Goal: Task Accomplishment & Management: Manage account settings

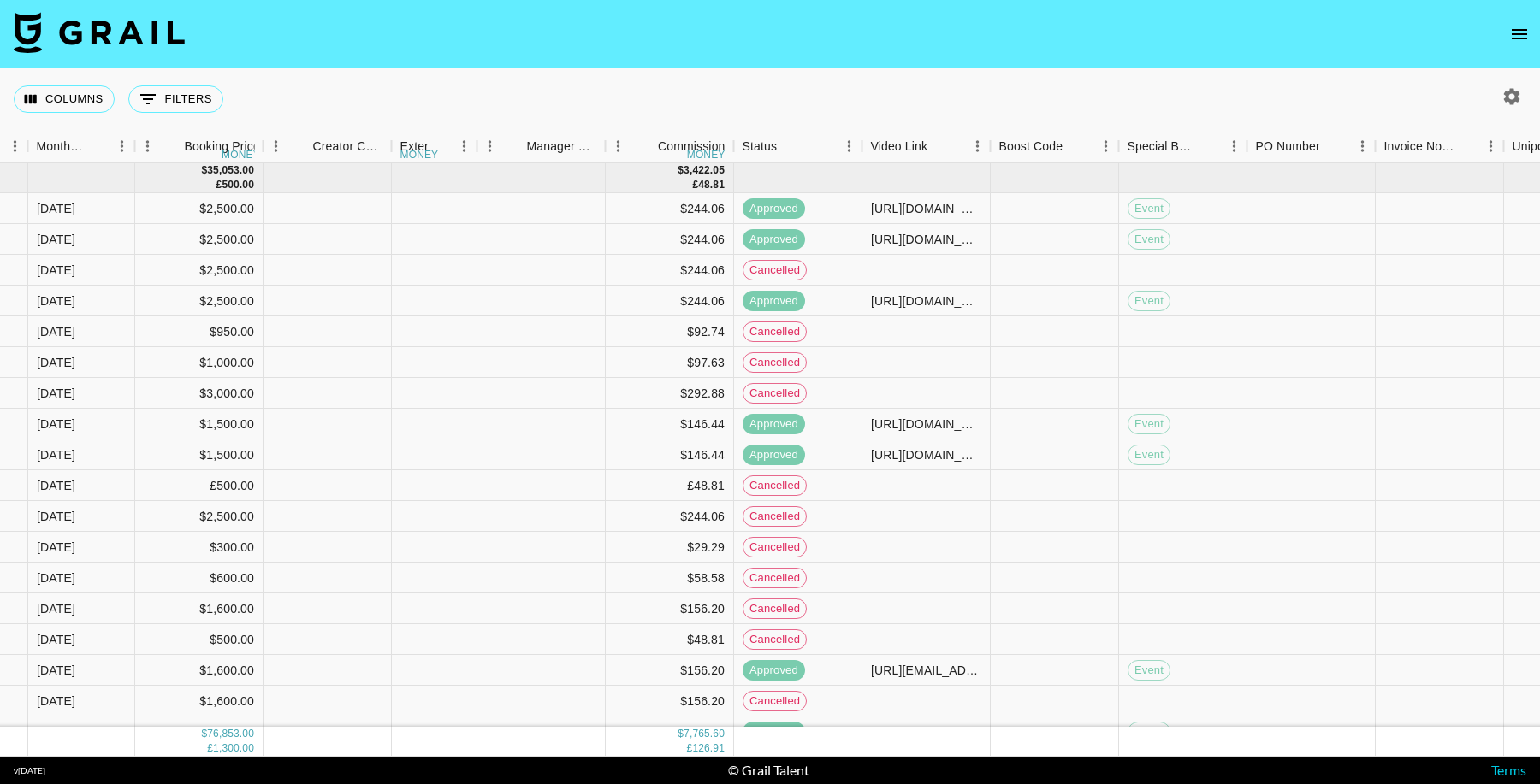
scroll to position [0, 909]
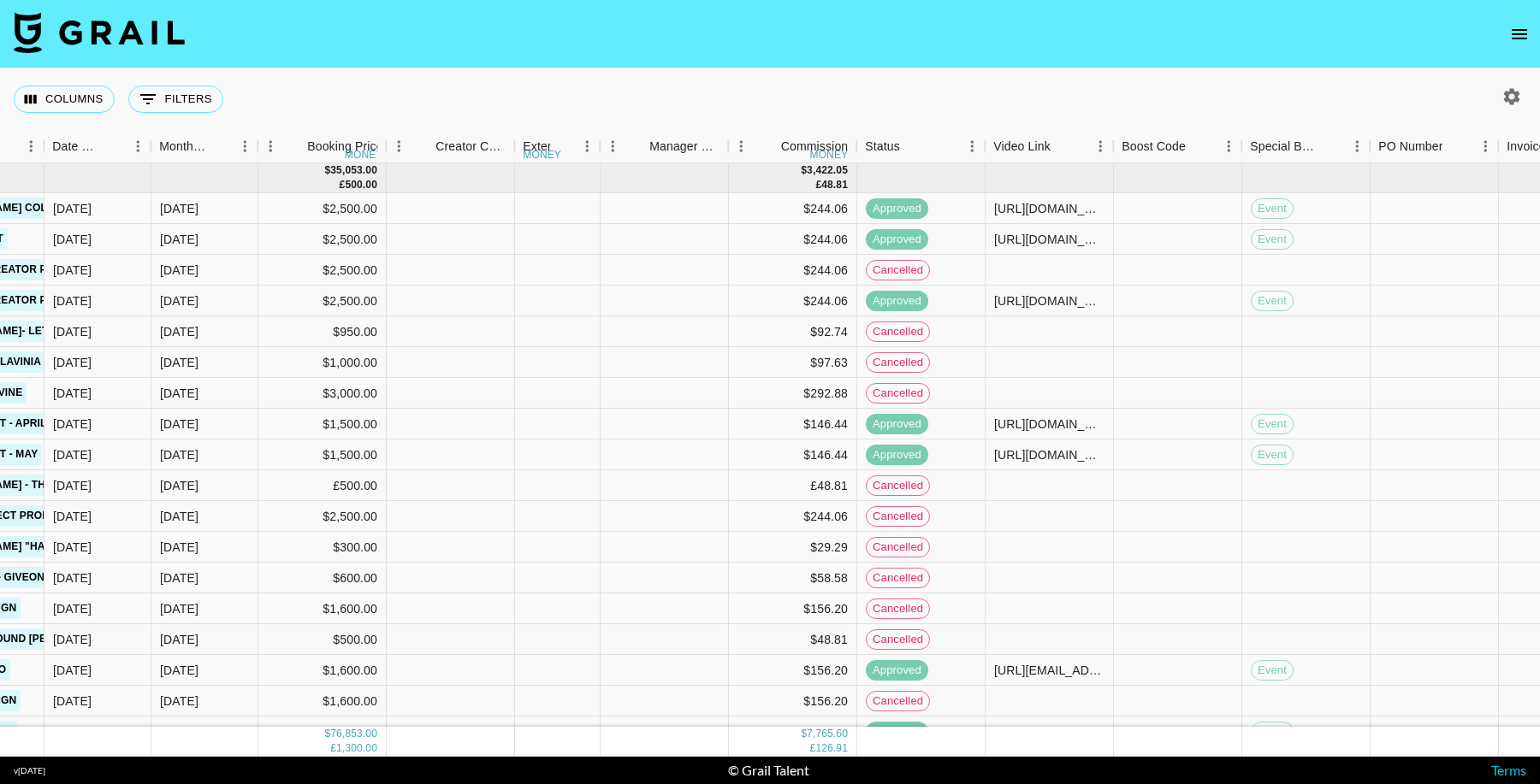
click at [1510, 101] on icon "button" at bounding box center [1512, 96] width 16 height 16
select select "May '25"
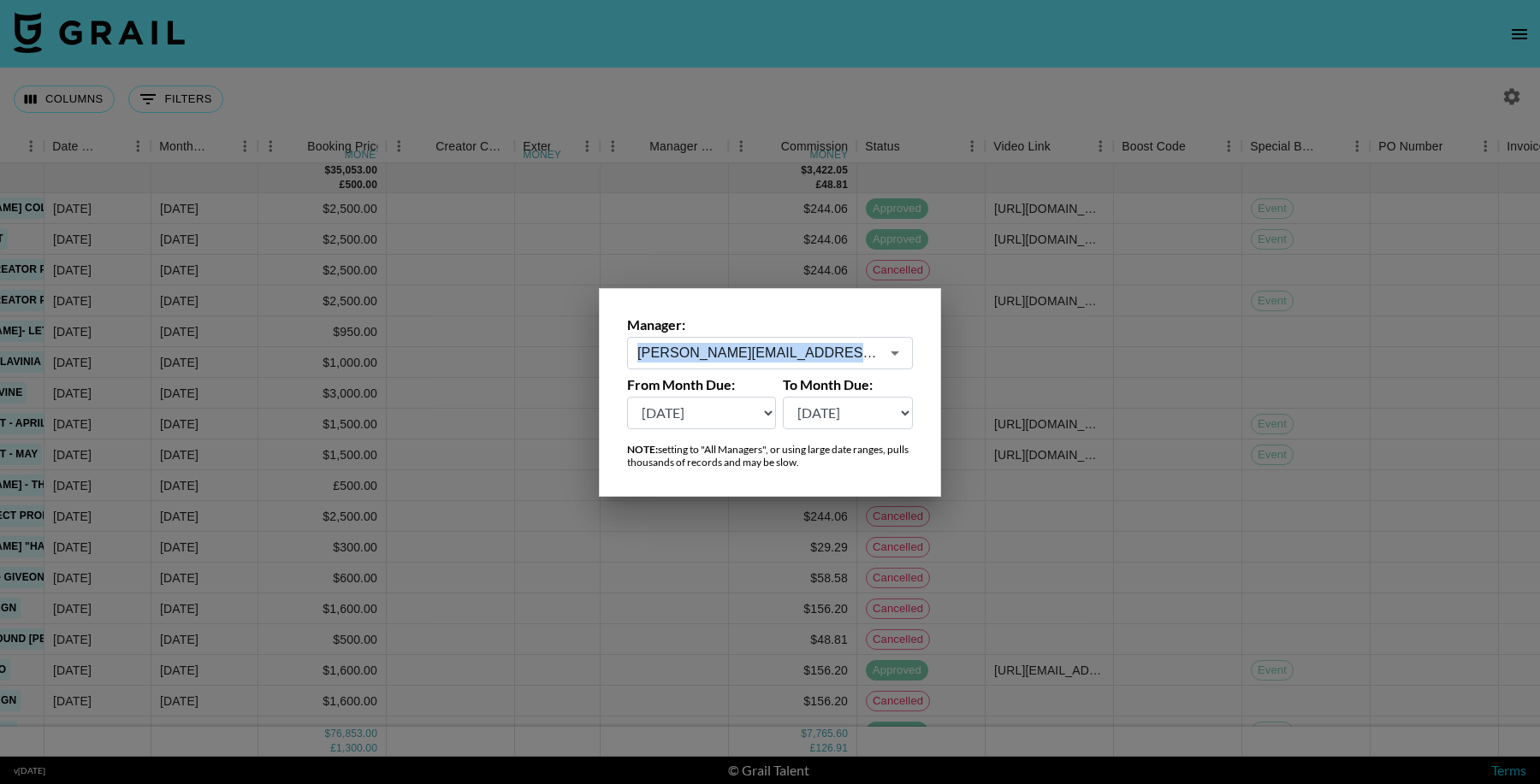
click at [749, 367] on div "Manager: hugo@grail-talent.com ​ From Month Due: Aug '26 Jul '26 Jun '26 May '2…" at bounding box center [770, 392] width 342 height 209
click at [759, 355] on input "hugo@grail-talent.com" at bounding box center [759, 353] width 242 height 19
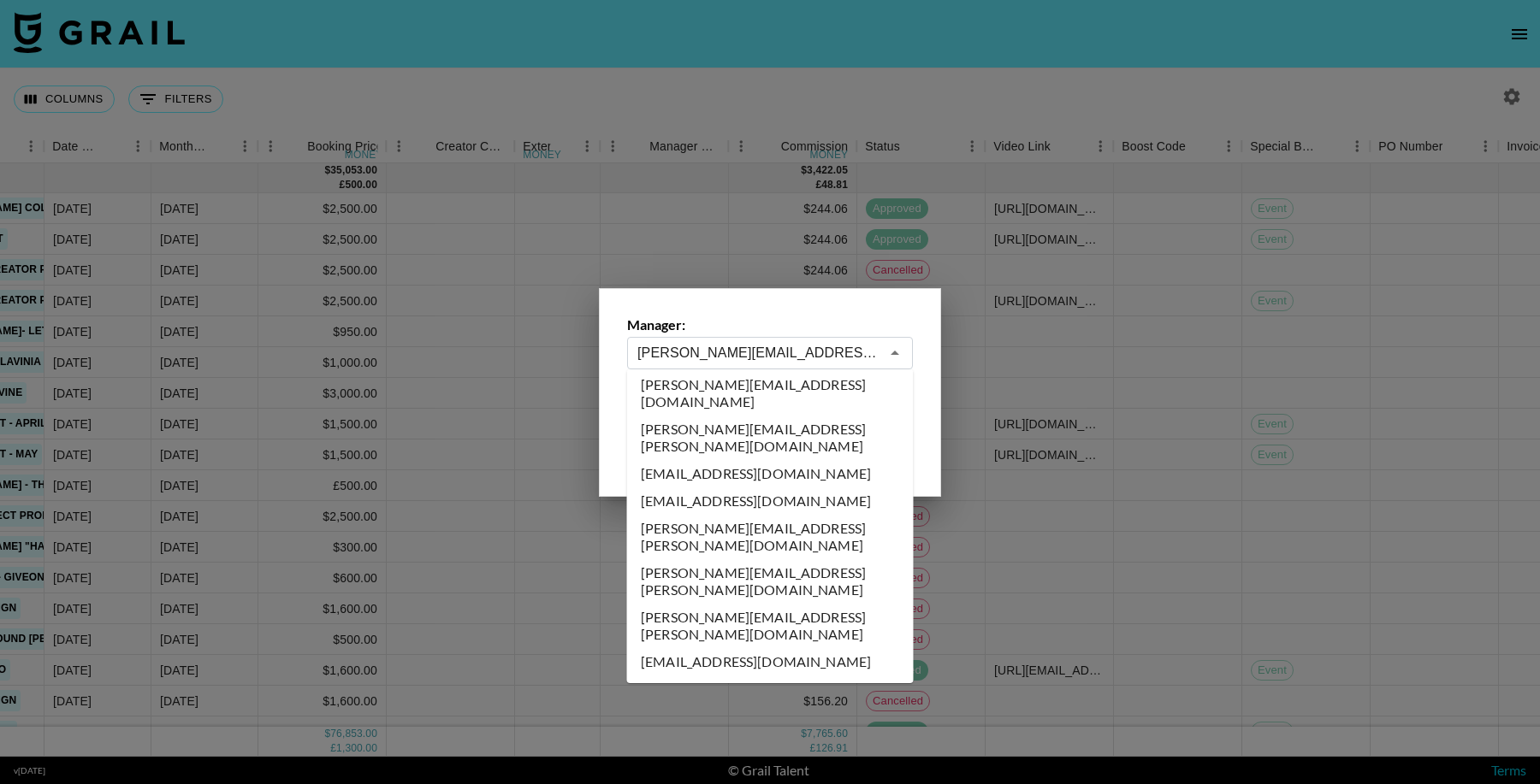
scroll to position [0, 0]
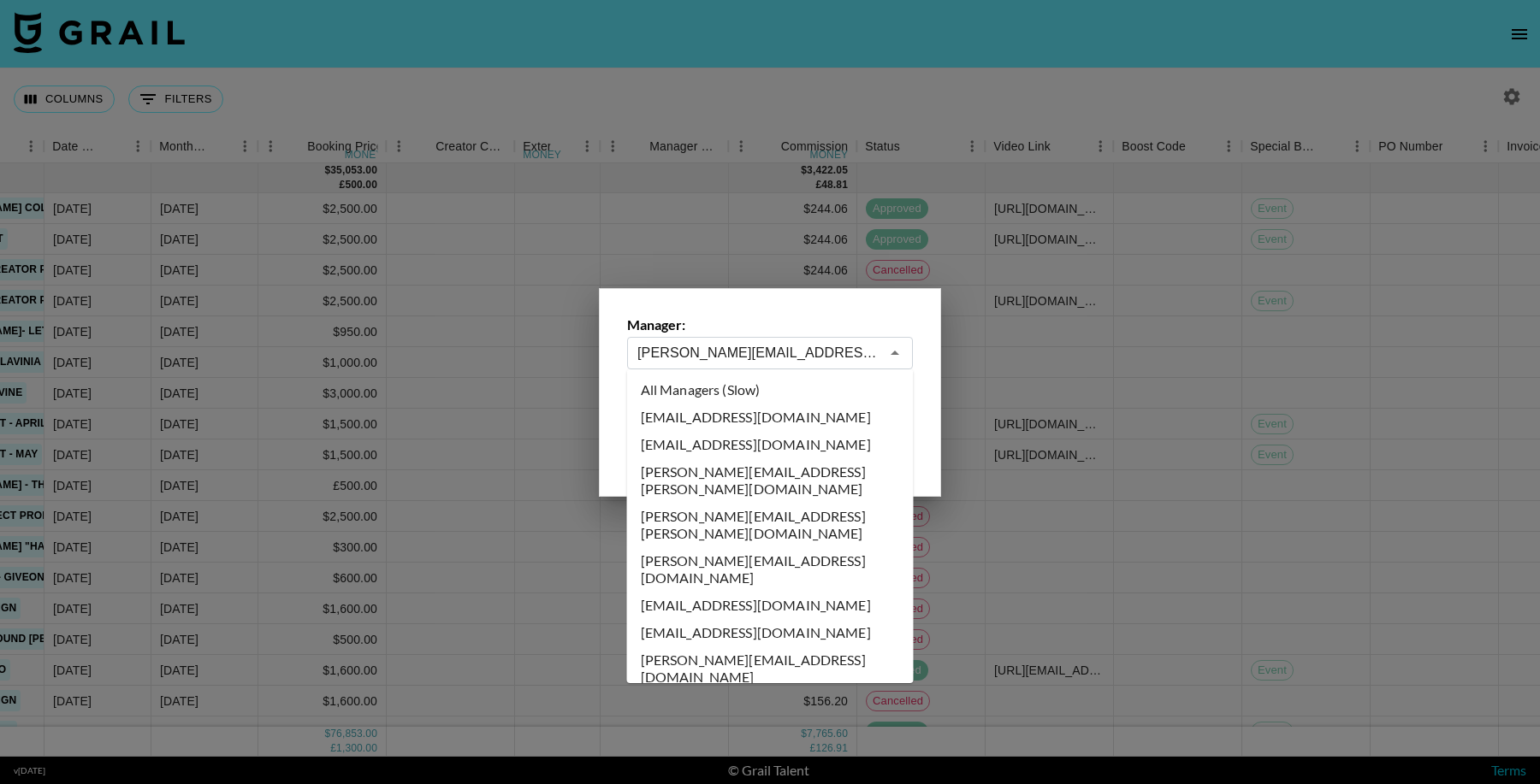
click at [725, 401] on li "All Managers (Slow)" at bounding box center [770, 390] width 287 height 27
type input "All Managers (Slow)"
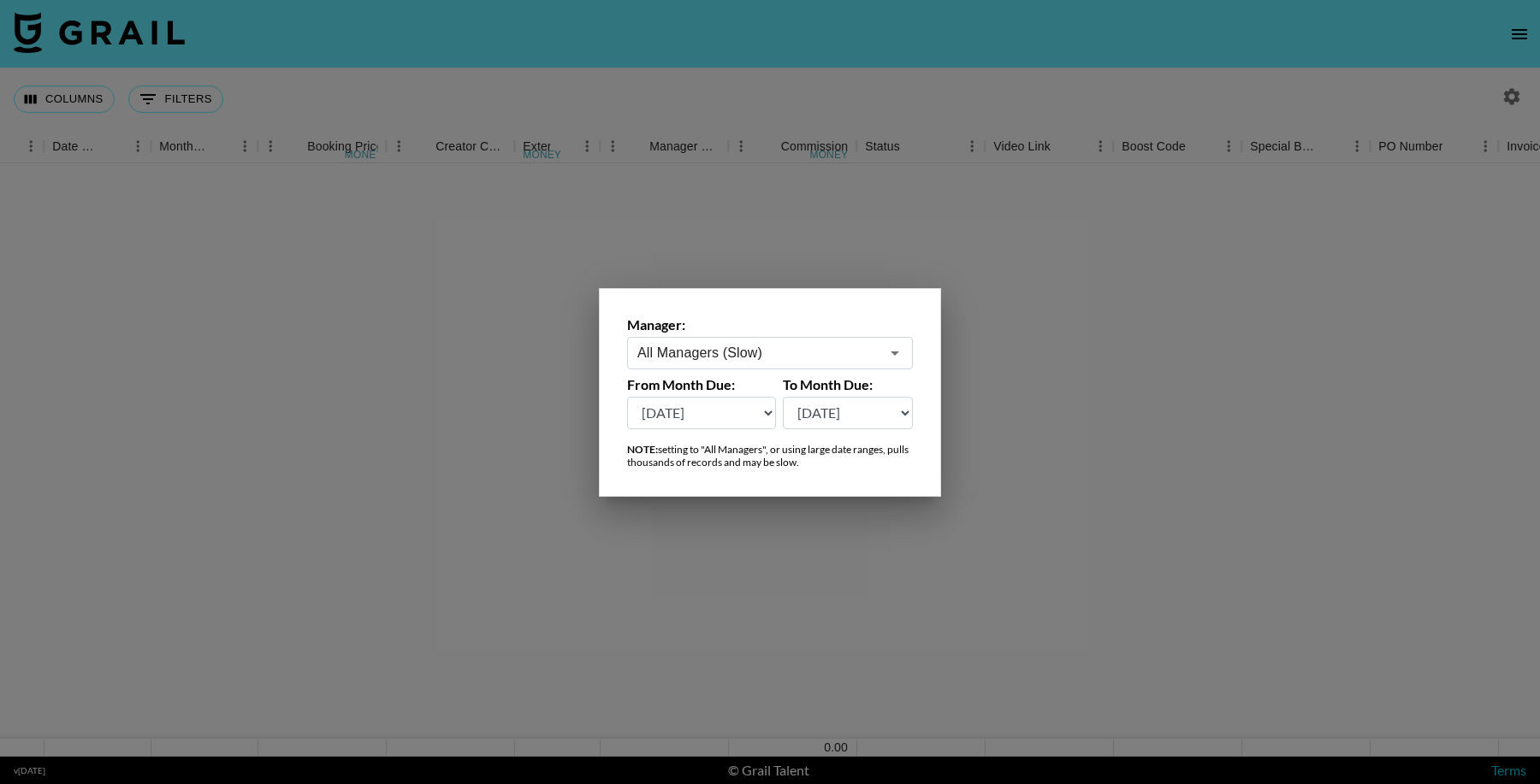
click at [701, 426] on select "Aug '26 Jul '26 Jun '26 May '26 Apr '26 Mar '26 Feb '26 Jan '26 Dec '25 Nov '25…" at bounding box center [701, 413] width 149 height 33
select select "Aug '25"
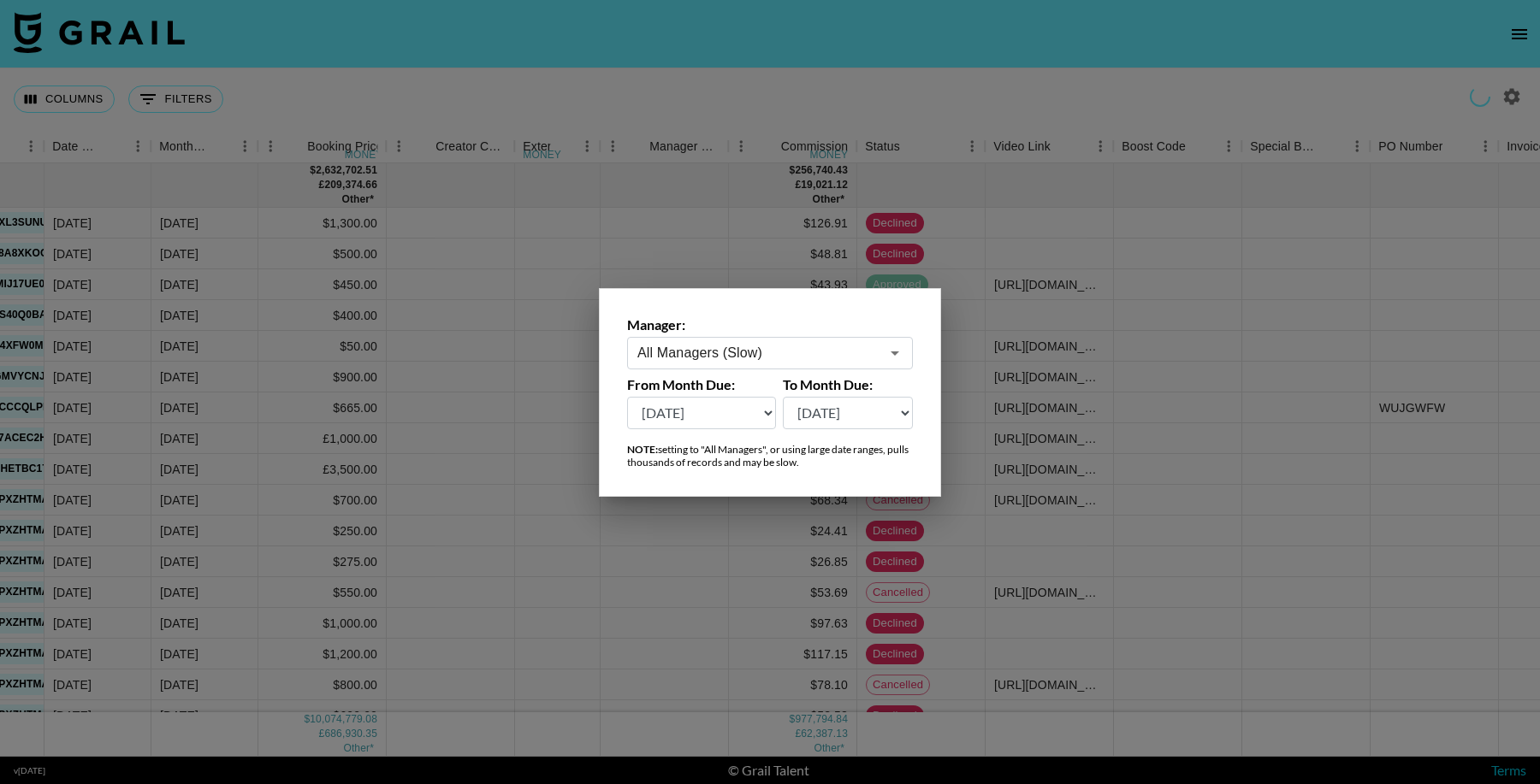
click at [1234, 421] on div at bounding box center [770, 392] width 1540 height 784
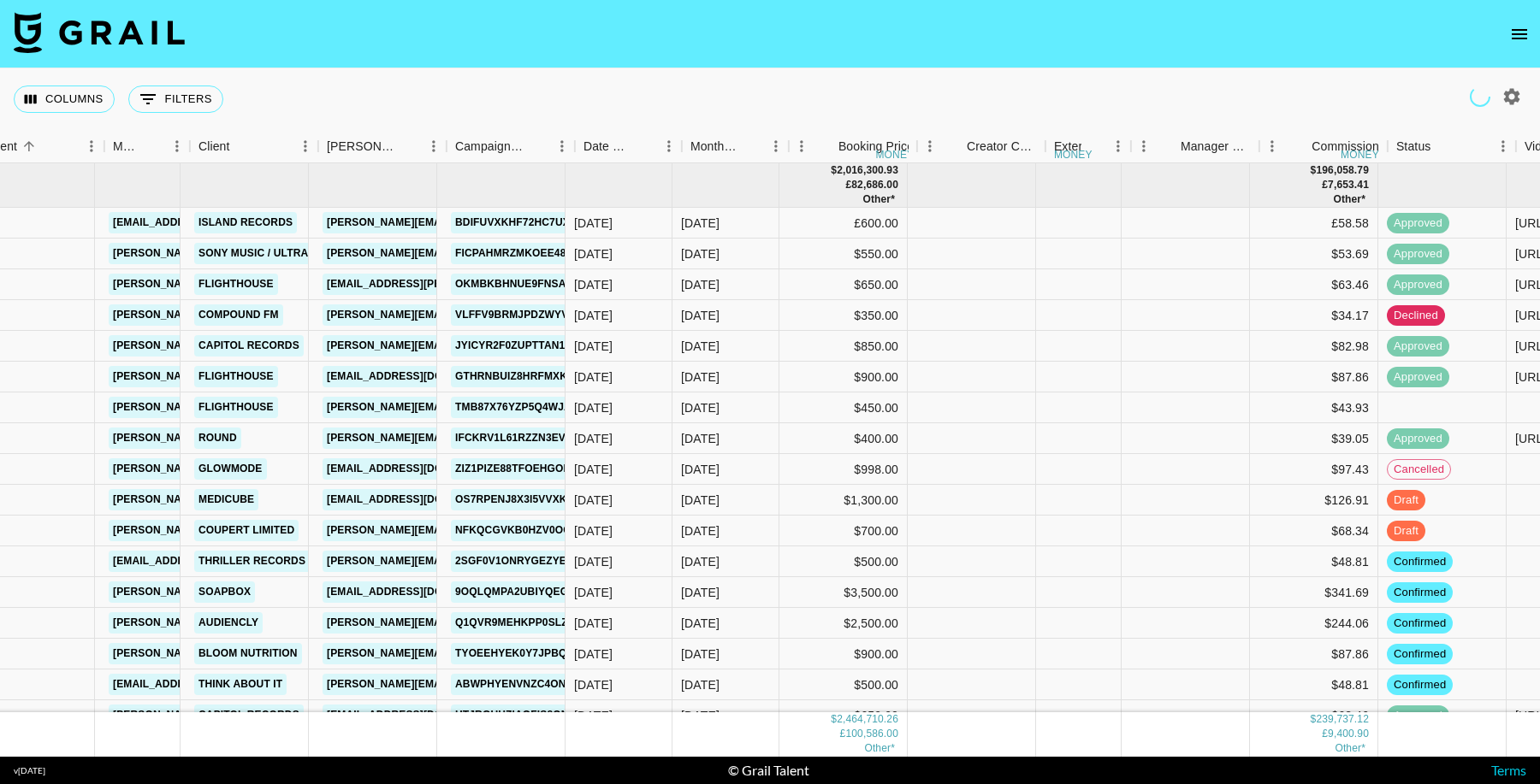
scroll to position [0, 379]
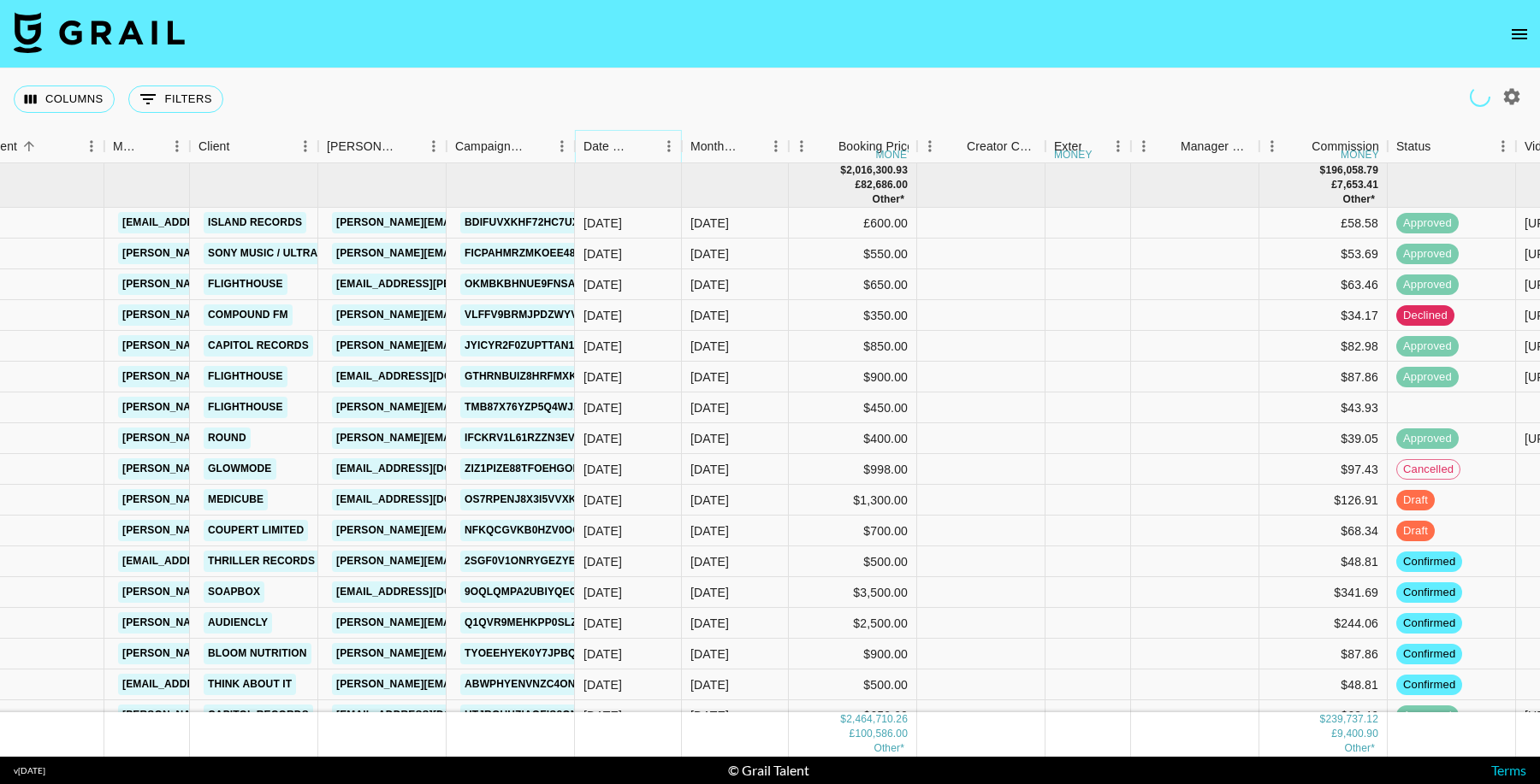
click at [641, 146] on icon "Sort" at bounding box center [644, 146] width 15 height 15
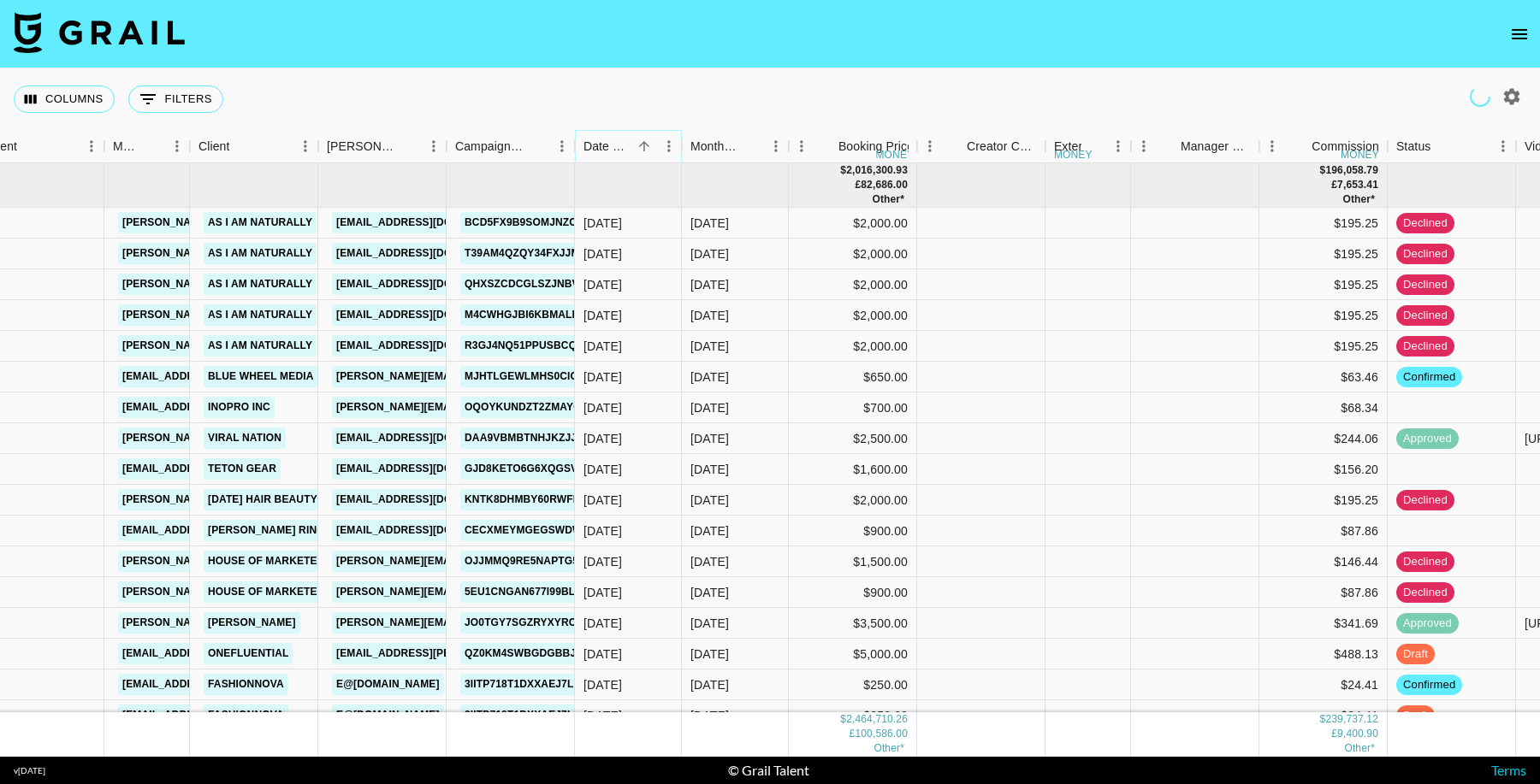
click at [641, 146] on icon "Sort" at bounding box center [644, 146] width 15 height 15
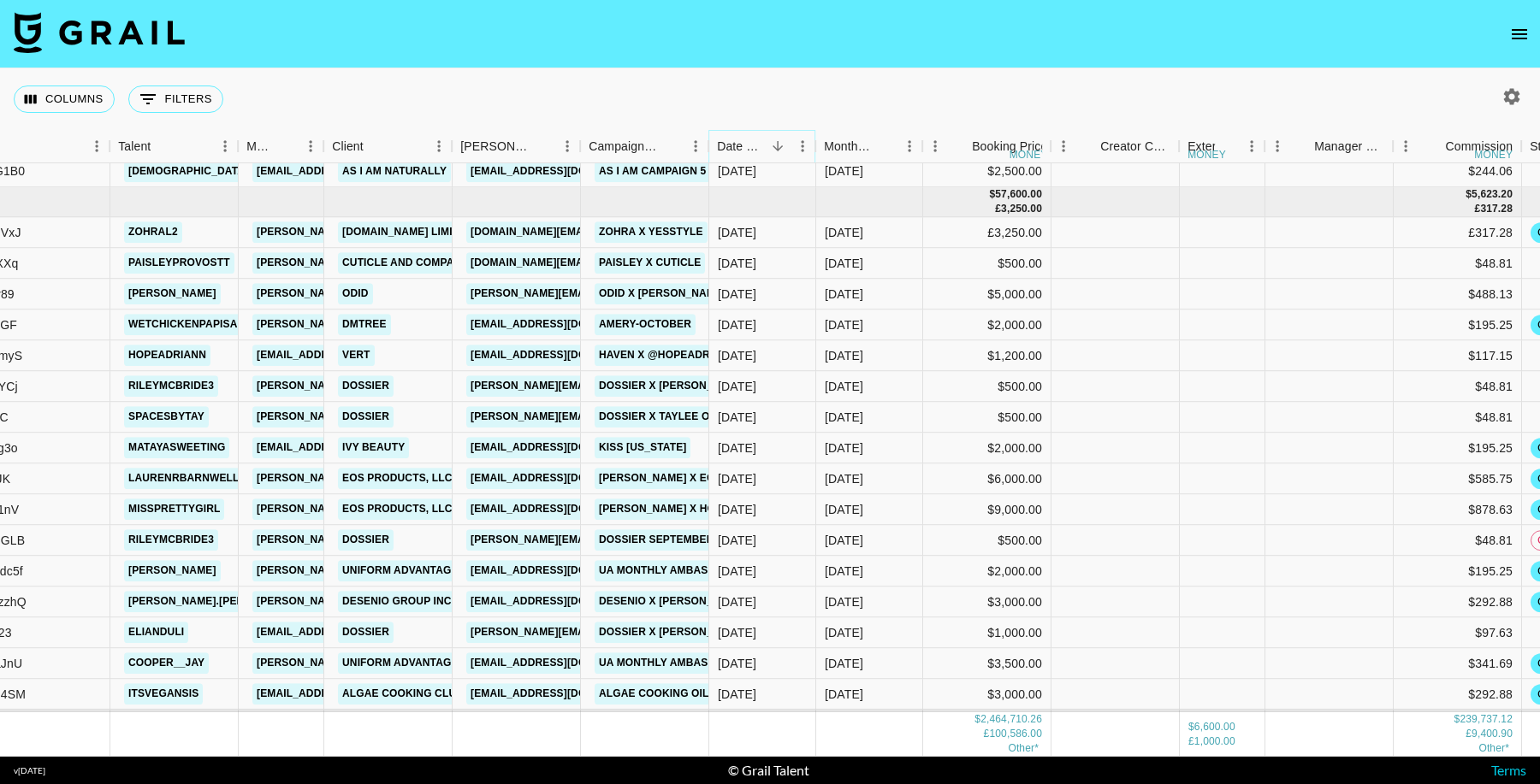
scroll to position [42934, 244]
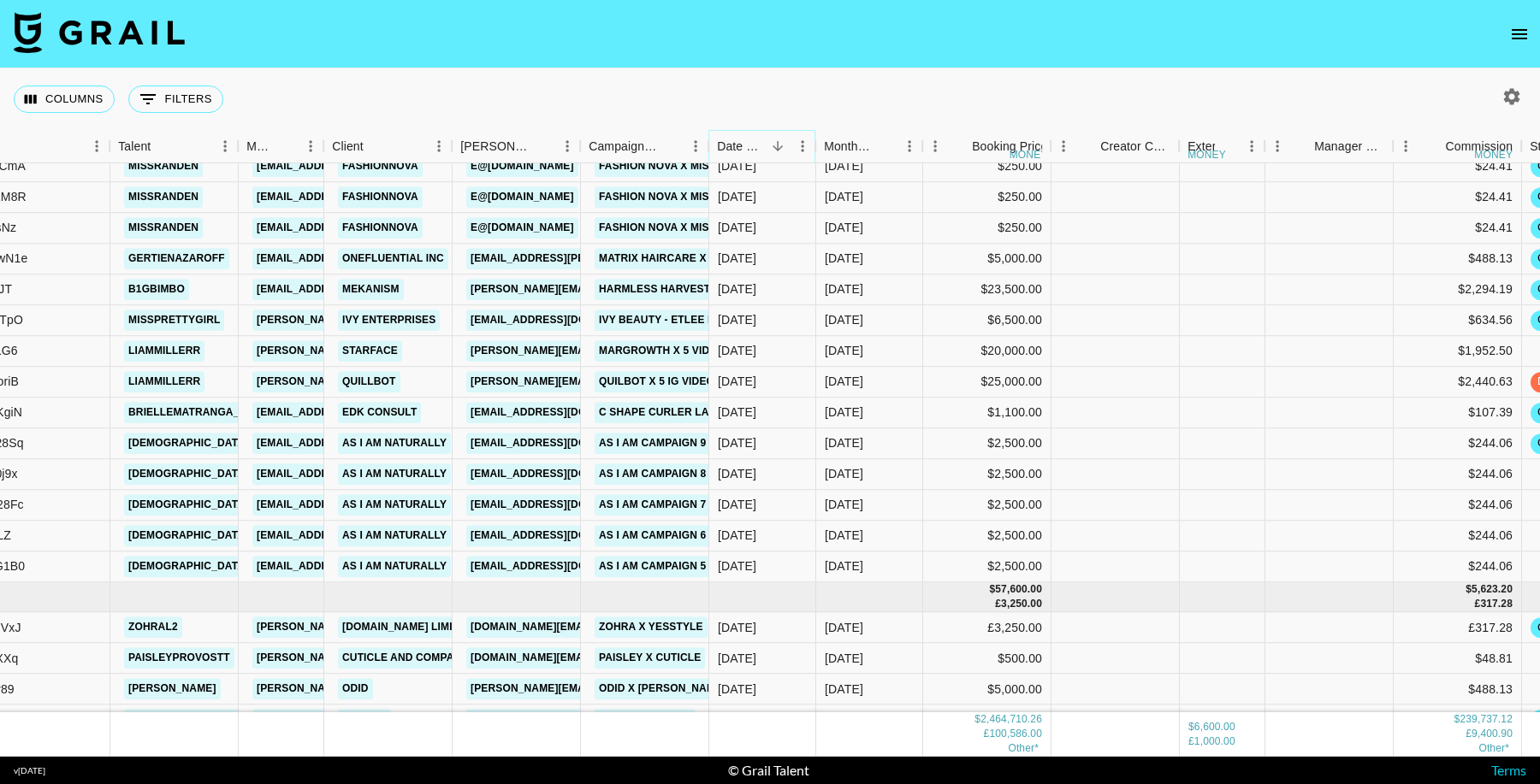
click at [779, 148] on icon "Sort" at bounding box center [777, 146] width 15 height 15
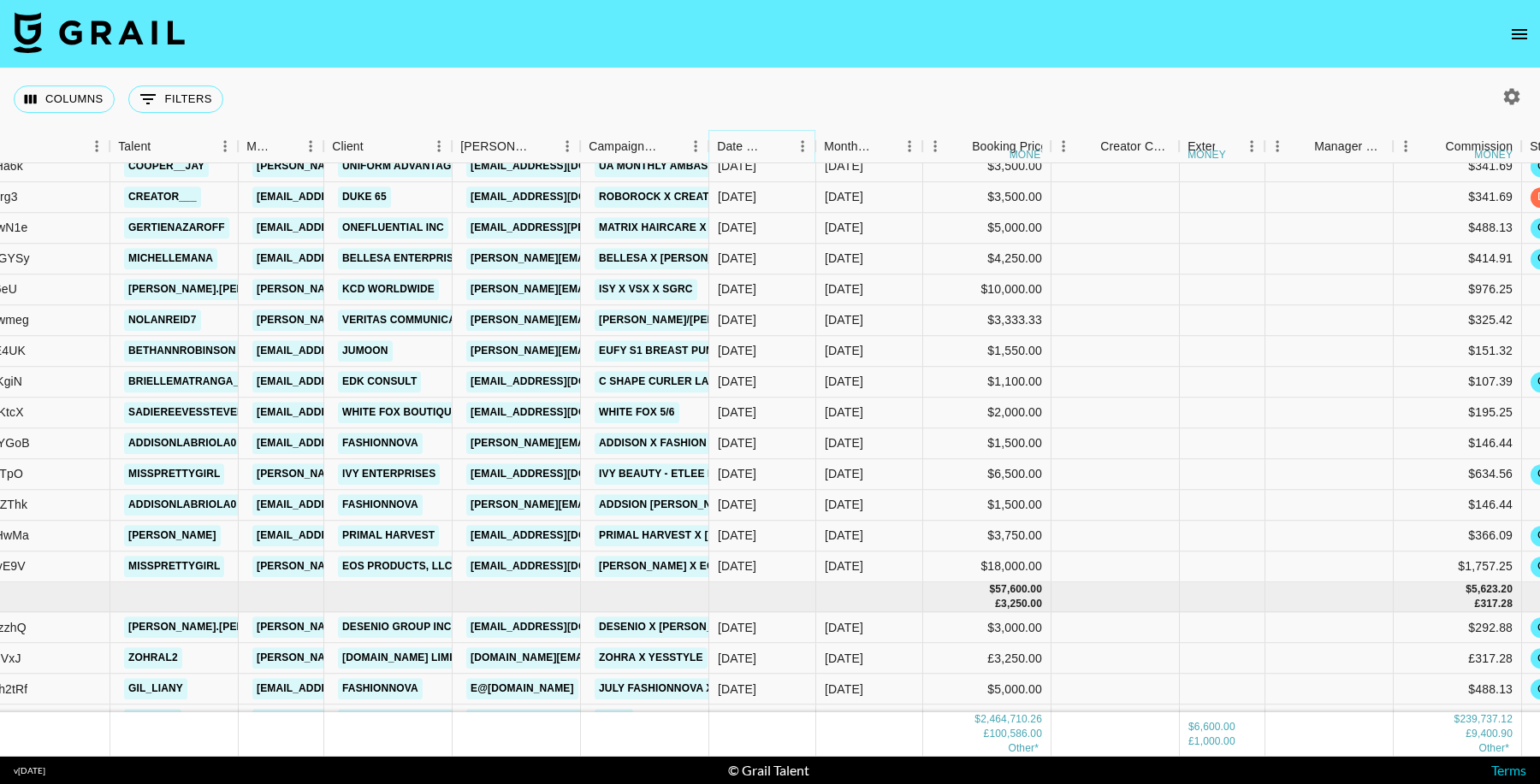
scroll to position [42903, 244]
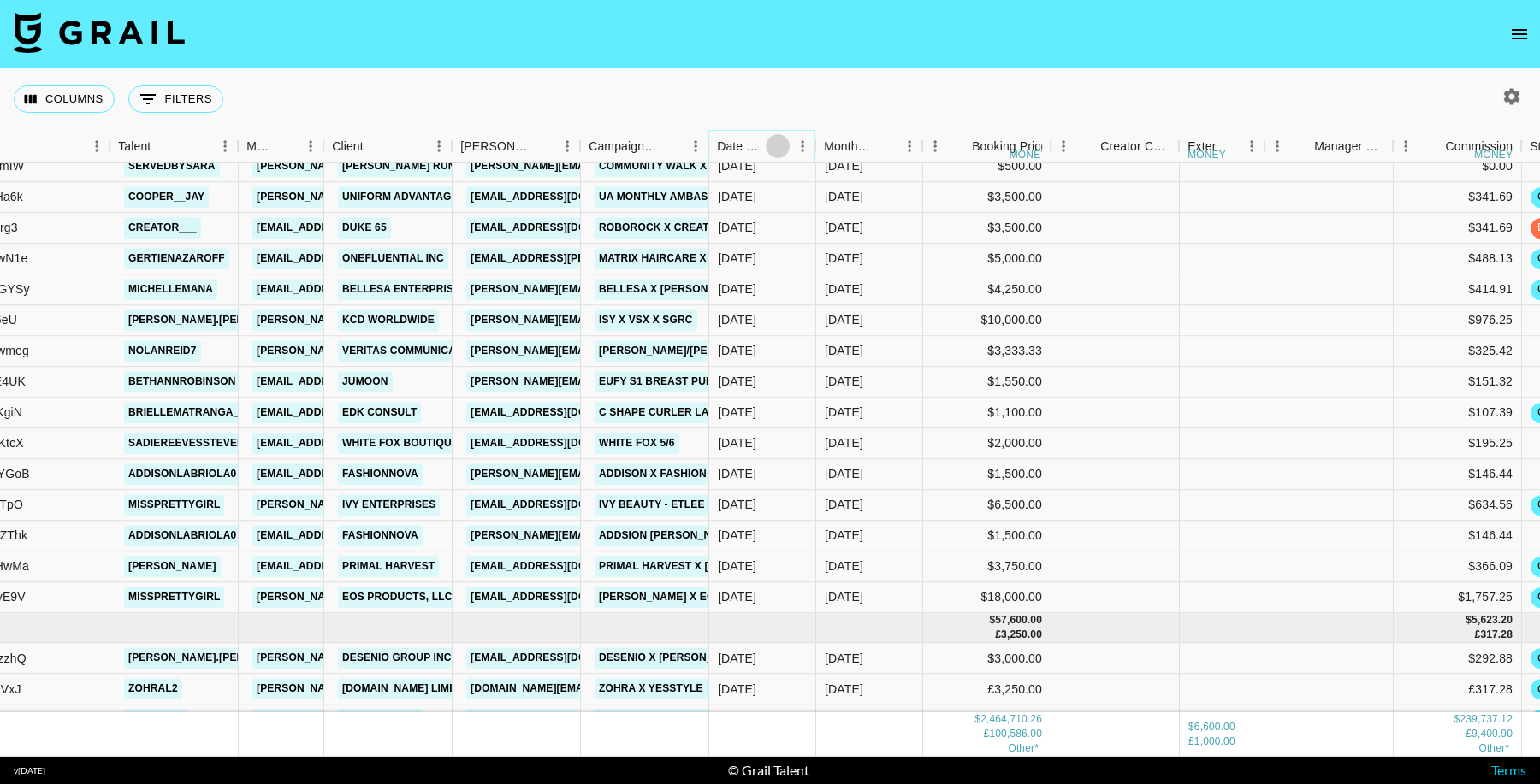
click at [778, 148] on icon "Sort" at bounding box center [777, 146] width 15 height 15
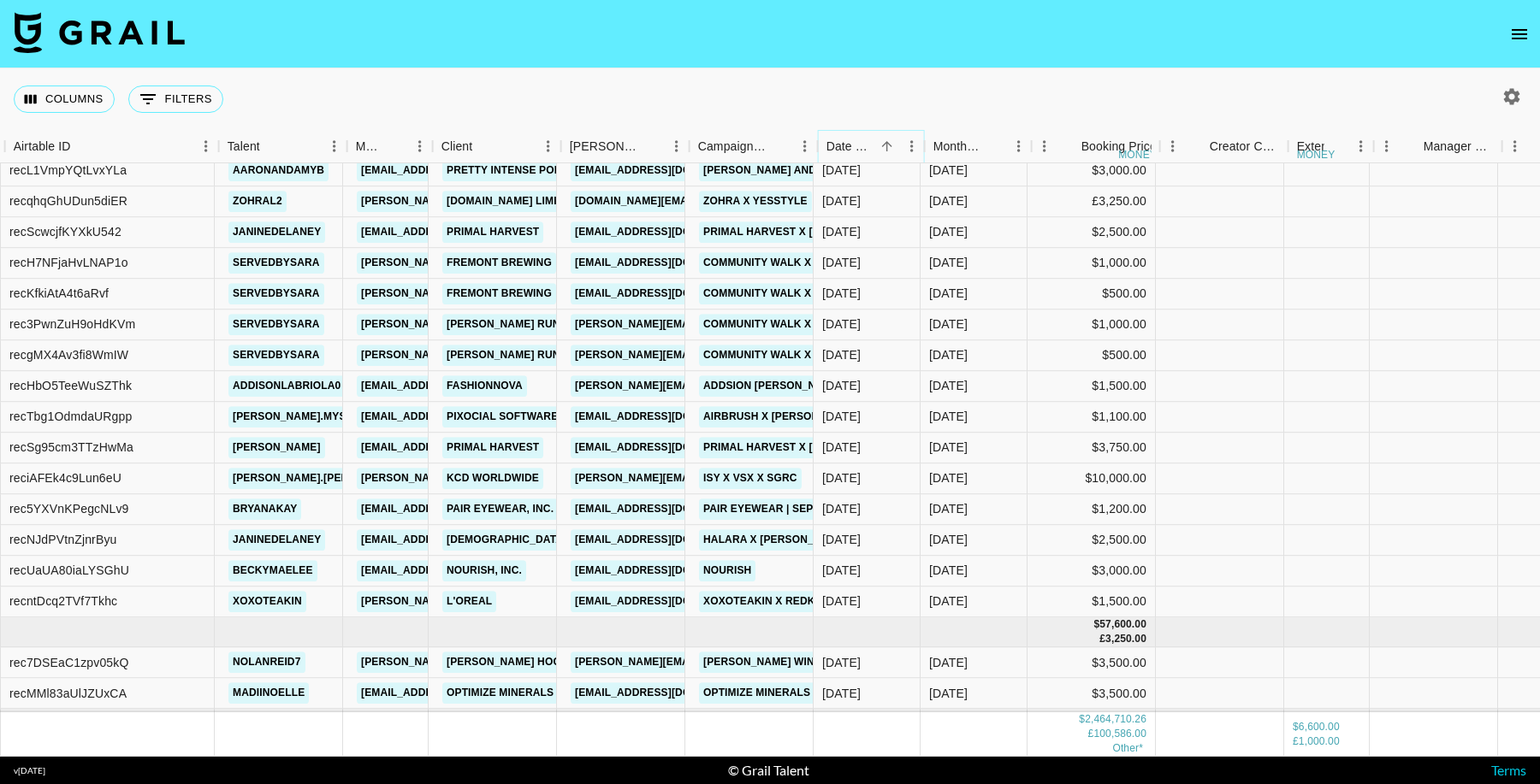
scroll to position [42899, 129]
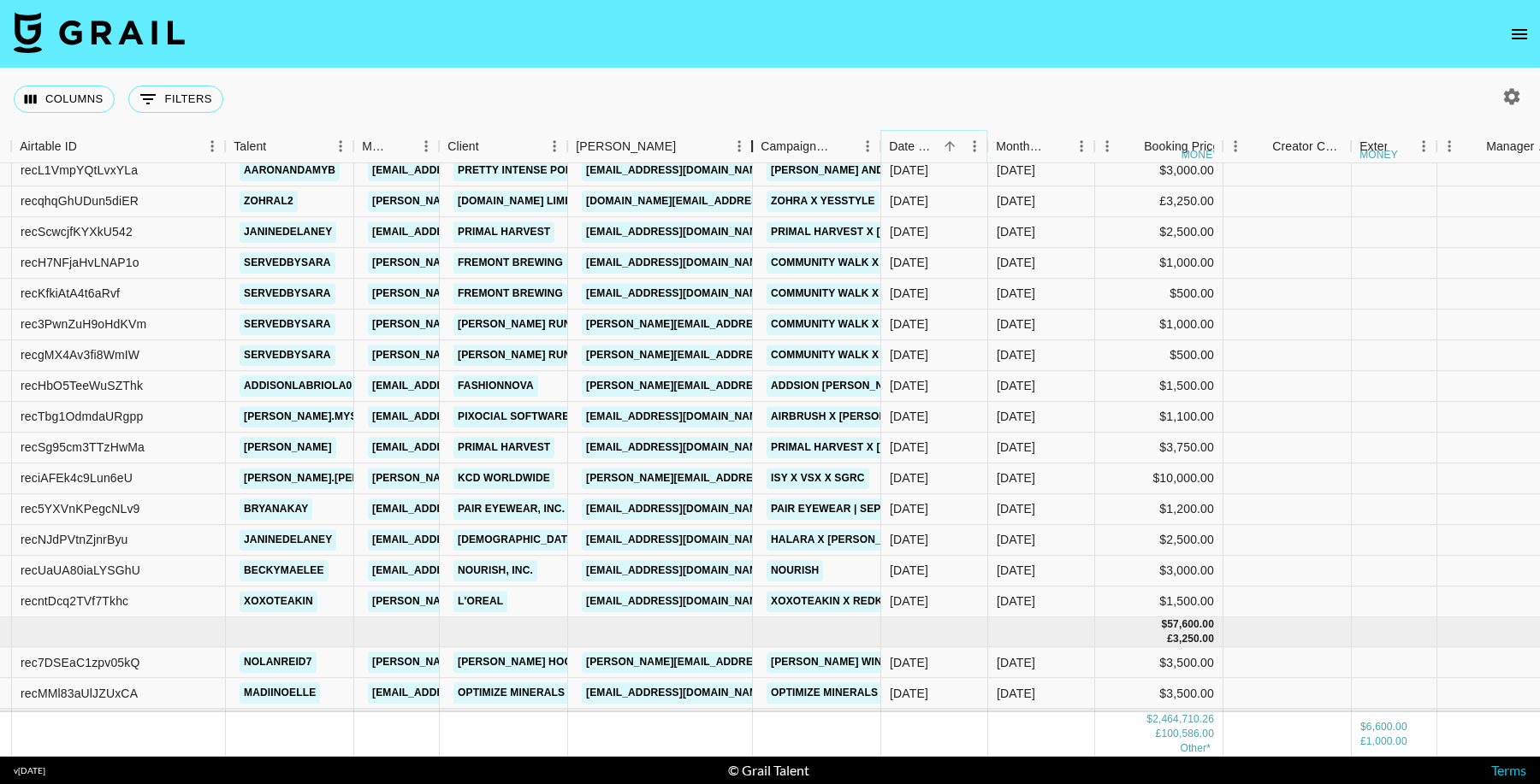
drag, startPoint x: 752, startPoint y: 144, endPoint x: 712, endPoint y: 234, distance: 98.5
click at [762, 139] on div "Booker" at bounding box center [751, 146] width 20 height 34
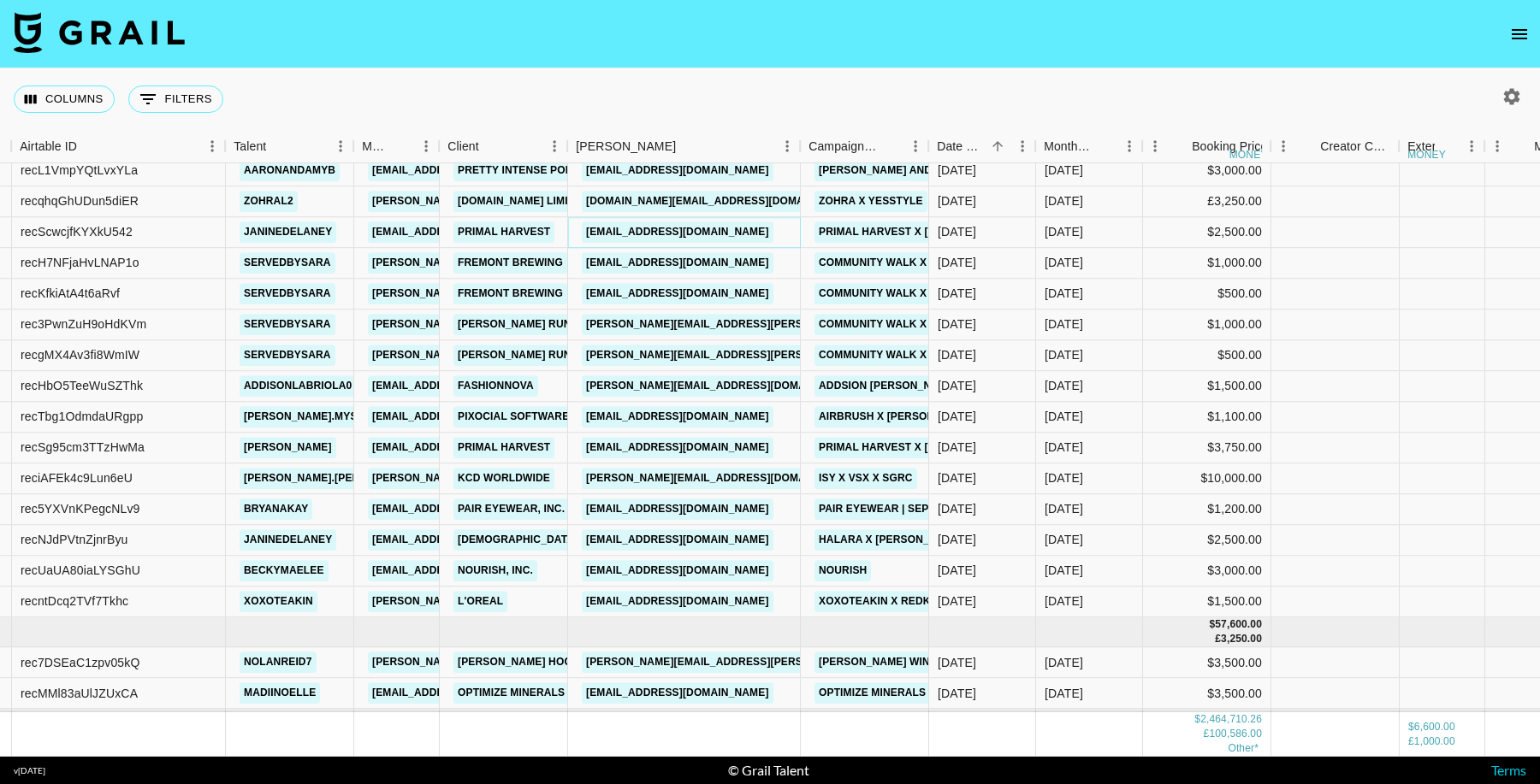
click at [702, 233] on link "kyjah@prime6brands.com" at bounding box center [677, 232] width 191 height 21
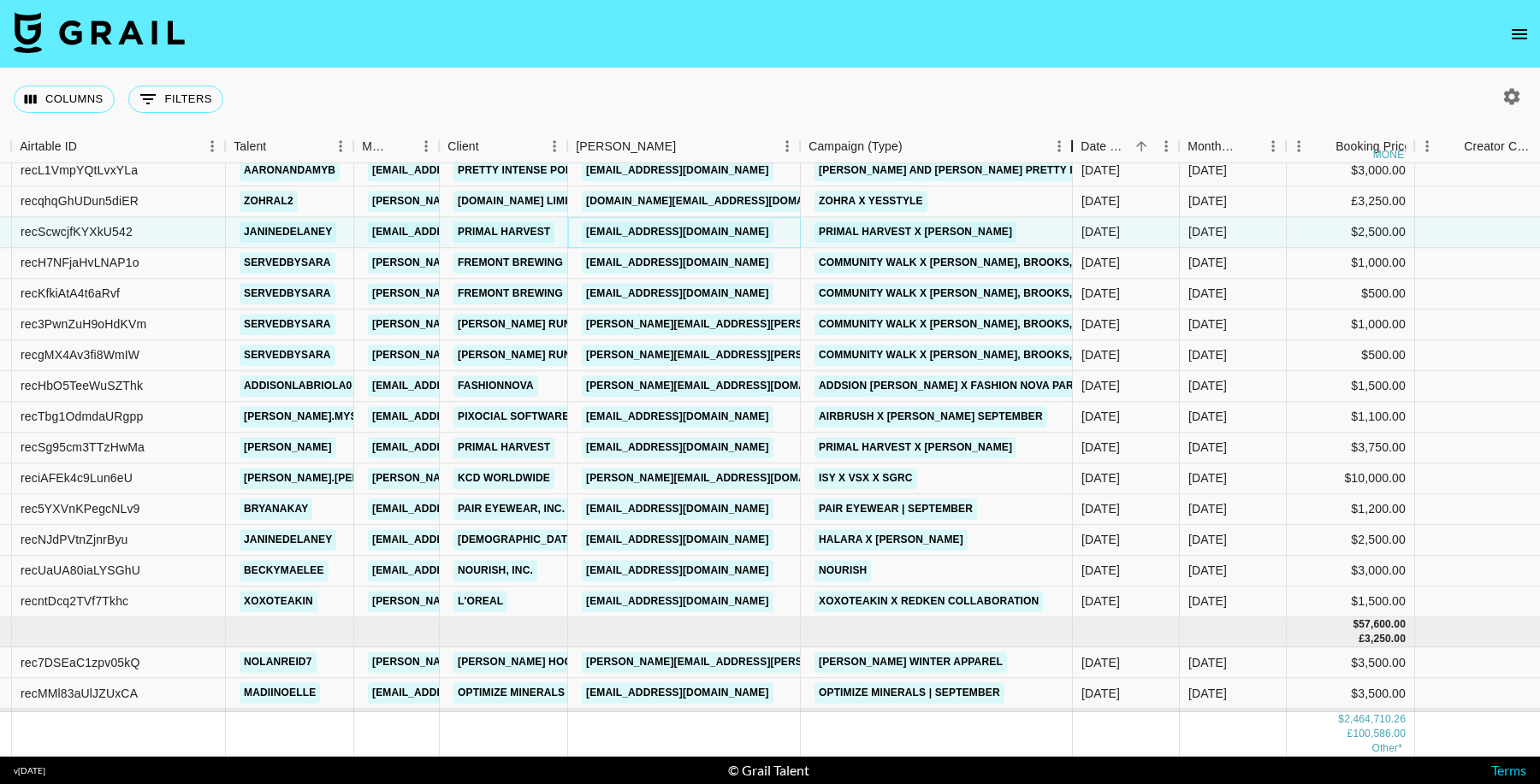
drag, startPoint x: 1121, startPoint y: 138, endPoint x: 1000, endPoint y: 153, distance: 121.9
click at [1062, 153] on div "Campaign (Type)" at bounding box center [1072, 146] width 20 height 34
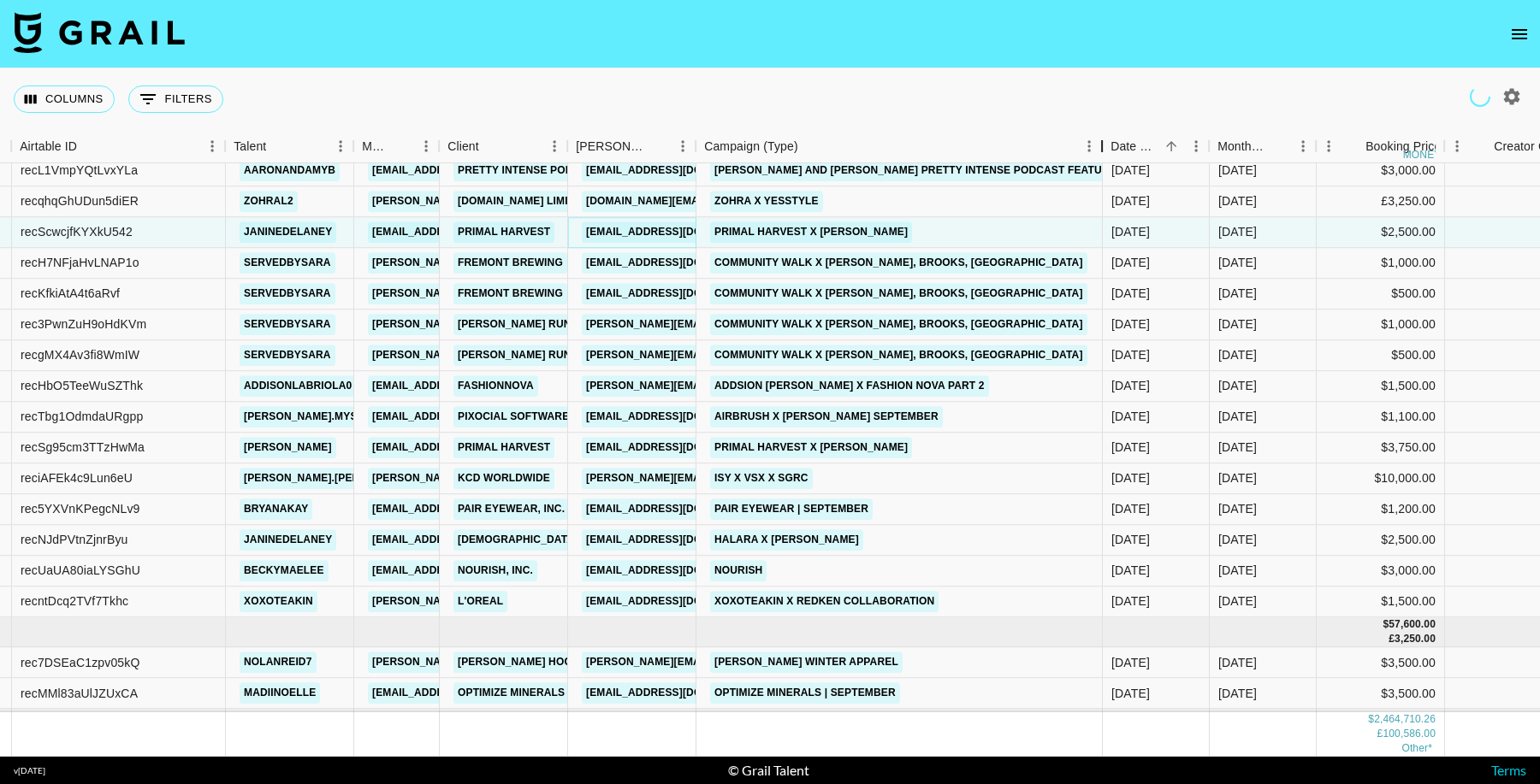
drag, startPoint x: 821, startPoint y: 146, endPoint x: 1099, endPoint y: 140, distance: 278.1
click at [1099, 140] on div "Campaign (Type)" at bounding box center [1102, 146] width 20 height 34
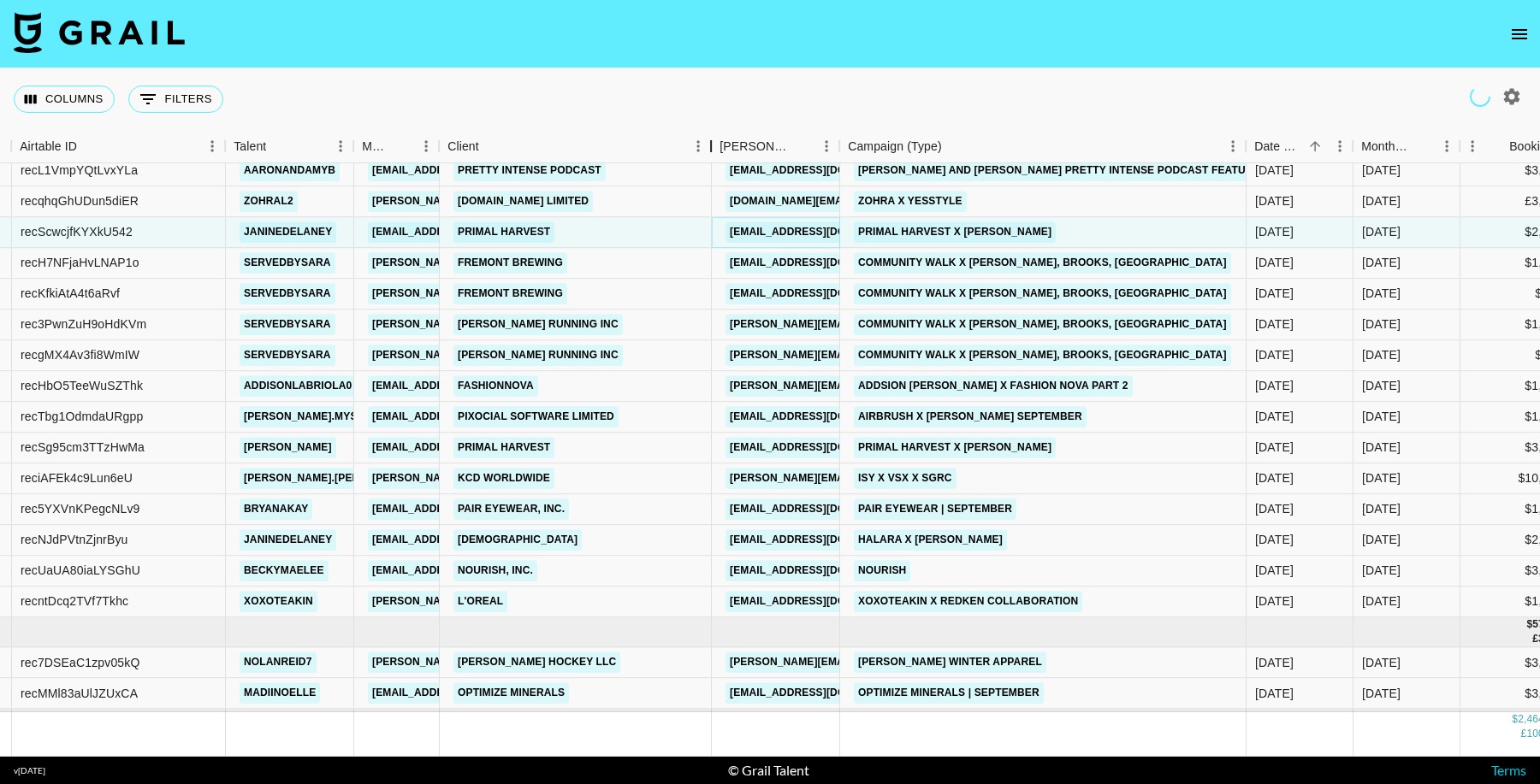
drag, startPoint x: 707, startPoint y: 141, endPoint x: 1211, endPoint y: 140, distance: 504.0
click at [700, 141] on div "Client" at bounding box center [710, 146] width 20 height 34
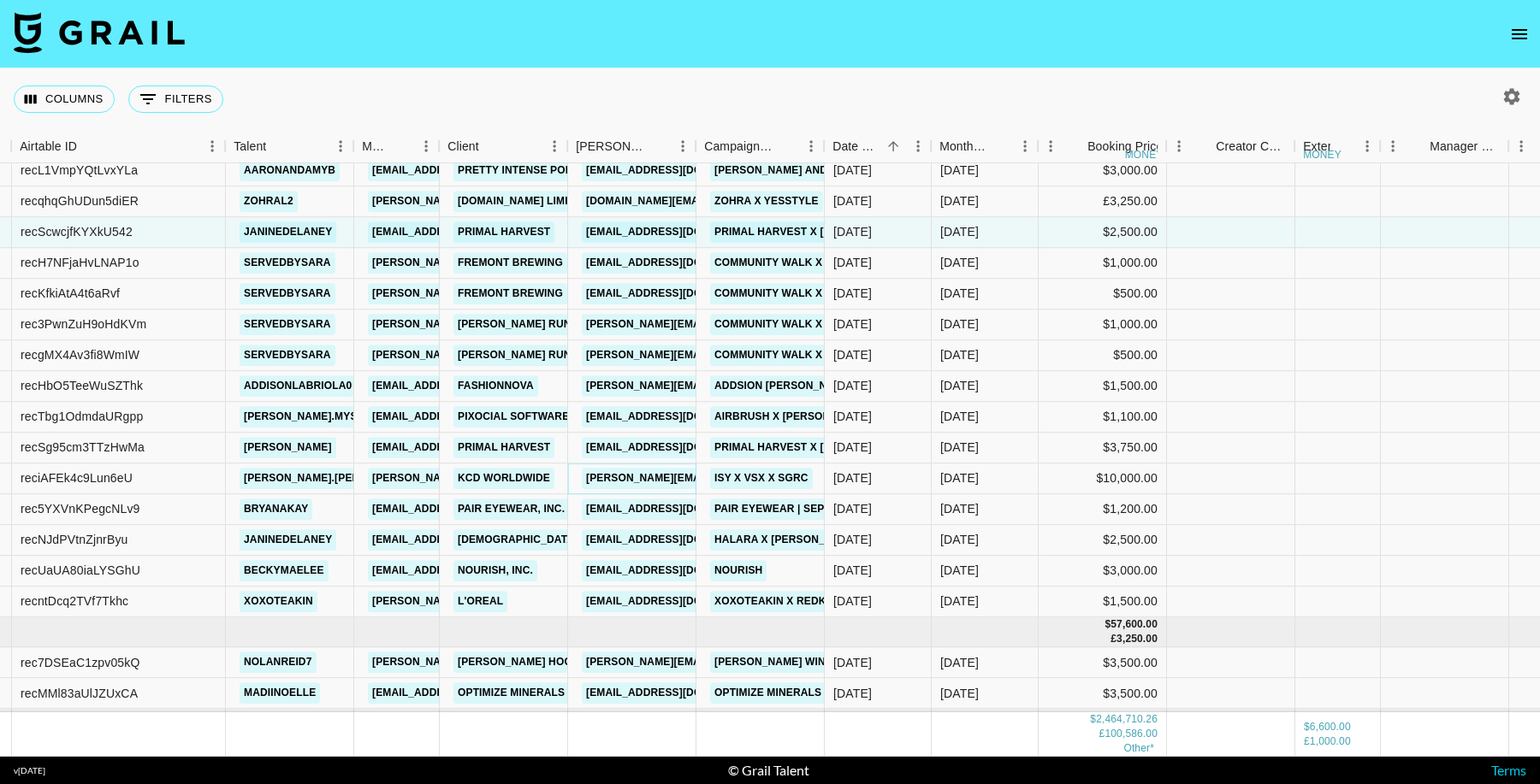
click at [675, 477] on link "mcguinness@kcdworldwide.com" at bounding box center [721, 479] width 279 height 21
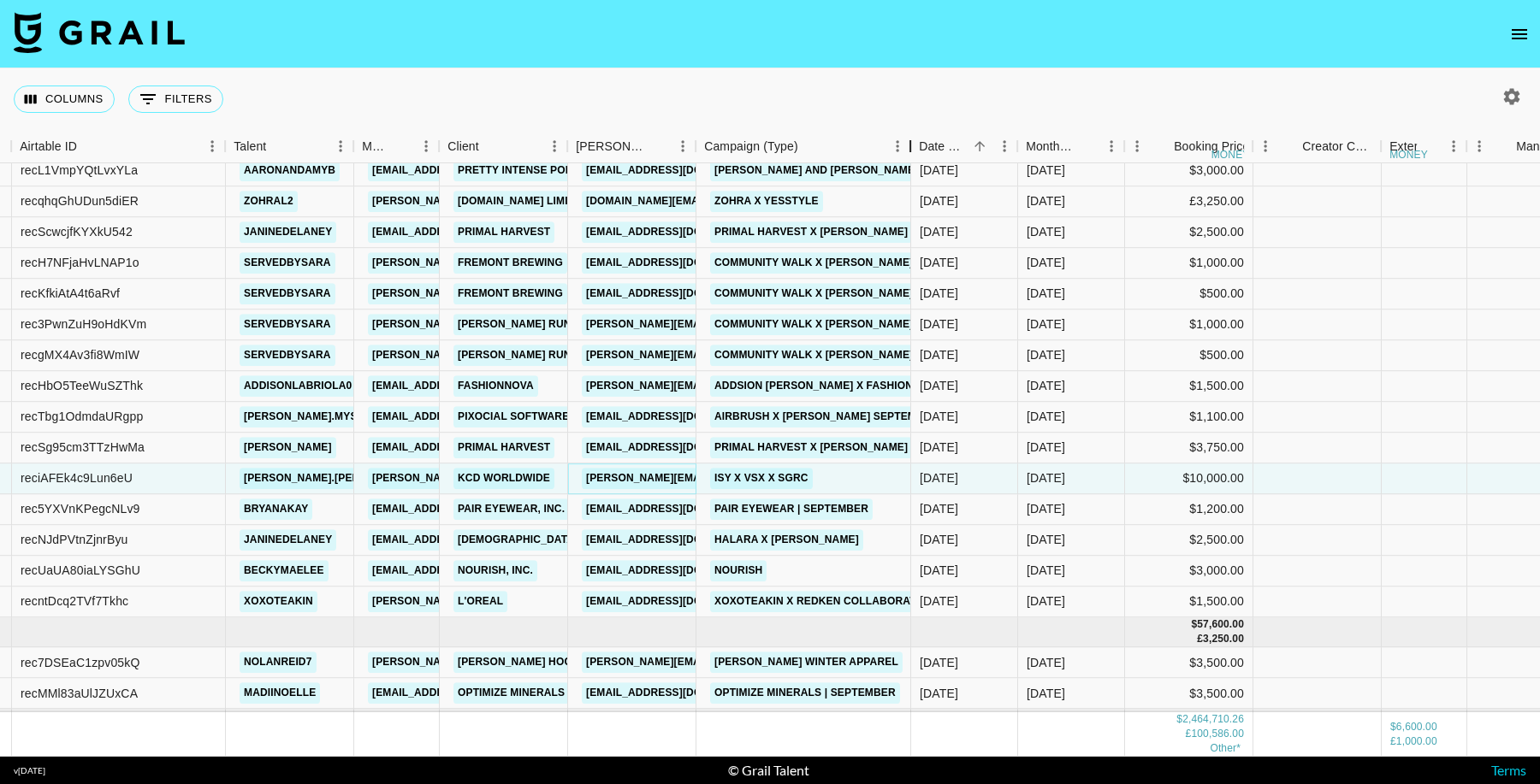
drag, startPoint x: 823, startPoint y: 146, endPoint x: 909, endPoint y: 139, distance: 86.3
click at [909, 139] on div "Campaign (Type)" at bounding box center [909, 146] width 20 height 34
click at [674, 541] on link "marketing.azzurra@halara.com" at bounding box center [677, 540] width 191 height 21
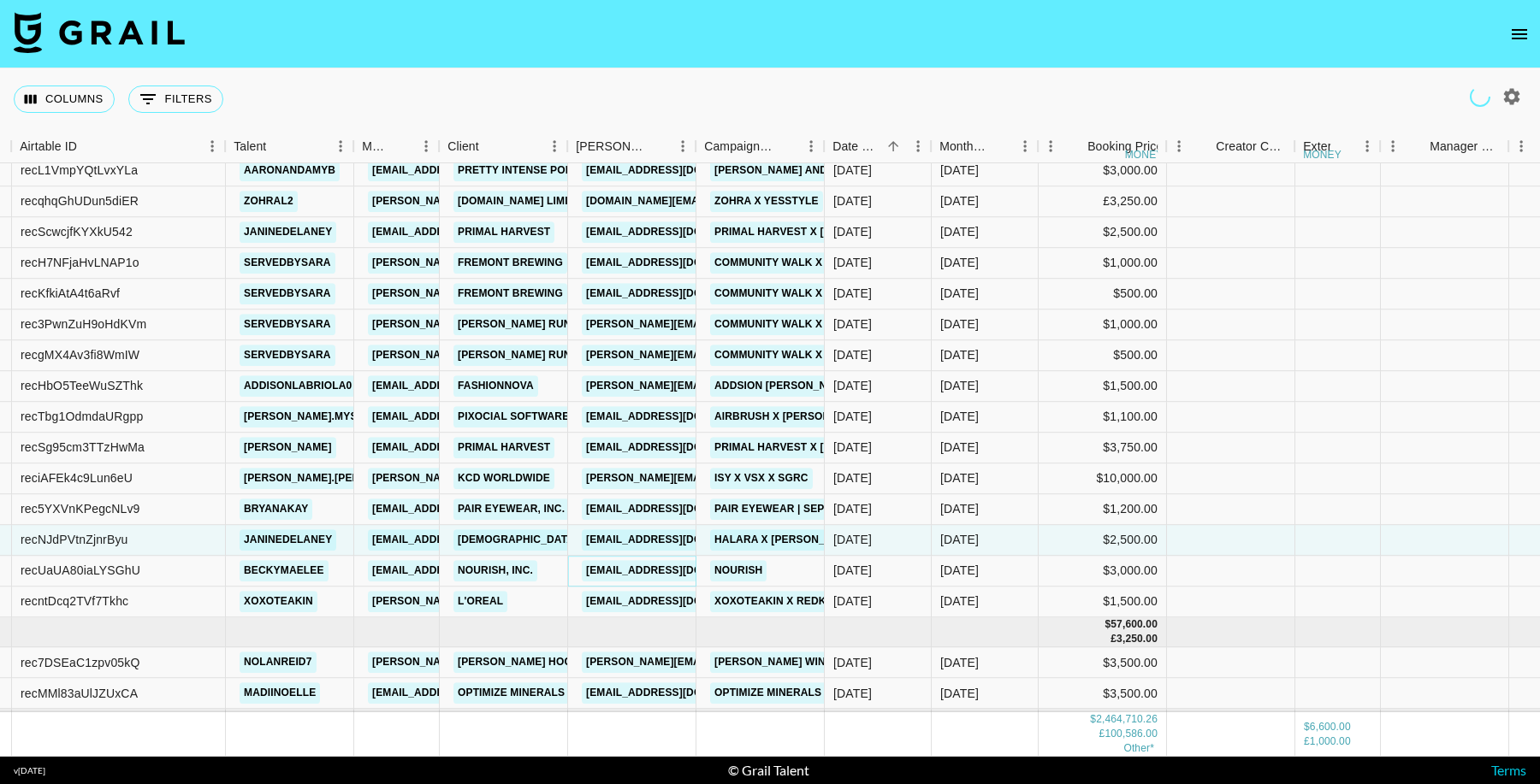
click at [661, 574] on link "creators@usenourish.com" at bounding box center [677, 571] width 191 height 21
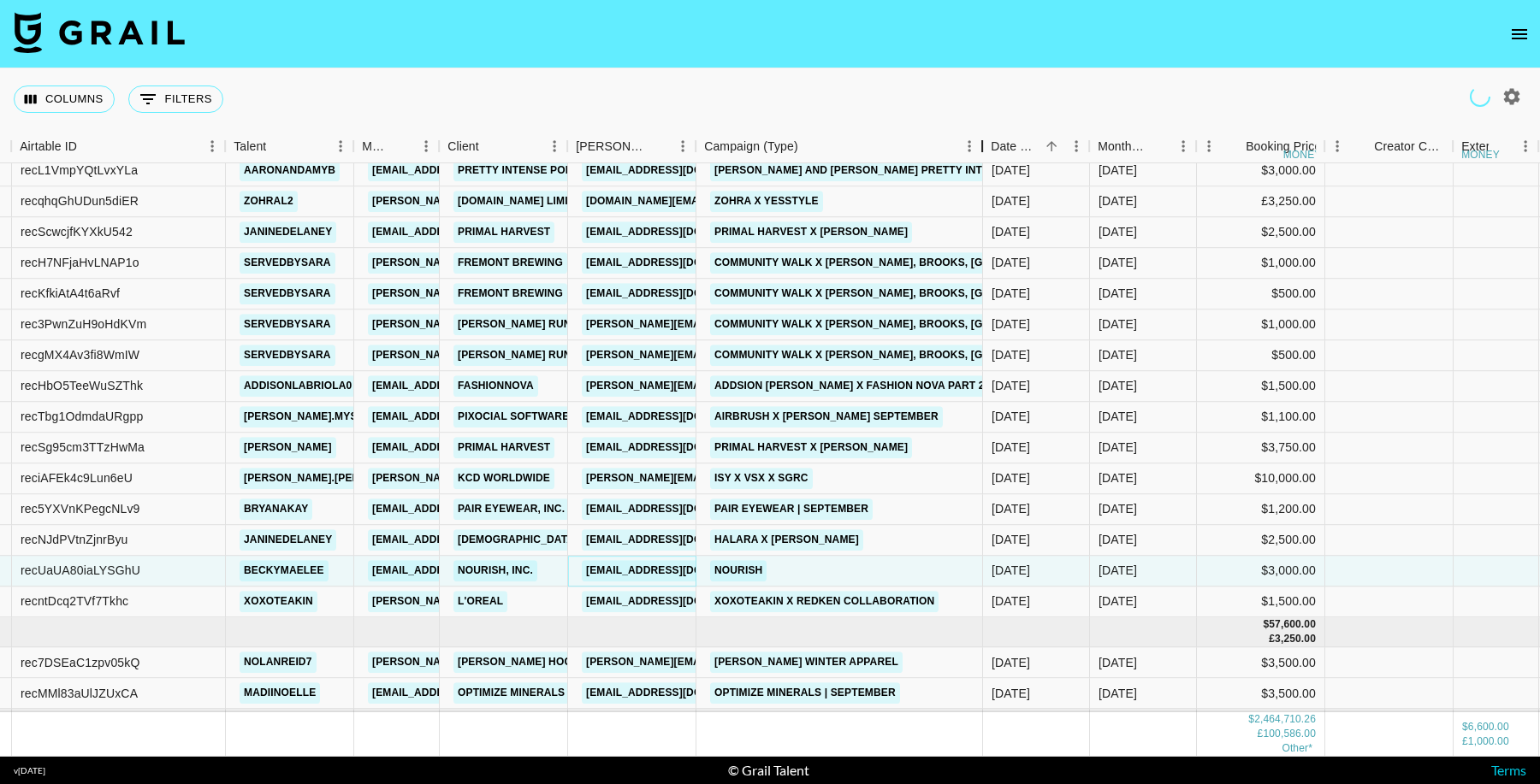
drag, startPoint x: 1044, startPoint y: 143, endPoint x: 981, endPoint y: 150, distance: 63.4
click at [981, 150] on div "Campaign (Type)" at bounding box center [982, 146] width 20 height 34
click at [625, 599] on link "astra.kidani@loreal.com" at bounding box center [677, 601] width 191 height 21
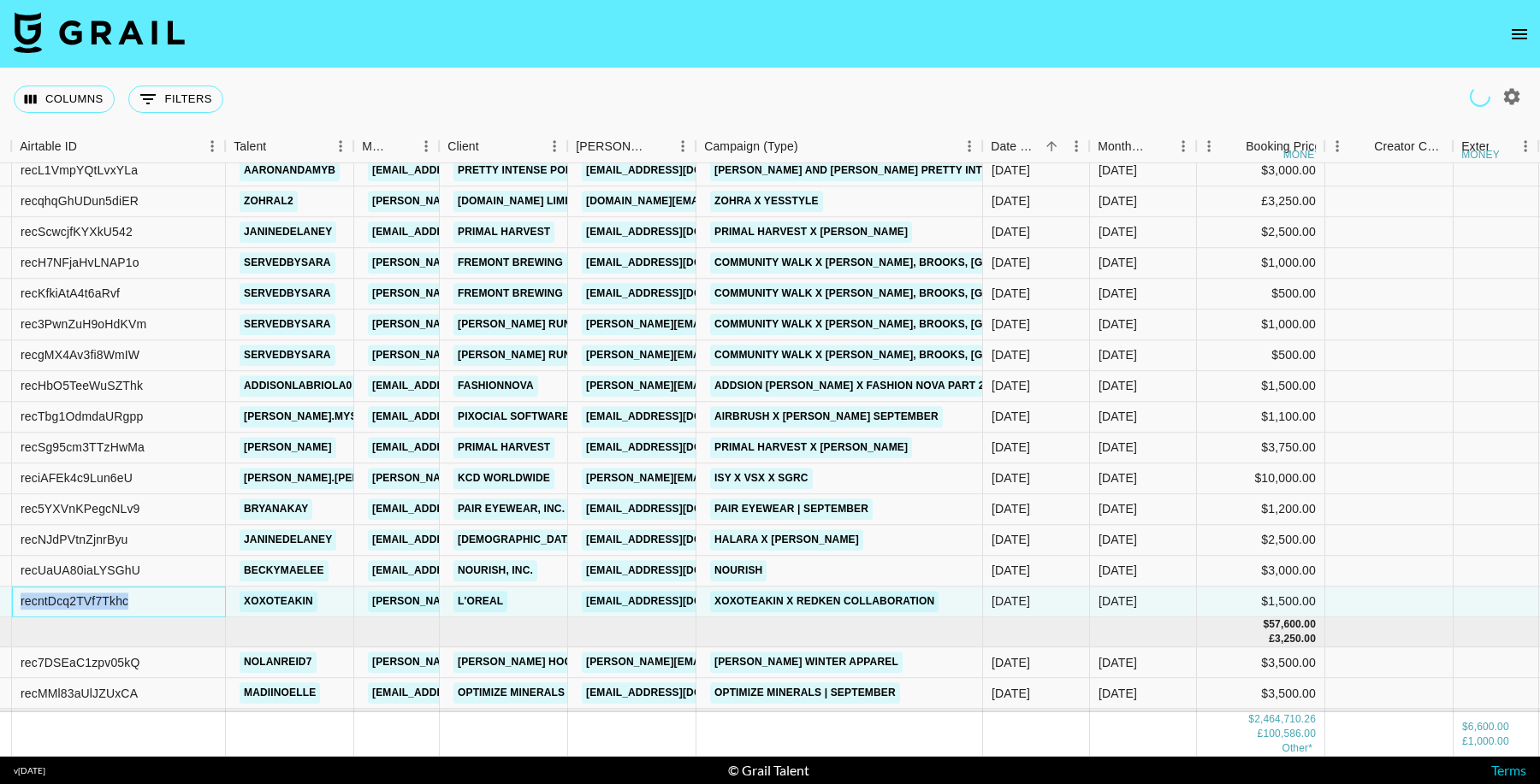
drag, startPoint x: 126, startPoint y: 601, endPoint x: 19, endPoint y: 599, distance: 107.0
click at [20, 599] on div "recntDcq2TVf7Tkhc" at bounding box center [74, 601] width 108 height 17
copy div "recntDcq2TVf7Tkhc"
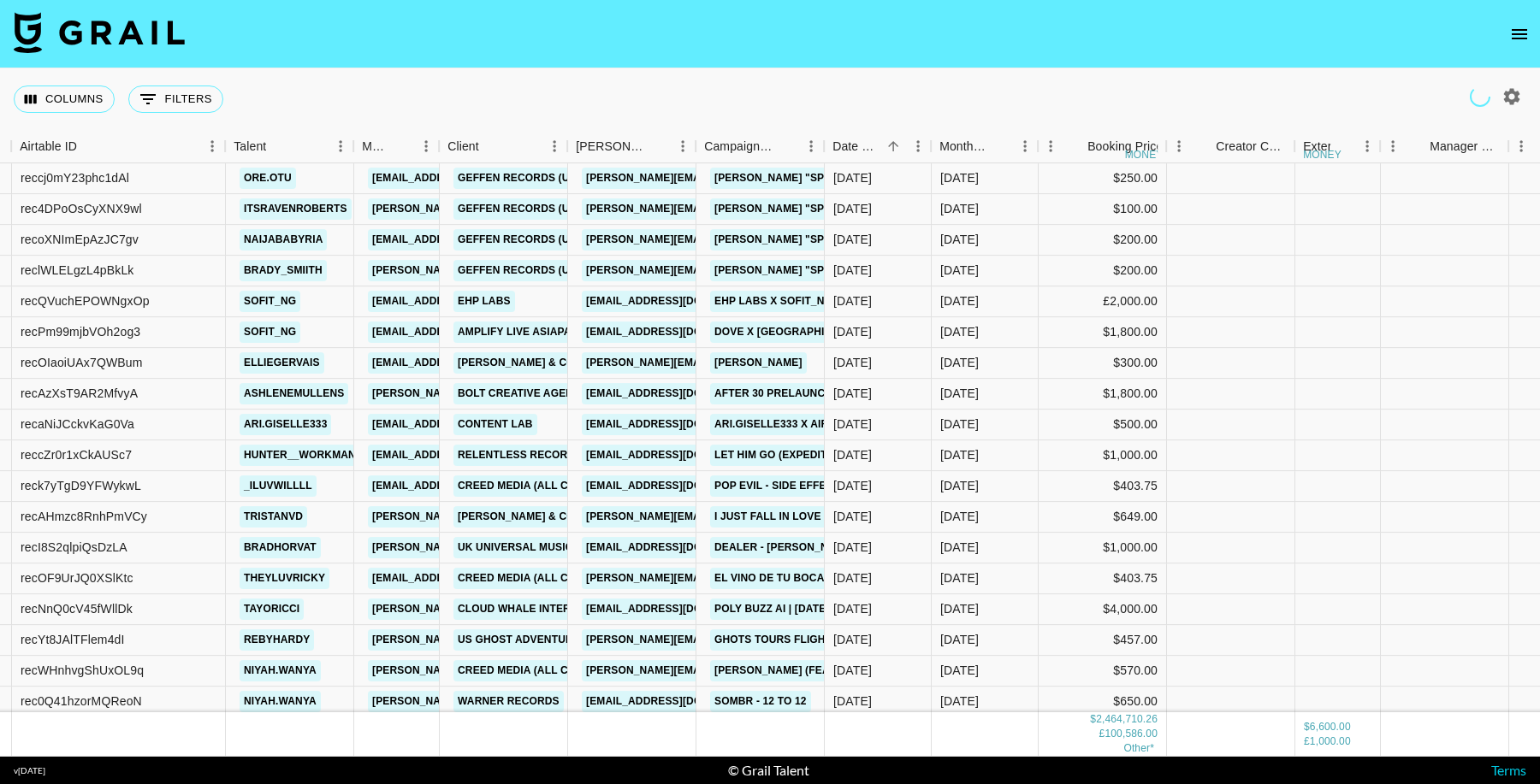
scroll to position [28108, 129]
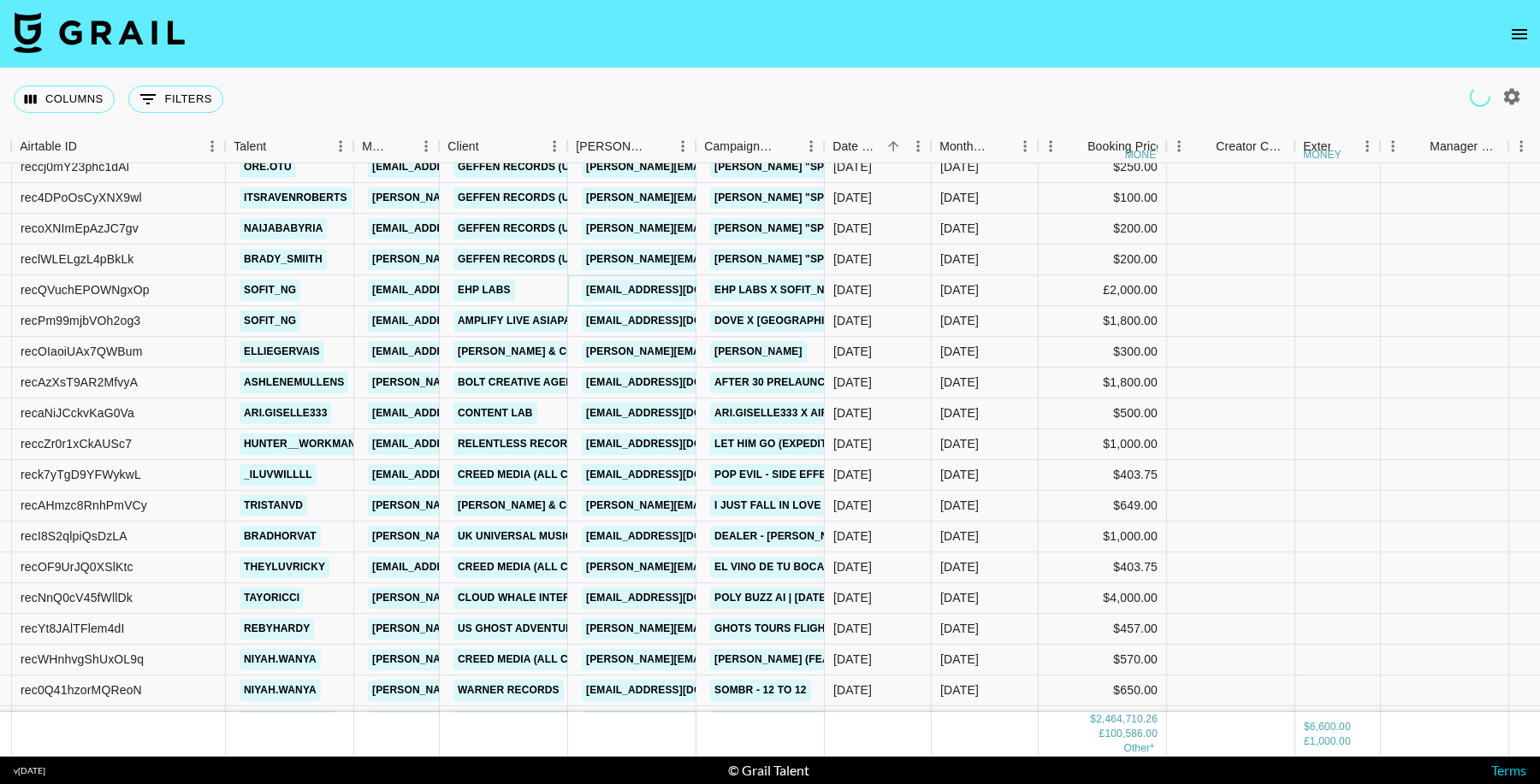
click at [640, 291] on link "adel@ehplabs.com" at bounding box center [677, 290] width 191 height 21
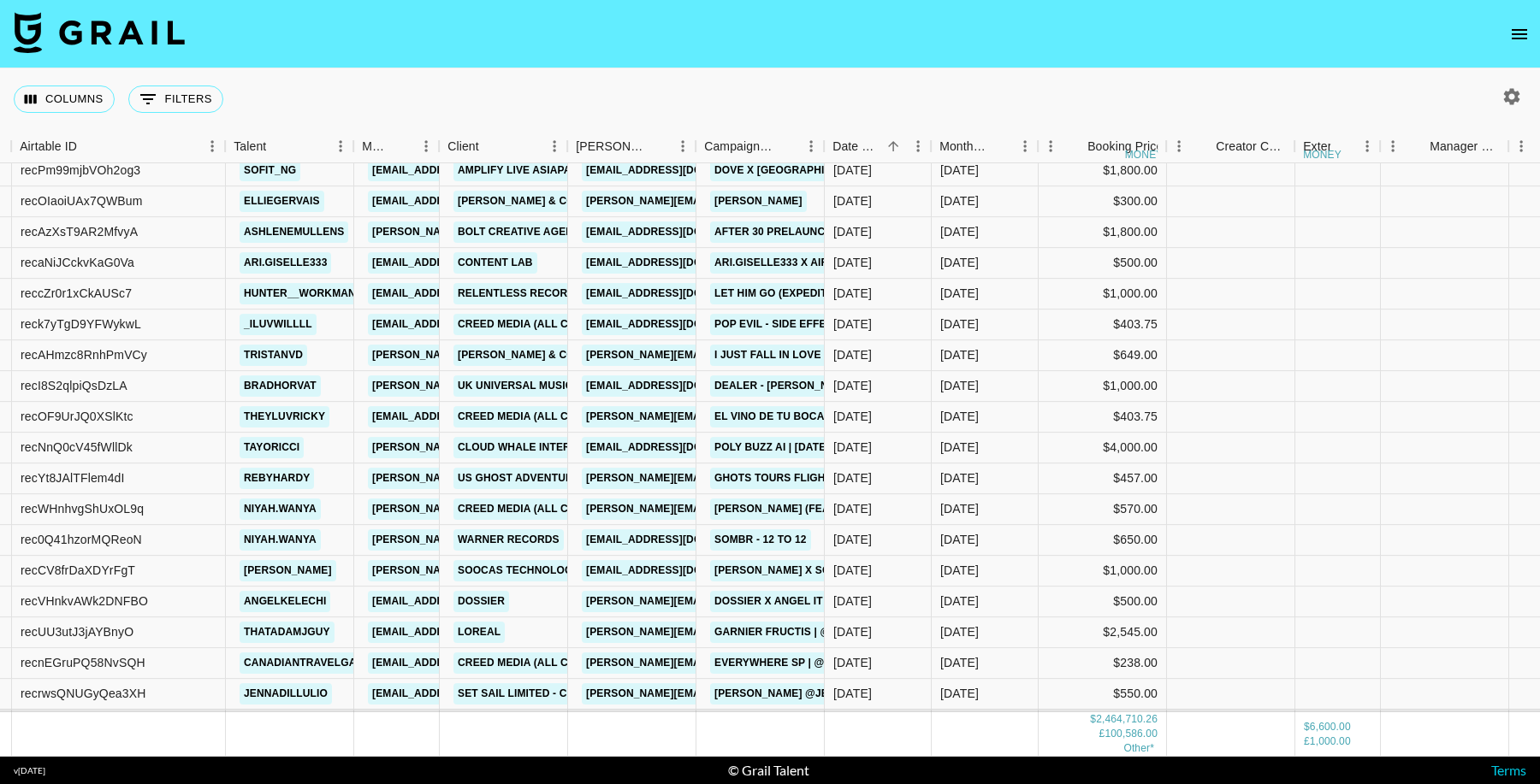
scroll to position [28260, 129]
click at [672, 443] on link "jessica02@polyaiapp.com" at bounding box center [677, 446] width 191 height 21
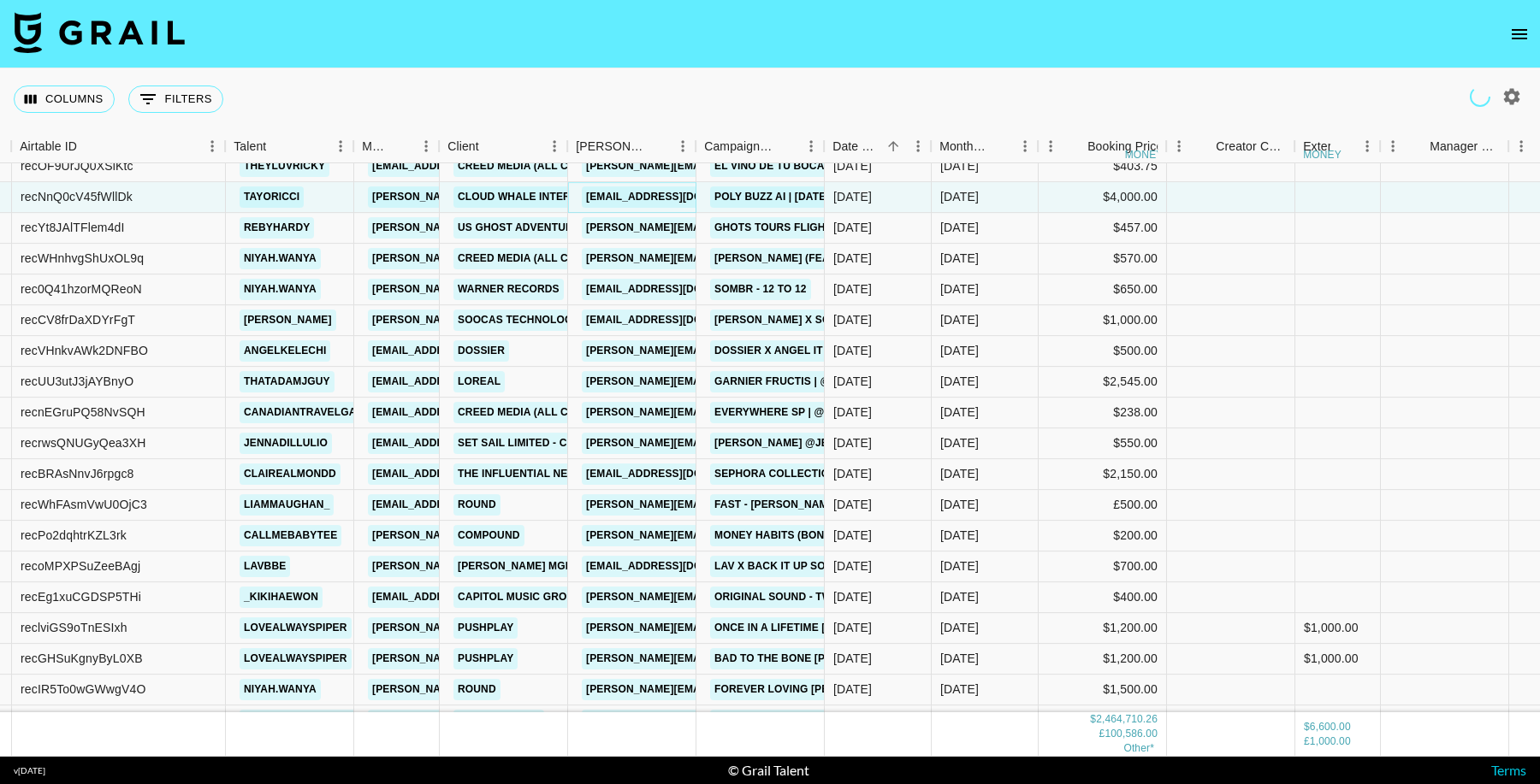
scroll to position [28526, 129]
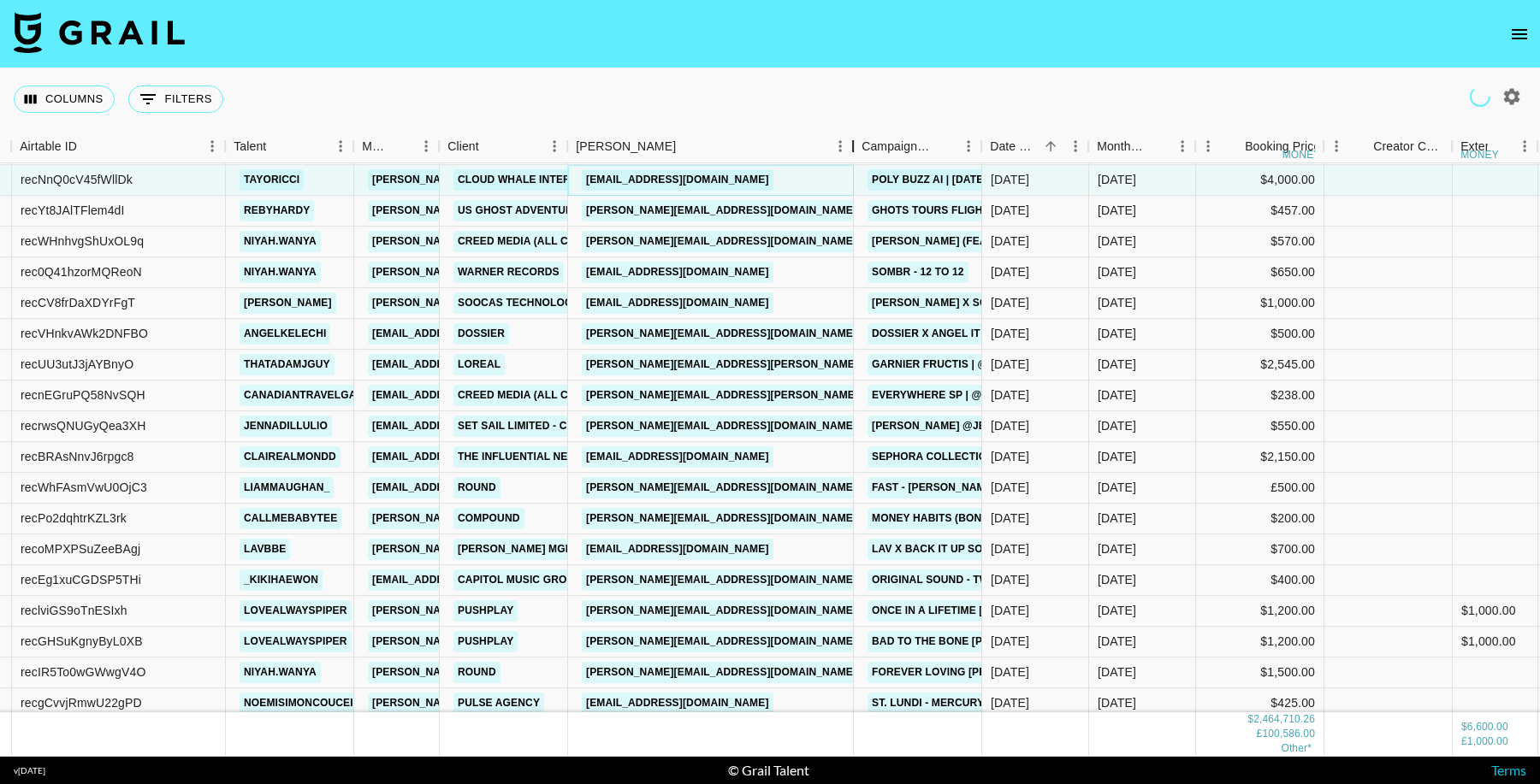
drag, startPoint x: 770, startPoint y: 146, endPoint x: 730, endPoint y: 364, distance: 221.6
click at [842, 152] on div "Booker" at bounding box center [852, 146] width 20 height 34
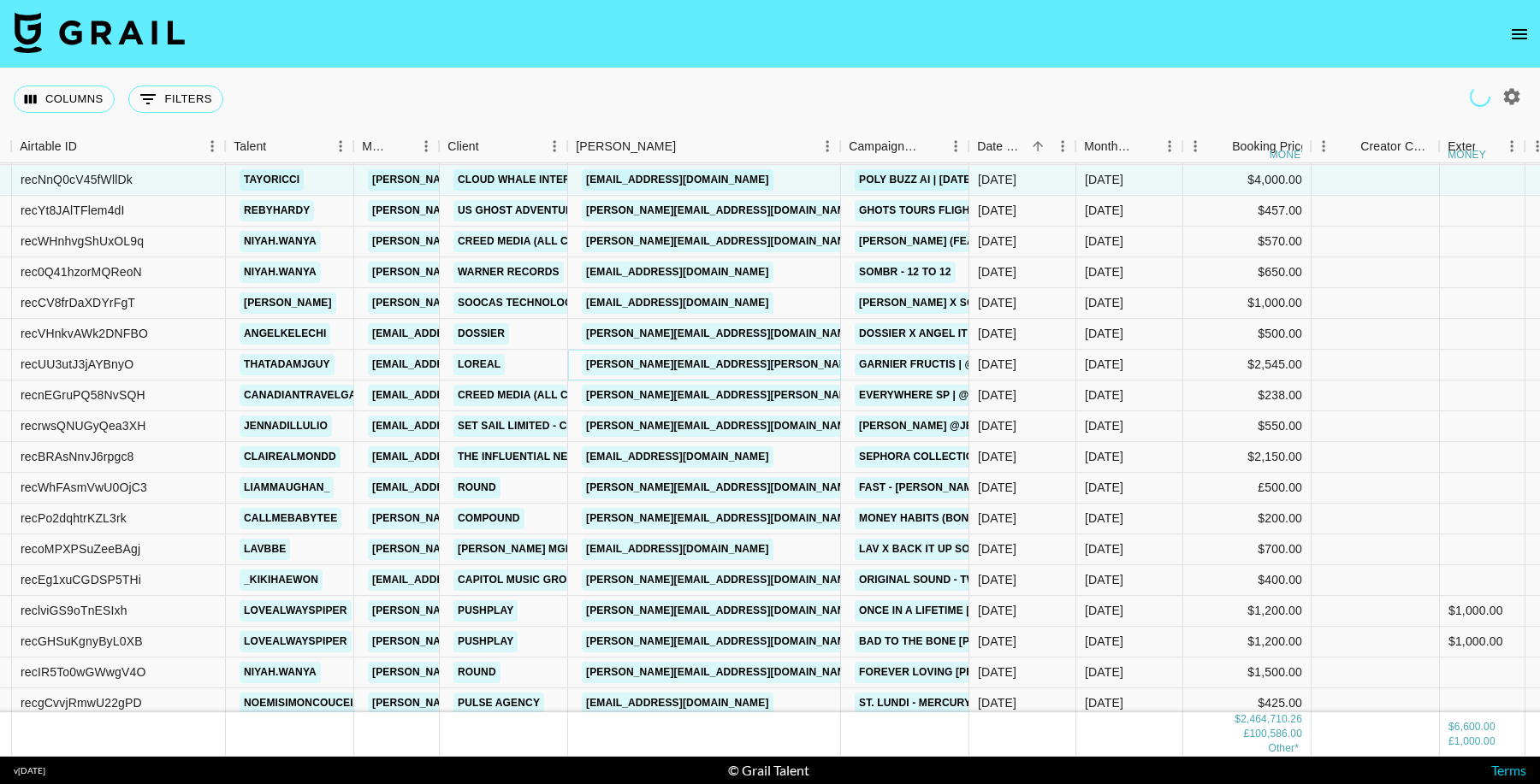
click at [720, 362] on link "megan.anderson@loreal.com" at bounding box center [766, 365] width 367 height 21
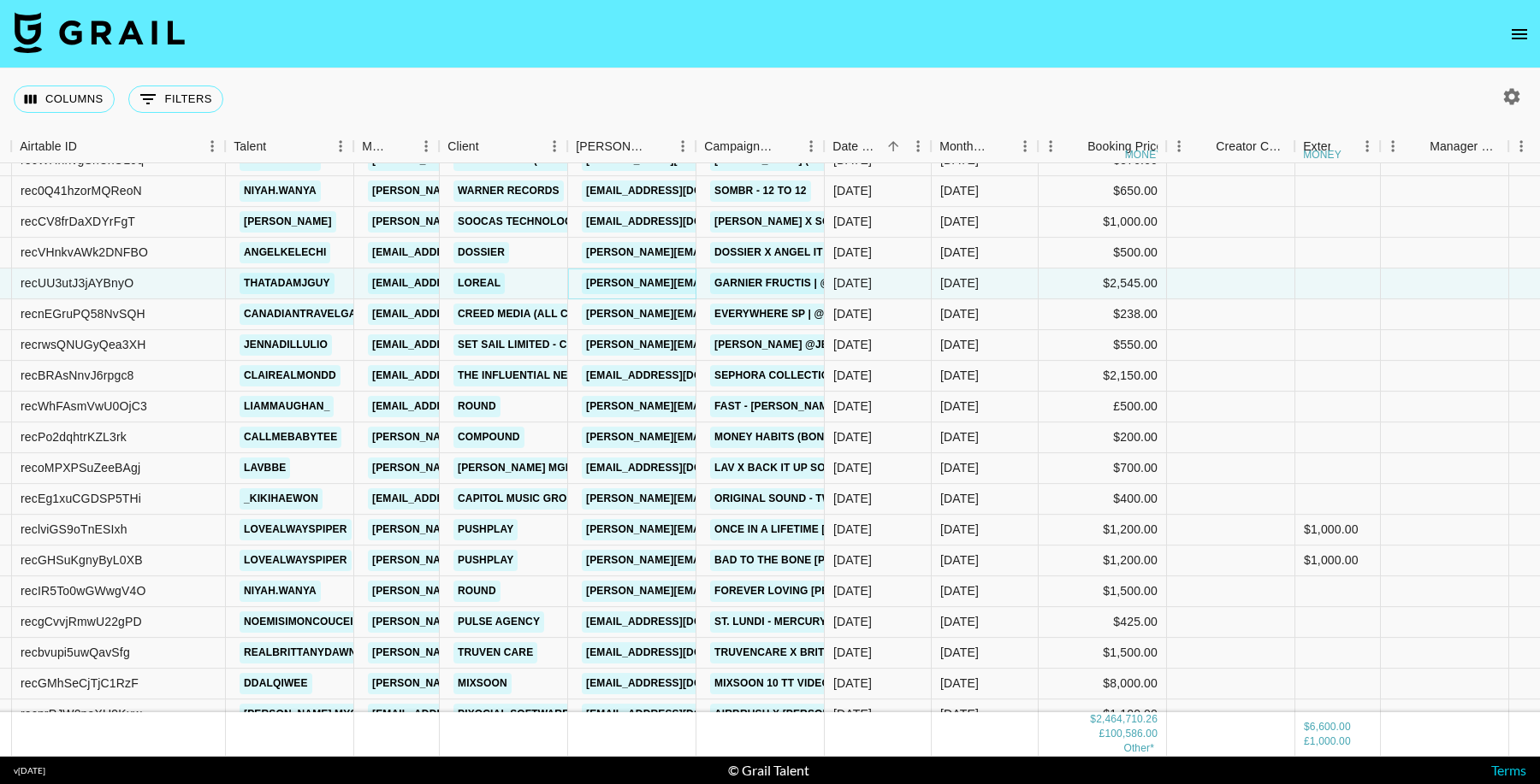
scroll to position [28706, 129]
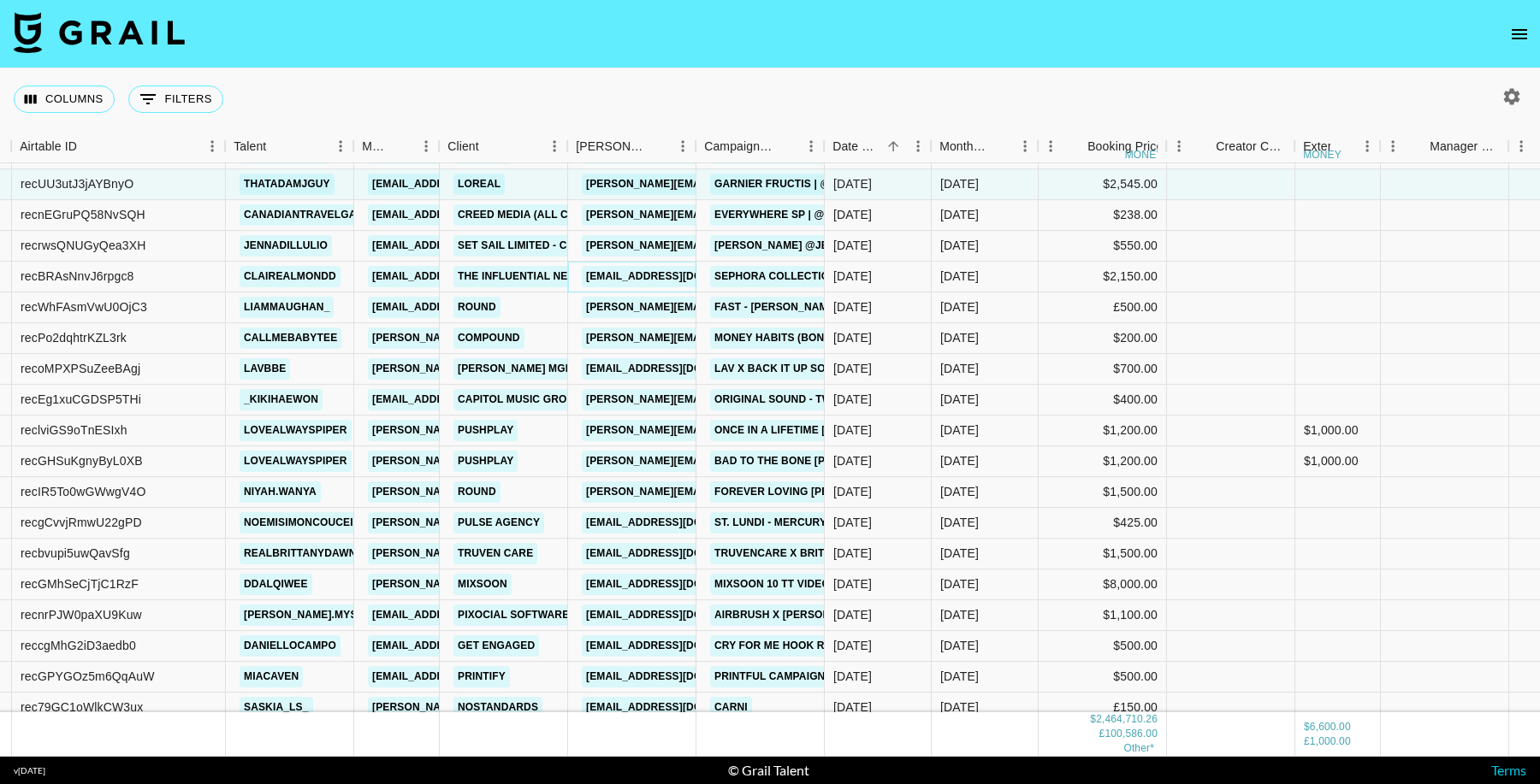
click at [639, 273] on link "jrubin@influential.co" at bounding box center [677, 277] width 191 height 21
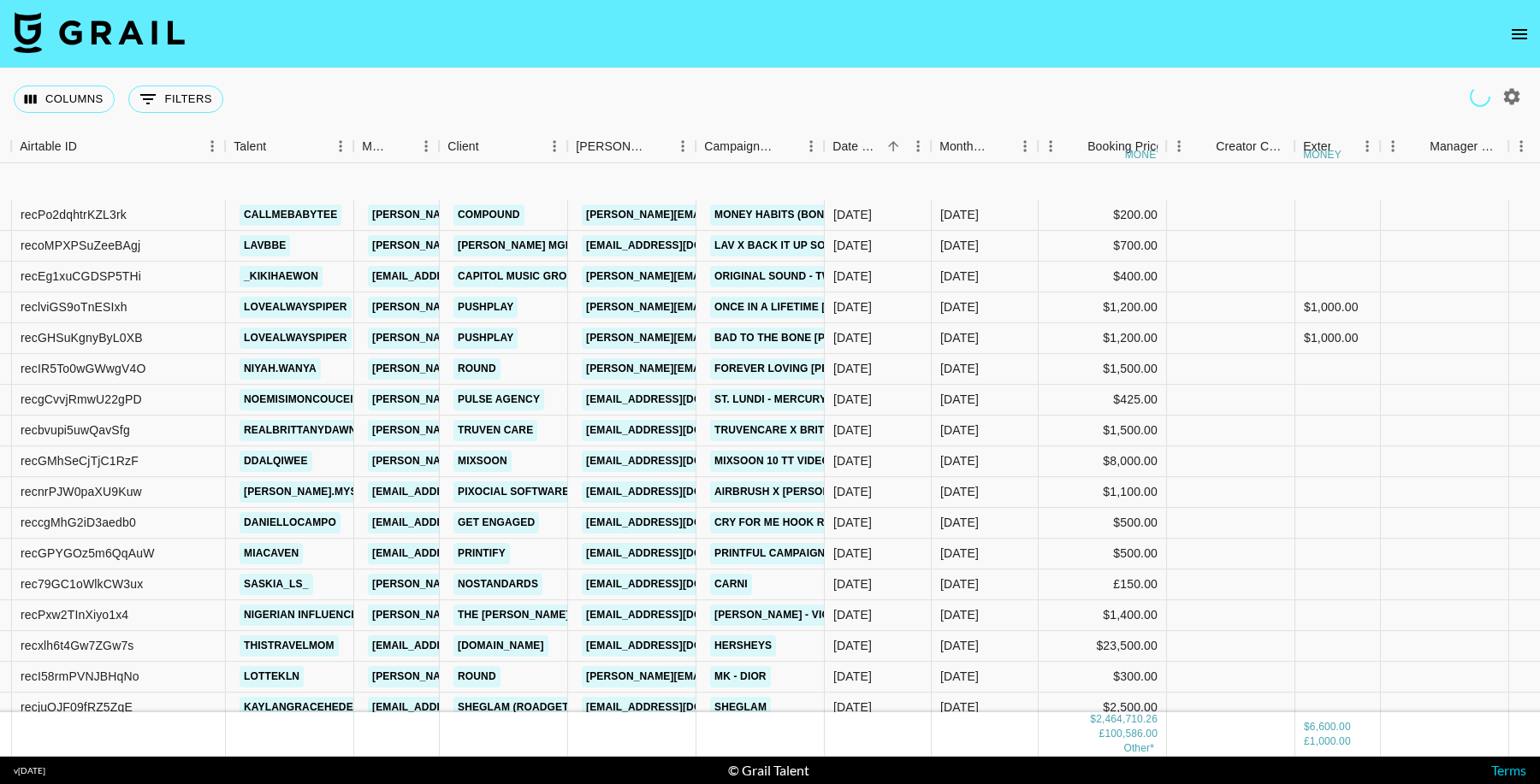
scroll to position [28952, 129]
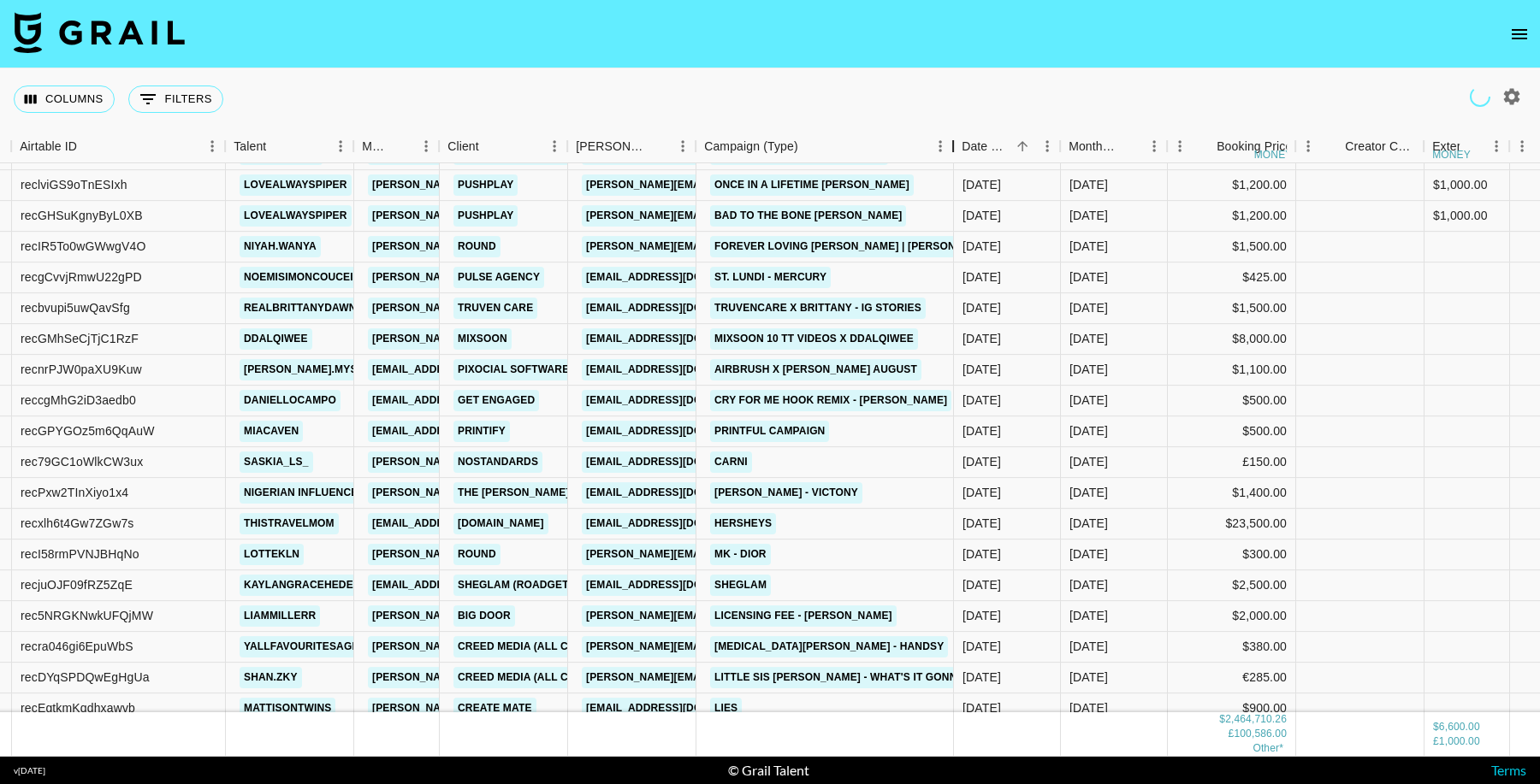
drag, startPoint x: 824, startPoint y: 146, endPoint x: 953, endPoint y: 146, distance: 129.0
click at [953, 146] on div "Campaign (Type)" at bounding box center [953, 146] width 20 height 34
click at [646, 337] on link "trkim@pkcosm.com" at bounding box center [677, 339] width 191 height 21
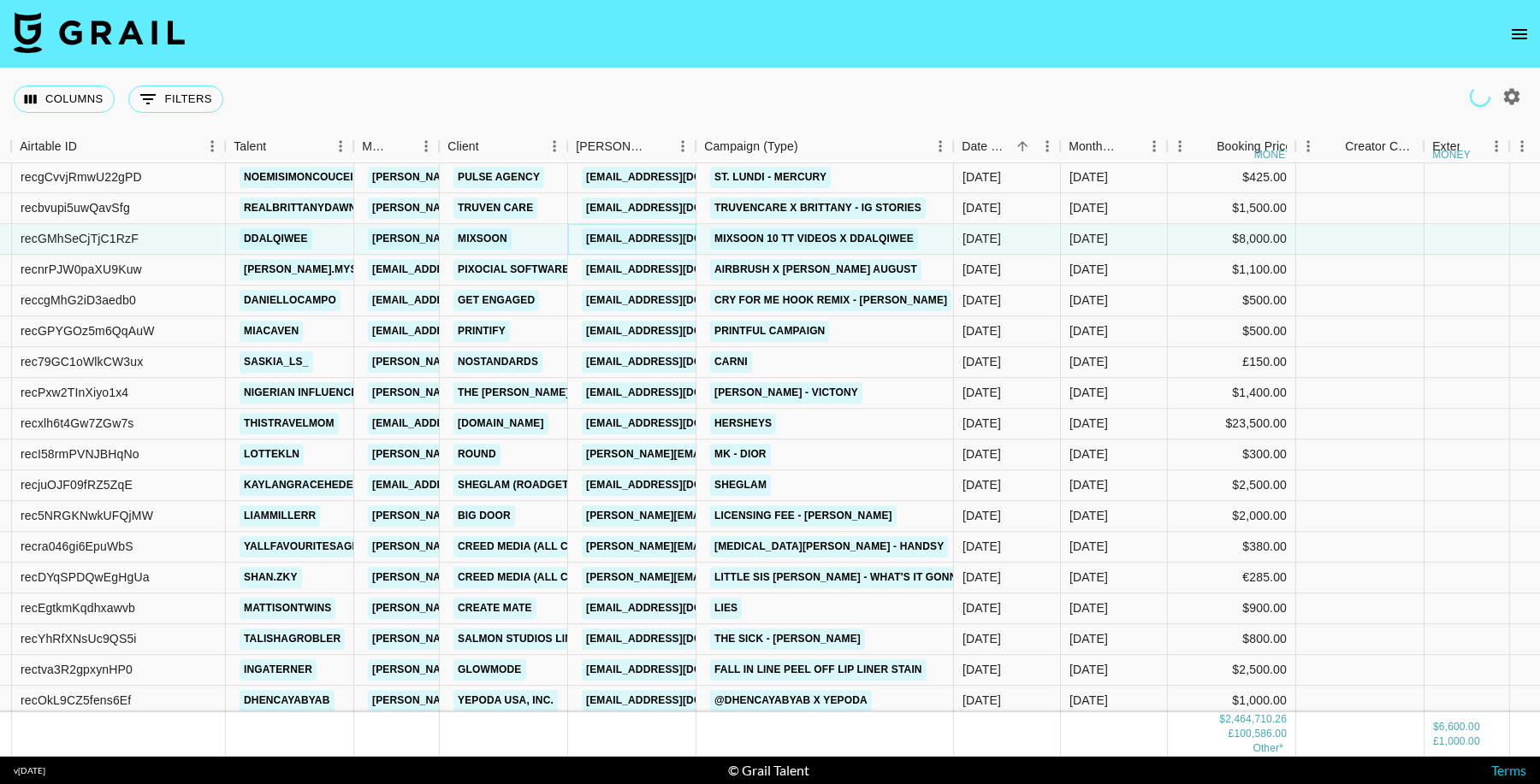
scroll to position [29158, 129]
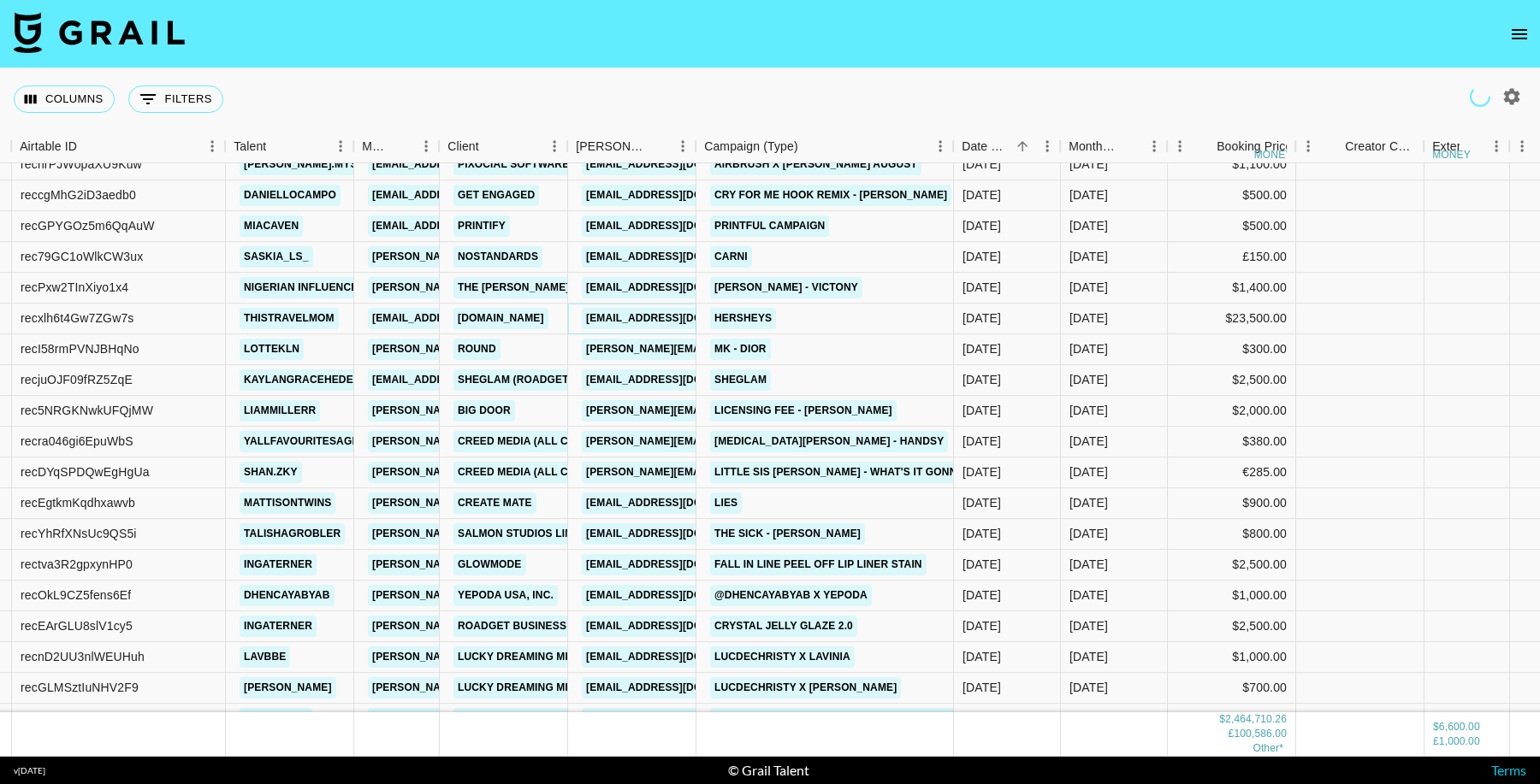
click at [626, 318] on link "sclark@influential.co" at bounding box center [677, 318] width 191 height 21
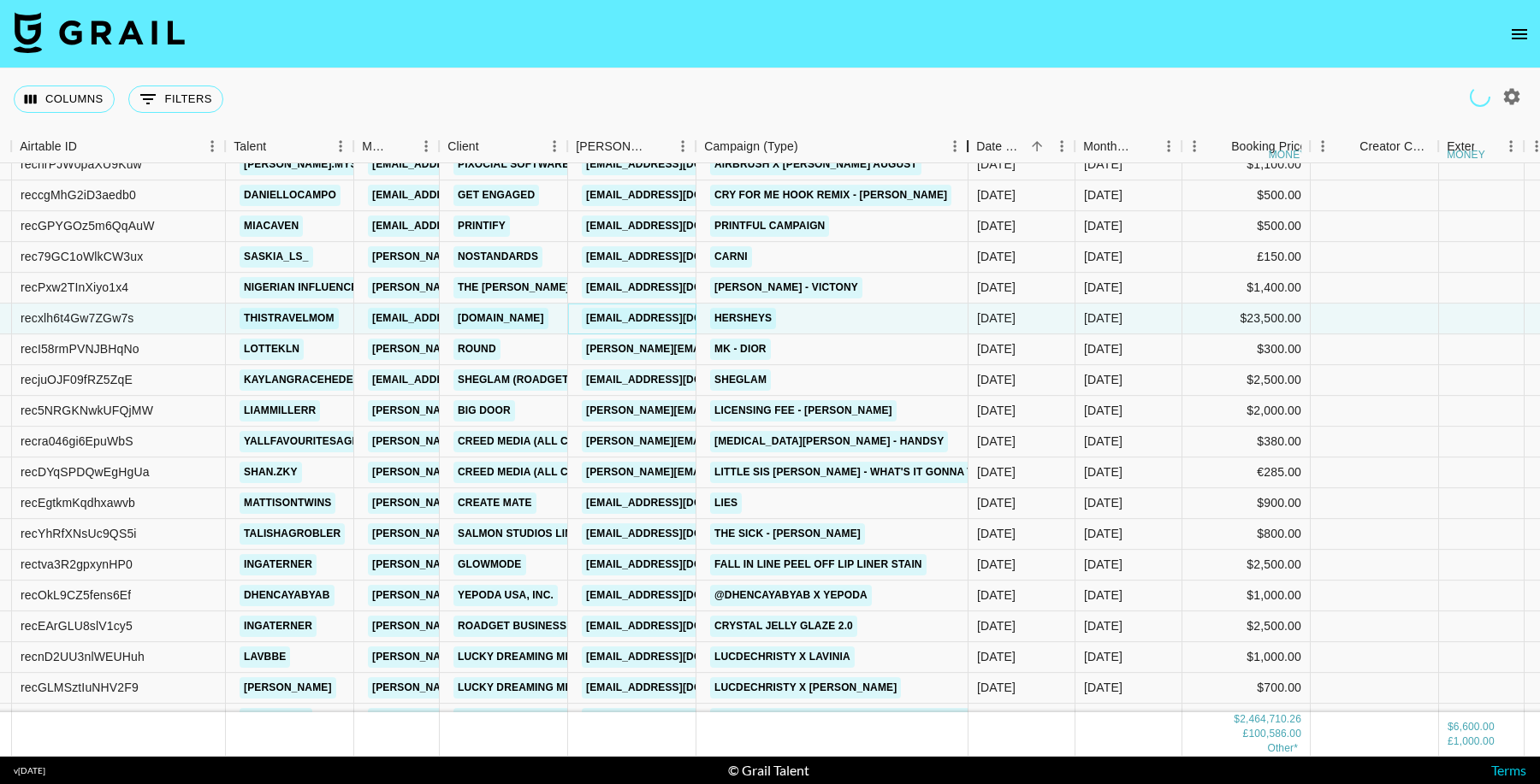
drag, startPoint x: 943, startPoint y: 155, endPoint x: 968, endPoint y: 153, distance: 25.1
click at [968, 153] on div "Campaign (Type)" at bounding box center [967, 146] width 20 height 34
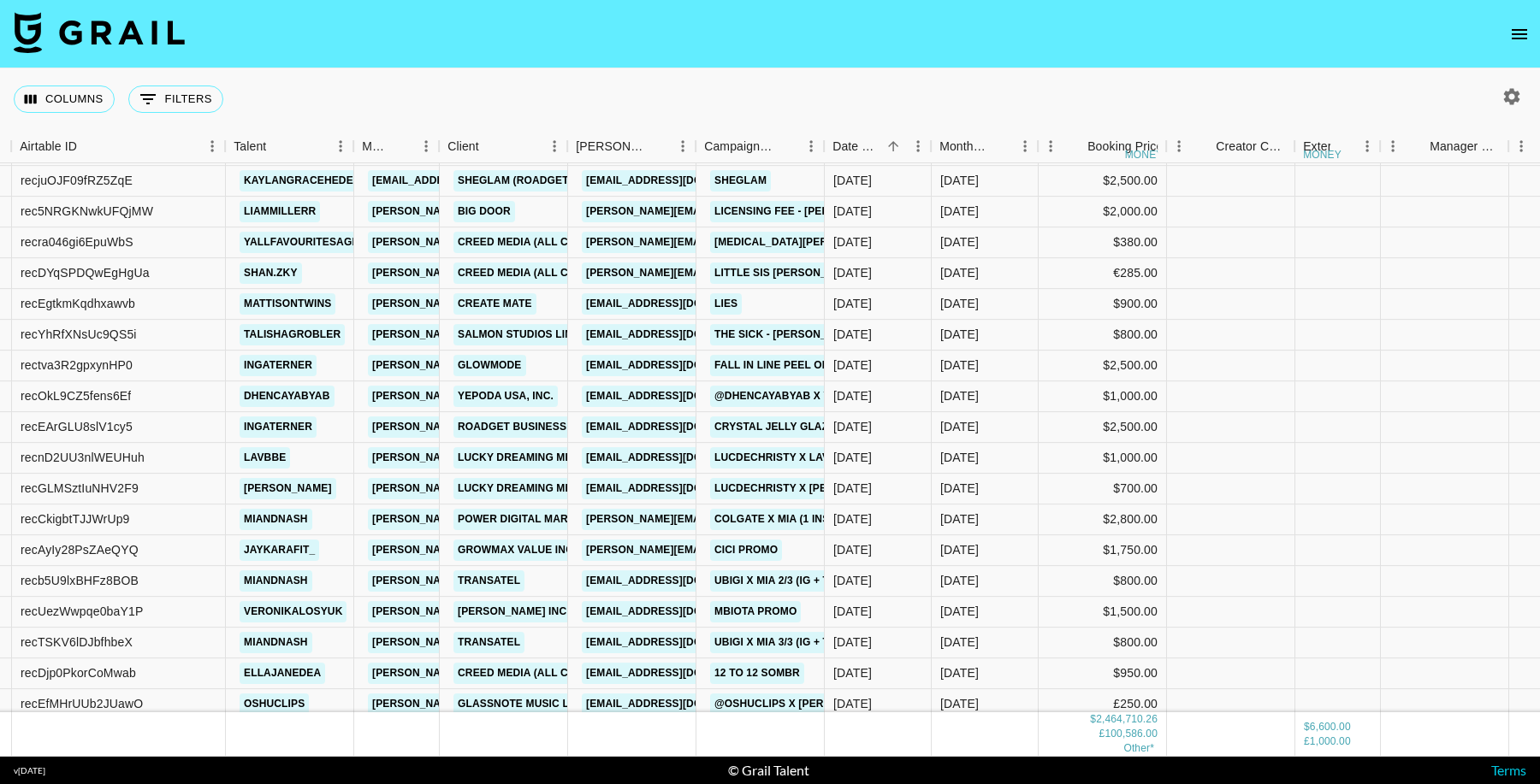
scroll to position [29357, 129]
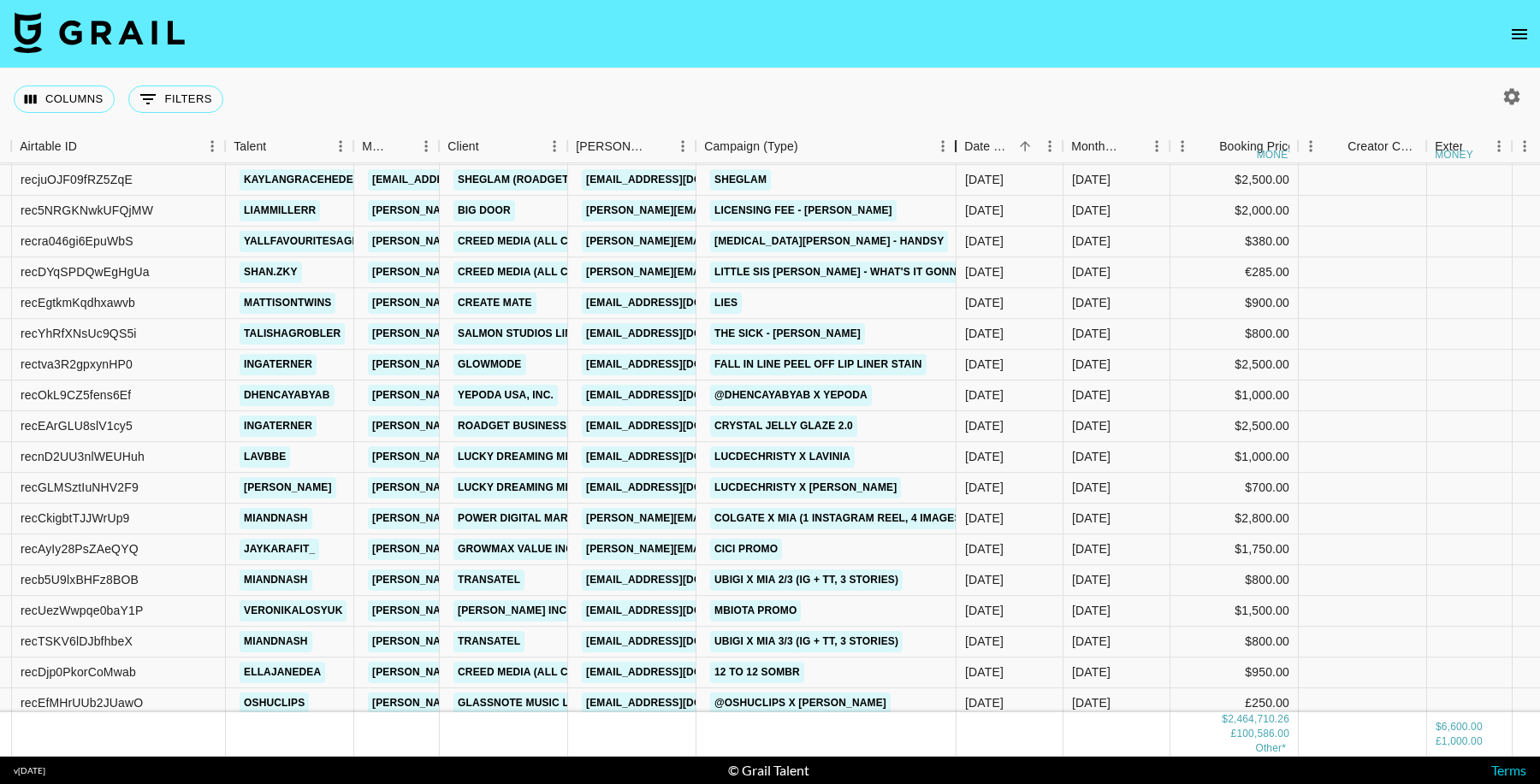
drag, startPoint x: 826, startPoint y: 146, endPoint x: 957, endPoint y: 146, distance: 131.0
click at [957, 146] on div "Campaign (Type)" at bounding box center [955, 146] width 20 height 34
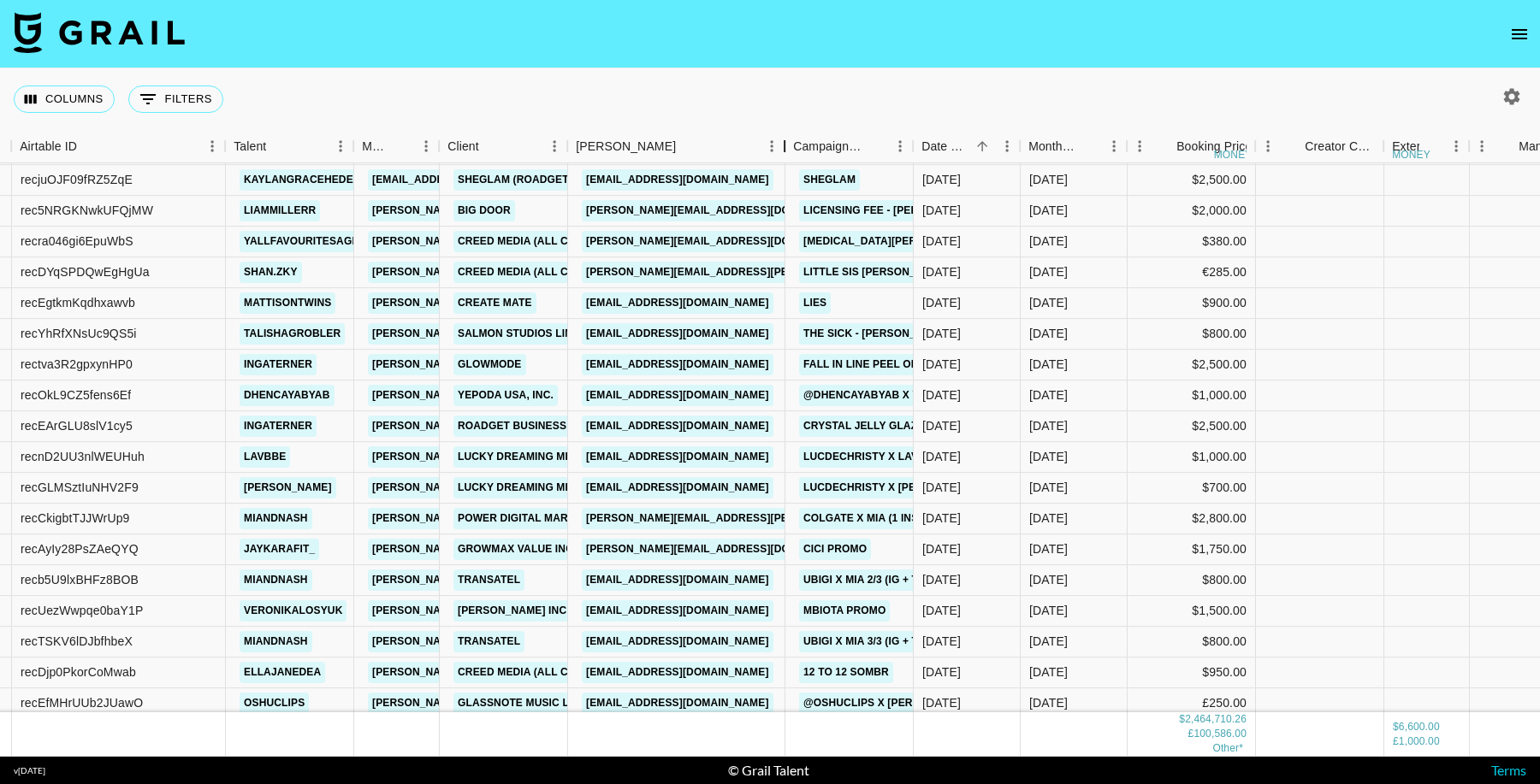
drag, startPoint x: 697, startPoint y: 146, endPoint x: 812, endPoint y: 217, distance: 135.2
click at [780, 161] on div "Booker" at bounding box center [784, 146] width 20 height 34
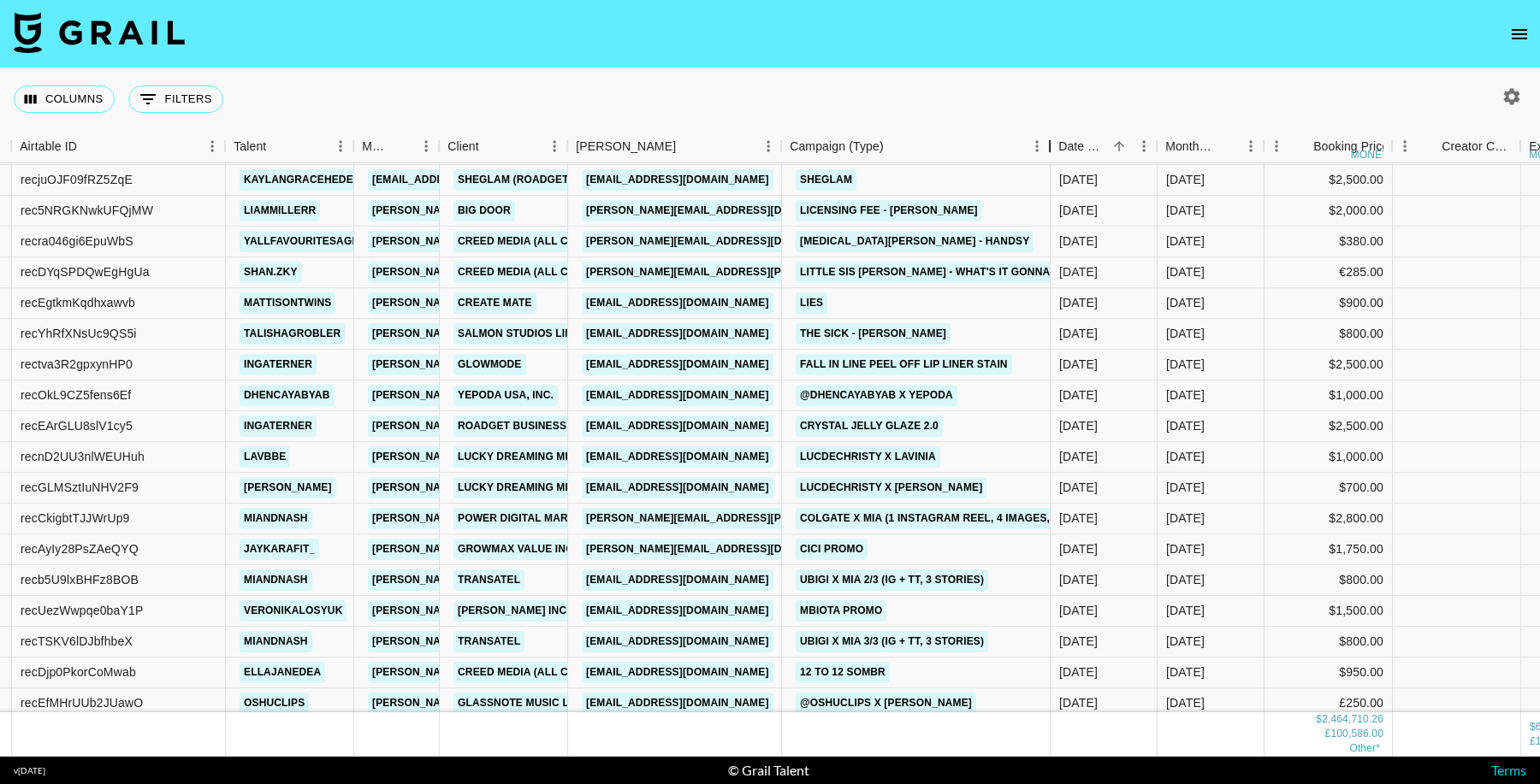
drag, startPoint x: 908, startPoint y: 150, endPoint x: 1049, endPoint y: 149, distance: 141.0
click at [1049, 149] on div "Campaign (Type)" at bounding box center [1049, 146] width 20 height 34
click at [721, 399] on link "collaborate@yepoda.me" at bounding box center [677, 395] width 191 height 21
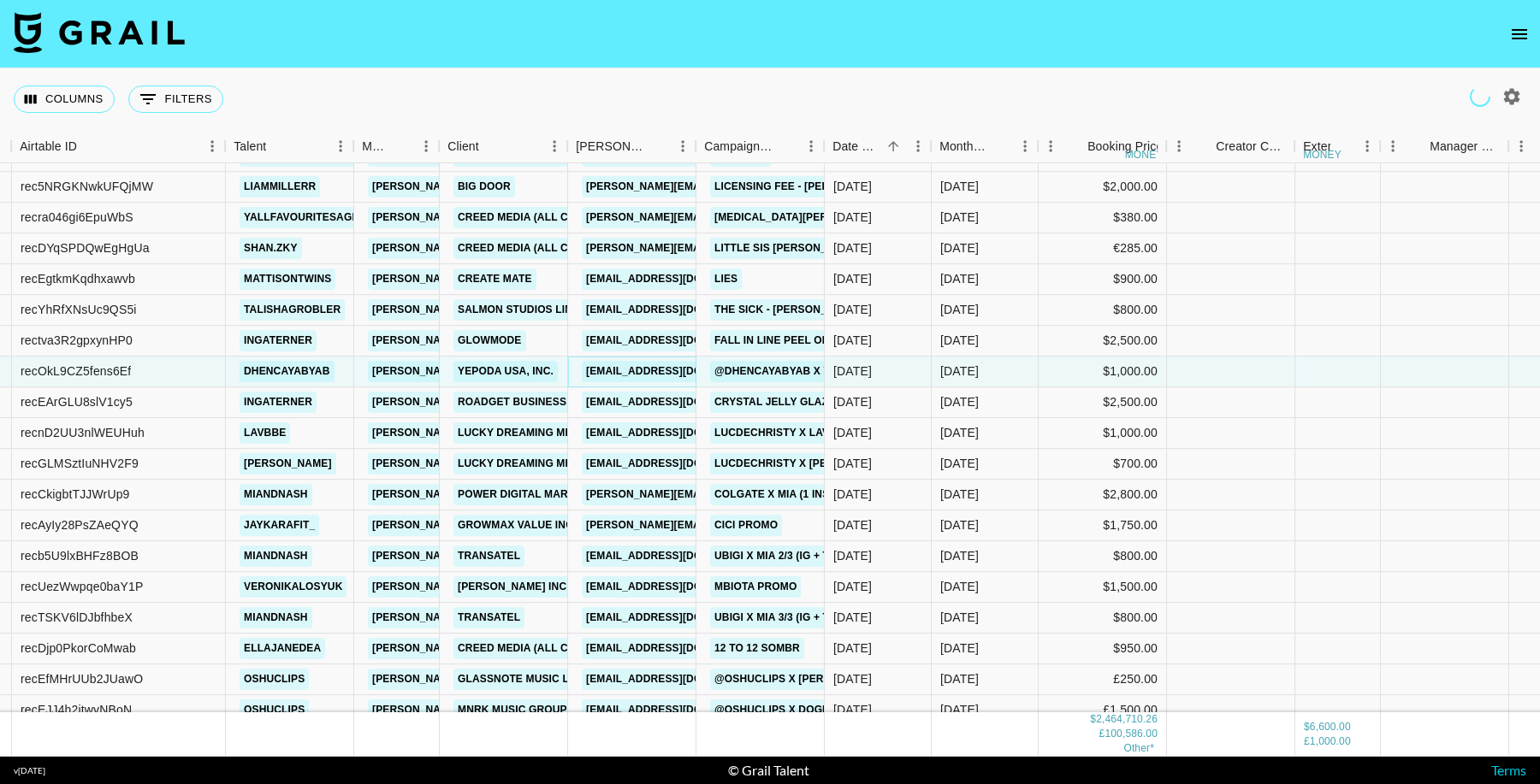
scroll to position [29418, 129]
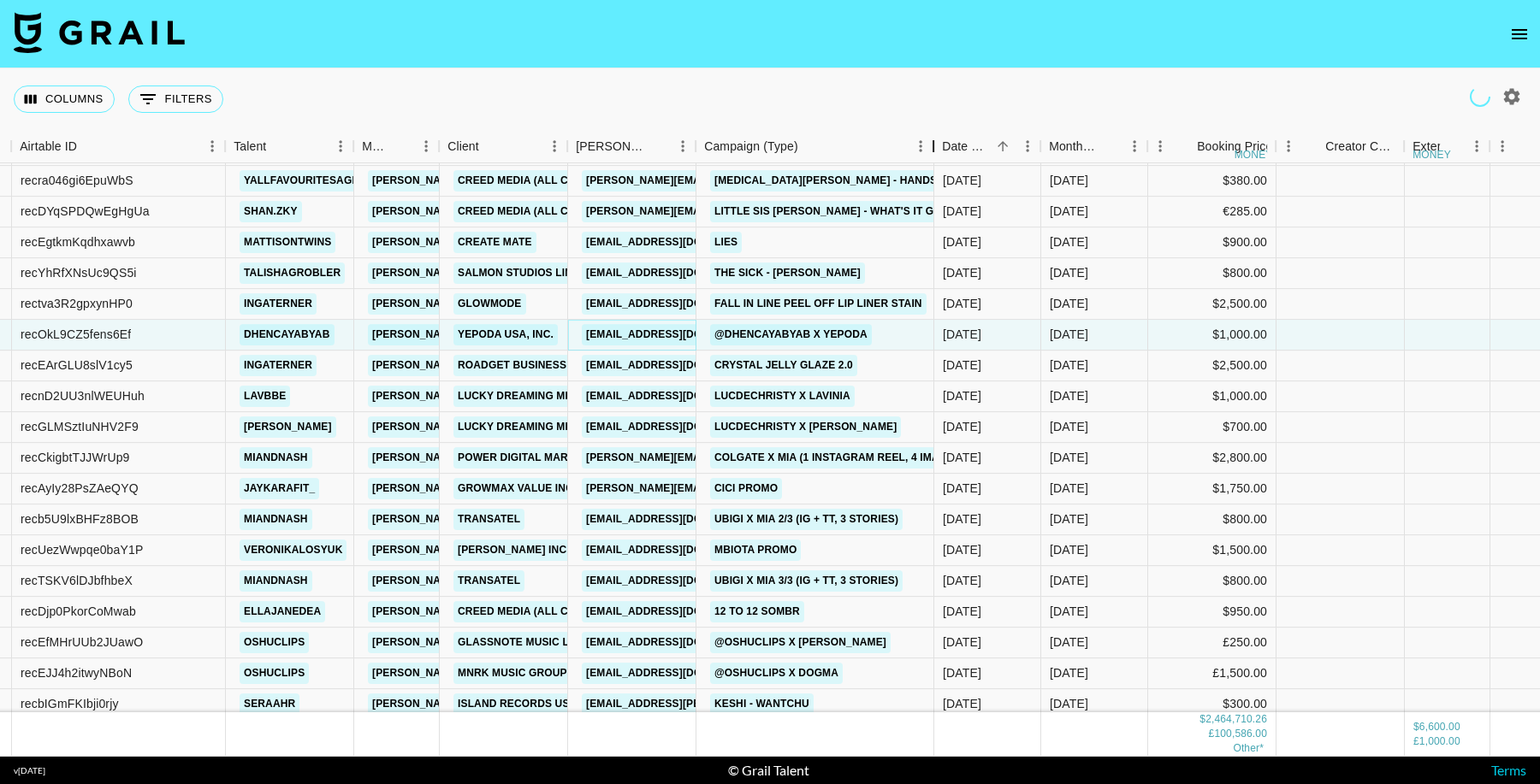
drag, startPoint x: 826, startPoint y: 147, endPoint x: 933, endPoint y: 140, distance: 107.2
click at [933, 140] on div "Campaign (Type)" at bounding box center [933, 146] width 20 height 34
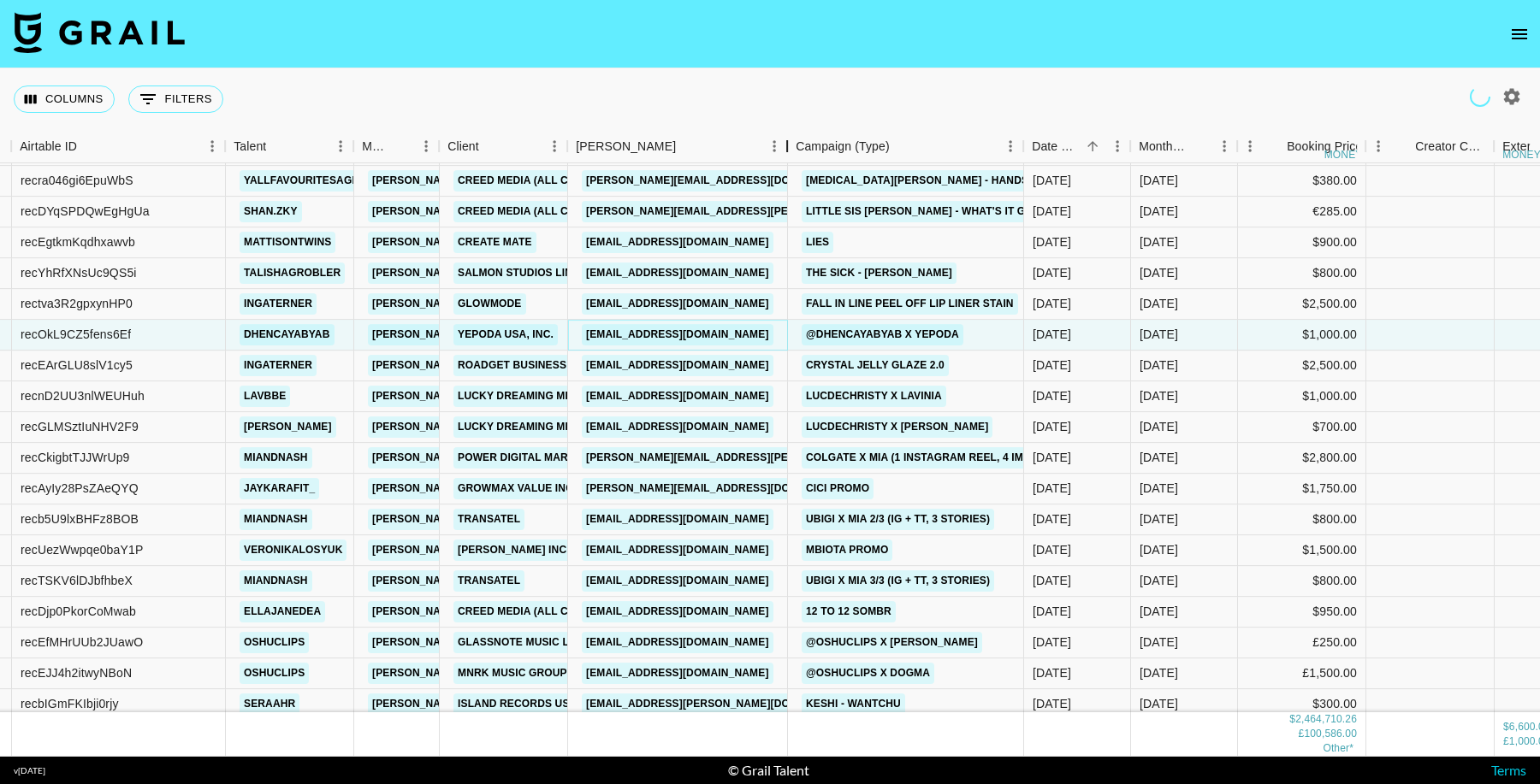
drag, startPoint x: 694, startPoint y: 154, endPoint x: 785, endPoint y: 162, distance: 91.4
click at [785, 162] on div "Booker" at bounding box center [787, 146] width 20 height 34
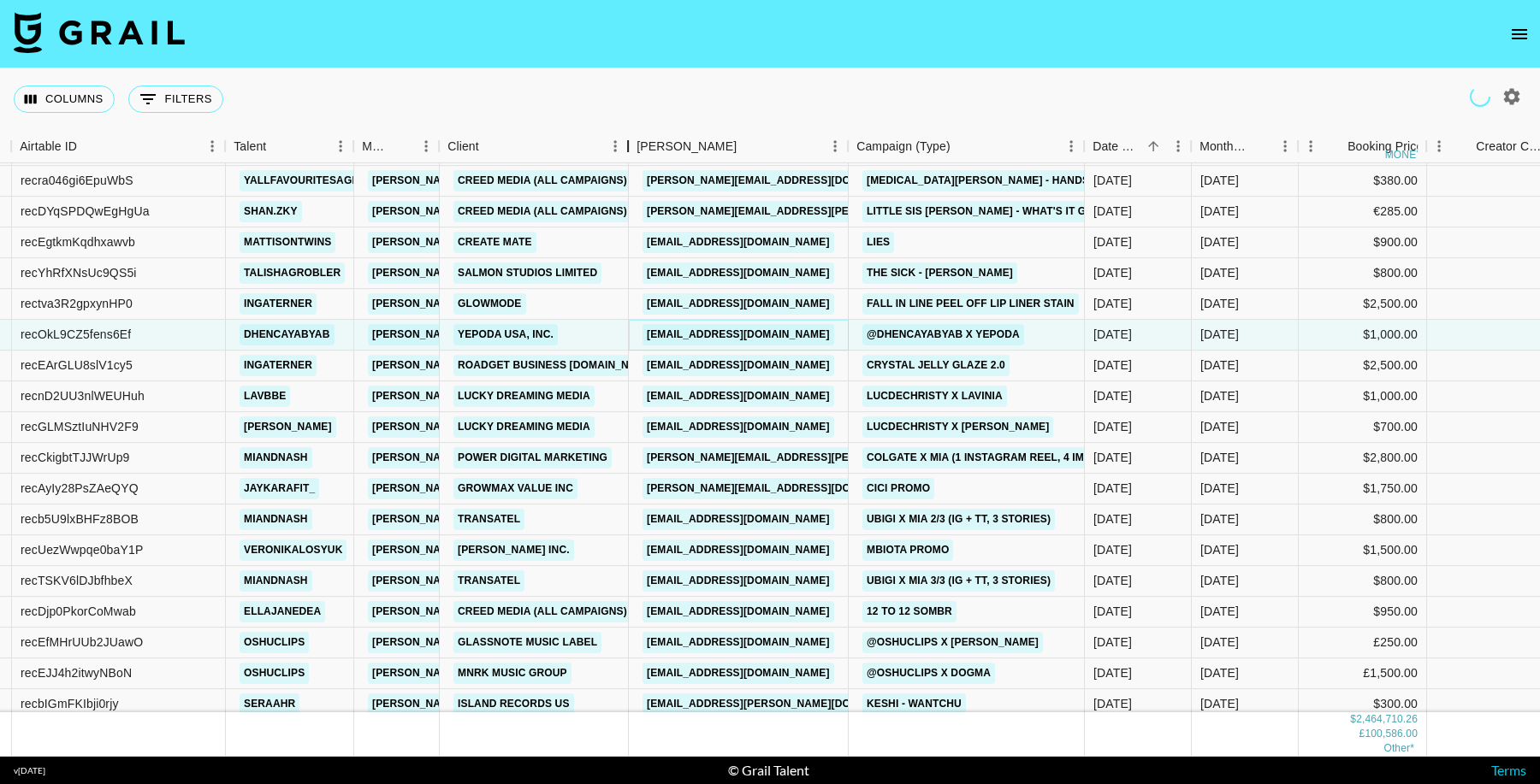
drag, startPoint x: 571, startPoint y: 150, endPoint x: 630, endPoint y: 155, distance: 59.2
click at [630, 155] on div "Client" at bounding box center [627, 146] width 20 height 34
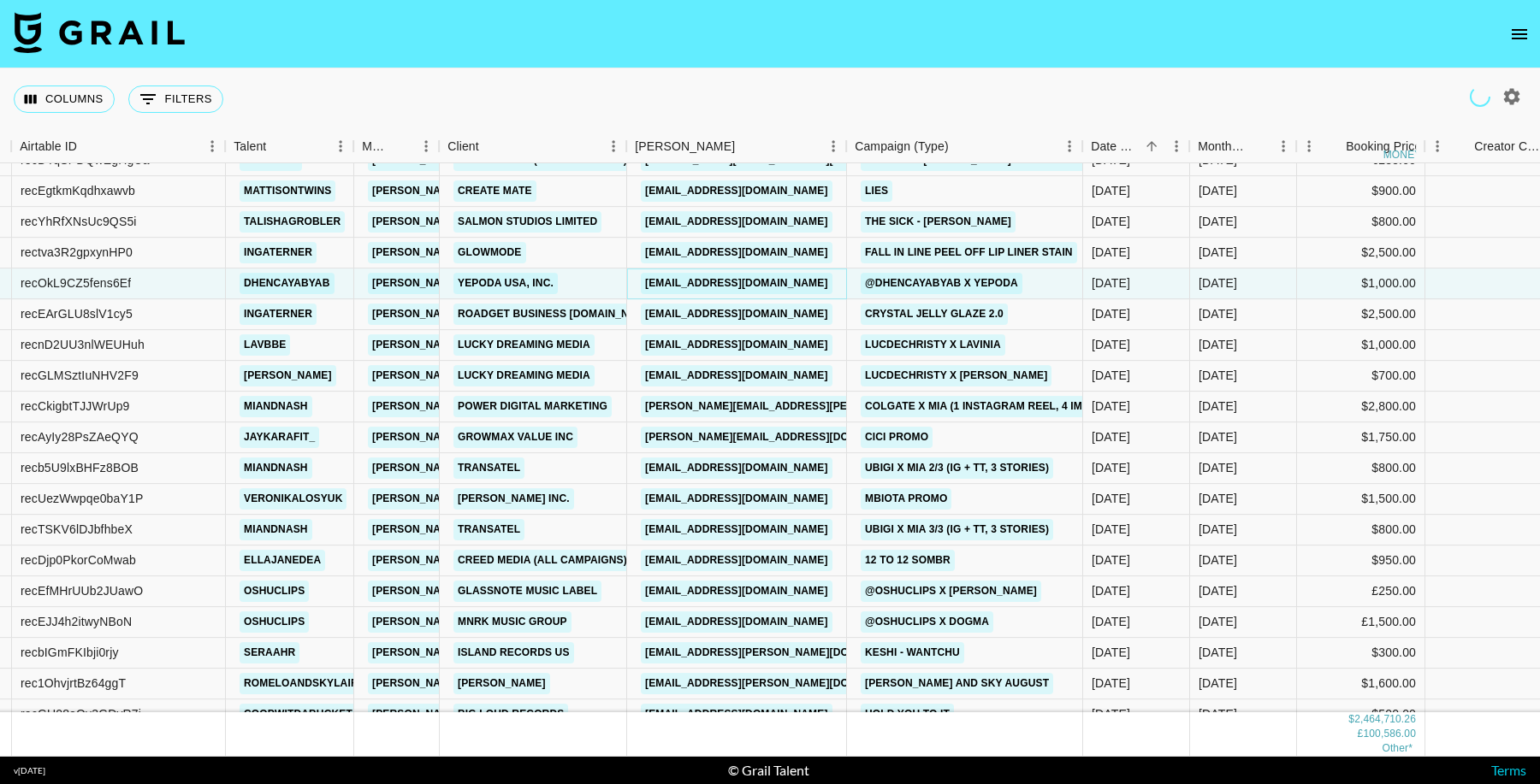
scroll to position [29508, 129]
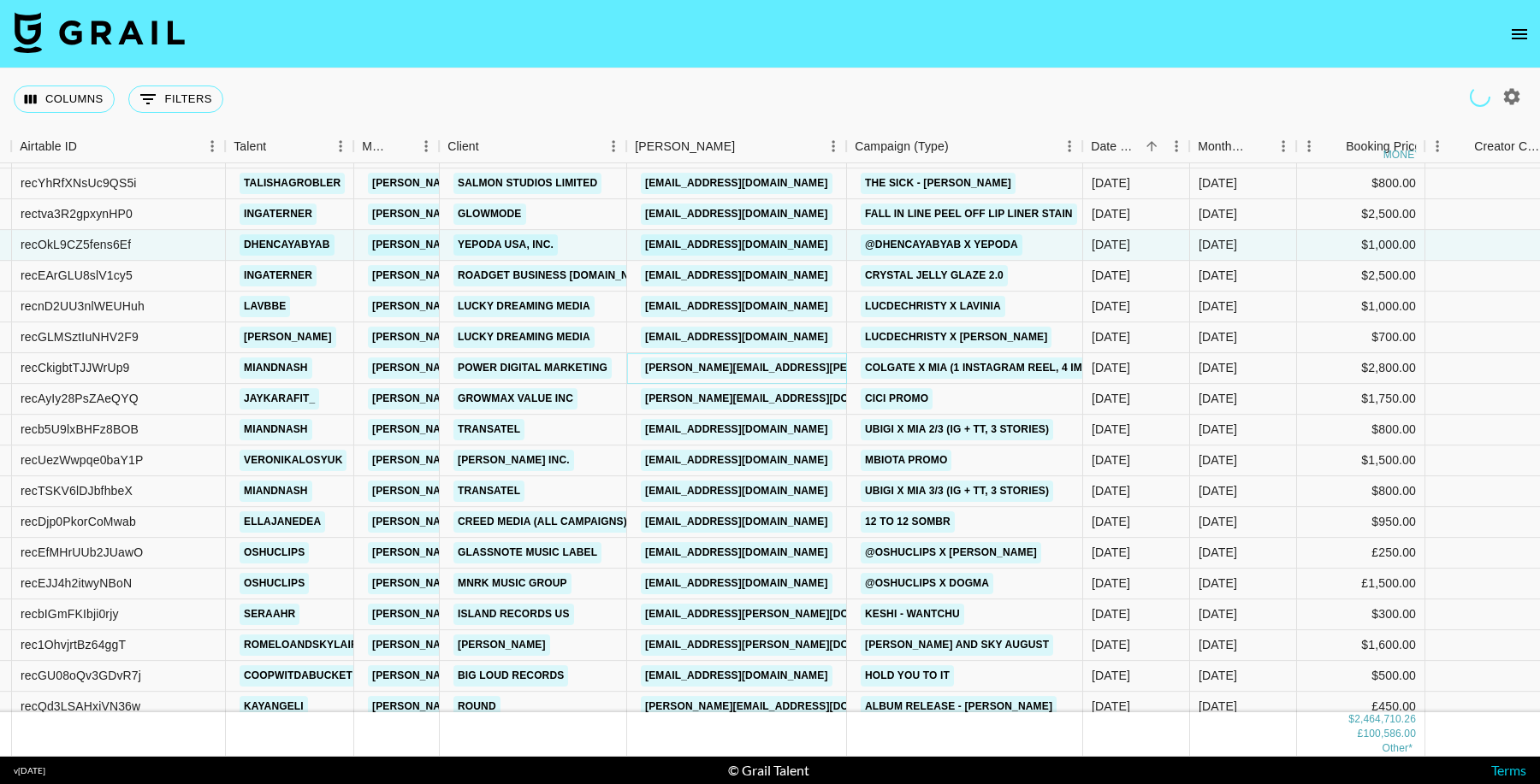
click at [800, 370] on link "emma.mathews@powerdigitalmarketinginc.com" at bounding box center [824, 368] width 367 height 21
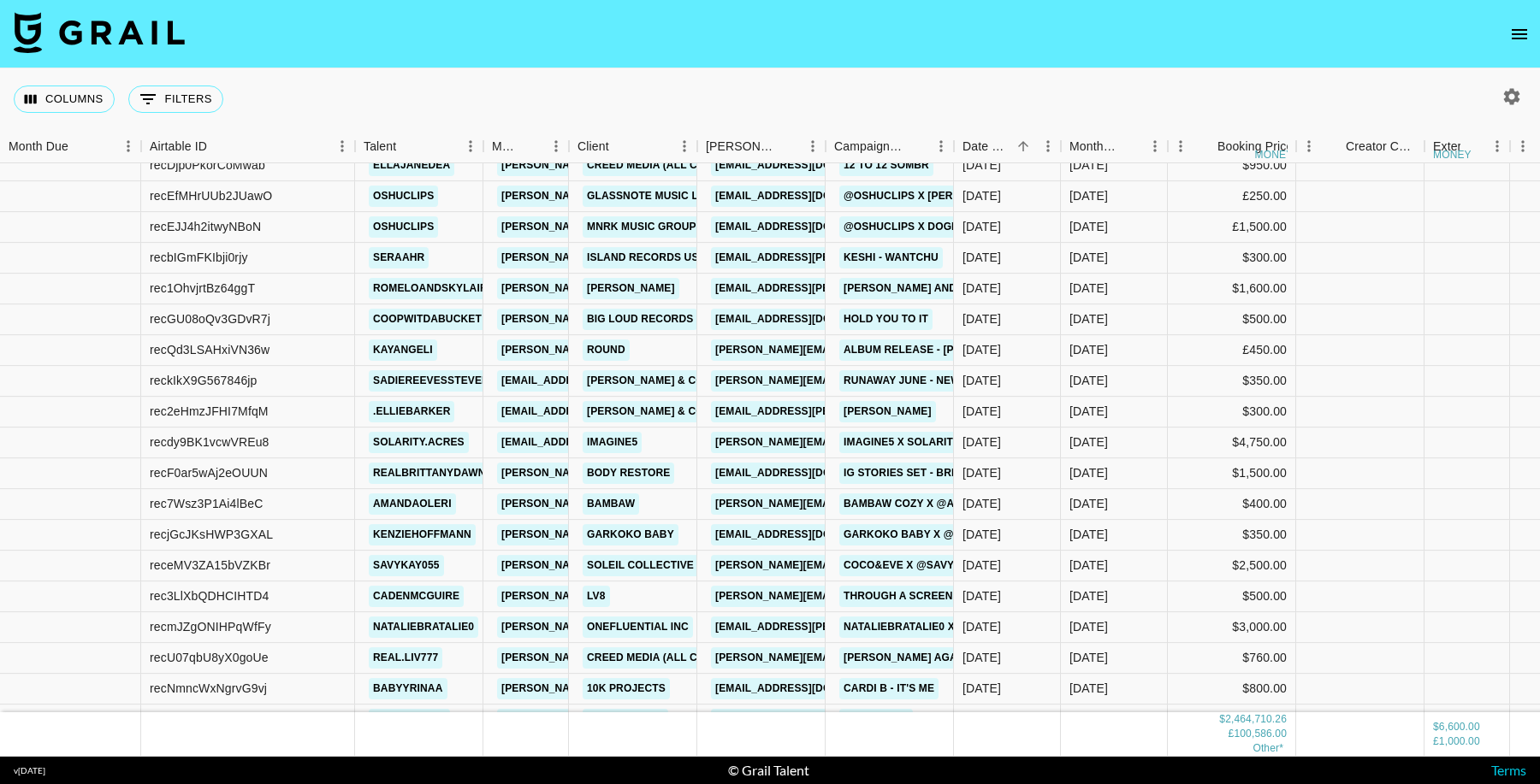
scroll to position [29916, 0]
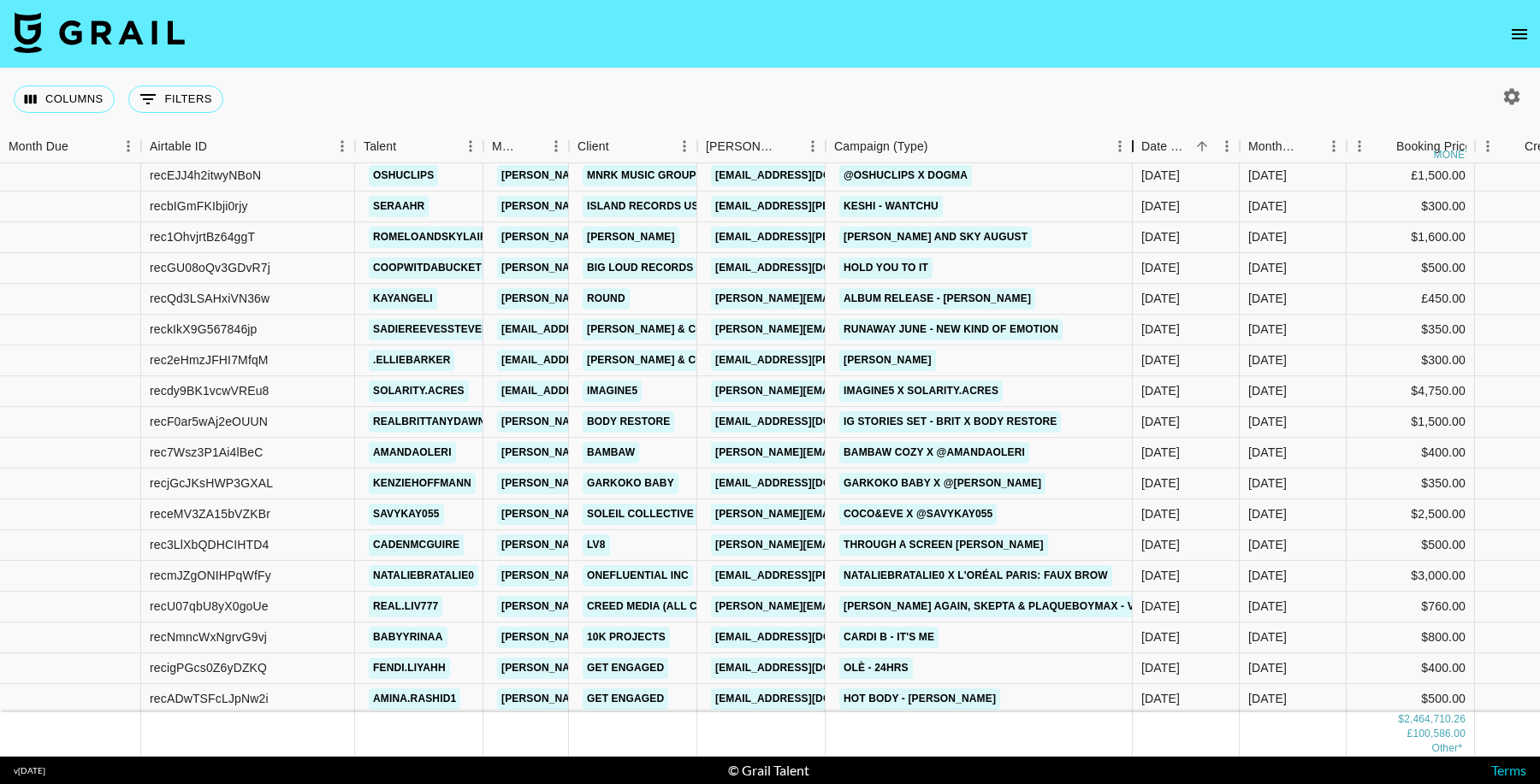
drag, startPoint x: 983, startPoint y: 149, endPoint x: 1006, endPoint y: 261, distance: 114.3
click at [1123, 151] on div "Campaign (Type)" at bounding box center [1133, 146] width 20 height 34
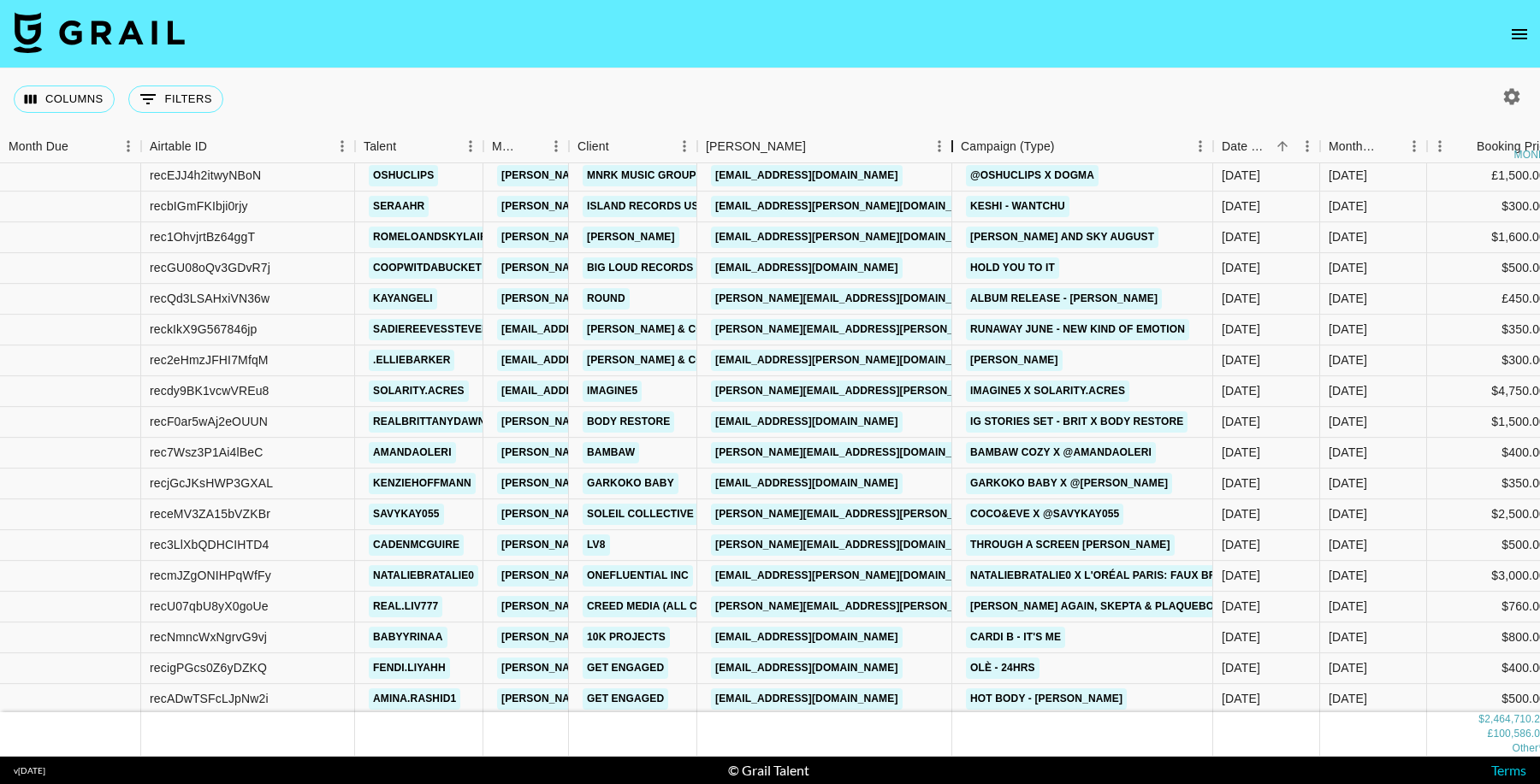
drag, startPoint x: 825, startPoint y: 152, endPoint x: 908, endPoint y: 156, distance: 83.1
click at [942, 156] on div "Booker" at bounding box center [952, 146] width 20 height 34
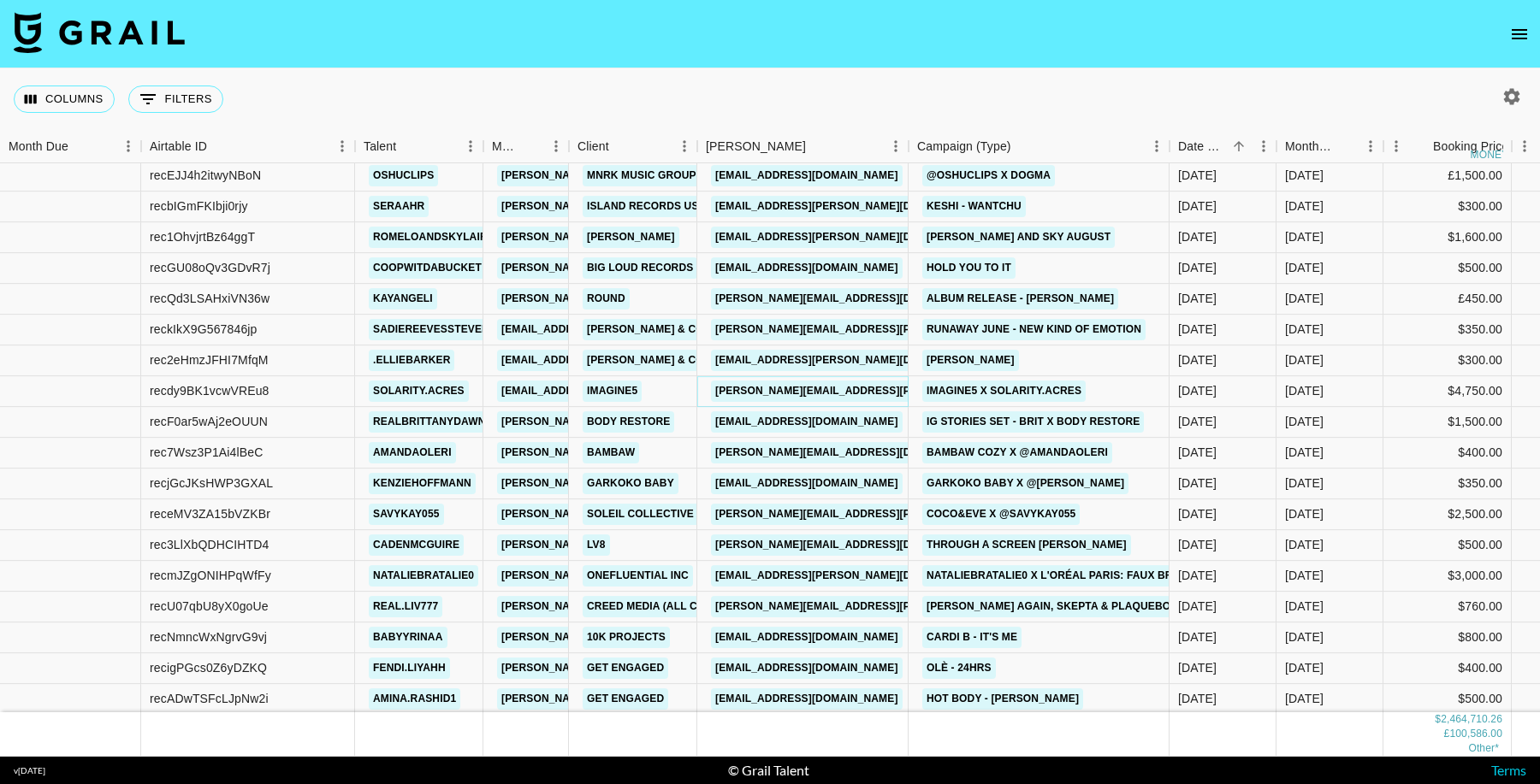
click at [883, 393] on link "madeleine.murphy@imagine5.com" at bounding box center [894, 392] width 367 height 21
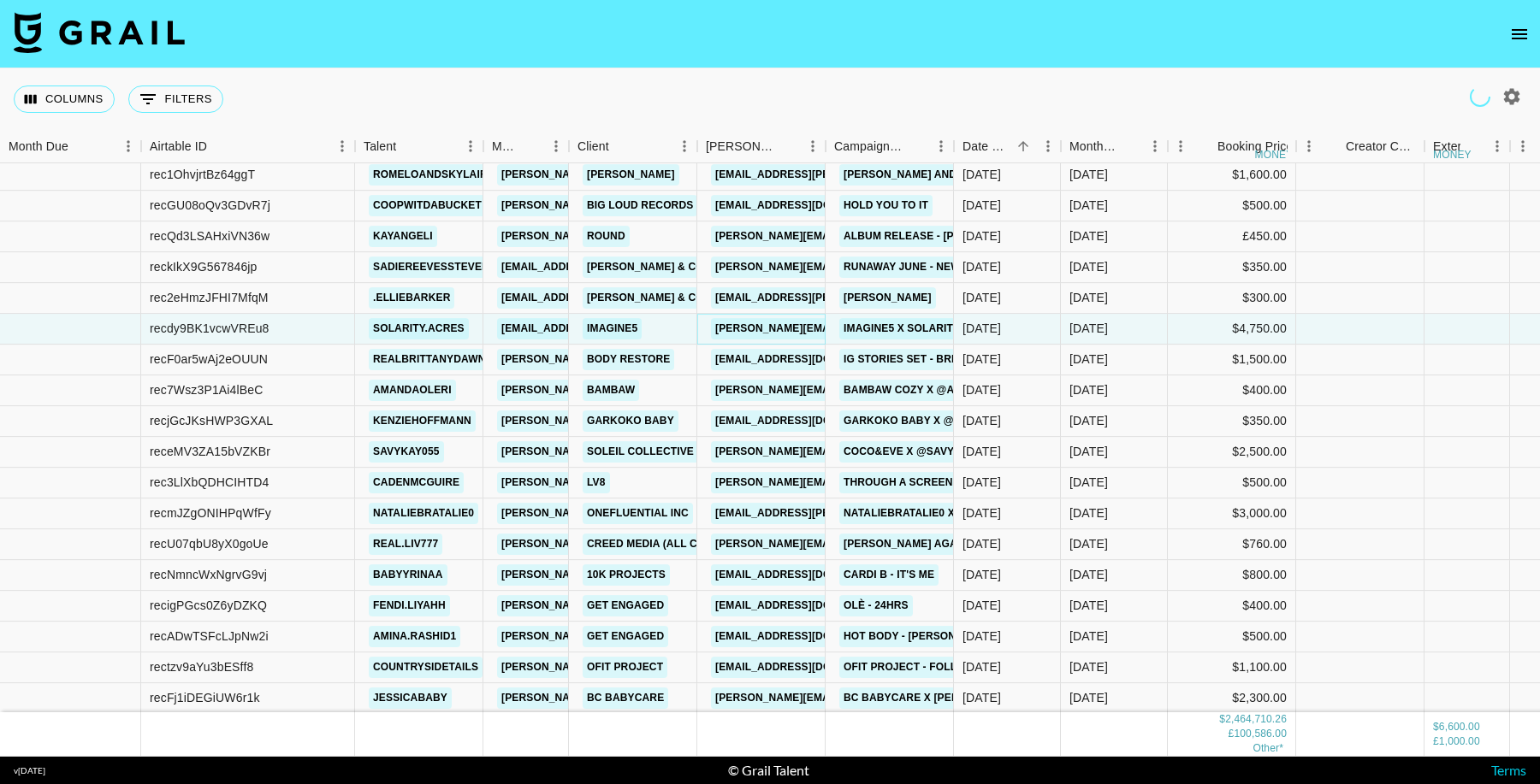
scroll to position [29979, 0]
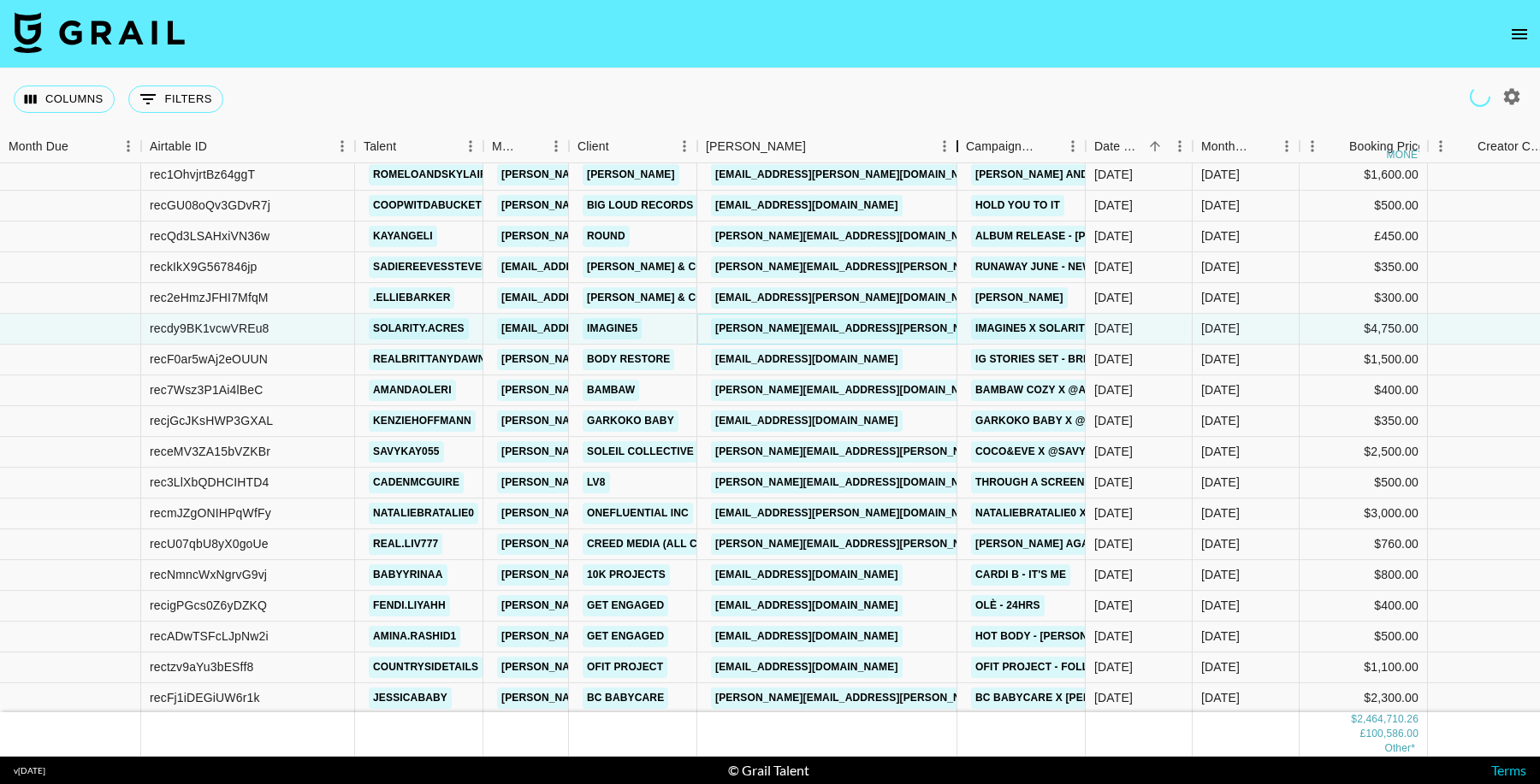
drag, startPoint x: 991, startPoint y: 150, endPoint x: 961, endPoint y: 155, distance: 30.4
click at [961, 155] on div "Month Due Airtable ID Talent Manager Client Booker Campaign (Type) Date Created…" at bounding box center [1077, 146] width 2155 height 34
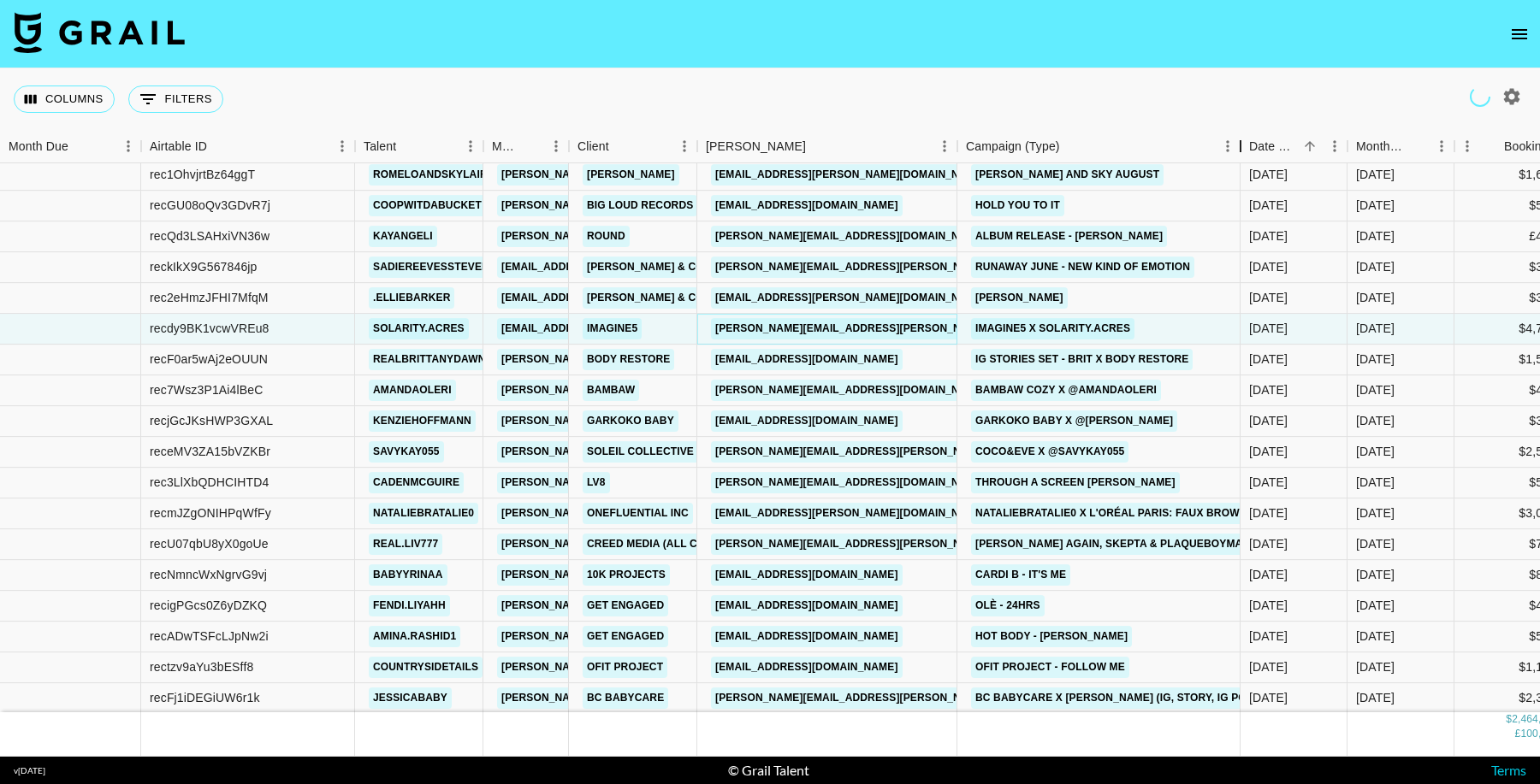
drag, startPoint x: 1089, startPoint y: 153, endPoint x: 1244, endPoint y: 153, distance: 155.0
click at [1244, 153] on div "Campaign (Type)" at bounding box center [1240, 146] width 20 height 34
click at [816, 361] on link "grace@liquidbrands.co" at bounding box center [806, 360] width 191 height 21
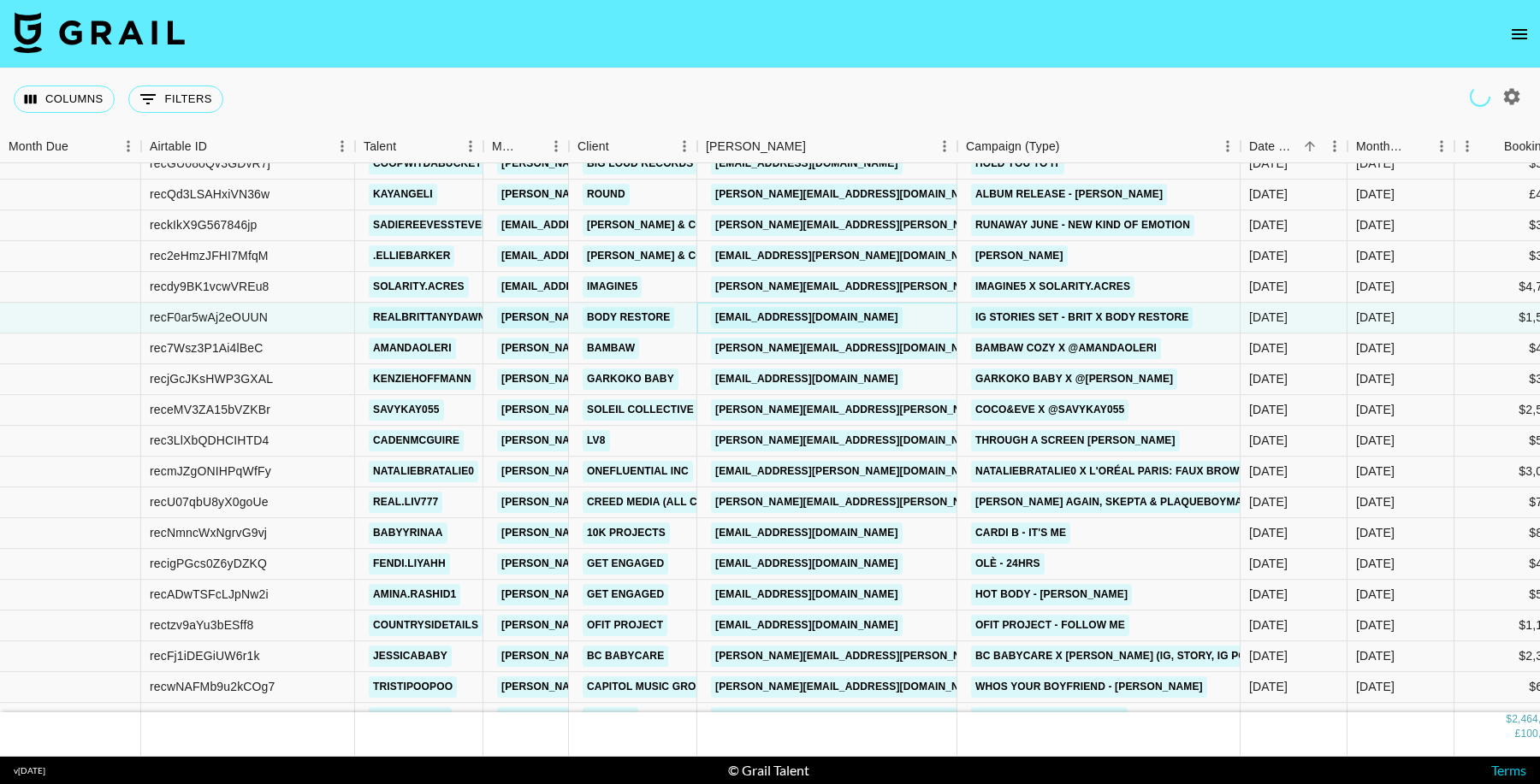
scroll to position [30051, 0]
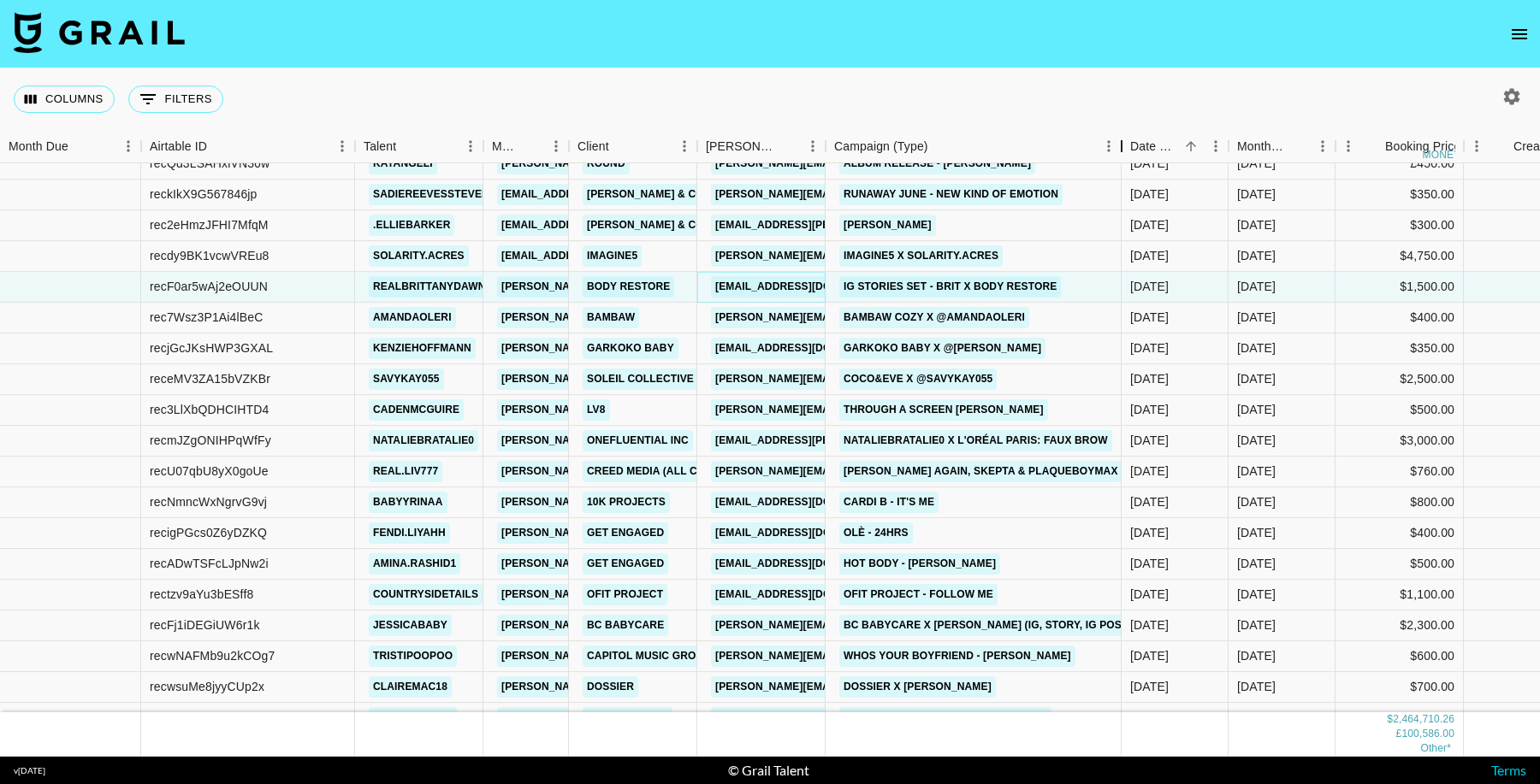
drag, startPoint x: 953, startPoint y: 140, endPoint x: 1122, endPoint y: 175, distance: 172.6
click at [1122, 175] on div "Month Due Airtable ID Talent Manager Client Booker Campaign (Type) Date Created…" at bounding box center [770, 443] width 1540 height 627
click at [773, 441] on link "charlotte.drinkwater@onefluential.com" at bounding box center [850, 441] width 279 height 21
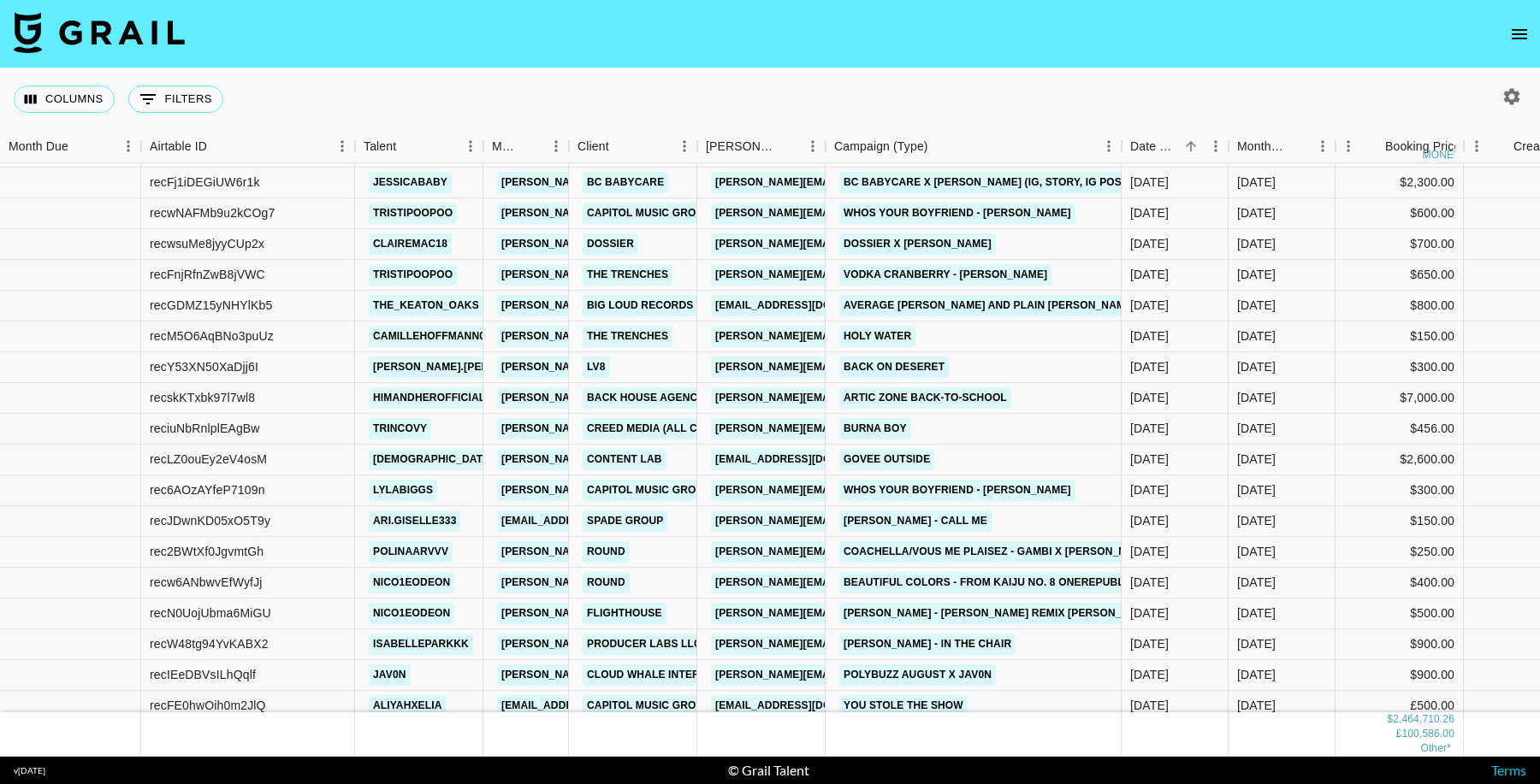
scroll to position [30526, 0]
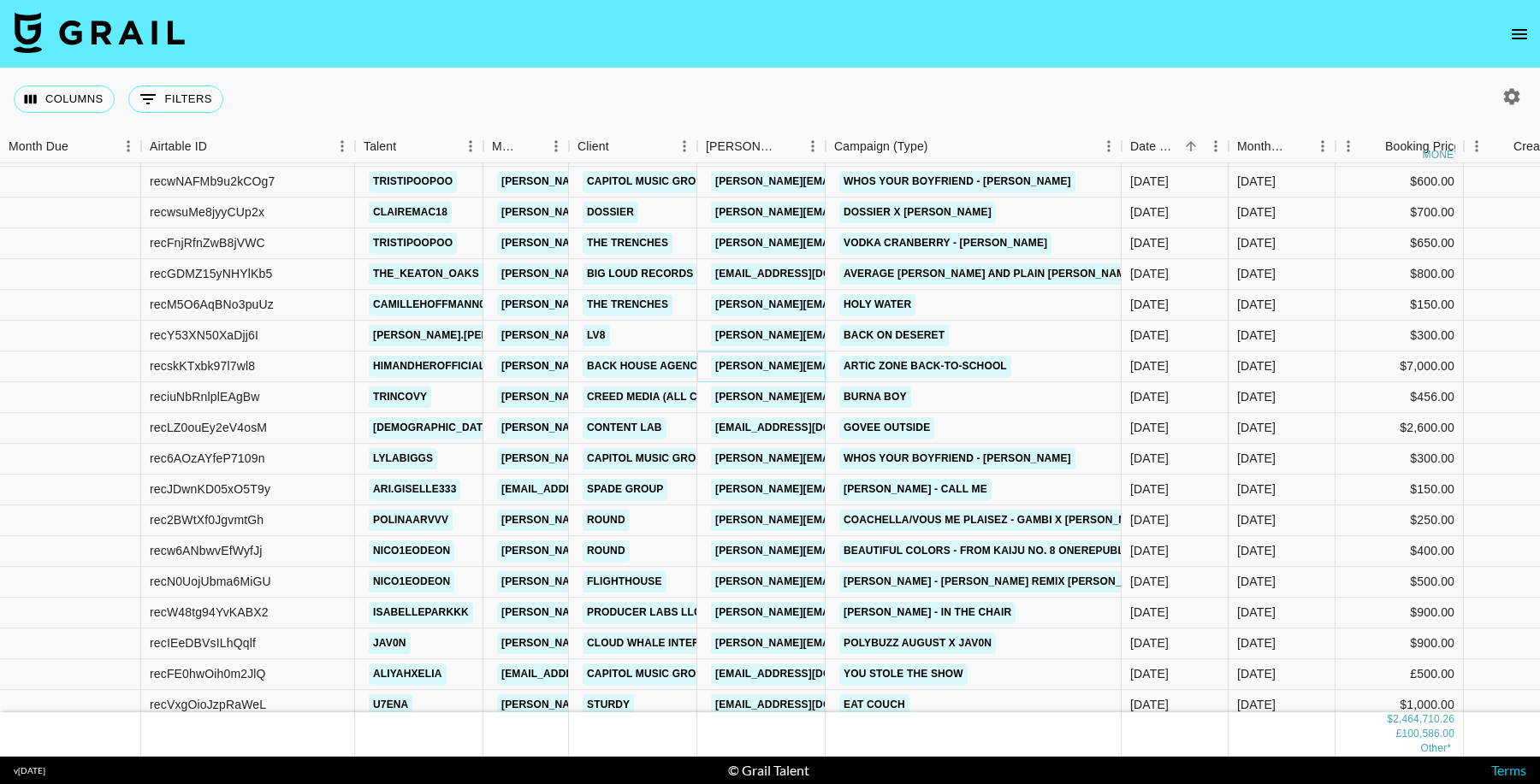
click at [748, 367] on link "hannah@backhouseagency.com" at bounding box center [850, 366] width 279 height 21
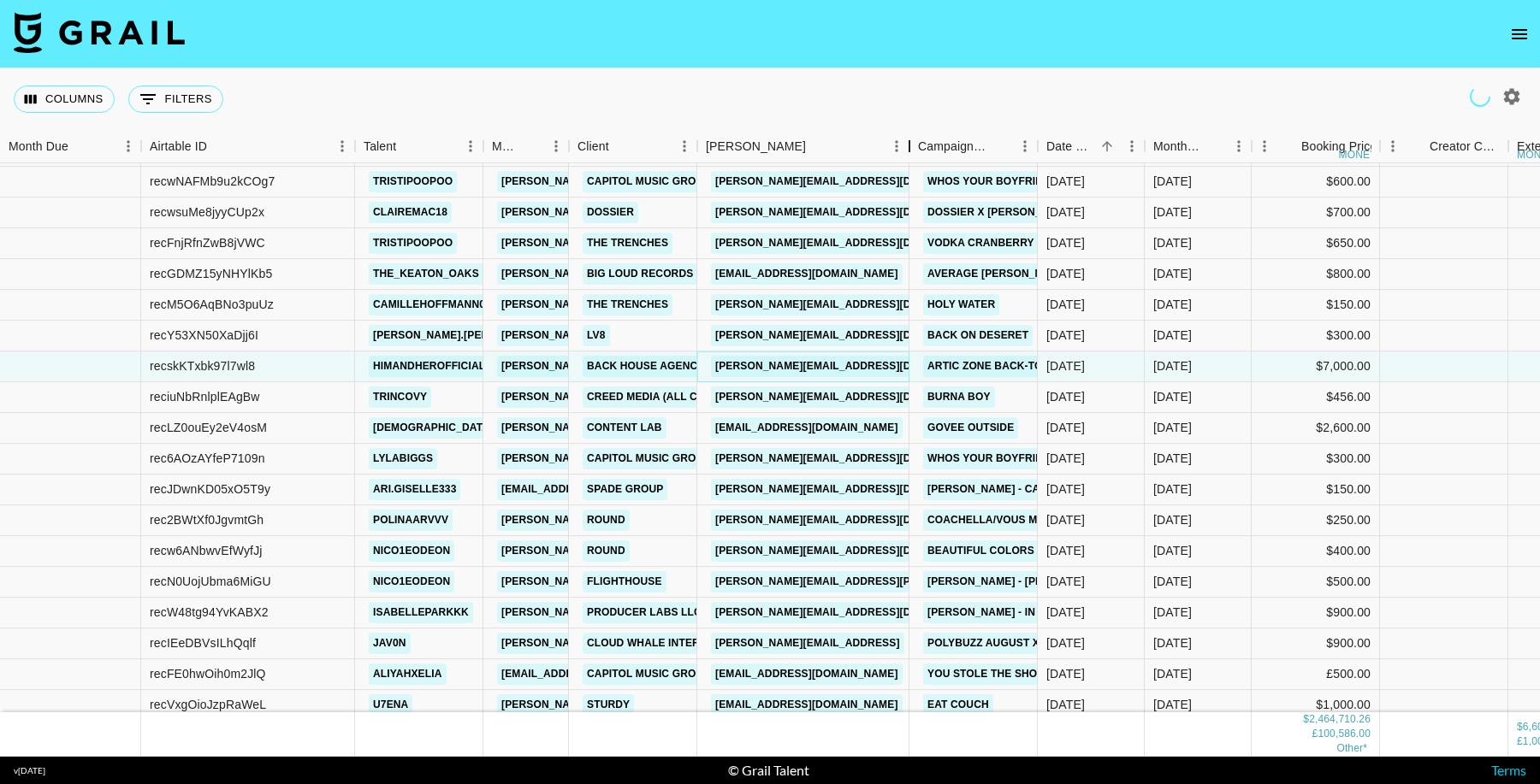
drag, startPoint x: 823, startPoint y: 149, endPoint x: 907, endPoint y: 154, distance: 84.1
click at [907, 154] on div "Booker" at bounding box center [908, 146] width 20 height 34
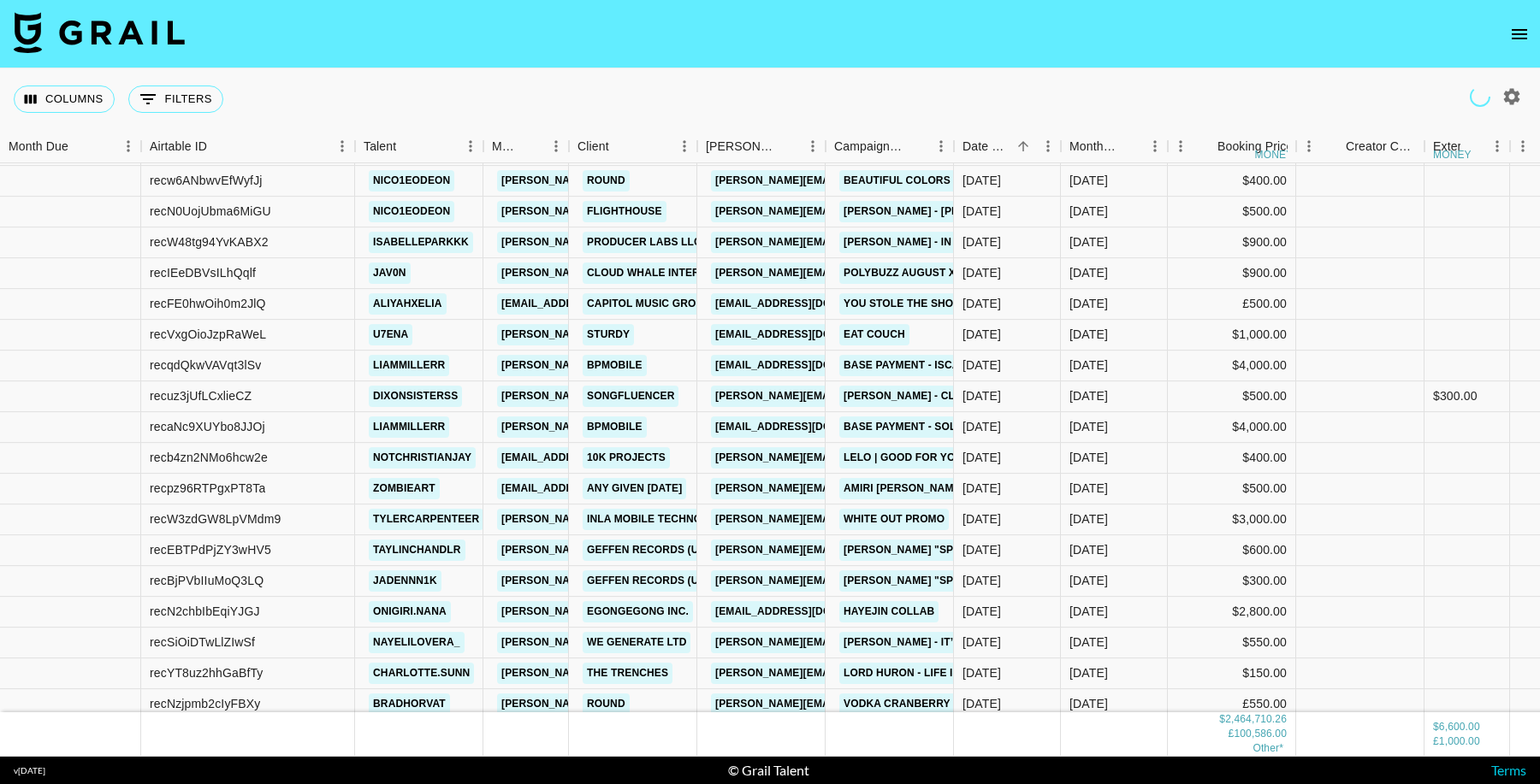
scroll to position [30898, 0]
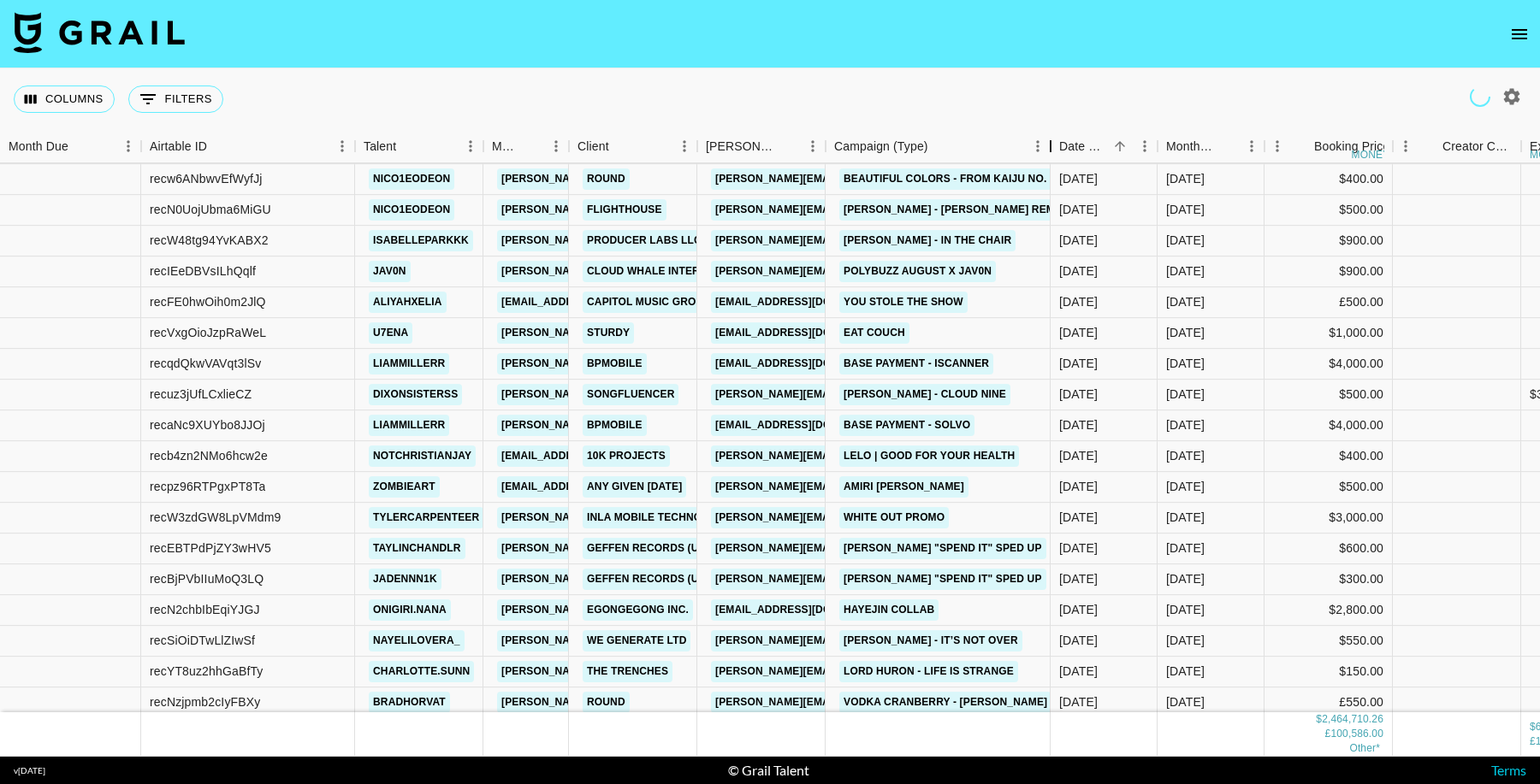
drag, startPoint x: 953, startPoint y: 150, endPoint x: 1049, endPoint y: 153, distance: 96.0
click at [1049, 153] on div "Campaign (Type)" at bounding box center [1050, 146] width 20 height 34
click at [777, 366] on link "accdep@bpmobile.com" at bounding box center [806, 364] width 191 height 21
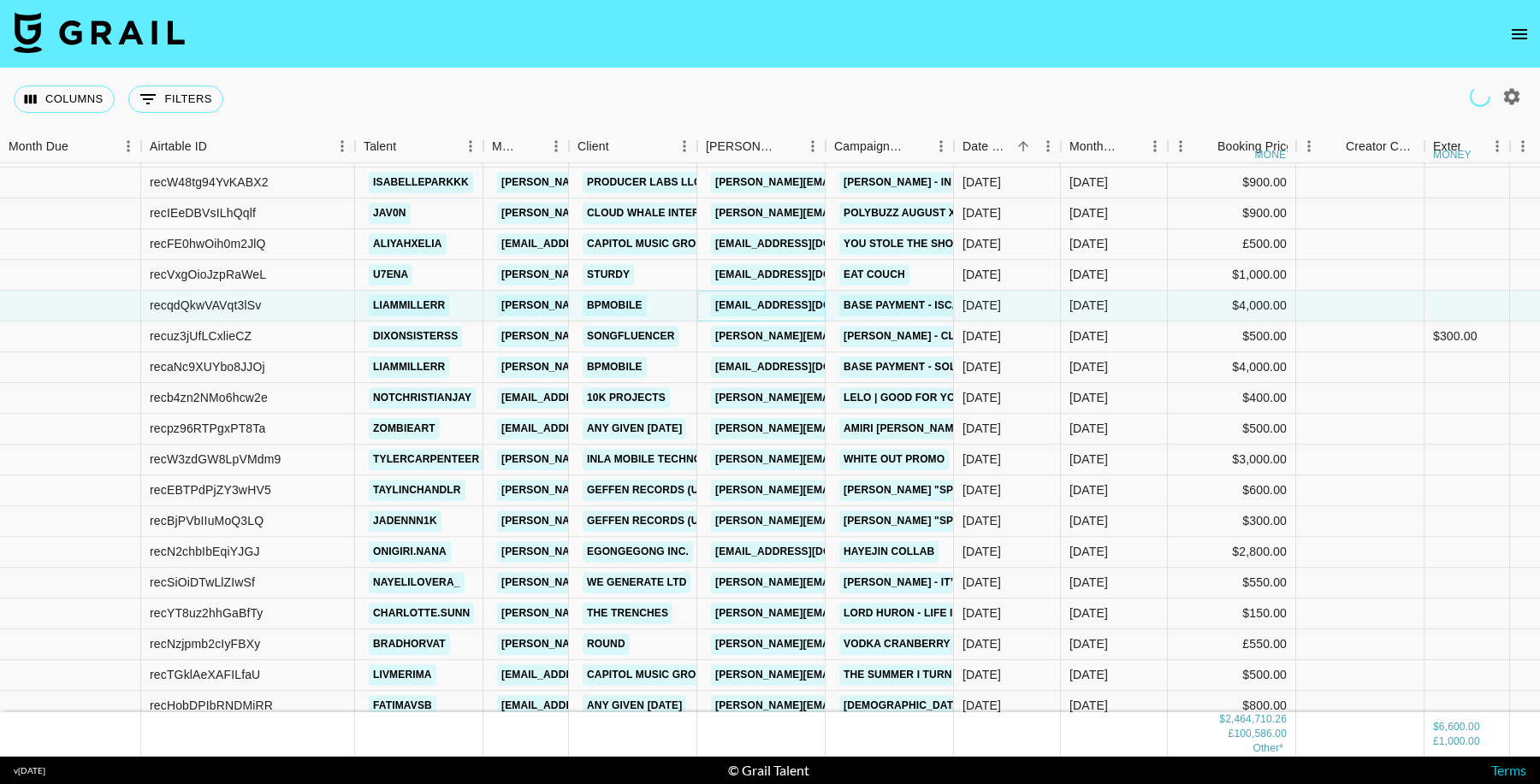
scroll to position [30957, 0]
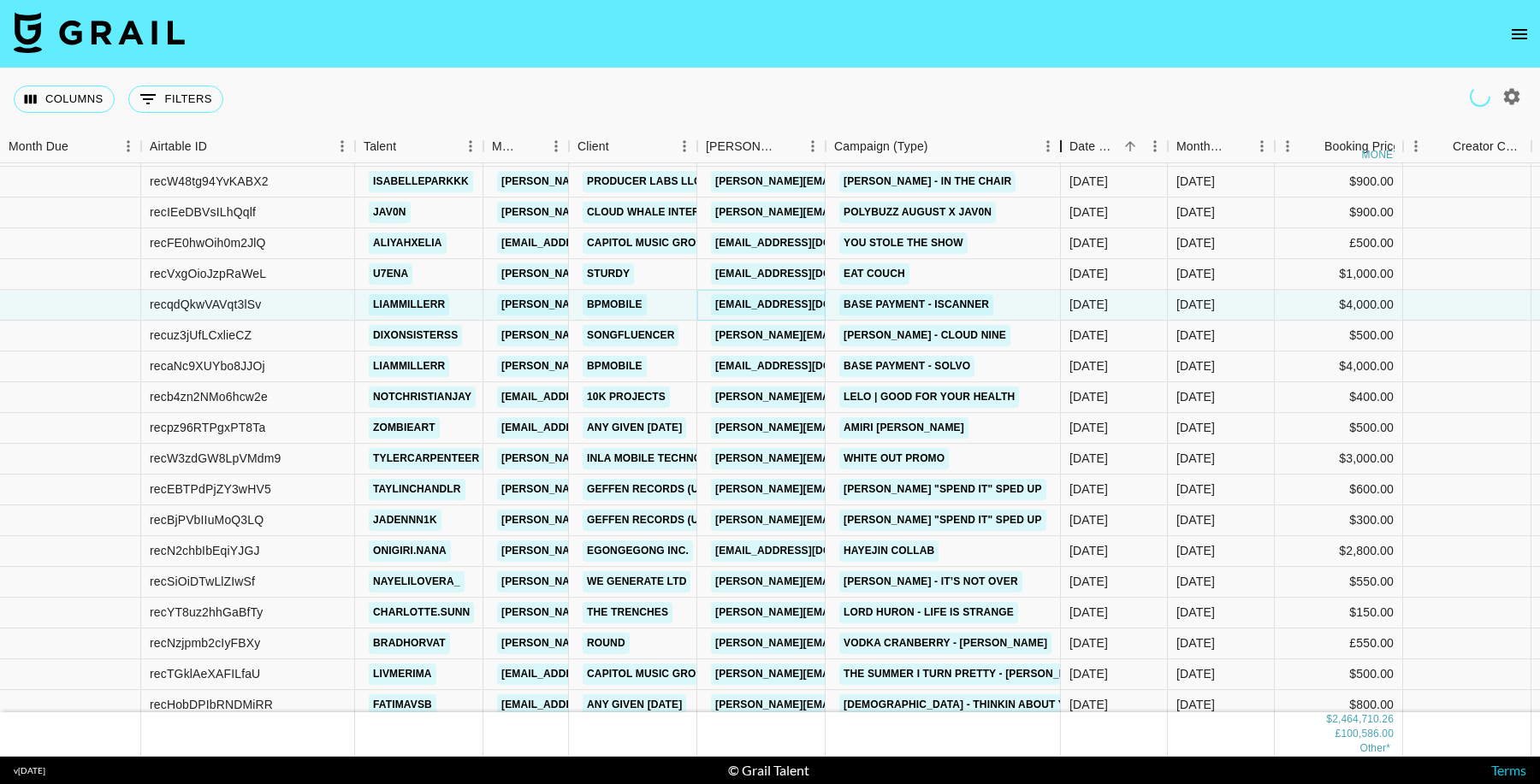
drag, startPoint x: 957, startPoint y: 147, endPoint x: 1069, endPoint y: 284, distance: 177.0
click at [1071, 156] on div "Campaign (Type)" at bounding box center [1060, 146] width 20 height 34
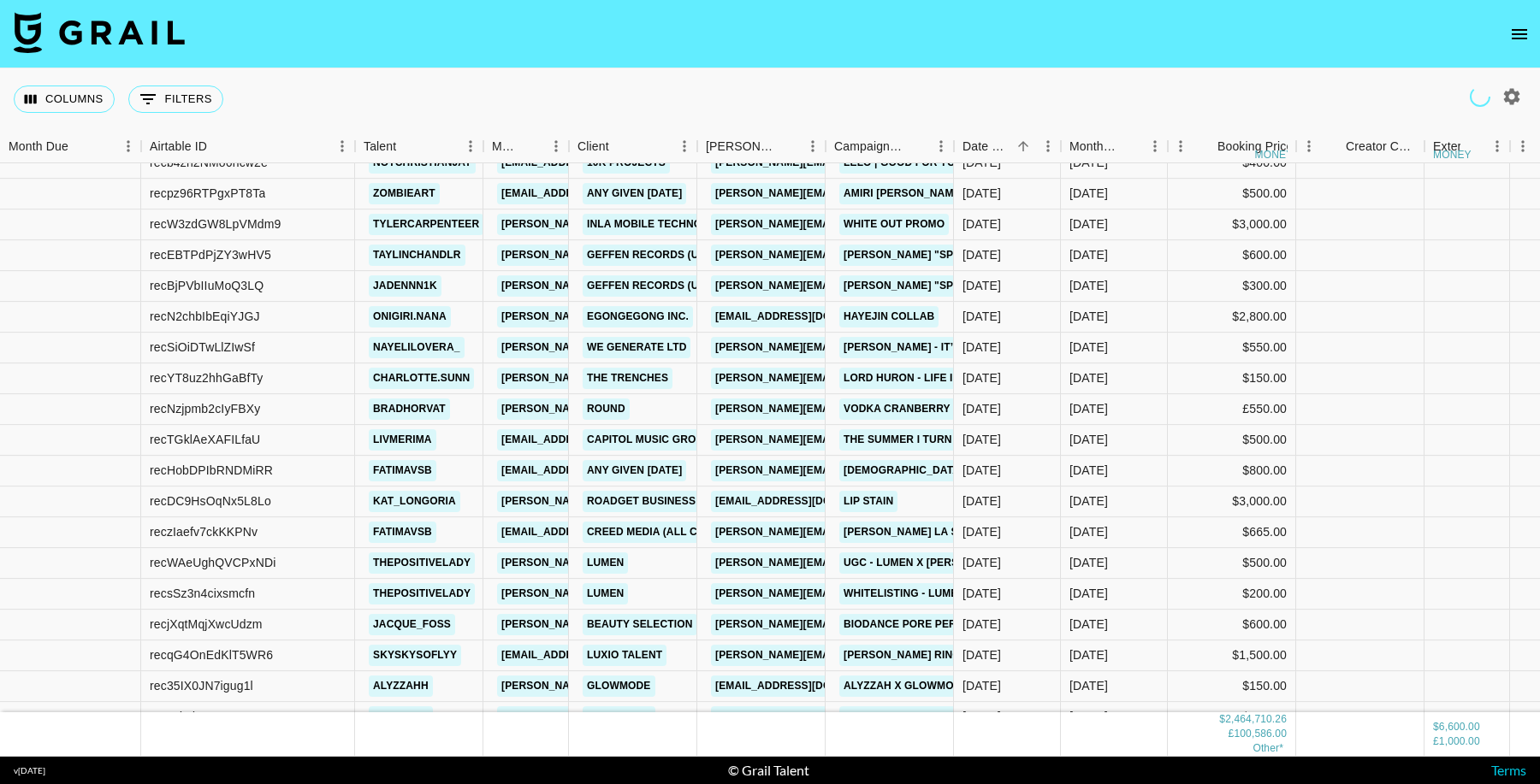
scroll to position [31197, 0]
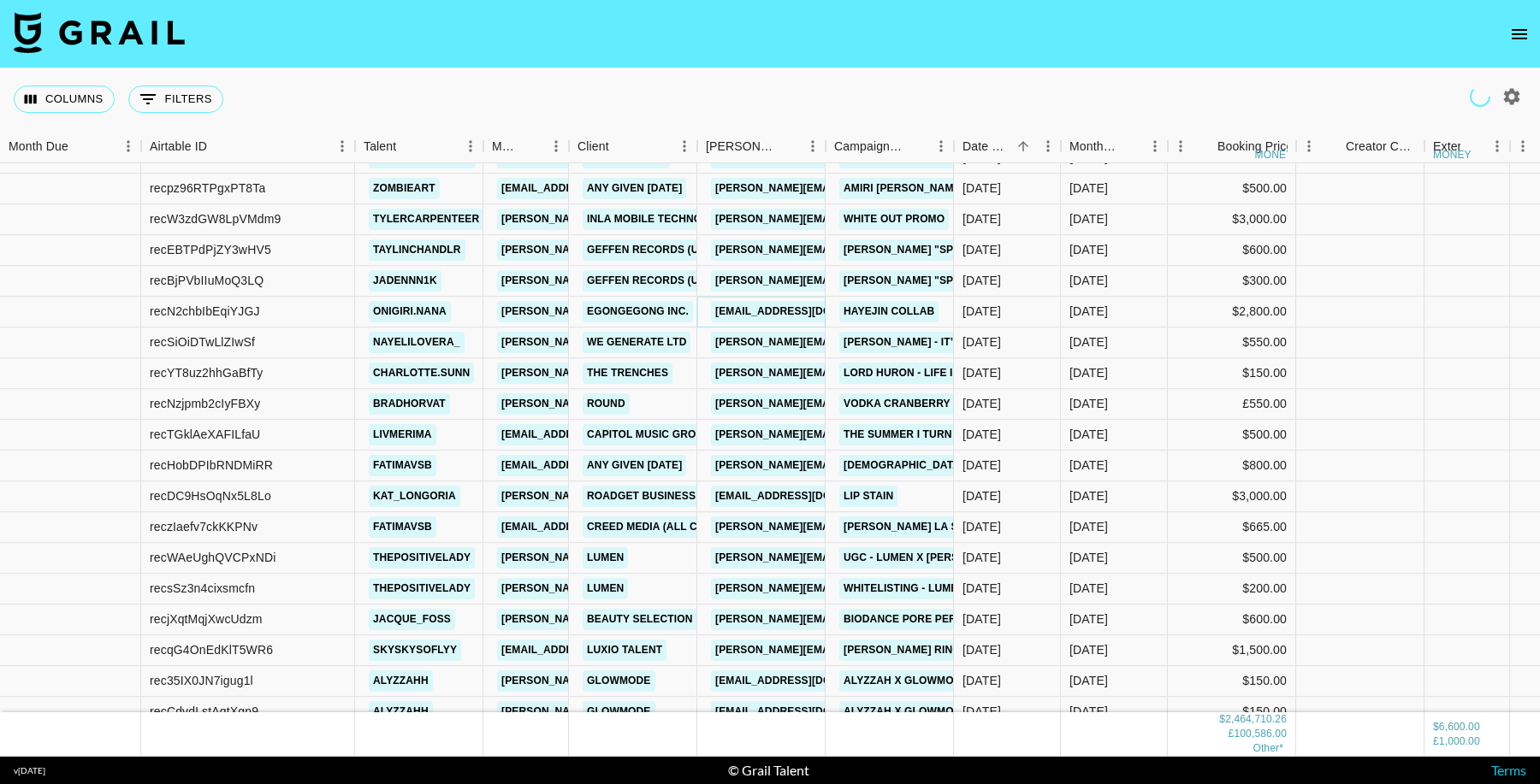
click at [774, 315] on link "collab@hayejinus.com" at bounding box center [806, 311] width 191 height 21
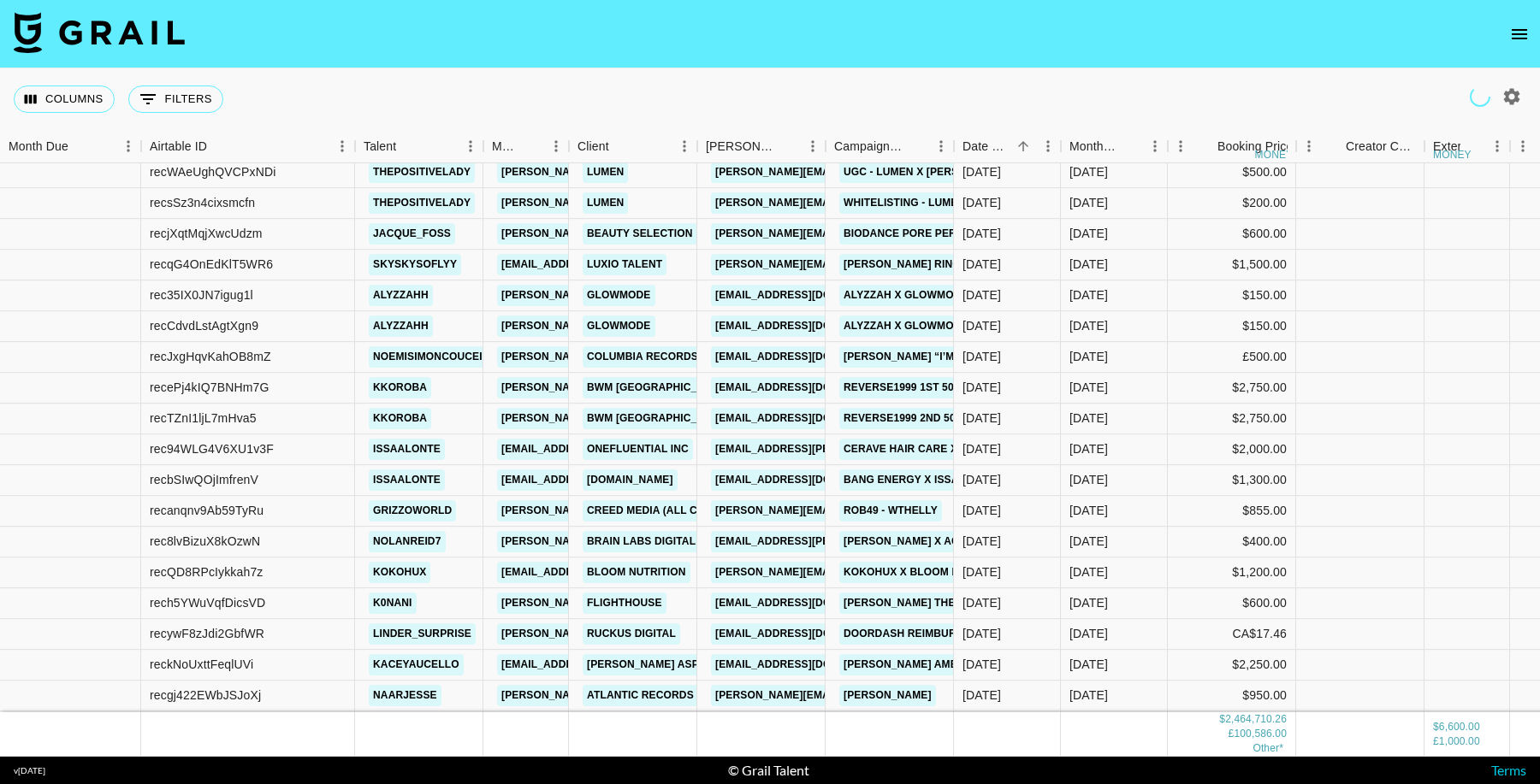
scroll to position [31608, 0]
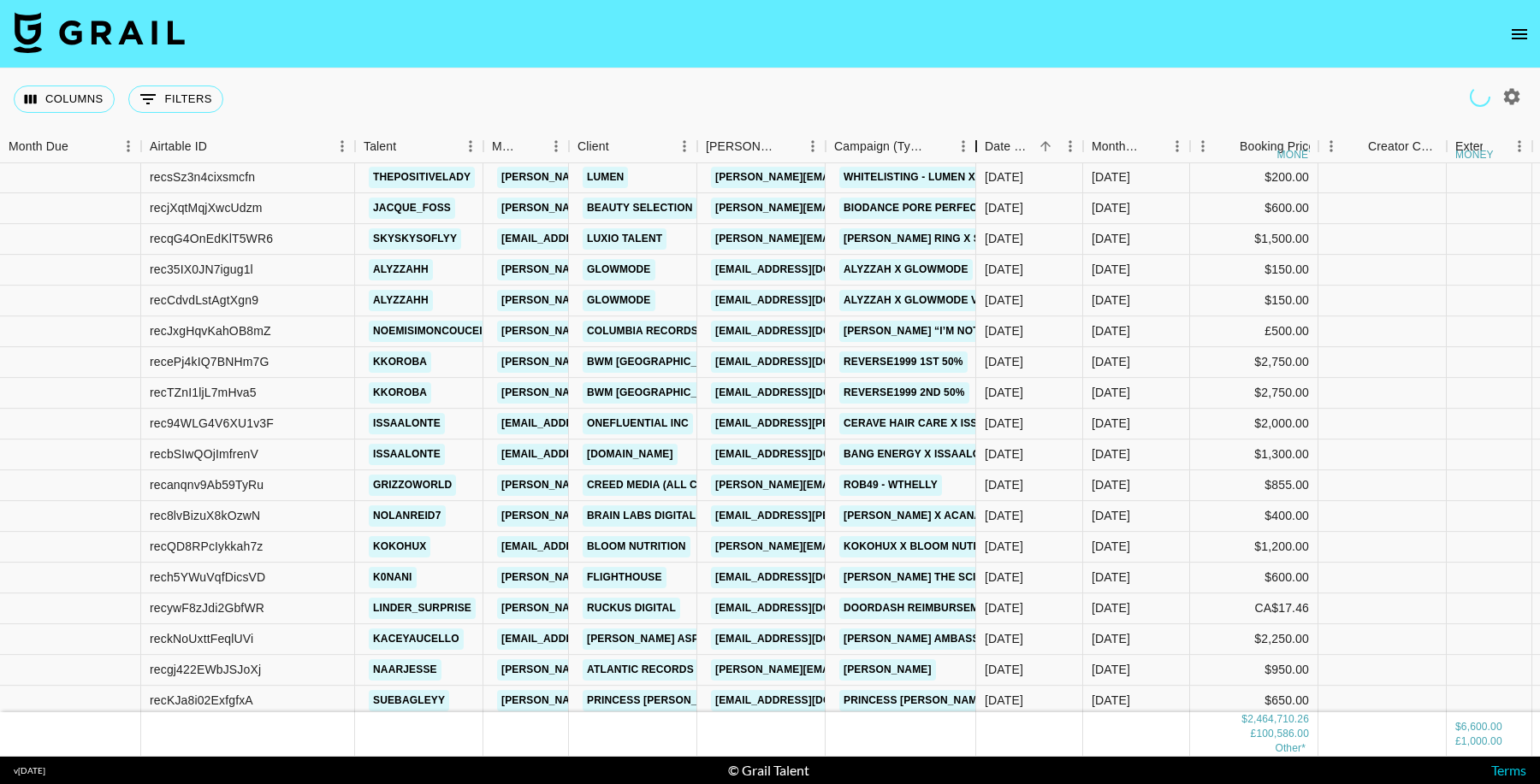
drag, startPoint x: 956, startPoint y: 151, endPoint x: 1040, endPoint y: 213, distance: 104.4
click at [986, 149] on div "Campaign (Type)" at bounding box center [976, 146] width 20 height 34
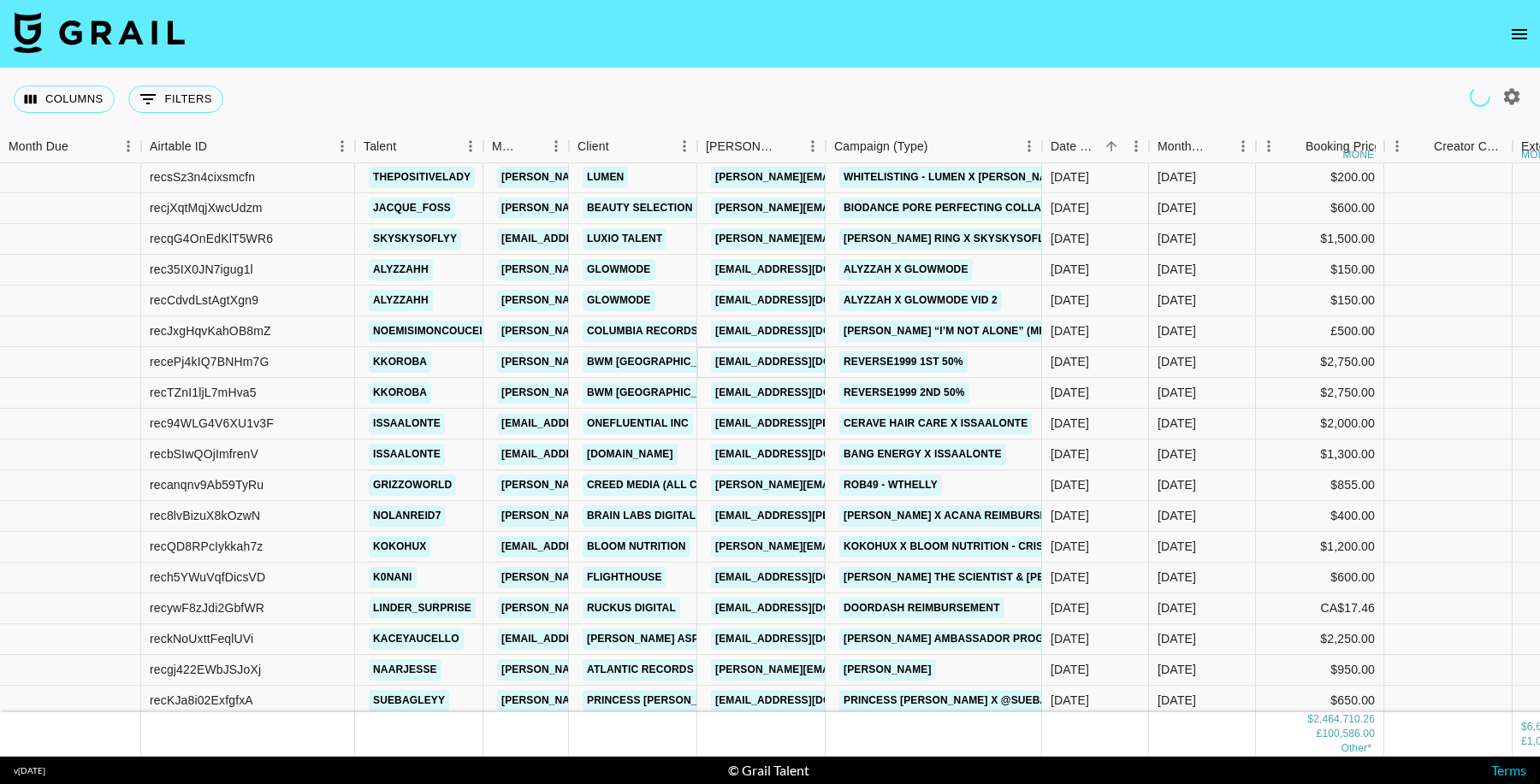
click at [762, 363] on link "chenhuiyi@bwmcanada.com" at bounding box center [806, 362] width 191 height 21
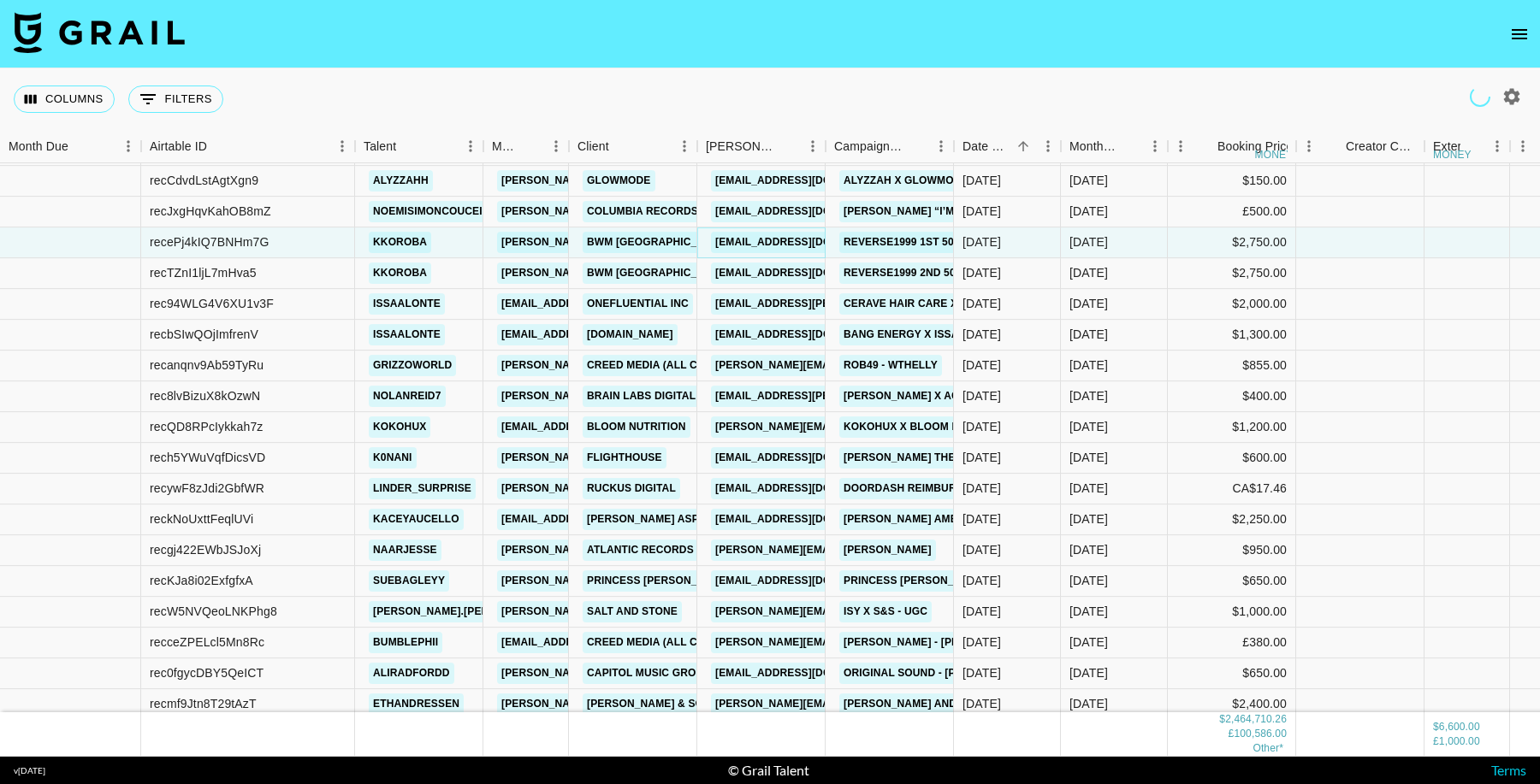
scroll to position [31738, 0]
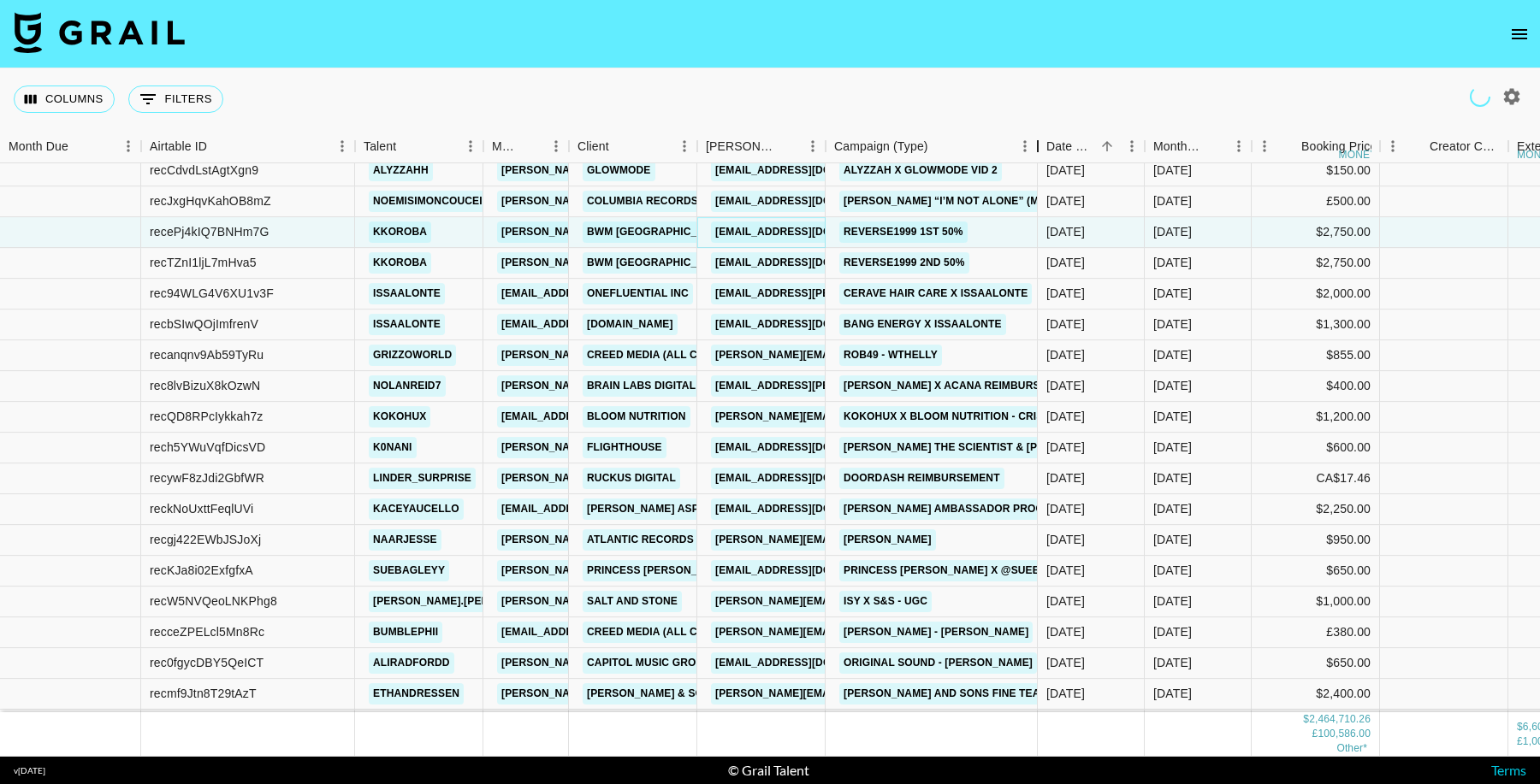
drag, startPoint x: 947, startPoint y: 146, endPoint x: 946, endPoint y: 287, distance: 141.0
click at [1046, 141] on div "Campaign (Type)" at bounding box center [1037, 146] width 20 height 34
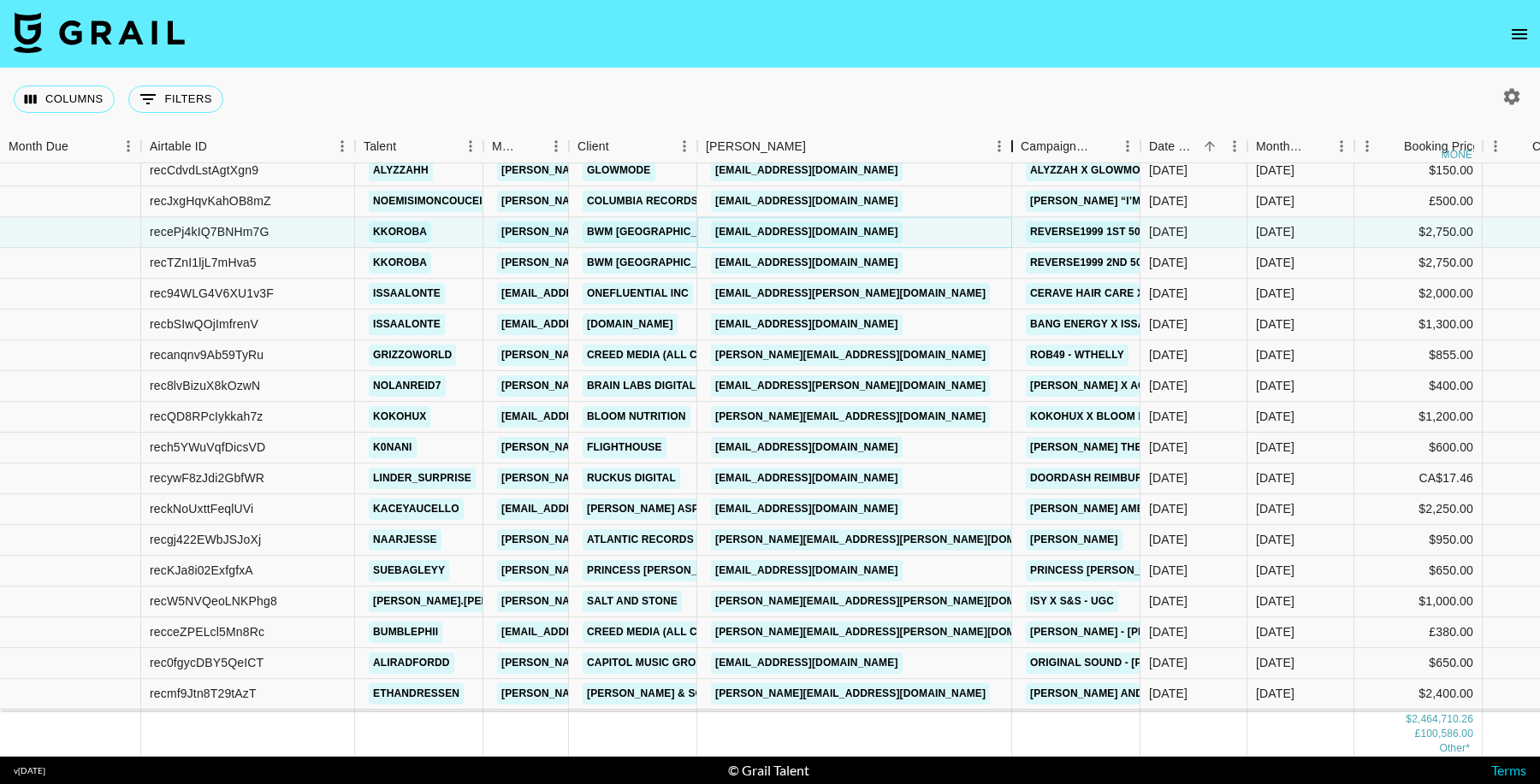
drag, startPoint x: 906, startPoint y: 151, endPoint x: 1012, endPoint y: 151, distance: 106.0
click at [1012, 151] on div "Booker" at bounding box center [1012, 146] width 20 height 34
click at [935, 296] on link "angelique.govantes@onefluential.com" at bounding box center [850, 294] width 279 height 21
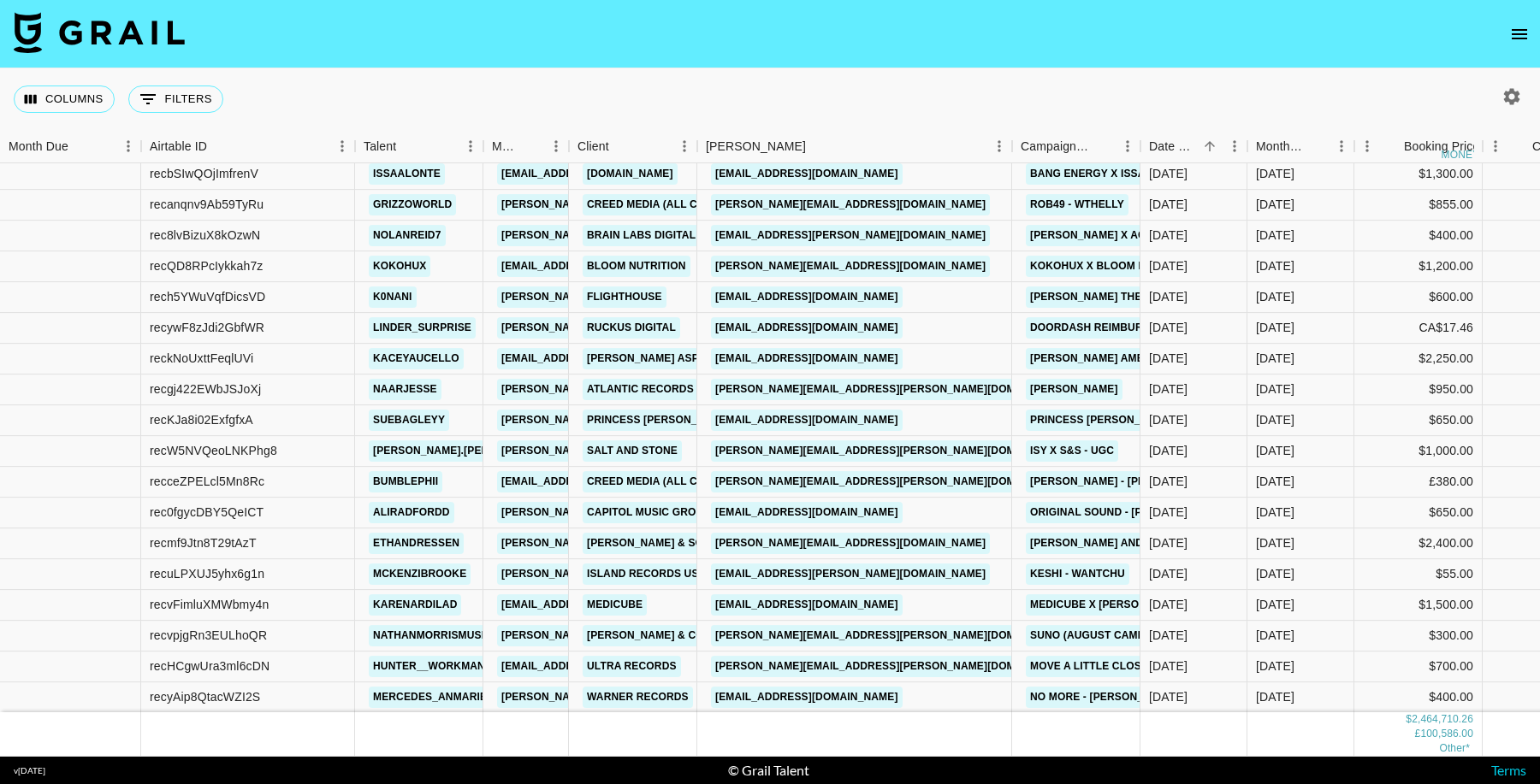
scroll to position [31920, 0]
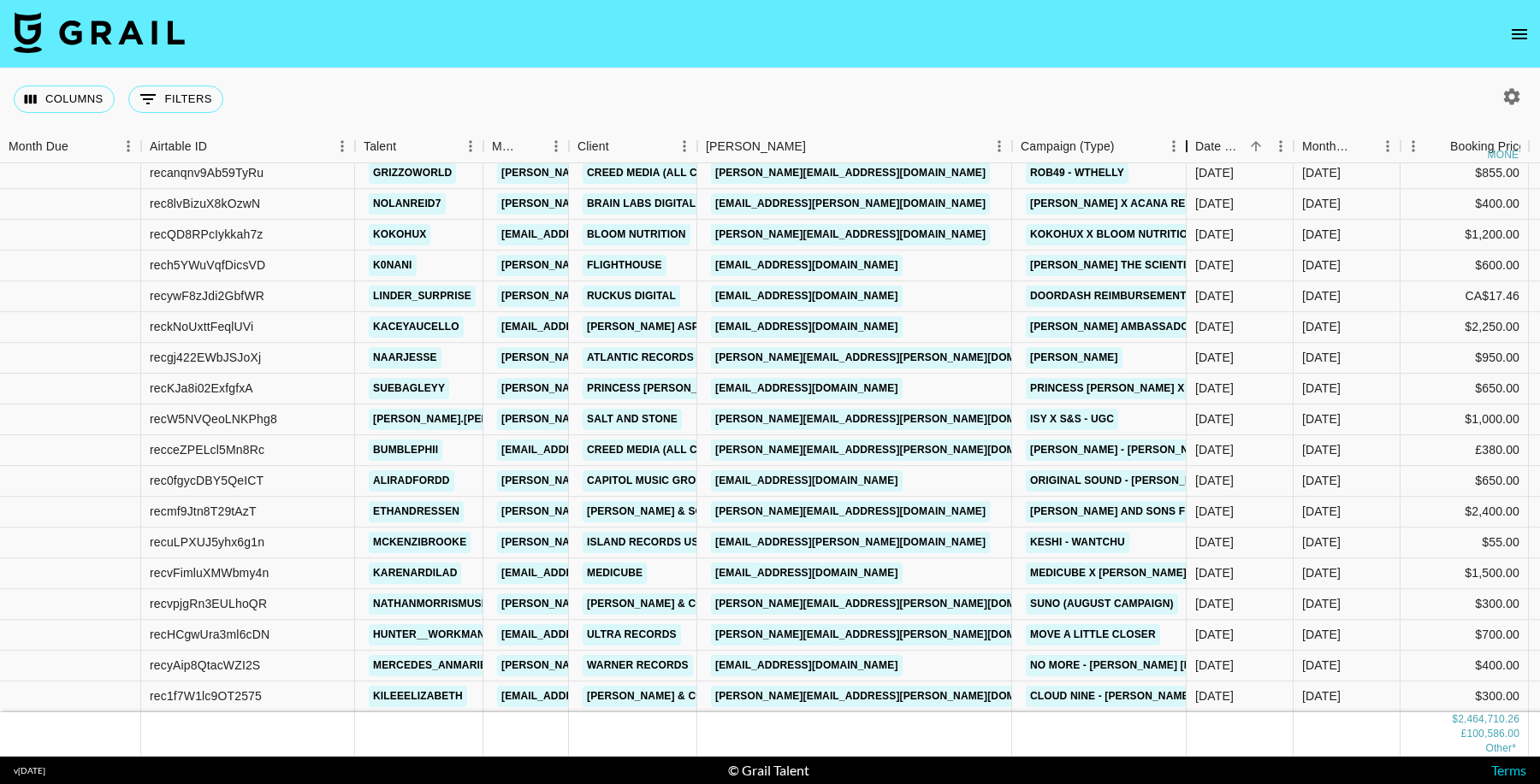
drag, startPoint x: 1162, startPoint y: 149, endPoint x: 1186, endPoint y: 187, distance: 44.9
click at [1189, 181] on div "Month Due Airtable ID Talent Manager Client Booker Campaign (Type) Date Created…" at bounding box center [770, 443] width 1540 height 627
click at [902, 328] on link "simonambassadors@brands.aspireiq.com" at bounding box center [806, 327] width 191 height 21
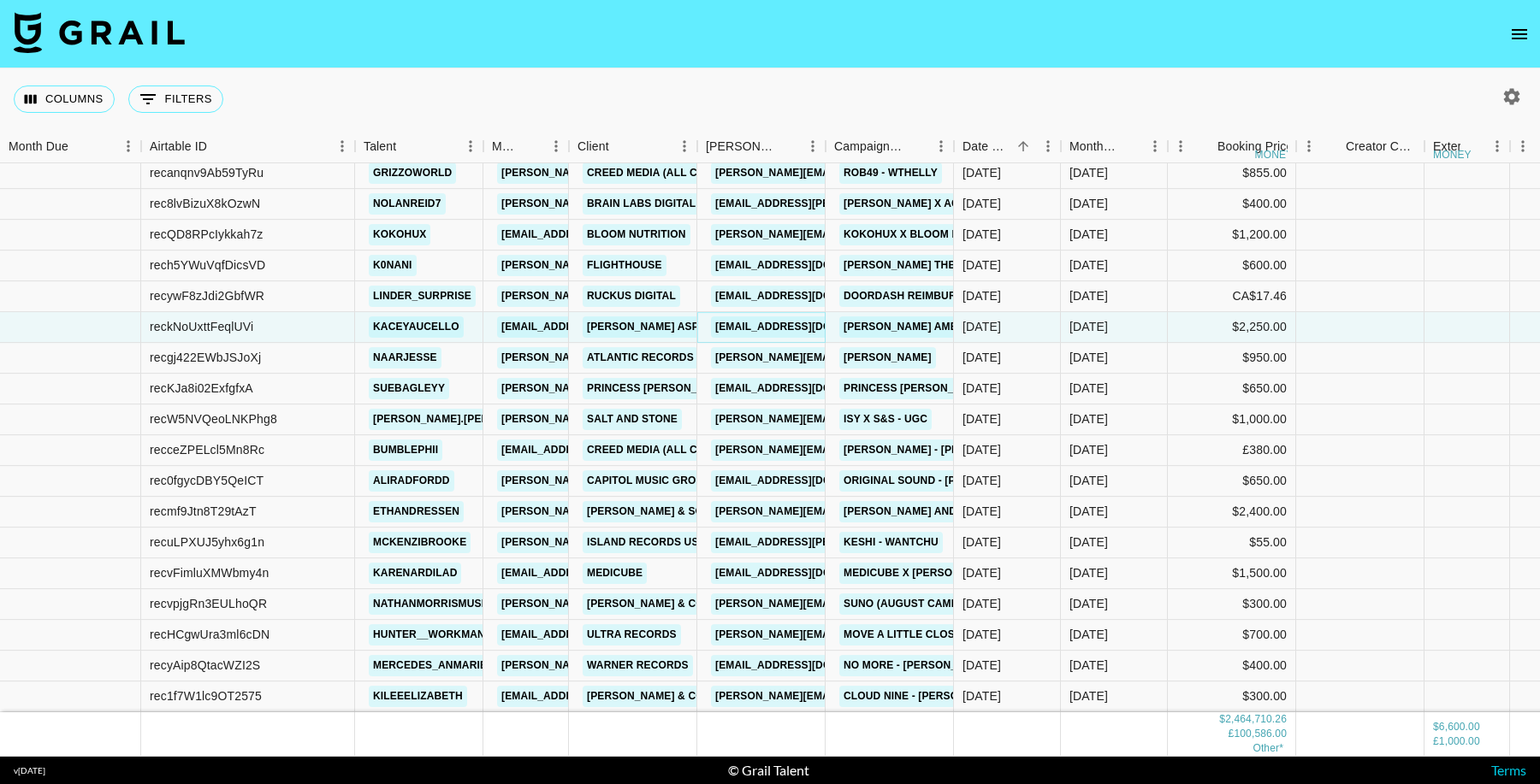
click at [790, 330] on link "simonambassadors@brands.aspireiq.com" at bounding box center [806, 327] width 191 height 21
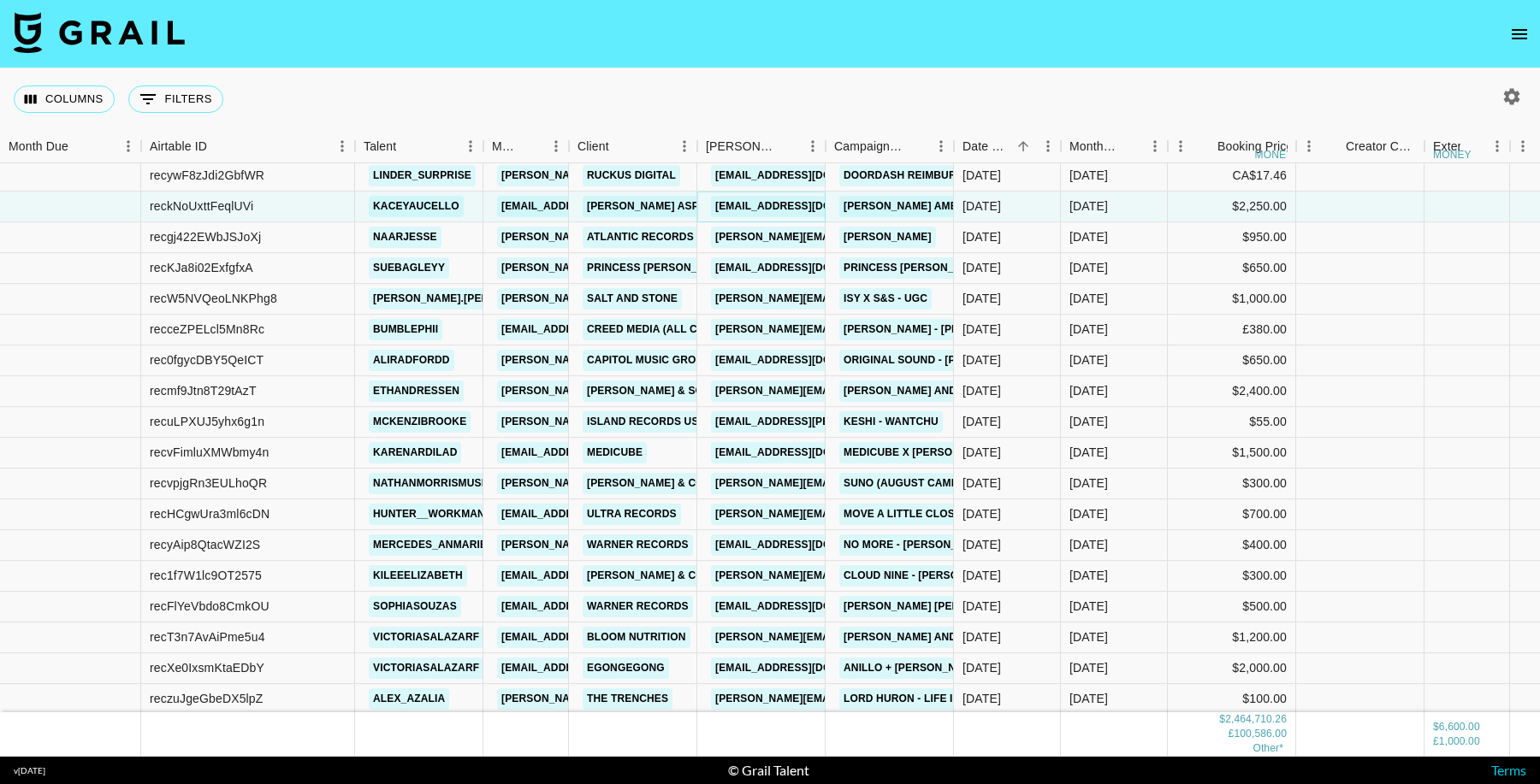
scroll to position [32042, 0]
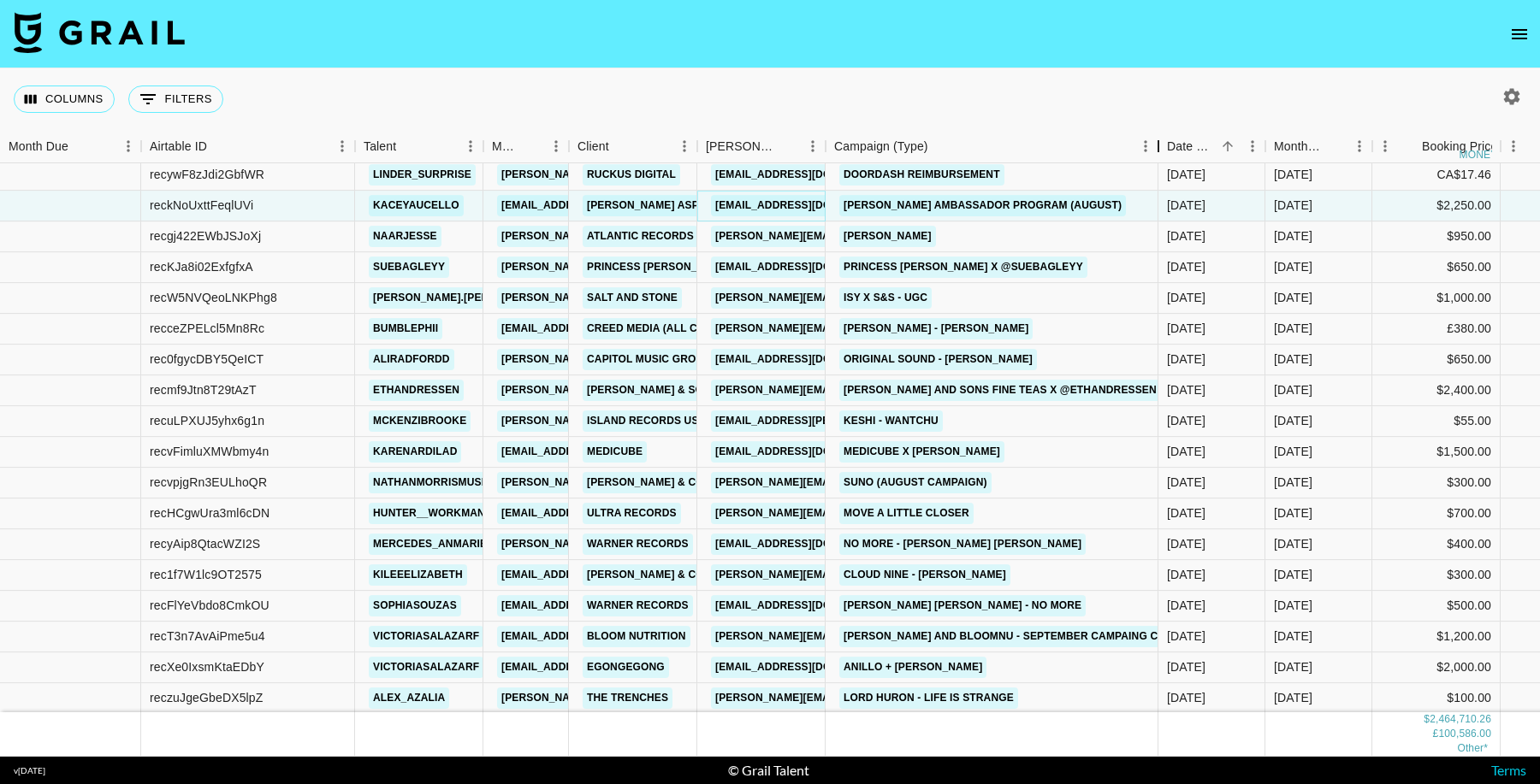
drag, startPoint x: 958, startPoint y: 147, endPoint x: 1162, endPoint y: 157, distance: 204.2
click at [1162, 157] on div "Campaign (Type)" at bounding box center [1158, 146] width 20 height 34
click at [782, 397] on link "amy@lab6media.com" at bounding box center [850, 391] width 279 height 21
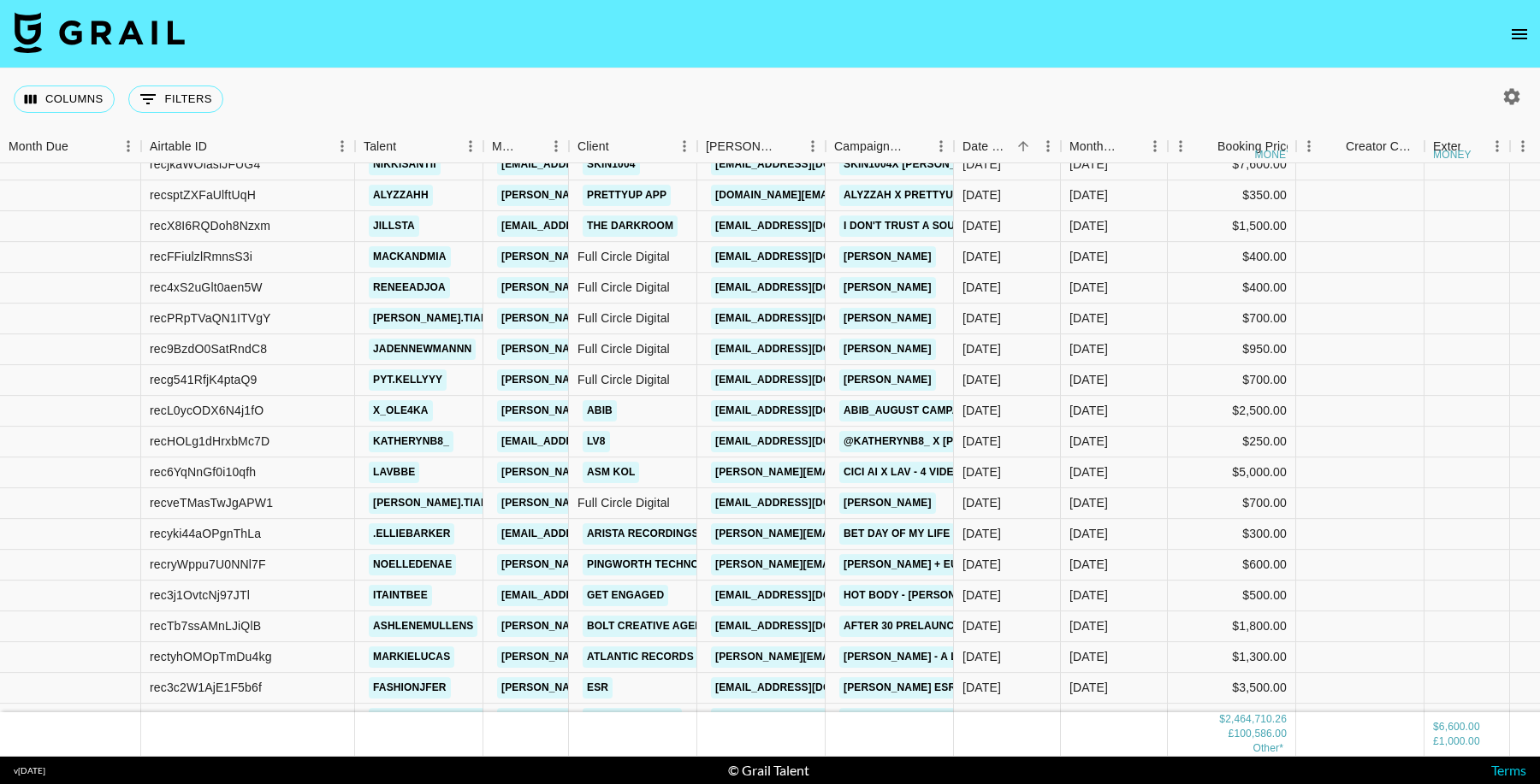
scroll to position [32726, 0]
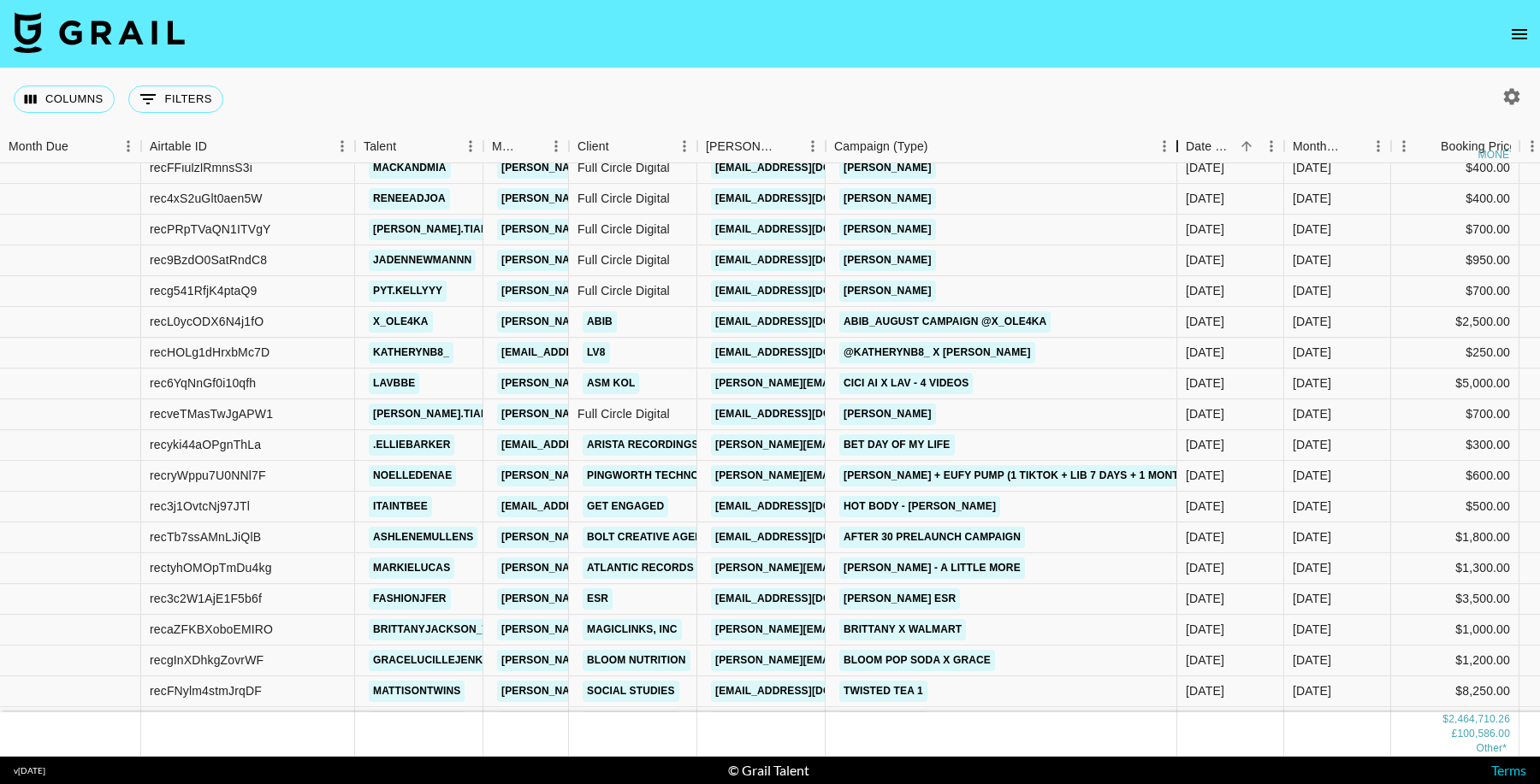
drag, startPoint x: 957, startPoint y: 151, endPoint x: 1180, endPoint y: 155, distance: 223.0
click at [1180, 155] on div "Campaign (Type)" at bounding box center [1177, 146] width 20 height 34
click at [780, 319] on link "ssong@fourco.co.kr" at bounding box center [806, 322] width 191 height 21
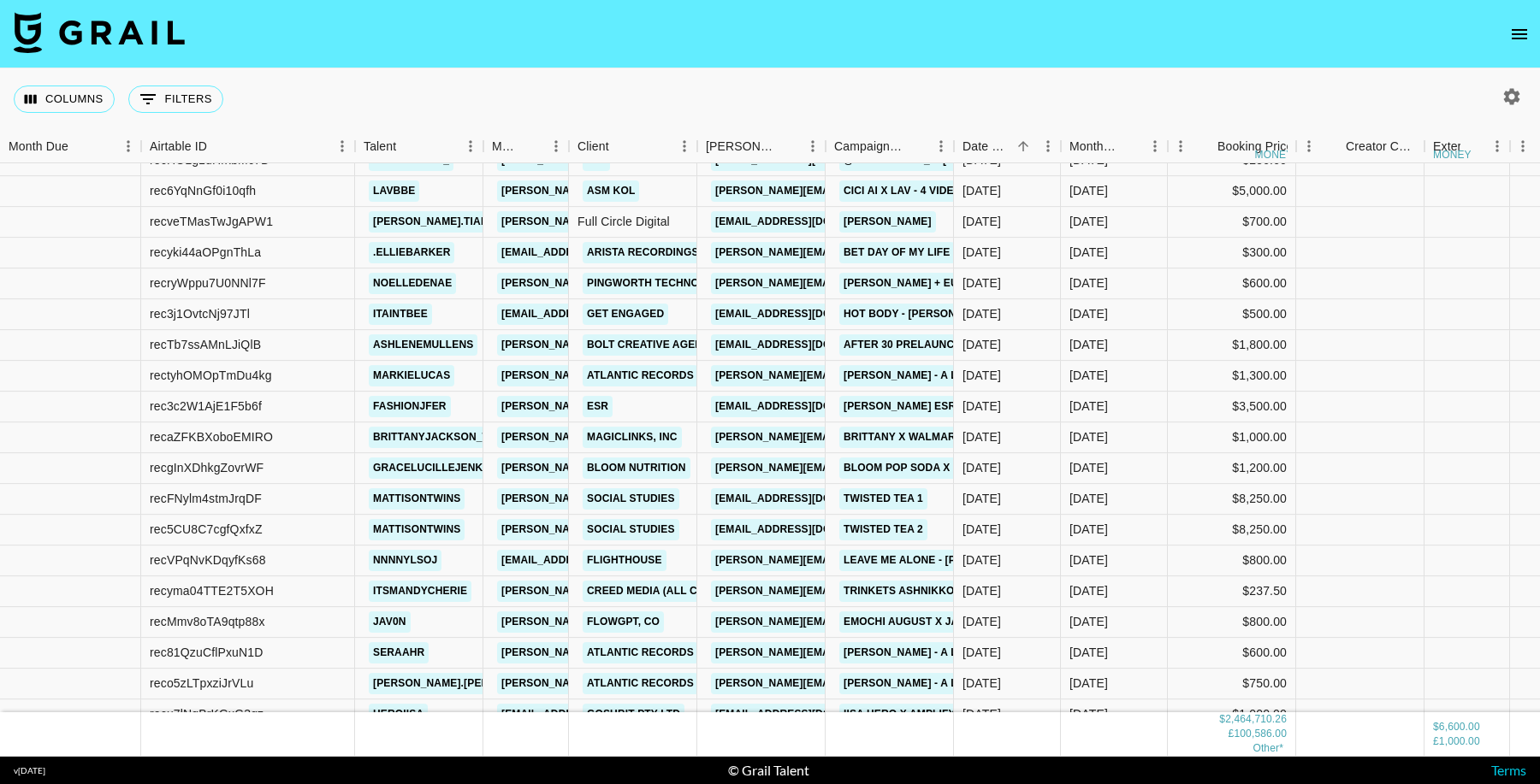
scroll to position [32954, 0]
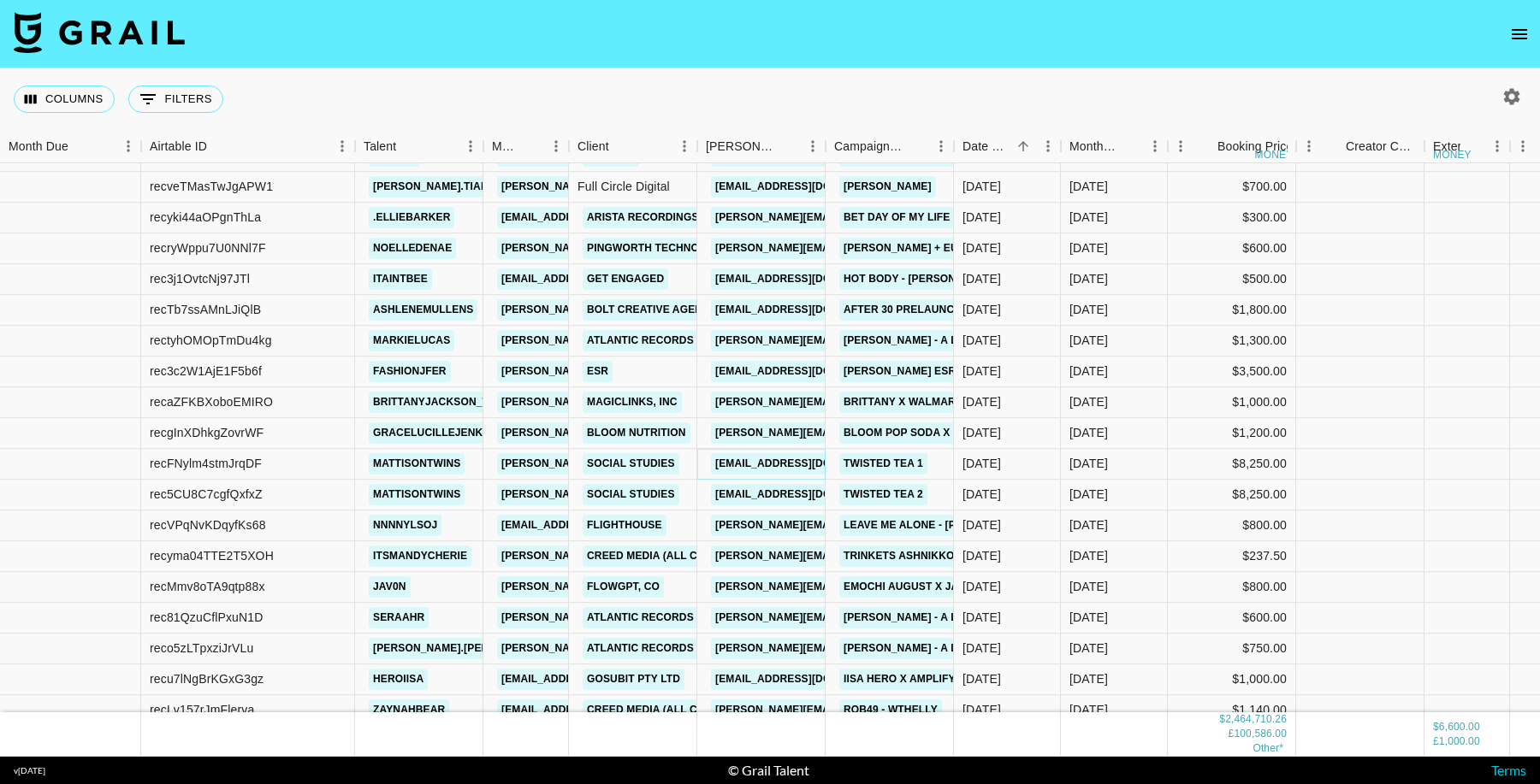
click at [797, 462] on link "lauren@socialstudies.io" at bounding box center [806, 464] width 191 height 21
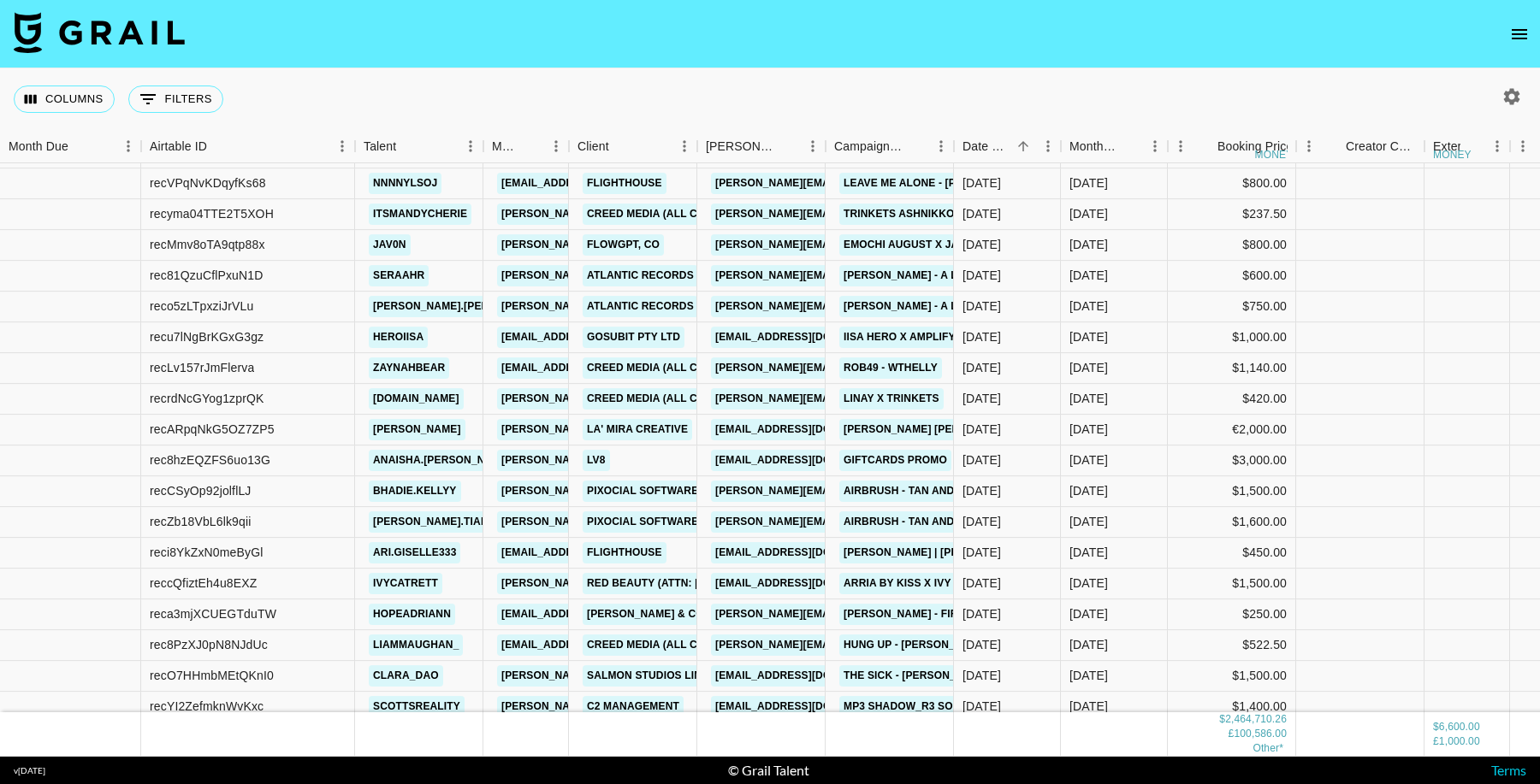
scroll to position [33356, 0]
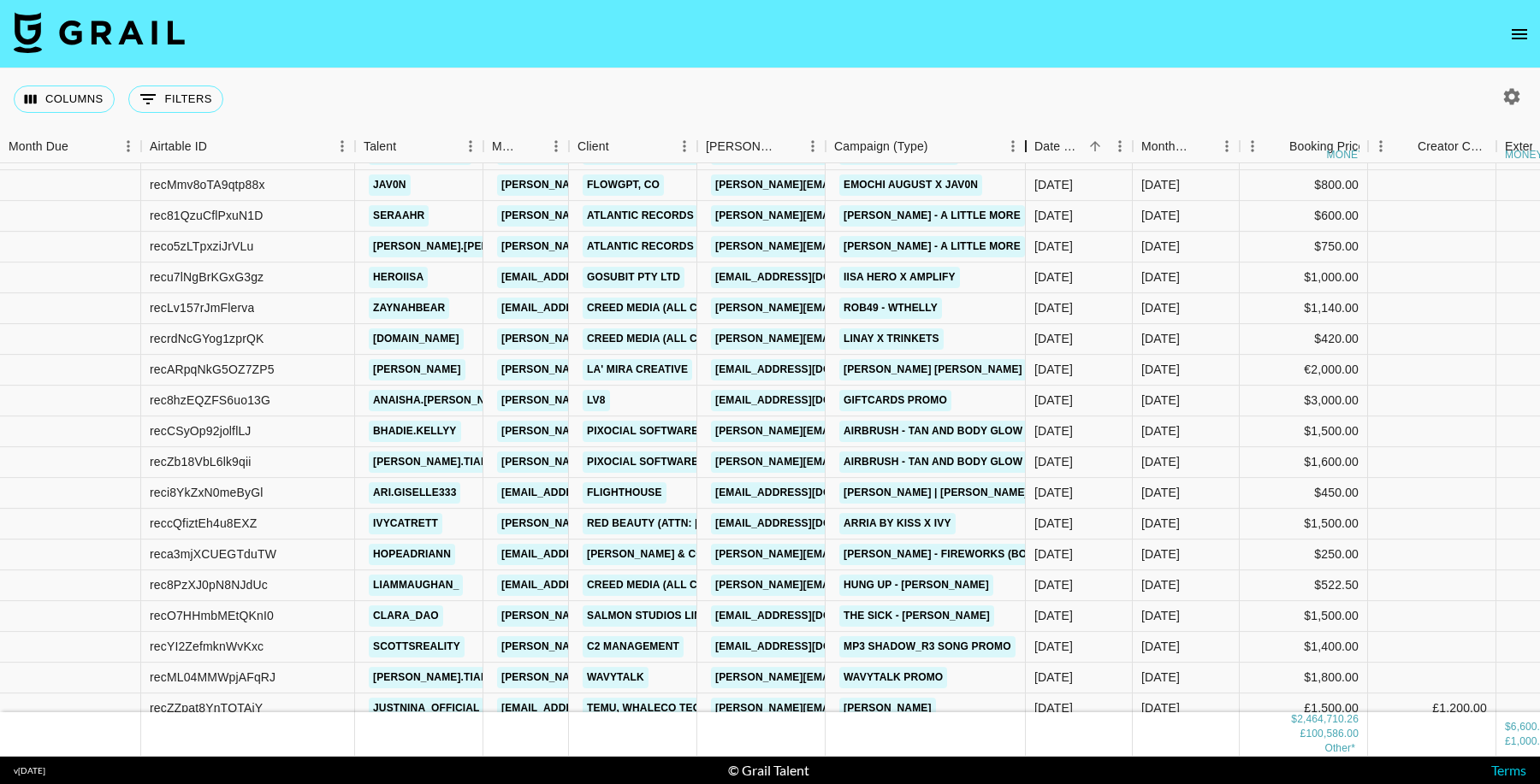
drag, startPoint x: 1006, startPoint y: 143, endPoint x: 1018, endPoint y: 156, distance: 17.7
click at [1018, 156] on div "Campaign (Type)" at bounding box center [1025, 146] width 20 height 34
click at [798, 369] on link "umut@studiolamira.com" at bounding box center [806, 370] width 191 height 21
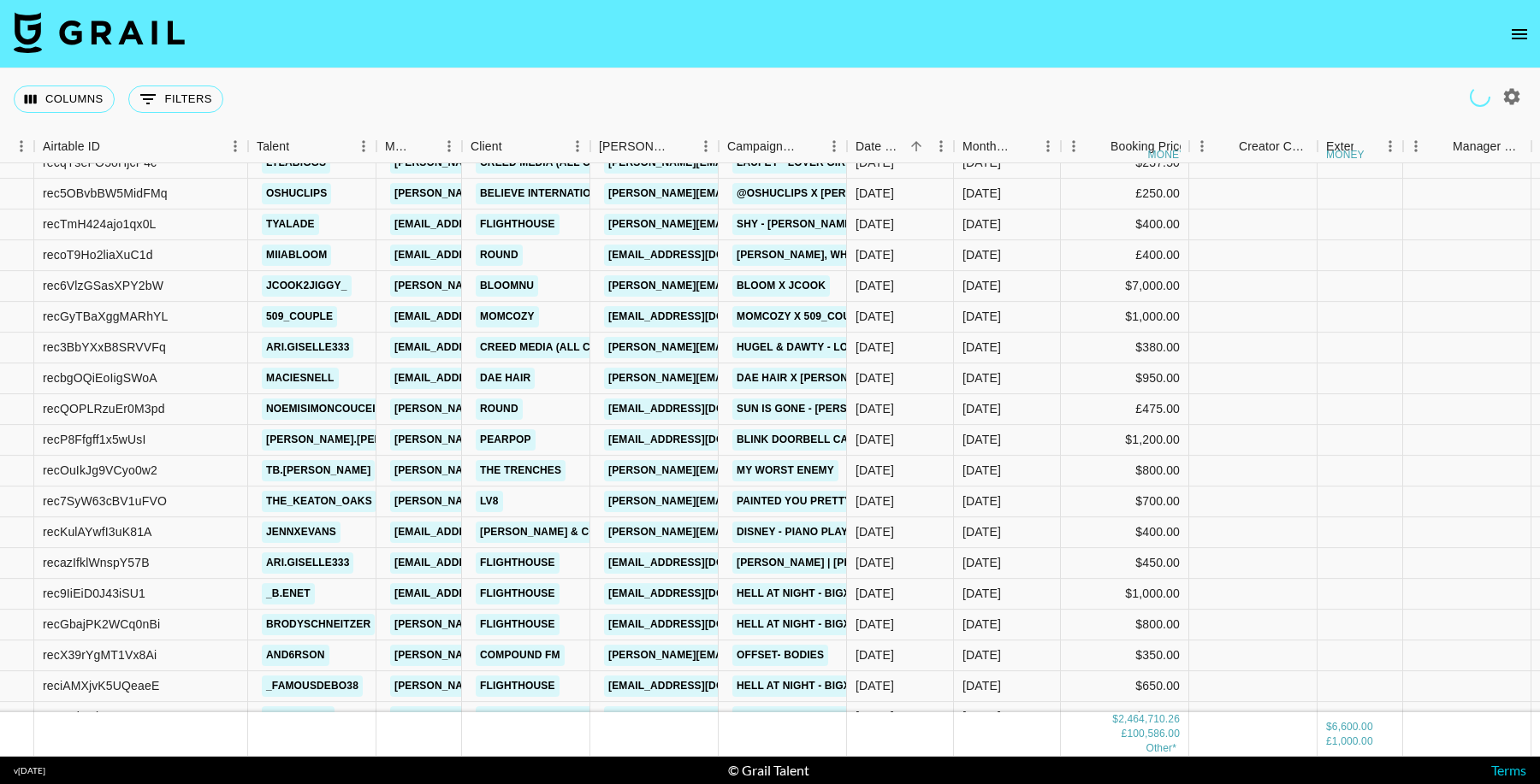
scroll to position [33986, 107]
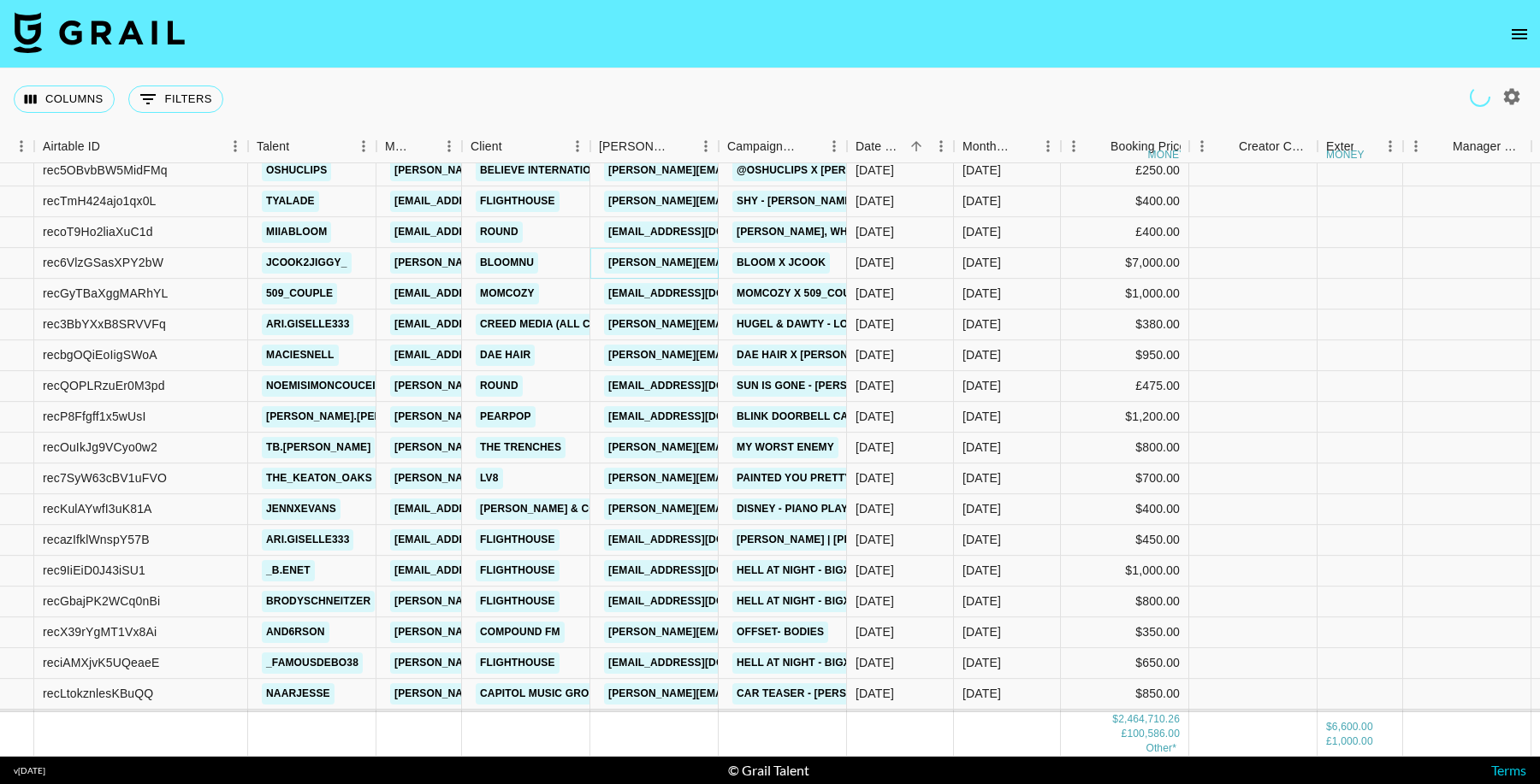
click at [691, 263] on link "emma@bloomnu.com" at bounding box center [744, 263] width 279 height 21
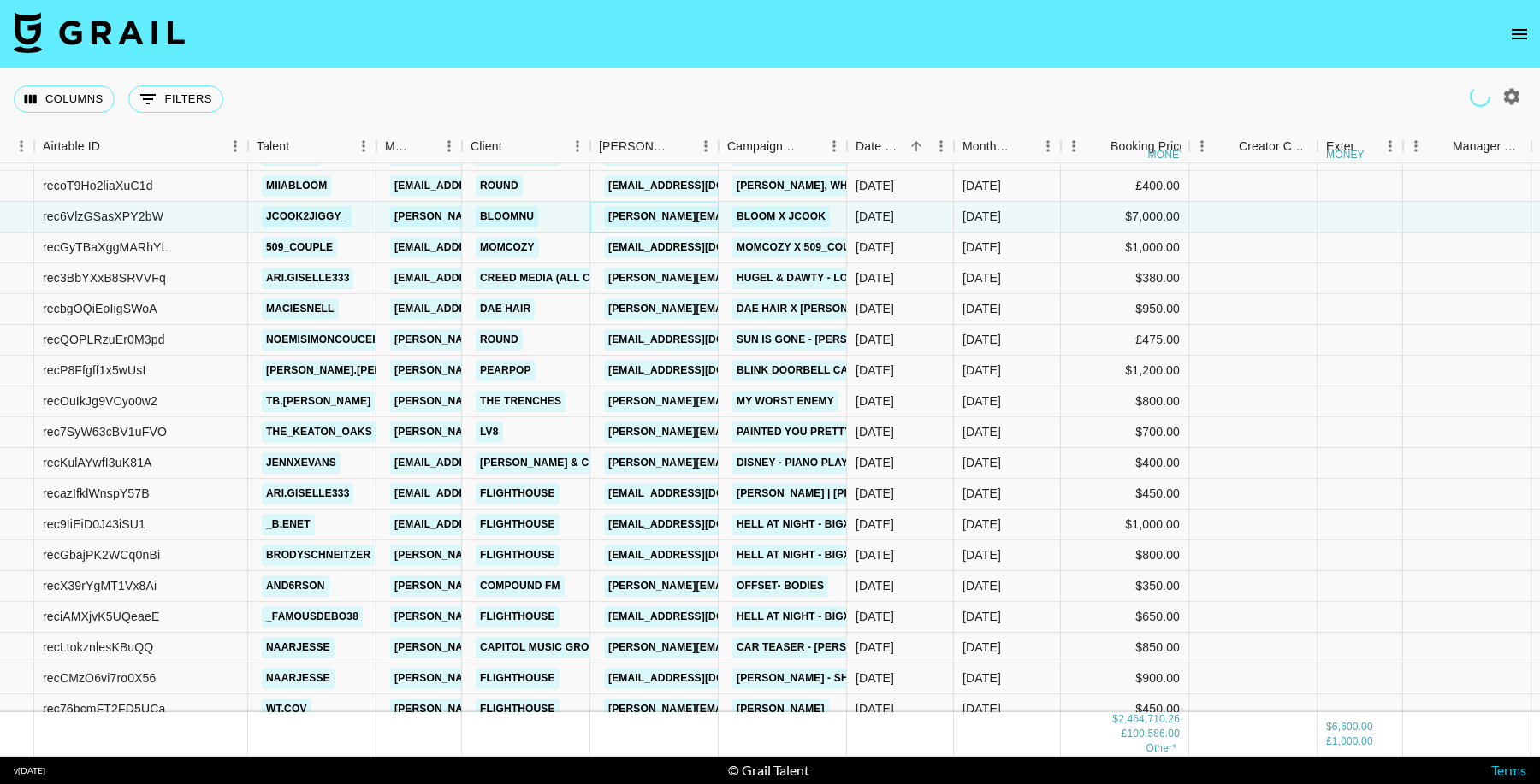
scroll to position [34112, 107]
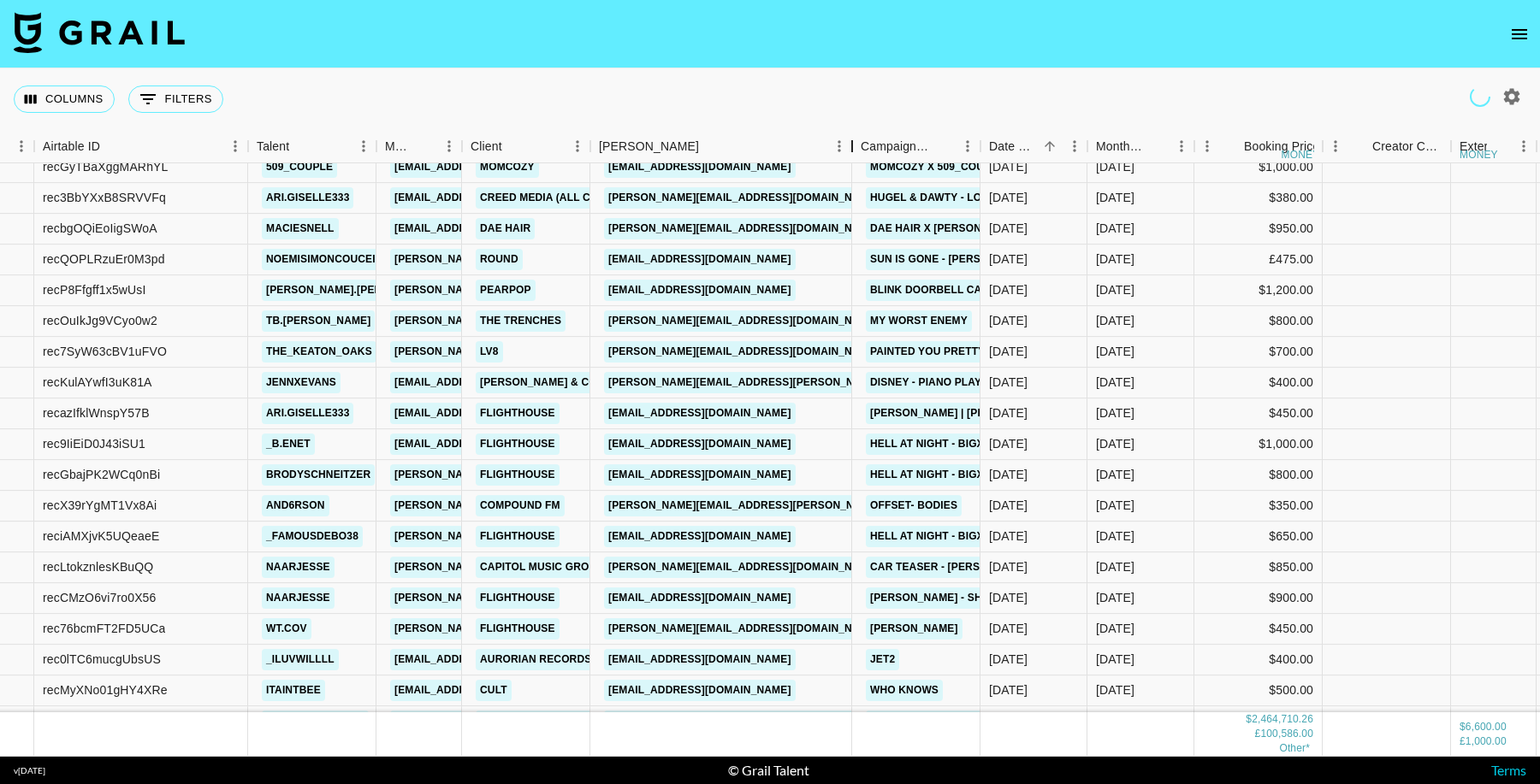
drag, startPoint x: 716, startPoint y: 148, endPoint x: 781, endPoint y: 153, distance: 65.2
click at [841, 153] on div "Booker" at bounding box center [851, 146] width 20 height 34
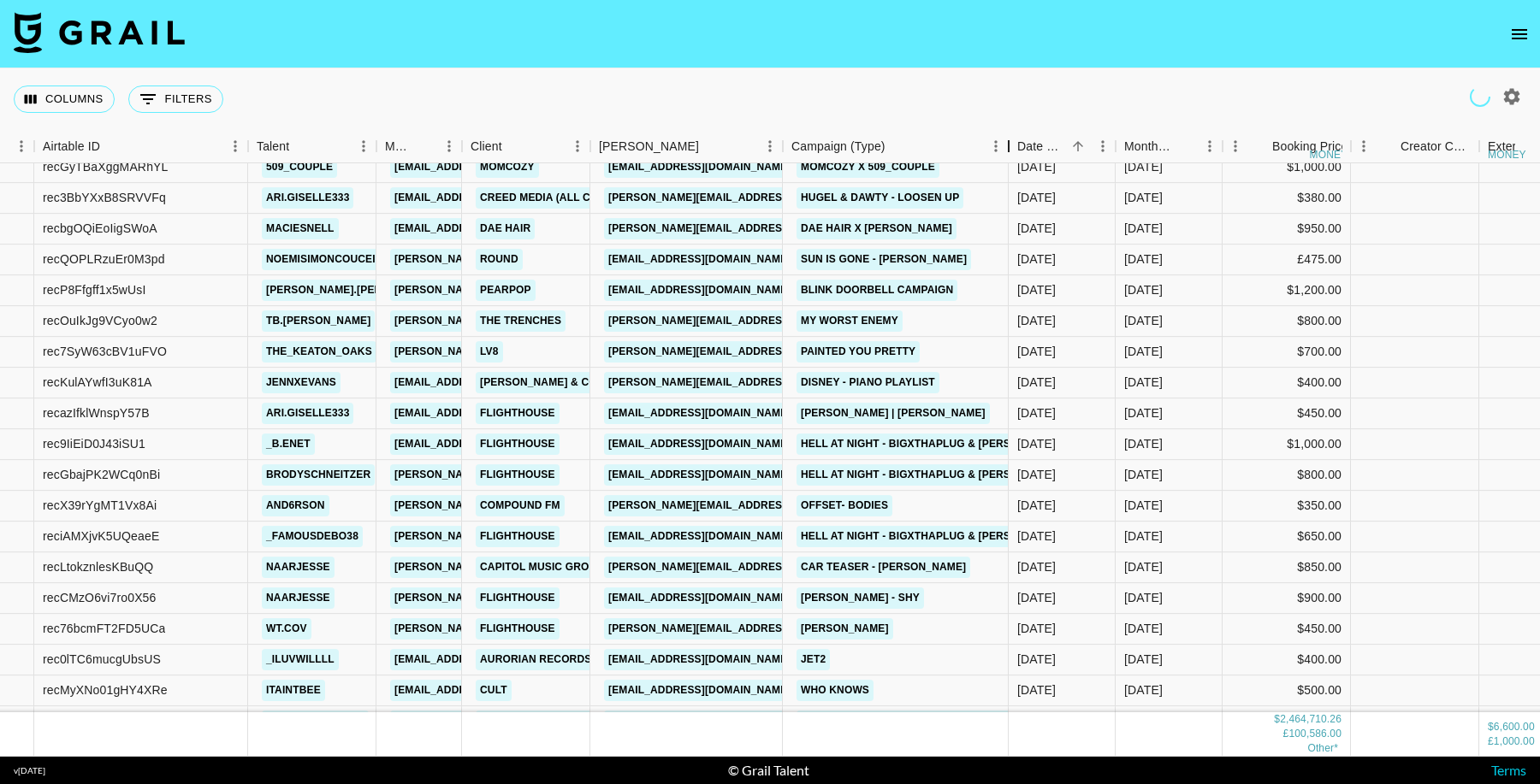
drag, startPoint x: 911, startPoint y: 153, endPoint x: 1010, endPoint y: 260, distance: 145.8
click at [1008, 152] on div "Campaign (Type)" at bounding box center [1008, 146] width 20 height 34
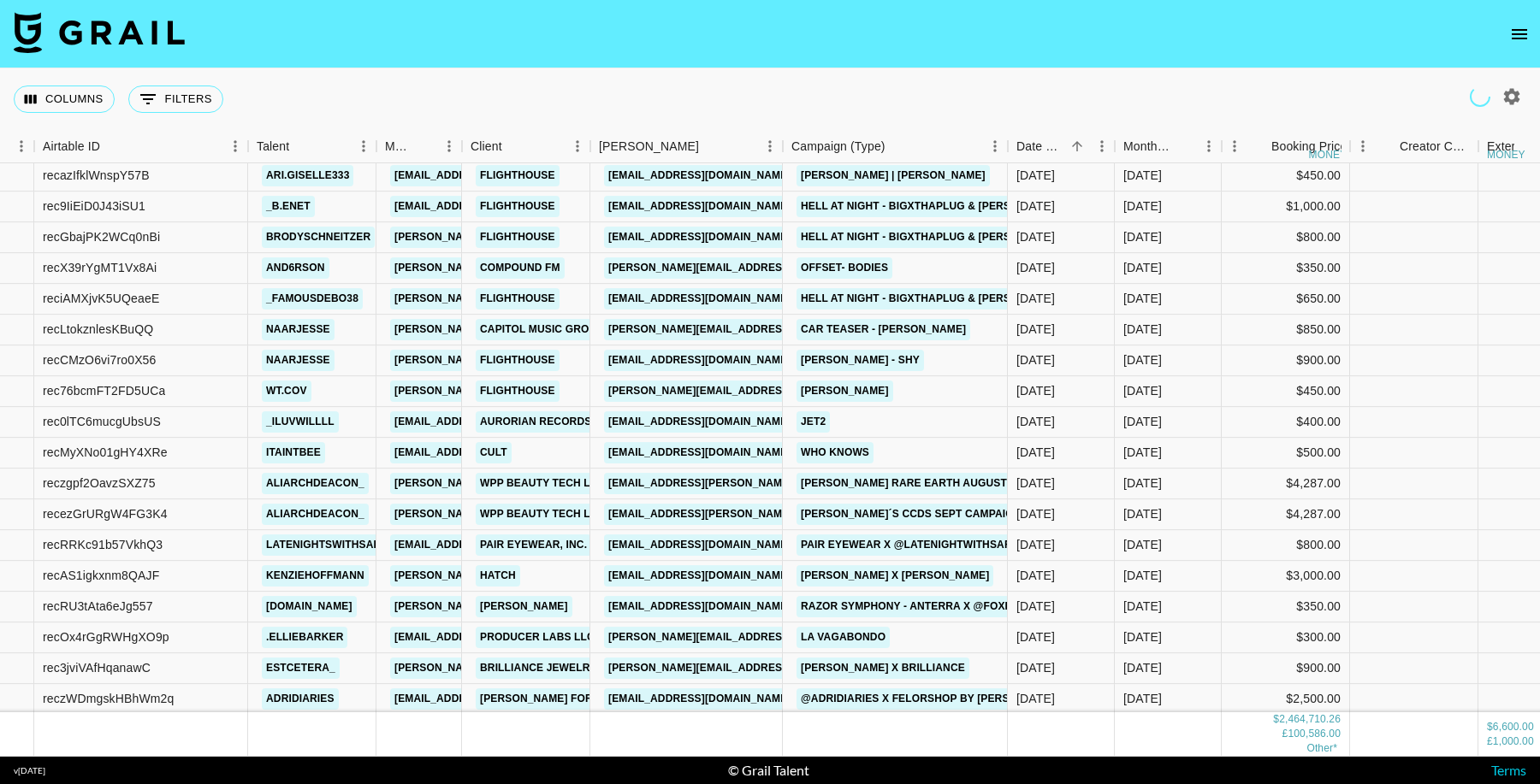
scroll to position [34503, 107]
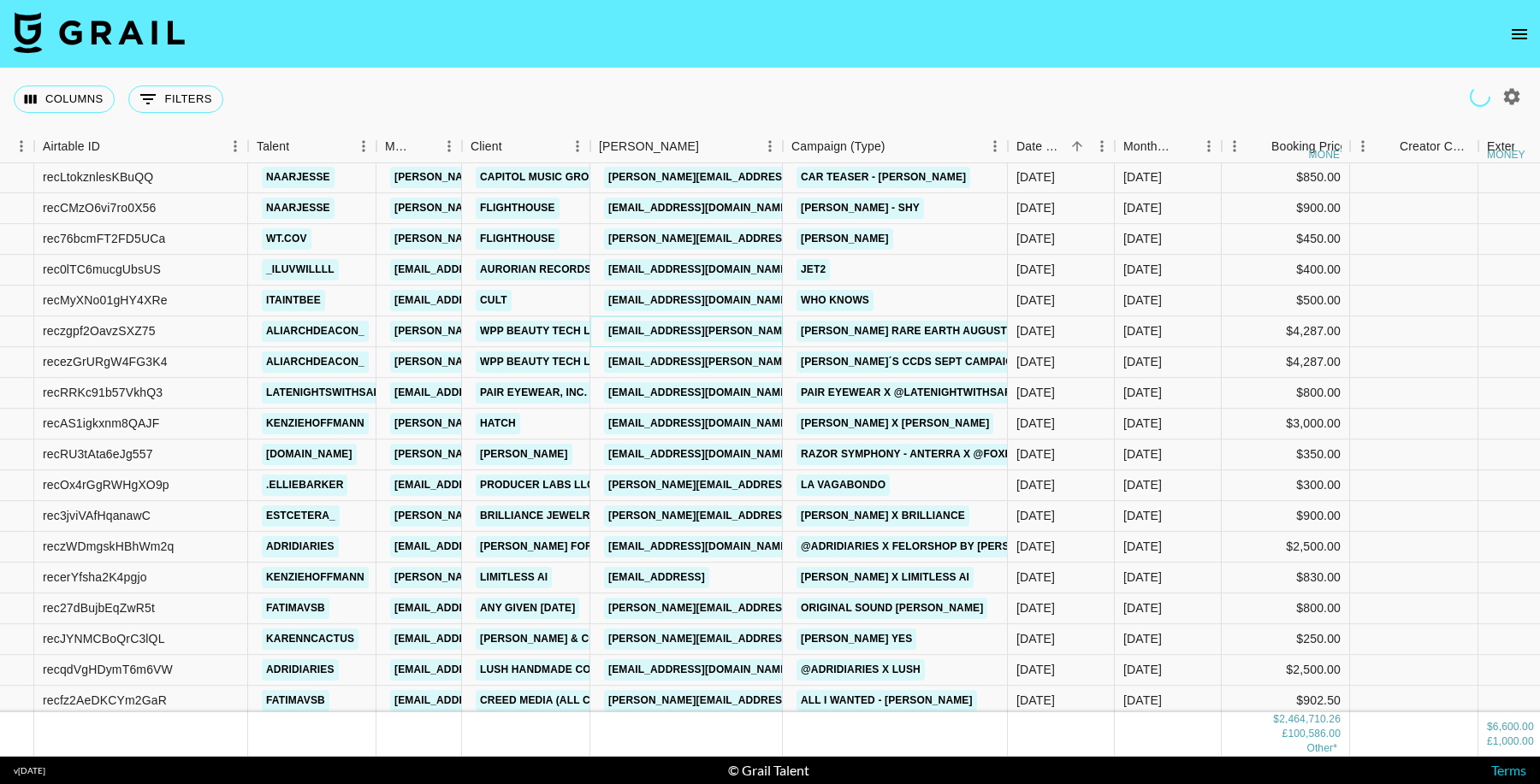
click at [747, 333] on link "cheska.acosta@wppmedia.com" at bounding box center [744, 332] width 279 height 21
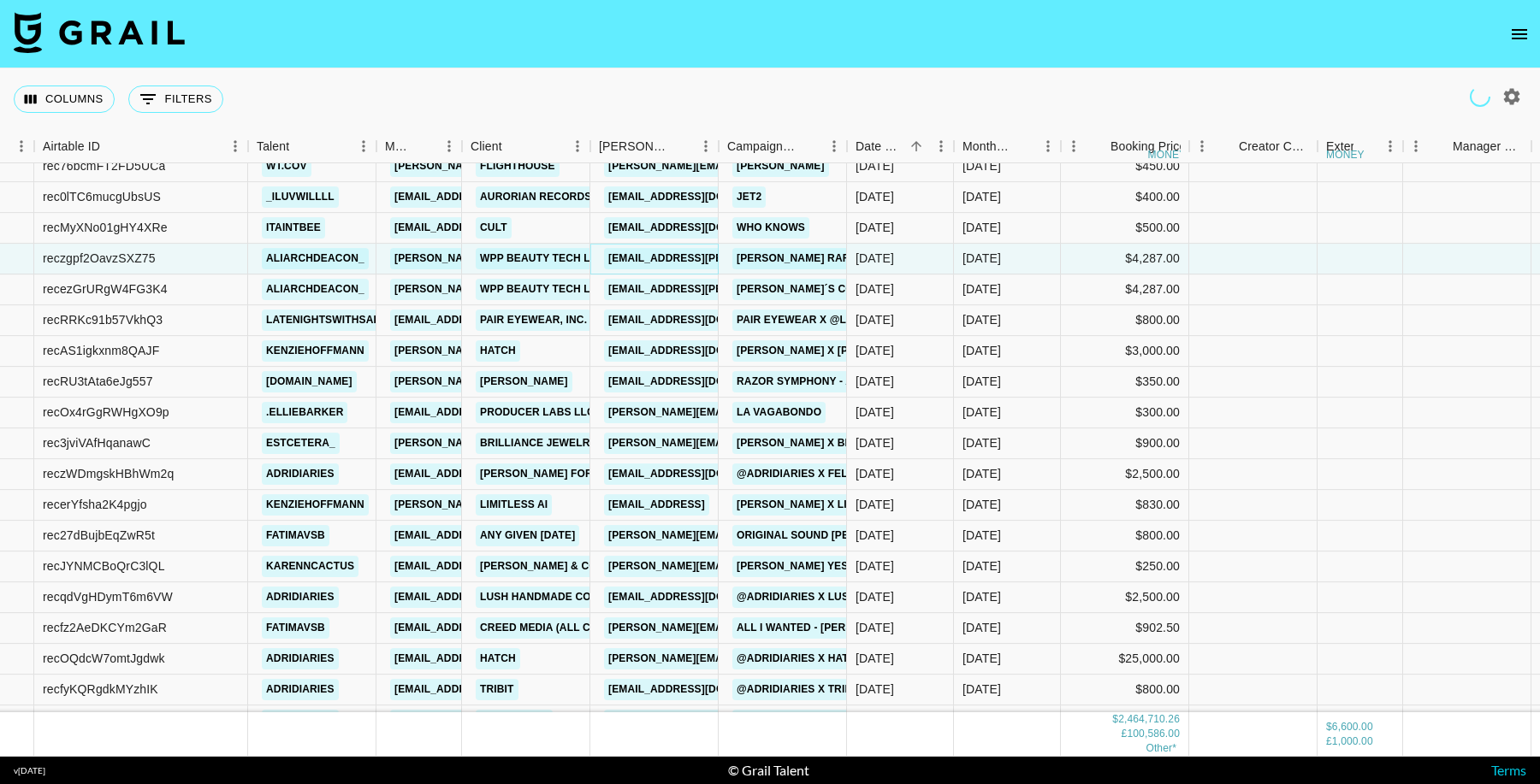
scroll to position [34597, 107]
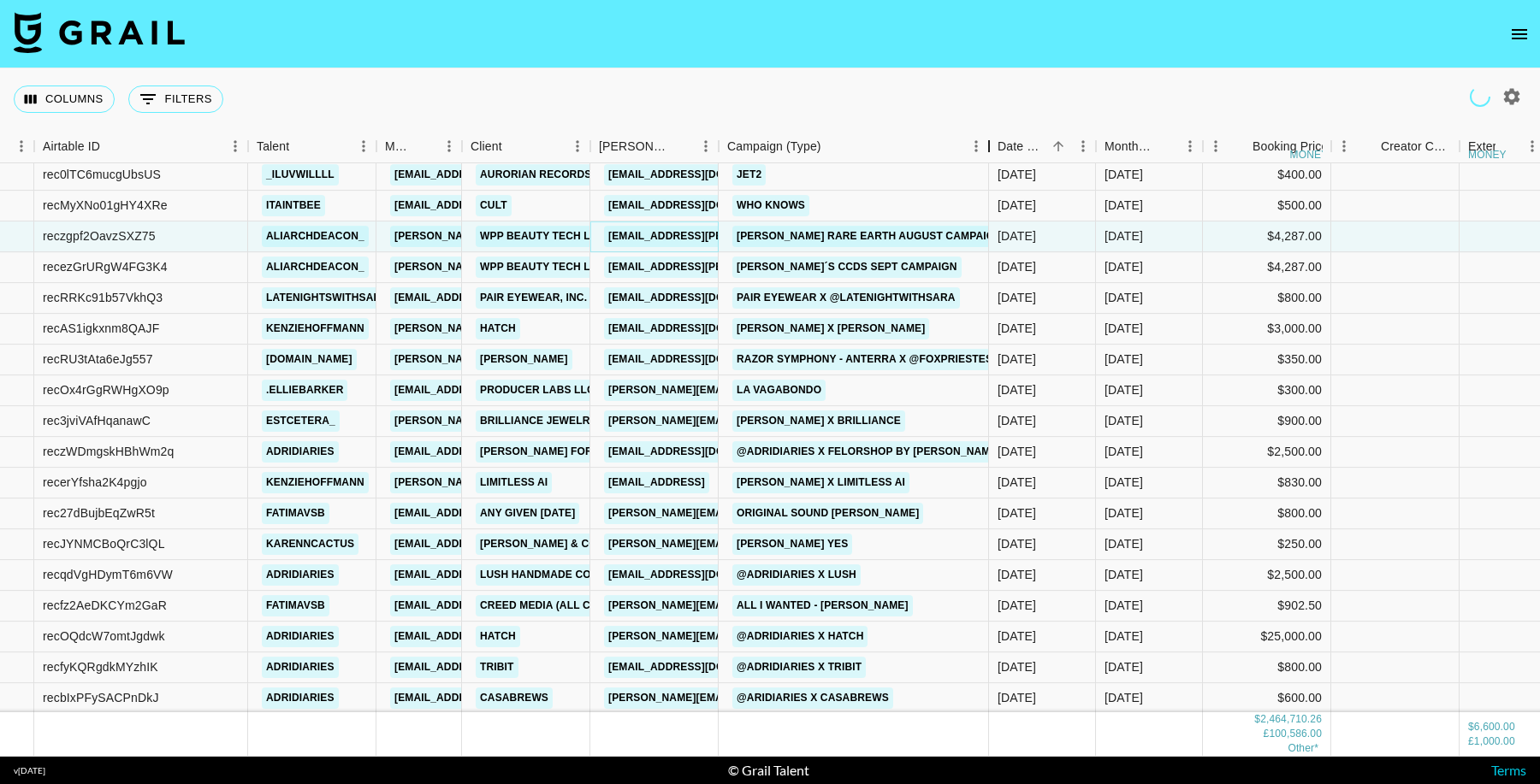
drag, startPoint x: 849, startPoint y: 146, endPoint x: 1003, endPoint y: 208, distance: 166.0
click at [986, 156] on div "Campaign (Type)" at bounding box center [989, 146] width 20 height 34
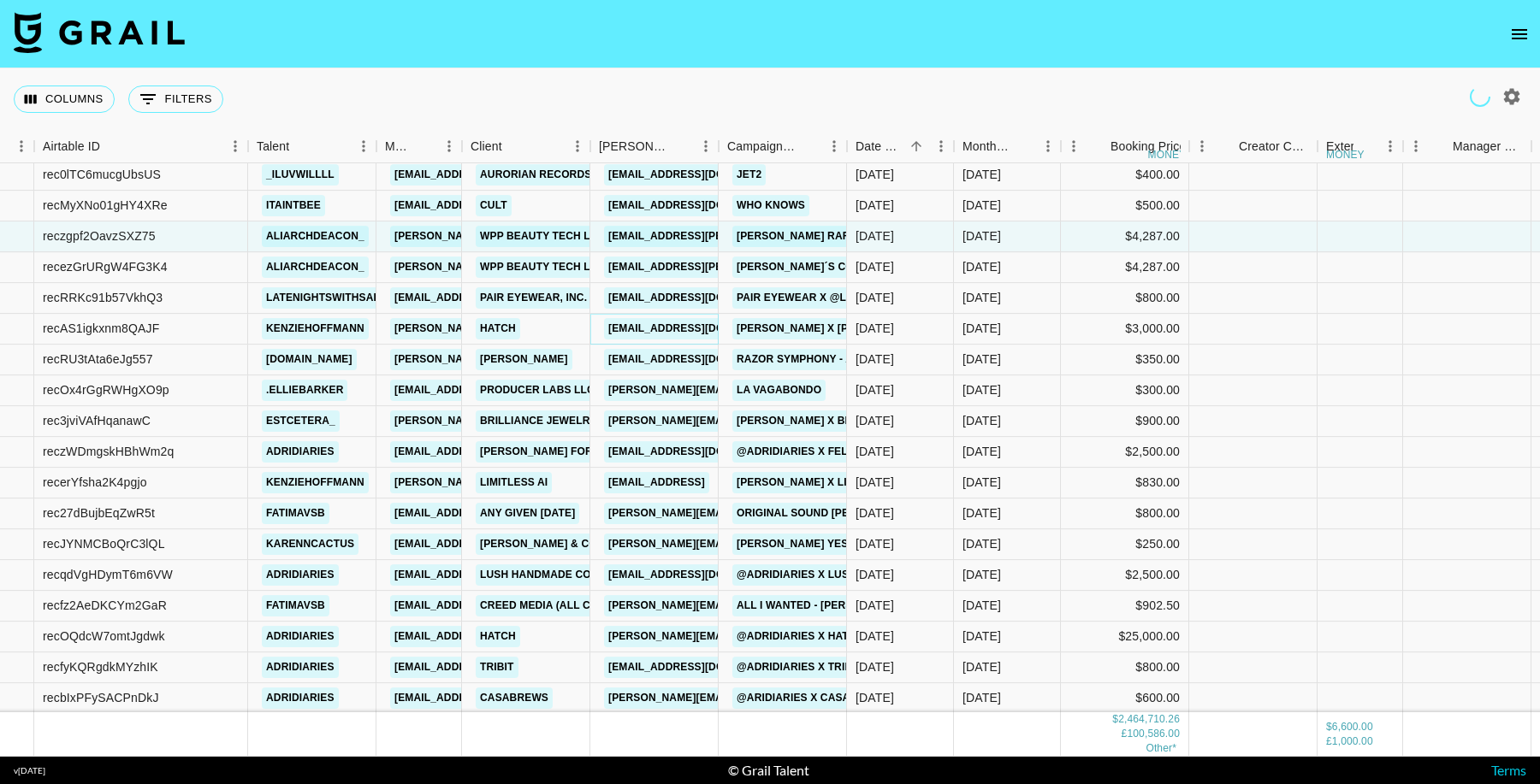
click at [677, 322] on link "creators@hatch.co" at bounding box center [699, 329] width 191 height 21
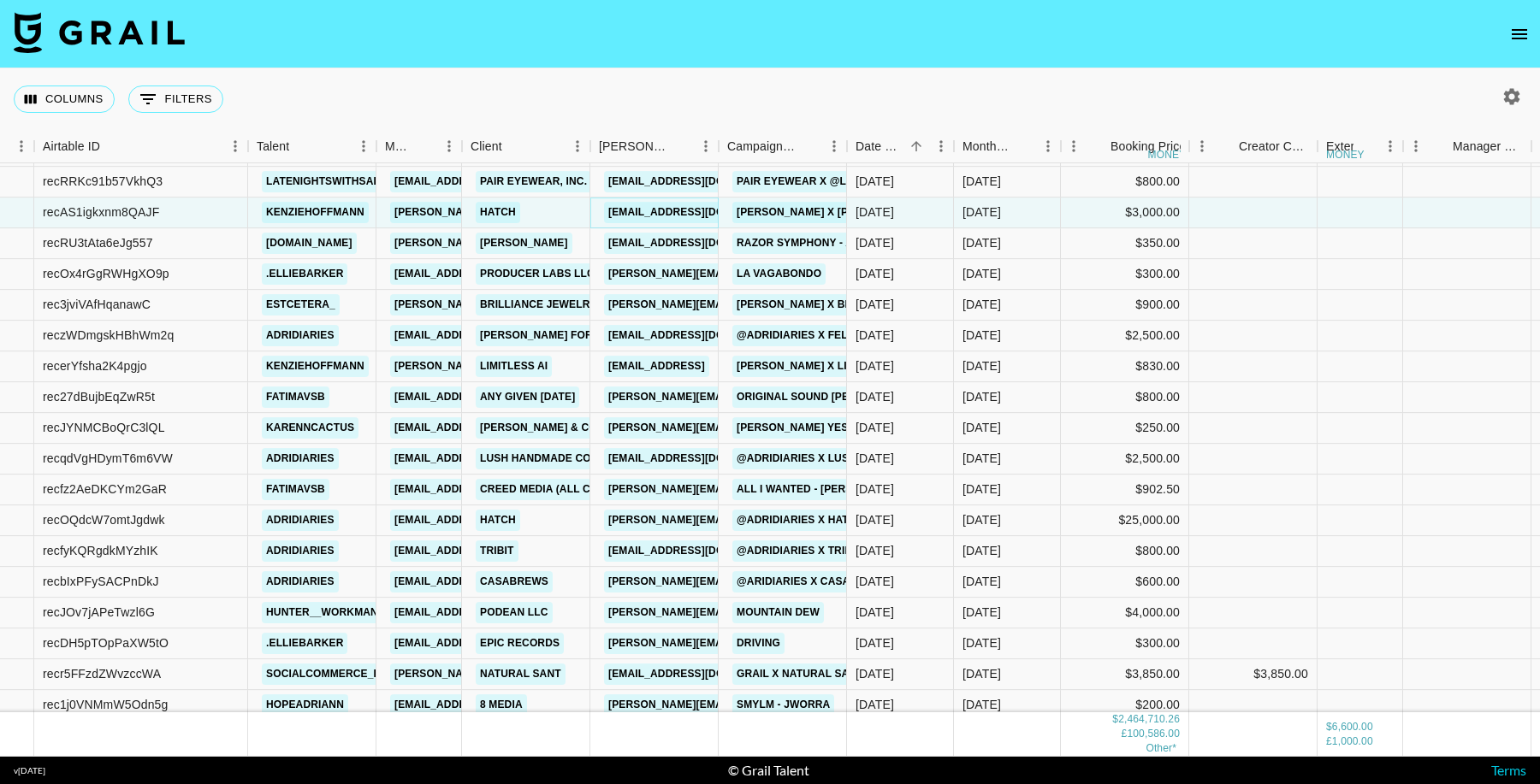
scroll to position [34756, 107]
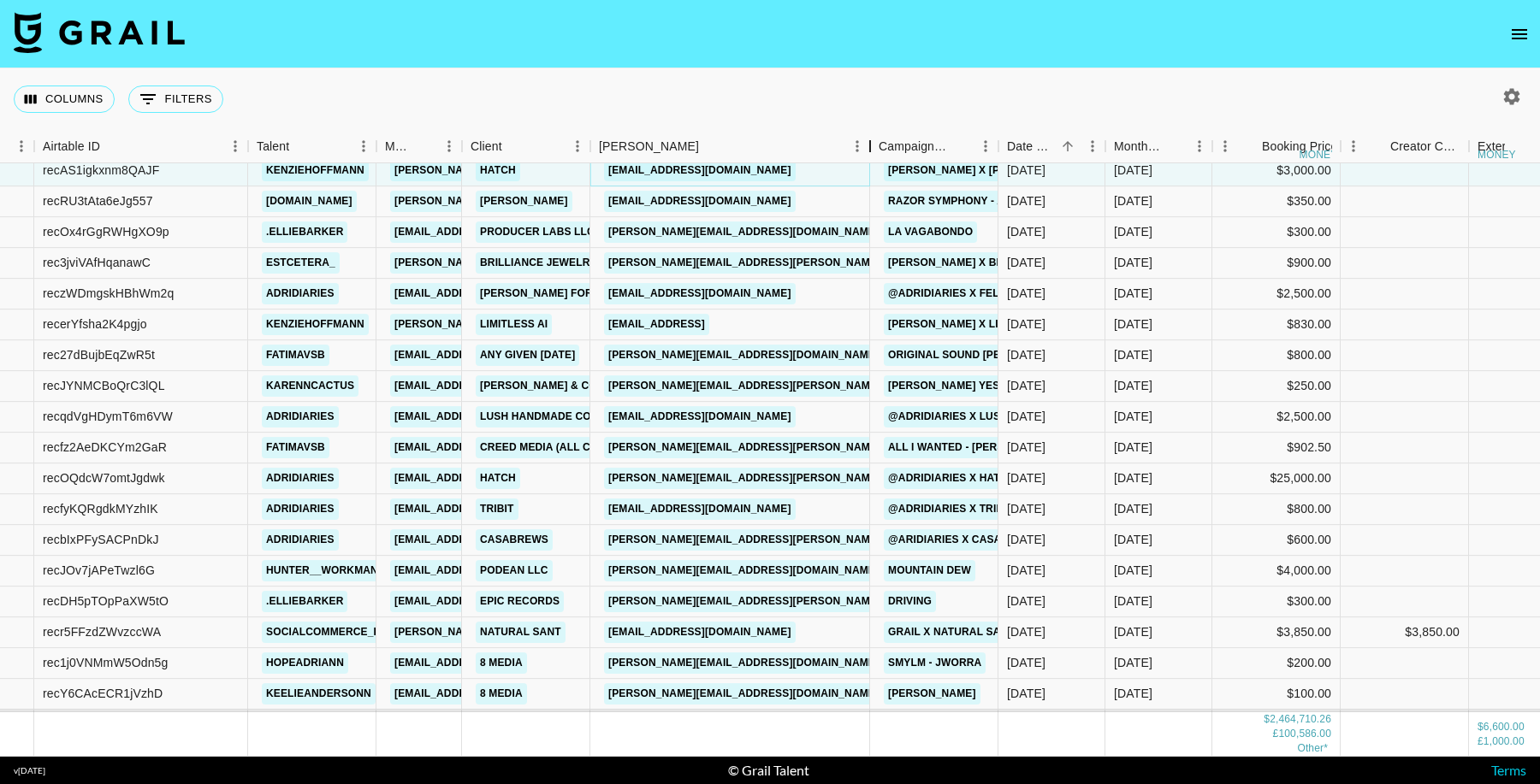
drag, startPoint x: 717, startPoint y: 146, endPoint x: 863, endPoint y: 279, distance: 197.5
click at [868, 156] on div "Booker" at bounding box center [870, 146] width 20 height 34
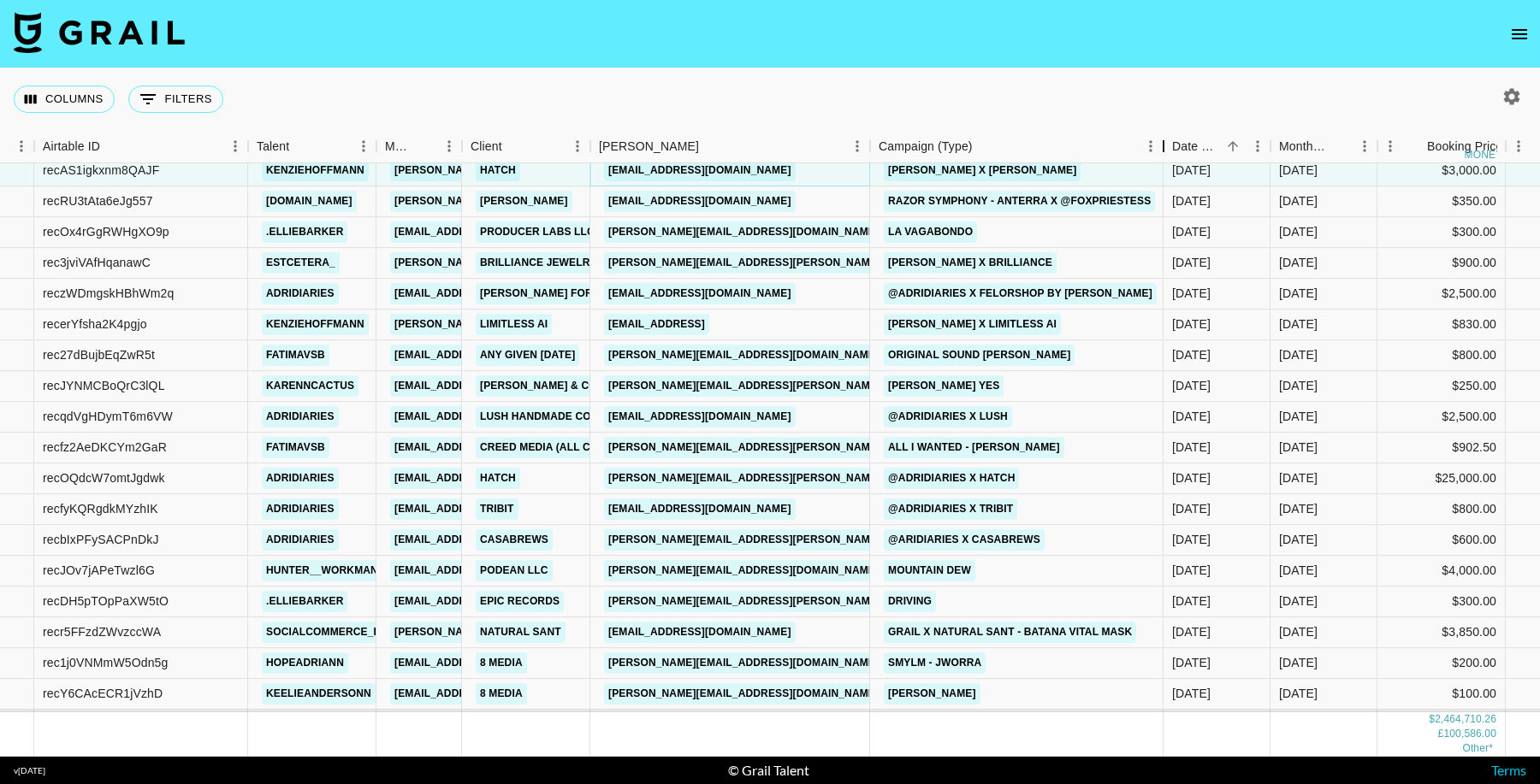
drag, startPoint x: 1004, startPoint y: 148, endPoint x: 1169, endPoint y: 145, distance: 165.0
click at [1169, 145] on div "Campaign (Type)" at bounding box center [1162, 146] width 20 height 34
click at [698, 287] on link "maryam.felor@yahoo.com" at bounding box center [699, 294] width 191 height 21
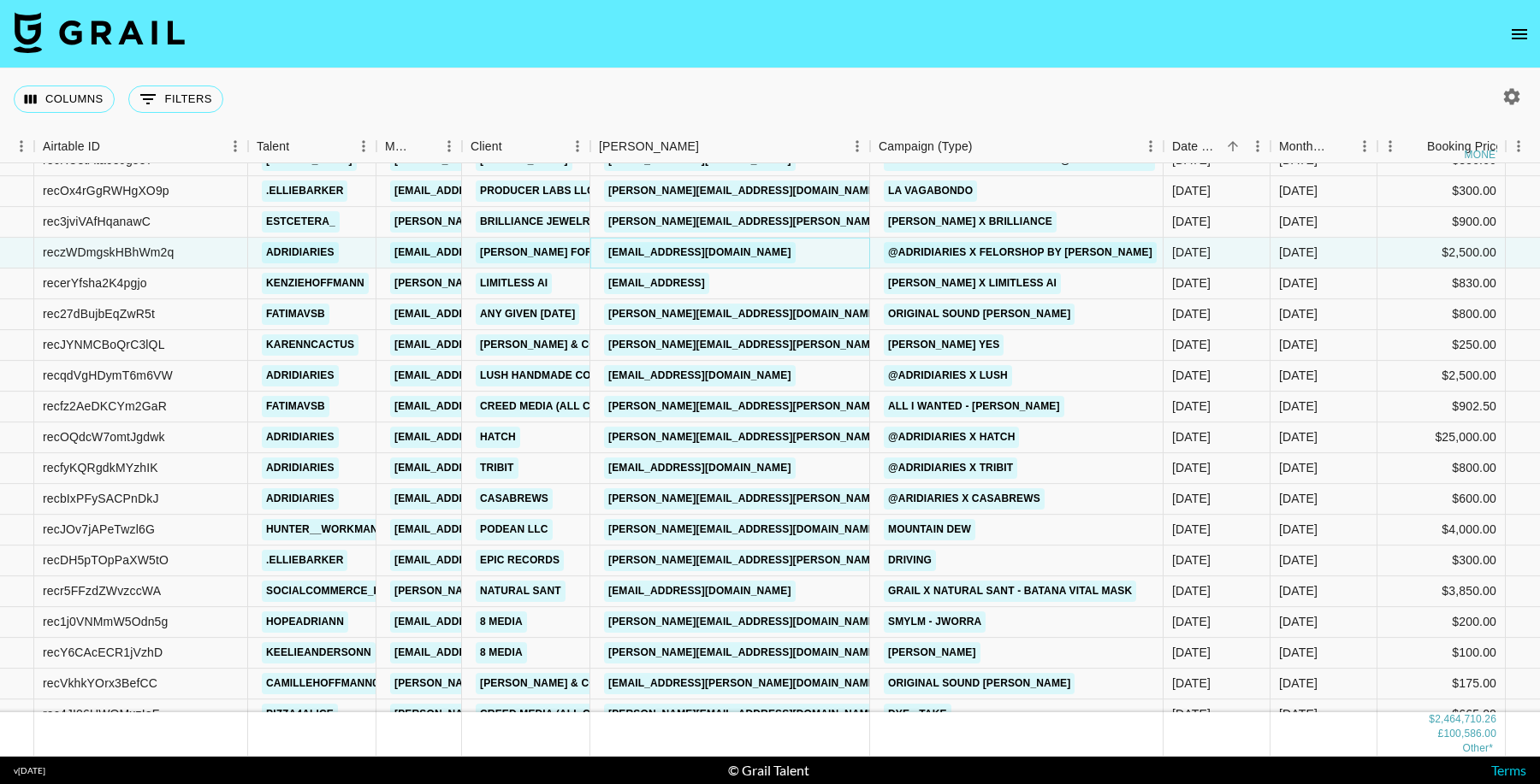
scroll to position [34901, 107]
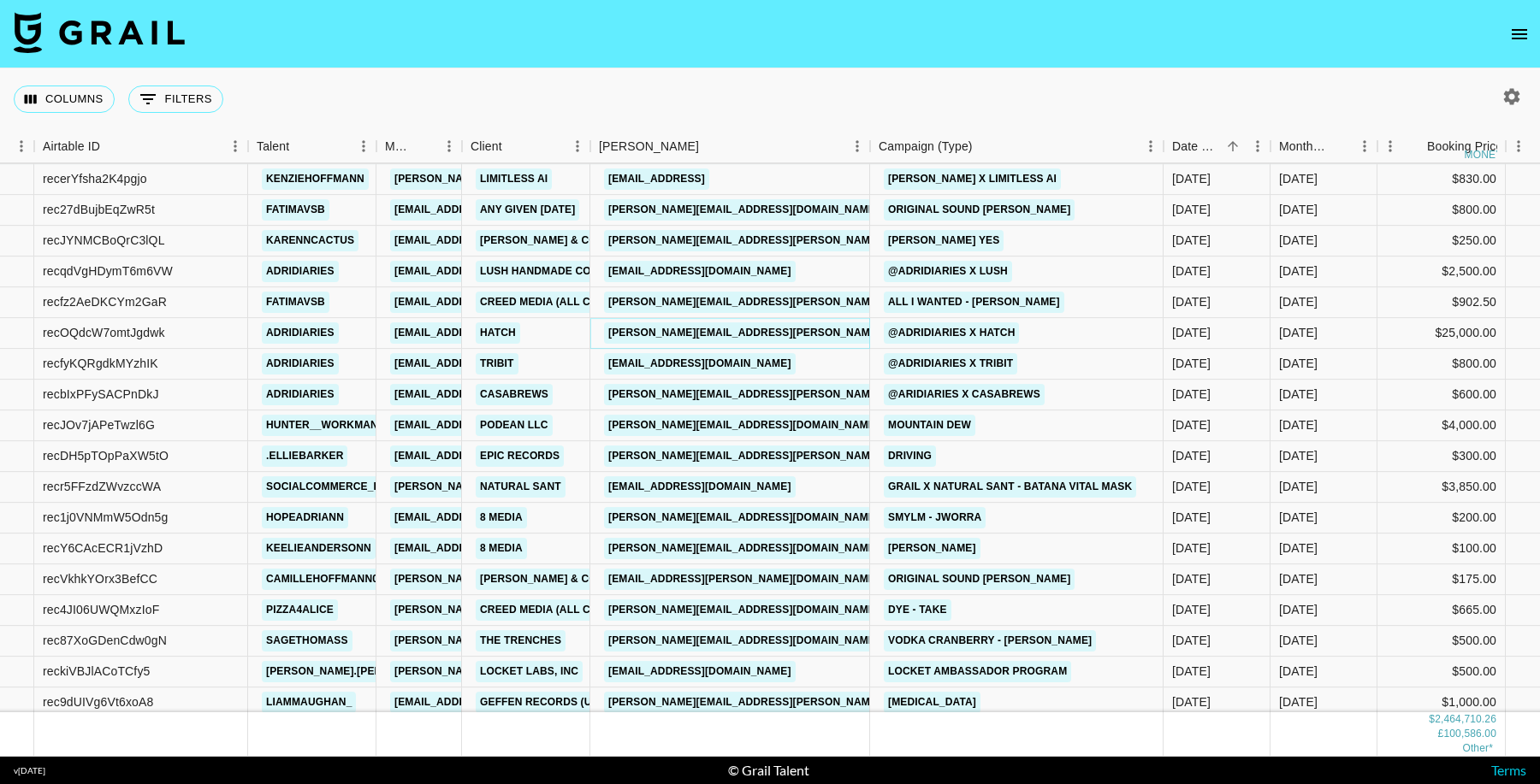
click at [684, 333] on link "sara.haig@hatch.co" at bounding box center [831, 333] width 454 height 21
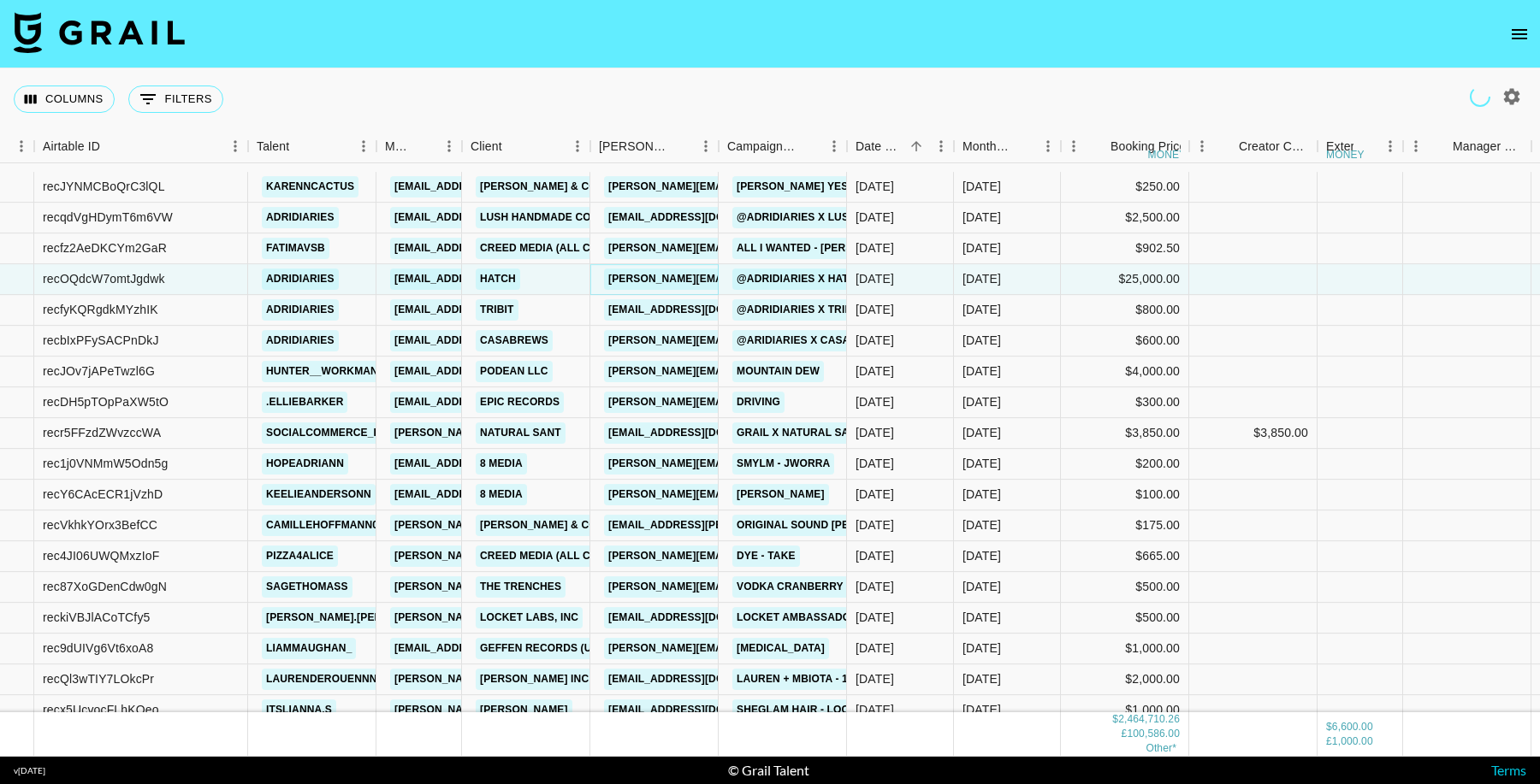
scroll to position [35055, 107]
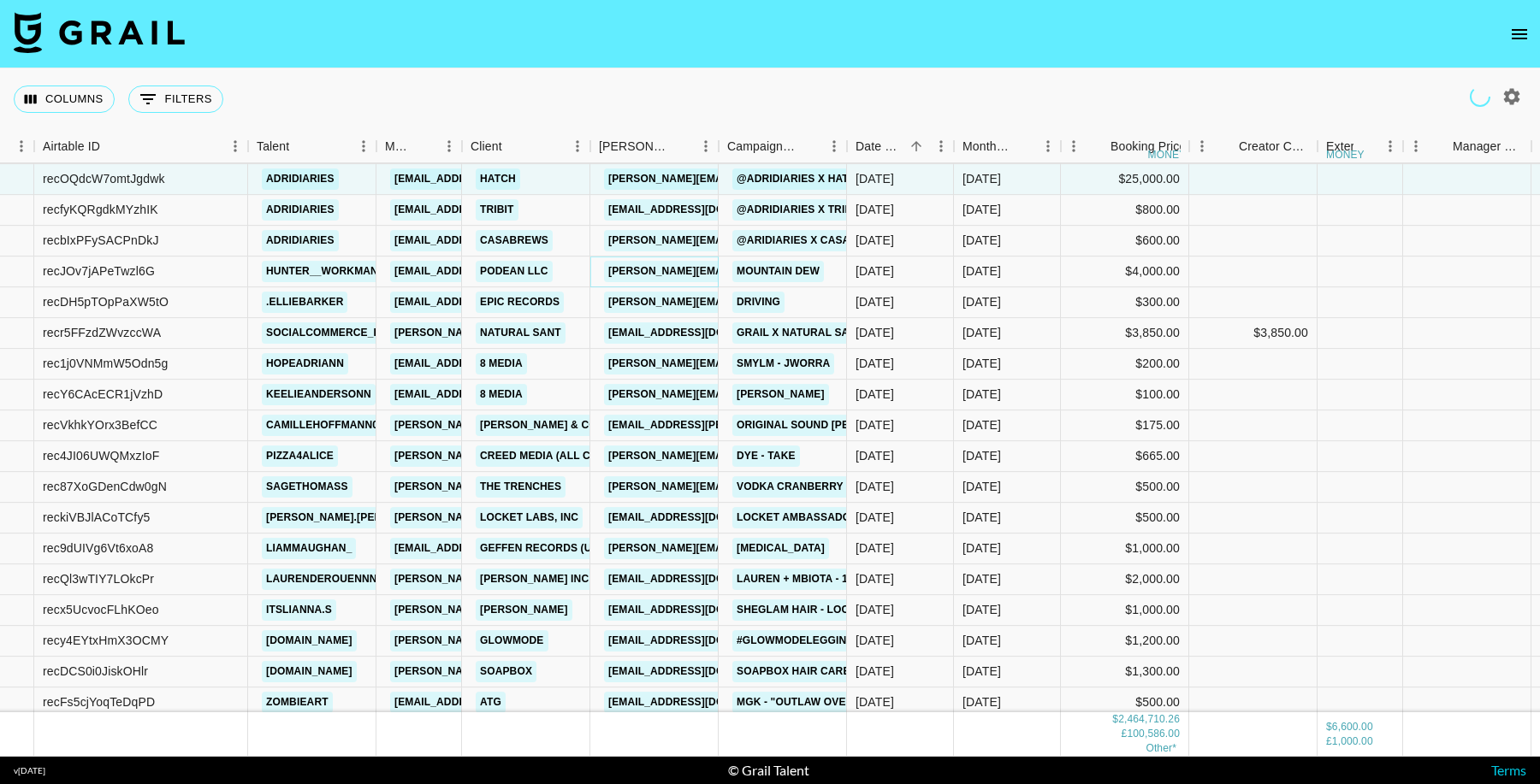
click at [672, 272] on link "jess@livecraftglobal.com" at bounding box center [744, 272] width 279 height 21
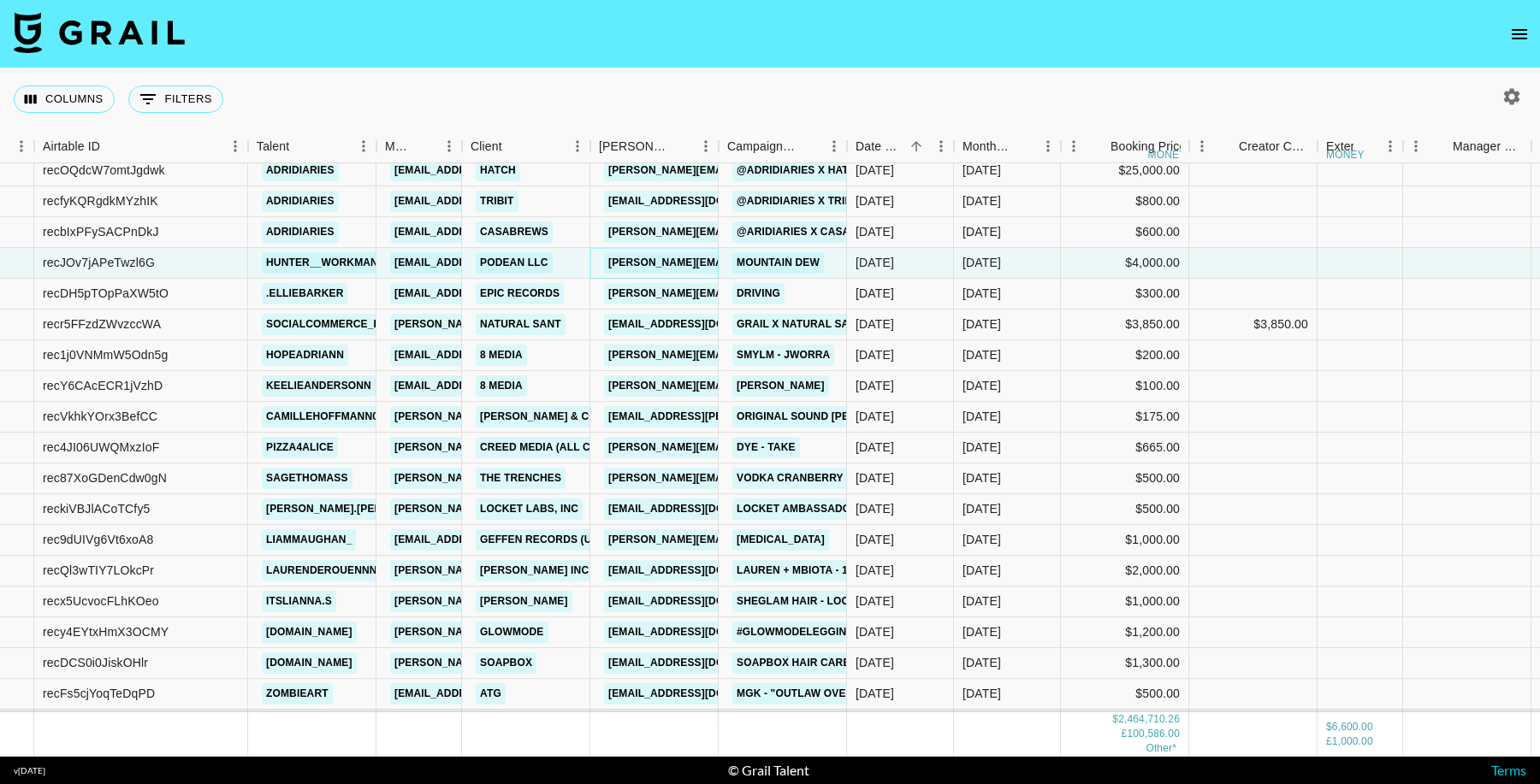
scroll to position [35070, 107]
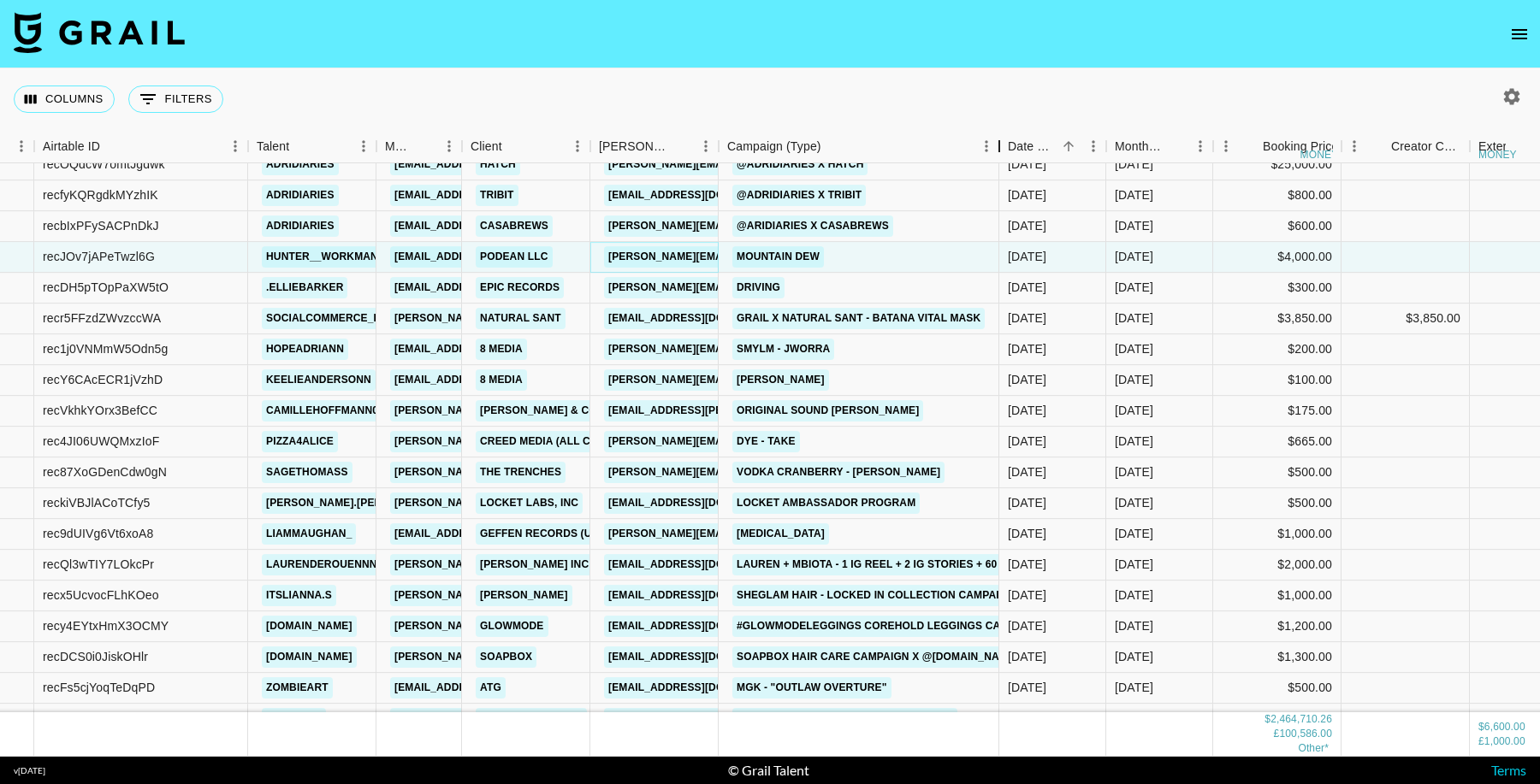
drag, startPoint x: 1049, startPoint y: 148, endPoint x: 1005, endPoint y: 163, distance: 46.5
click at [1005, 163] on div "Month Due Airtable ID Talent Manager Client Booker Campaign (Type) Date Created…" at bounding box center [770, 443] width 1540 height 627
click at [657, 317] on link "manager@naturalsant.us" at bounding box center [699, 318] width 191 height 21
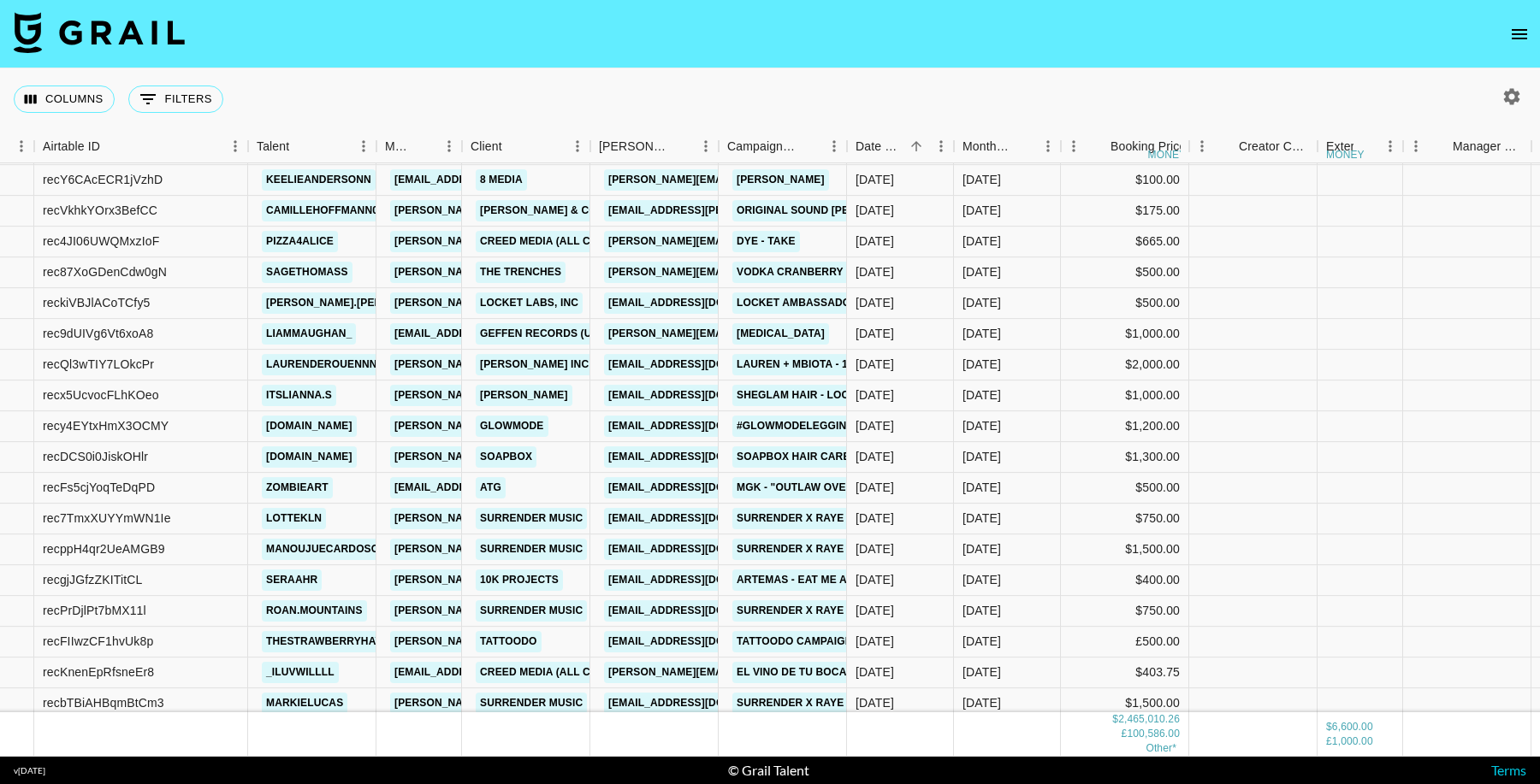
scroll to position [35270, 107]
click at [669, 367] on link "influencer.mbiota@commongood.co" at bounding box center [699, 364] width 191 height 21
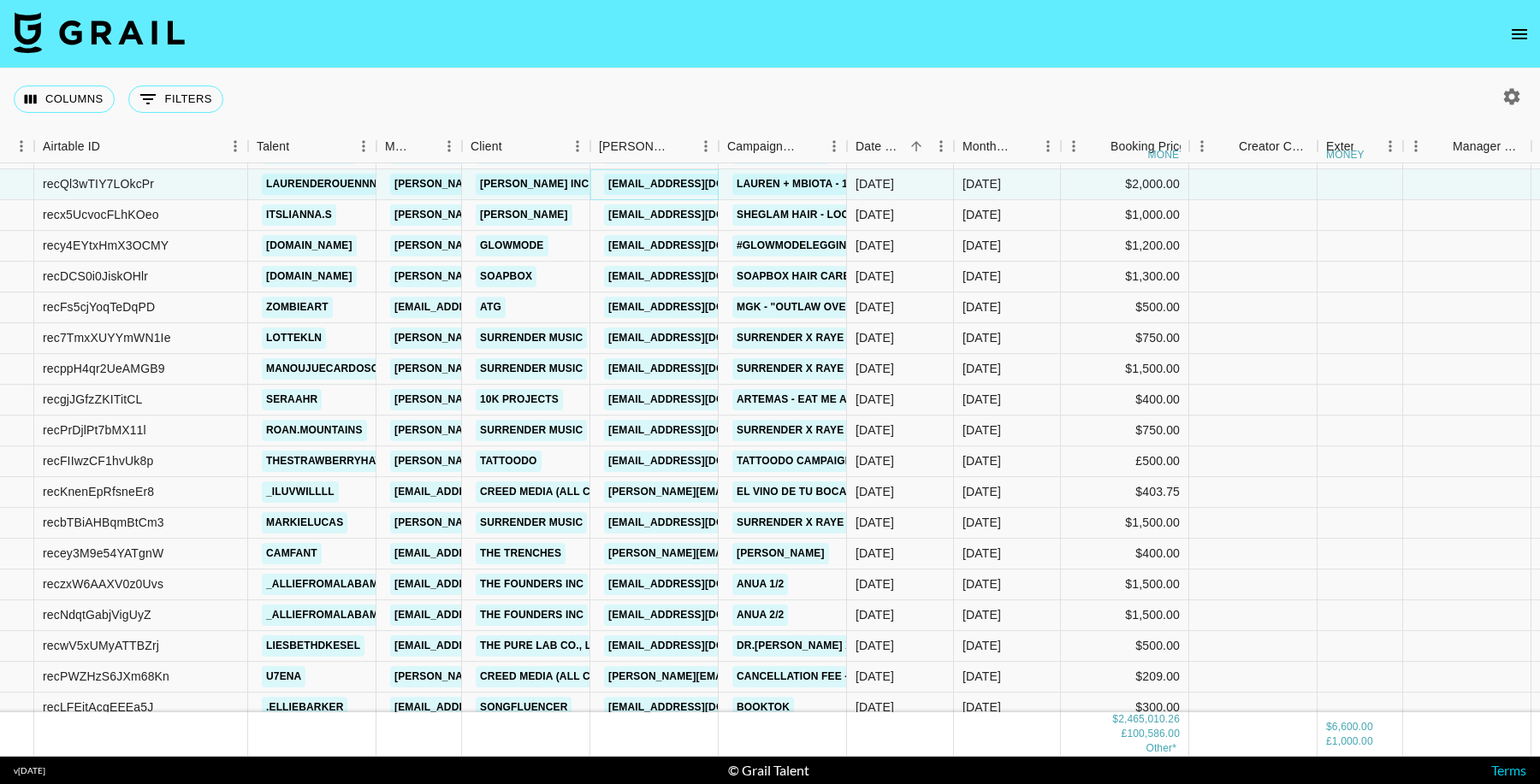
scroll to position [35507, 107]
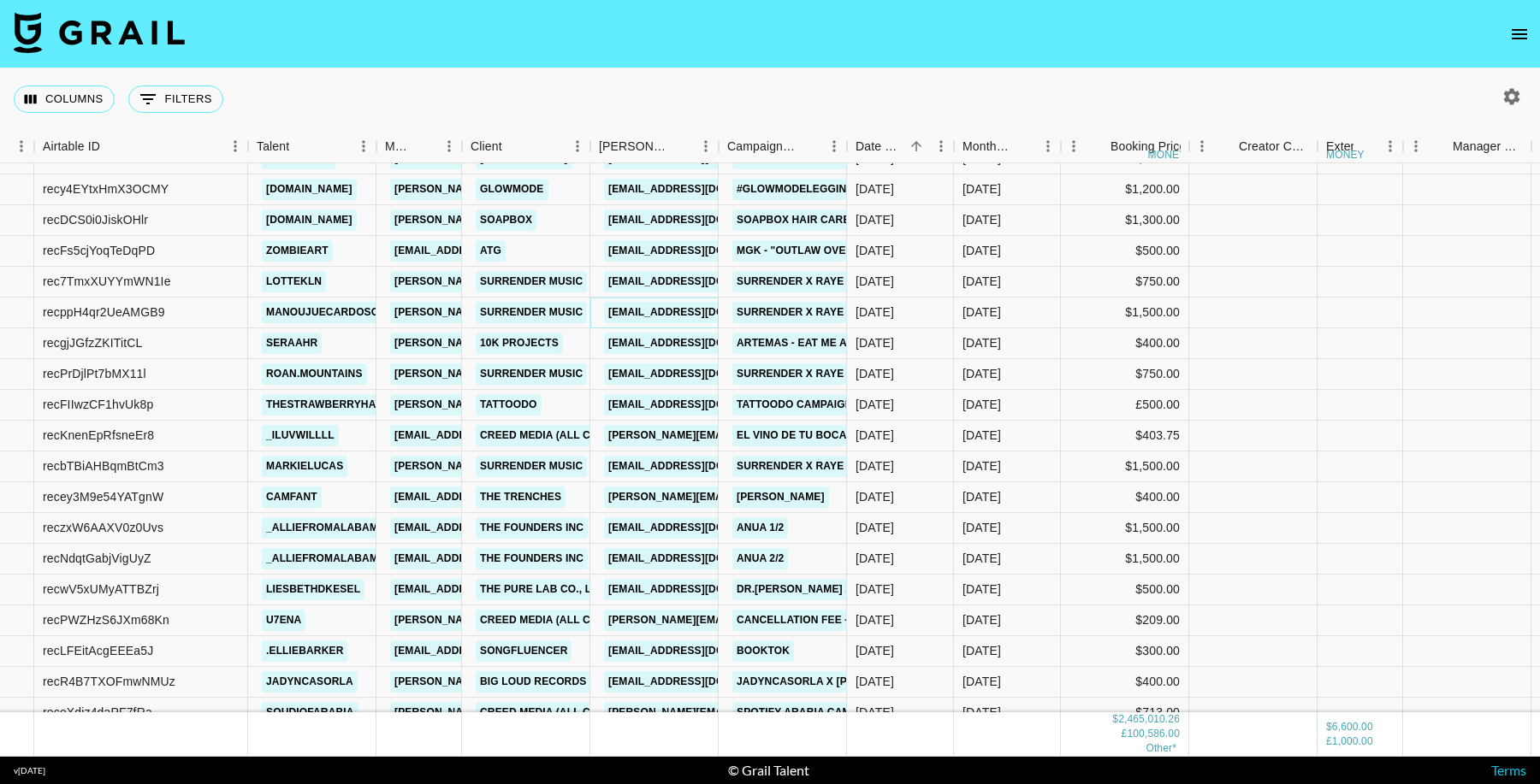
click at [647, 322] on link "abs@surrendermusic.com" at bounding box center [699, 312] width 191 height 21
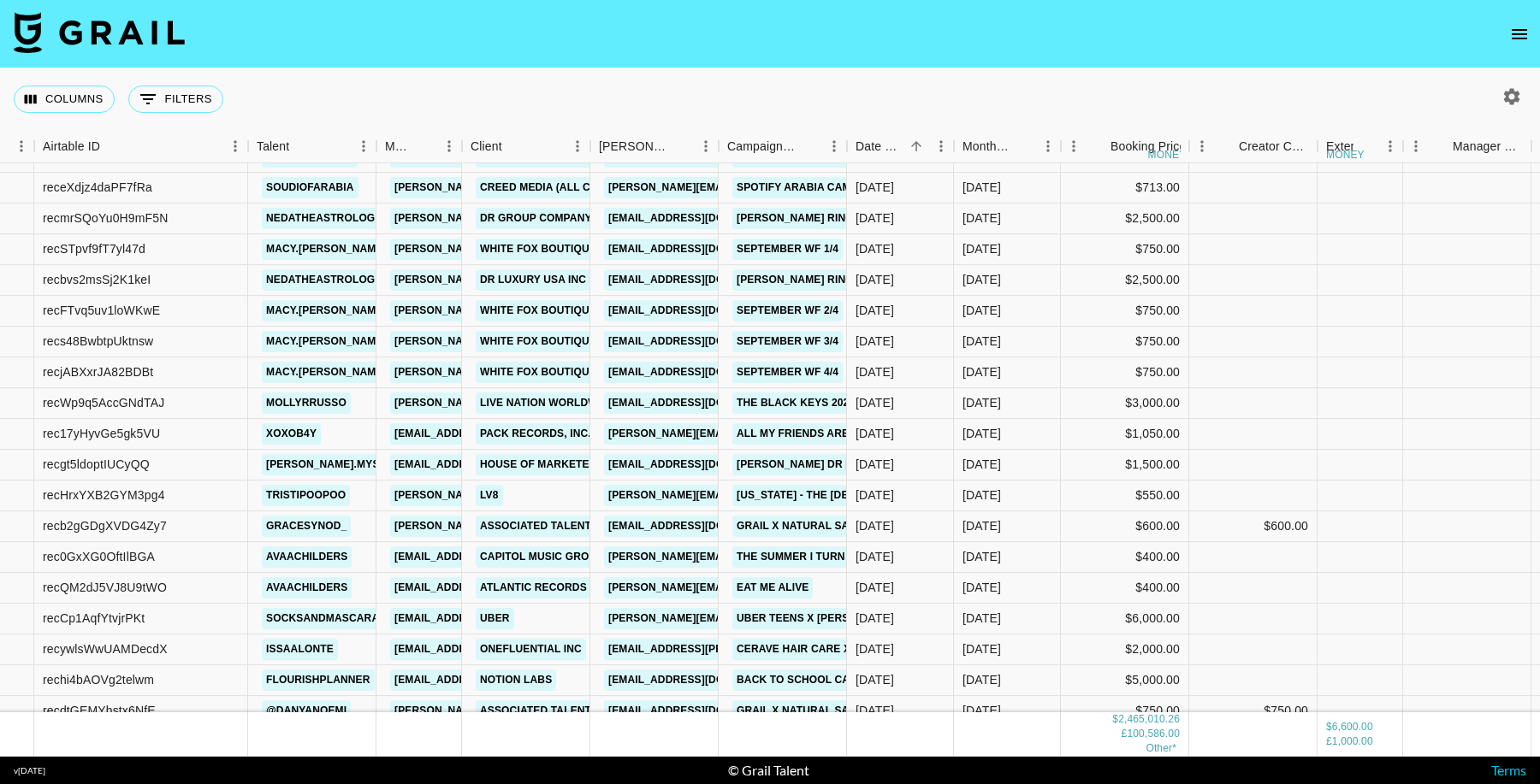
scroll to position [36037, 107]
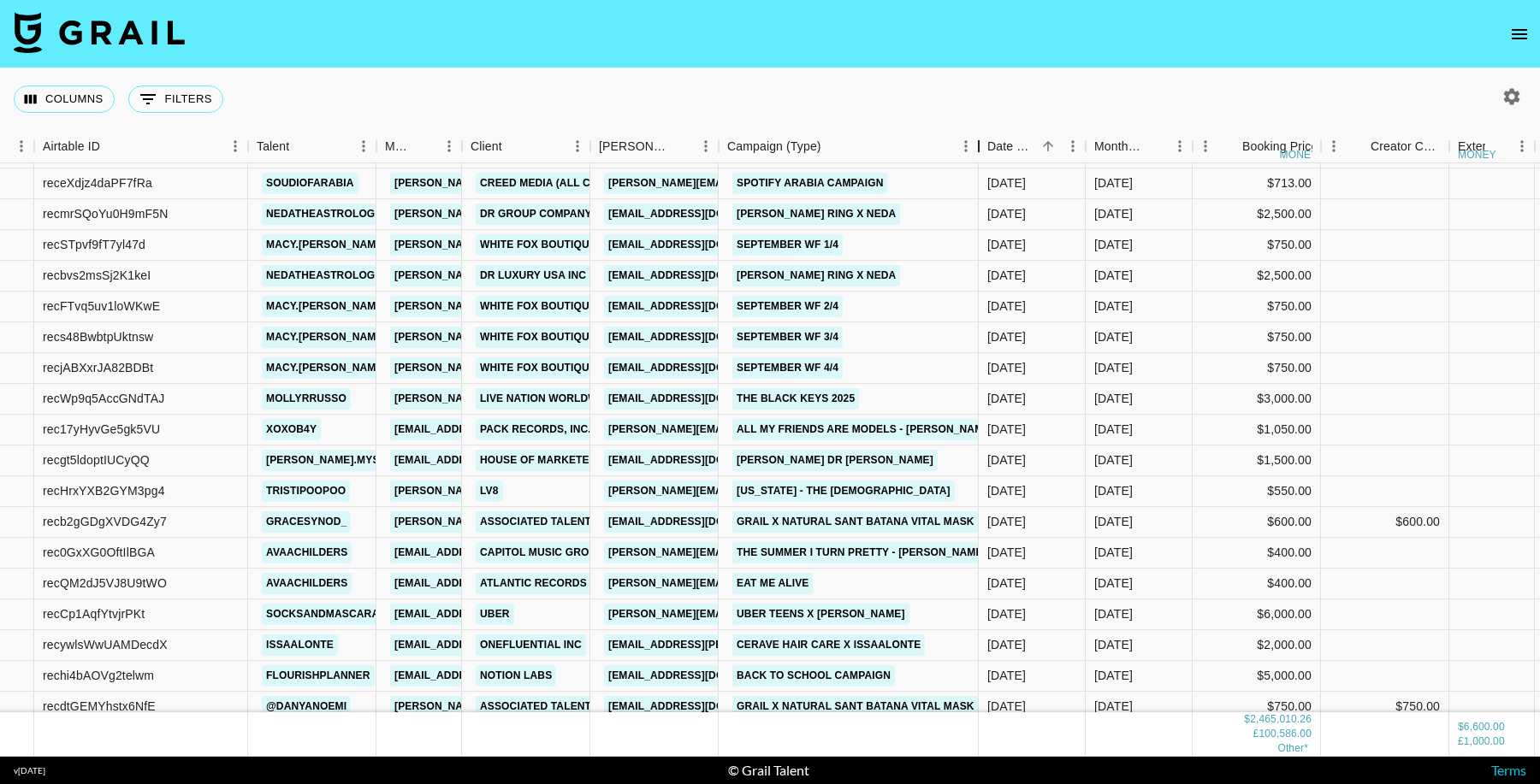
drag, startPoint x: 847, startPoint y: 151, endPoint x: 931, endPoint y: 157, distance: 84.2
click at [968, 157] on div "Campaign (Type)" at bounding box center [978, 146] width 20 height 34
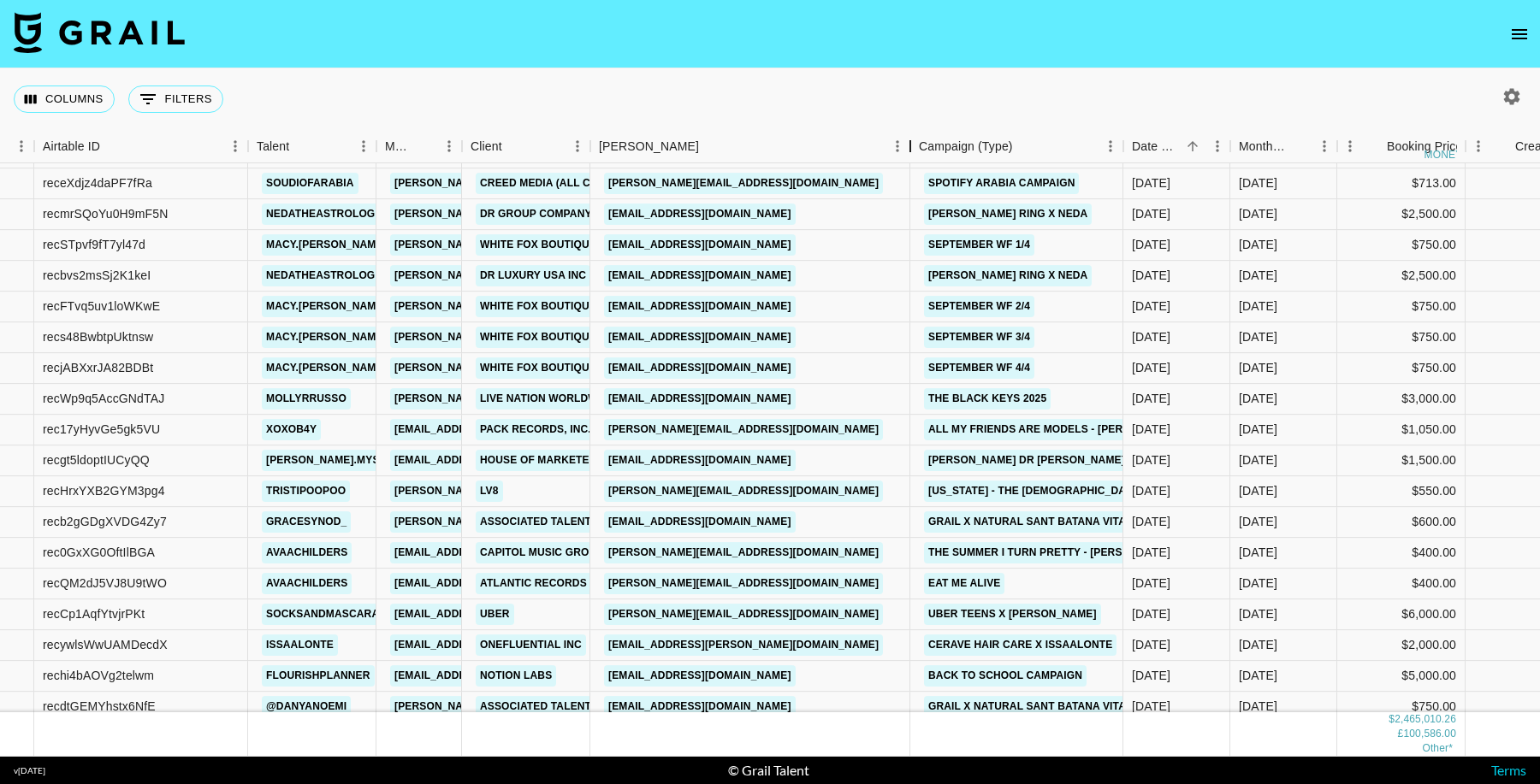
drag, startPoint x: 720, startPoint y: 150, endPoint x: 911, endPoint y: 153, distance: 191.0
click at [911, 153] on div "Booker" at bounding box center [909, 146] width 20 height 34
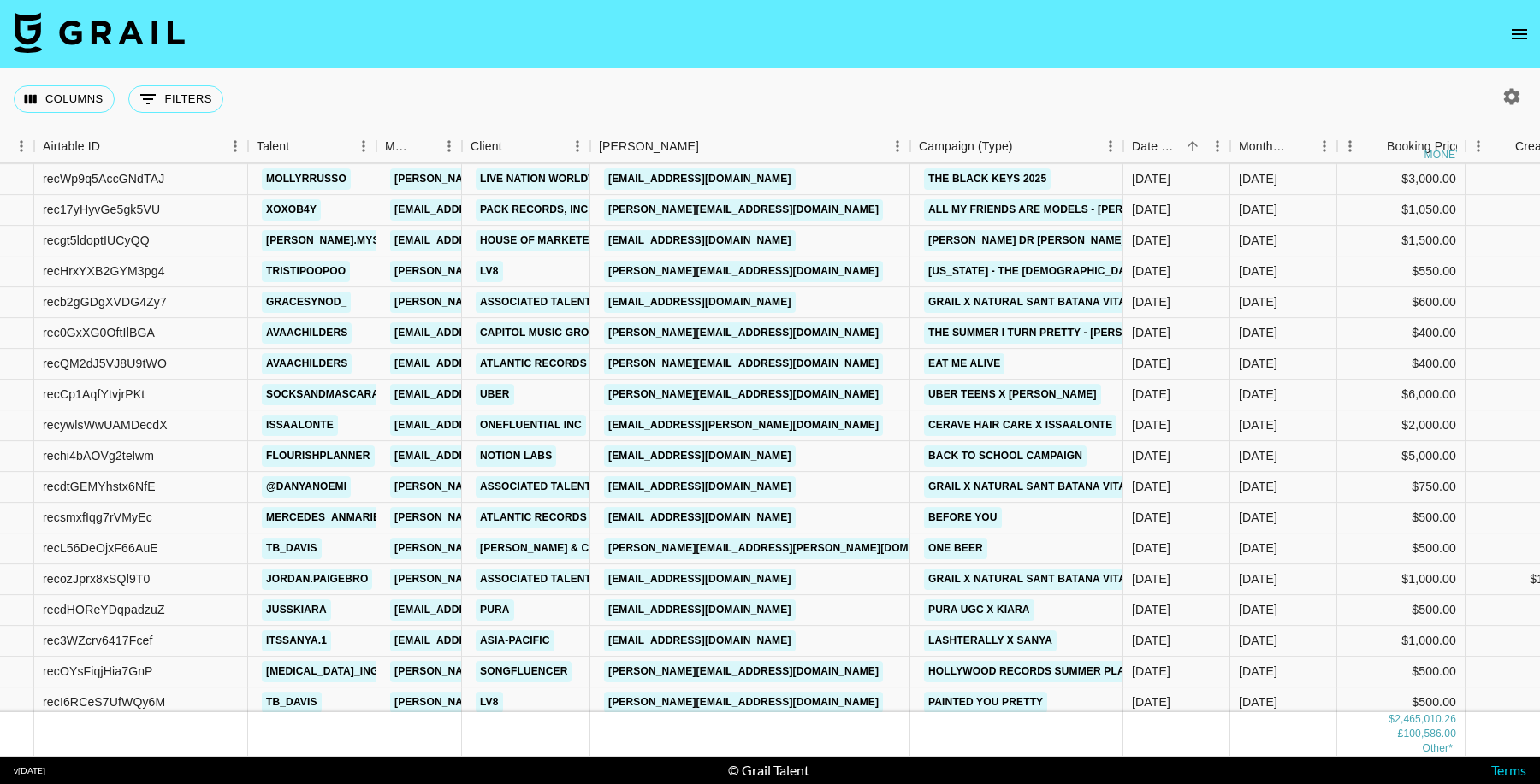
scroll to position [36257, 107]
click at [736, 392] on link "ella@openinfluence.com" at bounding box center [744, 394] width 279 height 21
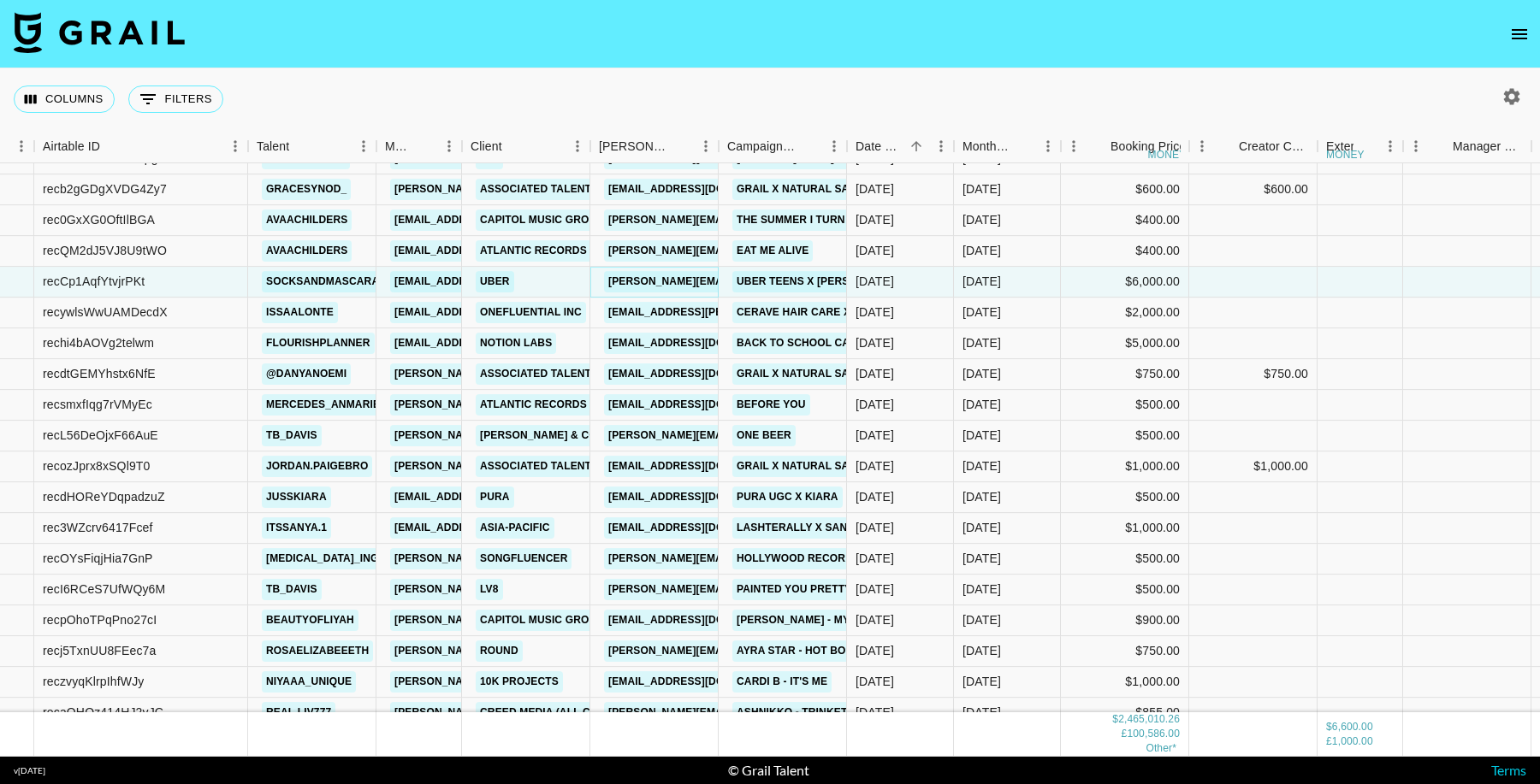
scroll to position [36374, 107]
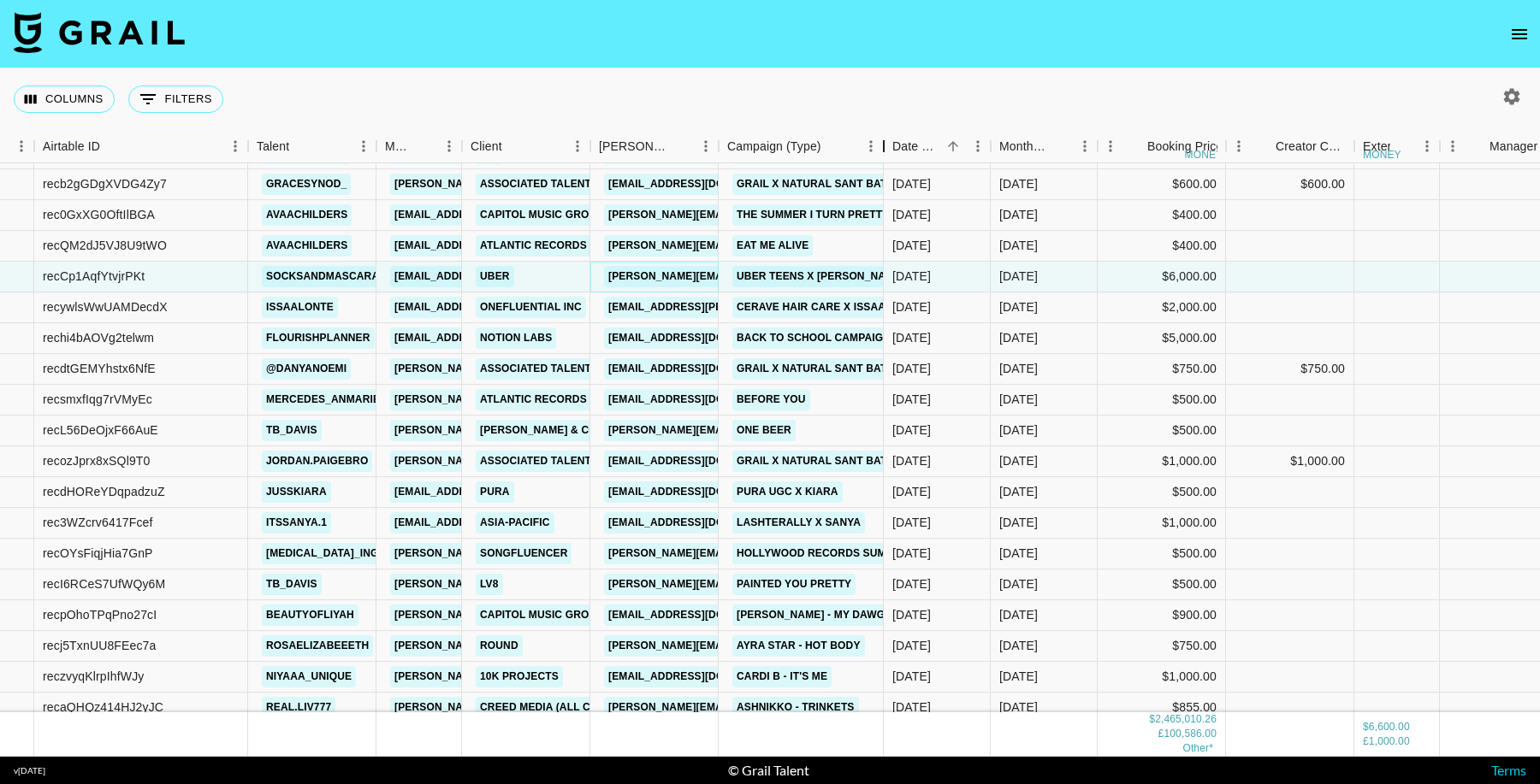
drag, startPoint x: 882, startPoint y: 146, endPoint x: 814, endPoint y: 185, distance: 78.4
click at [894, 147] on div "Campaign (Type)" at bounding box center [883, 146] width 20 height 34
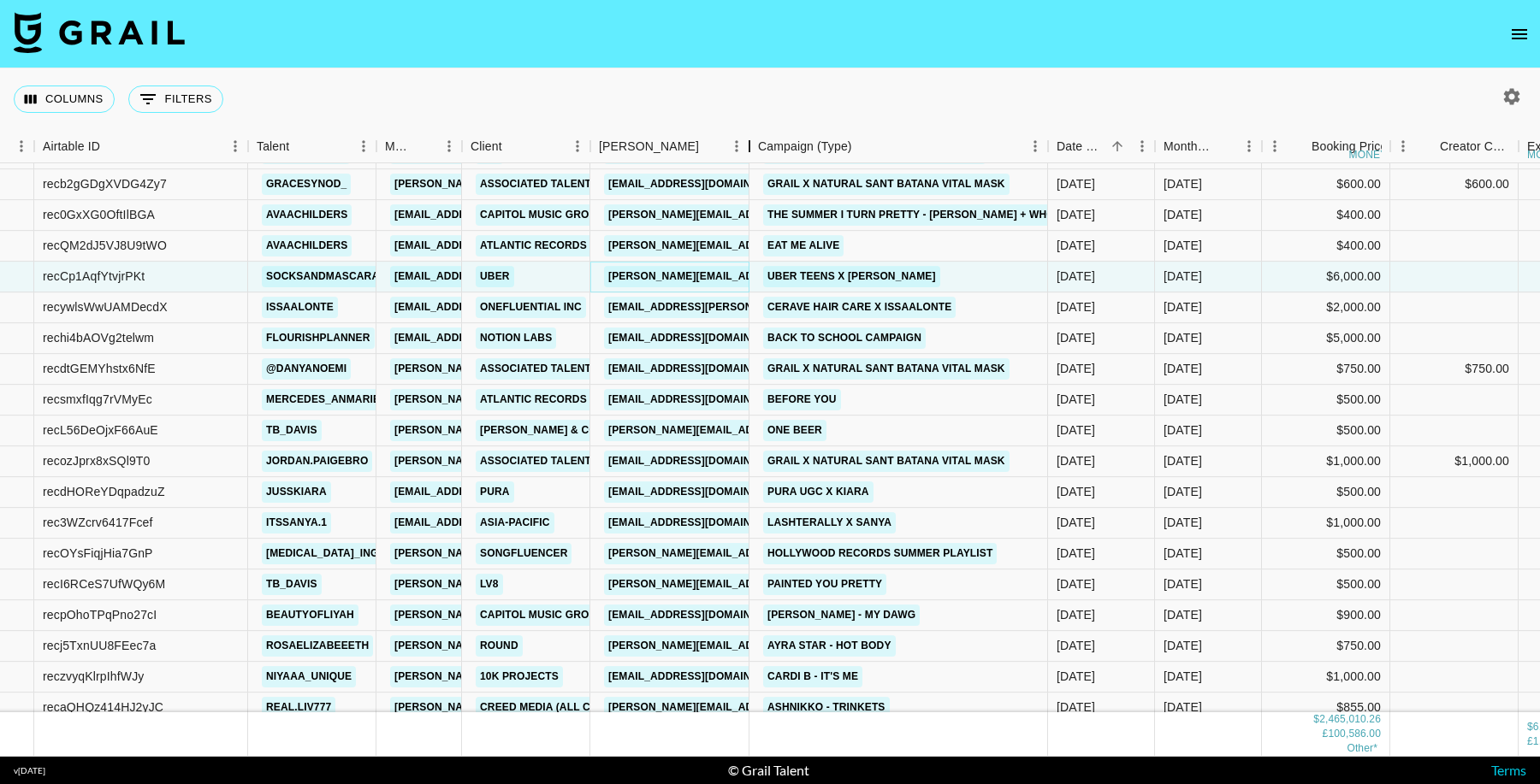
drag, startPoint x: 749, startPoint y: 152, endPoint x: 861, endPoint y: 175, distance: 114.3
click at [759, 150] on div "Booker" at bounding box center [749, 146] width 20 height 34
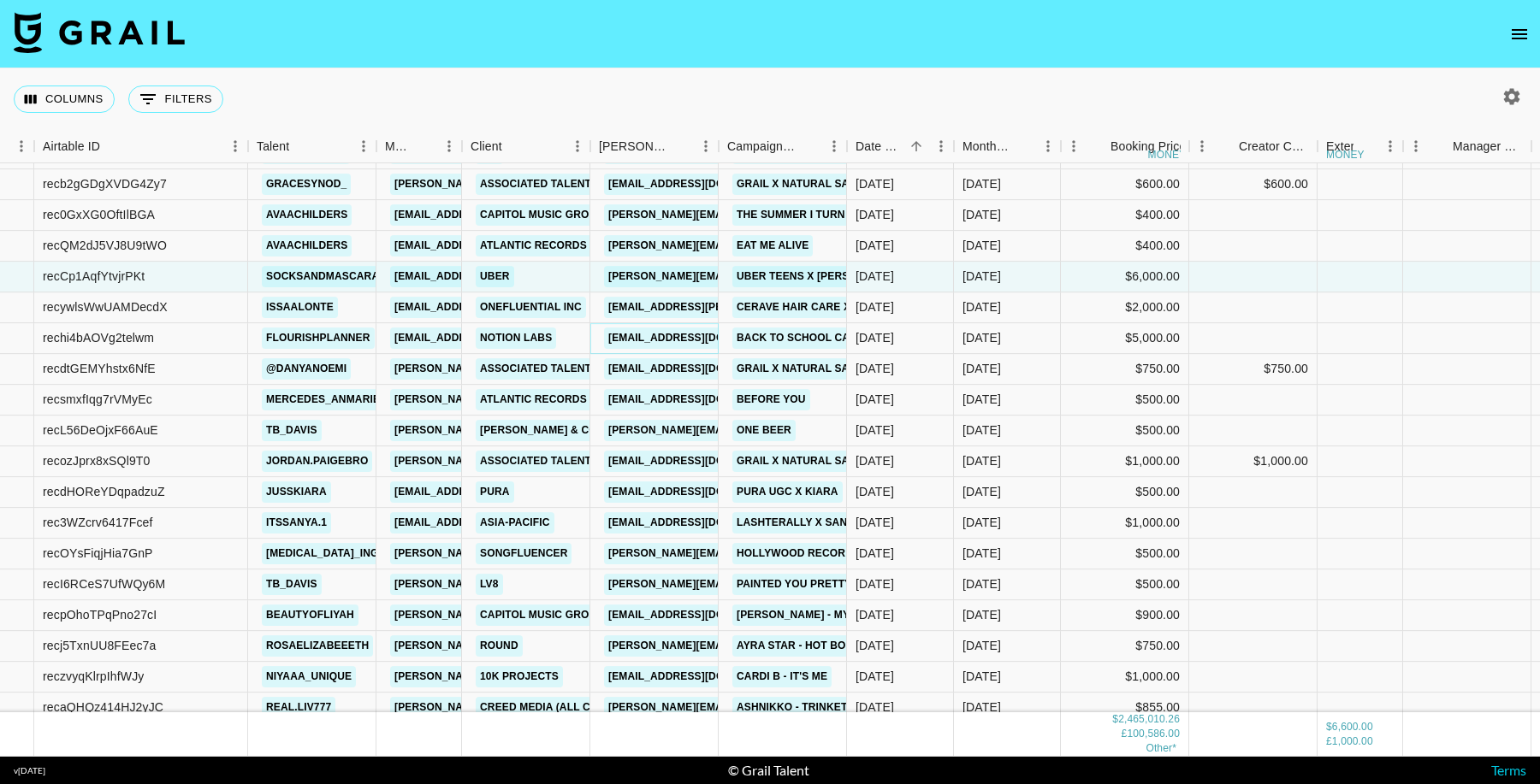
click at [647, 340] on link "parka@makenotion.com" at bounding box center [699, 338] width 191 height 21
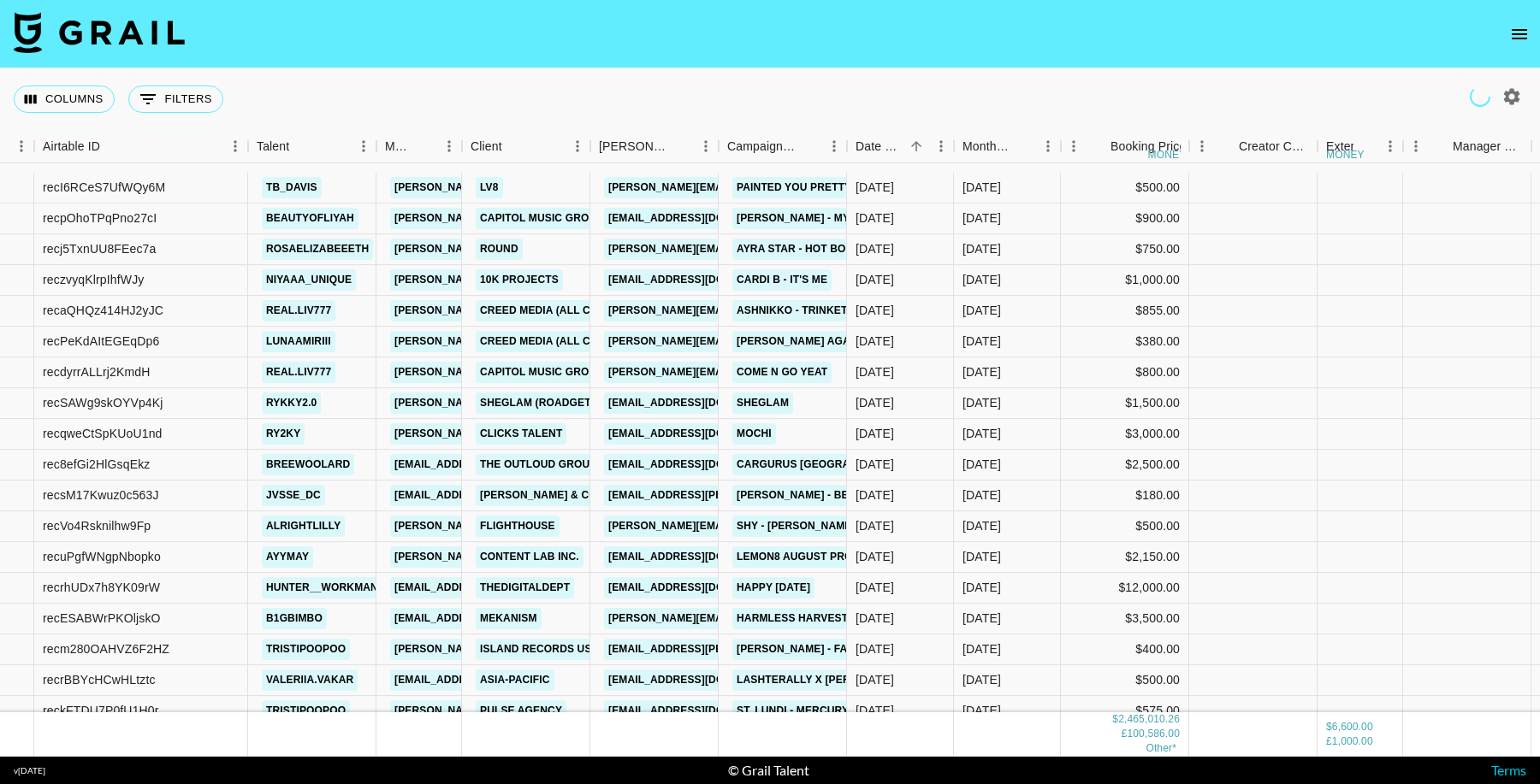
scroll to position [36894, 107]
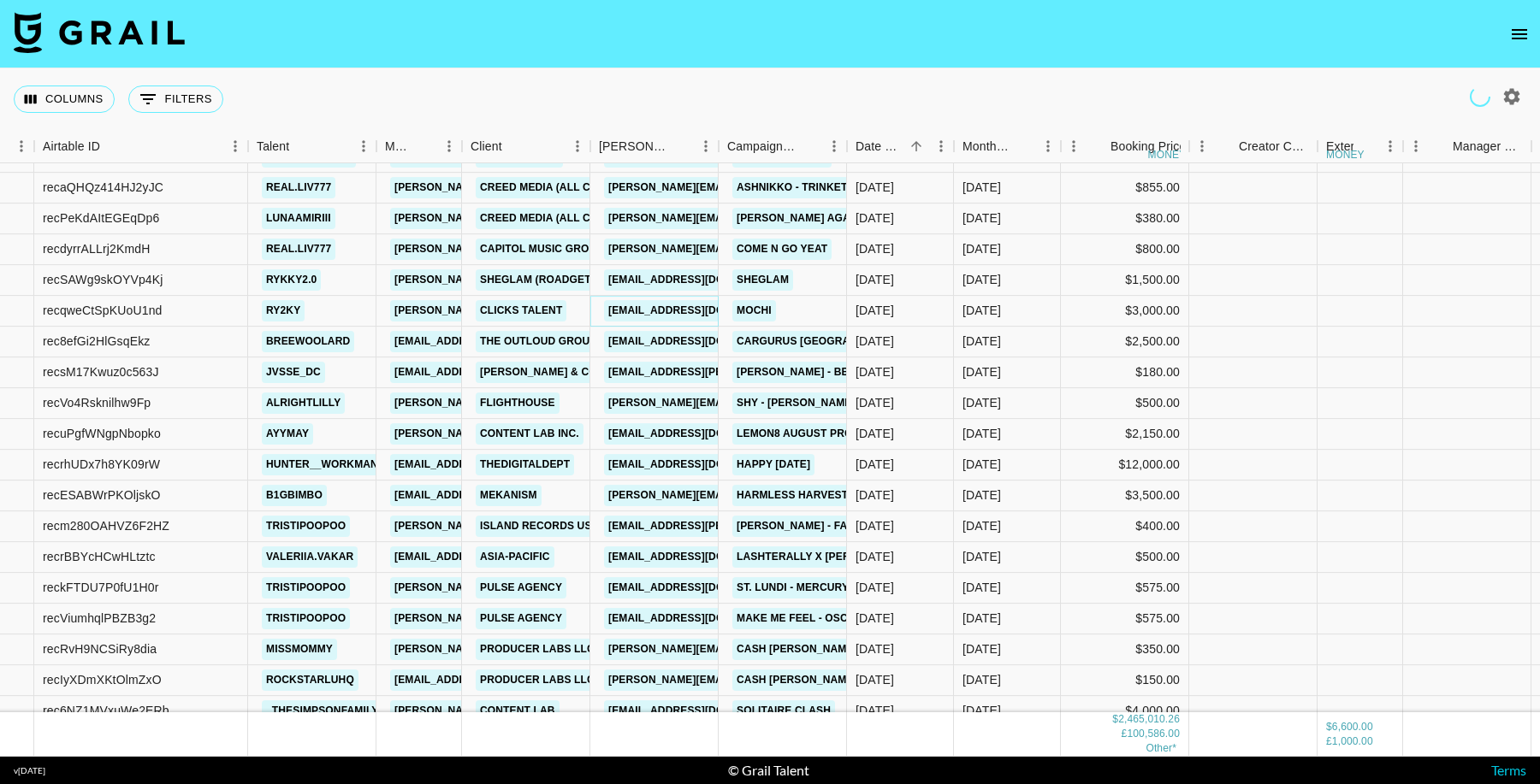
click at [697, 308] on link "ab@clickstalent.com" at bounding box center [699, 310] width 191 height 21
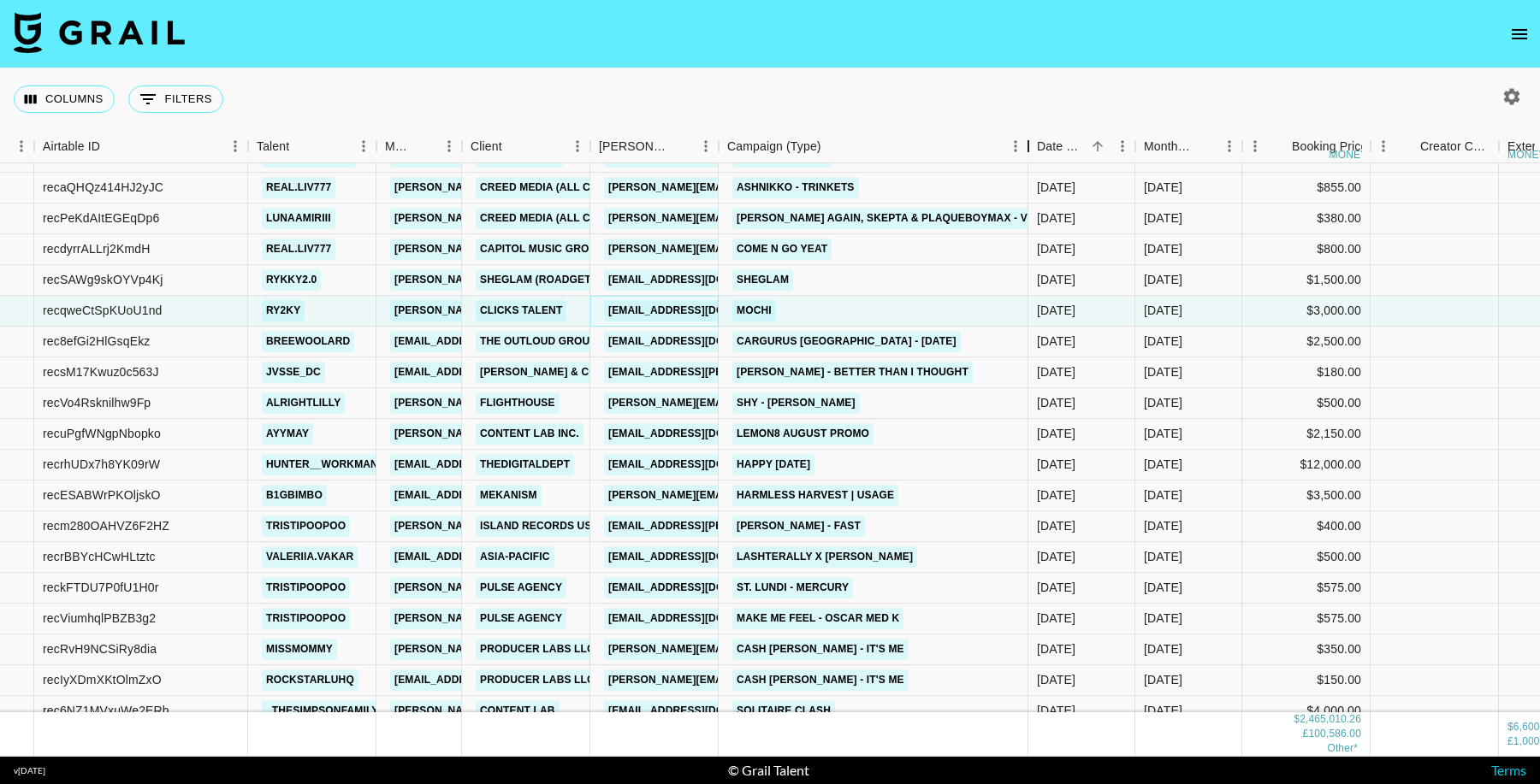
drag, startPoint x: 845, startPoint y: 138, endPoint x: 1027, endPoint y: 140, distance: 182.0
click at [1027, 140] on div "Campaign (Type)" at bounding box center [1028, 146] width 20 height 34
click at [679, 342] on link "ben@outloudgroup.com" at bounding box center [699, 341] width 191 height 21
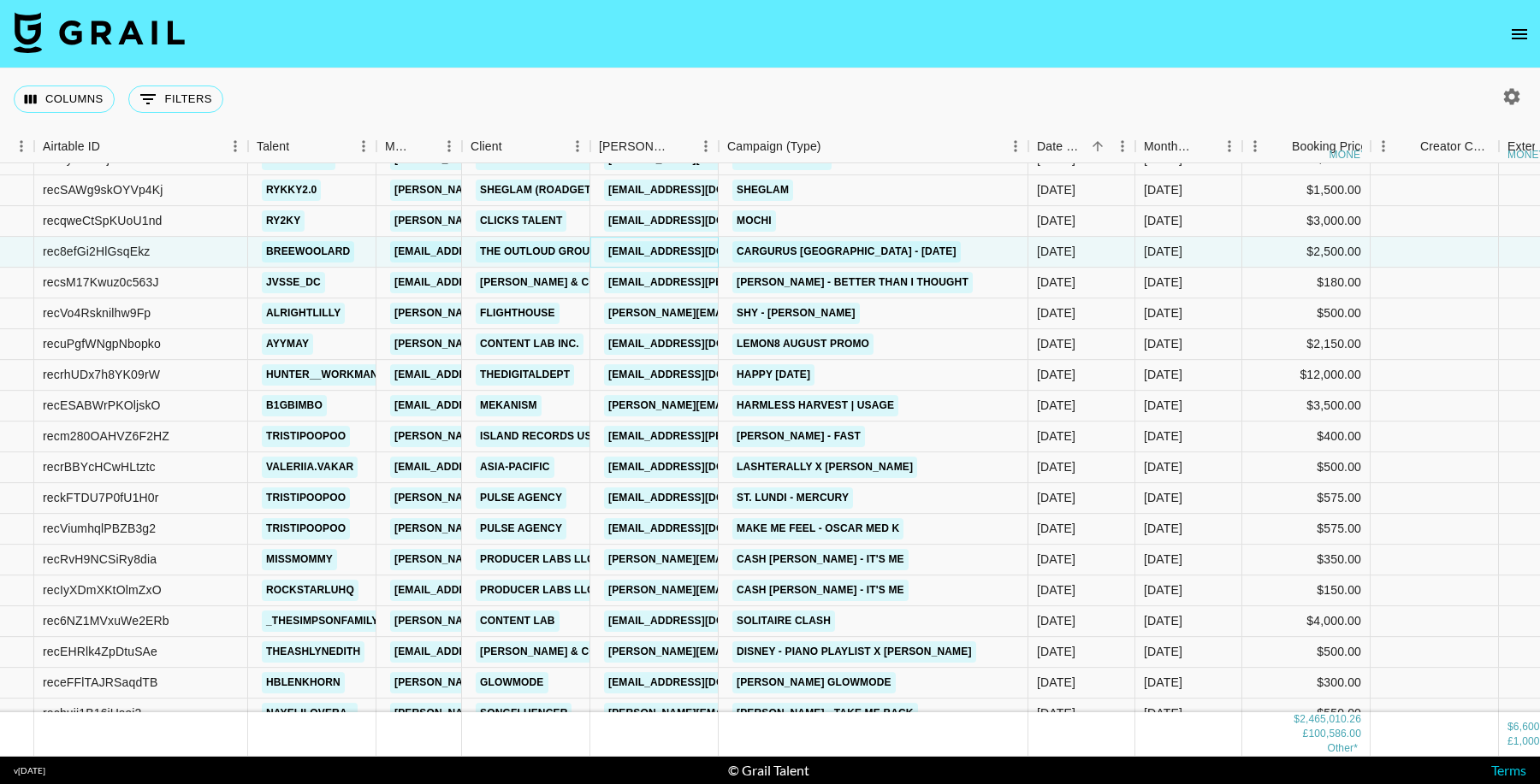
scroll to position [37009, 107]
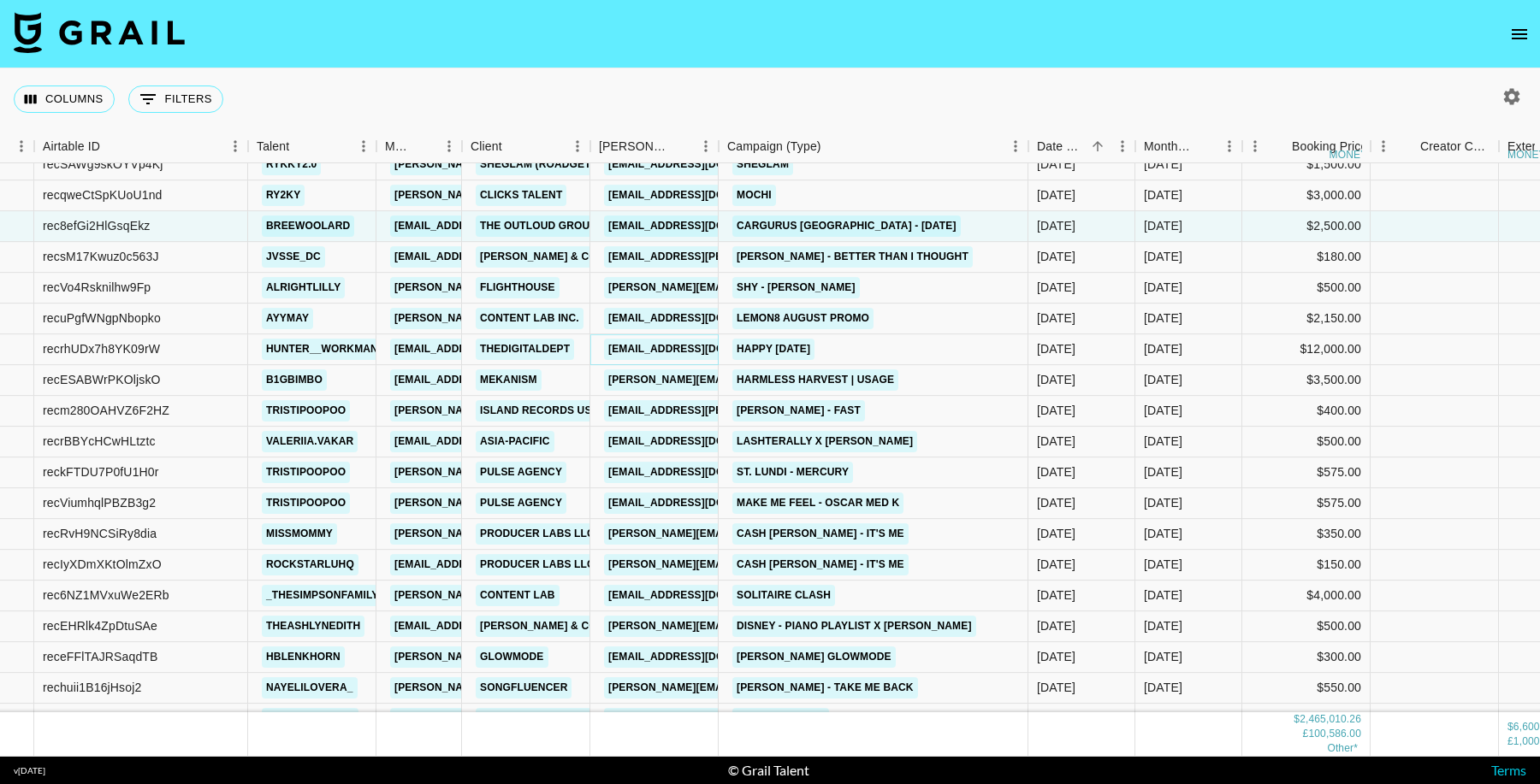
click at [678, 354] on link "victoria@thedigitaldept.com" at bounding box center [699, 349] width 191 height 21
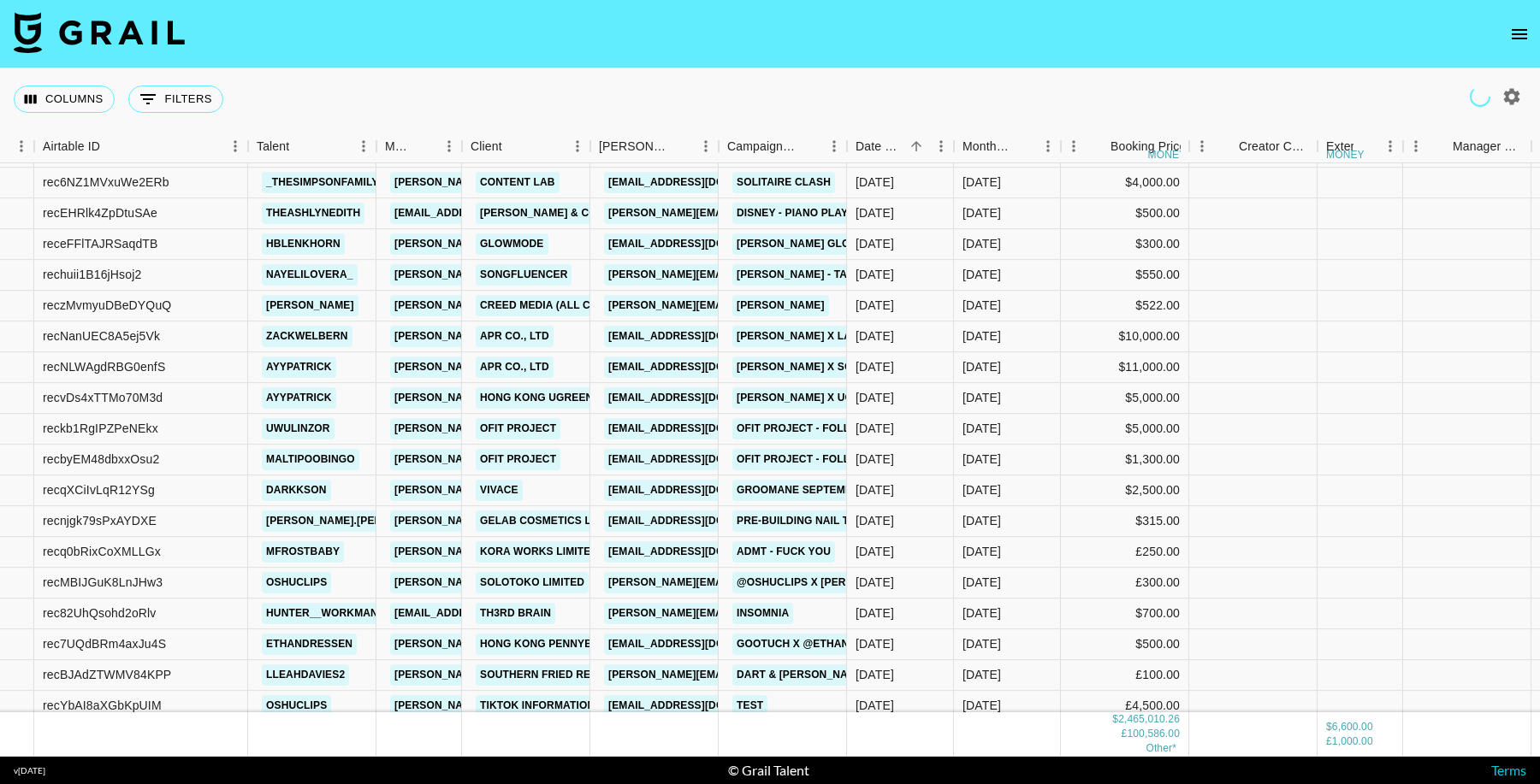
scroll to position [37432, 107]
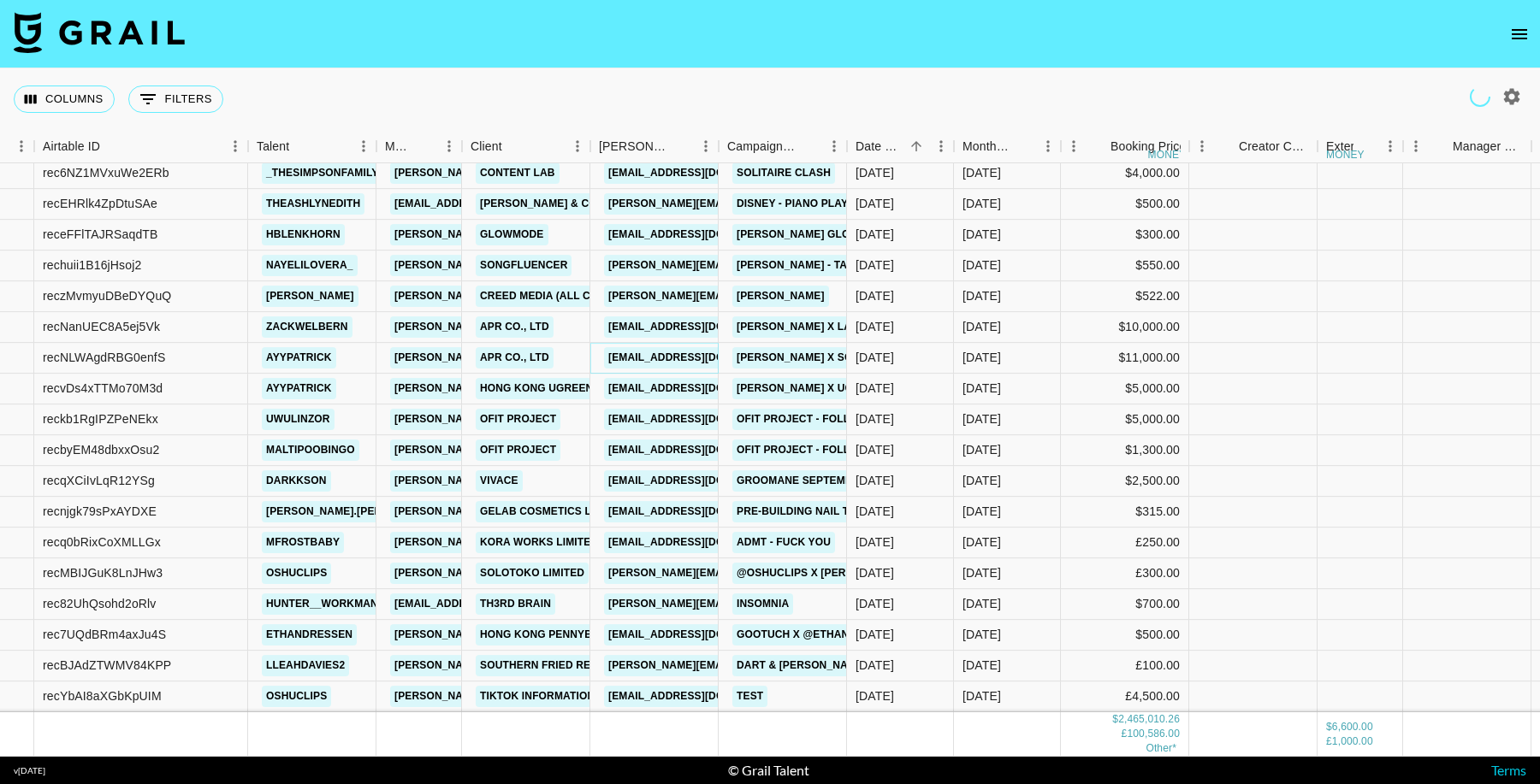
click at [677, 361] on link "yejang@apr-in.com" at bounding box center [699, 358] width 191 height 21
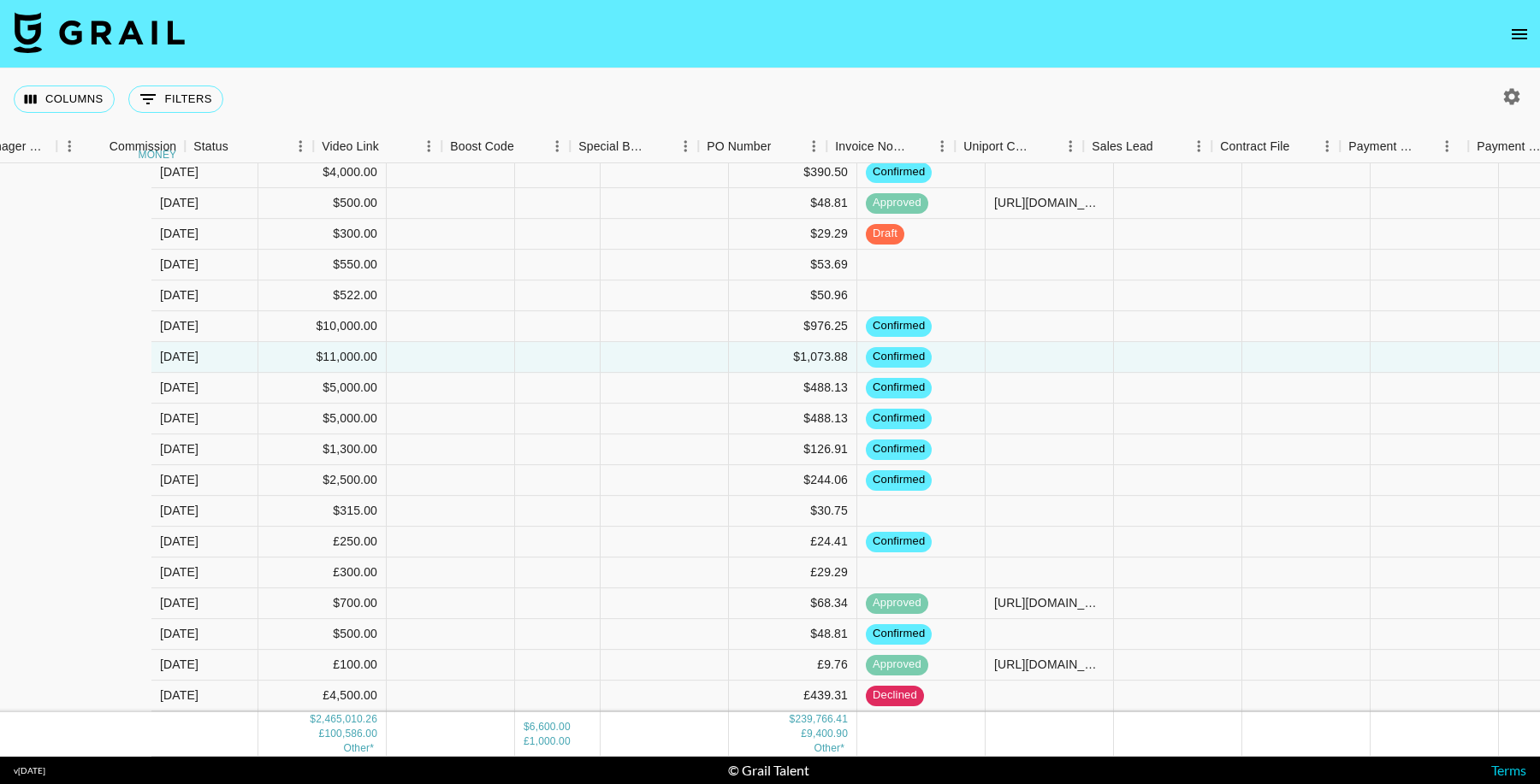
scroll to position [37433, 1581]
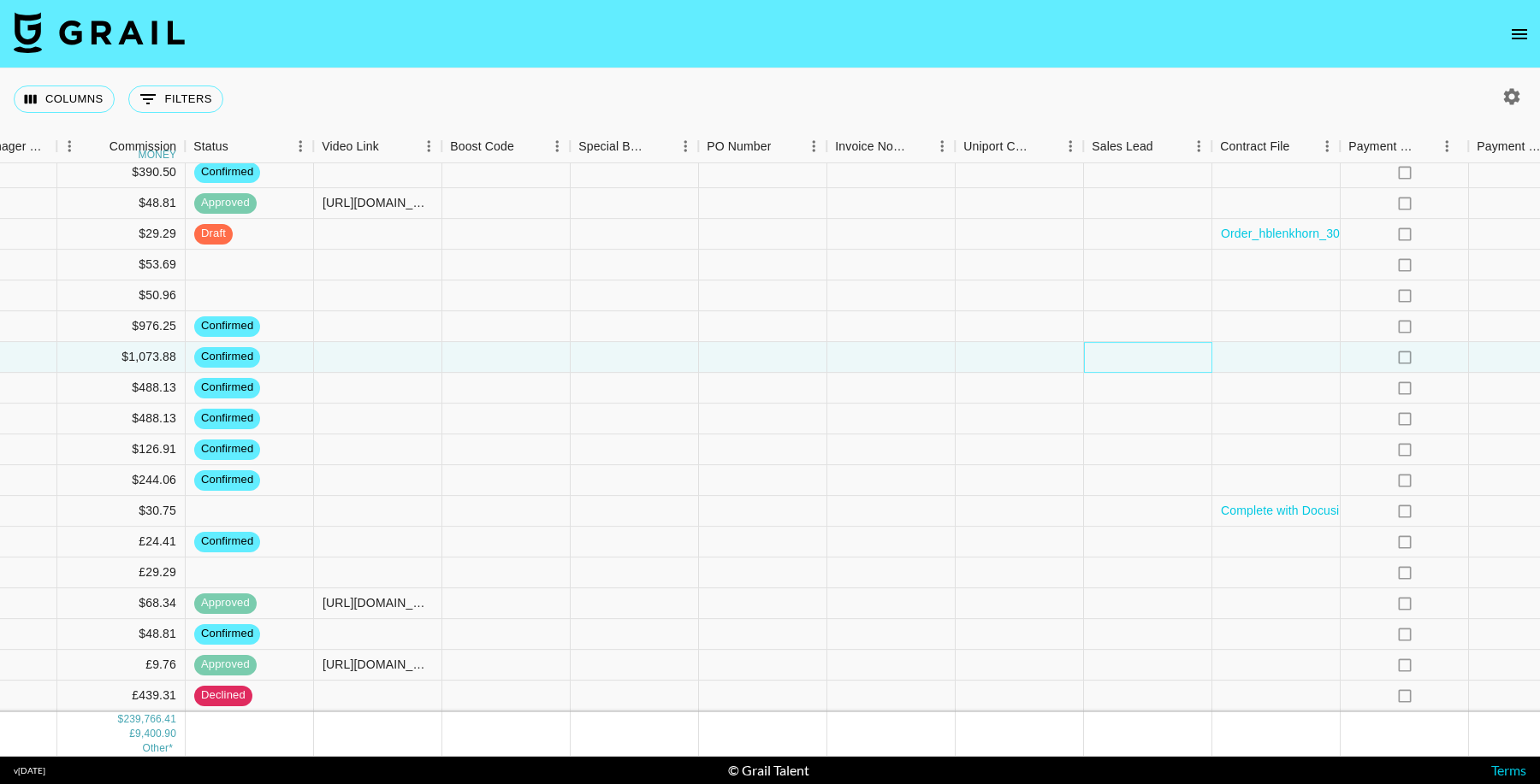
click at [1157, 357] on div at bounding box center [1148, 357] width 128 height 31
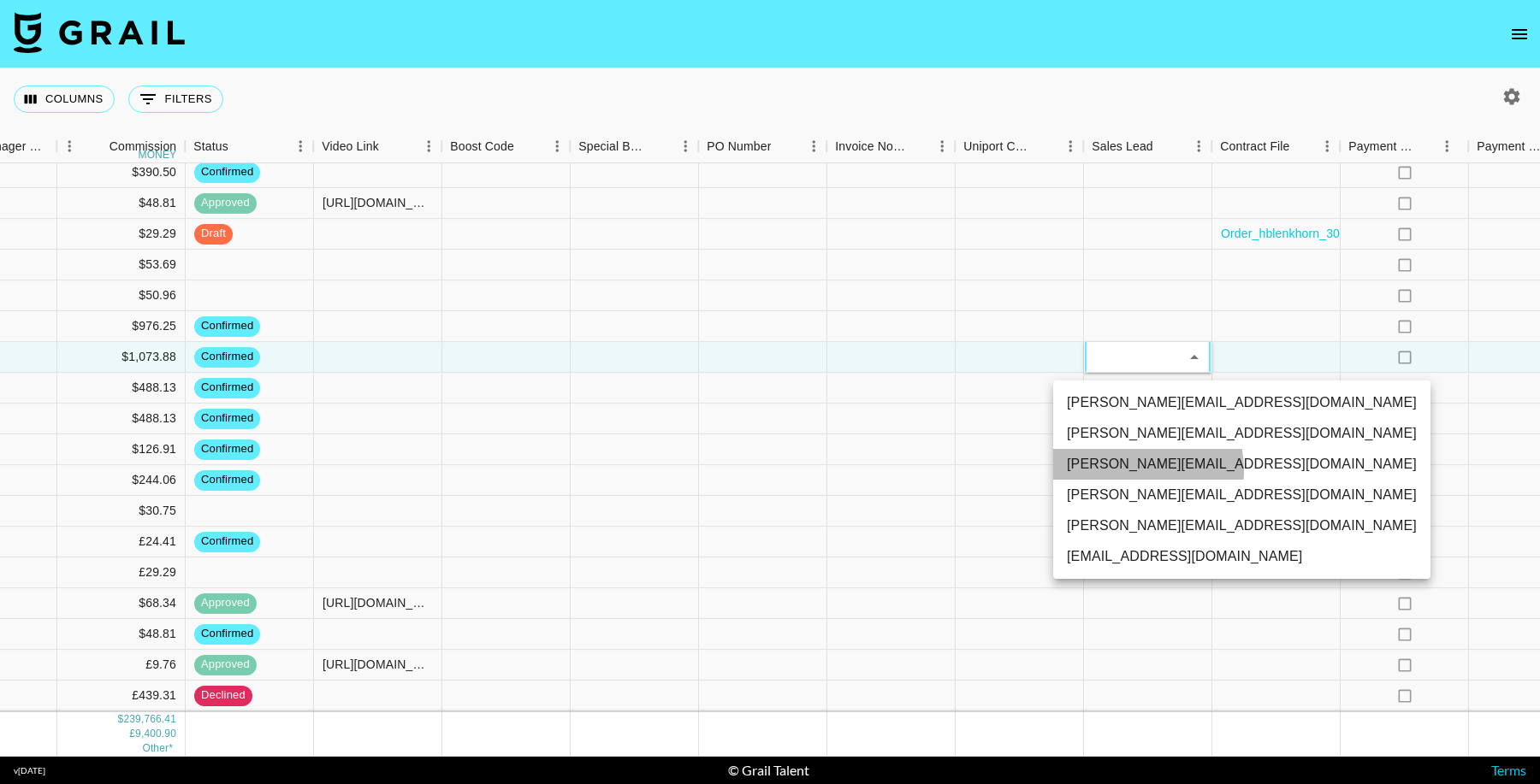
click at [1128, 470] on li "hugo@grail-talent.com" at bounding box center [1242, 464] width 378 height 31
type input "TaPRXrkyKoNbUbK5tkgBmcBP1G52"
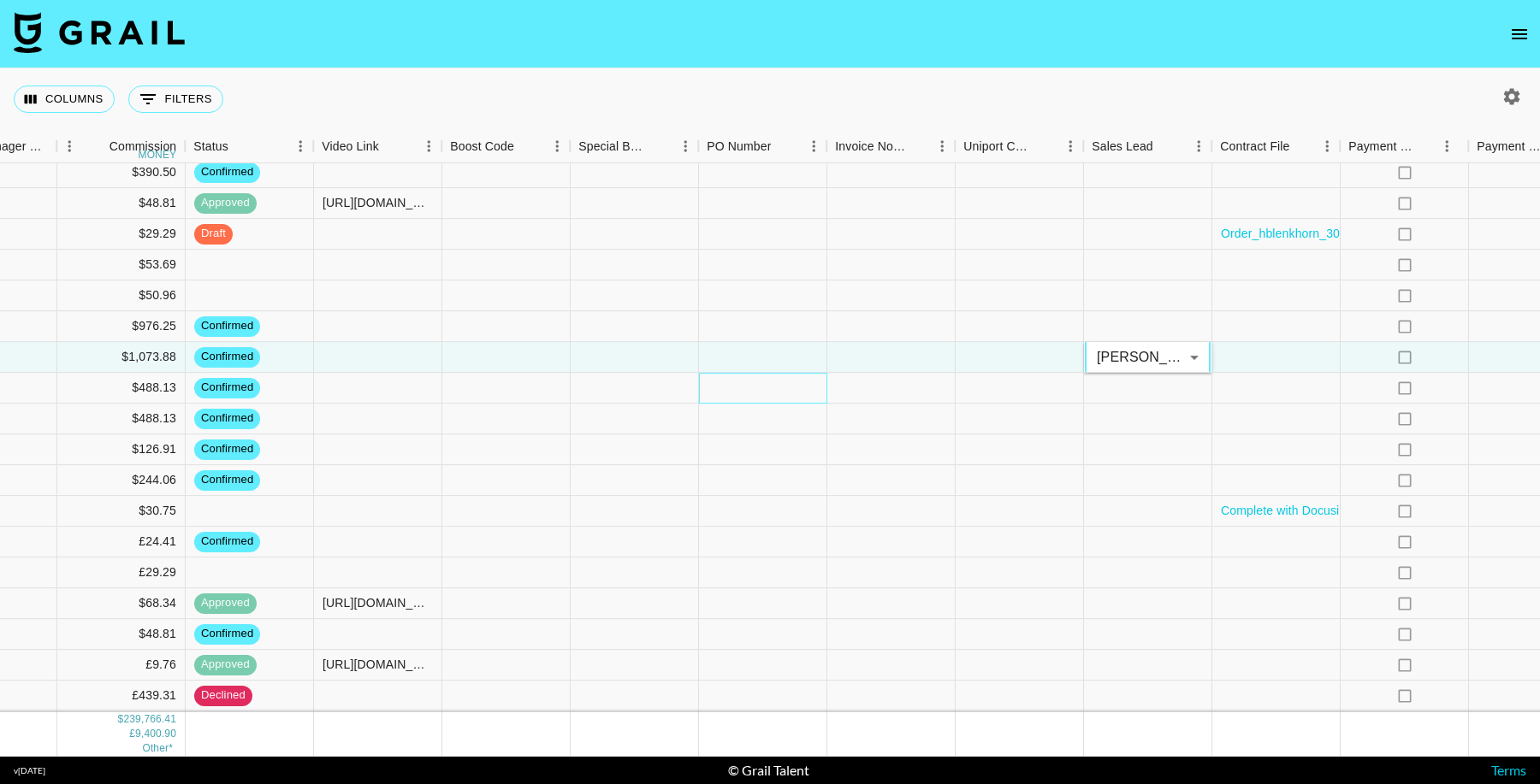
click at [803, 387] on div at bounding box center [762, 388] width 128 height 31
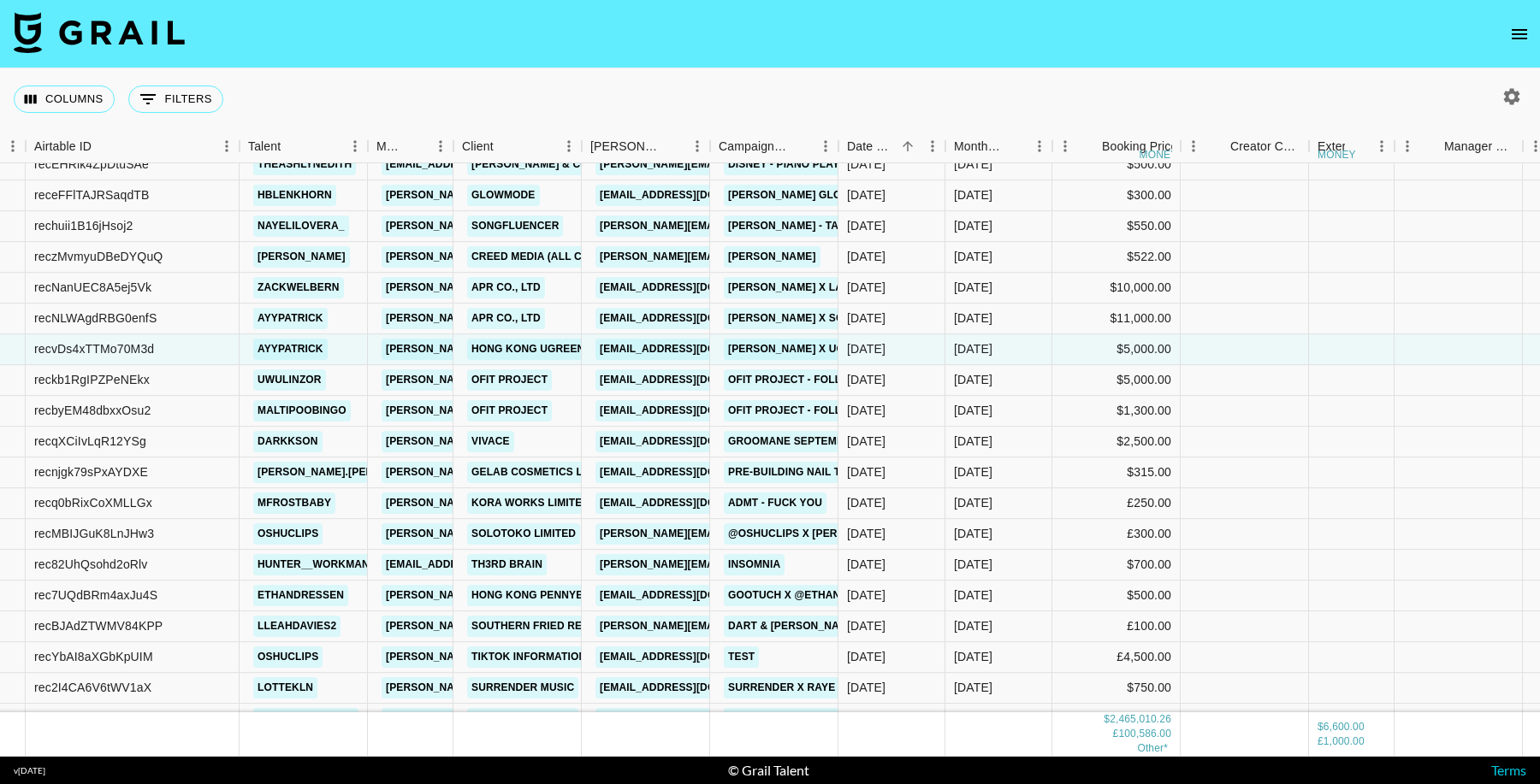
scroll to position [37479, 116]
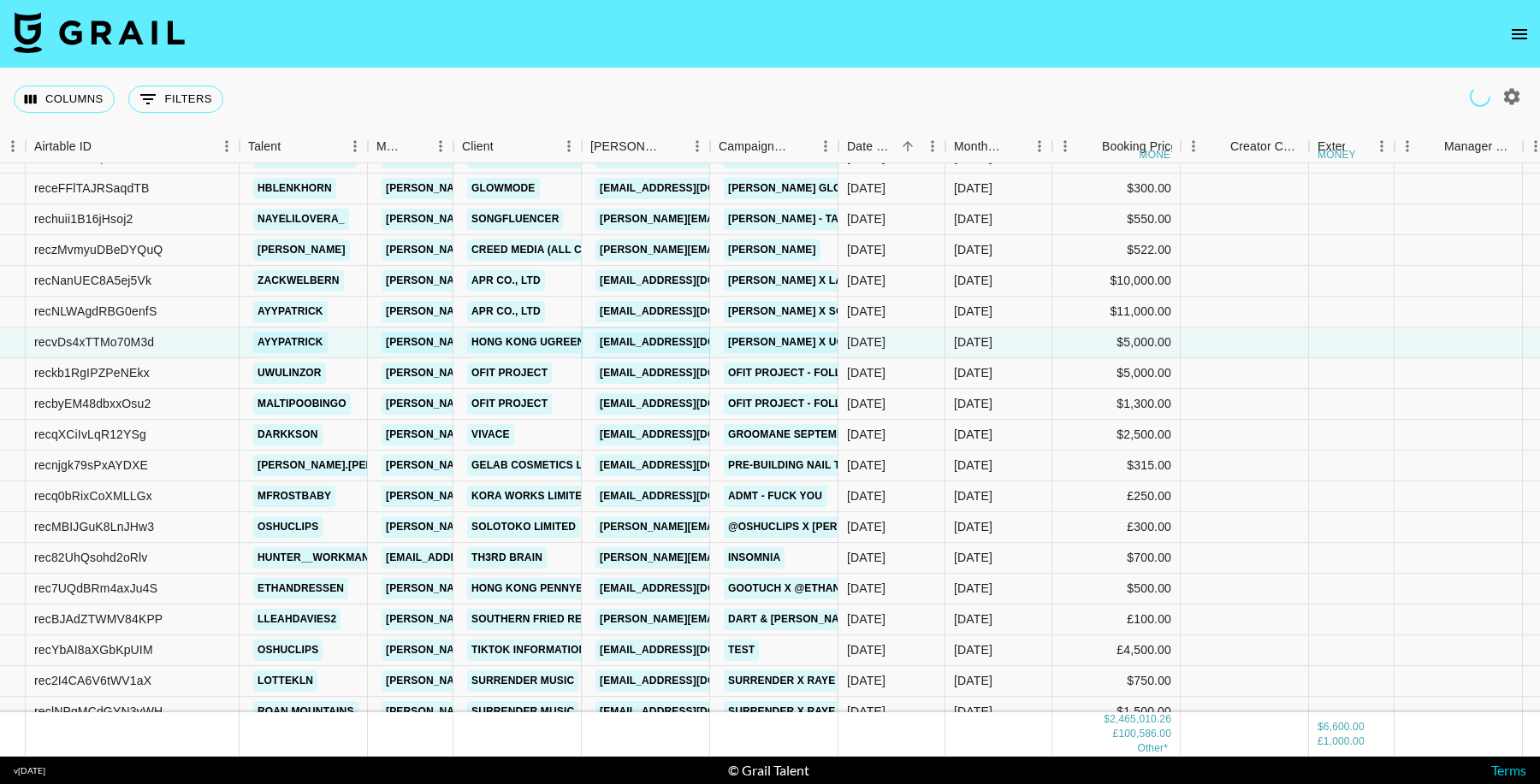
click at [677, 340] on link "royi.wen@ugreen.us" at bounding box center [691, 342] width 191 height 21
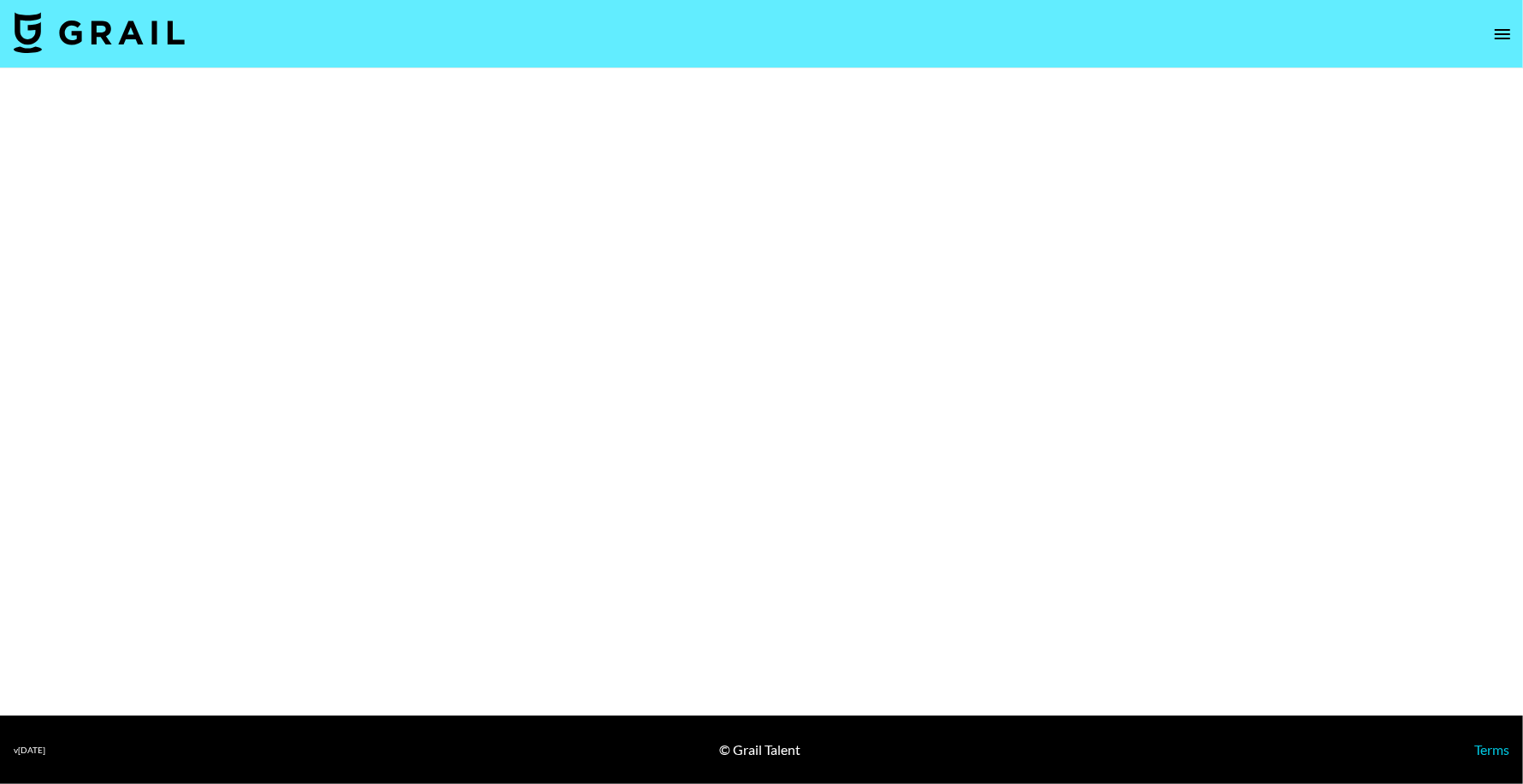
select select "Brand"
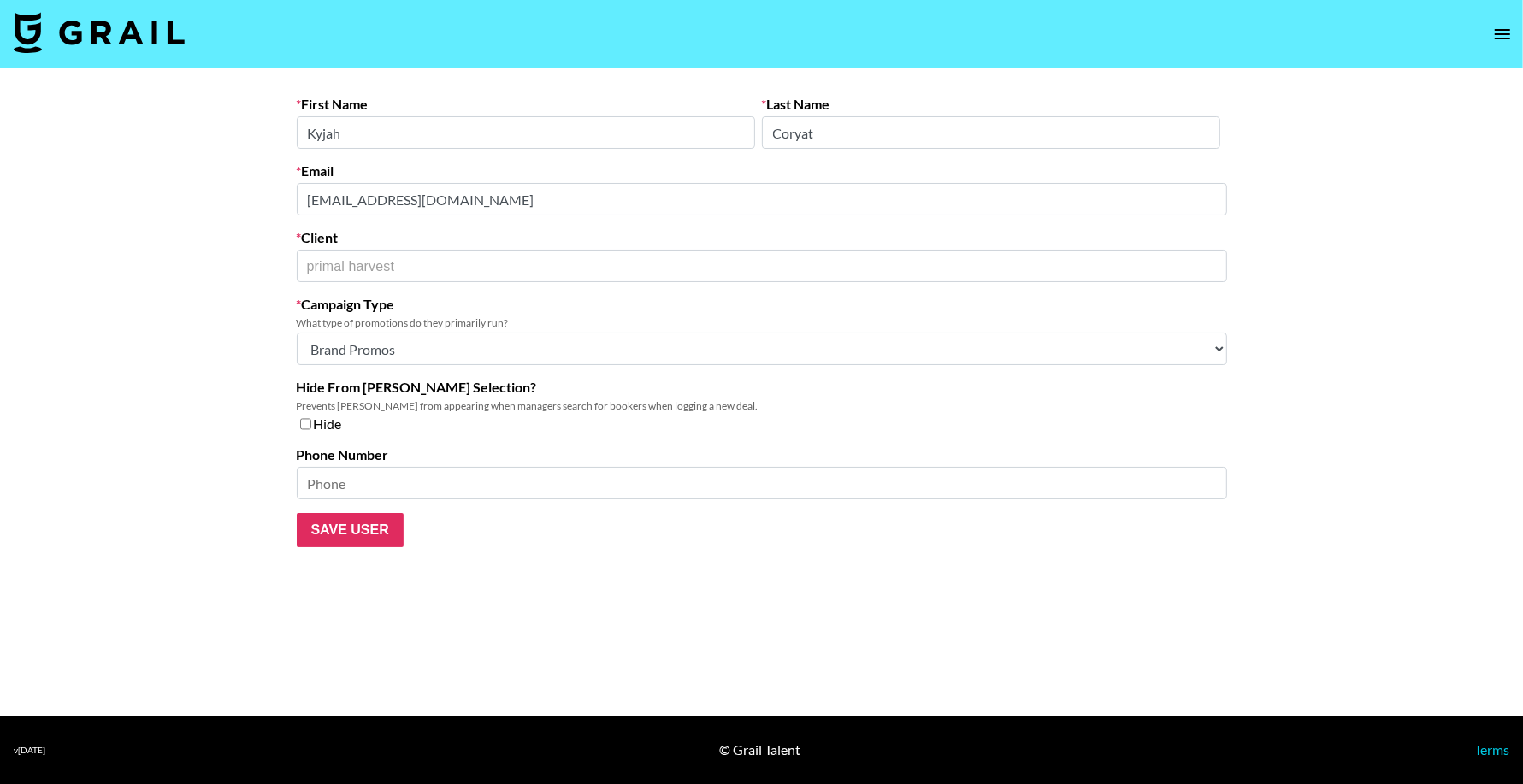
click at [291, 195] on div "First Name Kyjah Last Name Coryat Email kyjah@prime6brands.com Client primal ha…" at bounding box center [762, 322] width 958 height 452
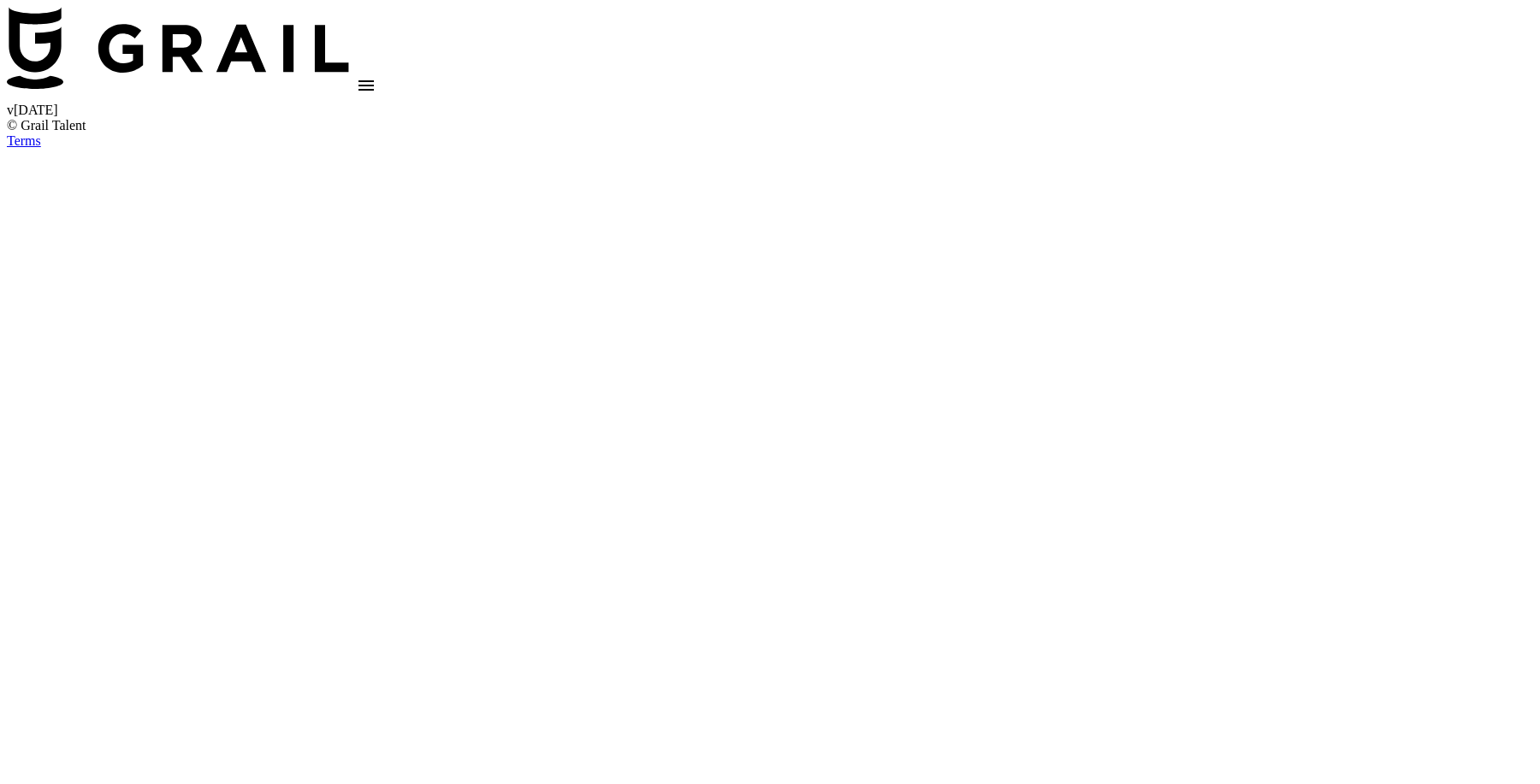
select select "Brand"
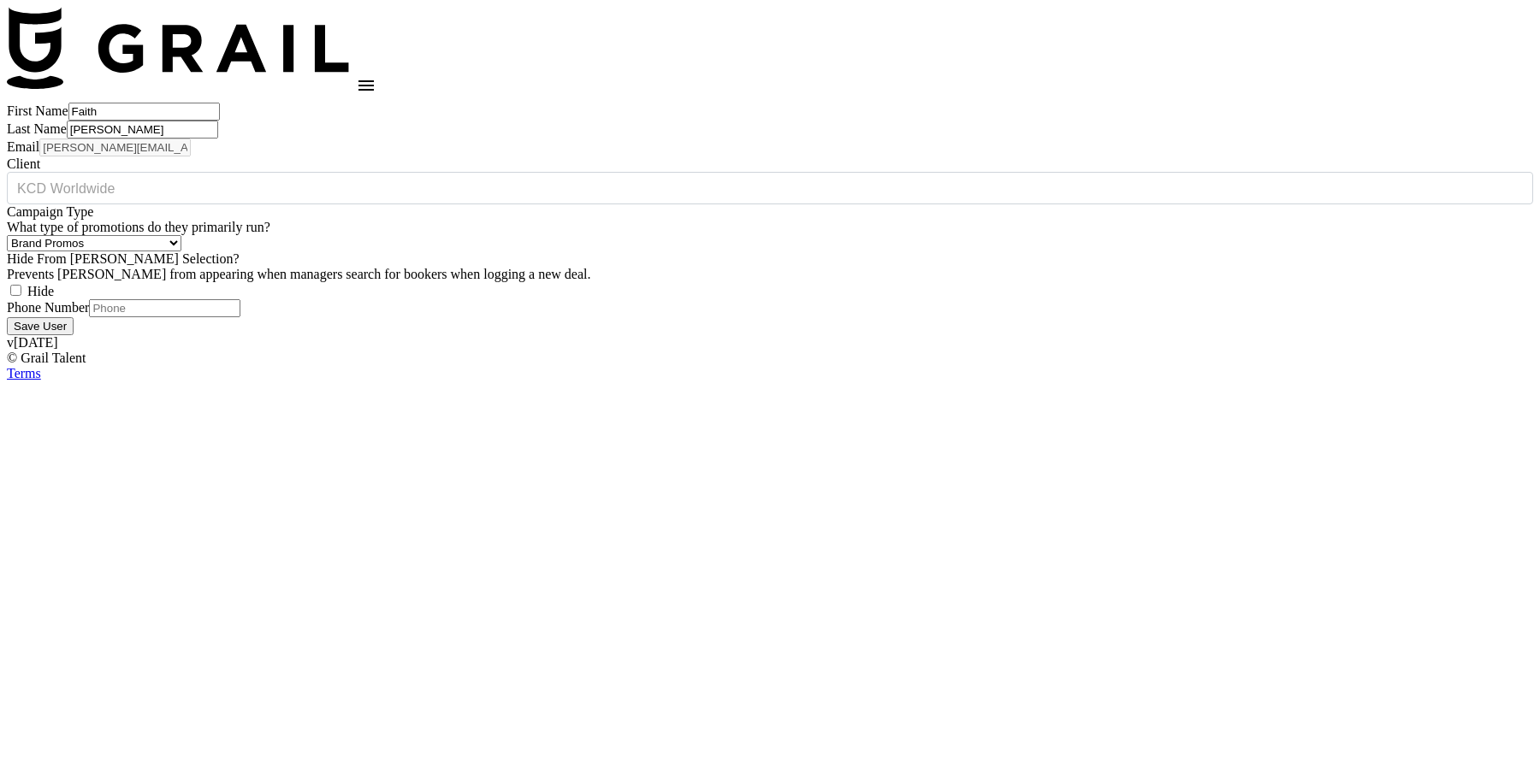
click at [174, 198] on main "First Name Faith Last Name [PERSON_NAME] Email [PERSON_NAME][EMAIL_ADDRESS][DOM…" at bounding box center [770, 219] width 1526 height 233
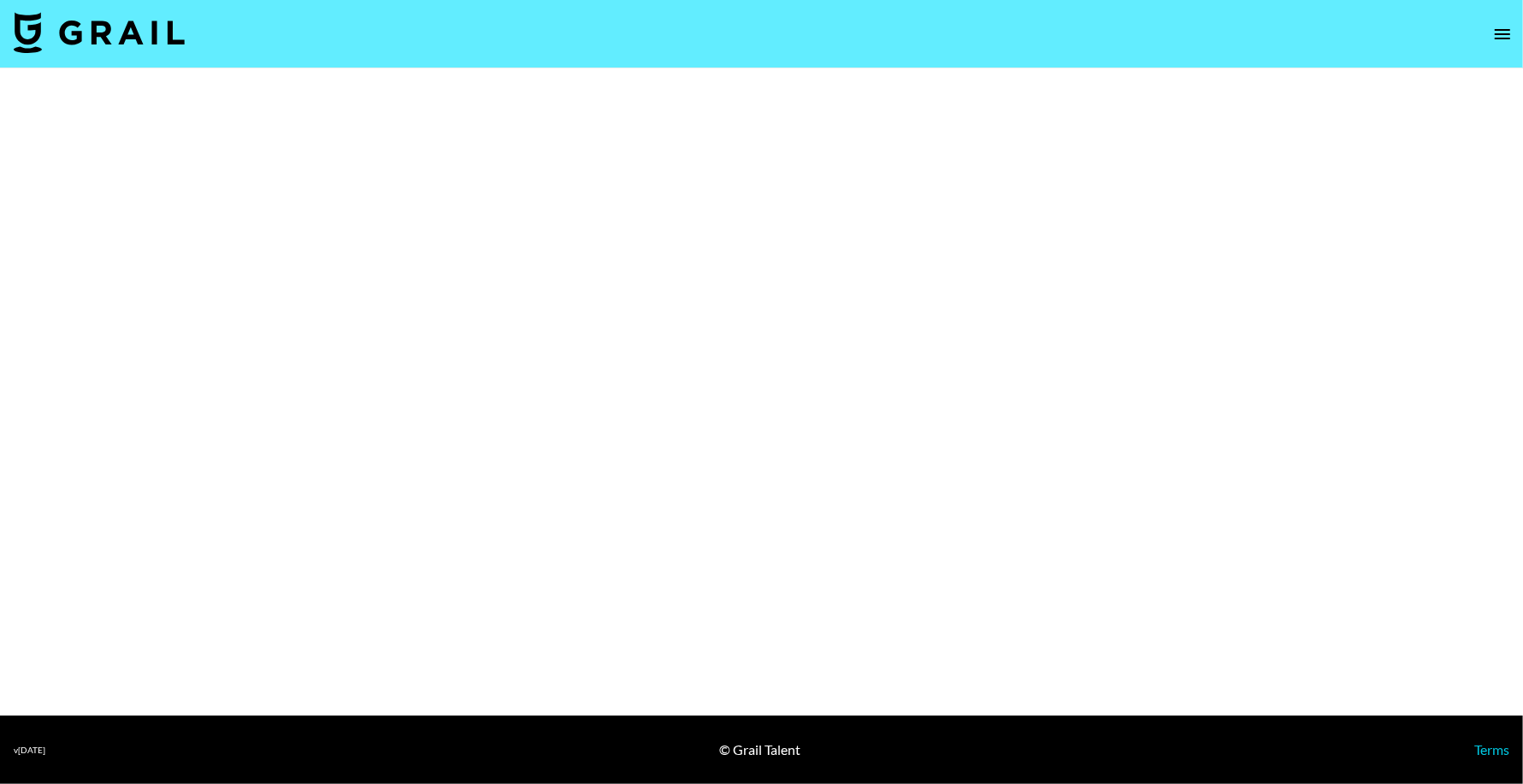
select select "Brand"
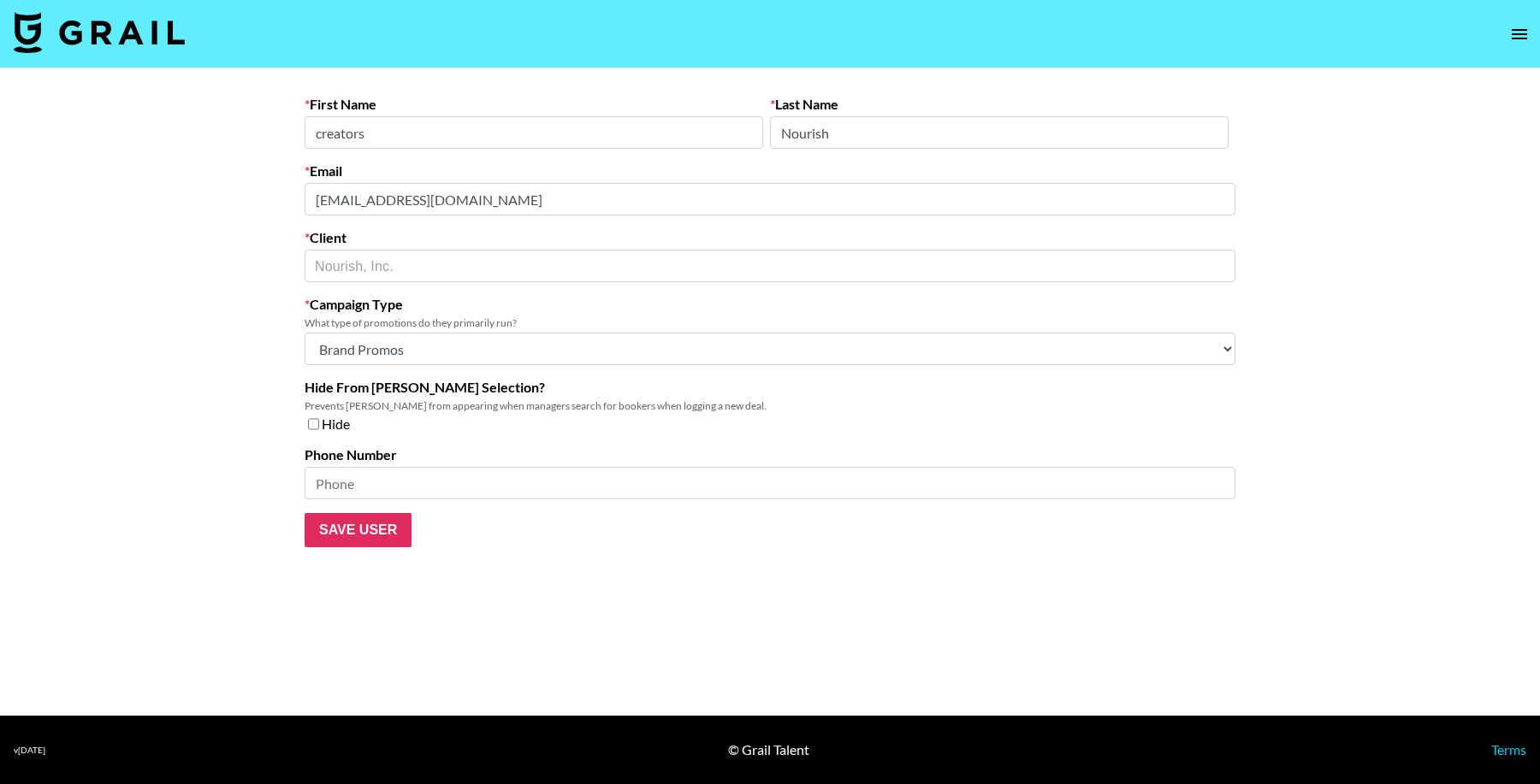
click at [291, 188] on div "First Name creators Last Name [PERSON_NAME] Email [EMAIL_ADDRESS][DOMAIN_NAME] …" at bounding box center [770, 322] width 958 height 452
click at [240, 198] on main "First Name creators Last Name [PERSON_NAME] Email [EMAIL_ADDRESS][DOMAIN_NAME] …" at bounding box center [770, 392] width 1540 height 647
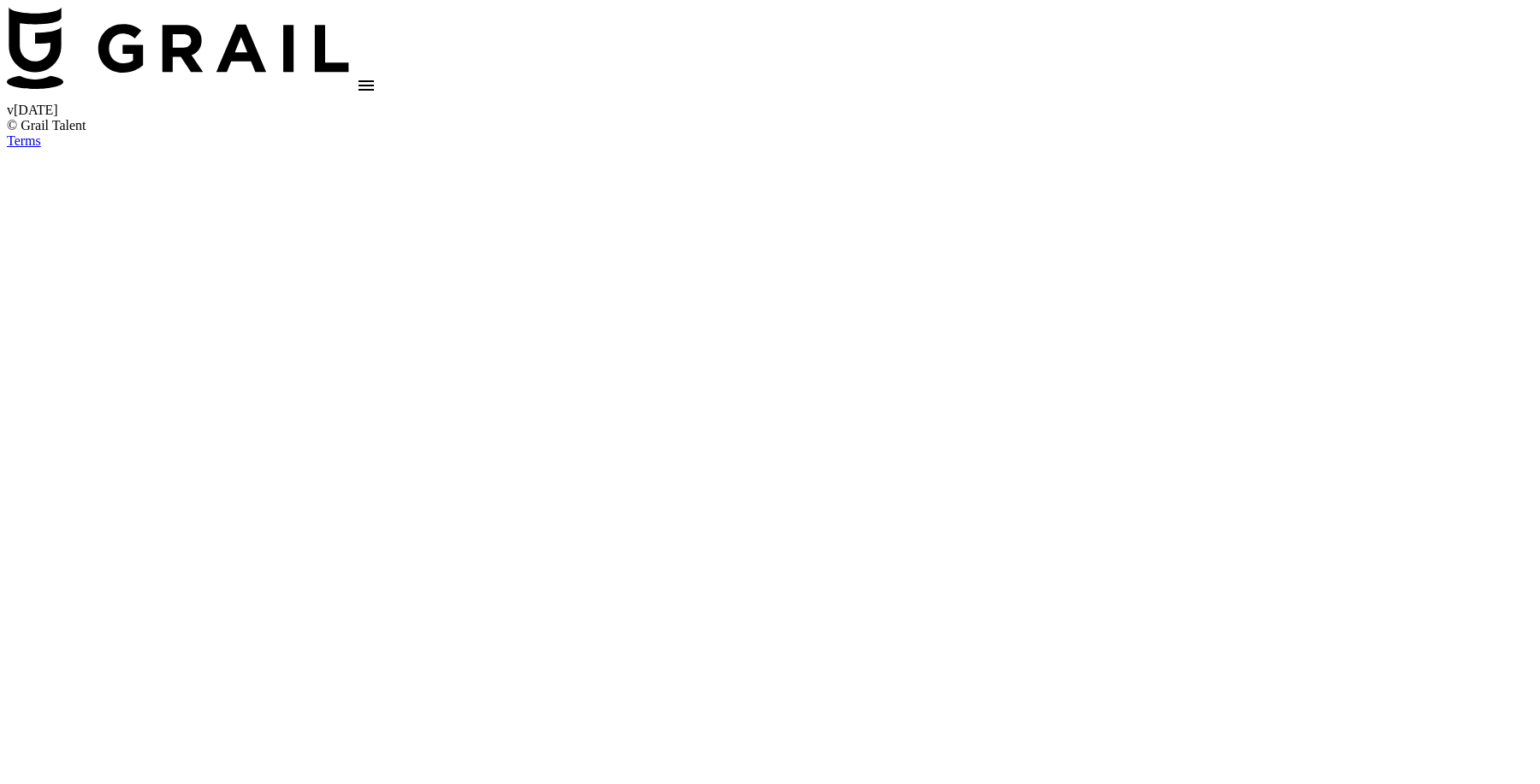
select select "Brand"
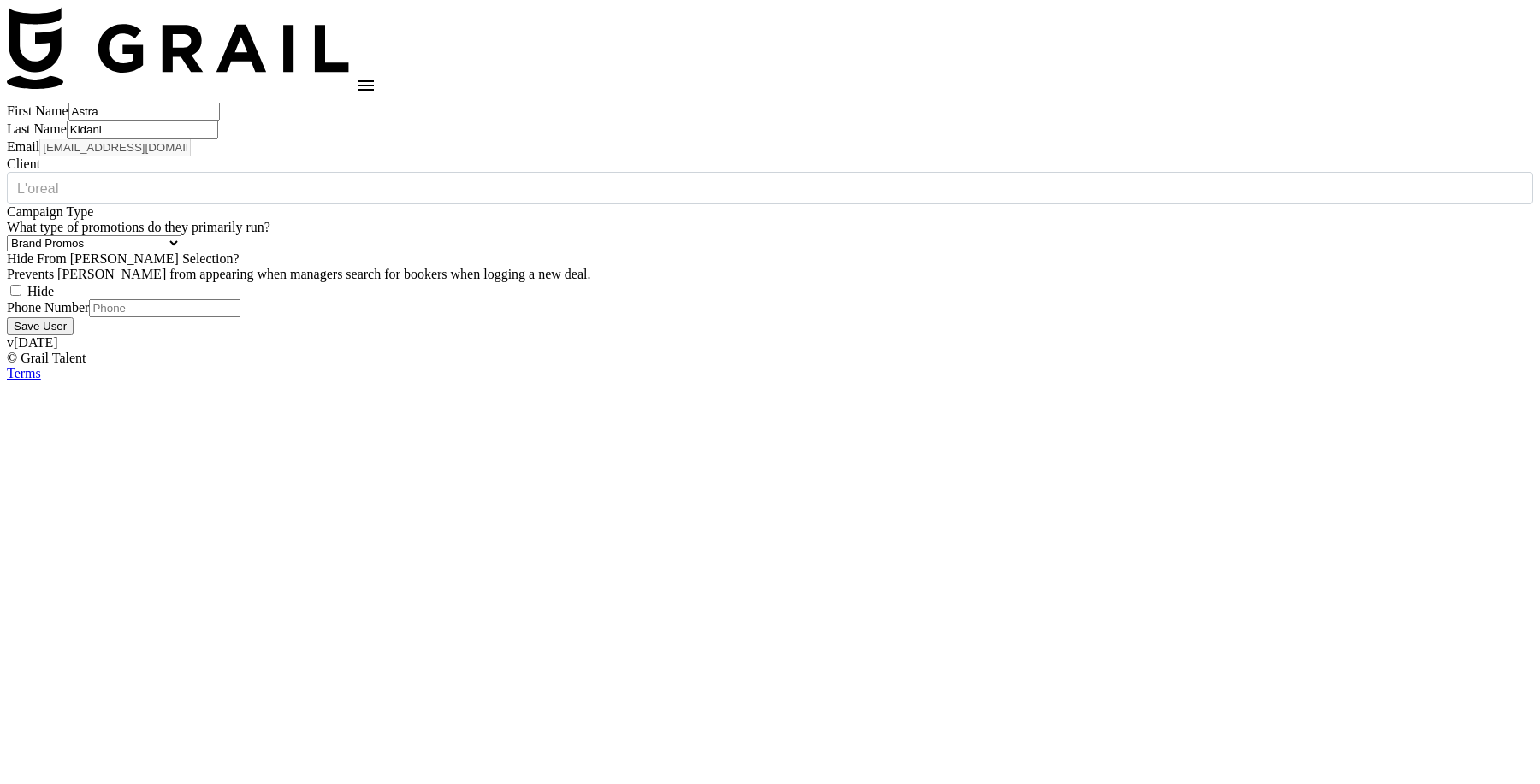
click at [210, 200] on main "First Name Astra Last Name Kidani Email astra.kidani@loreal.com Client L'oreal …" at bounding box center [770, 219] width 1526 height 233
click at [164, 204] on main "First Name Astra Last Name Kidani Email astra.kidani@loreal.com Client L'oreal …" at bounding box center [770, 219] width 1526 height 233
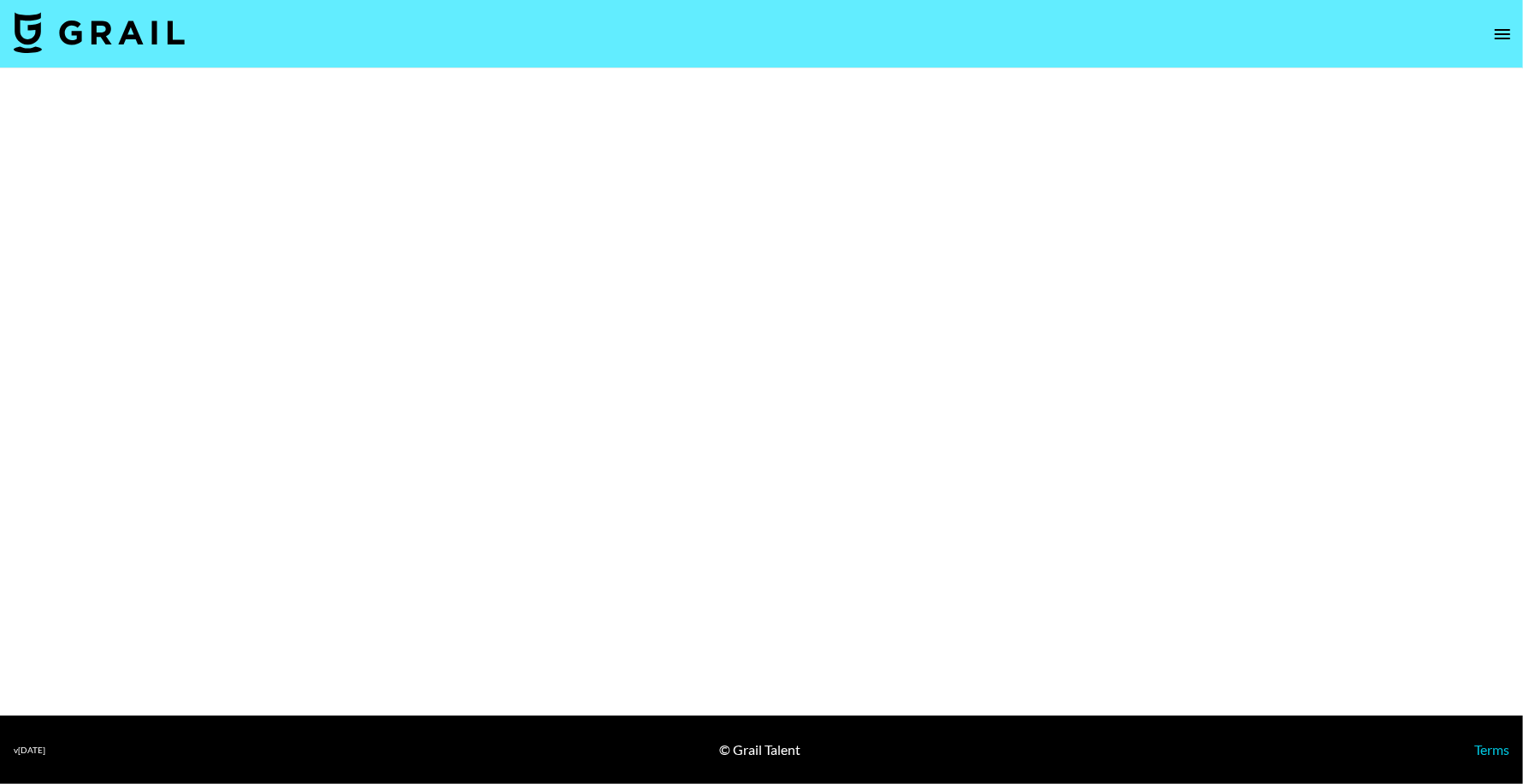
select select "Brand"
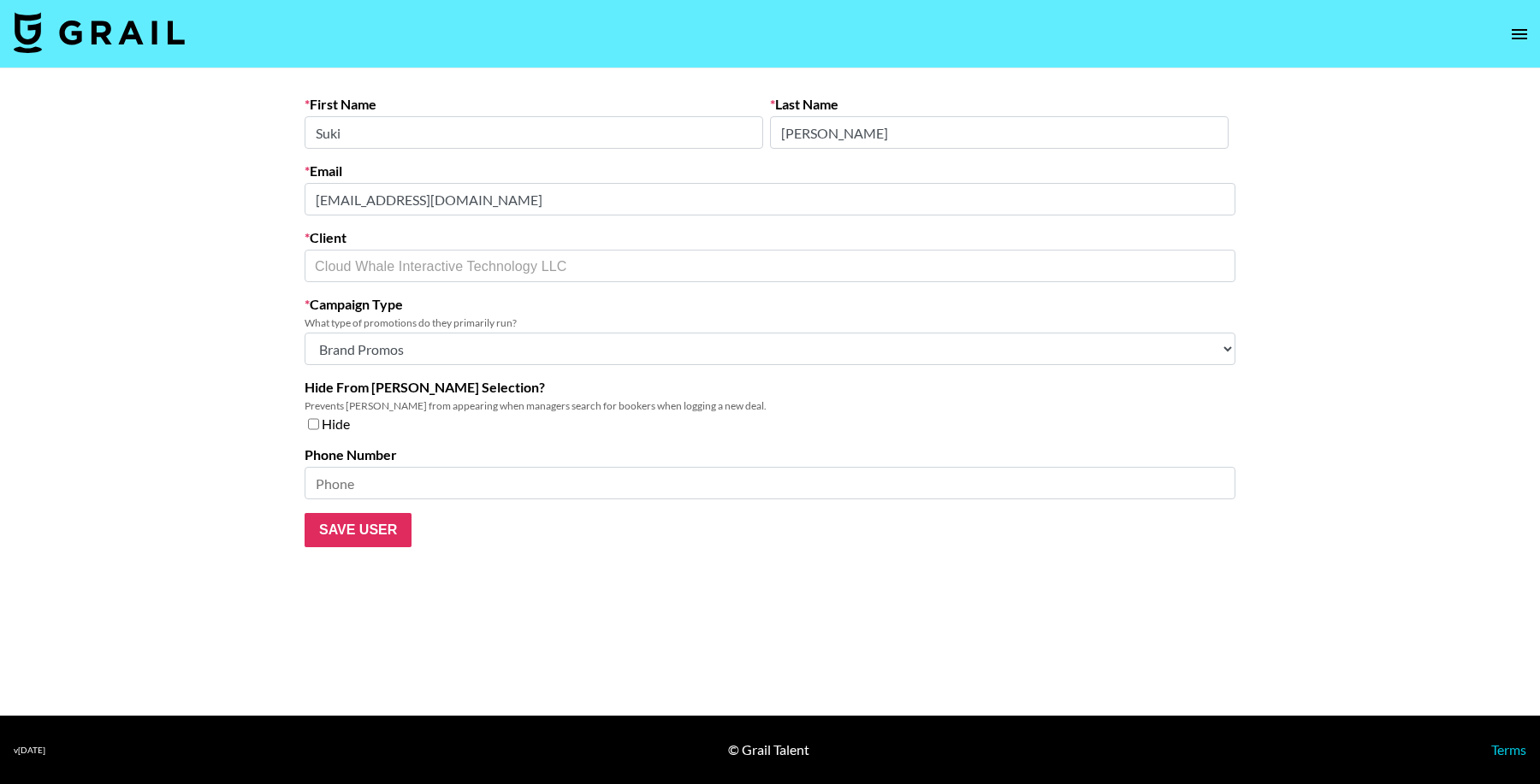
click at [183, 199] on main "First Name [PERSON_NAME] Last Name [PERSON_NAME] Email [EMAIL_ADDRESS][DOMAIN_N…" at bounding box center [770, 392] width 1540 height 647
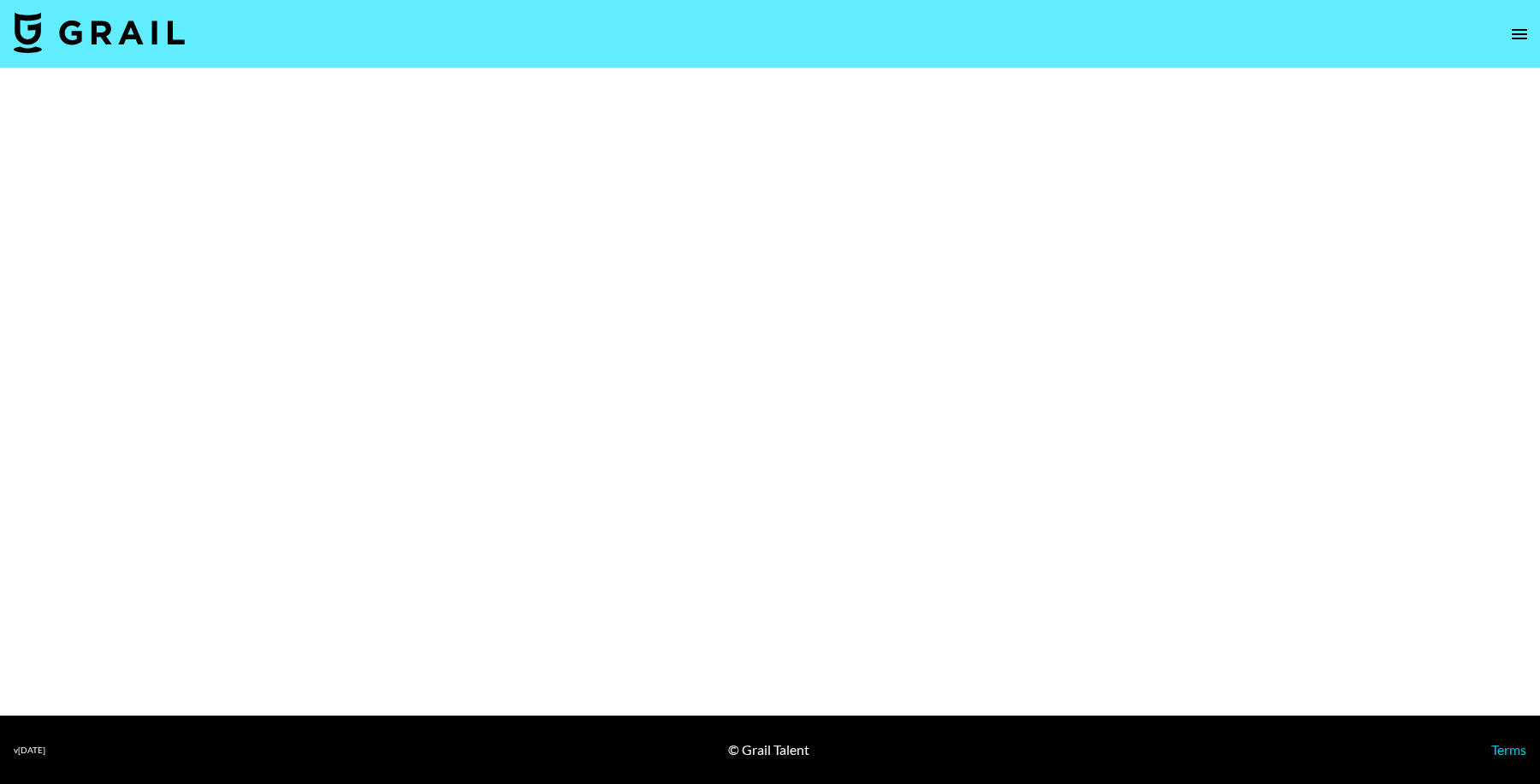
select select "Brand"
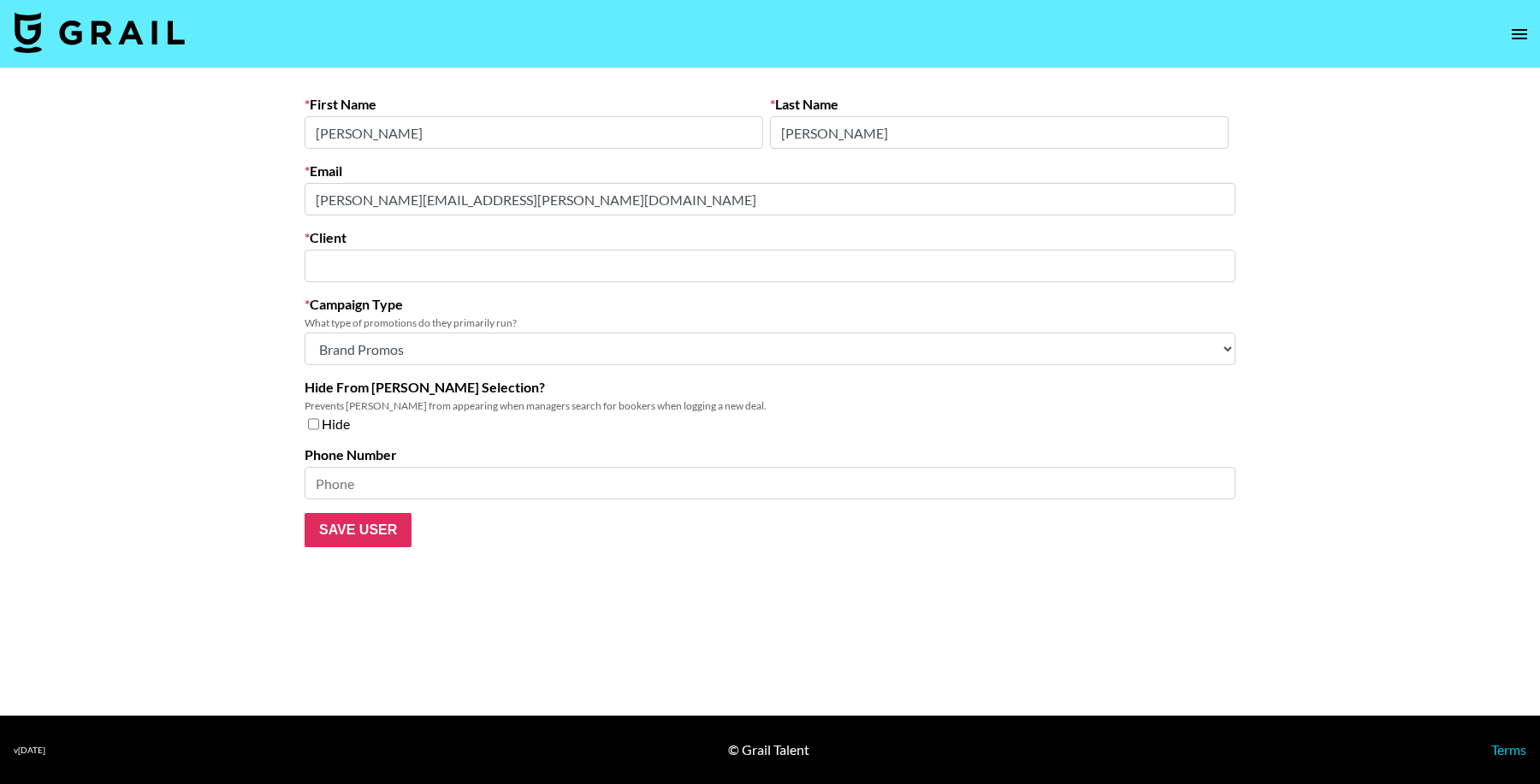
type input "Loreal"
click at [163, 191] on main "First Name Megan Last Name Anderson Email megan.anderson@loreal.com Client Lore…" at bounding box center [761, 392] width 1523 height 647
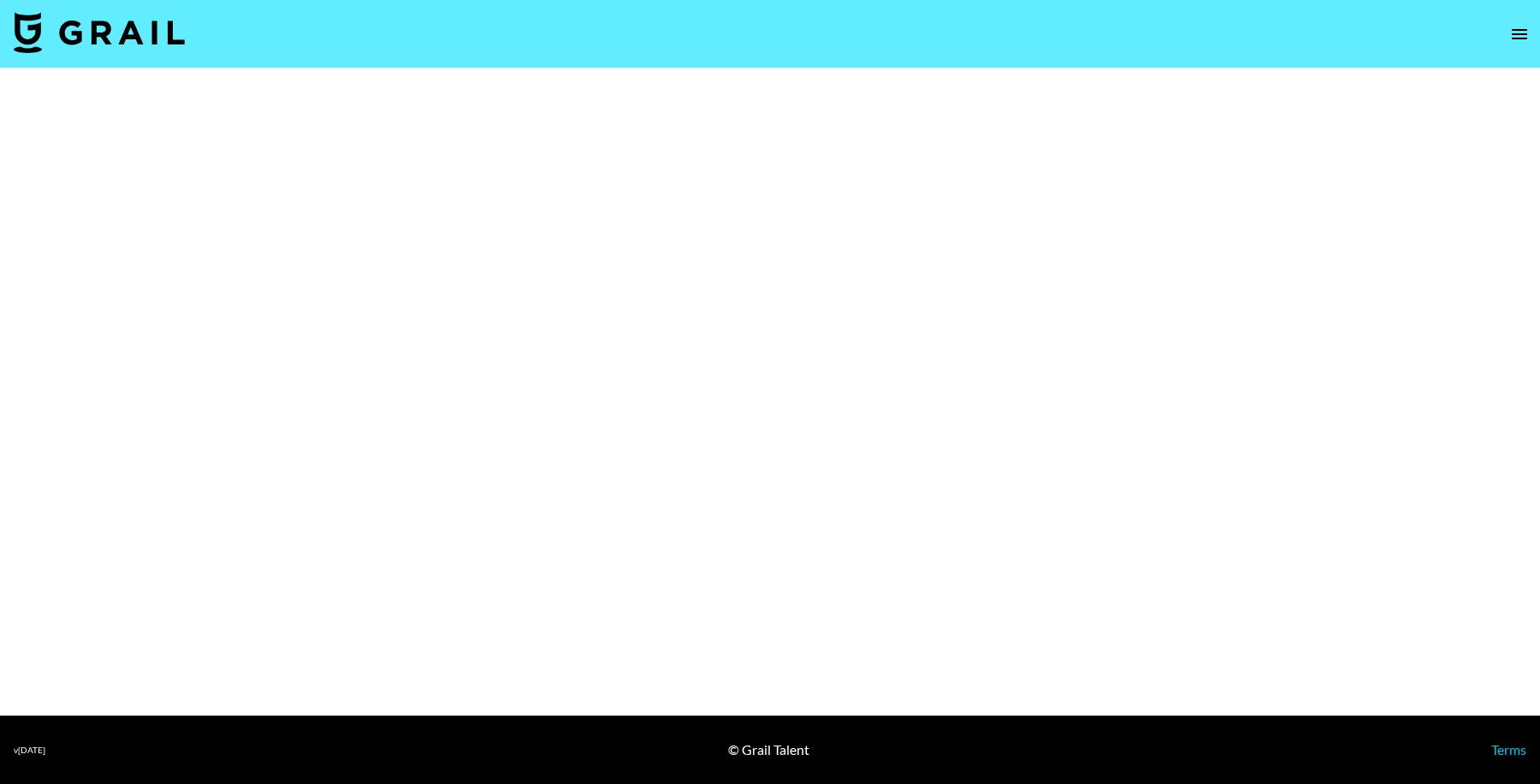
select select "Brand"
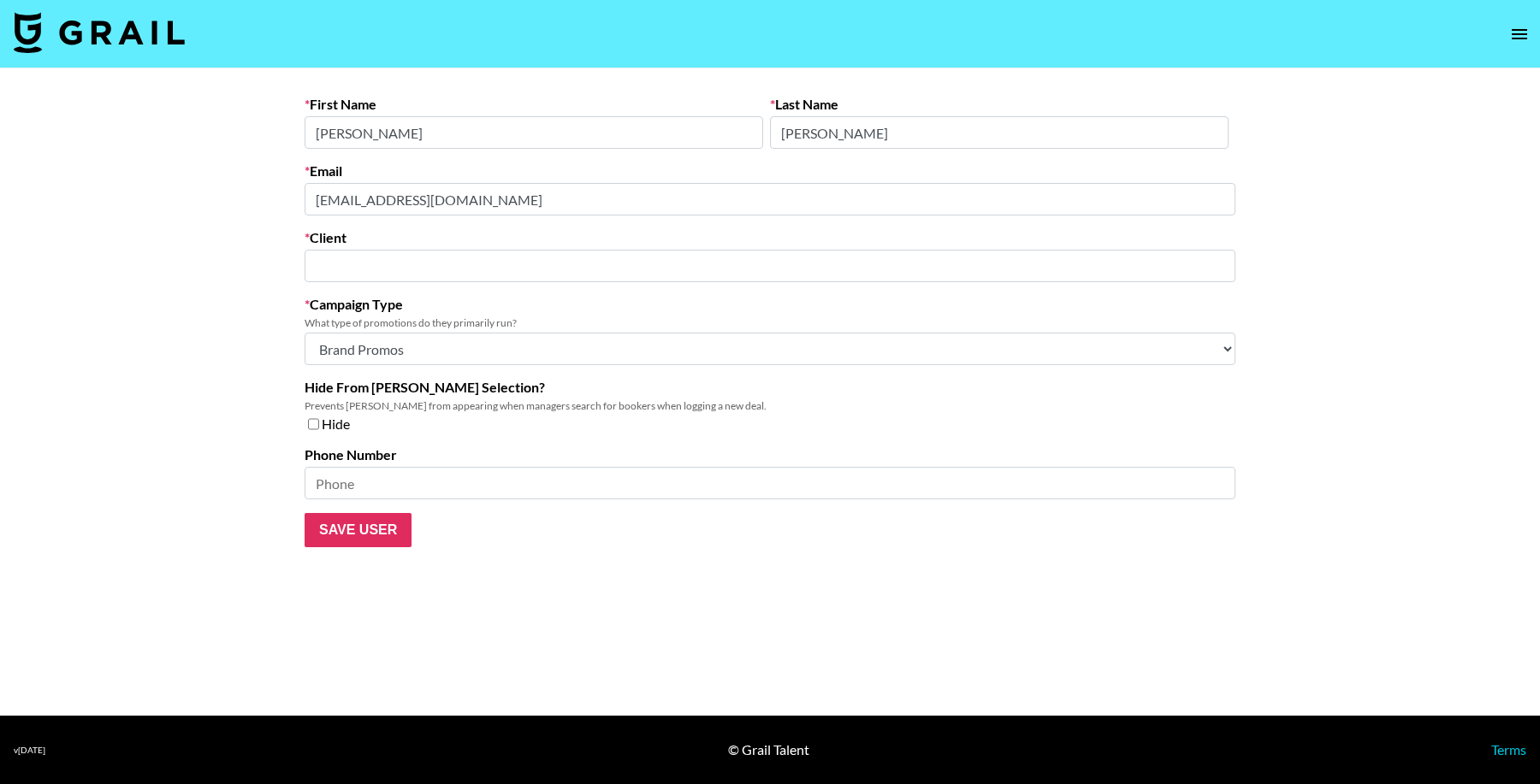
type input "The Influential Network"
click at [206, 199] on main "First Name Justine Last Name Rubin Email jrubin@influential.co Client The Influ…" at bounding box center [770, 392] width 1540 height 647
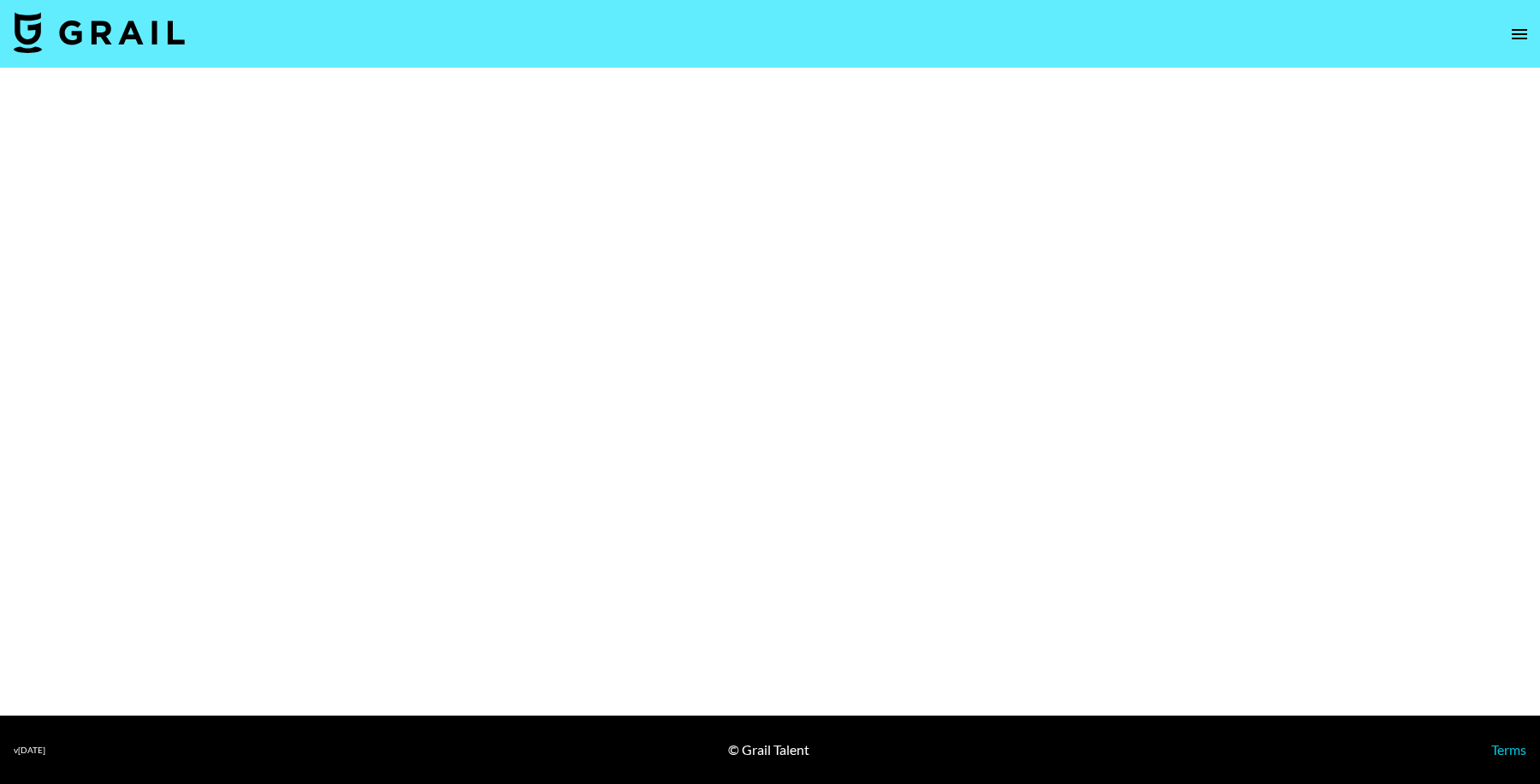
select select "Brand"
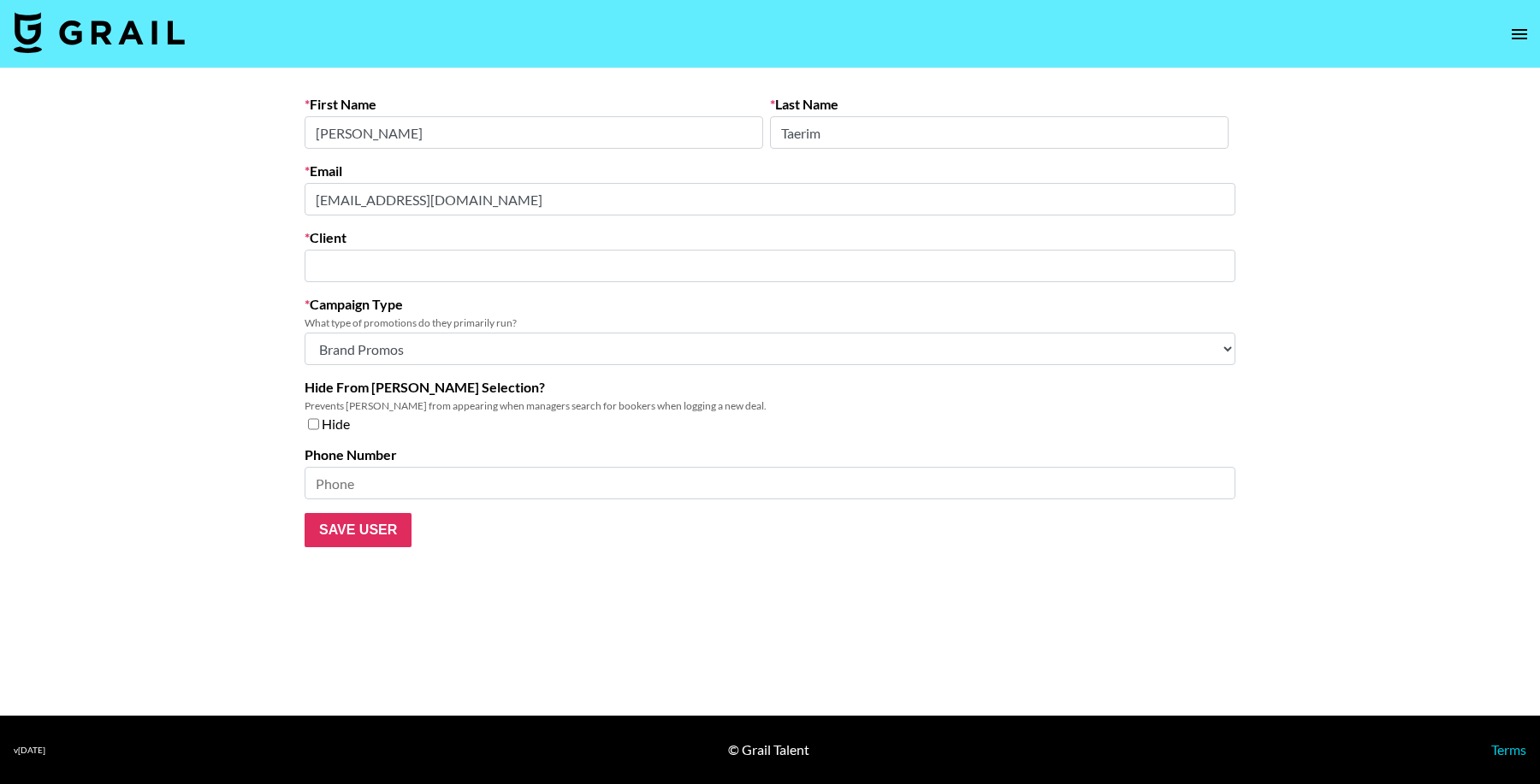
type input "mixsoon"
click at [199, 190] on main "First Name [PERSON_NAME] Last Name Taerim Email [EMAIL_ADDRESS][DOMAIN_NAME] Cl…" at bounding box center [761, 392] width 1523 height 647
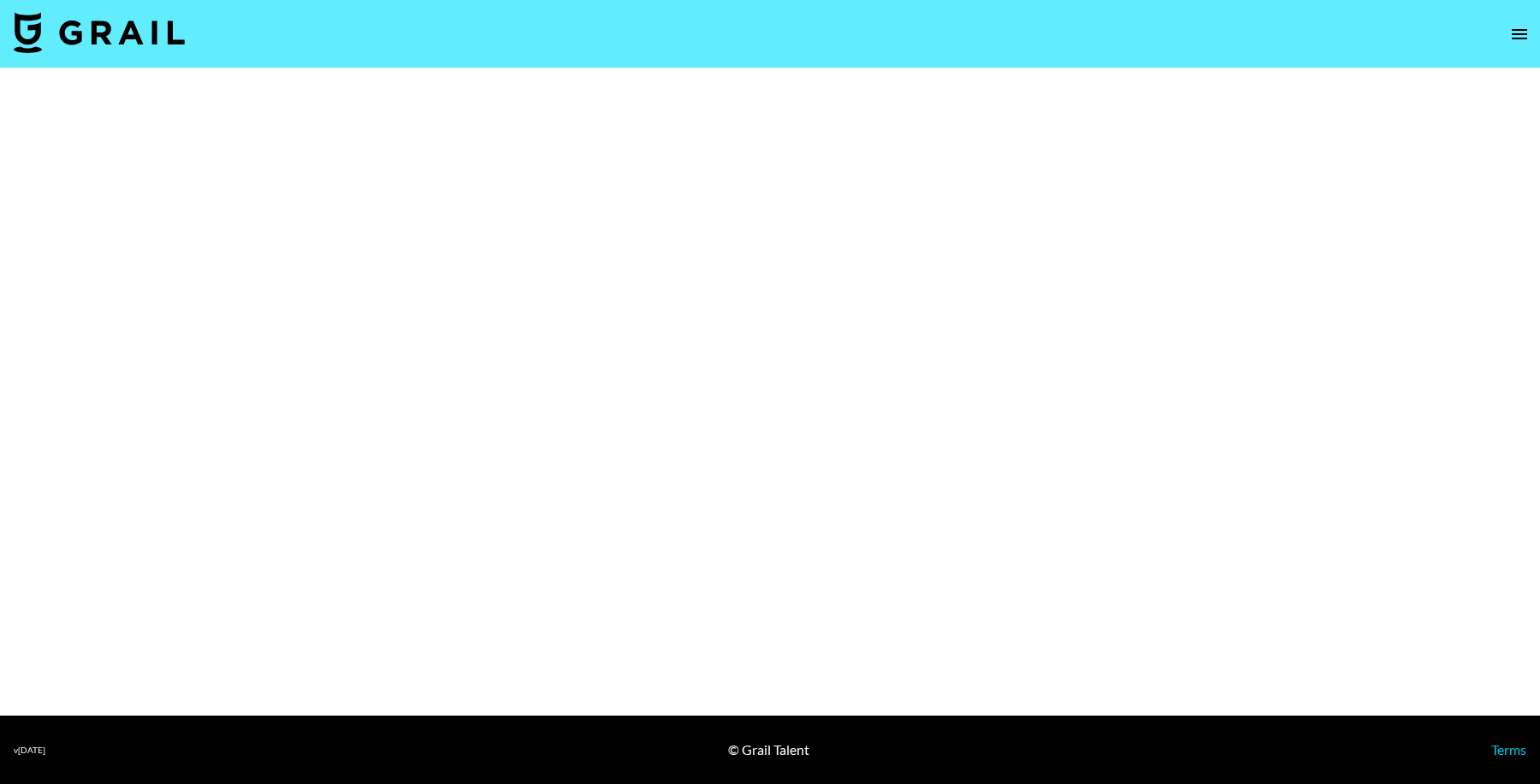
select select "Brand"
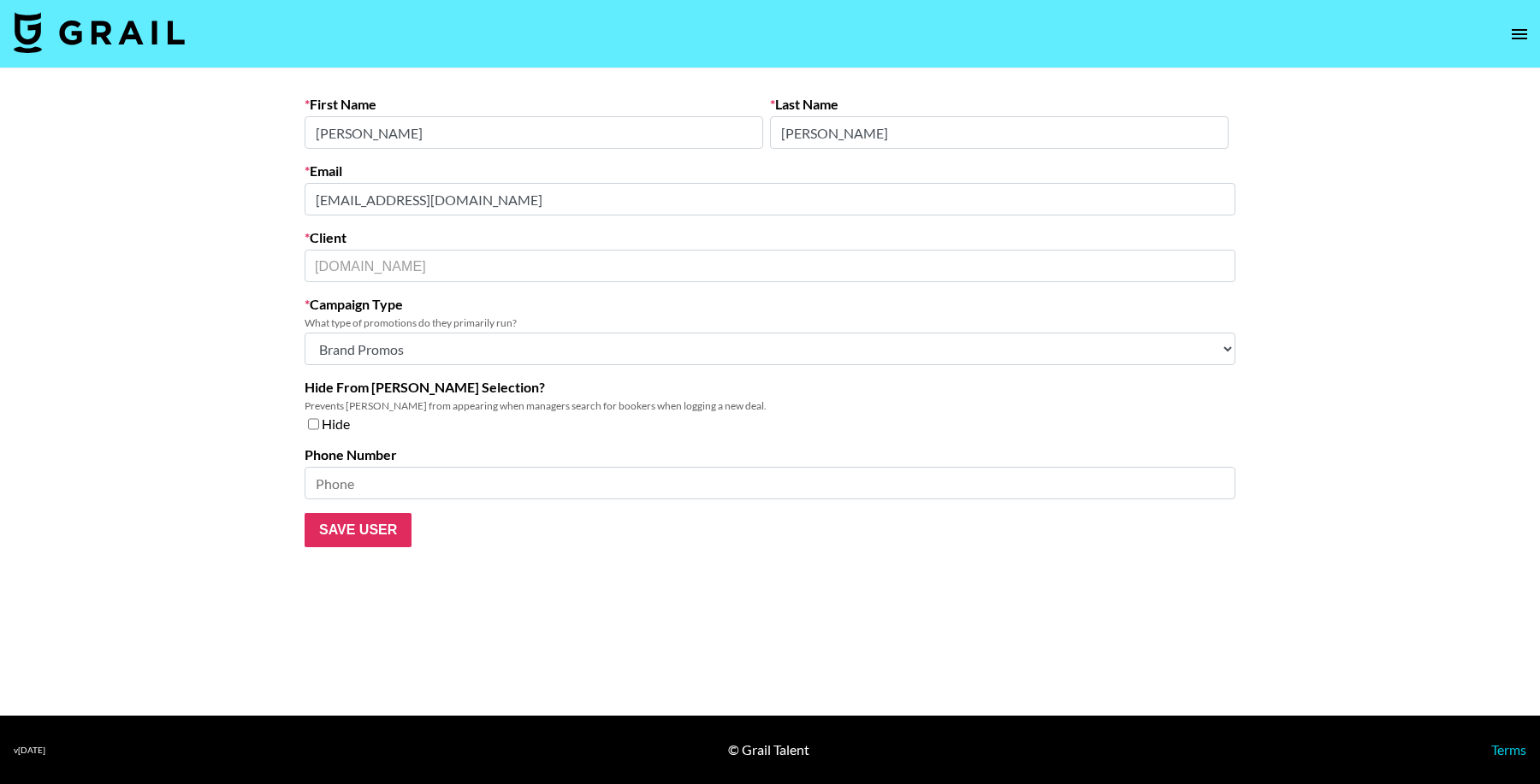
click at [208, 198] on main "First Name [PERSON_NAME] Last Name [PERSON_NAME] Email [EMAIL_ADDRESS][DOMAIN_N…" at bounding box center [770, 392] width 1540 height 647
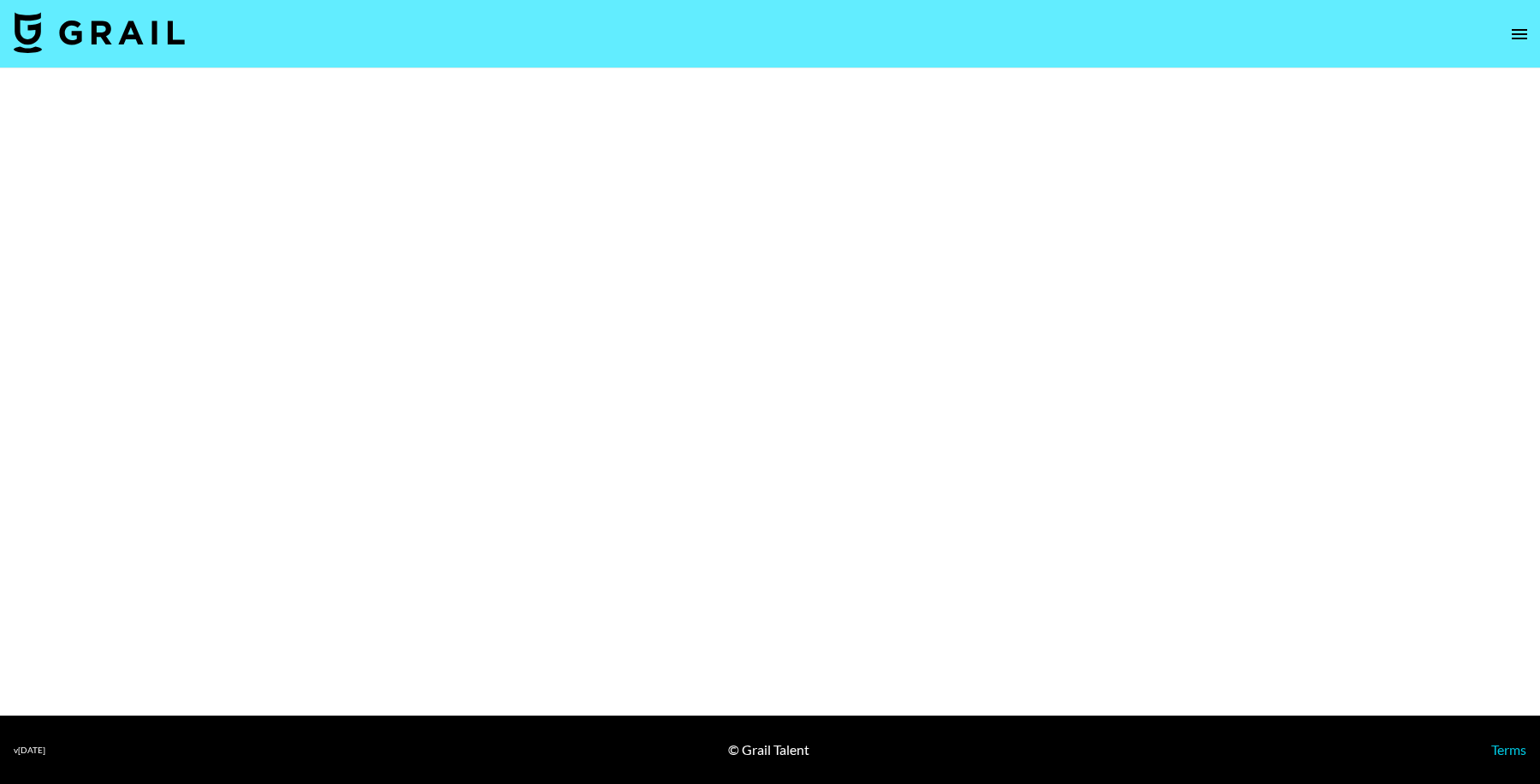
select select "Brand"
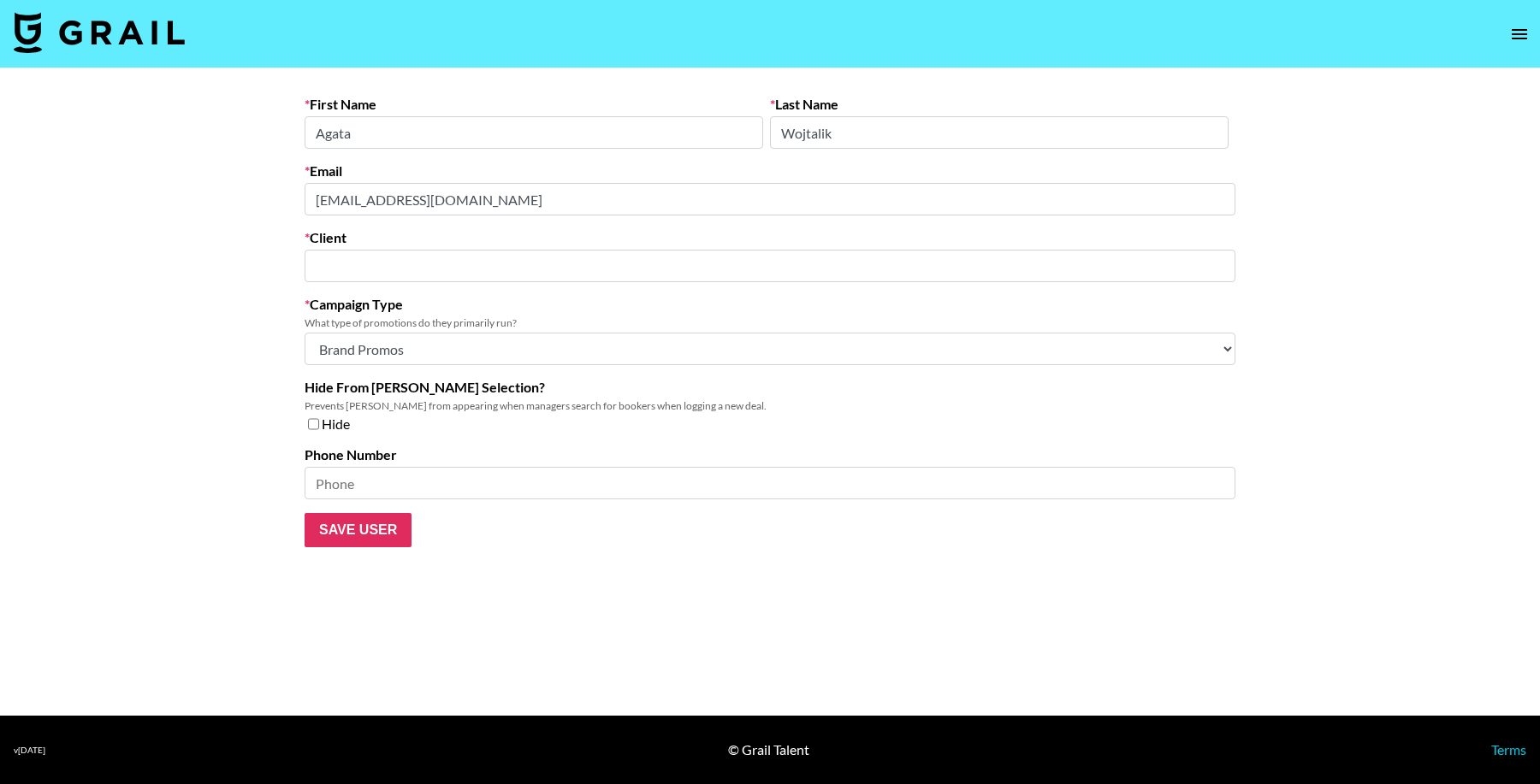
type input "Yepoda USA, Inc."
click at [206, 190] on main "First Name Agata Last Name Wojtalik Email collaborate@yepoda.me Client Yepoda U…" at bounding box center [770, 392] width 1540 height 647
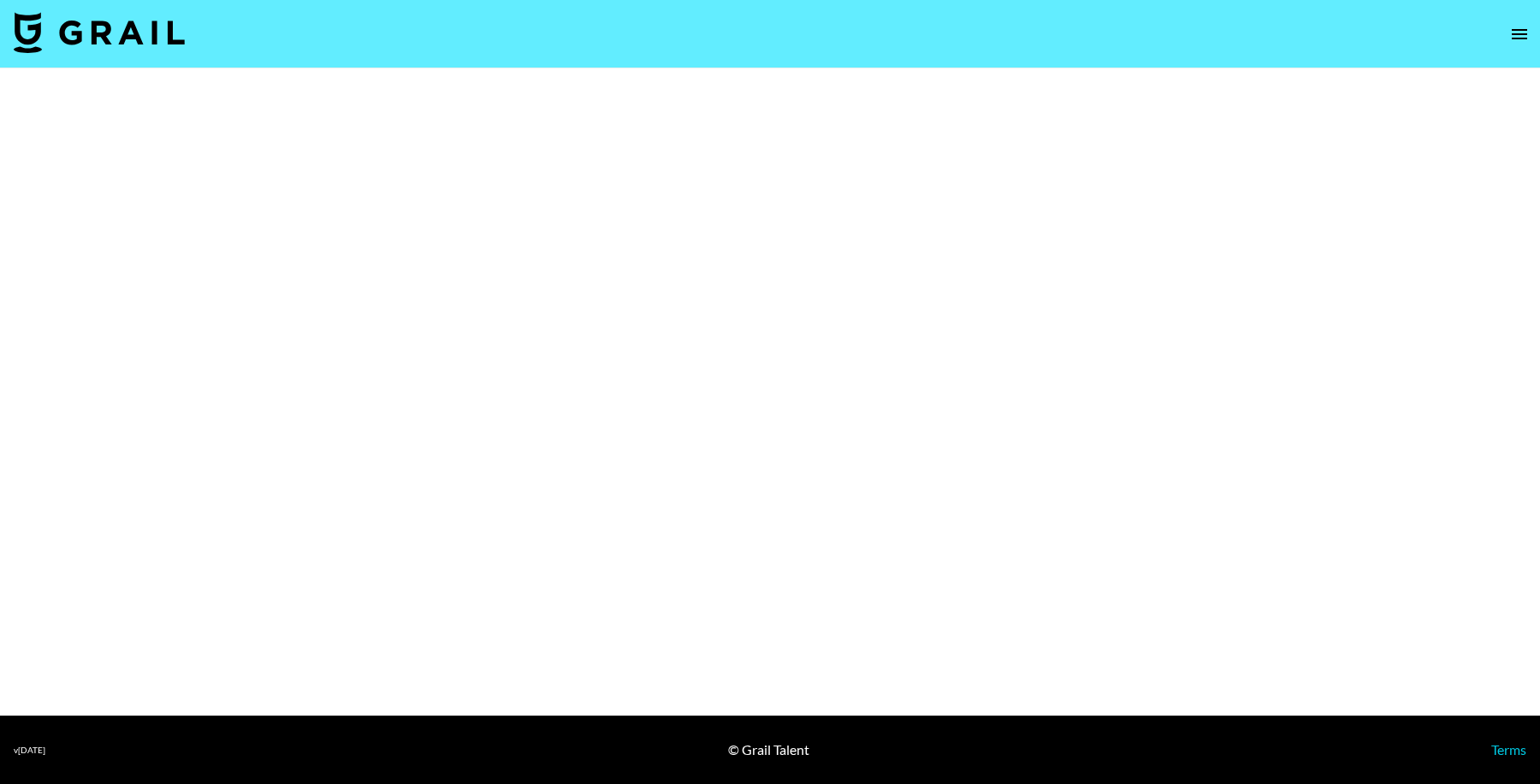
select select "Brand"
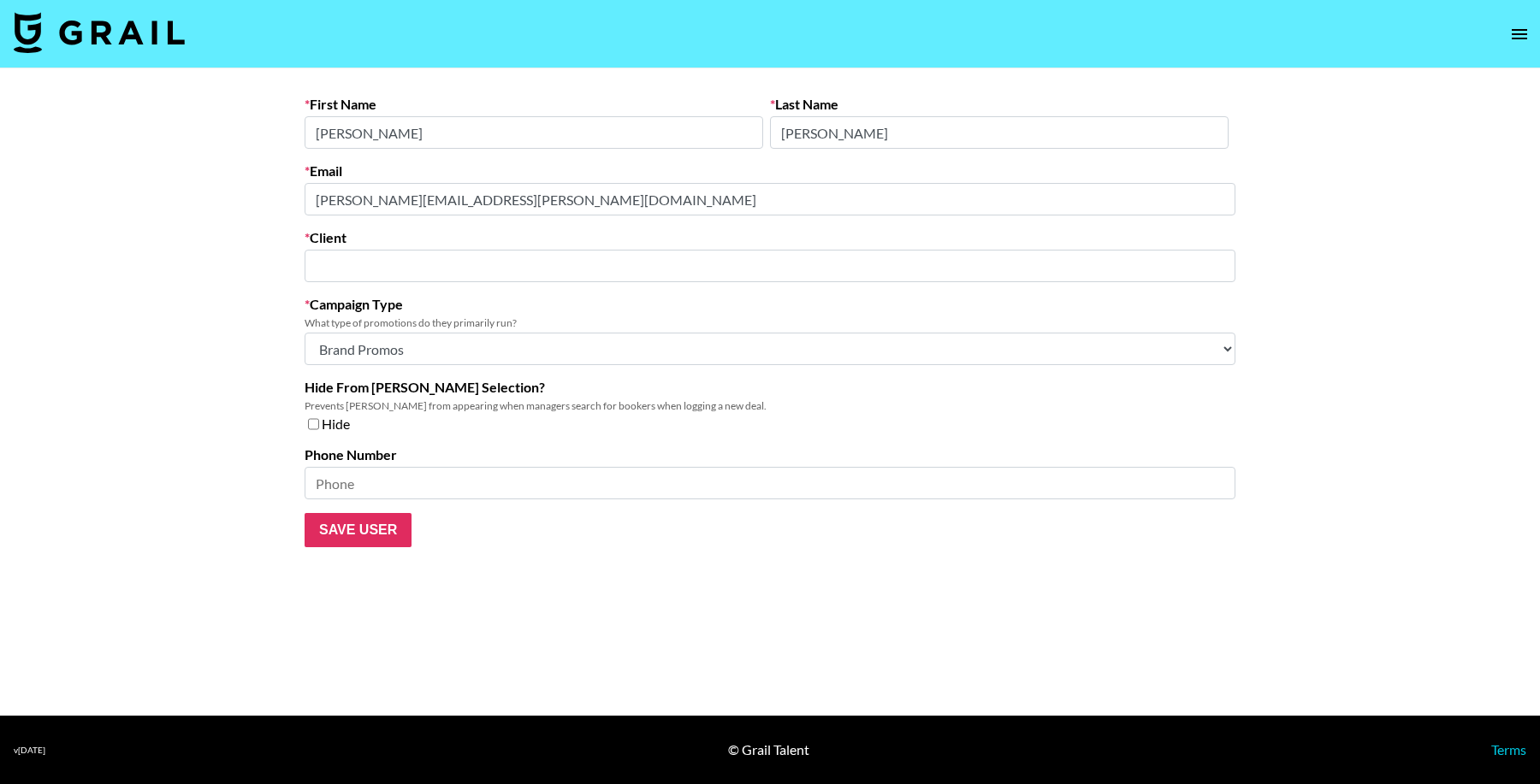
type input "Power Digital Marketing"
click at [107, 188] on main "First Name Emma Last Name Mathews Email emma.mathews@powerdigitalmarketinginc.c…" at bounding box center [761, 392] width 1523 height 647
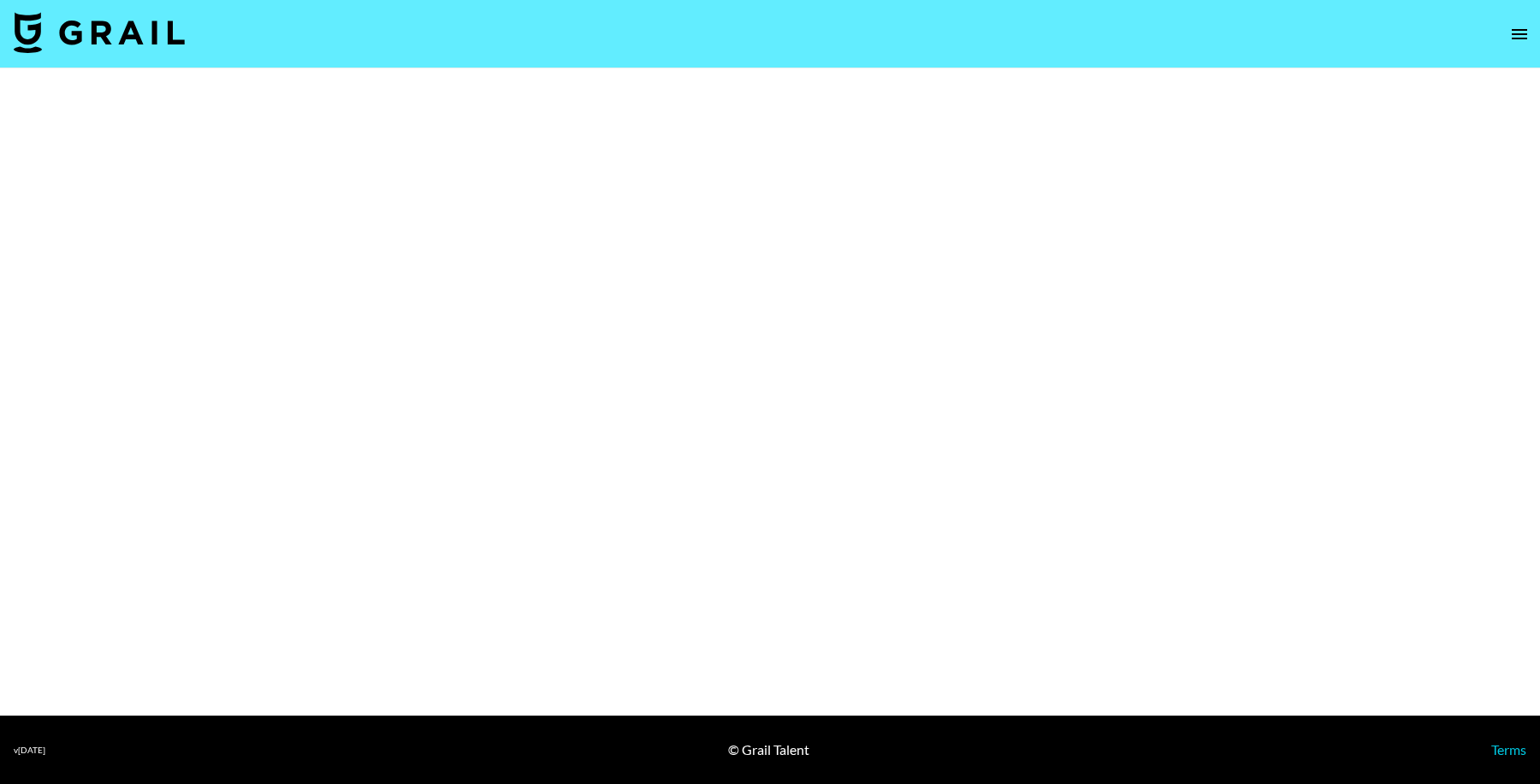
select select "Brand"
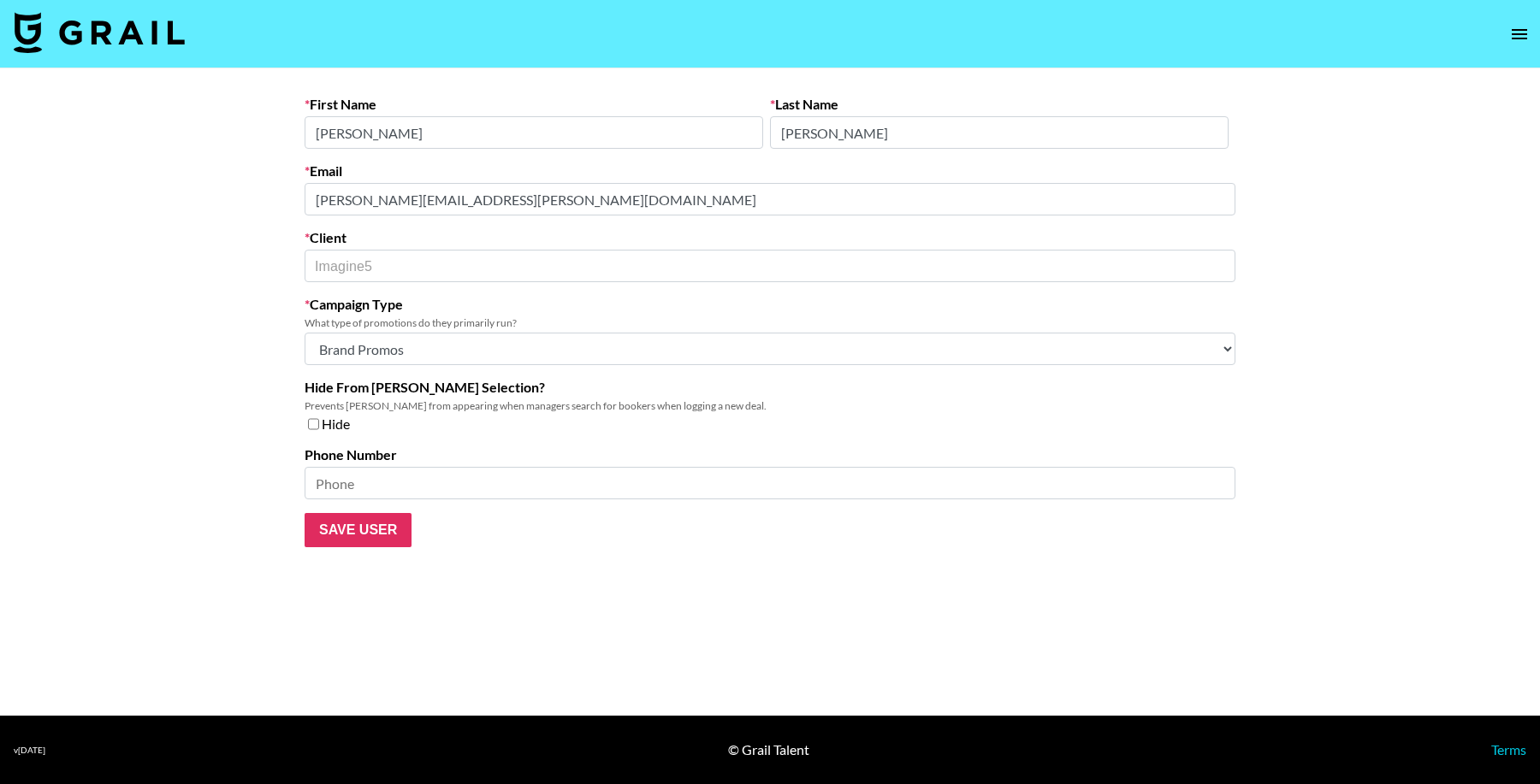
click at [280, 190] on main "First Name Madeleine Last Name Murphy Email madeleine.murphy@imagine5.com Clien…" at bounding box center [770, 392] width 1540 height 647
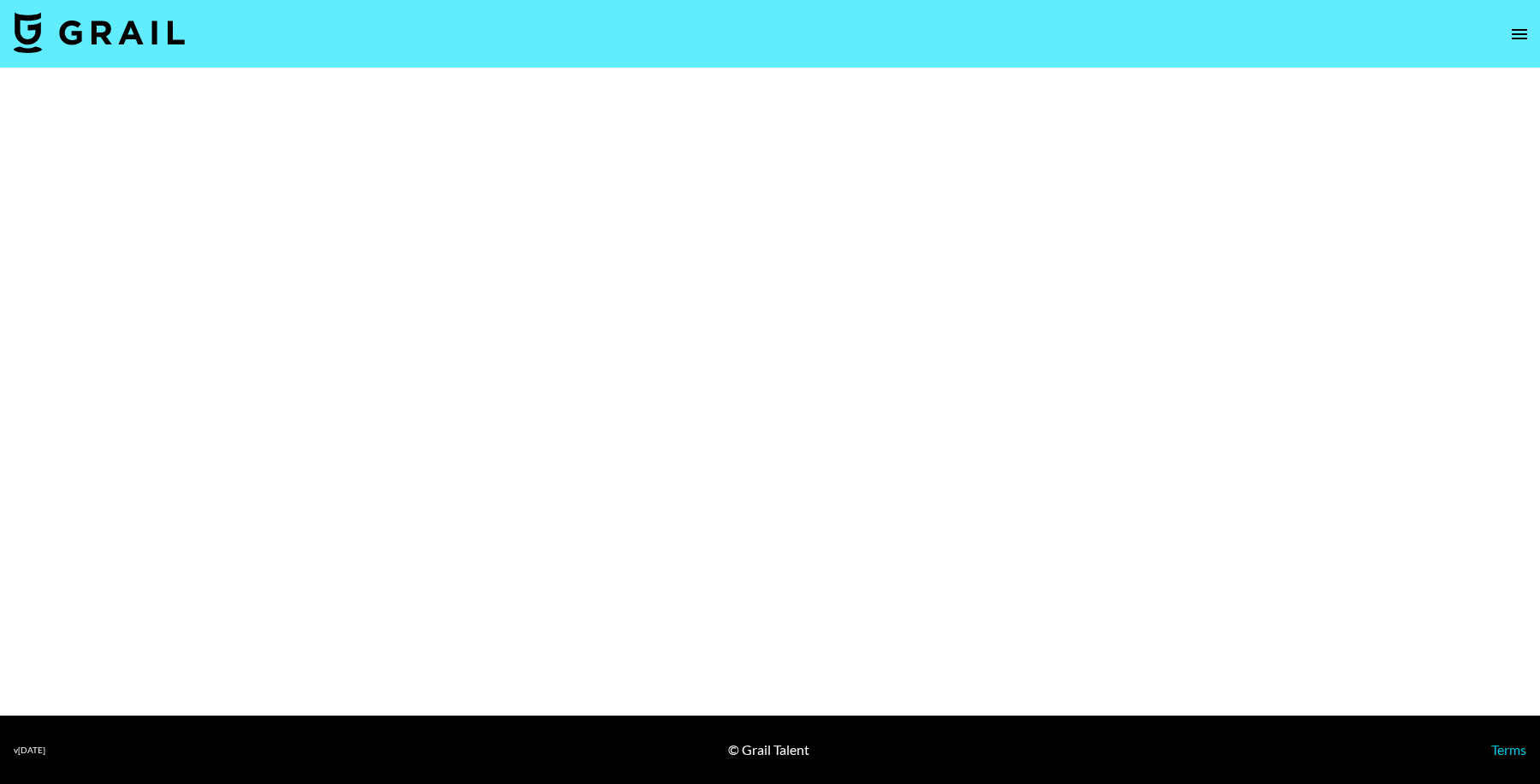
select select "Brand"
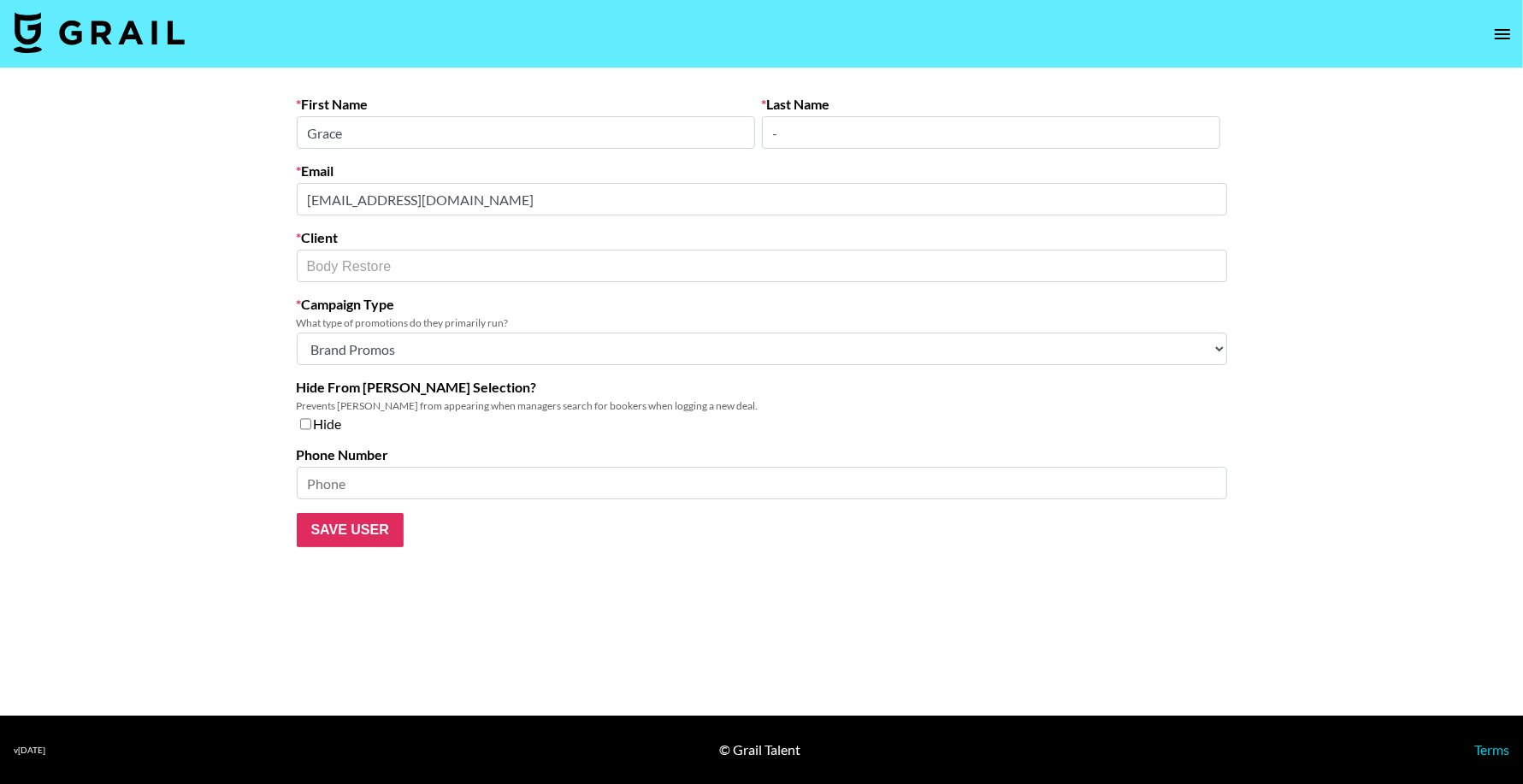
click at [150, 188] on main "First Name [PERSON_NAME] Last Name - Email [PERSON_NAME][EMAIL_ADDRESS][DOMAIN_…" at bounding box center [761, 392] width 1523 height 647
click at [190, 196] on main "First Name [PERSON_NAME] Last Name - Email [PERSON_NAME][EMAIL_ADDRESS][DOMAIN_…" at bounding box center [761, 392] width 1523 height 647
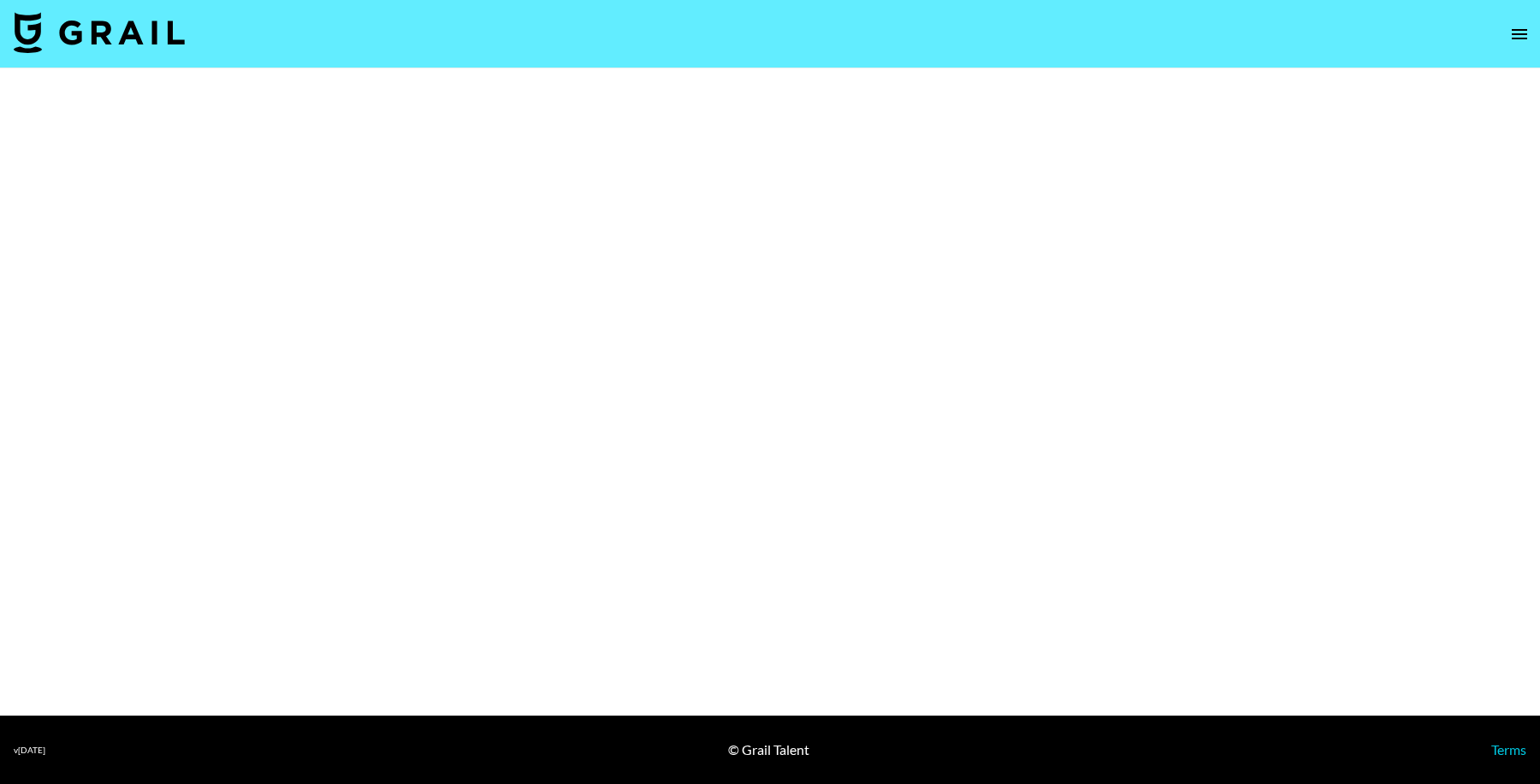
select select "Brand"
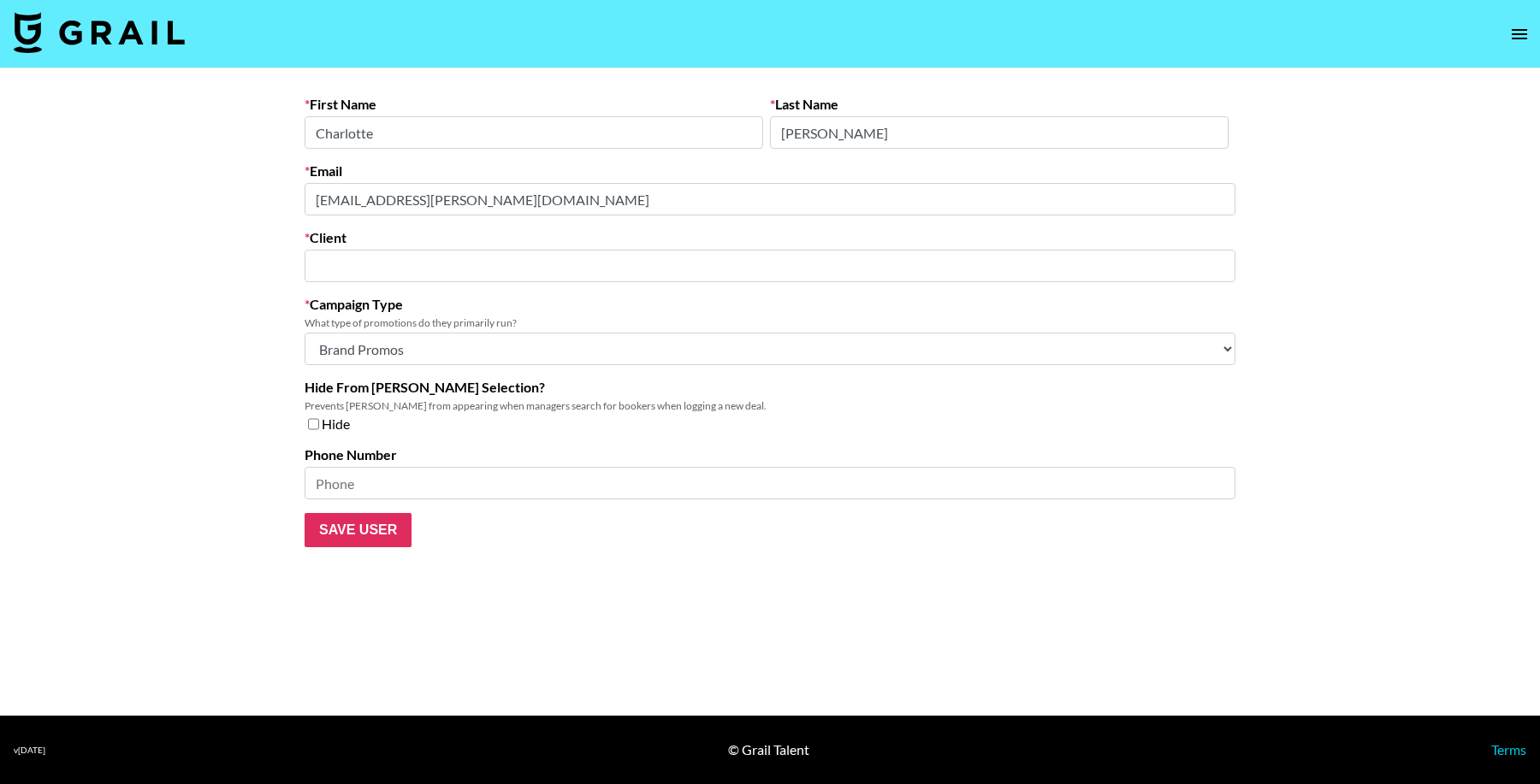
type input "OneFluential Inc"
click at [213, 197] on main "First Name Charlotte Last Name Drinkwater Email charlotte.drinkwater@onefluenti…" at bounding box center [770, 392] width 1540 height 647
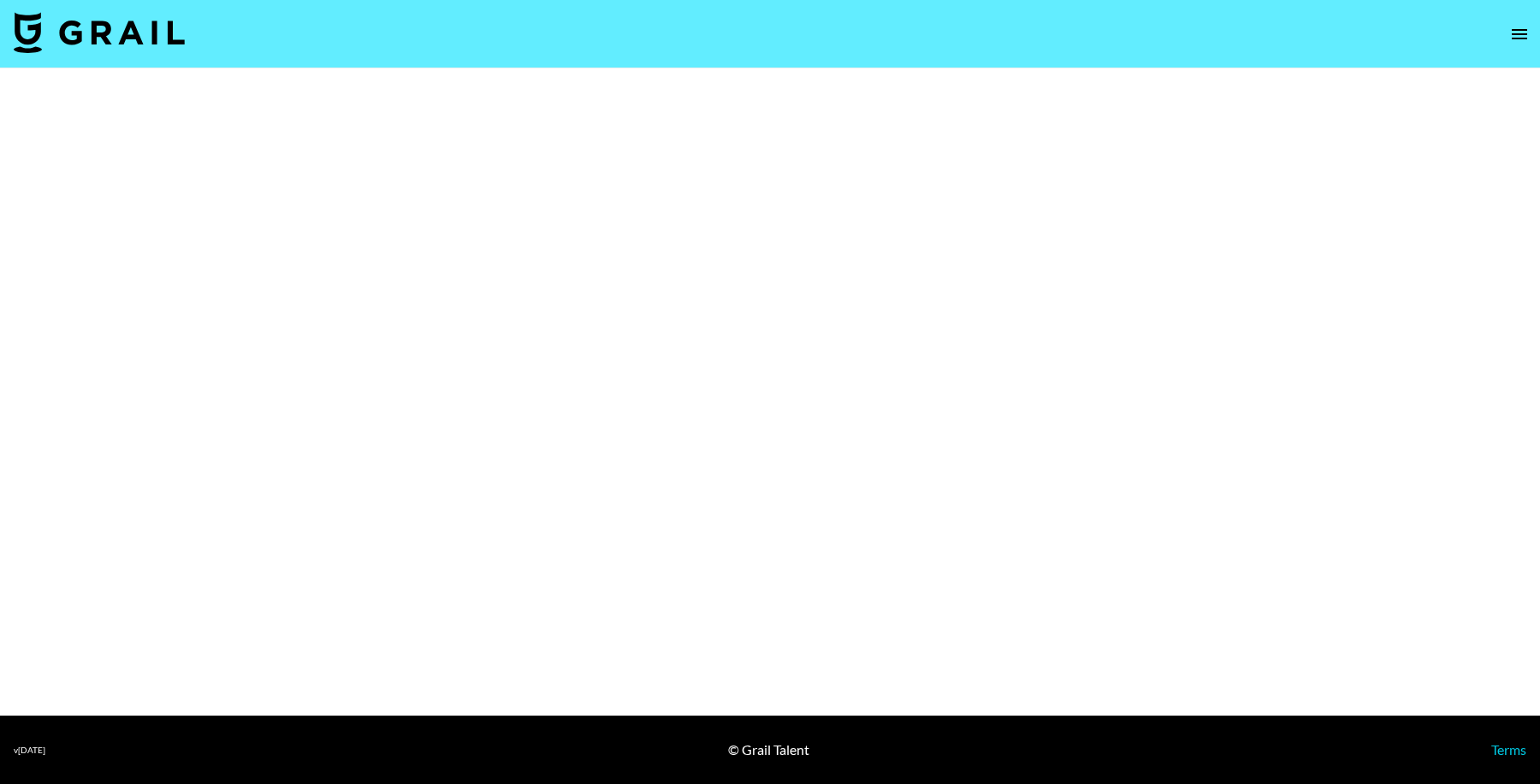
select select "Brand"
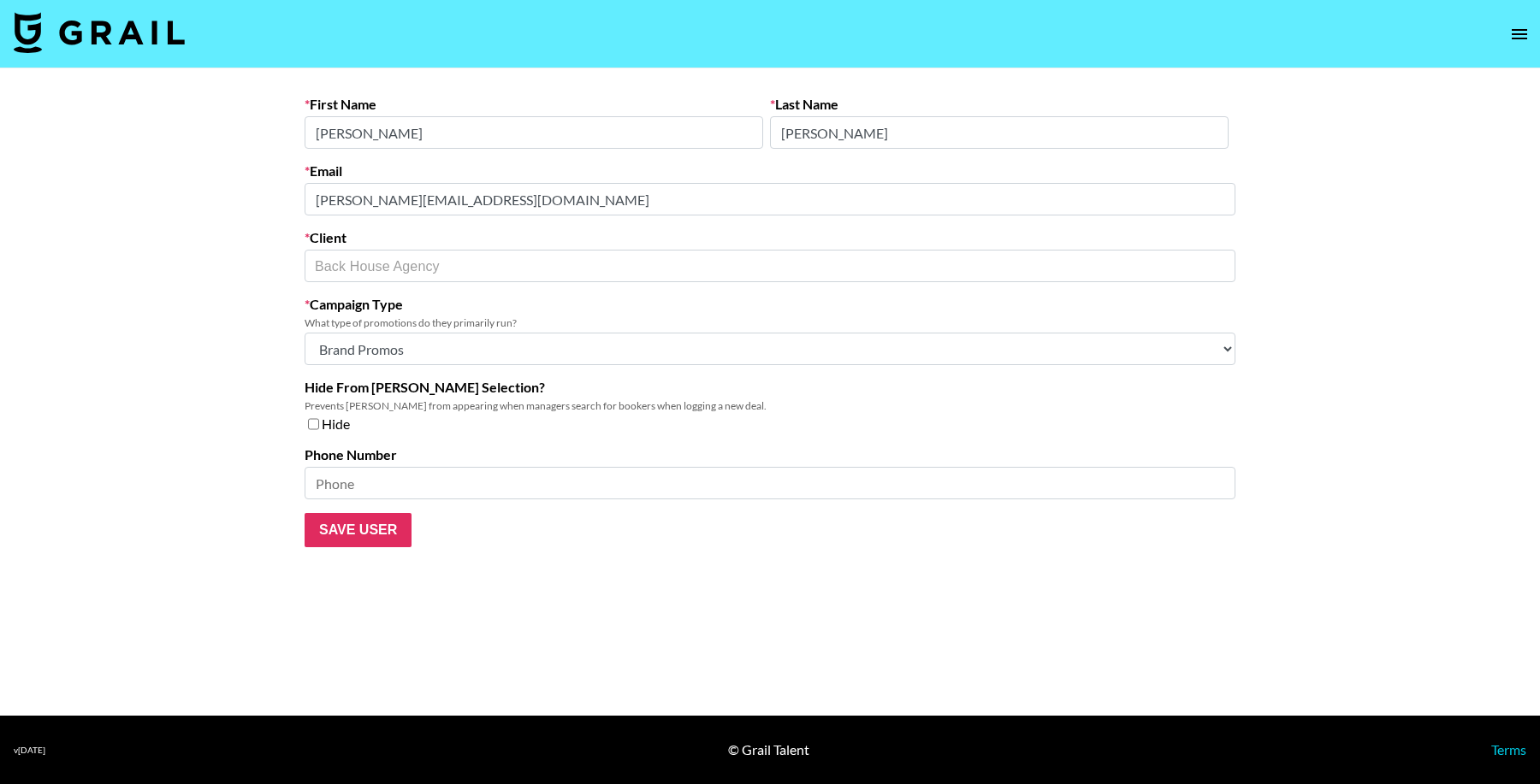
click at [104, 197] on main "First Name Hannah Last Name Campbell Email hannah@backhouseagency.com Client Ba…" at bounding box center [770, 392] width 1540 height 647
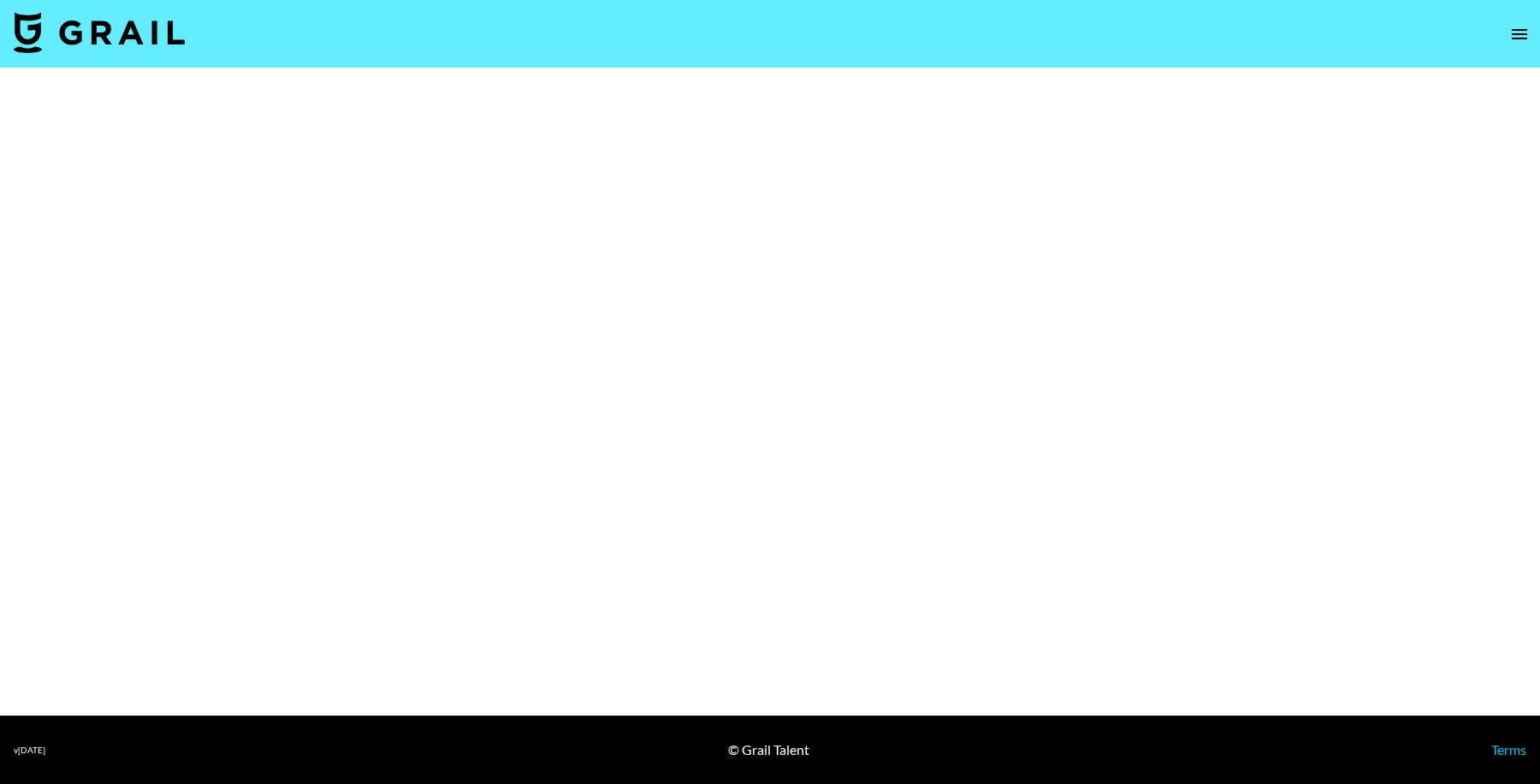
select select "Brand"
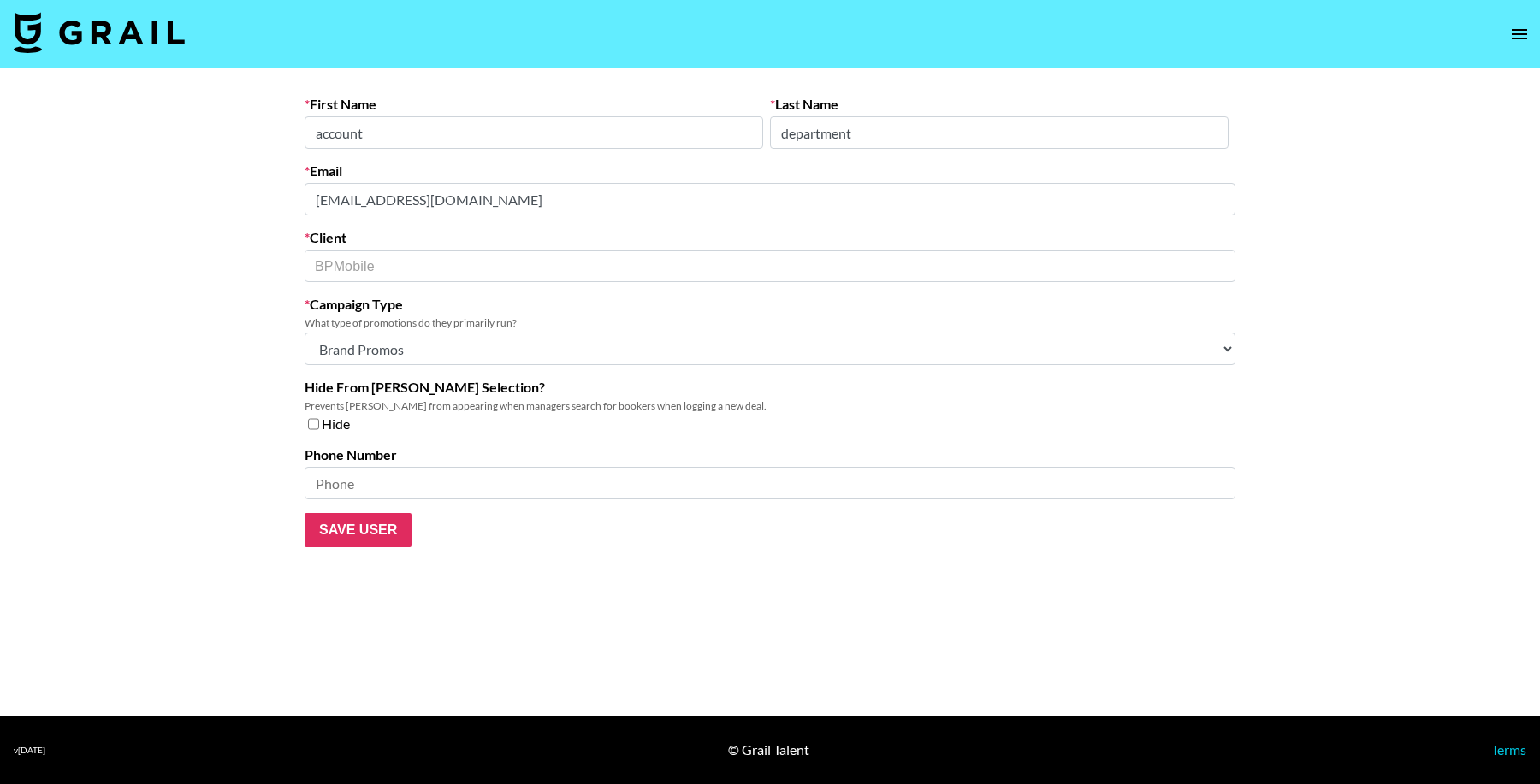
click at [148, 194] on main "First Name account Last Name department Email [EMAIL_ADDRESS][DOMAIN_NAME] Clie…" at bounding box center [770, 392] width 1540 height 647
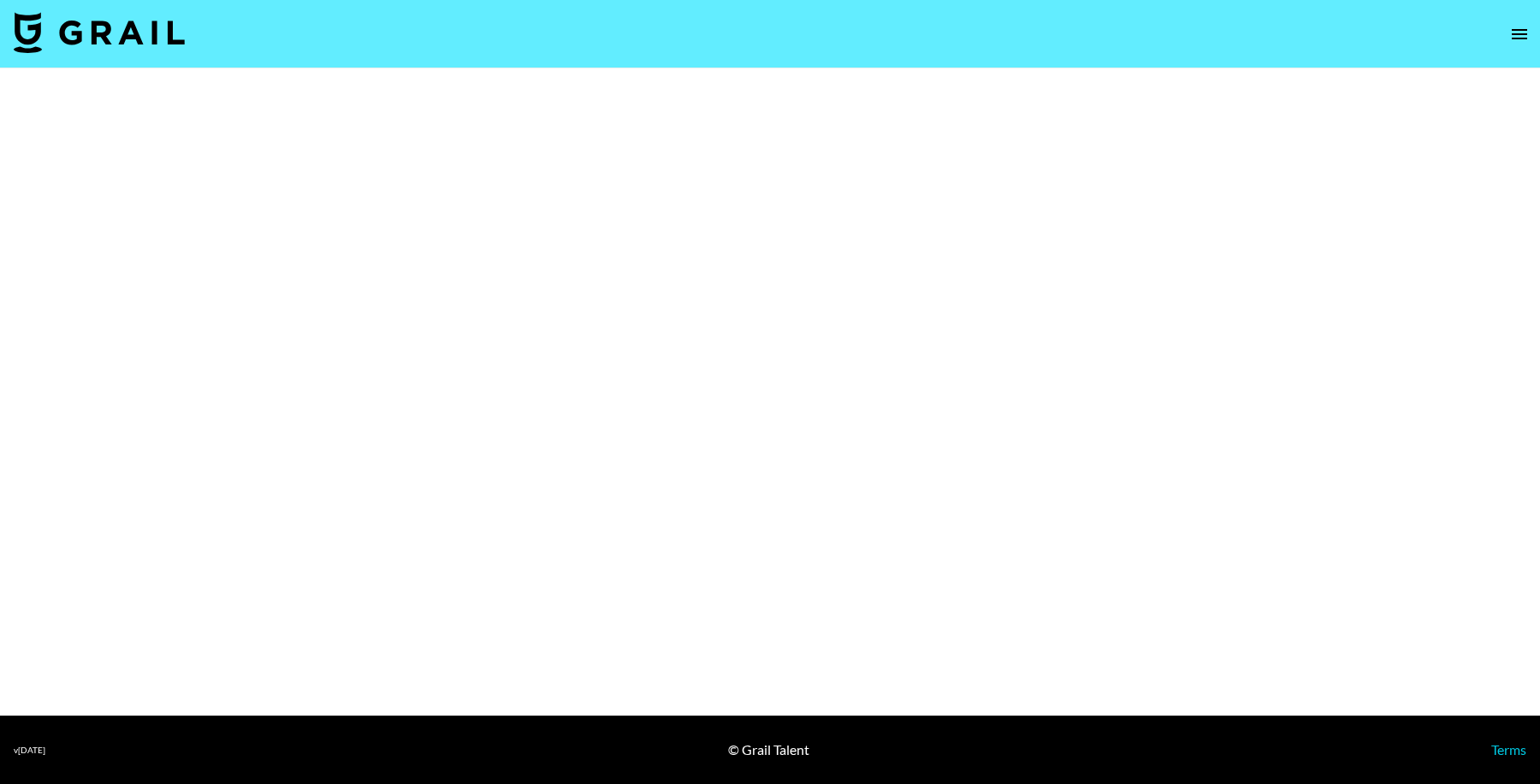
select select "Brand"
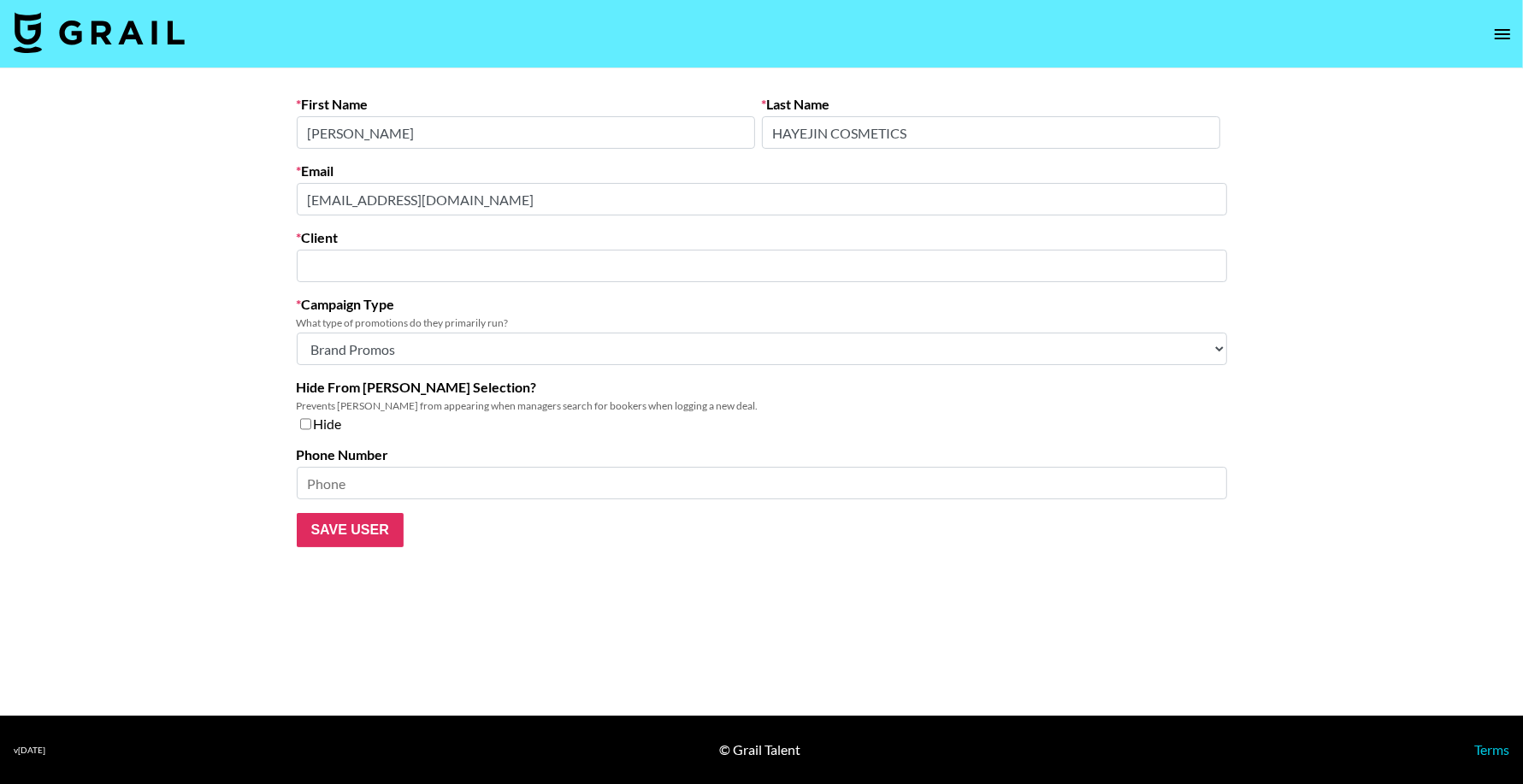
type input "Egongegong Inc."
click at [254, 198] on main "First Name Diana Last Name HAYEJIN COSMETICS Email collab@hayejinus.com Client …" at bounding box center [761, 392] width 1523 height 647
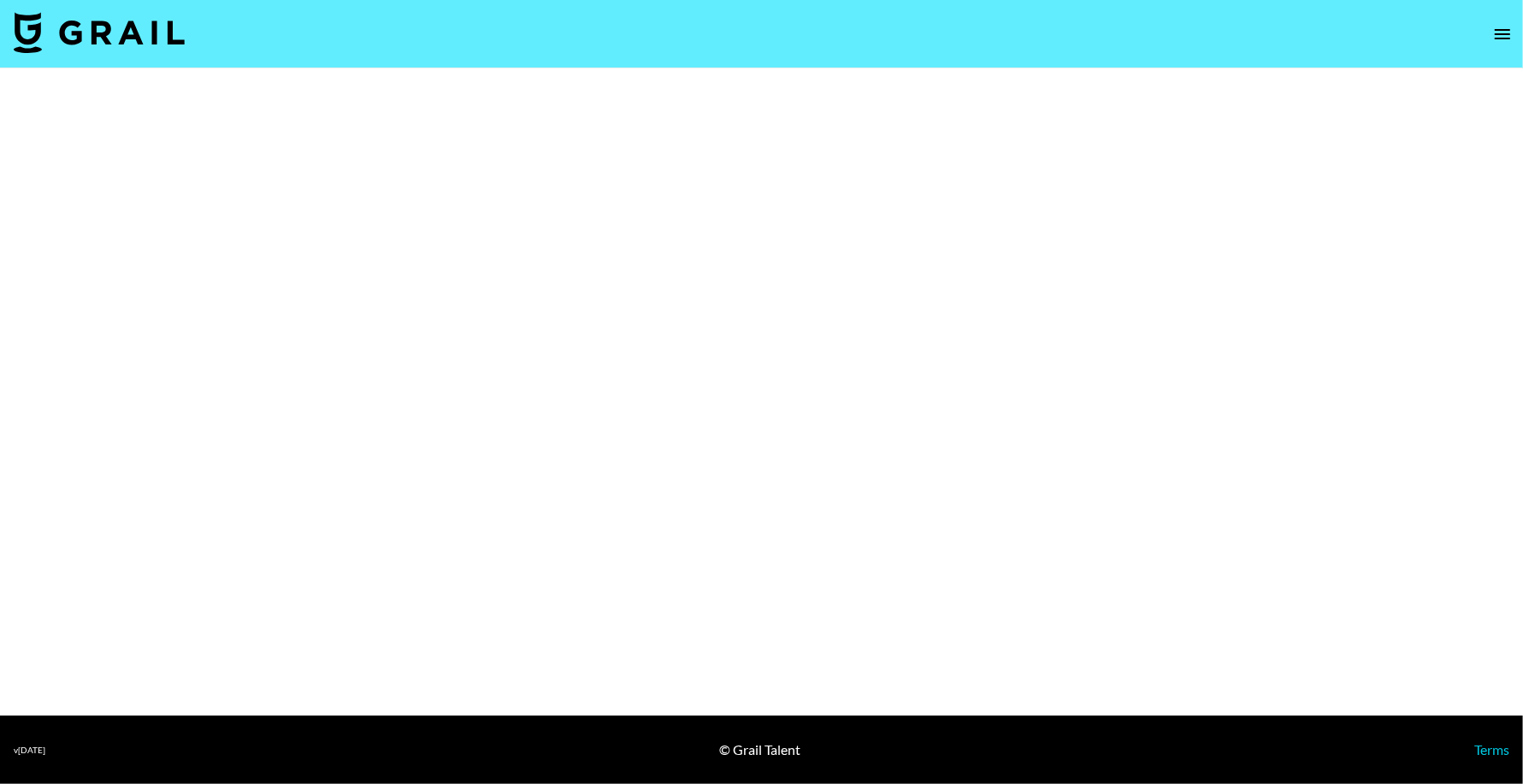
select select "Brand"
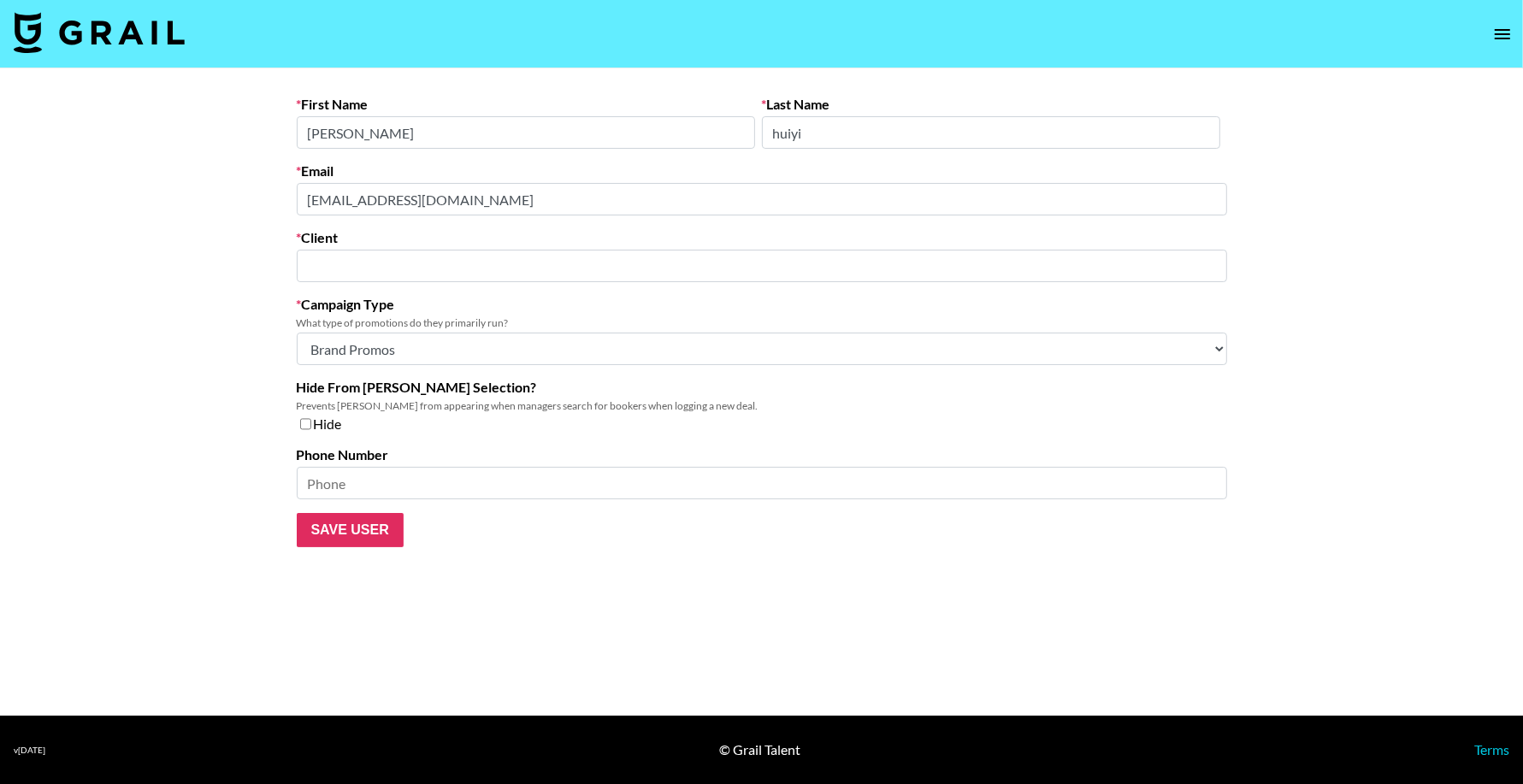
type input "BWM Canada (China)"
click at [139, 198] on main "First Name chen Last Name huiyi Email chenhuiyi@bwmcanada.com Client BWM Canada…" at bounding box center [761, 392] width 1523 height 647
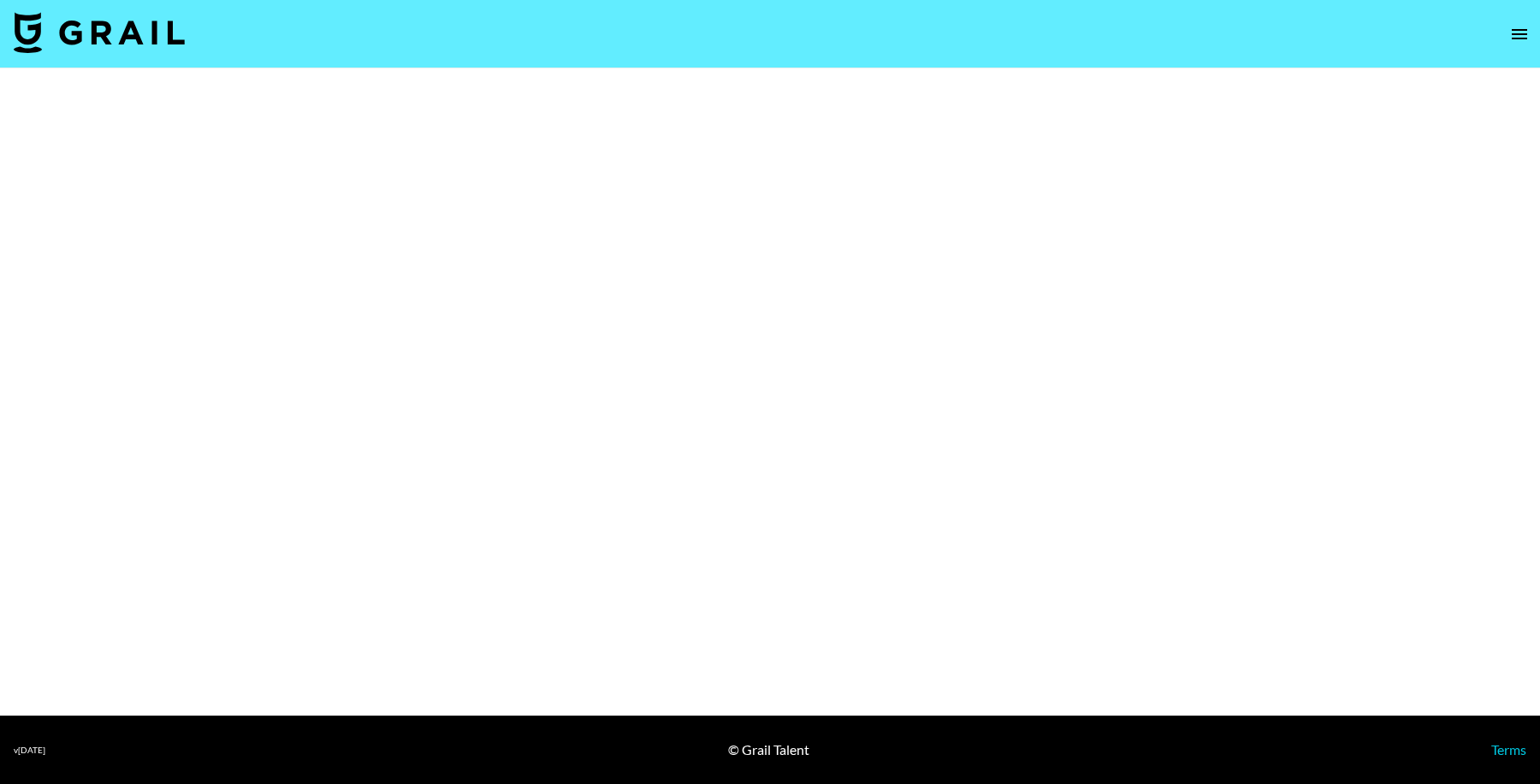
select select "Brand"
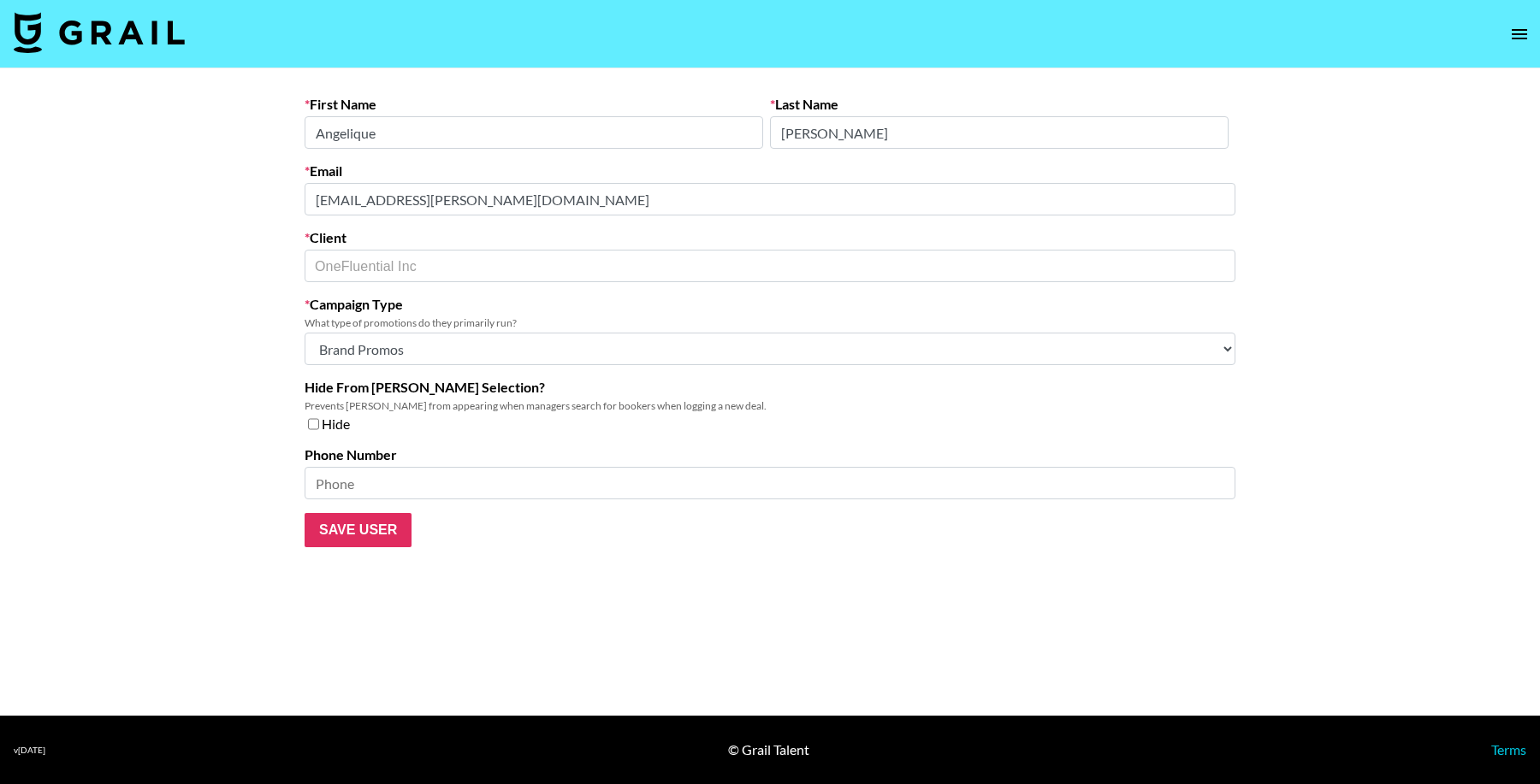
drag, startPoint x: 593, startPoint y: 211, endPoint x: 265, endPoint y: 185, distance: 329.0
click at [265, 186] on main "First Name [PERSON_NAME] Last Name [PERSON_NAME] Email [PERSON_NAME][EMAIL_ADDR…" at bounding box center [770, 392] width 1540 height 647
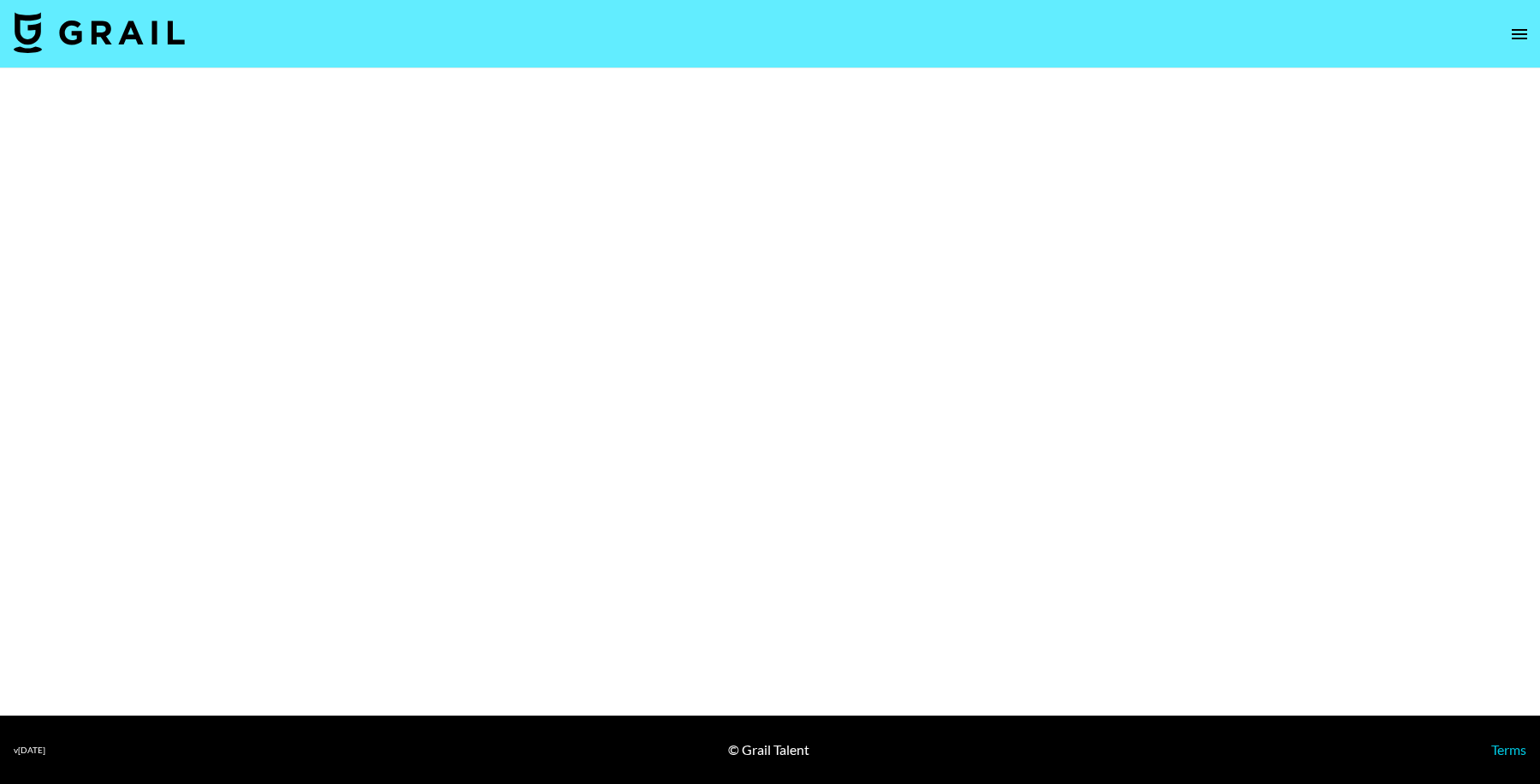
select select "Brand"
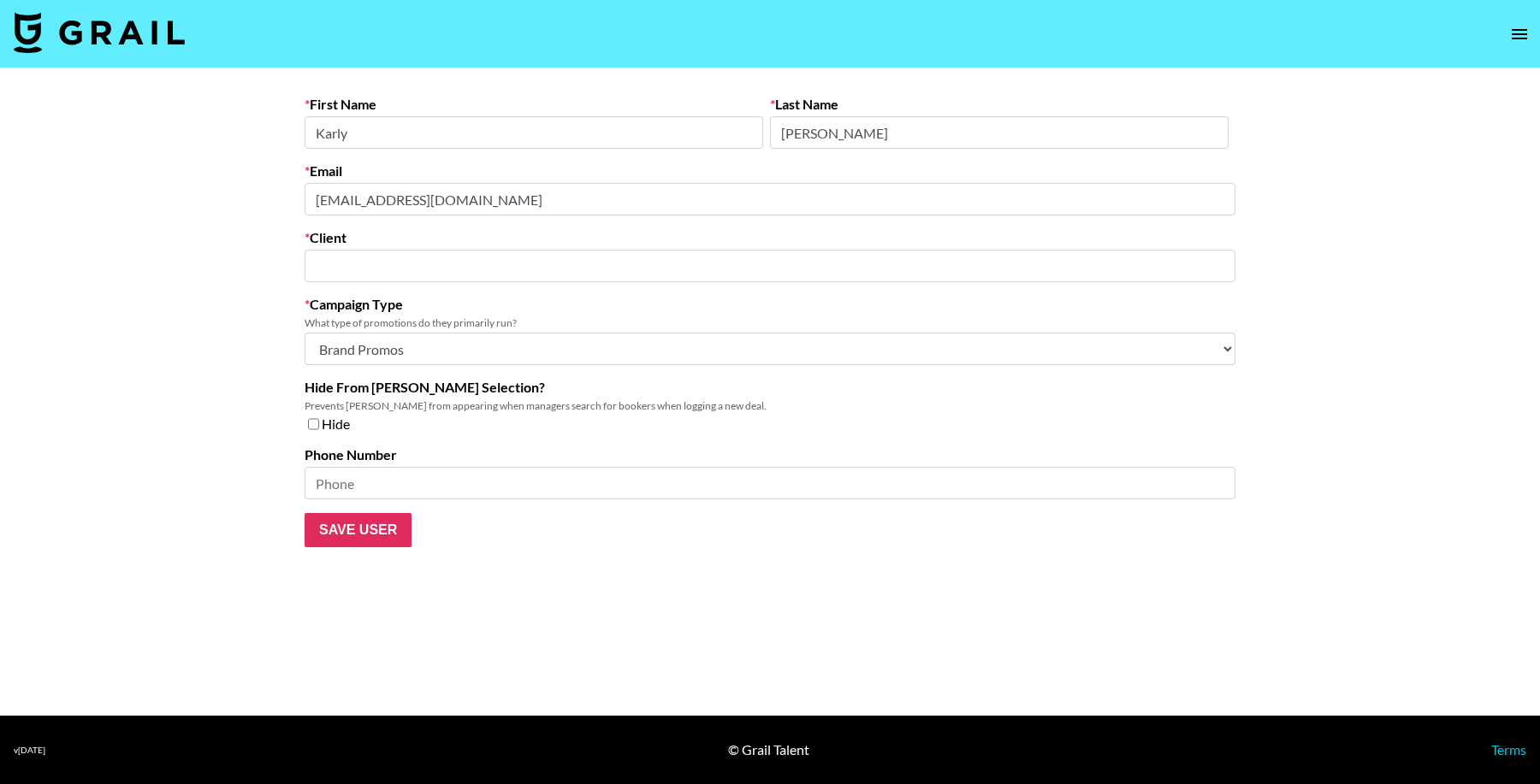
type input "[PERSON_NAME] Aspire"
click at [179, 192] on main "First Name [PERSON_NAME] Last Name [PERSON_NAME] Email [EMAIL_ADDRESS][DOMAIN_N…" at bounding box center [770, 392] width 1540 height 647
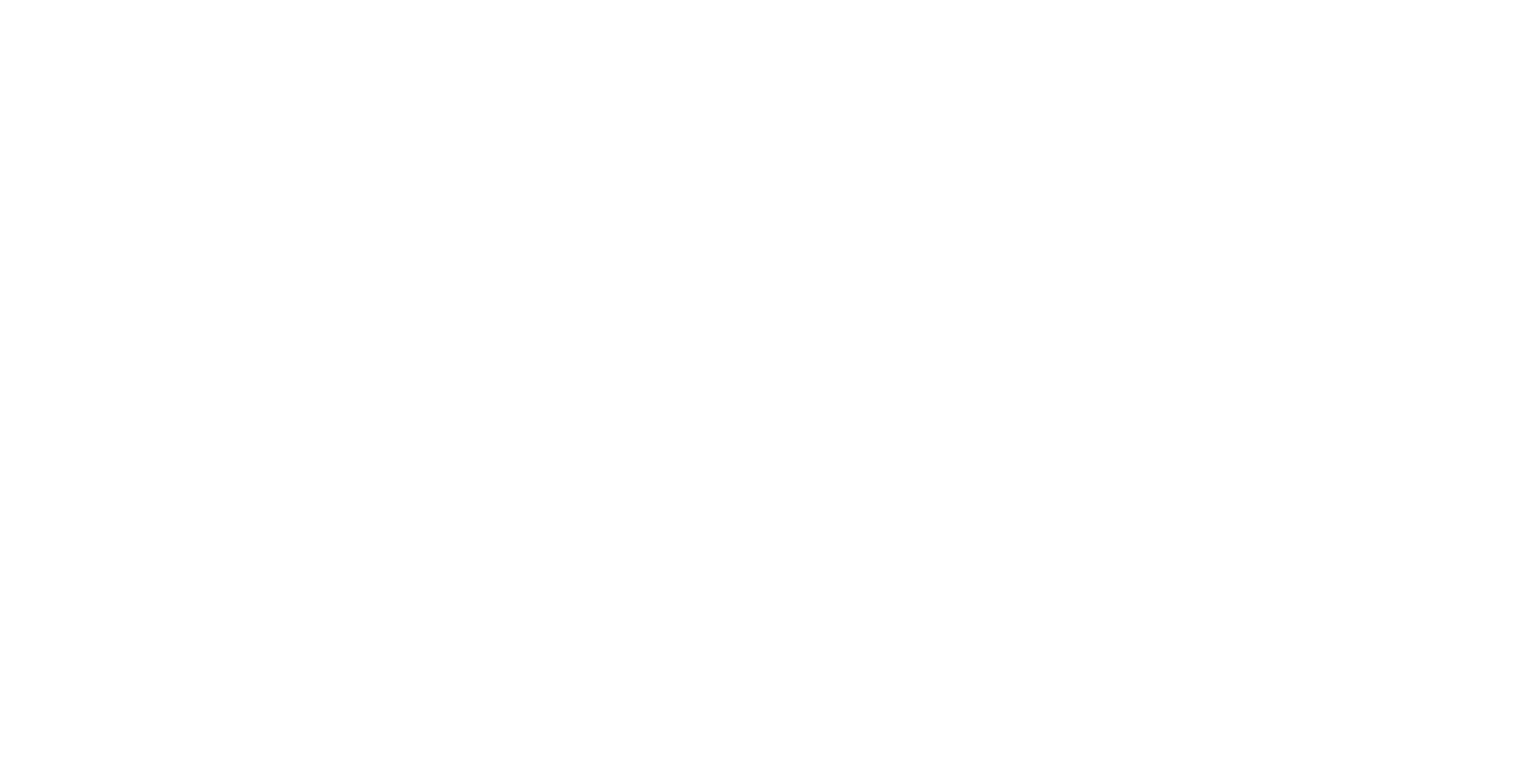
select select "Brand"
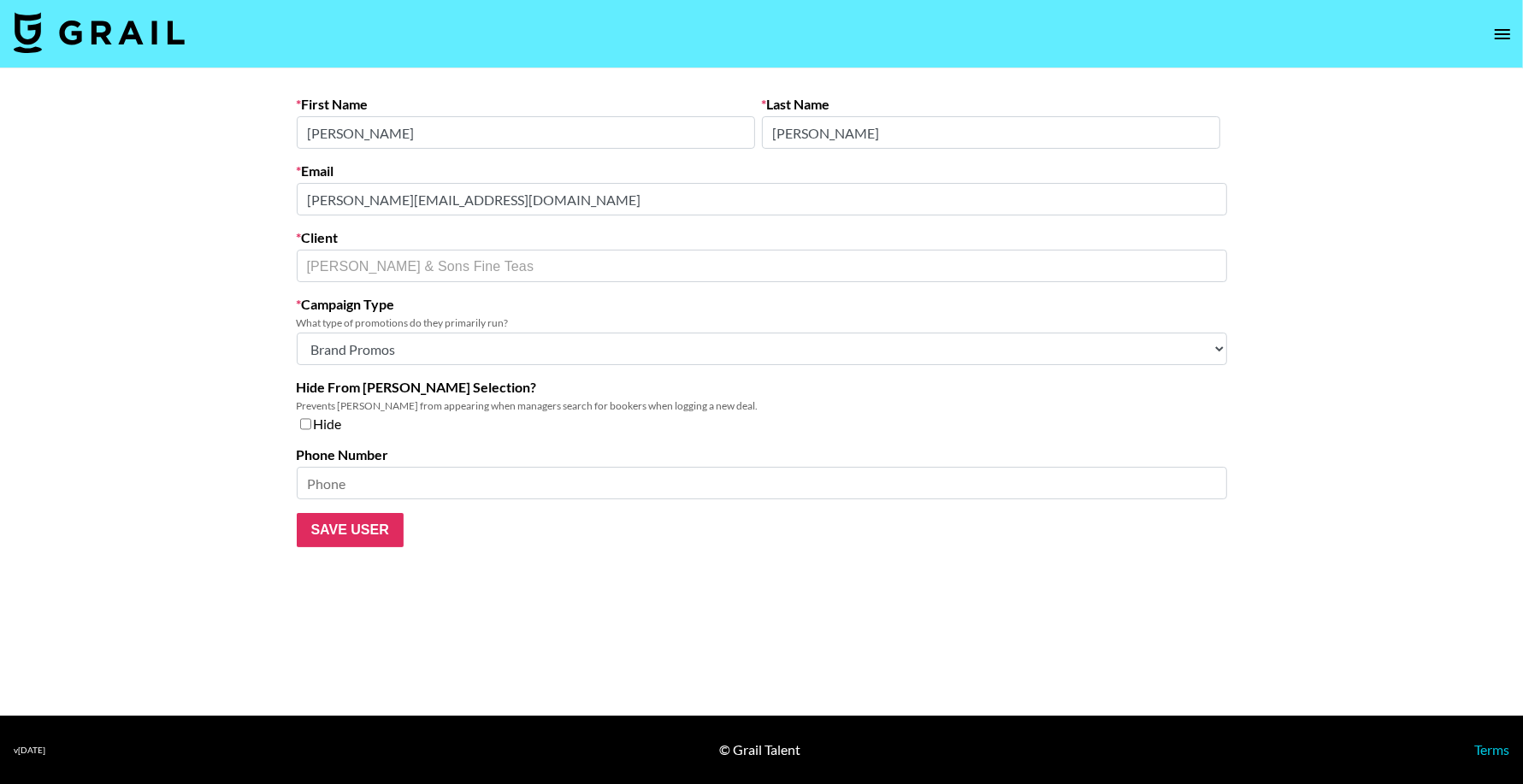
click at [220, 199] on main "First Name Amy Last Name Rodriguez Email amy@lab6media.com Client Harney & Sons…" at bounding box center [761, 392] width 1523 height 647
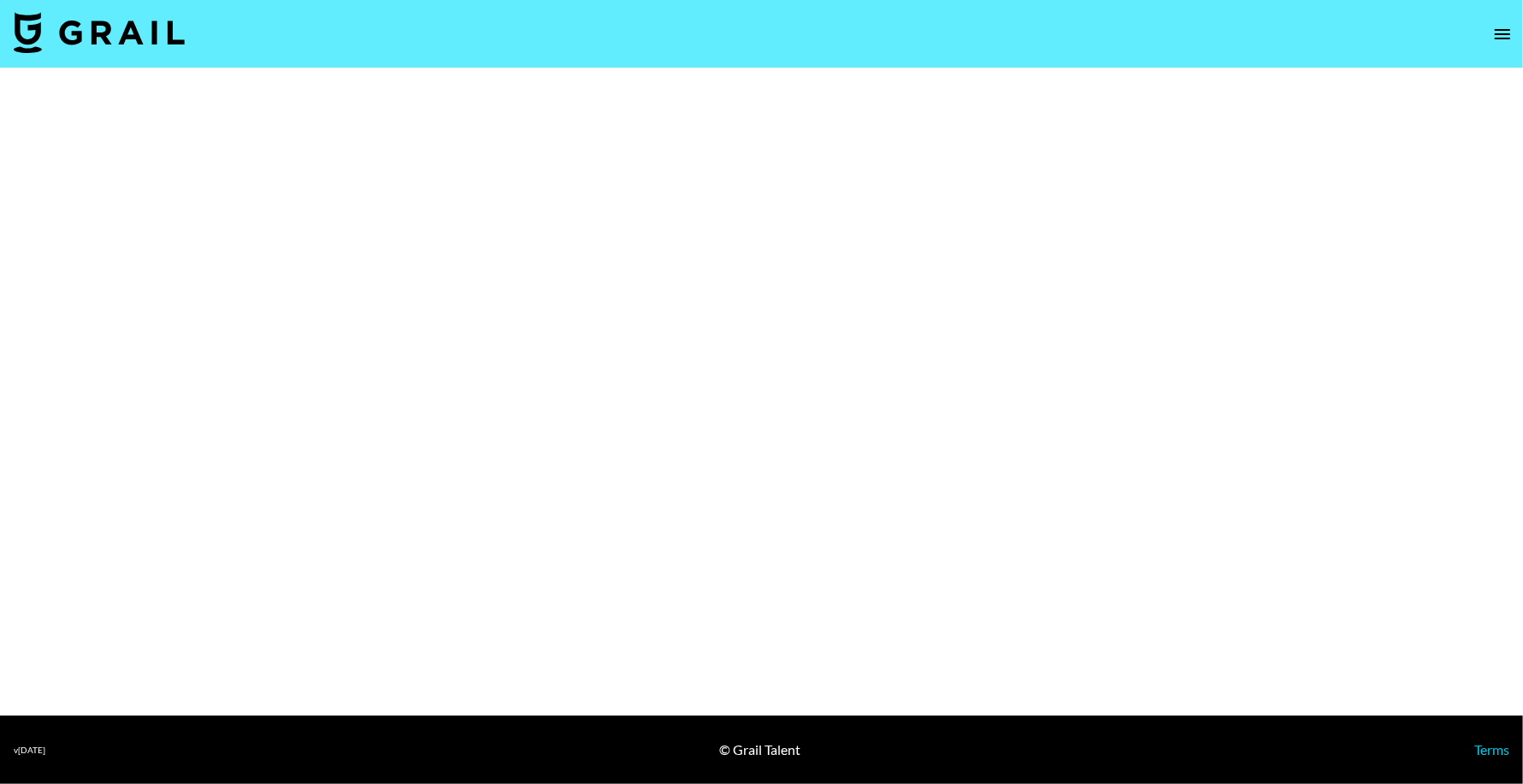
select select "Brand"
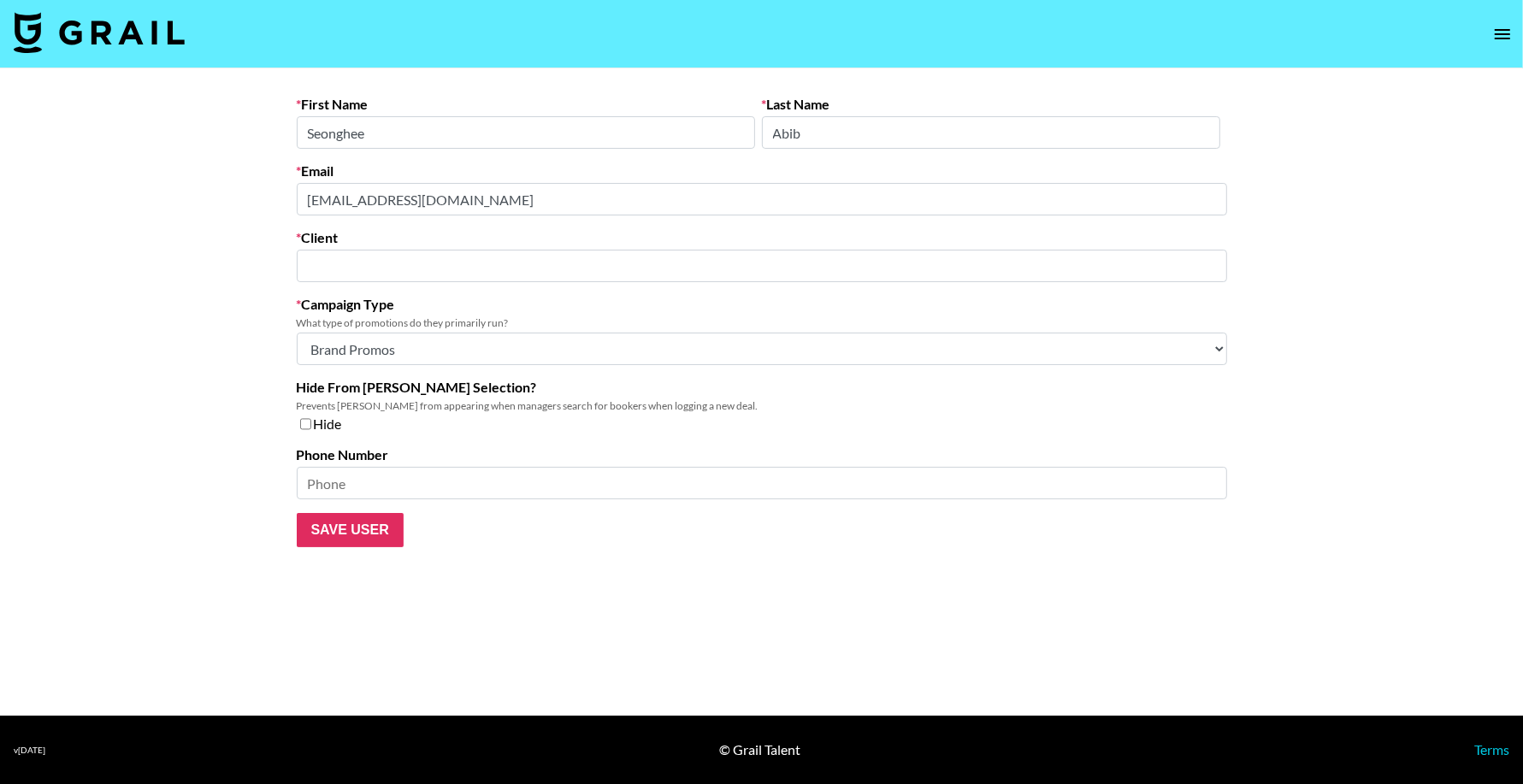
type input "Abib"
click at [228, 198] on main "First Name [PERSON_NAME] Last Name Abib Email [EMAIL_ADDRESS][DOMAIN_NAME] Clie…" at bounding box center [770, 392] width 1540 height 647
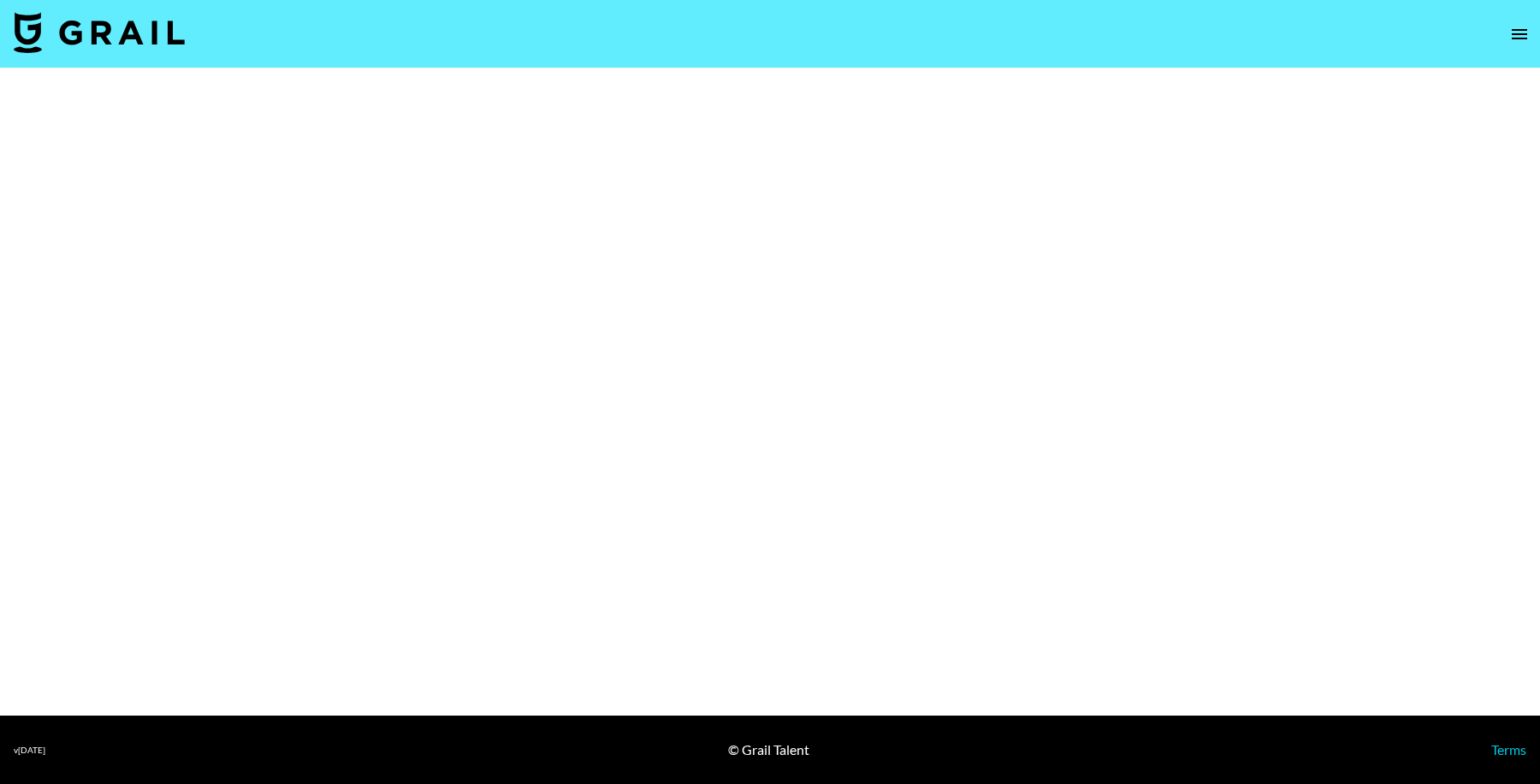
select select "Brand"
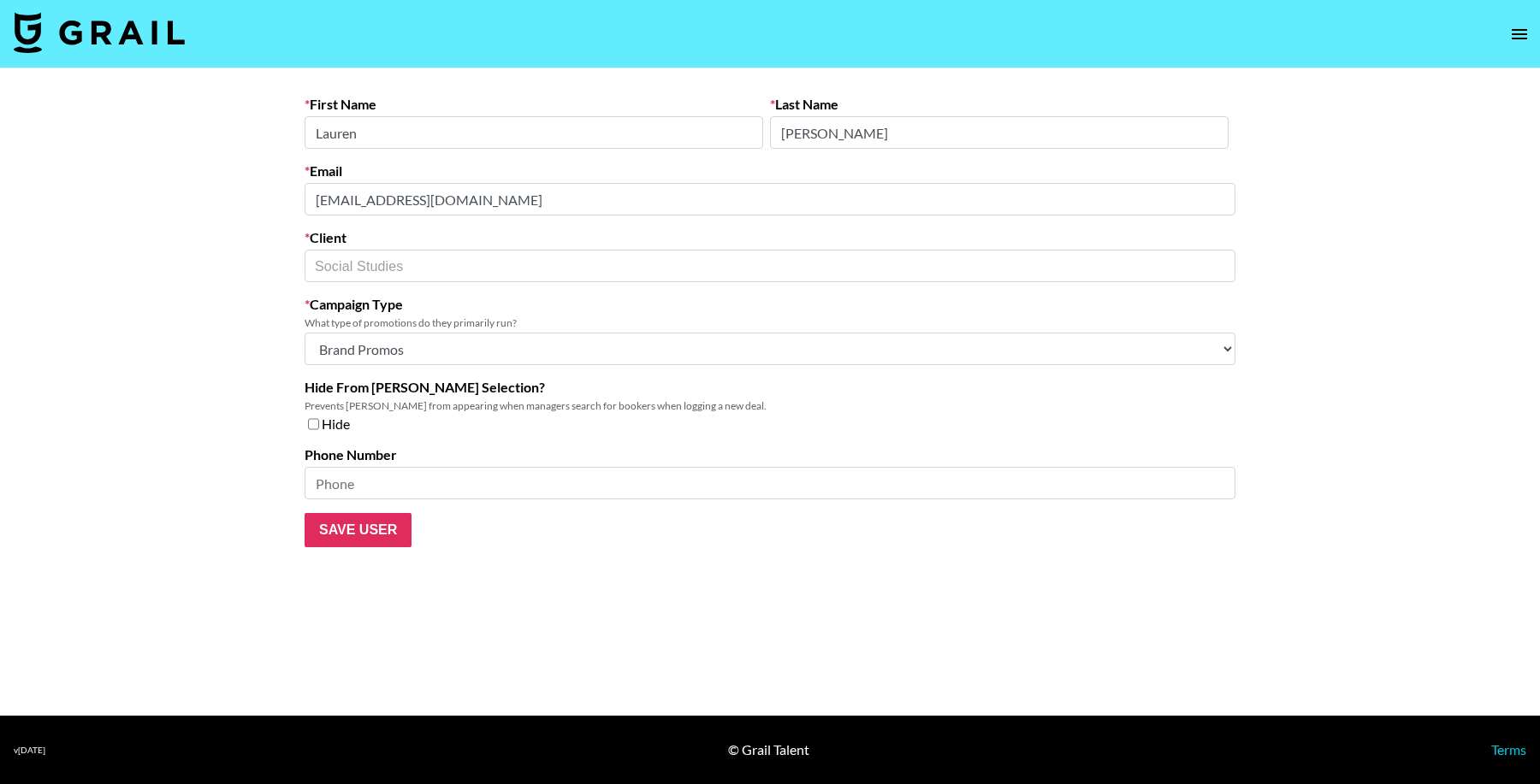
click at [146, 168] on main "First Name [PERSON_NAME] Last Name [PERSON_NAME] Email [PERSON_NAME][EMAIL_ADDR…" at bounding box center [770, 392] width 1540 height 647
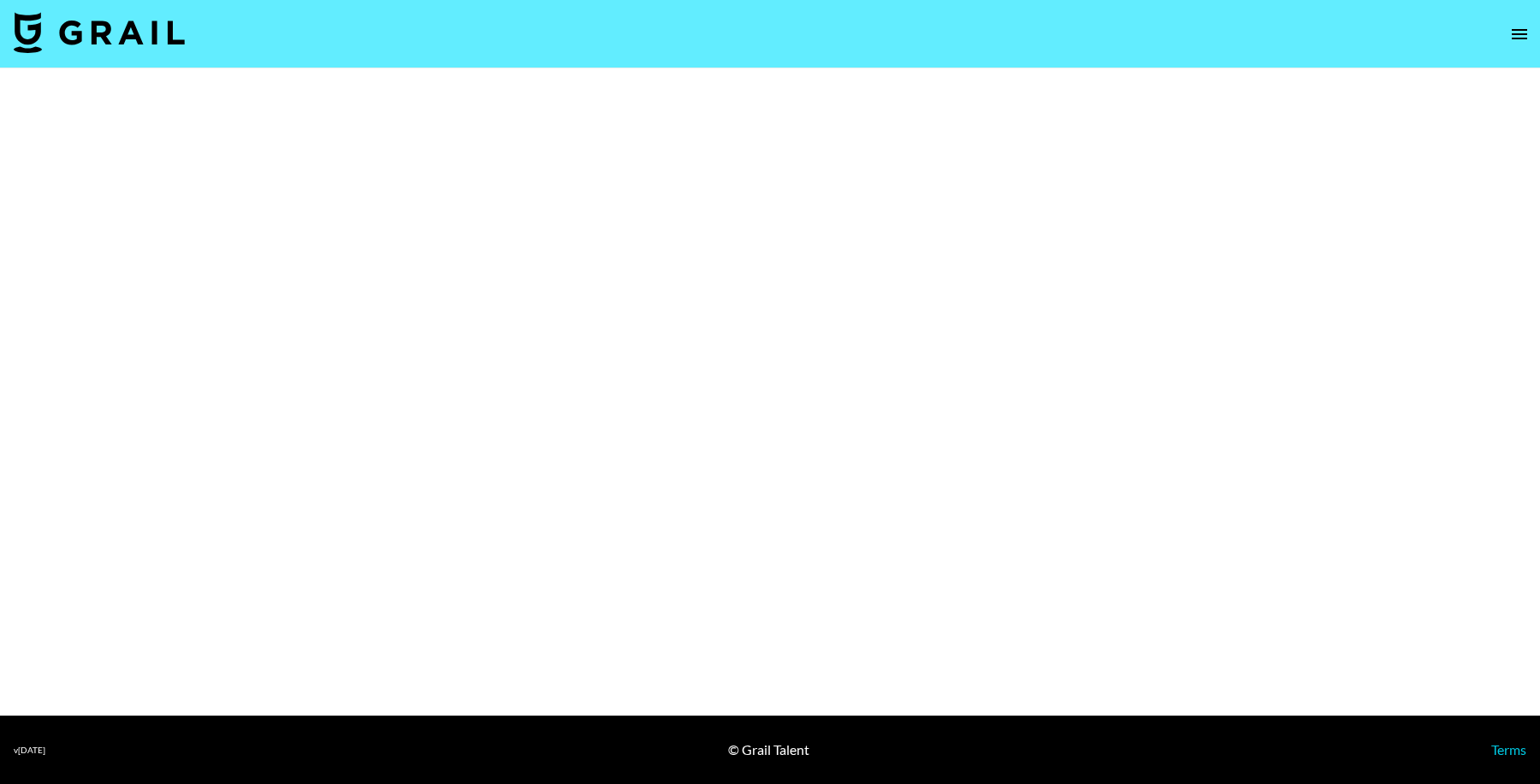
select select "Brand"
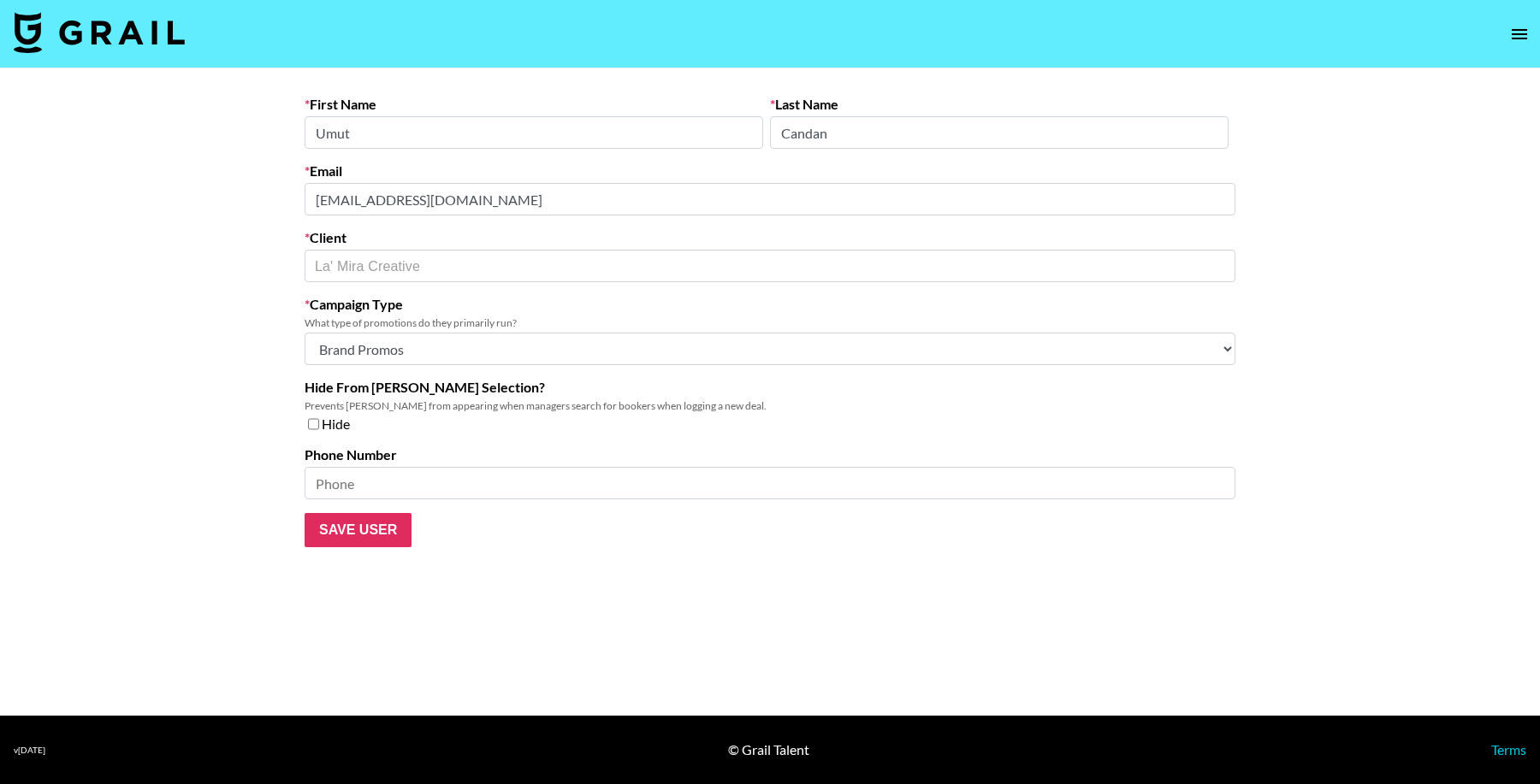
click at [242, 199] on main "First Name Umut Last Name Candan Email umut@studiolamira.com Client La' Mira Cr…" at bounding box center [770, 392] width 1540 height 647
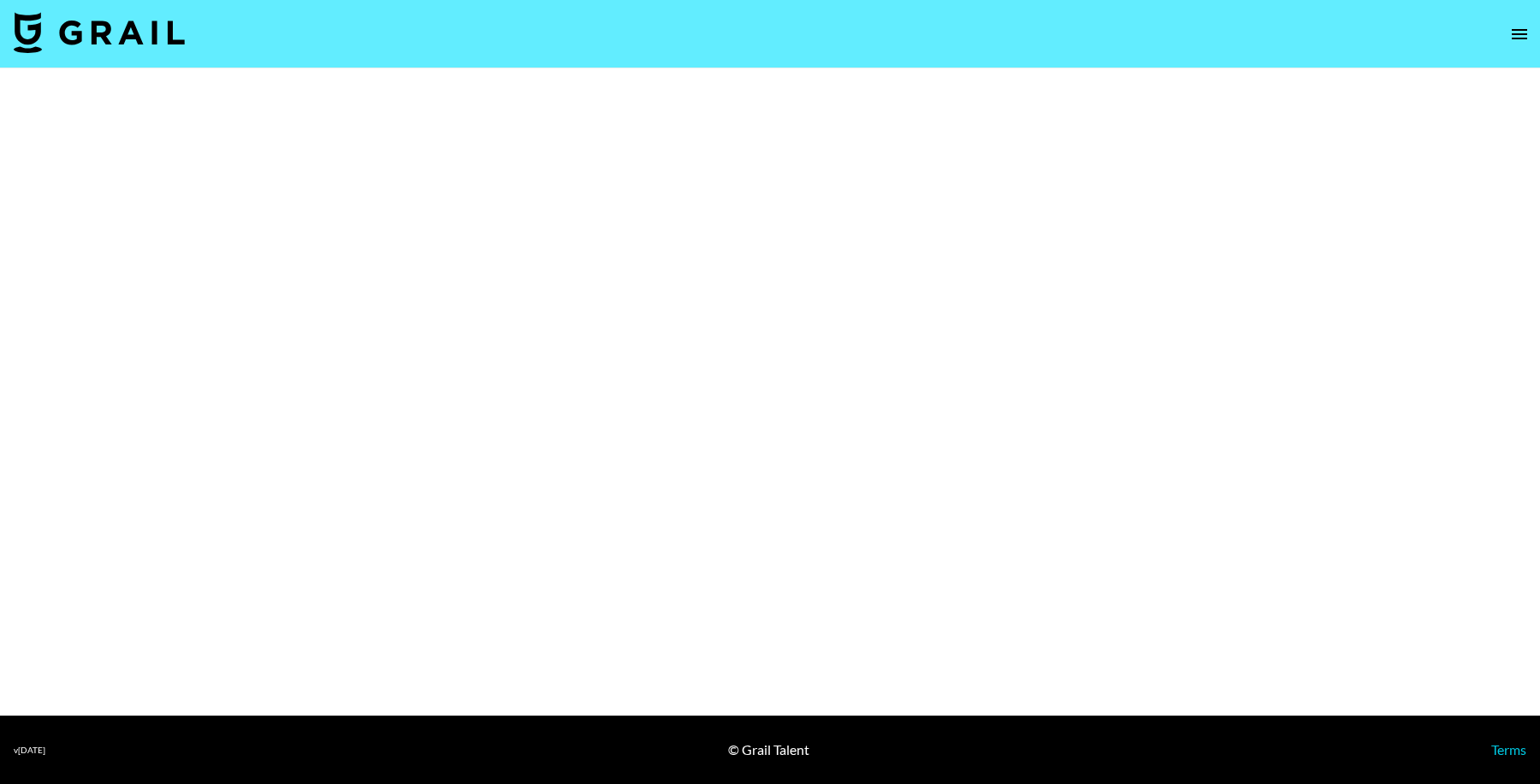
select select "Brand"
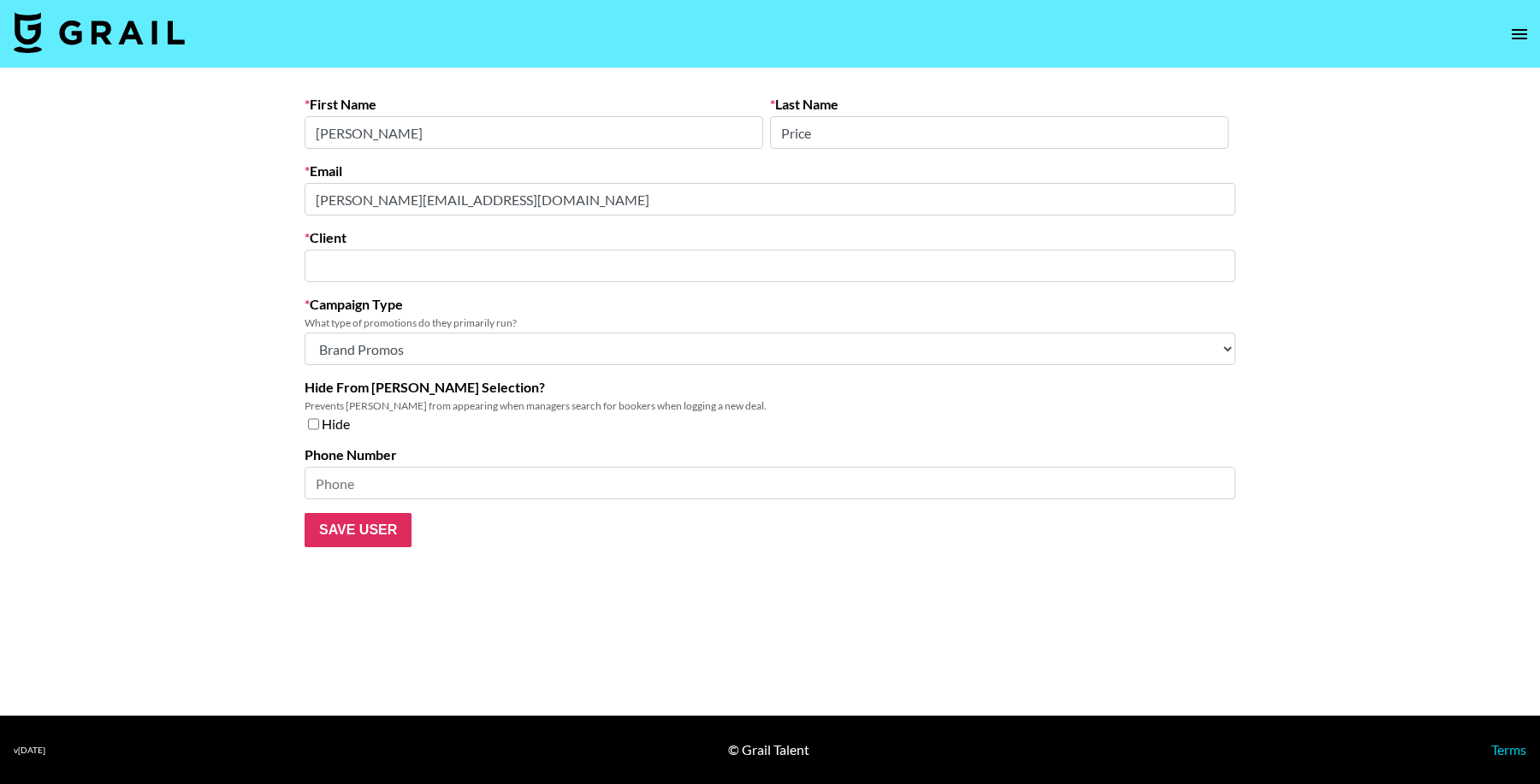
type input "Bloomnu"
click at [153, 187] on main "First Name [PERSON_NAME] Last Name Price Email [PERSON_NAME][EMAIL_ADDRESS][DOM…" at bounding box center [761, 392] width 1523 height 647
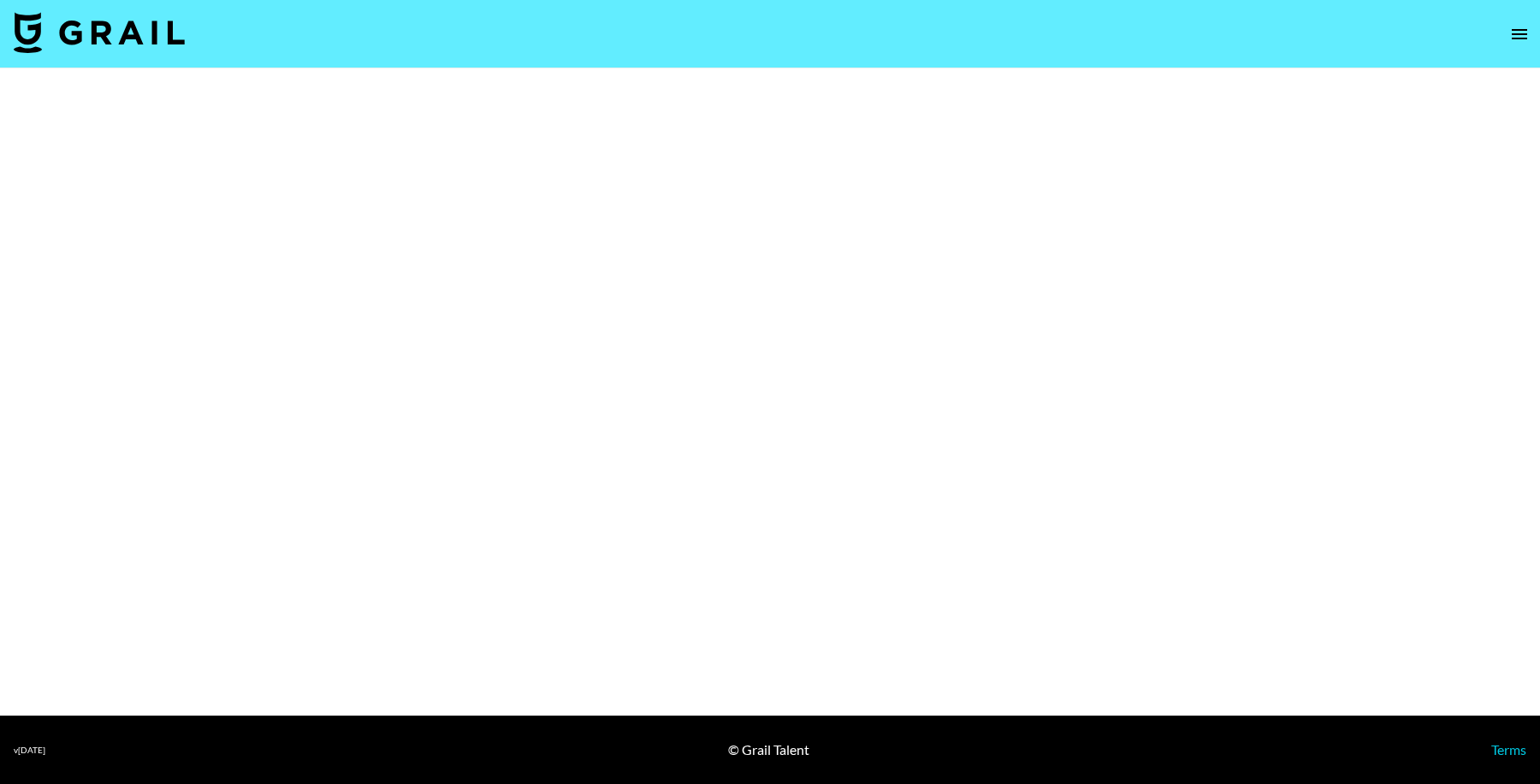
select select "Brand"
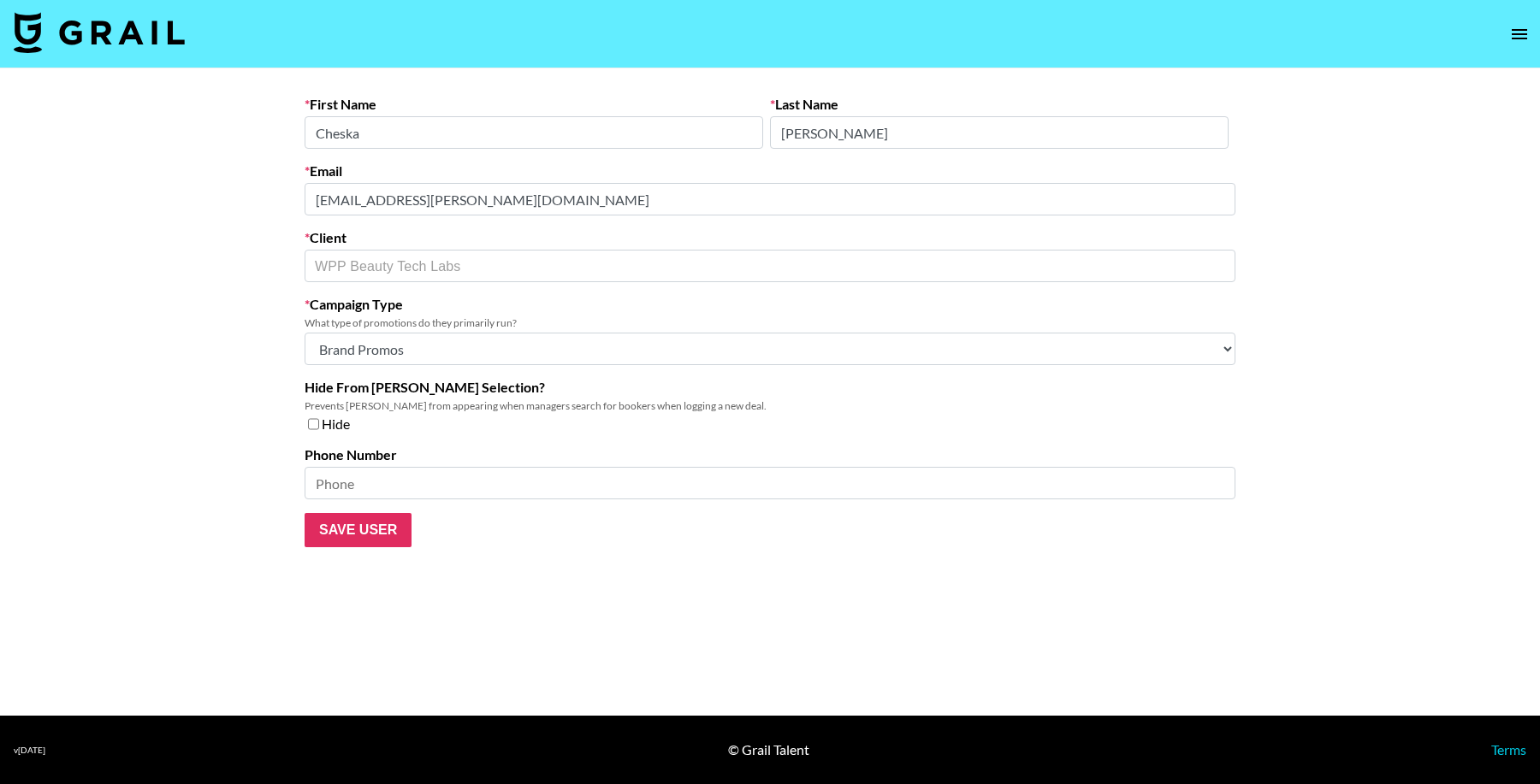
click at [219, 198] on main "First Name [PERSON_NAME] Last Name [PERSON_NAME] Email [EMAIL_ADDRESS][PERSON_N…" at bounding box center [770, 392] width 1540 height 647
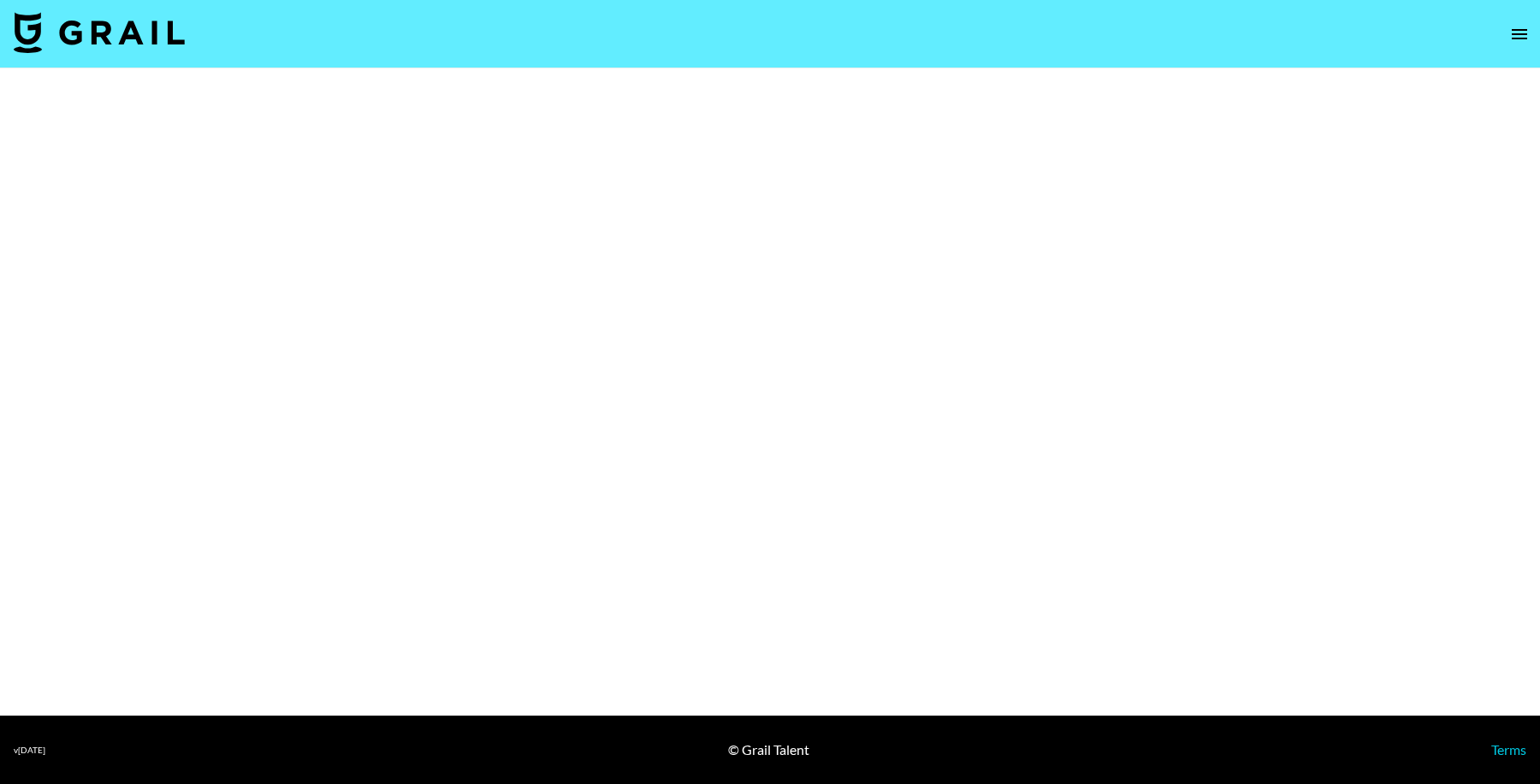
select select "Brand"
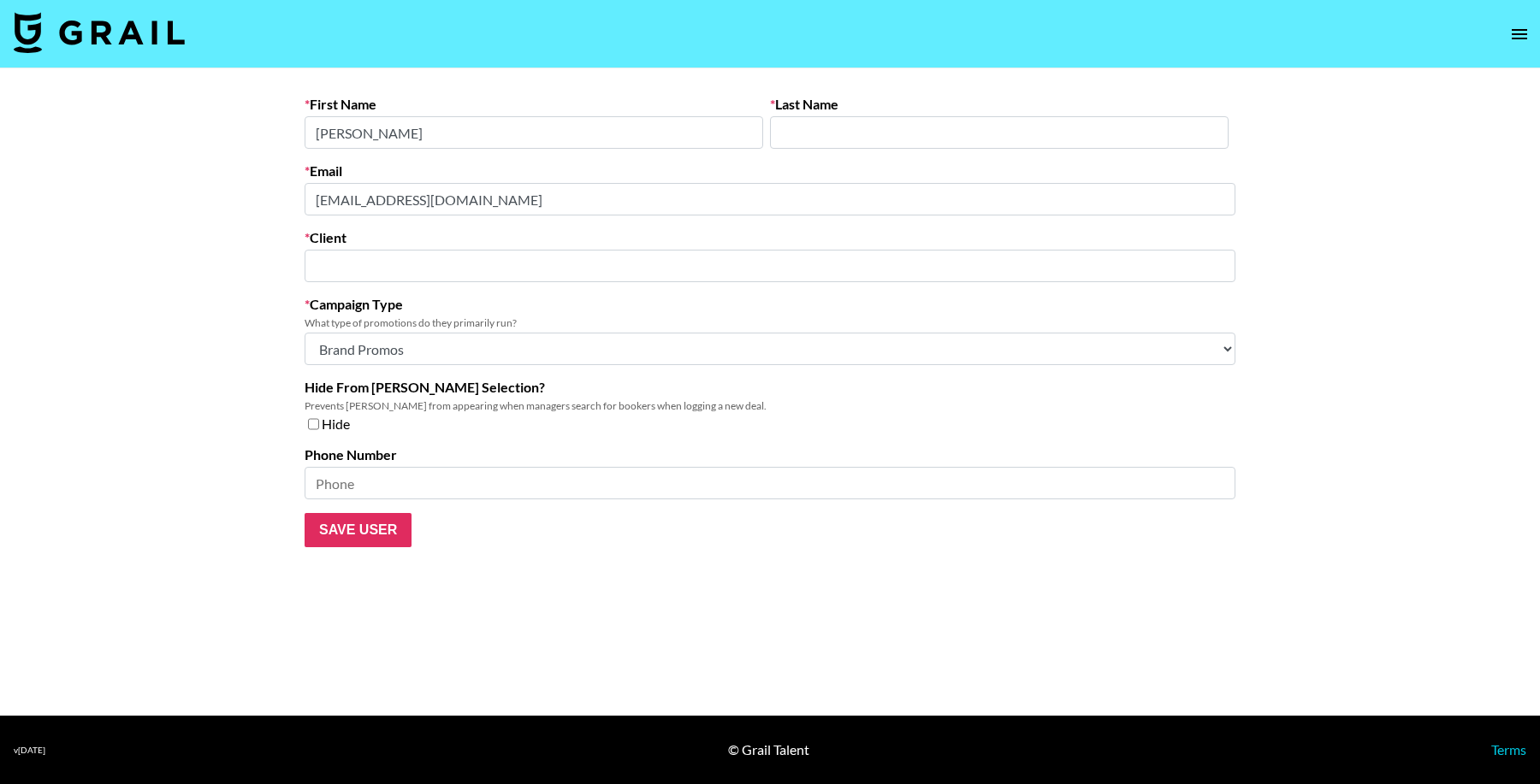
type input "Hatch"
click at [230, 204] on main "First Name Olivia Last Name Email creators@hatch.co Client Hatch ​ Campaign Typ…" at bounding box center [761, 392] width 1523 height 647
click at [269, 194] on main "First Name Olivia Last Name Email creators@hatch.co Client Hatch ​ Campaign Typ…" at bounding box center [770, 392] width 1540 height 647
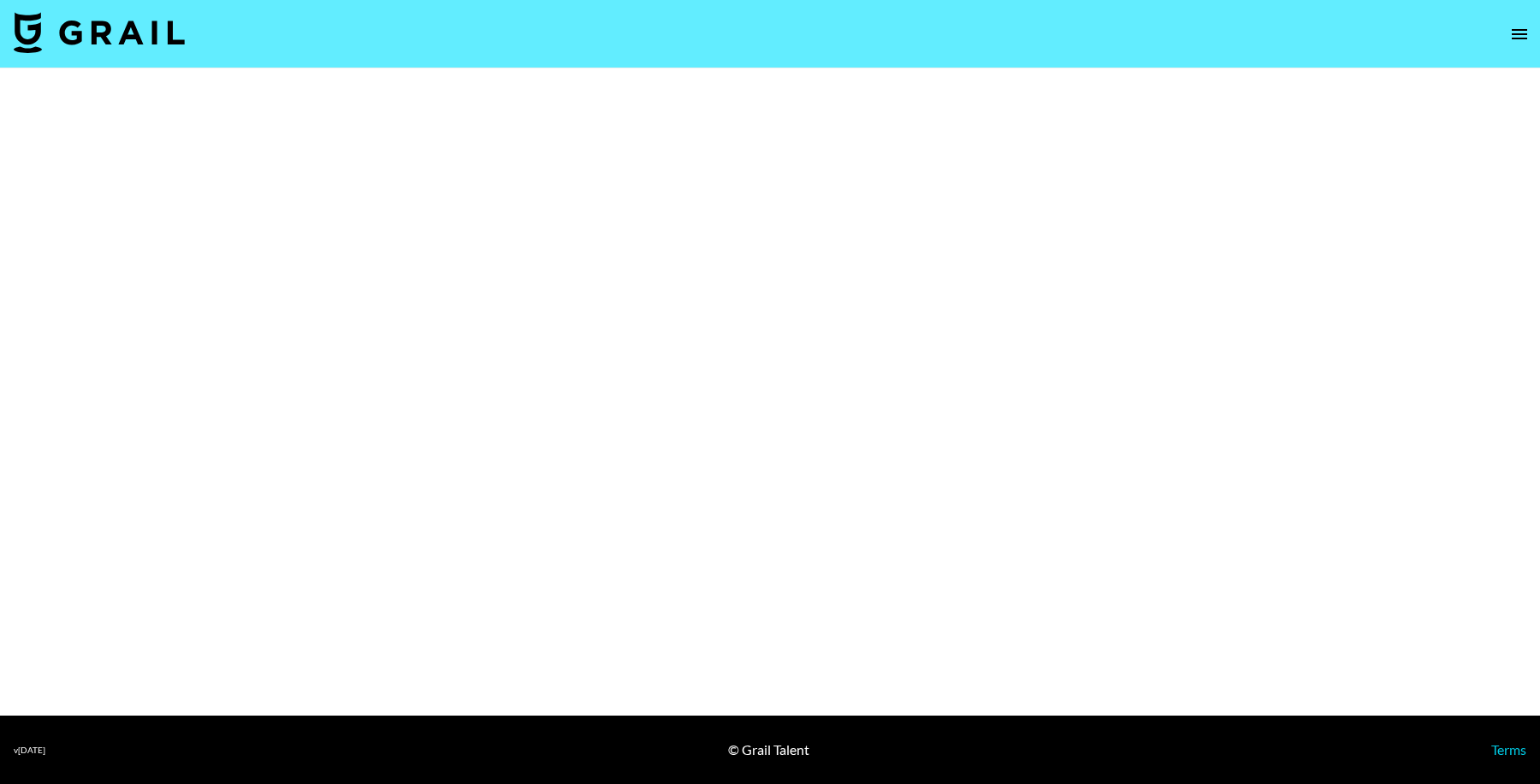
select select "Brand"
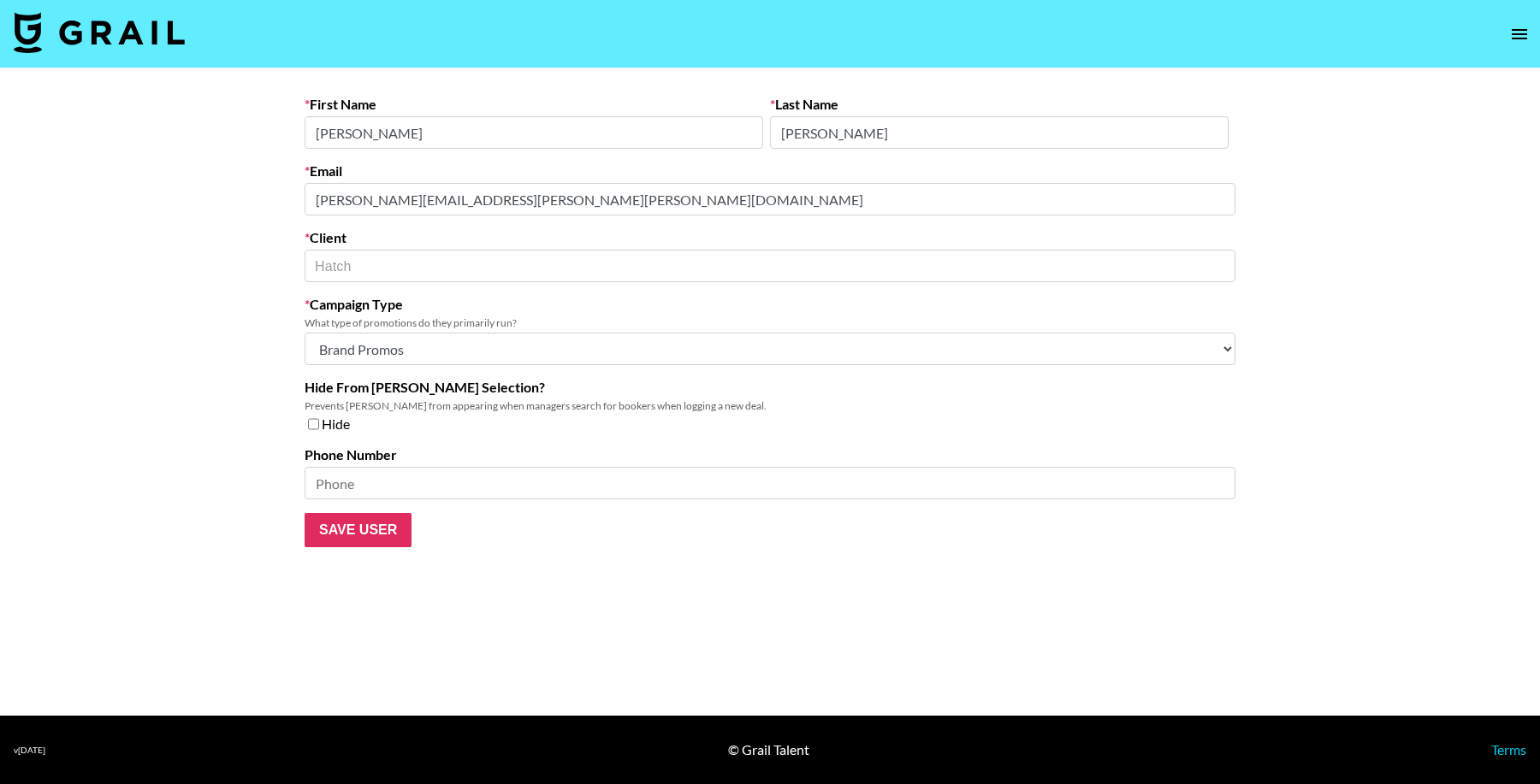
click at [198, 182] on main "First Name [PERSON_NAME] Last Name [PERSON_NAME] Email [PERSON_NAME][EMAIL_ADDR…" at bounding box center [770, 392] width 1540 height 647
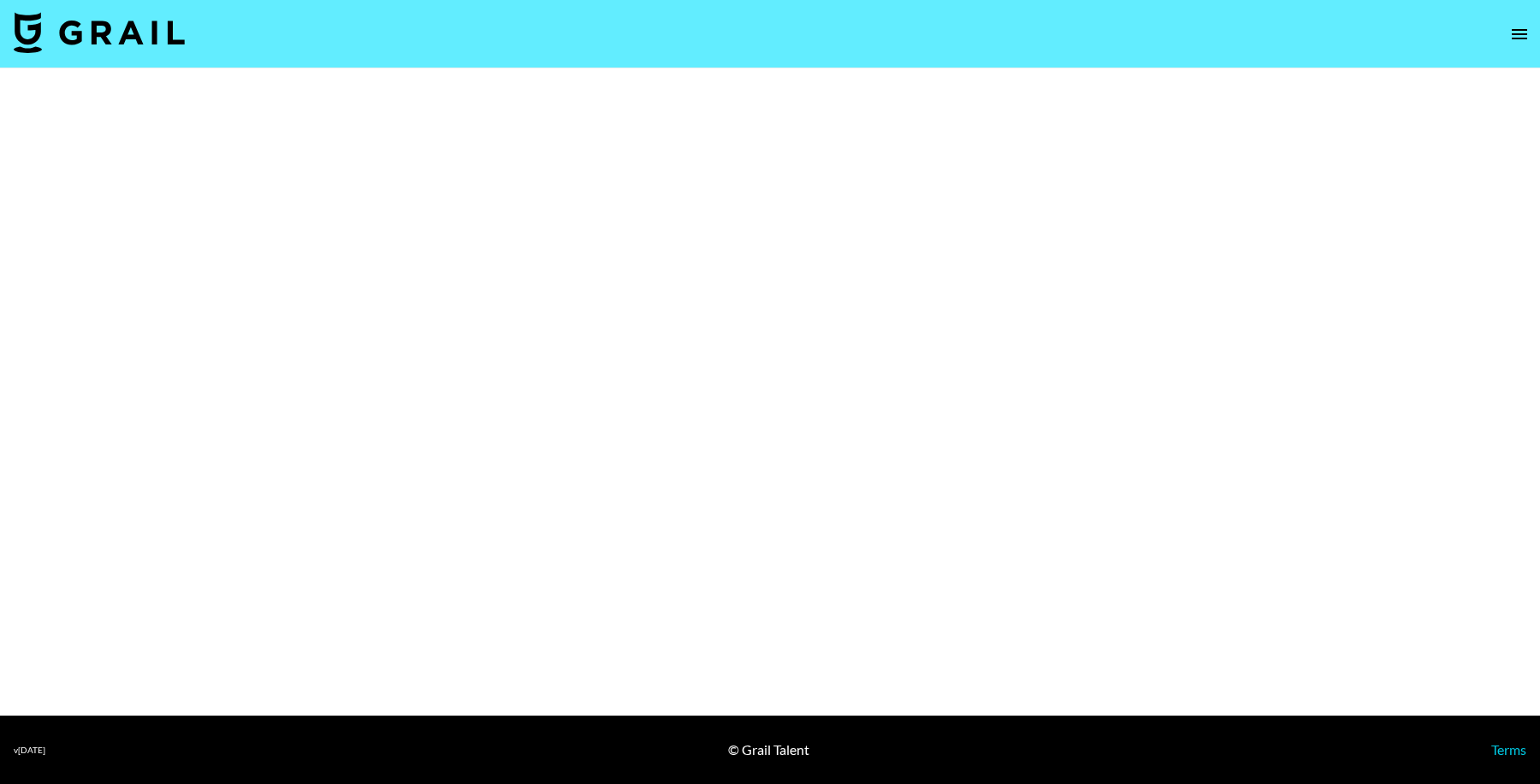
select select "Brand"
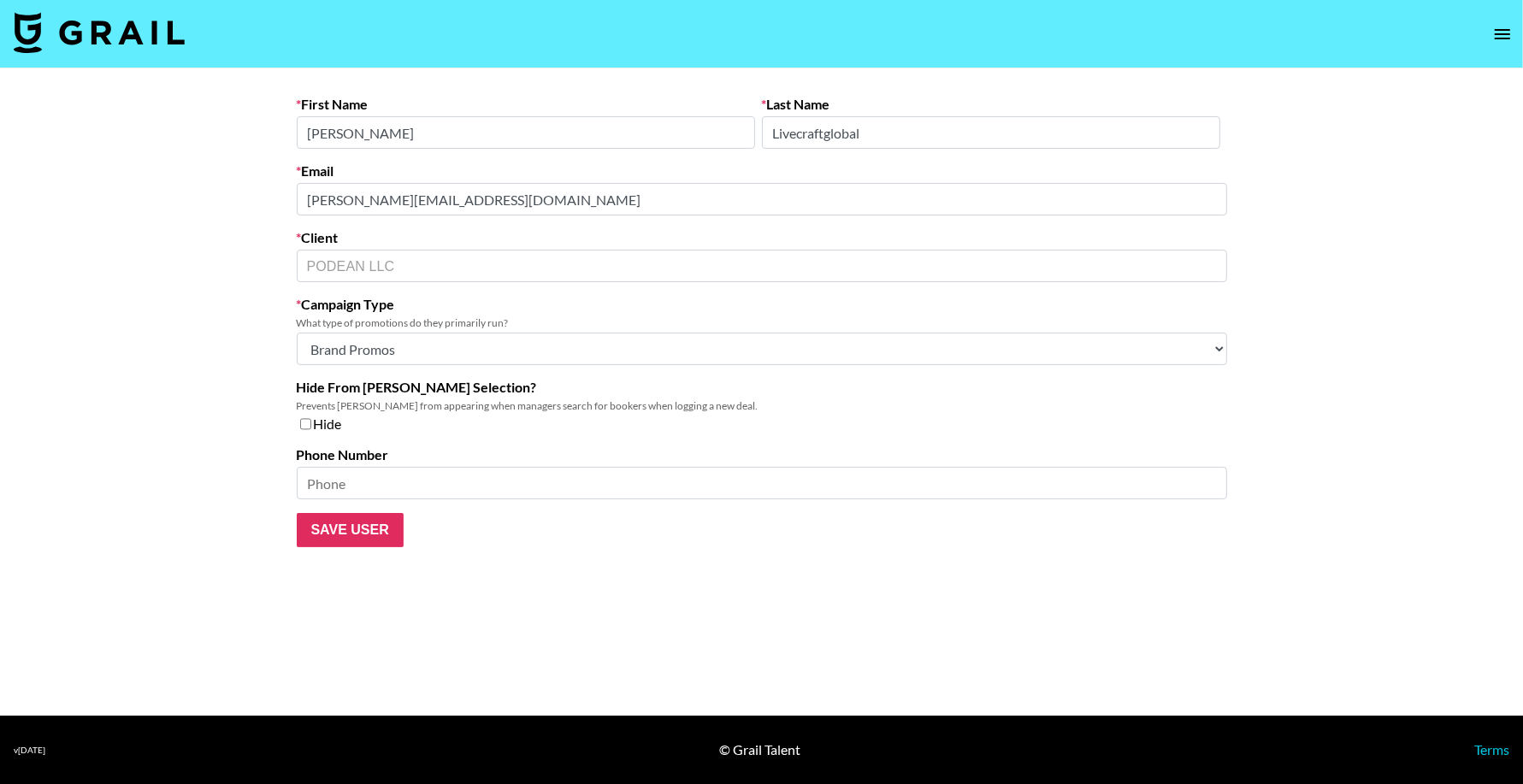
click at [210, 203] on main "First Name [PERSON_NAME] Last Name Livecraftglobal Email [PERSON_NAME][EMAIL_AD…" at bounding box center [761, 392] width 1523 height 647
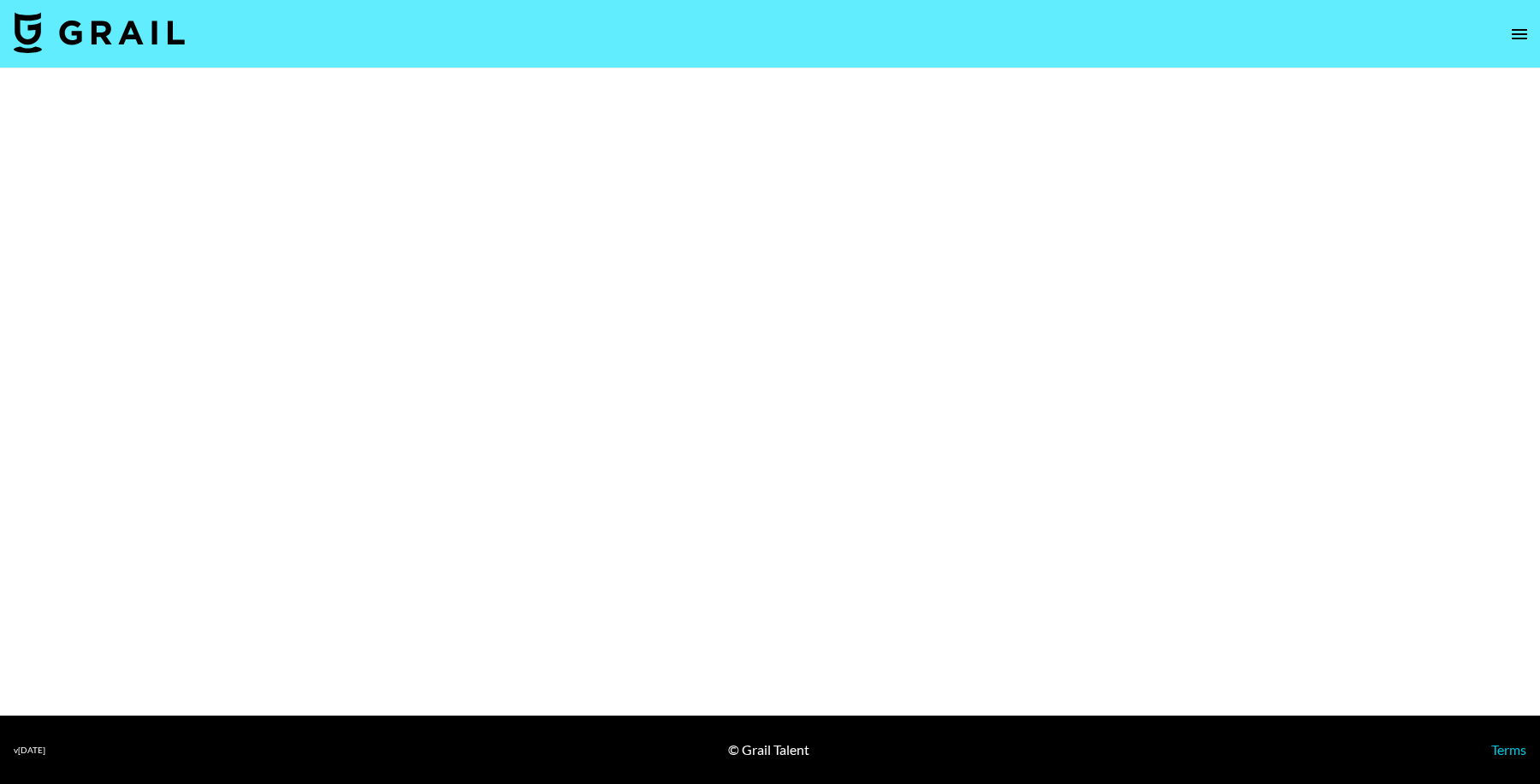
select select "Brand"
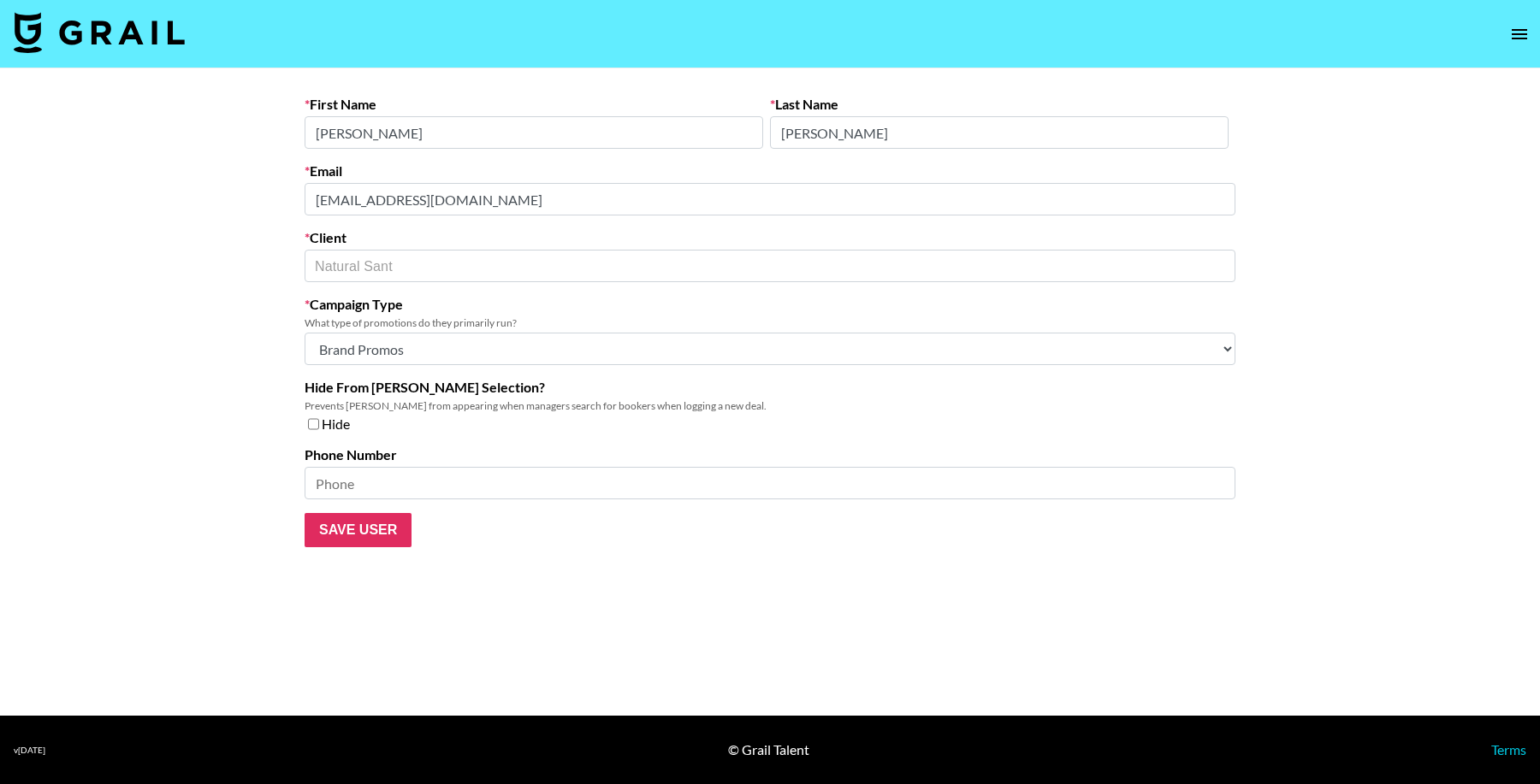
click at [235, 199] on main "First Name Santiago Last Name Nieto Email manager@naturalsant.us Client Natural…" at bounding box center [770, 392] width 1540 height 647
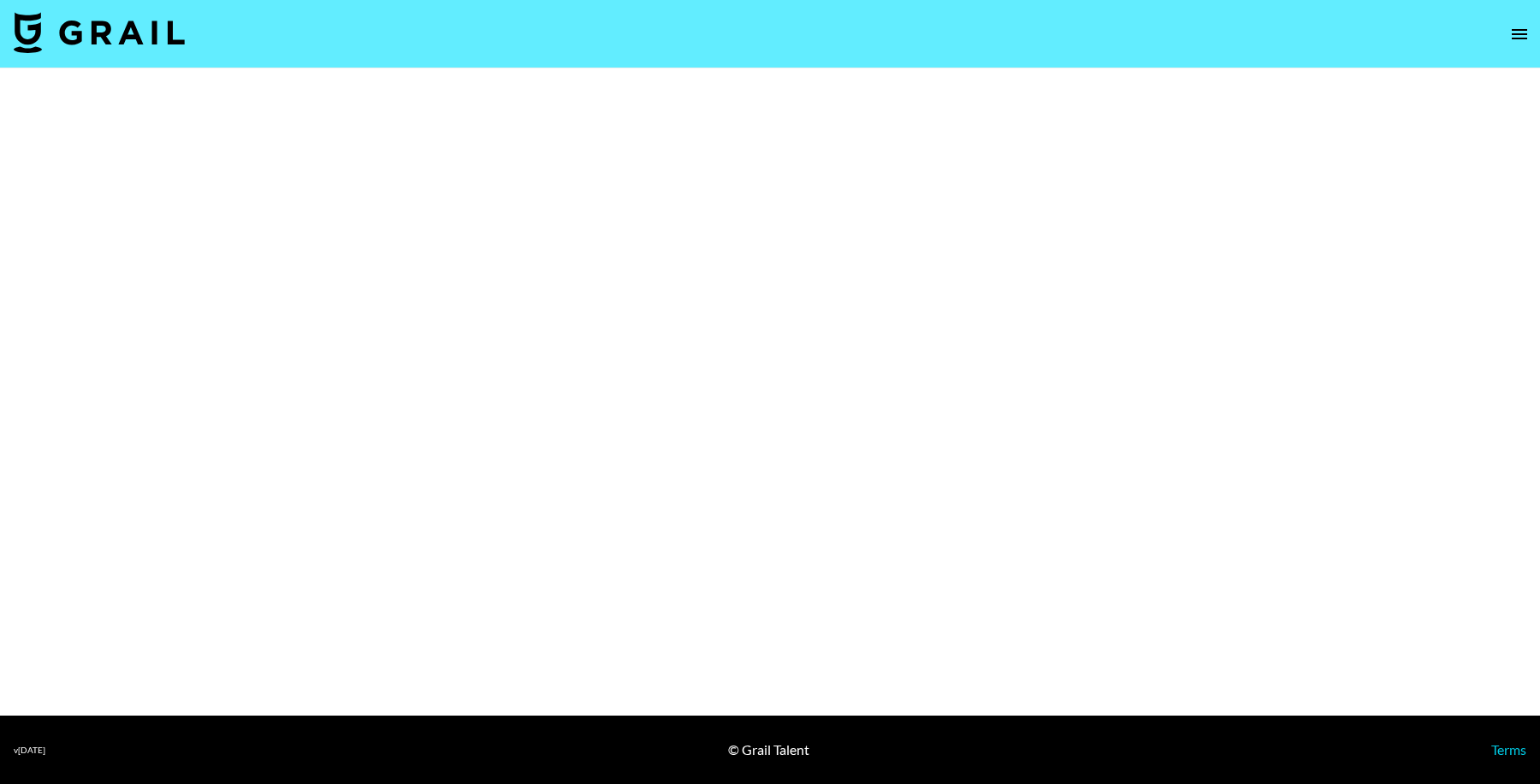
select select "Brand"
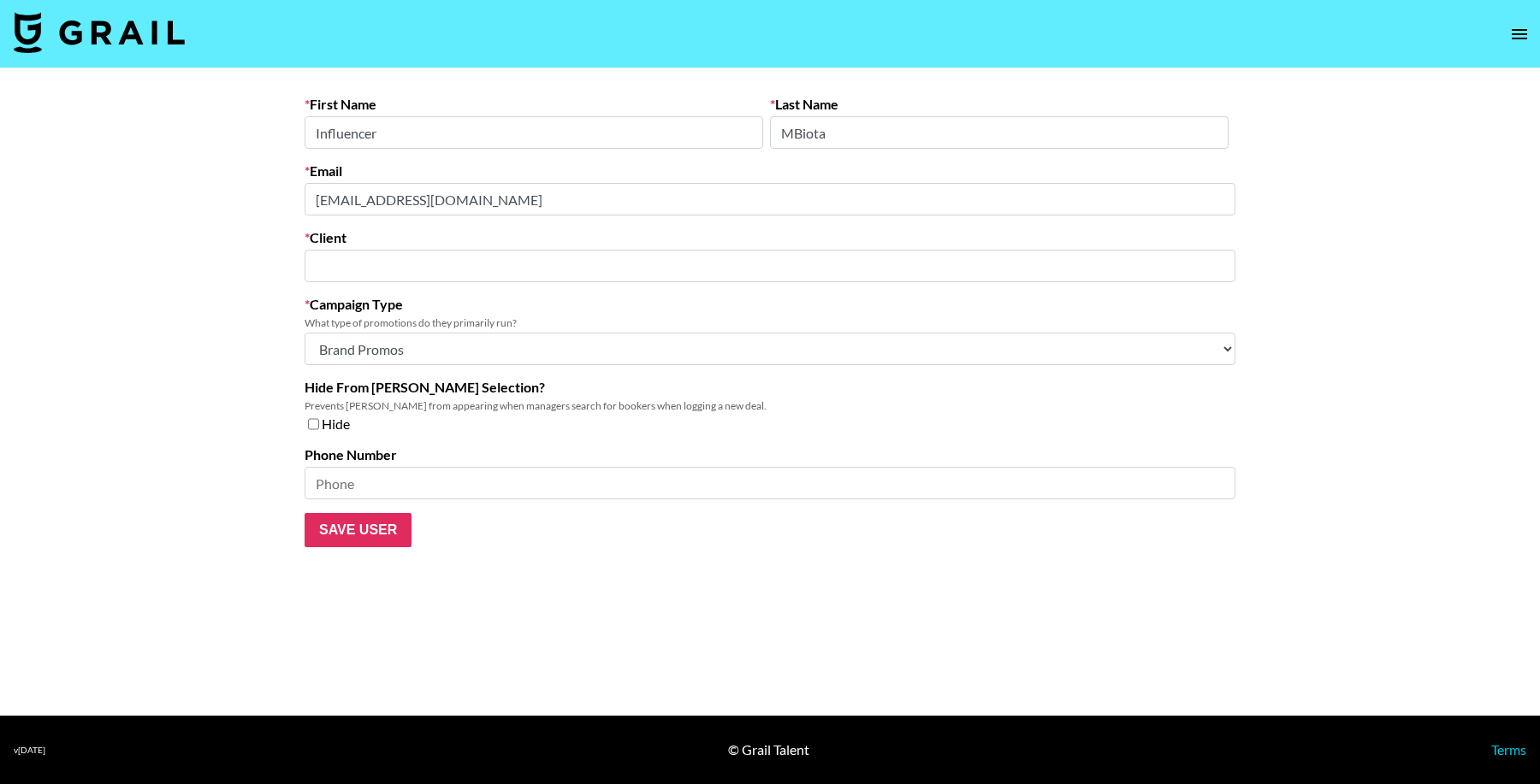
type input "[PERSON_NAME] Inc."
click at [185, 196] on main "First Name Influencer Last Name MBiota Email [EMAIL_ADDRESS][DOMAIN_NAME] Clien…" at bounding box center [770, 392] width 1540 height 647
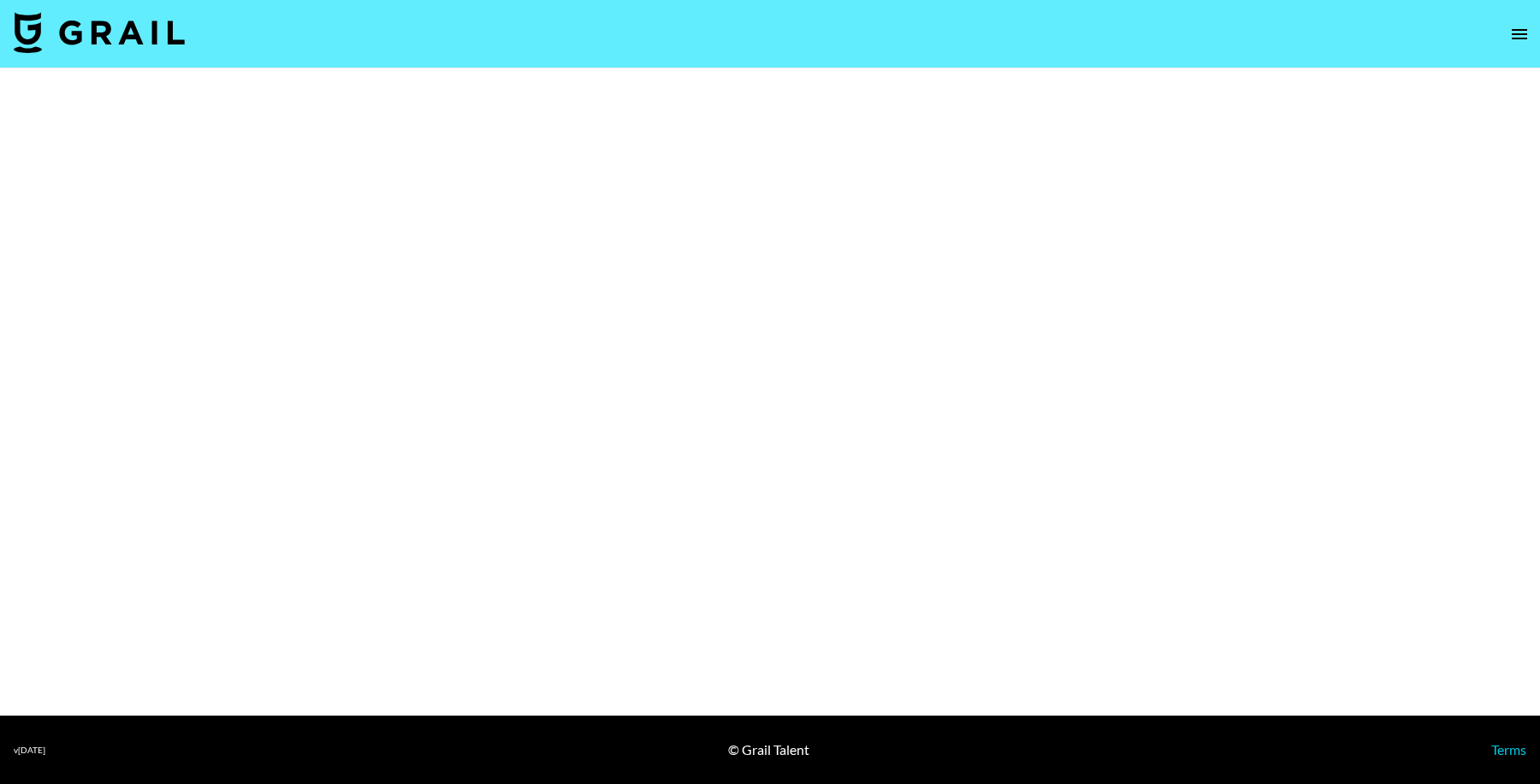
select select "Song"
select select "Brand"
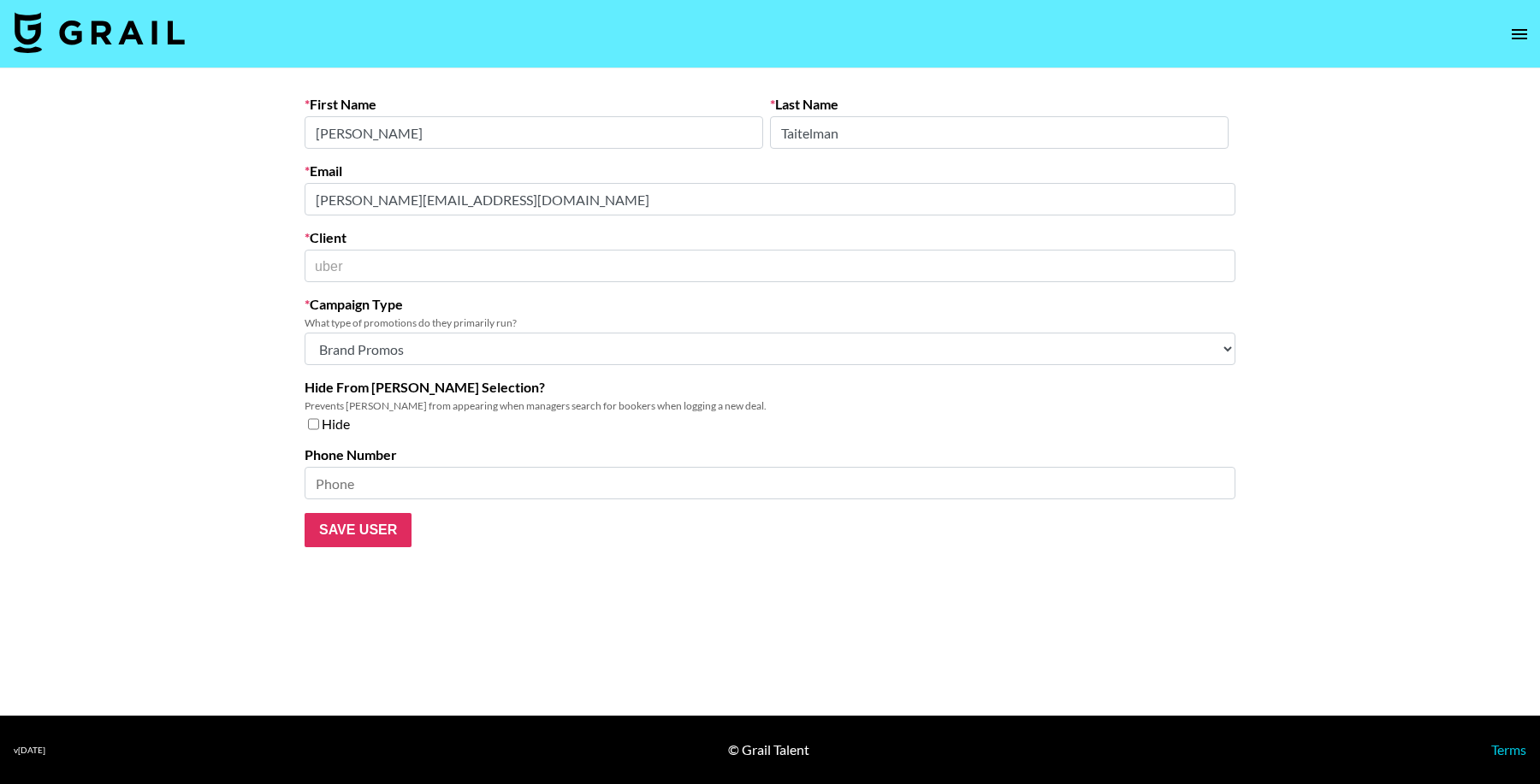
click at [184, 193] on main "First Name [PERSON_NAME] Last Name [PERSON_NAME] Email [PERSON_NAME][EMAIL_ADDR…" at bounding box center [770, 392] width 1540 height 647
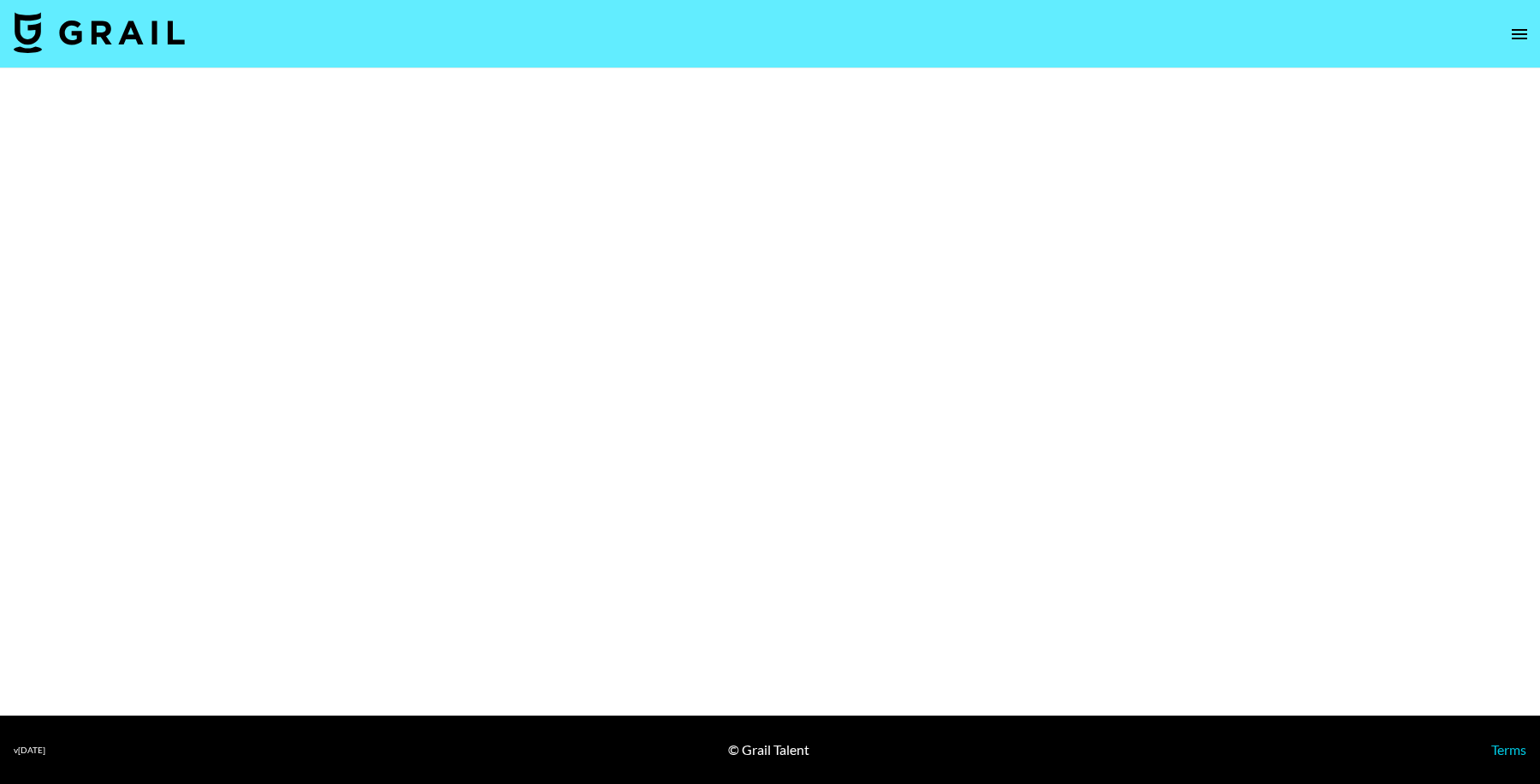
select select "Brand"
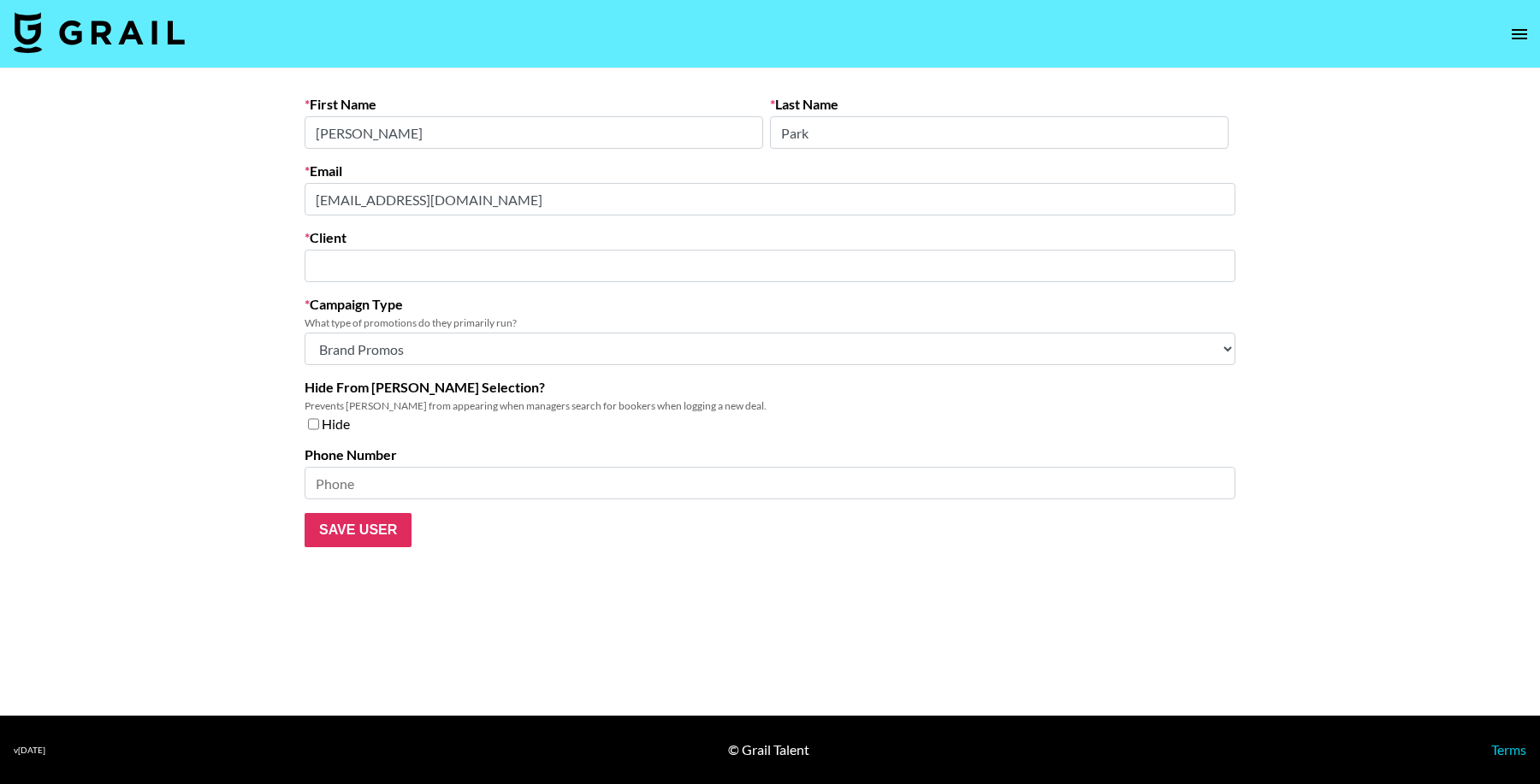
type input "Notion Labs"
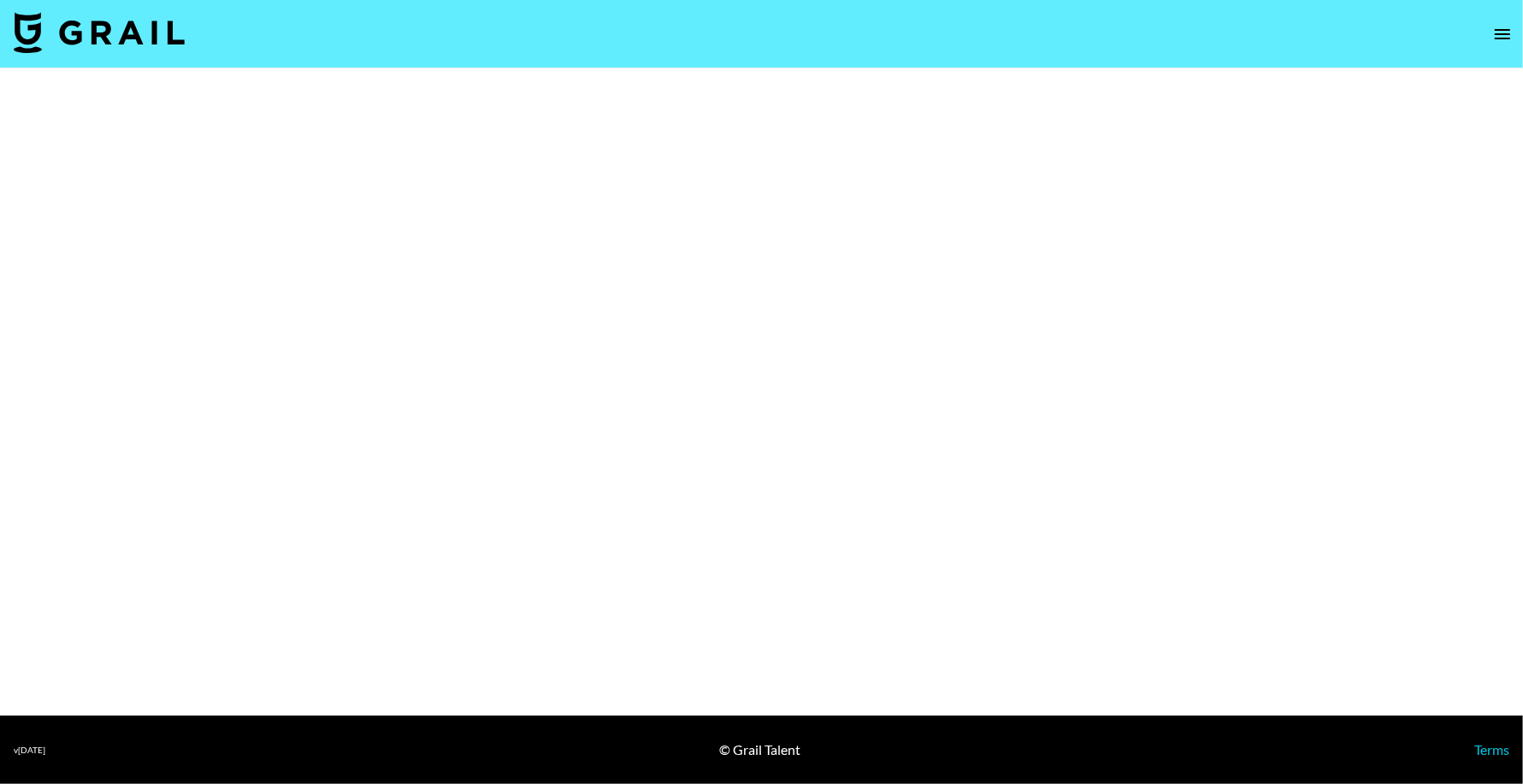
select select "Brand"
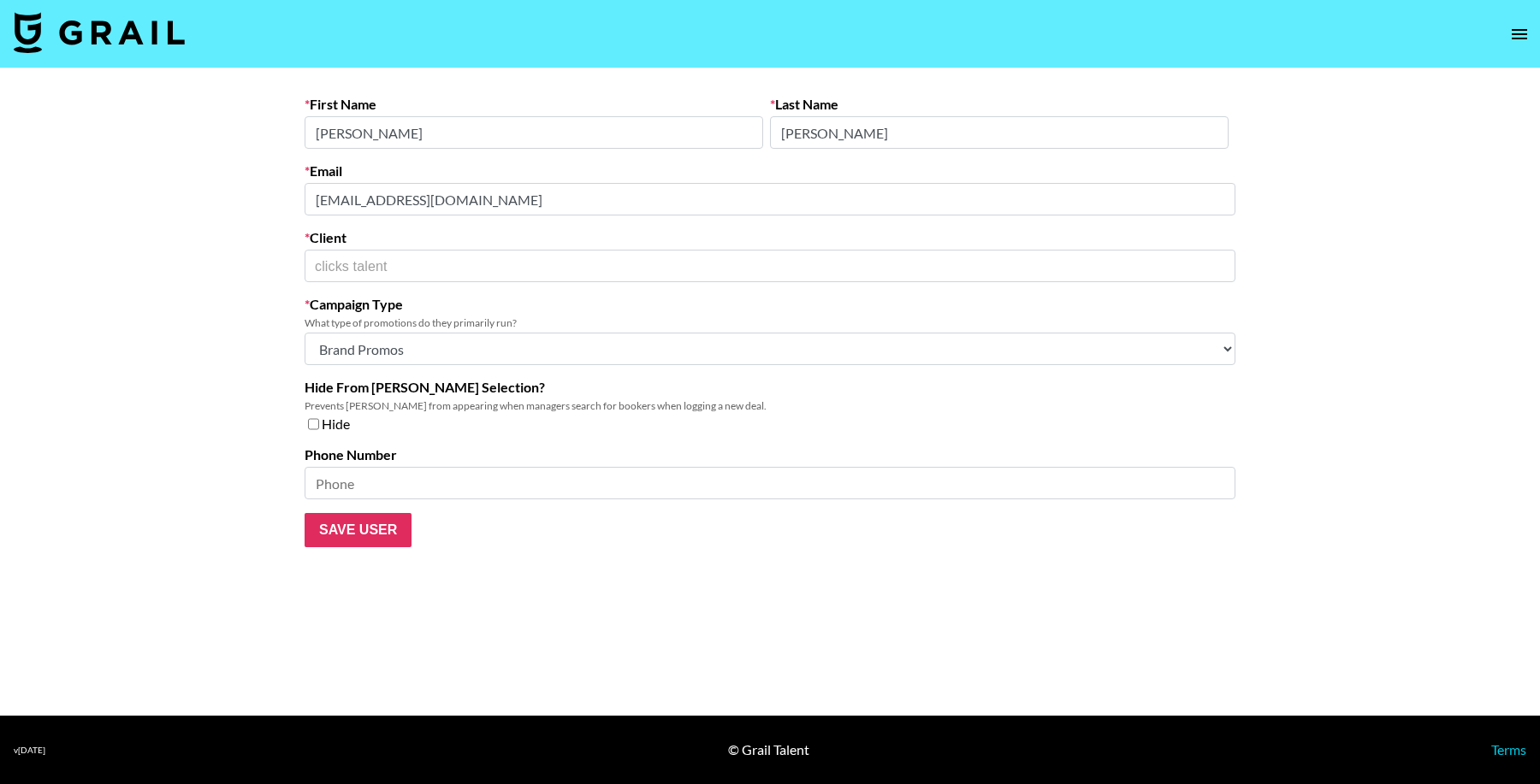
click at [279, 197] on main "First Name [PERSON_NAME] Last Name [PERSON_NAME] Email [EMAIL_ADDRESS][DOMAIN_N…" at bounding box center [770, 392] width 1540 height 647
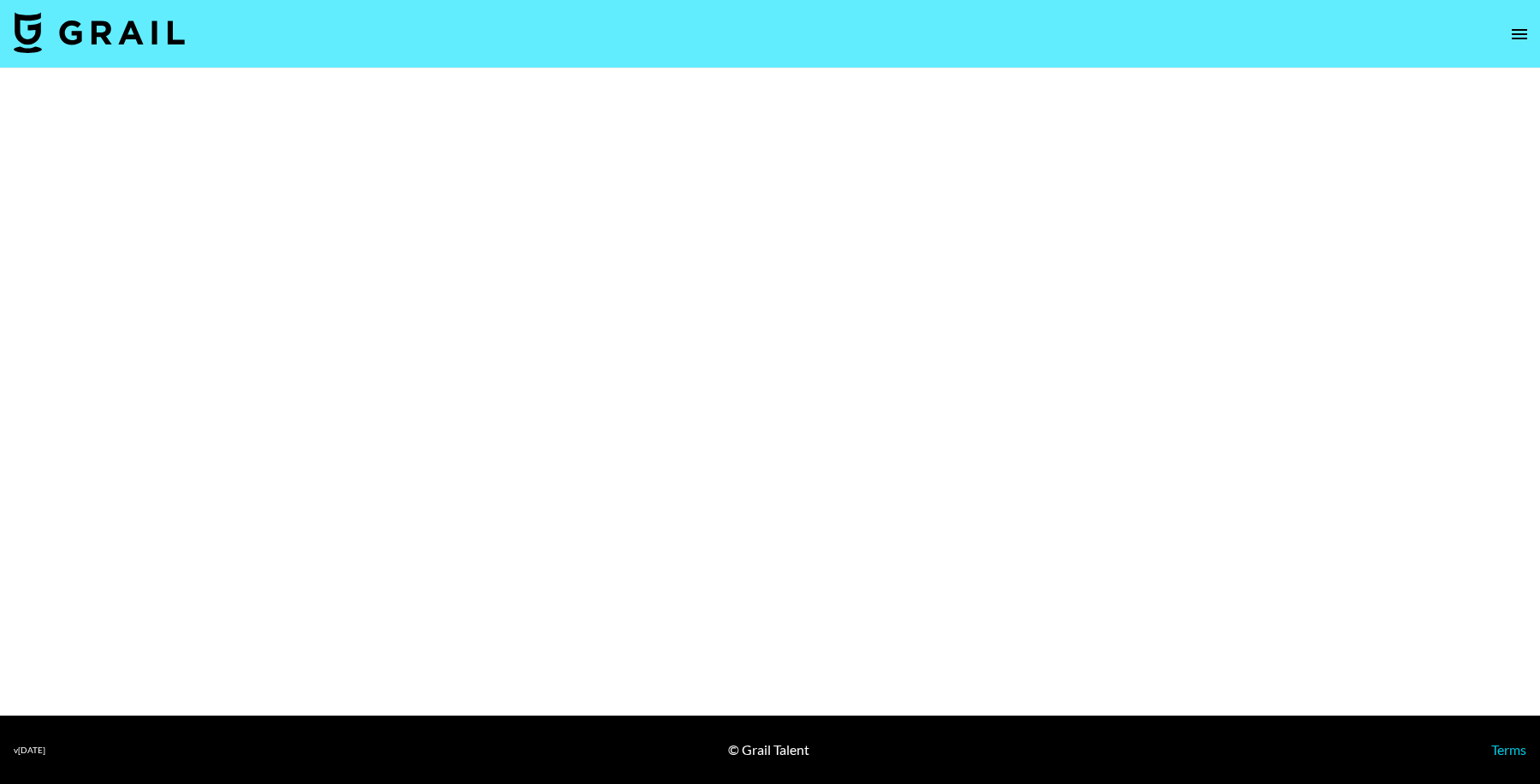
select select "Brand"
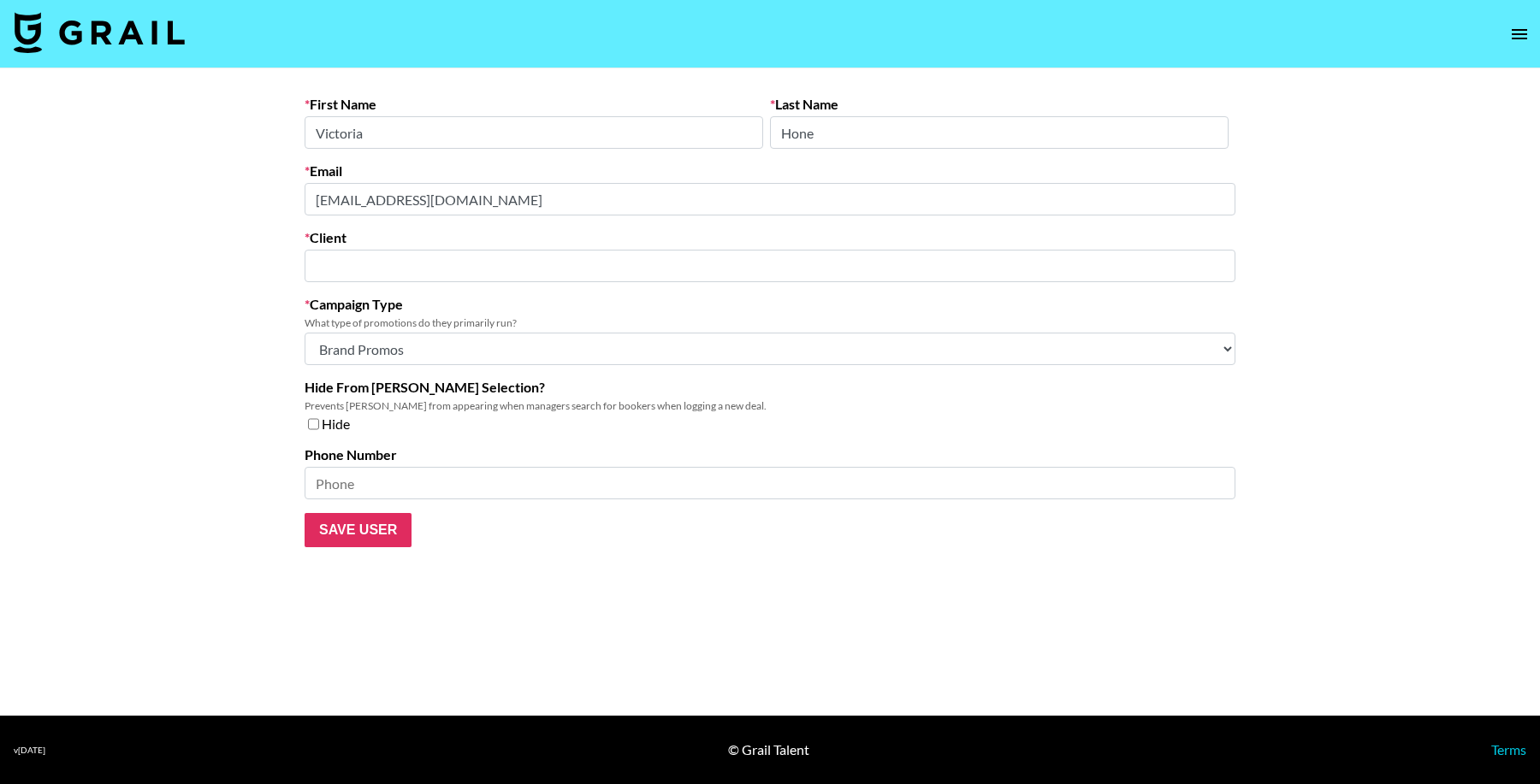
type input "thedigitaldept"
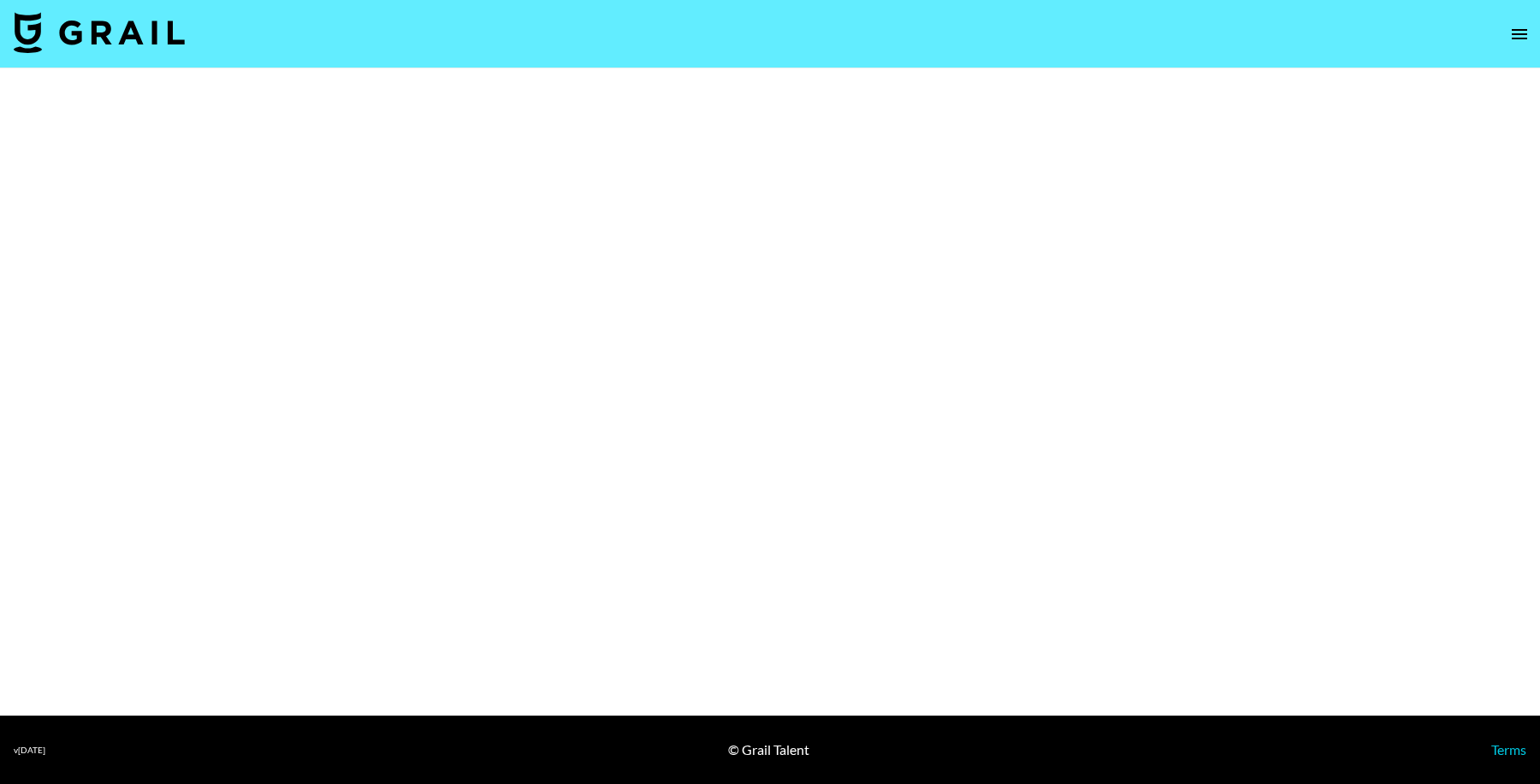
select select "Brand"
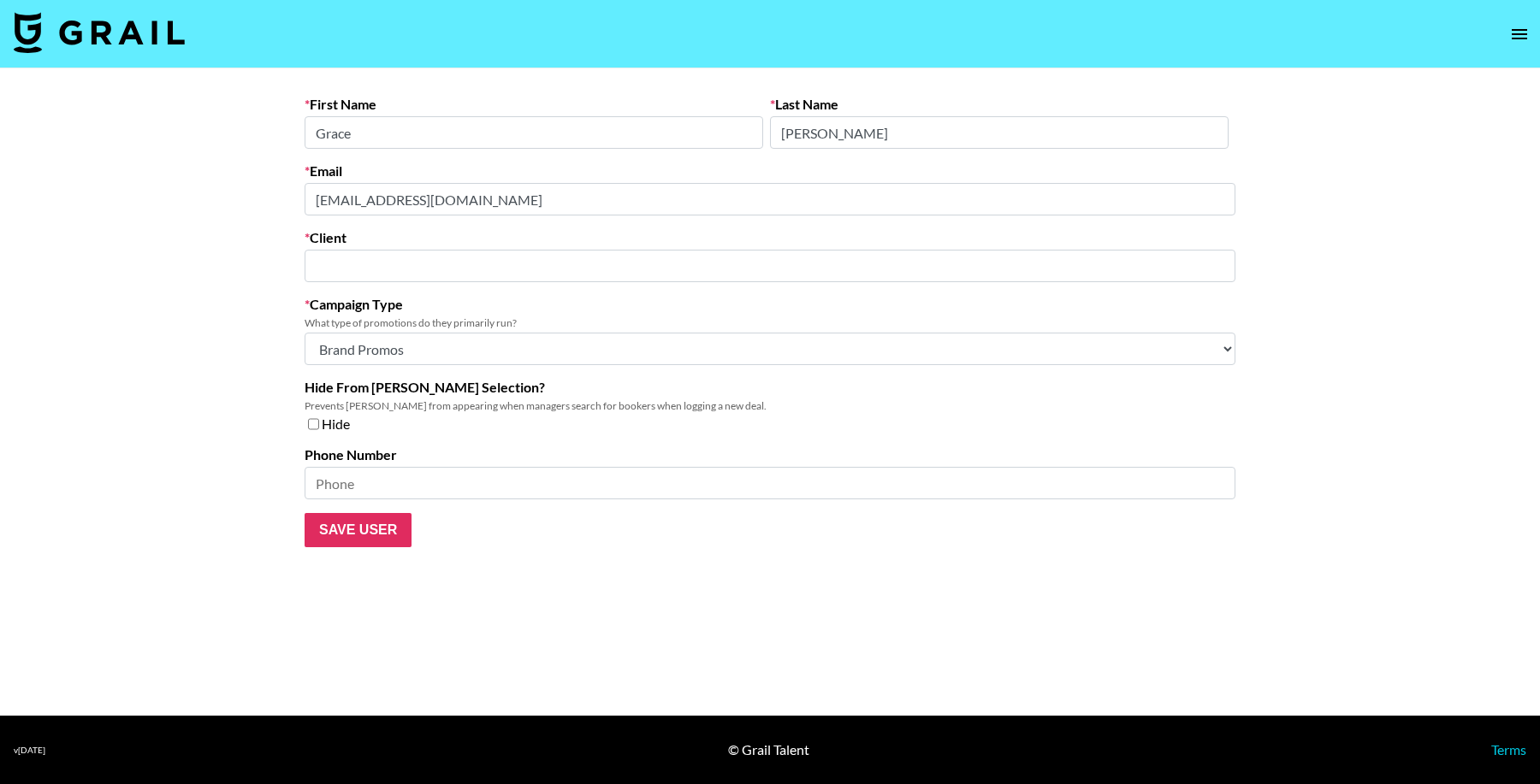
type input "APR Co., Ltd"
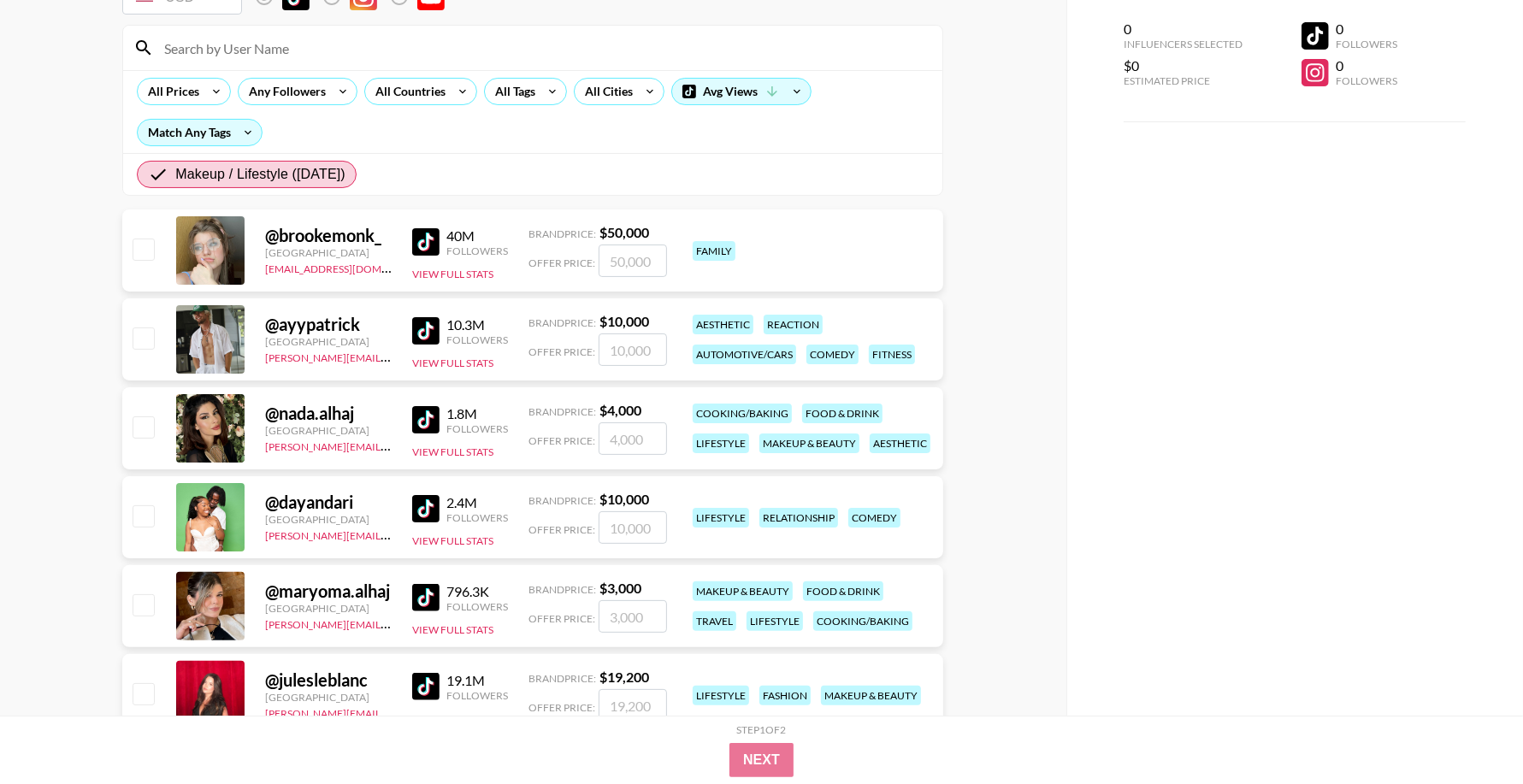
scroll to position [215, 0]
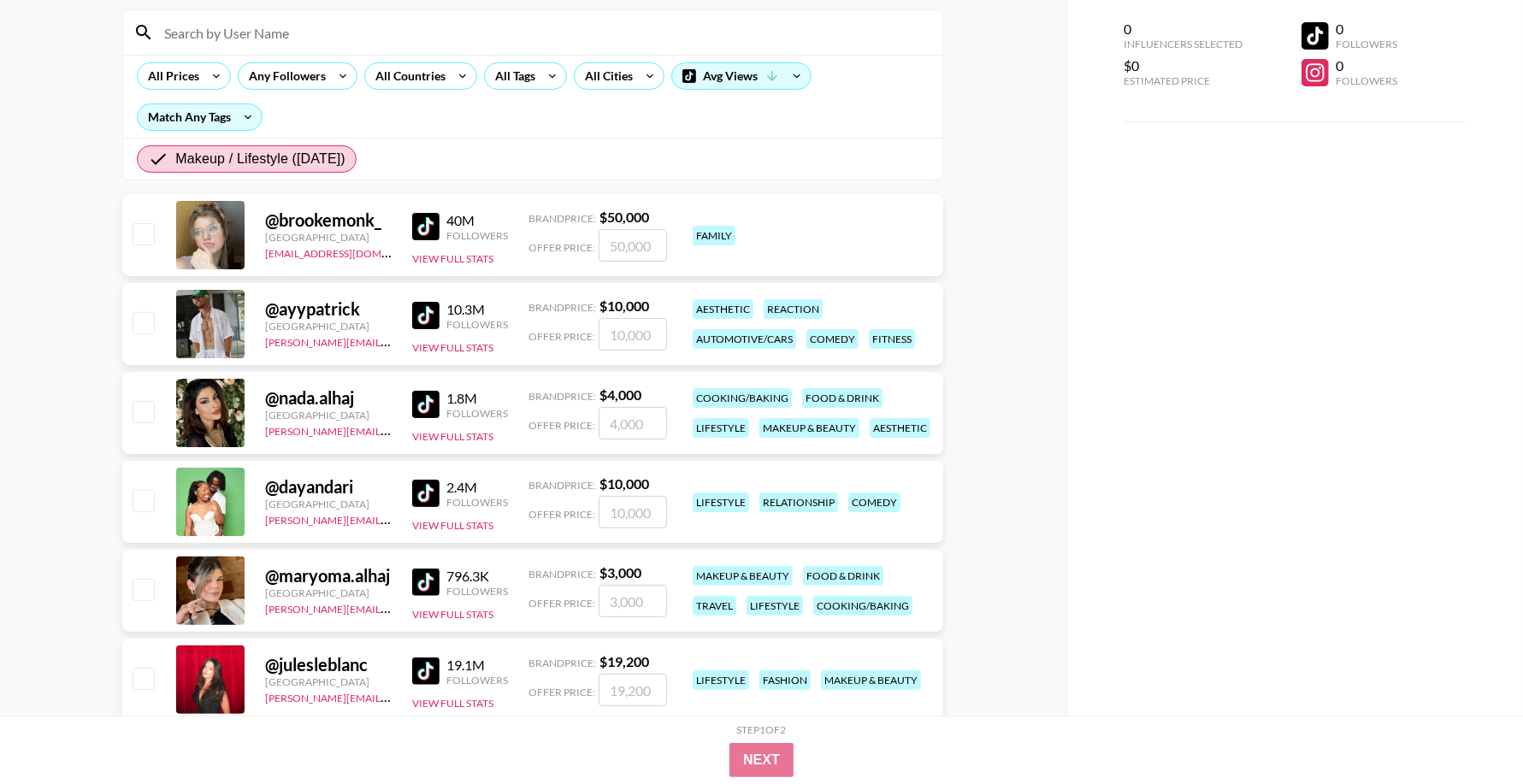
click at [345, 41] on input at bounding box center [543, 32] width 779 height 27
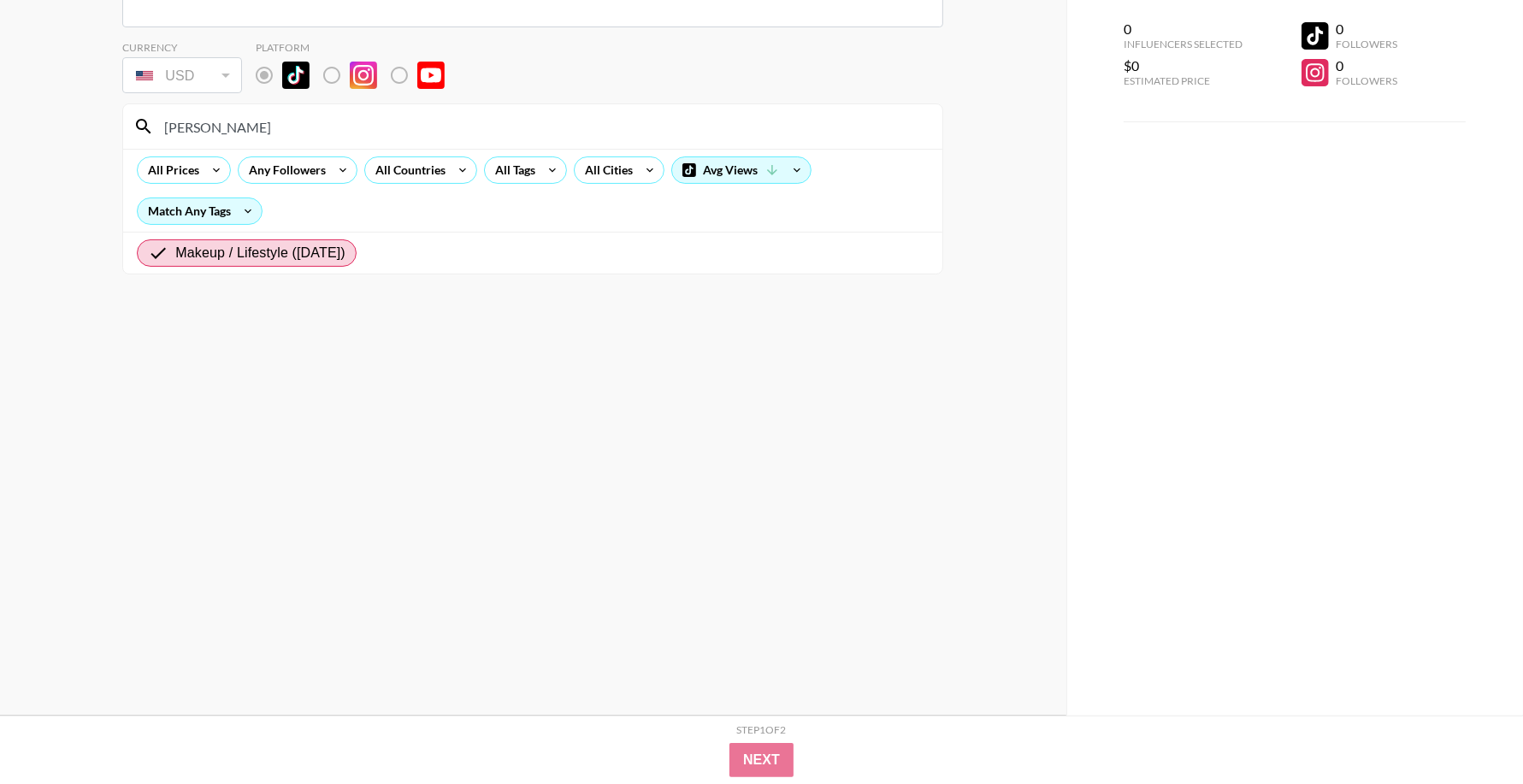
scroll to position [121, 0]
type input "z"
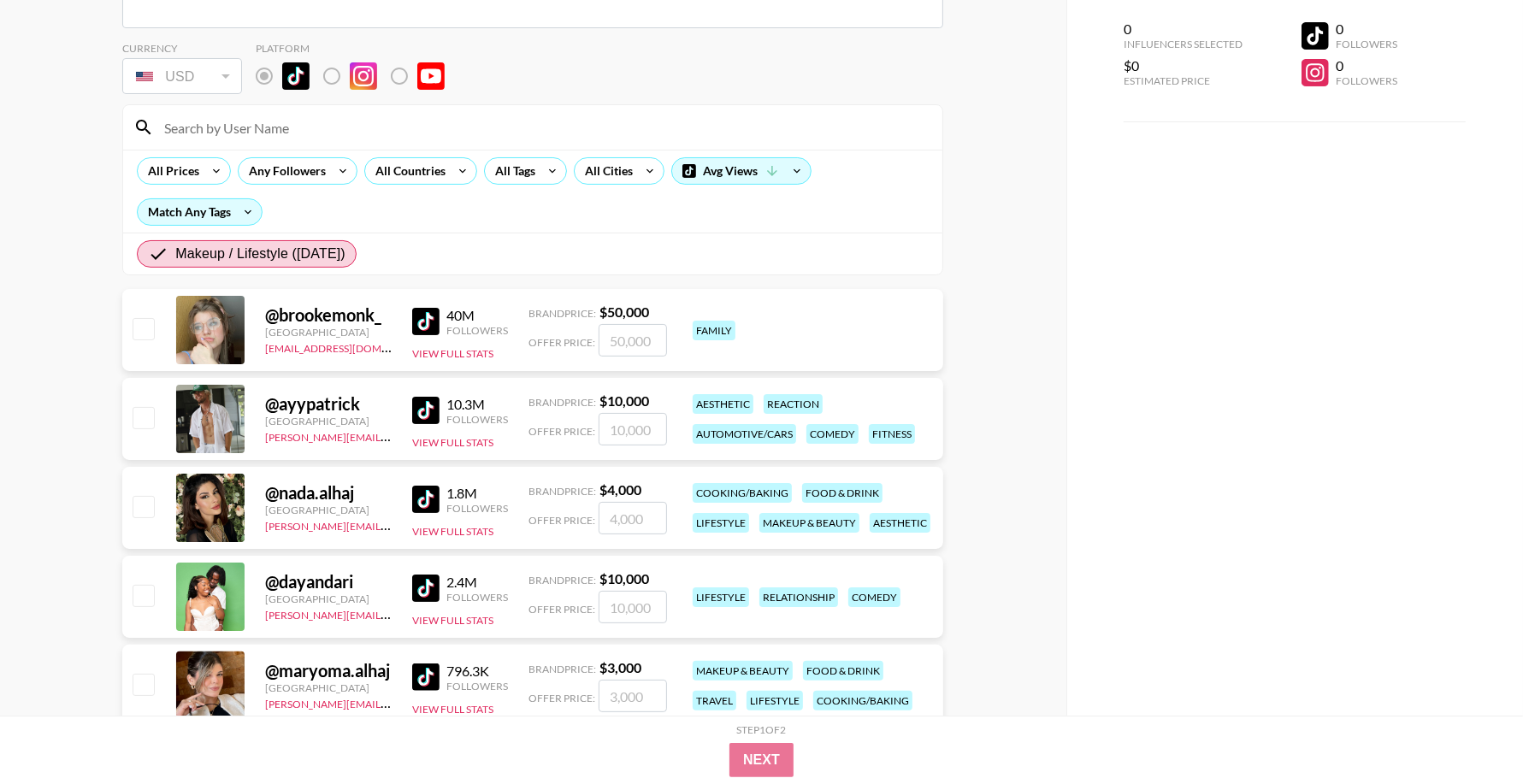
scroll to position [215, 0]
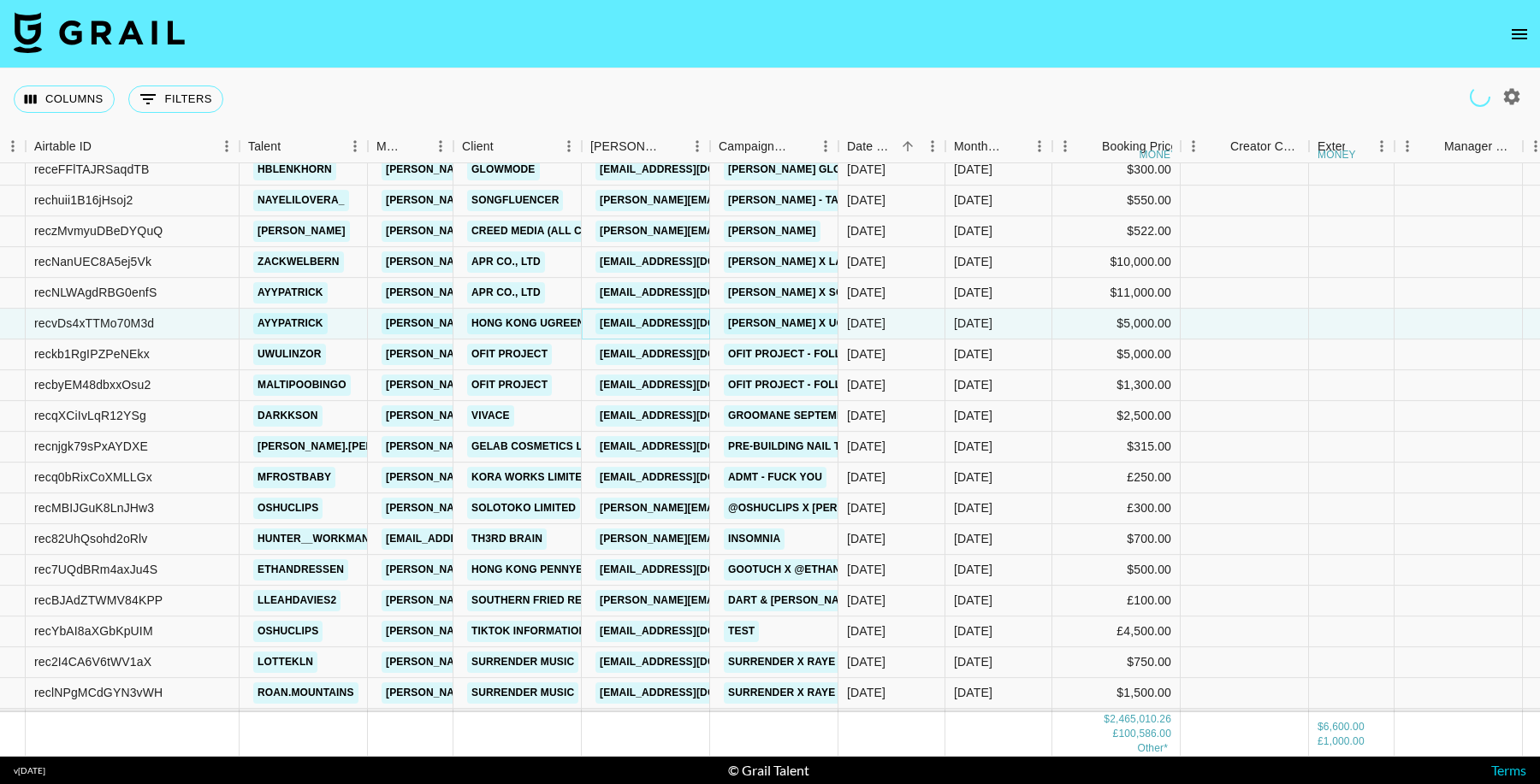
scroll to position [37497, 116]
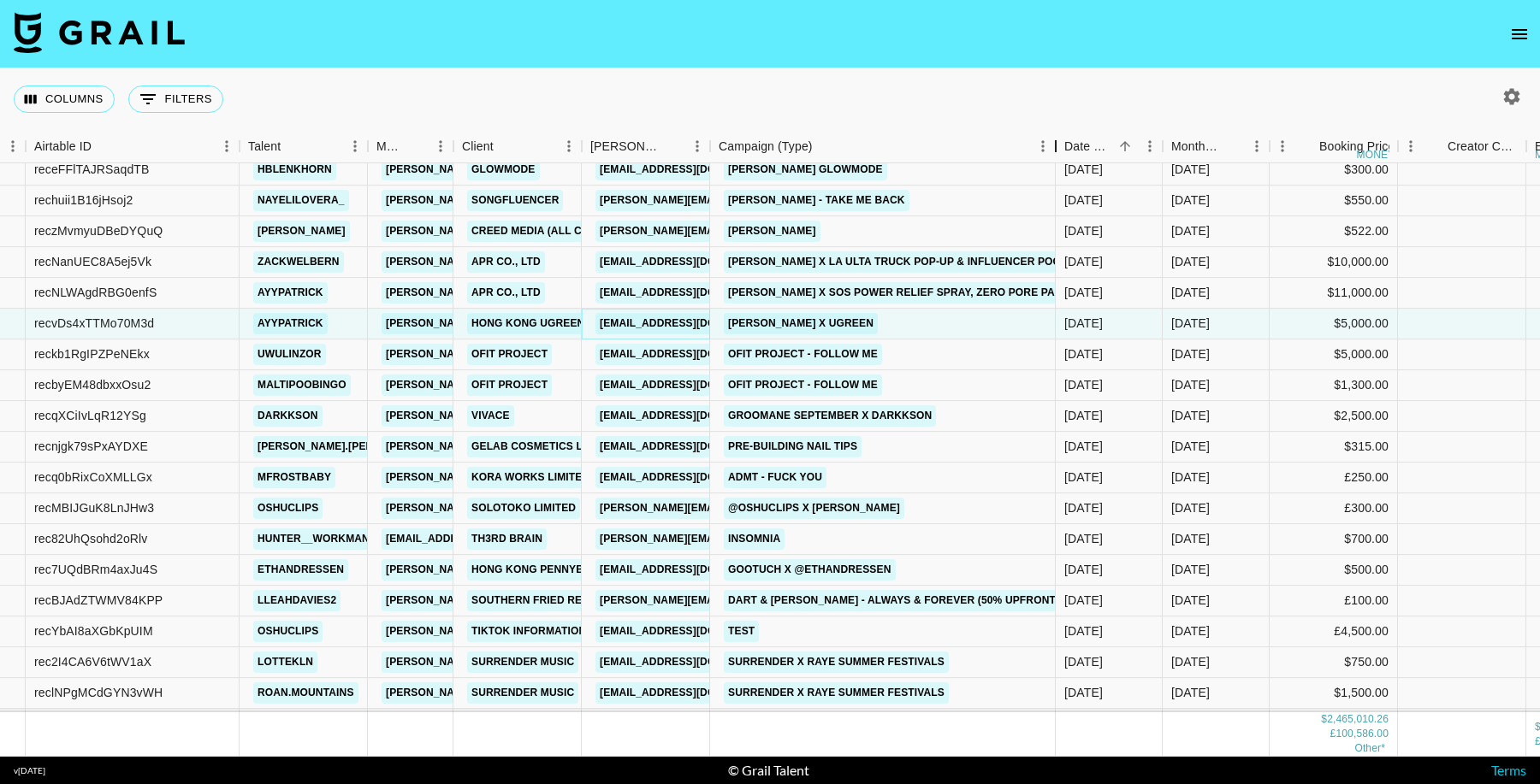
click at [1058, 153] on div "Campaign (Type)" at bounding box center [1055, 146] width 20 height 34
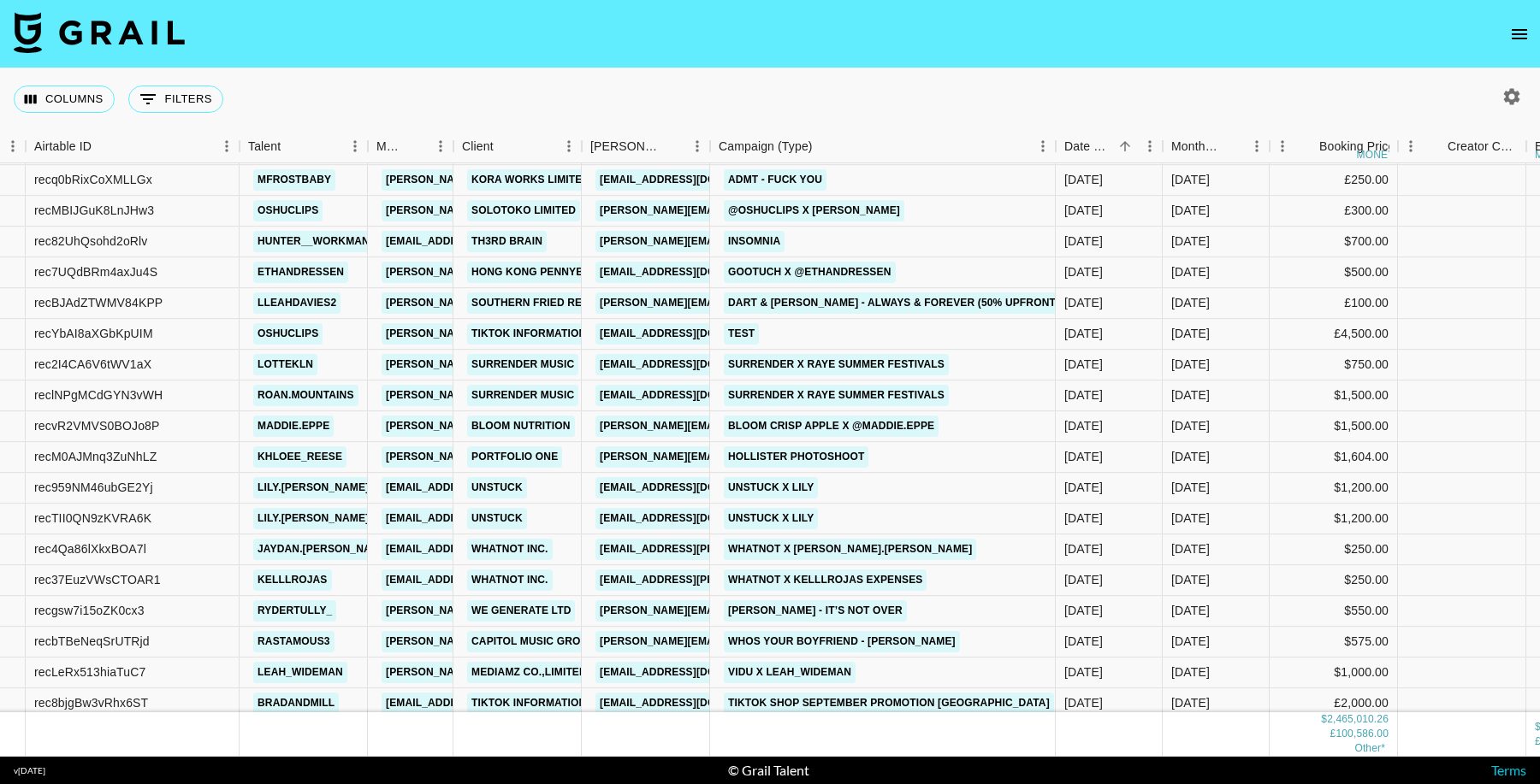
scroll to position [37916, 116]
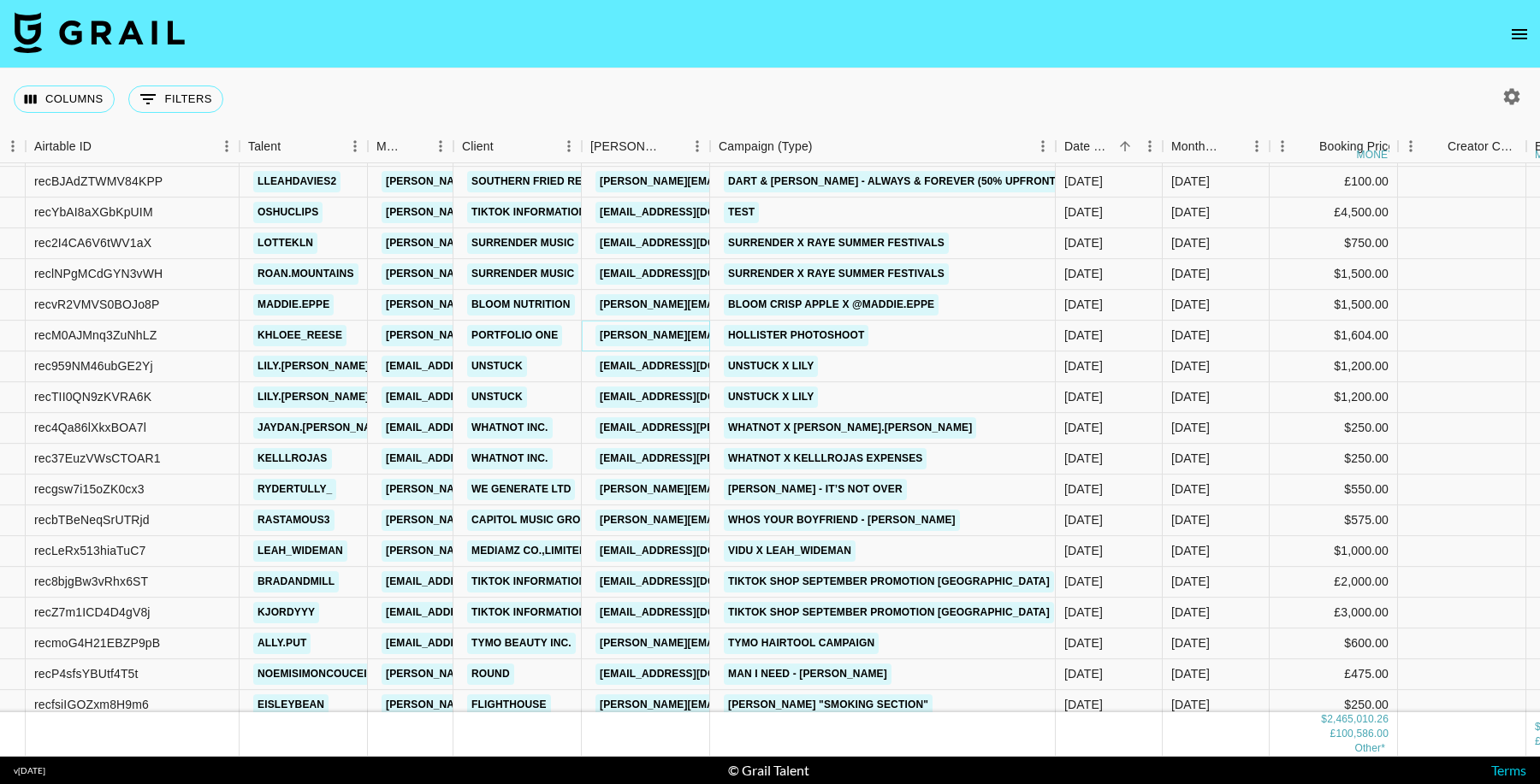
click at [684, 334] on link "karina@portfolioone.com" at bounding box center [735, 336] width 279 height 21
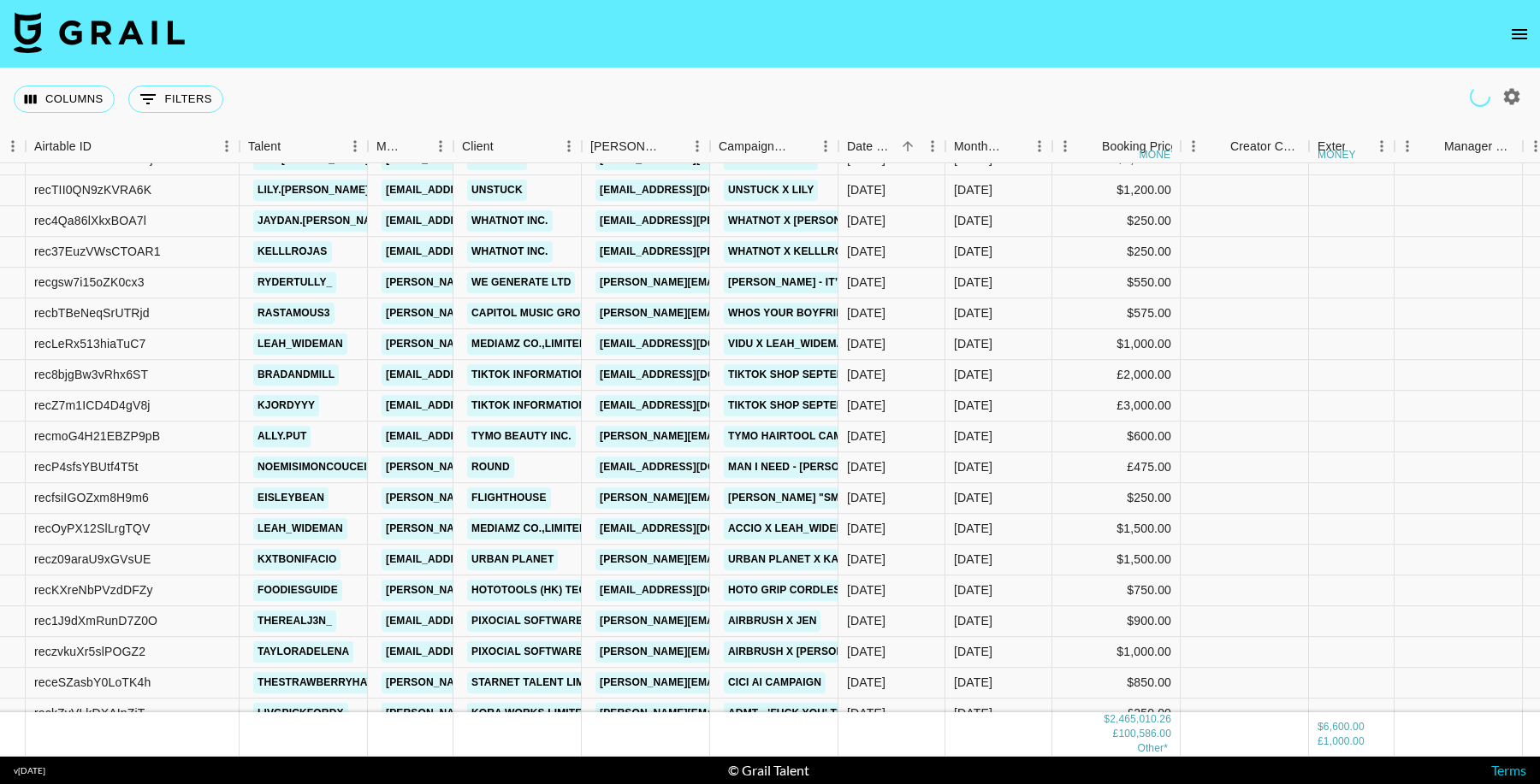
scroll to position [38154, 116]
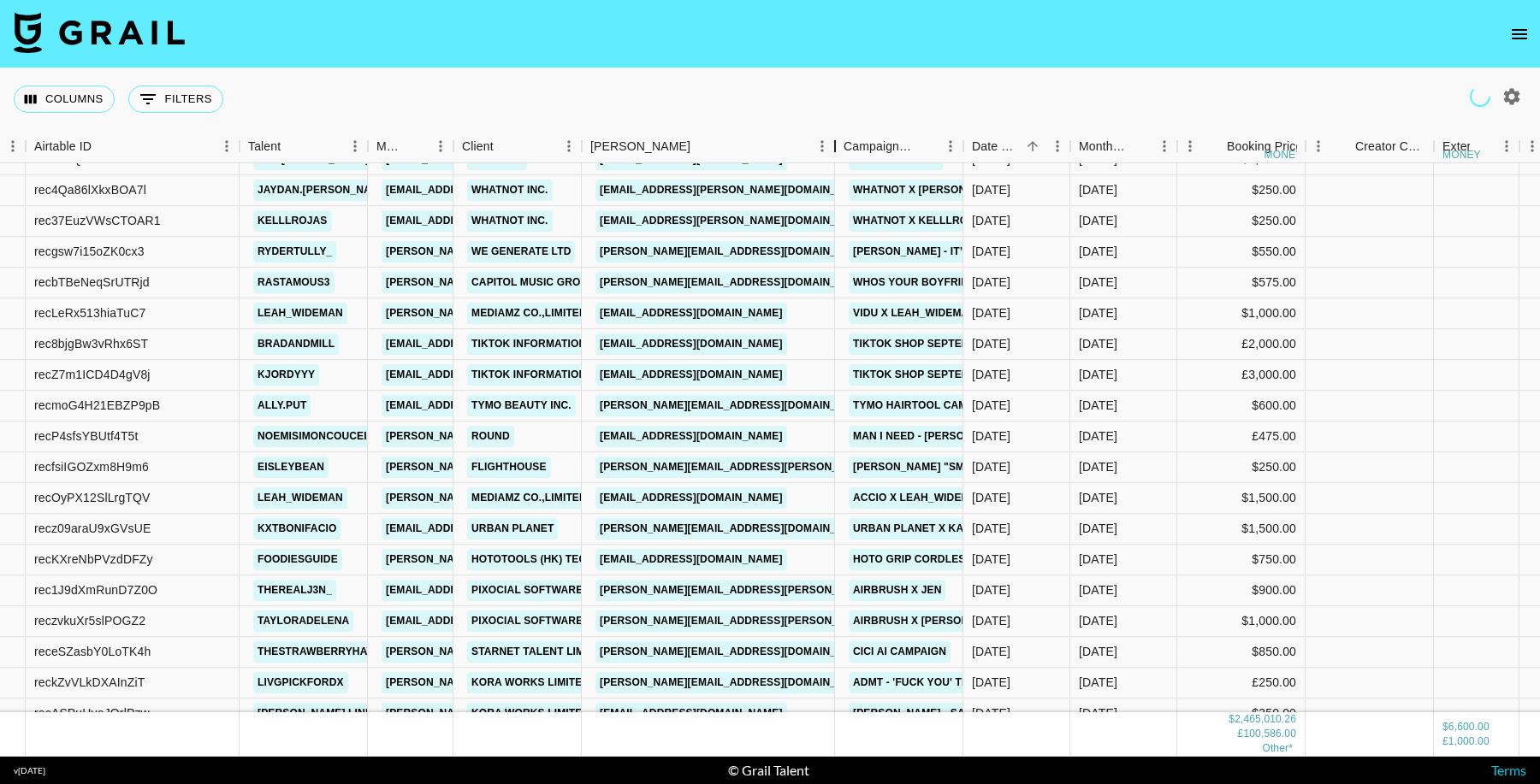
drag, startPoint x: 710, startPoint y: 148, endPoint x: 891, endPoint y: 255, distance: 210.3
click at [834, 156] on div "Booker" at bounding box center [834, 146] width 20 height 34
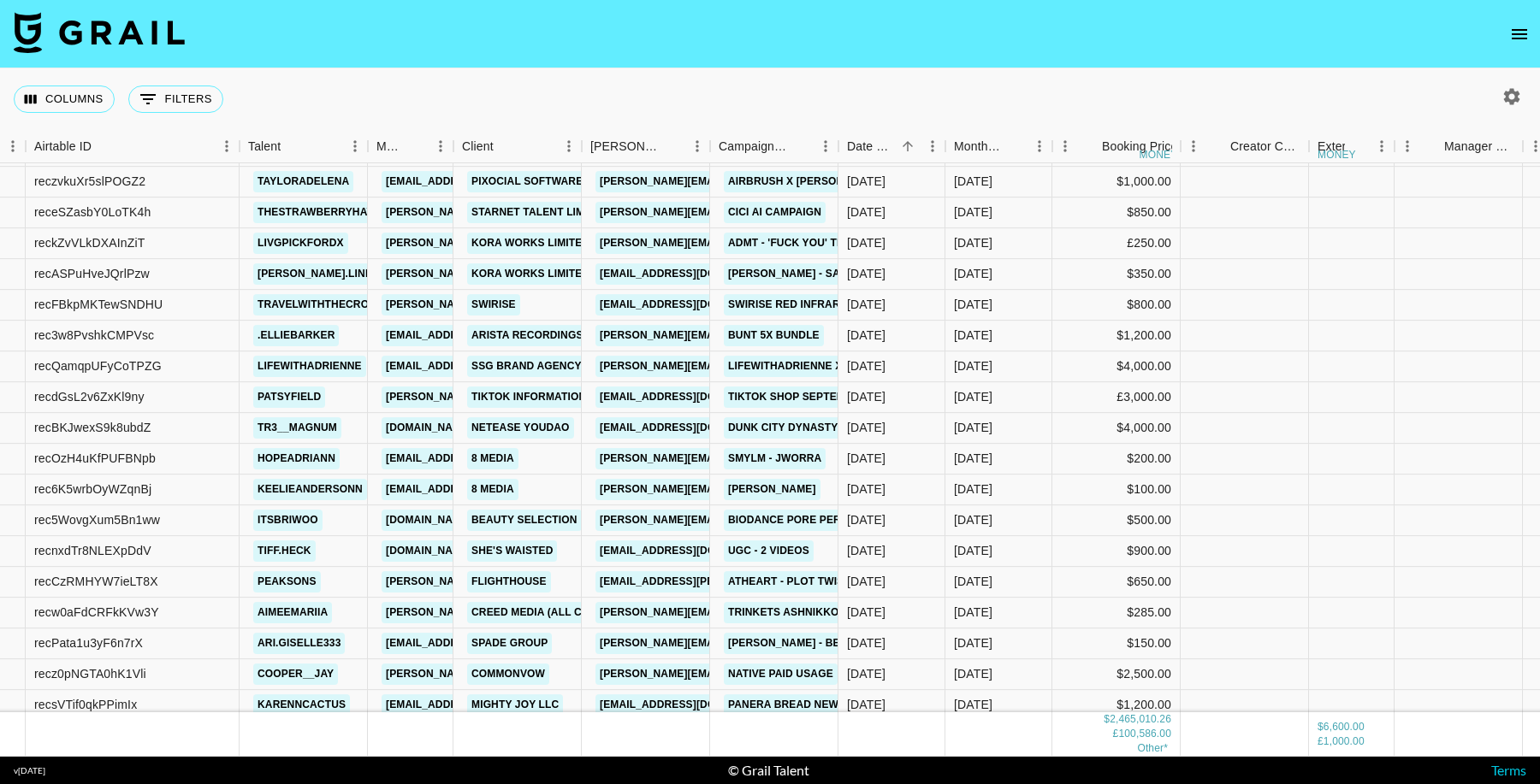
scroll to position [38595, 116]
click at [685, 427] on link "[EMAIL_ADDRESS][DOMAIN_NAME]" at bounding box center [691, 427] width 191 height 21
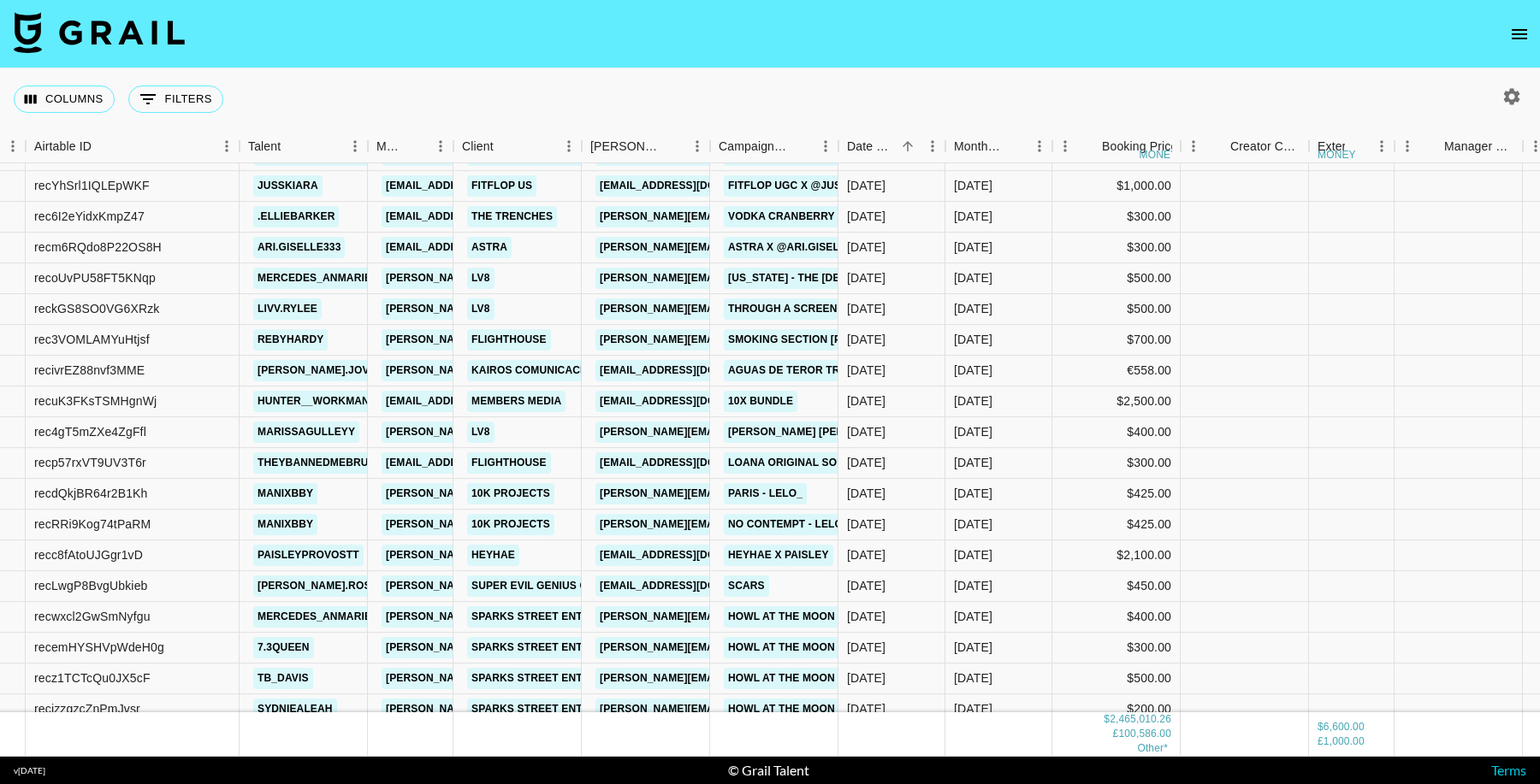
scroll to position [39520, 116]
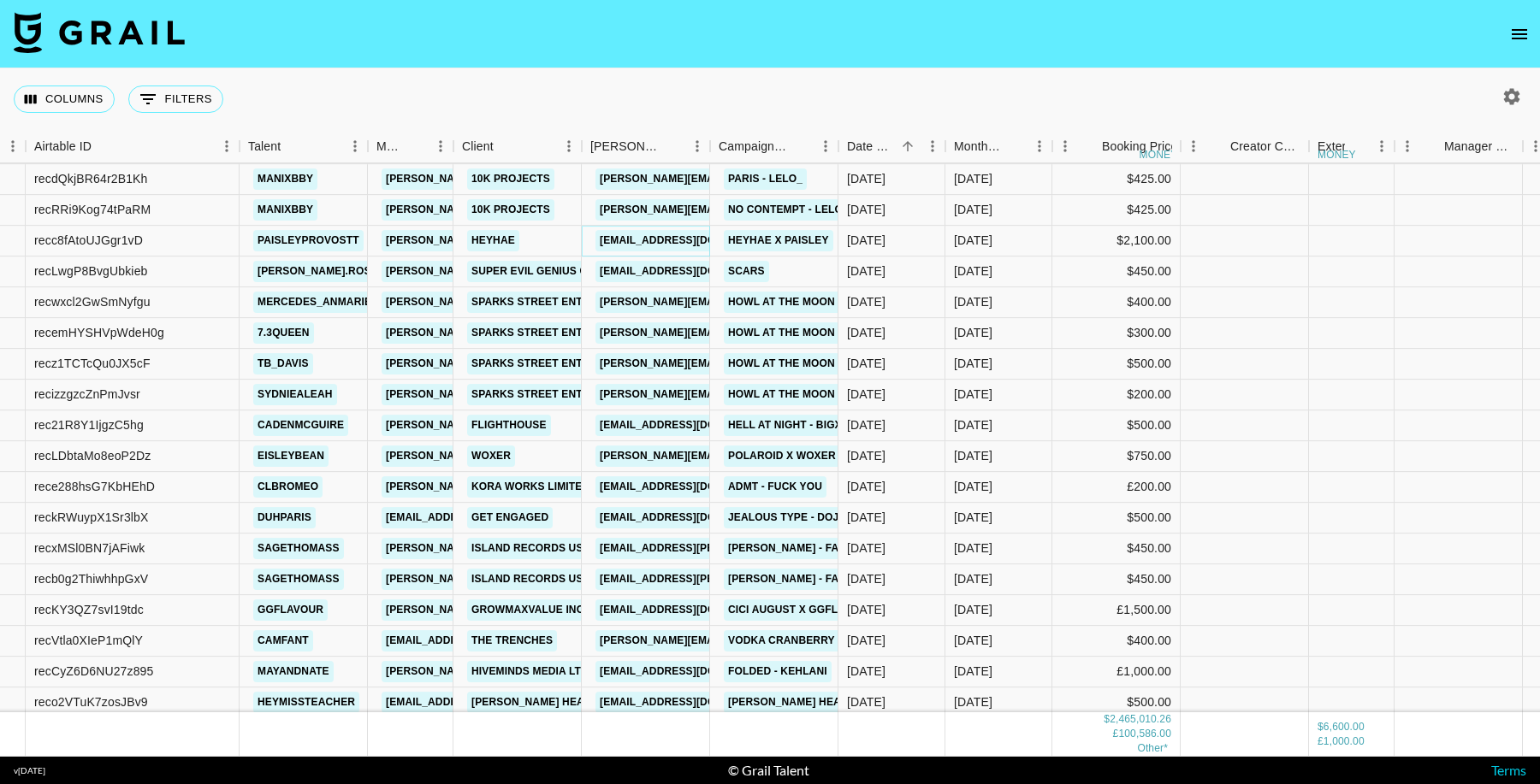
click at [677, 239] on link "hey@heyhae.co" at bounding box center [691, 241] width 191 height 21
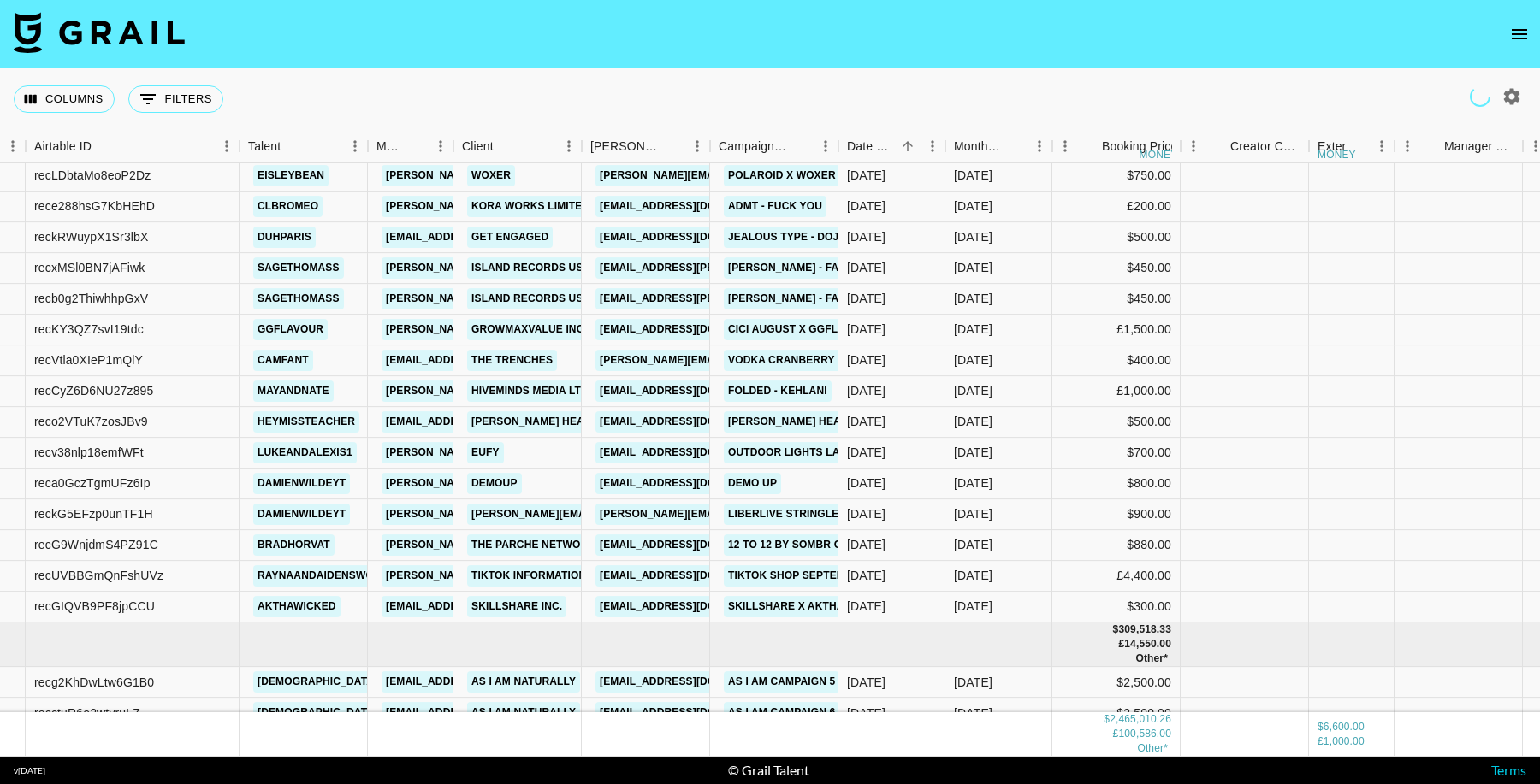
scroll to position [39804, 116]
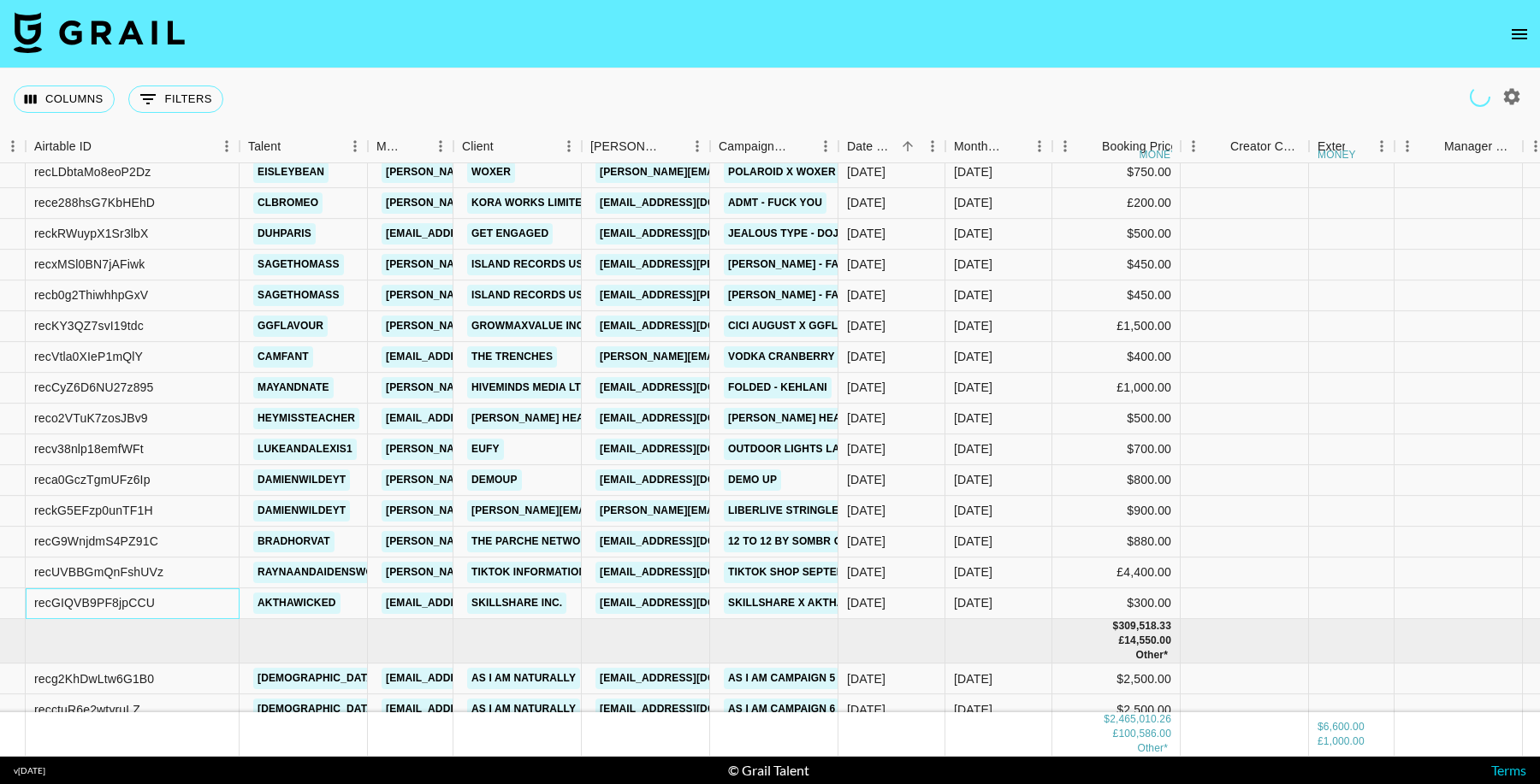
click at [103, 598] on div "recGIQVB9PF8jpCCU" at bounding box center [94, 603] width 121 height 17
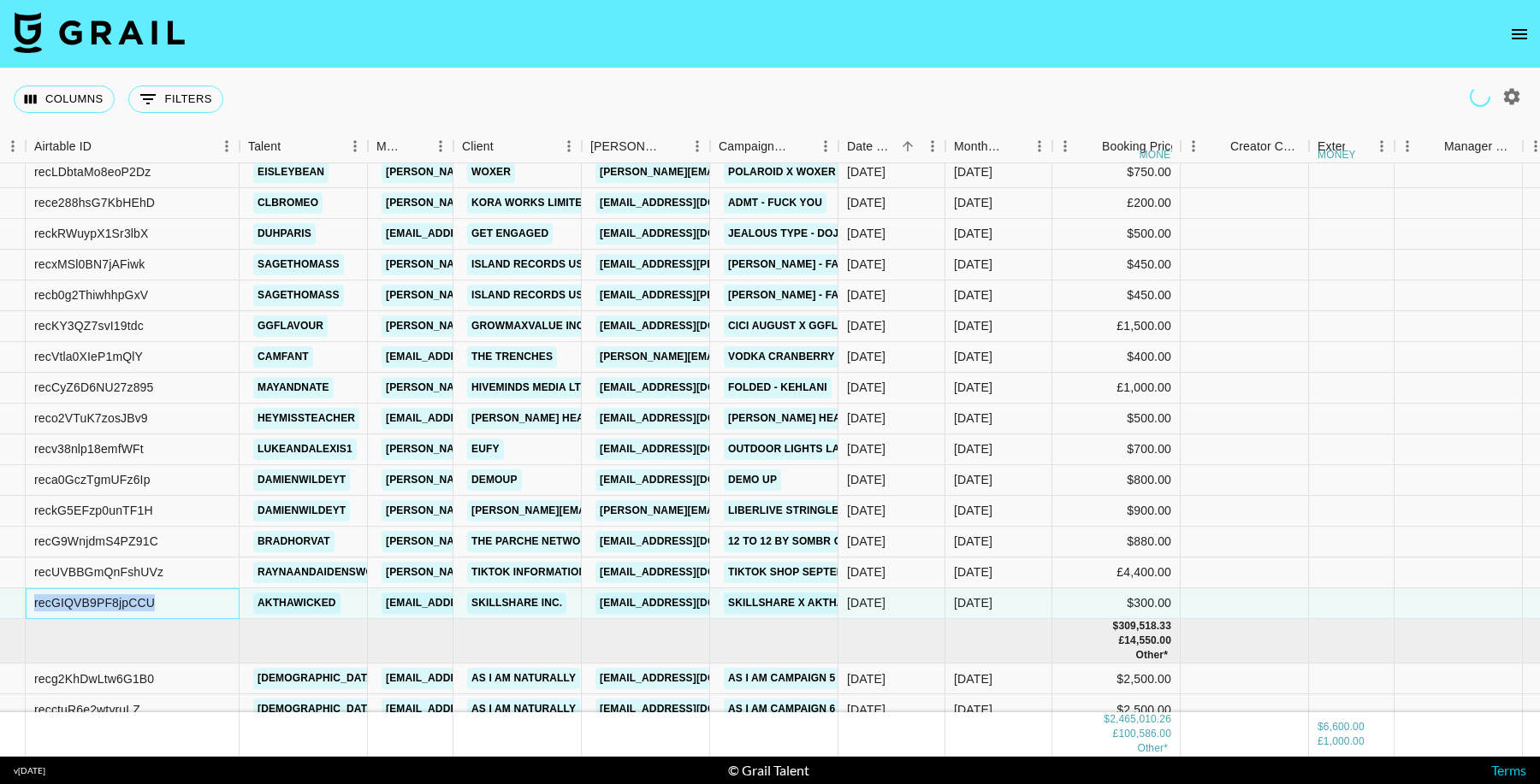
click at [103, 598] on div "recGIQVB9PF8jpCCU" at bounding box center [94, 603] width 121 height 17
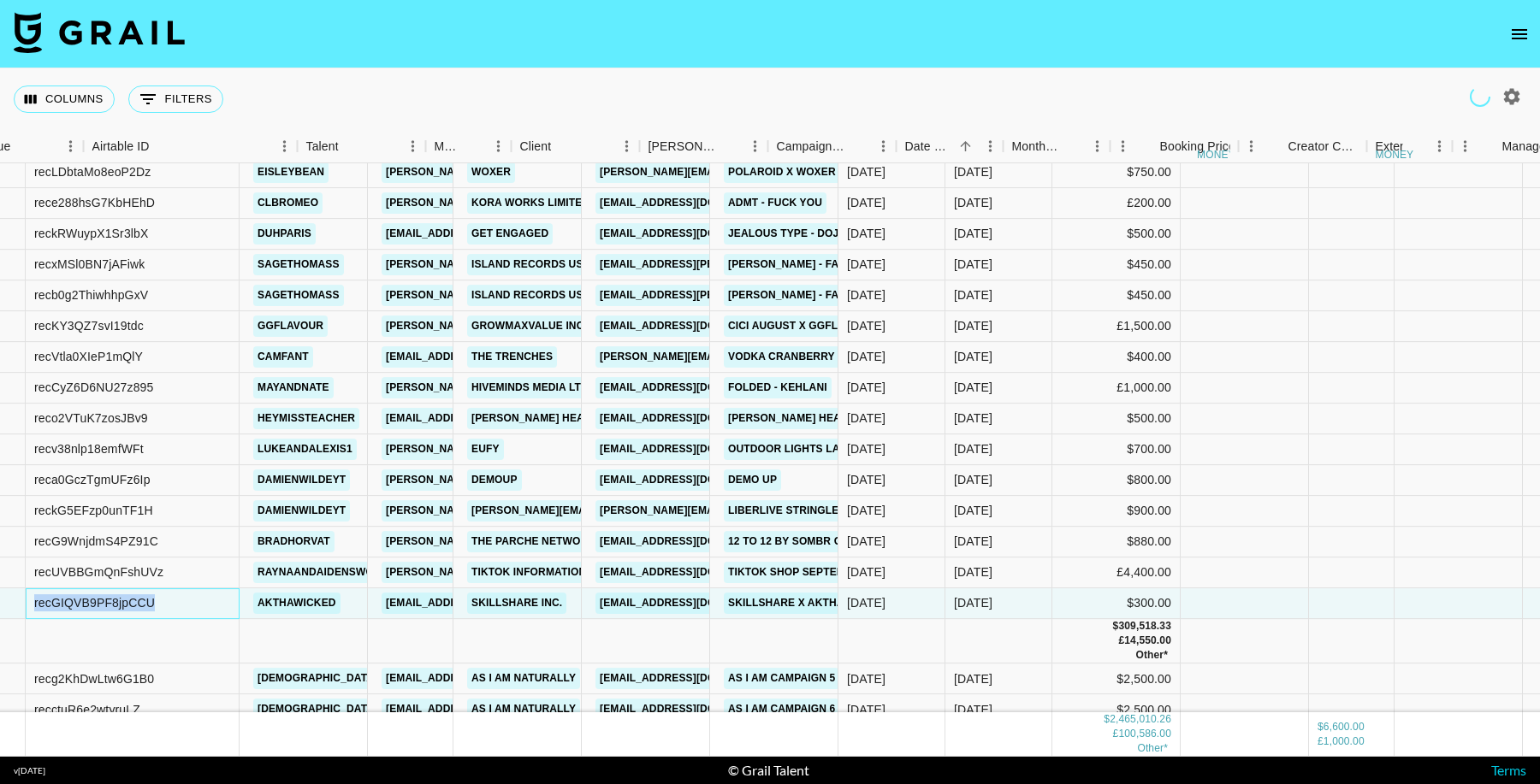
scroll to position [39804, 0]
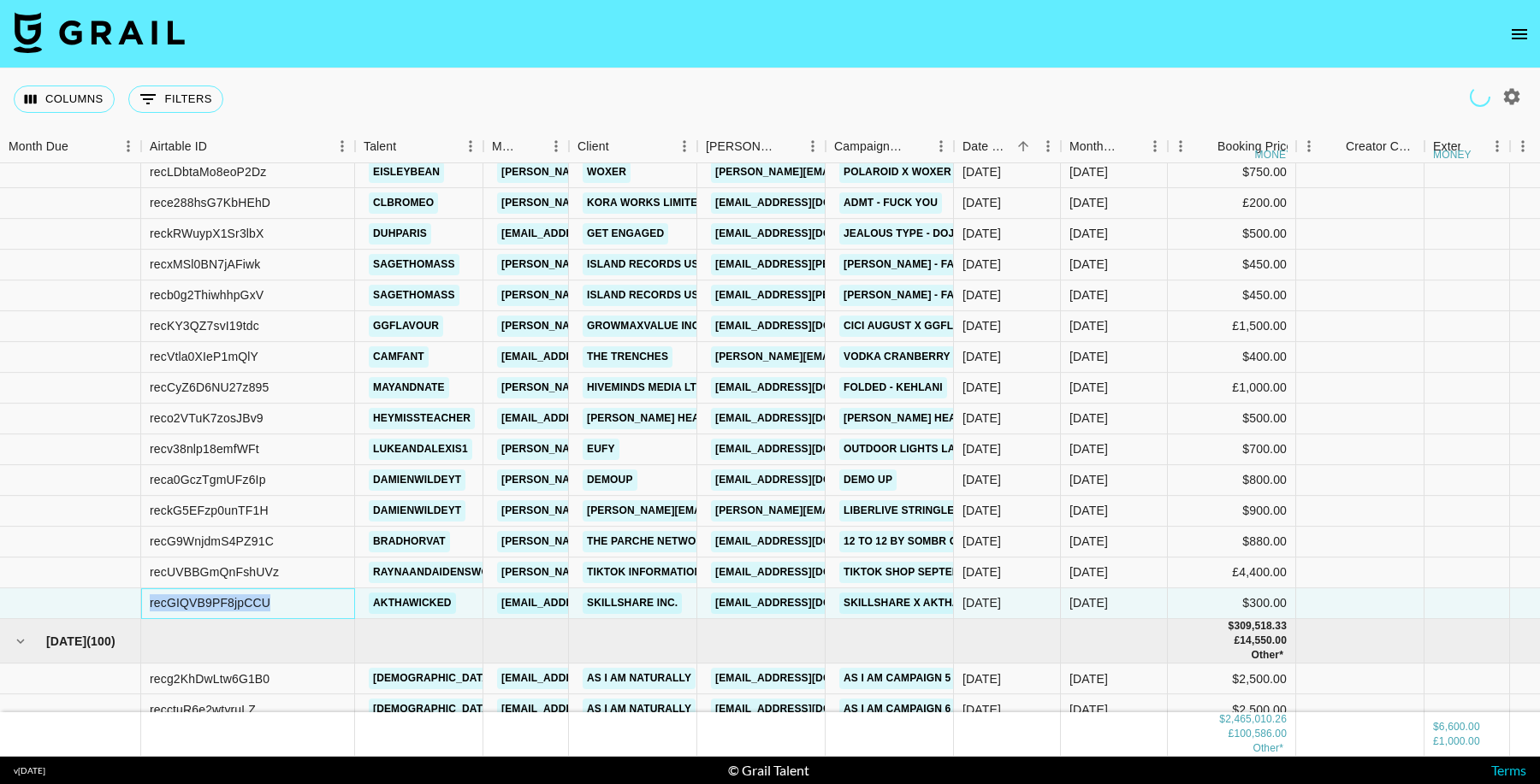
copy div "recGIQVB9PF8jpCCU"
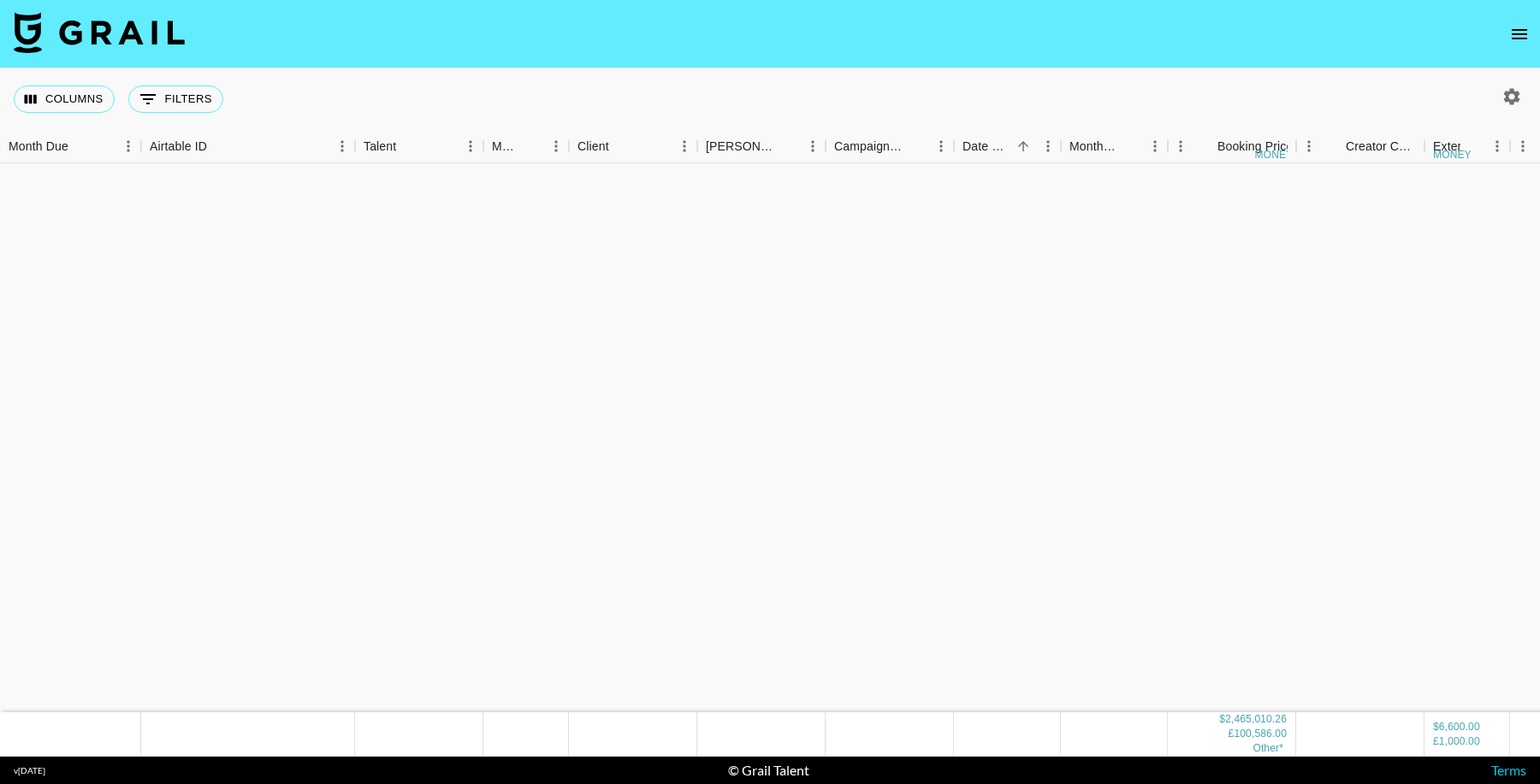
scroll to position [27298, 0]
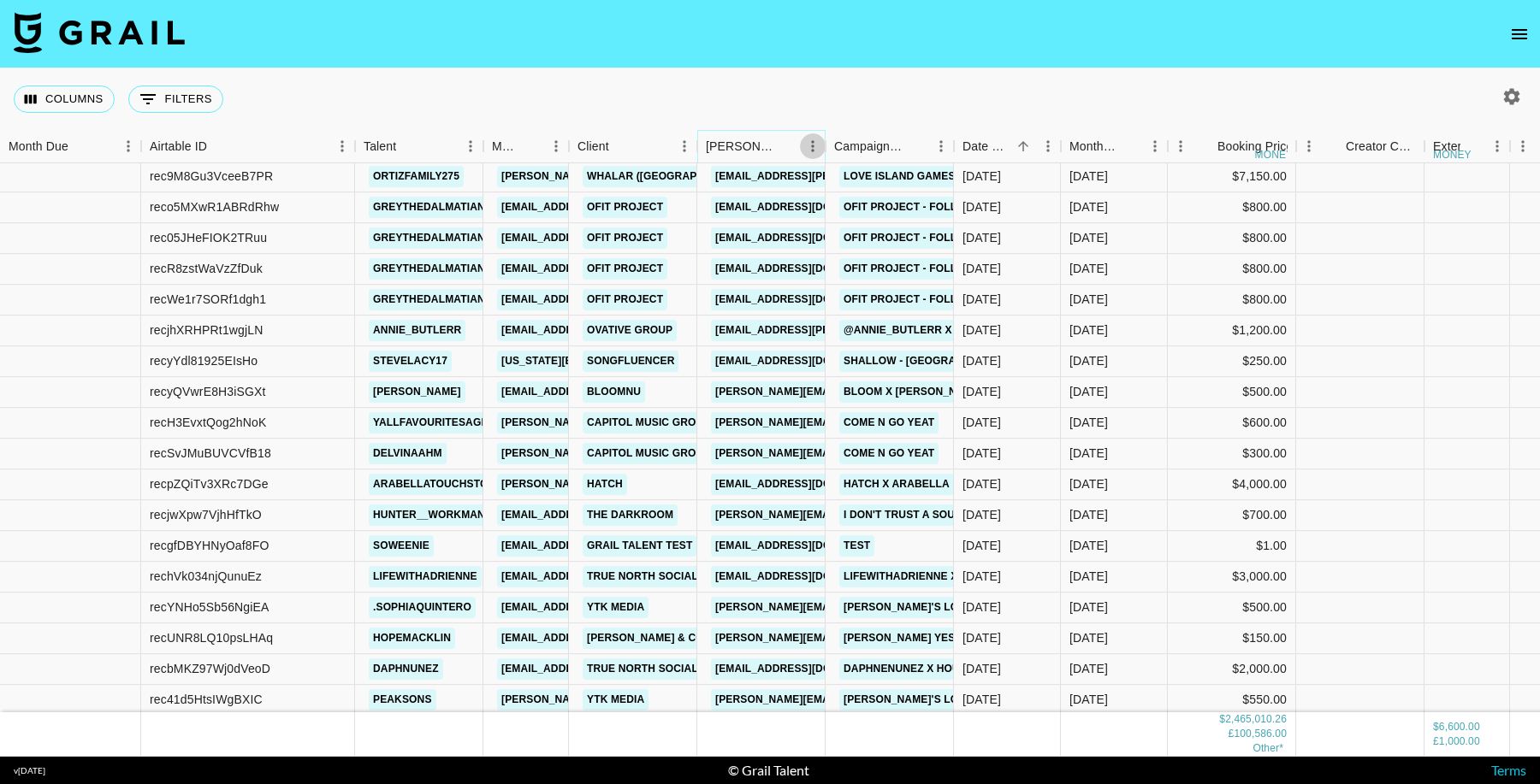
click at [811, 147] on icon "Menu" at bounding box center [811, 146] width 3 height 11
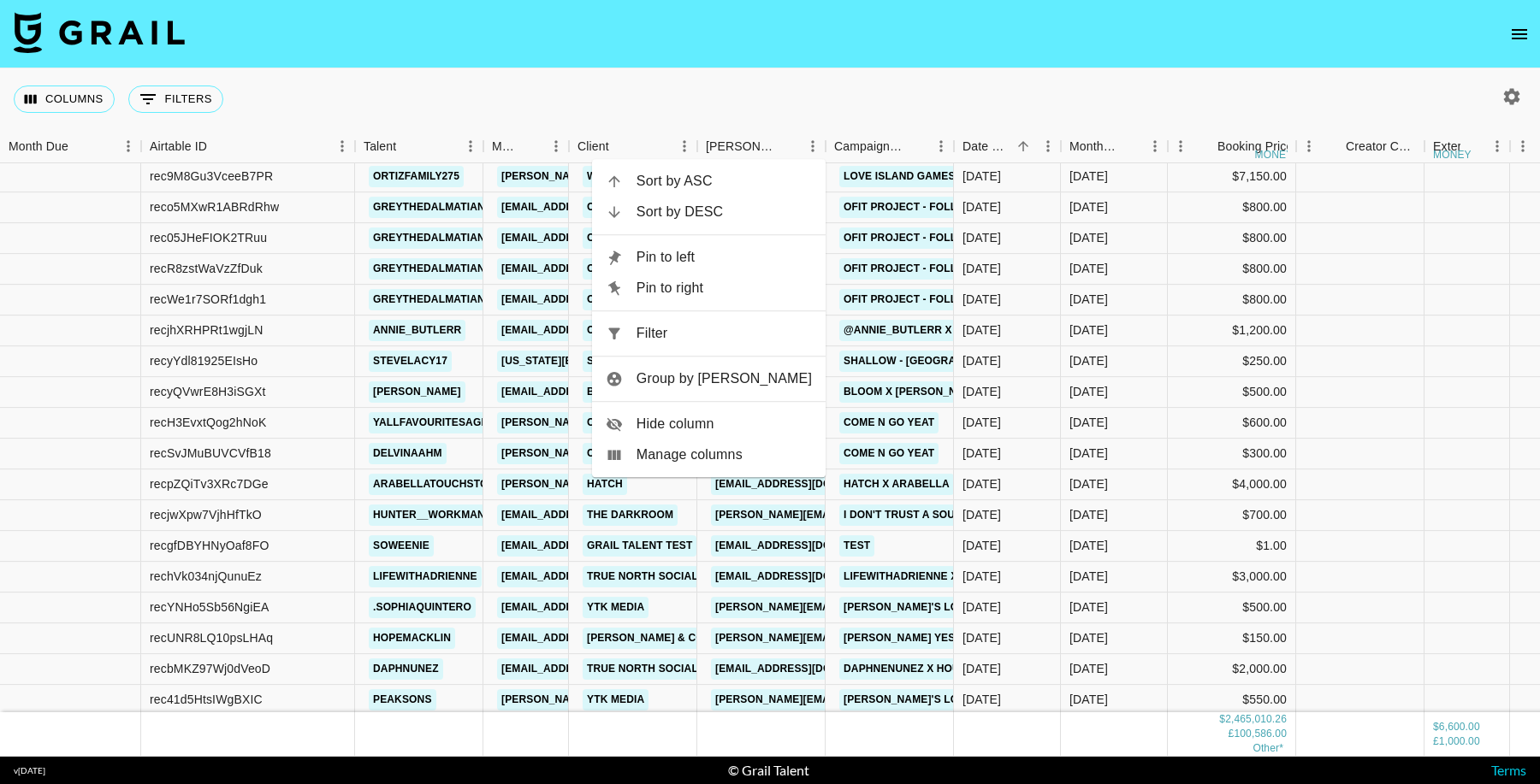
click at [735, 327] on span "Filter" at bounding box center [724, 333] width 176 height 20
select select "talentName"
select select "bookerId"
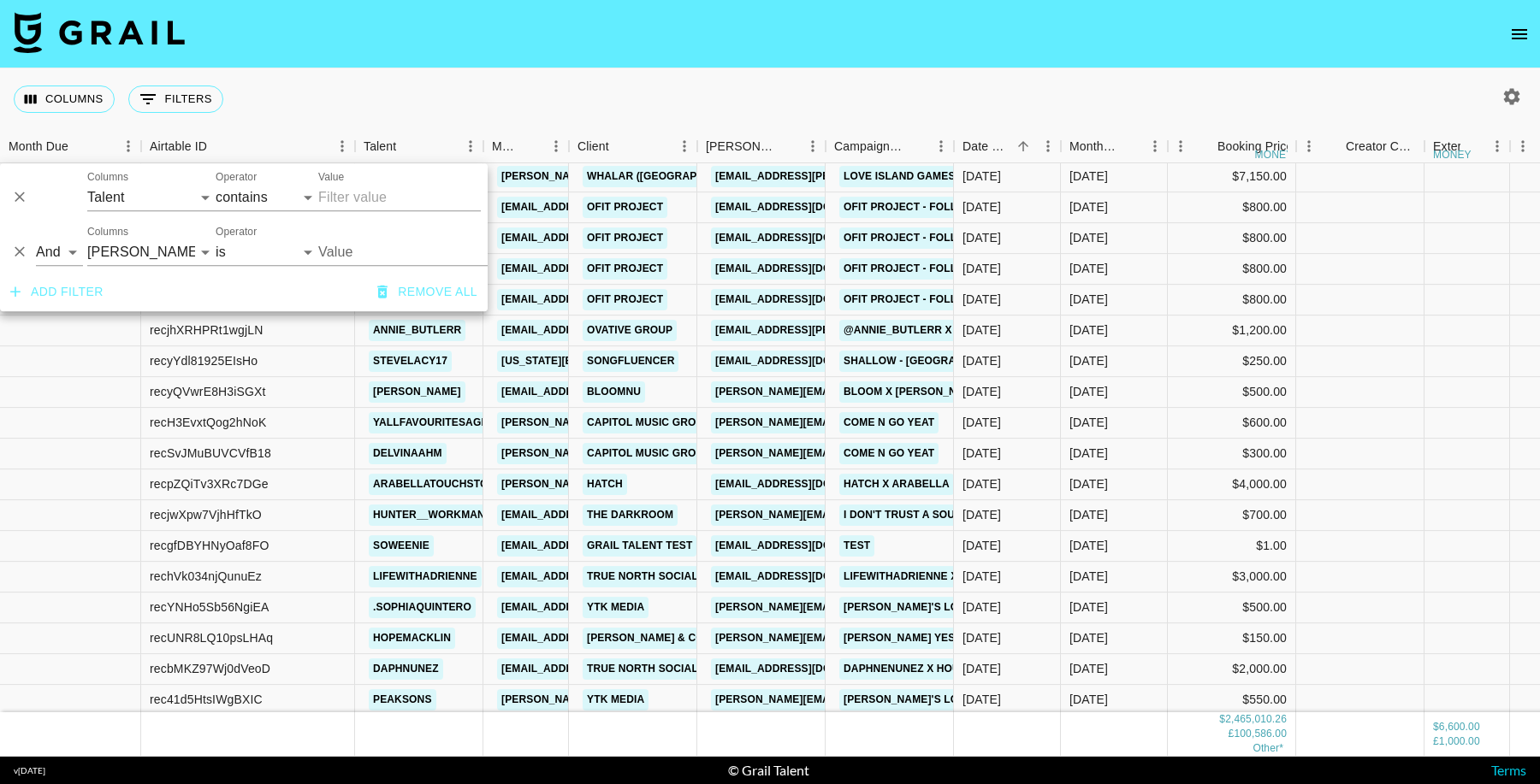
click at [381, 253] on input "Value" at bounding box center [434, 252] width 231 height 26
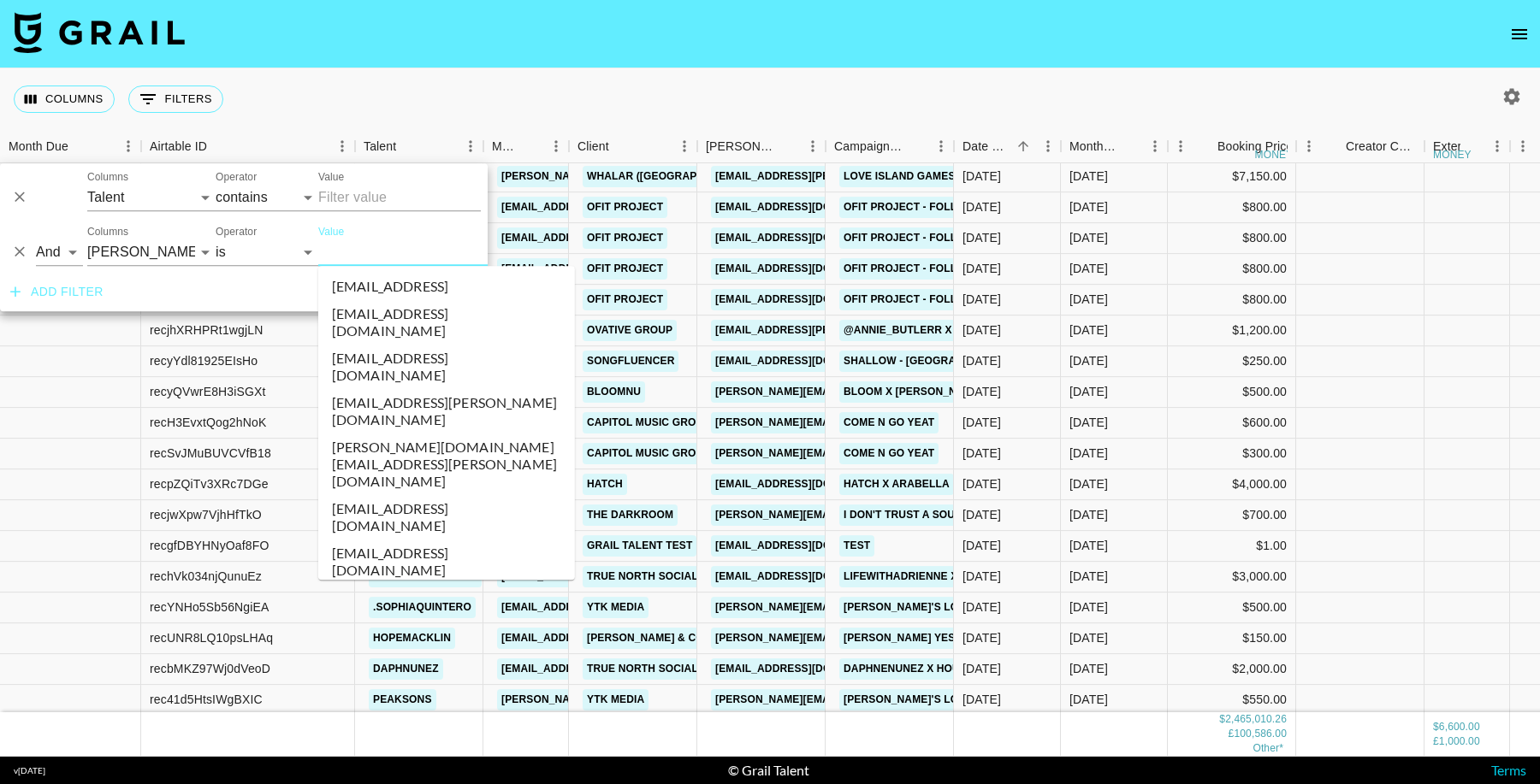
paste input "yejang@apr-in.com"
type input "yejang@apr-in.com"
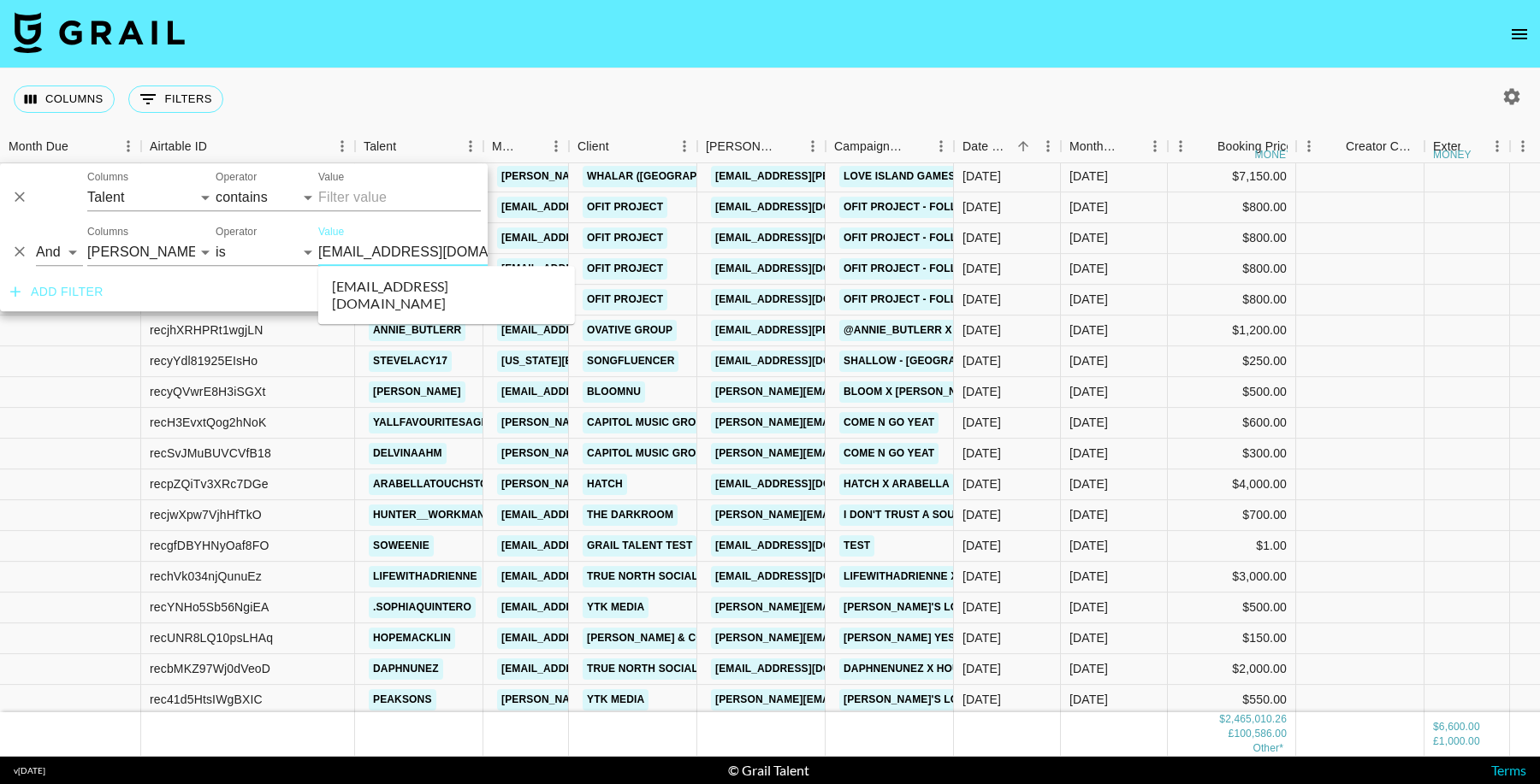
drag, startPoint x: 403, startPoint y: 297, endPoint x: 936, endPoint y: 388, distance: 540.7
click at [403, 297] on li "yejang@apr-in.com" at bounding box center [446, 295] width 257 height 44
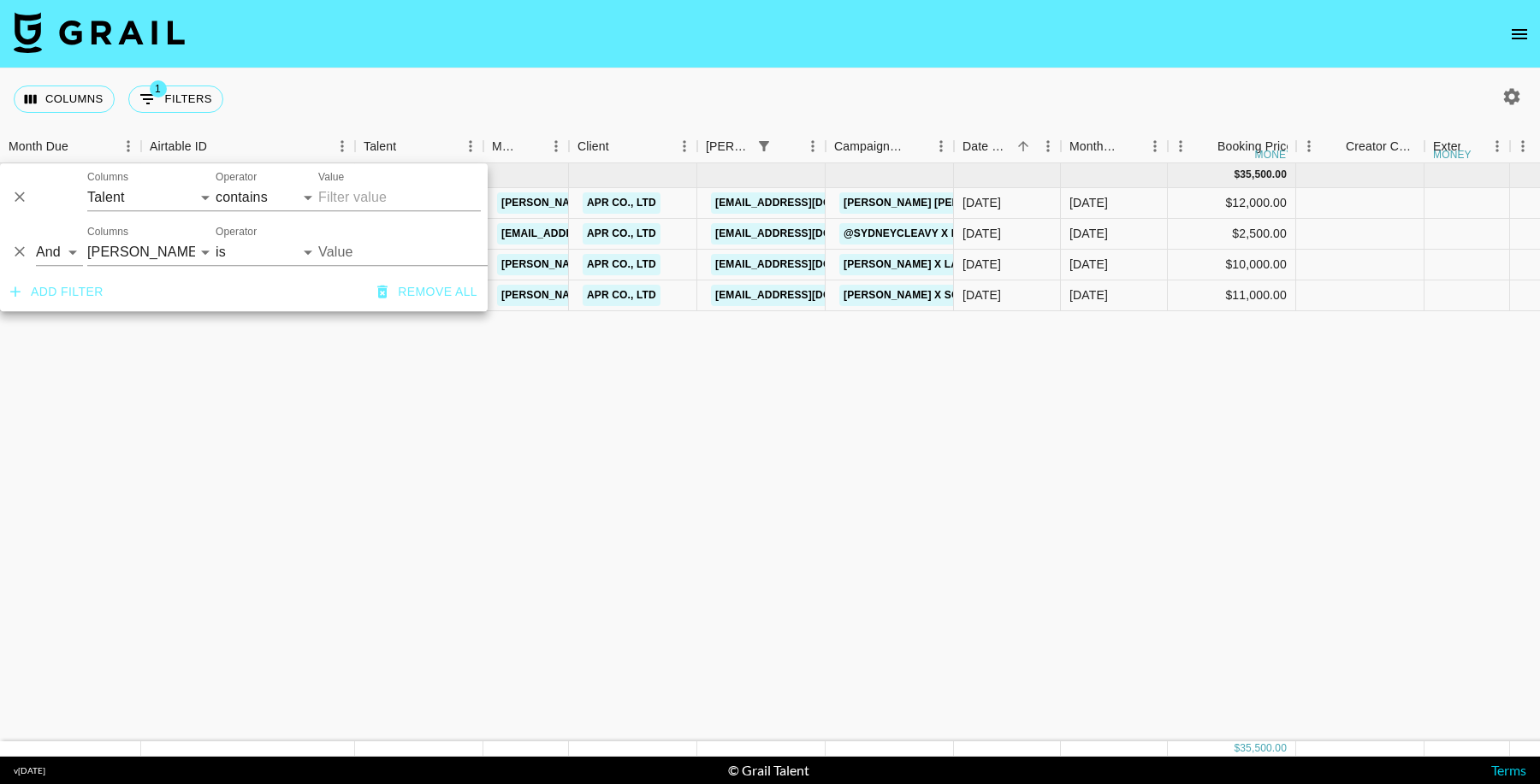
type input "yejang@apr-in.com"
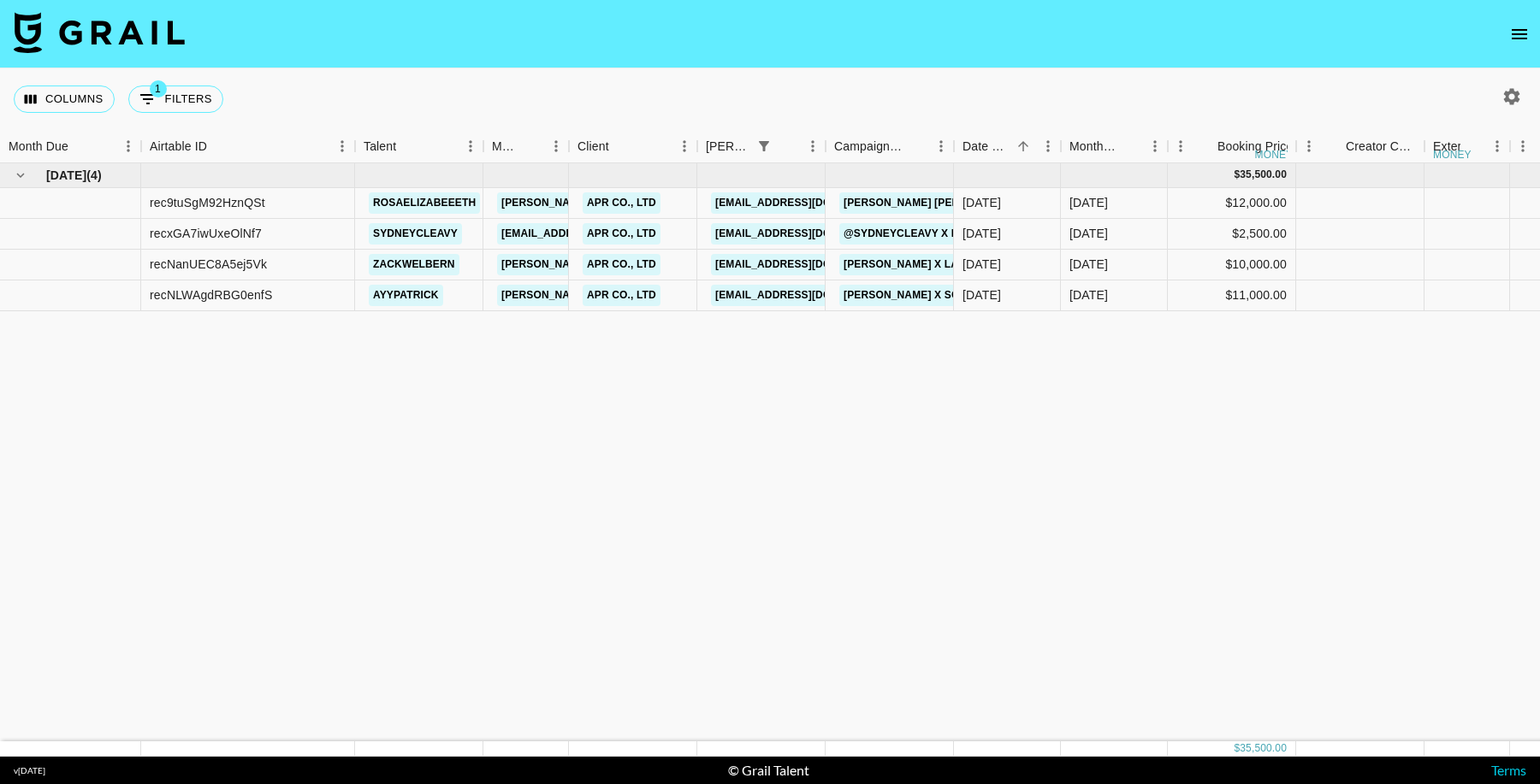
click at [185, 98] on button "1 Filters" at bounding box center [176, 99] width 95 height 27
select select "talentName"
select select "bookerId"
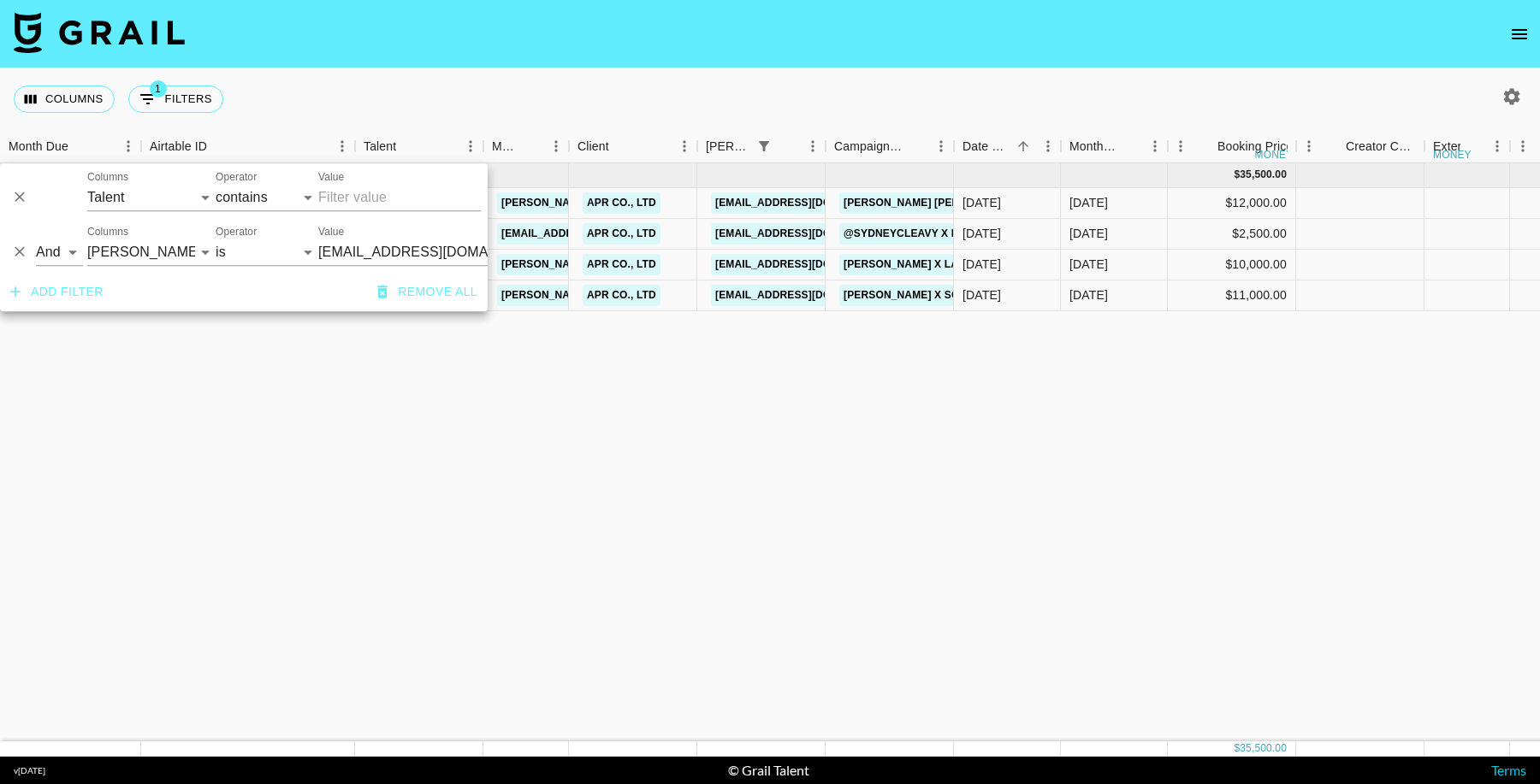
click at [18, 250] on icon "Delete" at bounding box center [19, 252] width 11 height 11
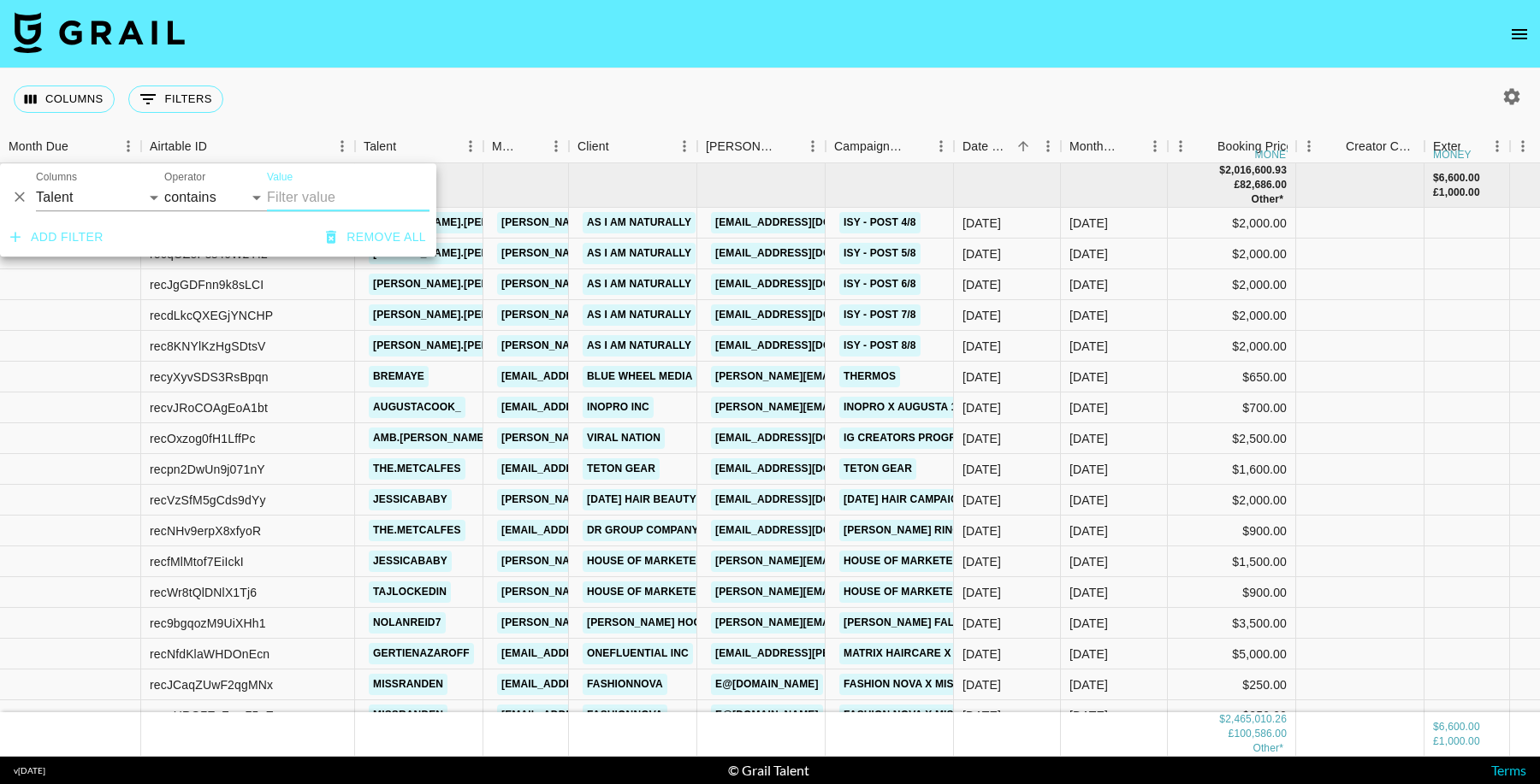
click at [8, 205] on div at bounding box center [19, 190] width 26 height 40
click at [17, 199] on icon "Delete" at bounding box center [19, 198] width 11 height 11
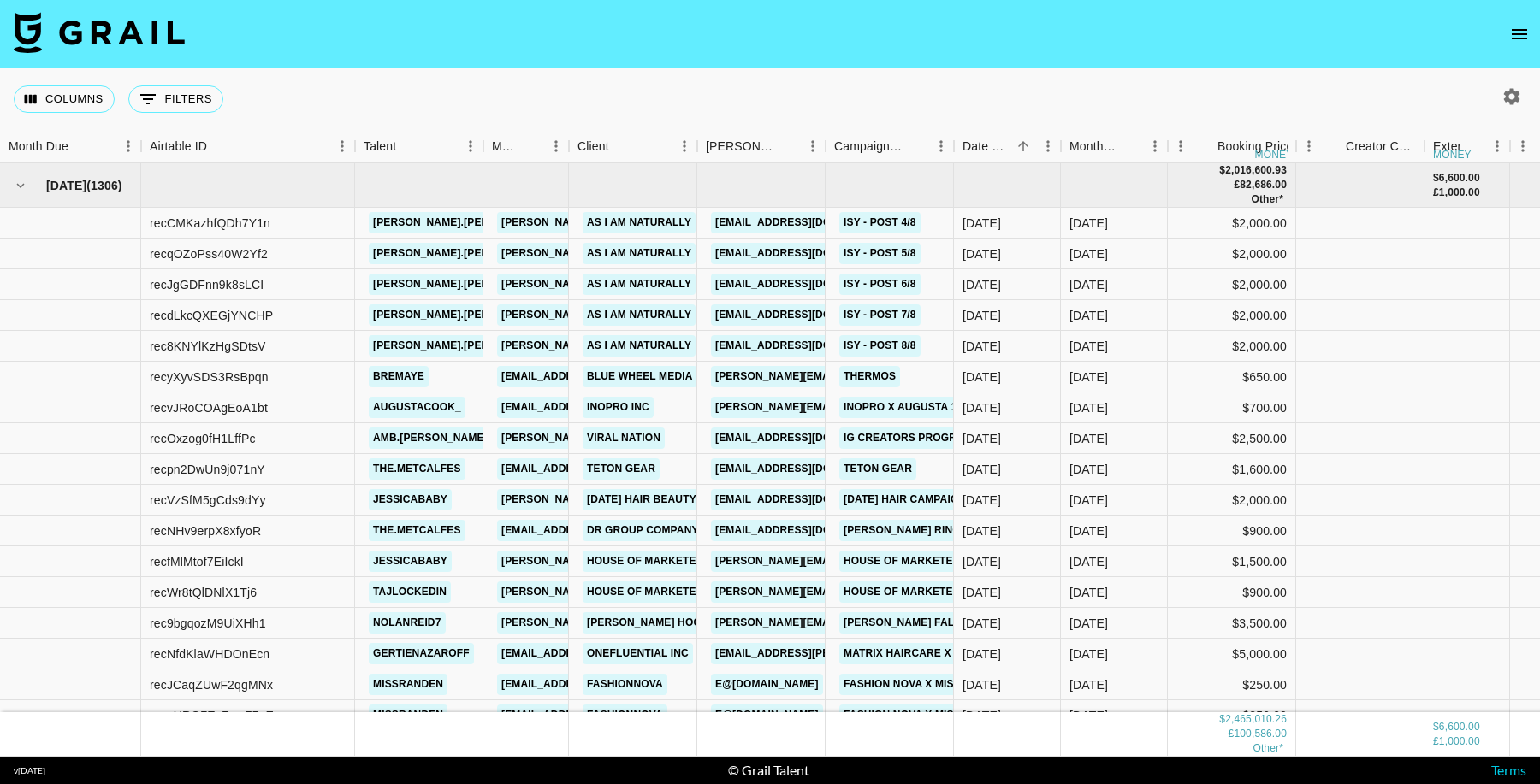
click at [1032, 93] on div "Columns 0 Filters + Booking" at bounding box center [770, 100] width 1540 height 62
click at [1516, 99] on icon "button" at bounding box center [1512, 96] width 16 height 16
select select "Aug '25"
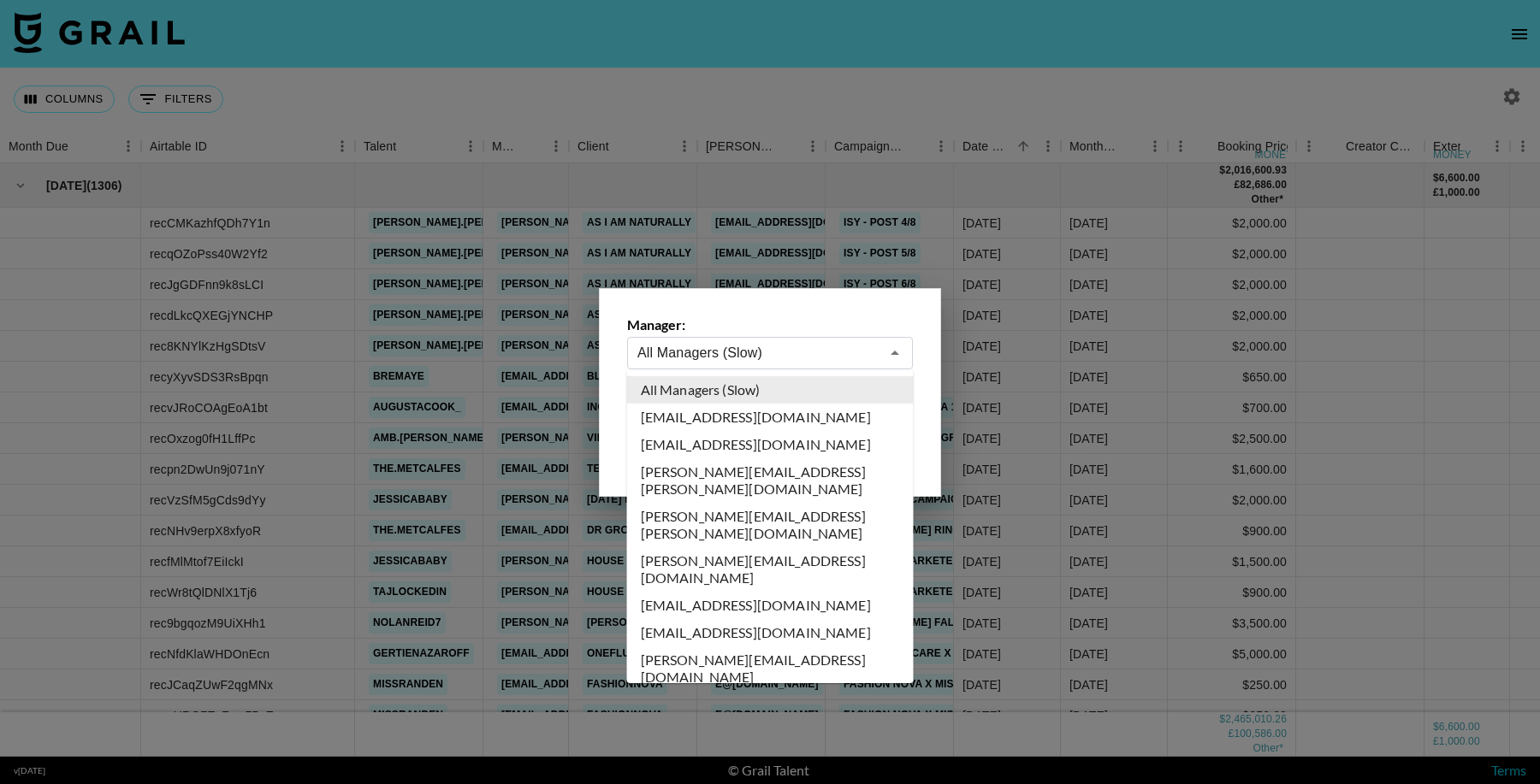
click at [814, 351] on input "All Managers (Slow)" at bounding box center [759, 353] width 242 height 19
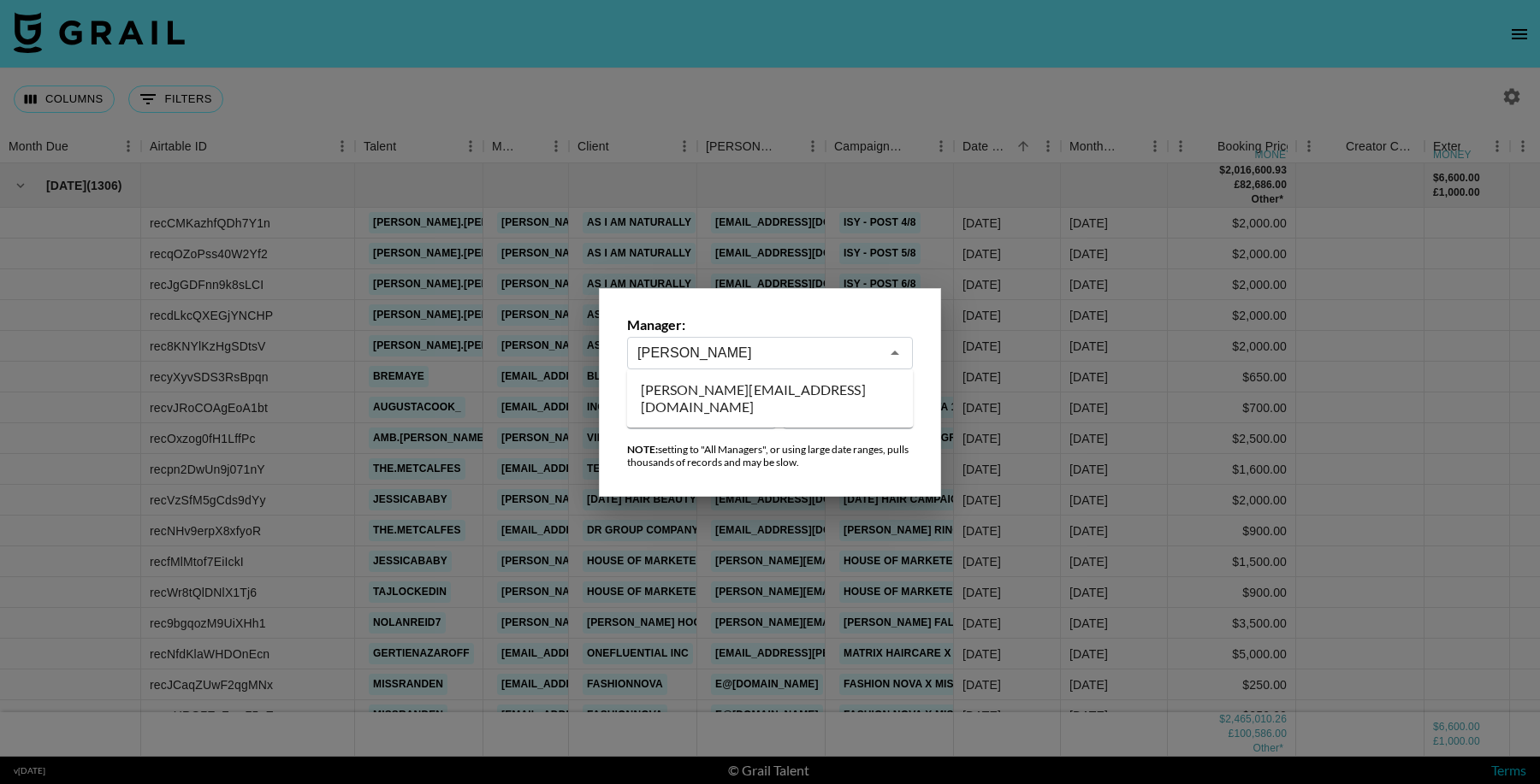
click at [807, 392] on li "hugo@grail-talent.com" at bounding box center [770, 399] width 287 height 44
type input "hugo@grail-talent.com"
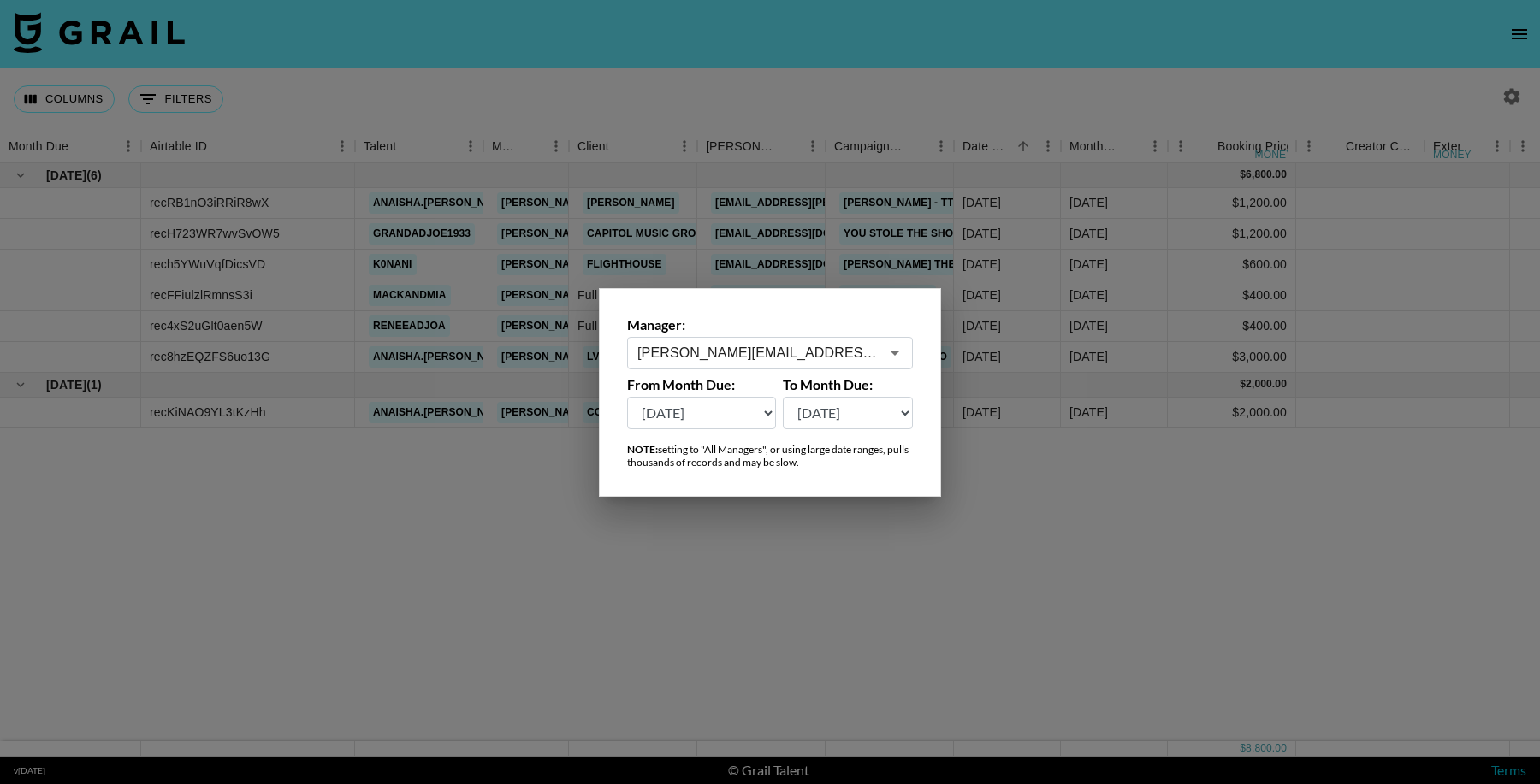
click at [1237, 569] on div at bounding box center [770, 392] width 1540 height 784
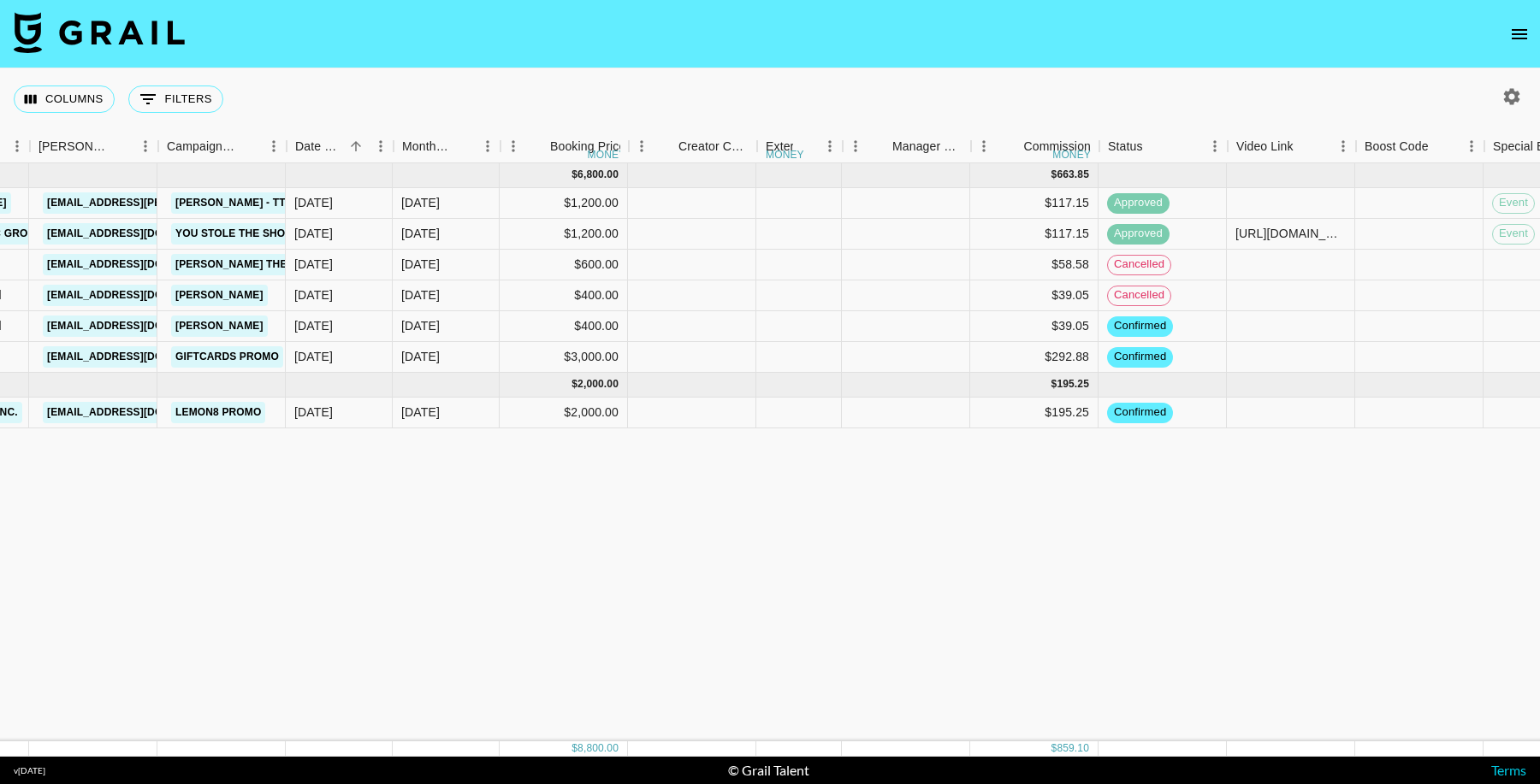
scroll to position [0, 668]
click at [1213, 148] on icon "Menu" at bounding box center [1215, 146] width 17 height 17
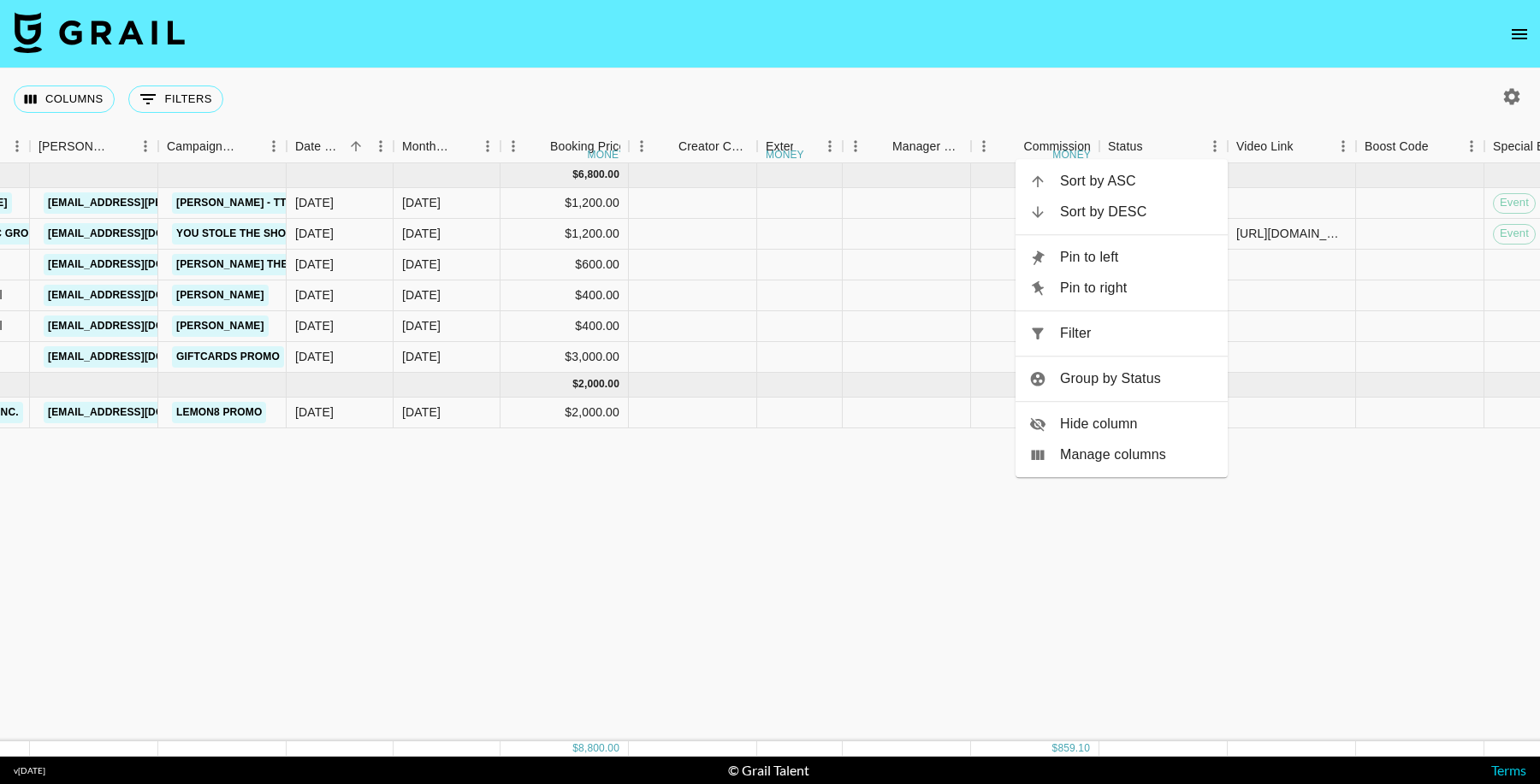
click at [1130, 336] on span "Filter" at bounding box center [1137, 333] width 154 height 20
select select "status"
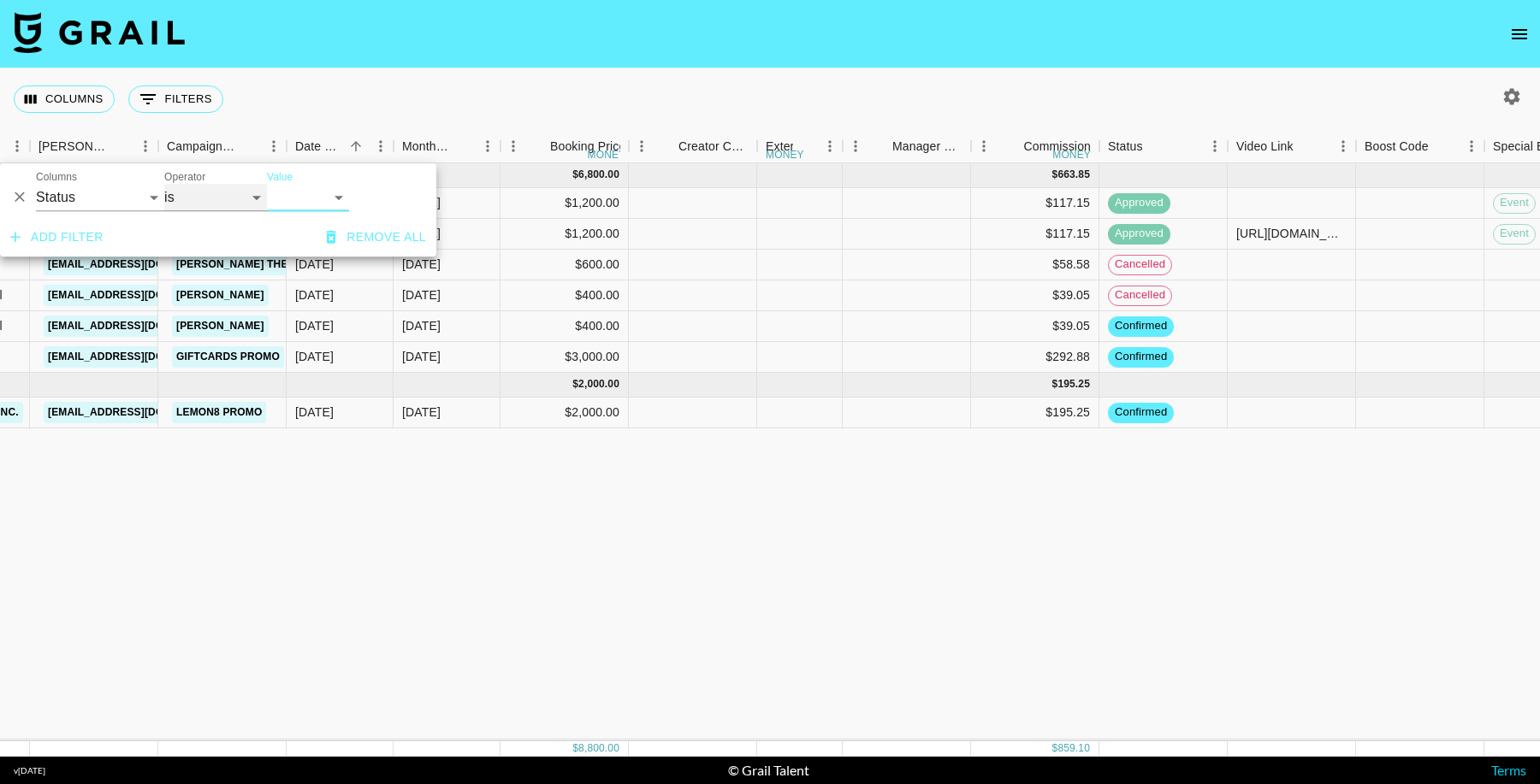
click at [192, 185] on select "is is not is any of is not any of" at bounding box center [215, 198] width 102 height 27
select select "not"
click at [307, 194] on select "confirmed declined draft posted approved cancelled badDebt" at bounding box center [308, 198] width 82 height 27
select select "cancelled"
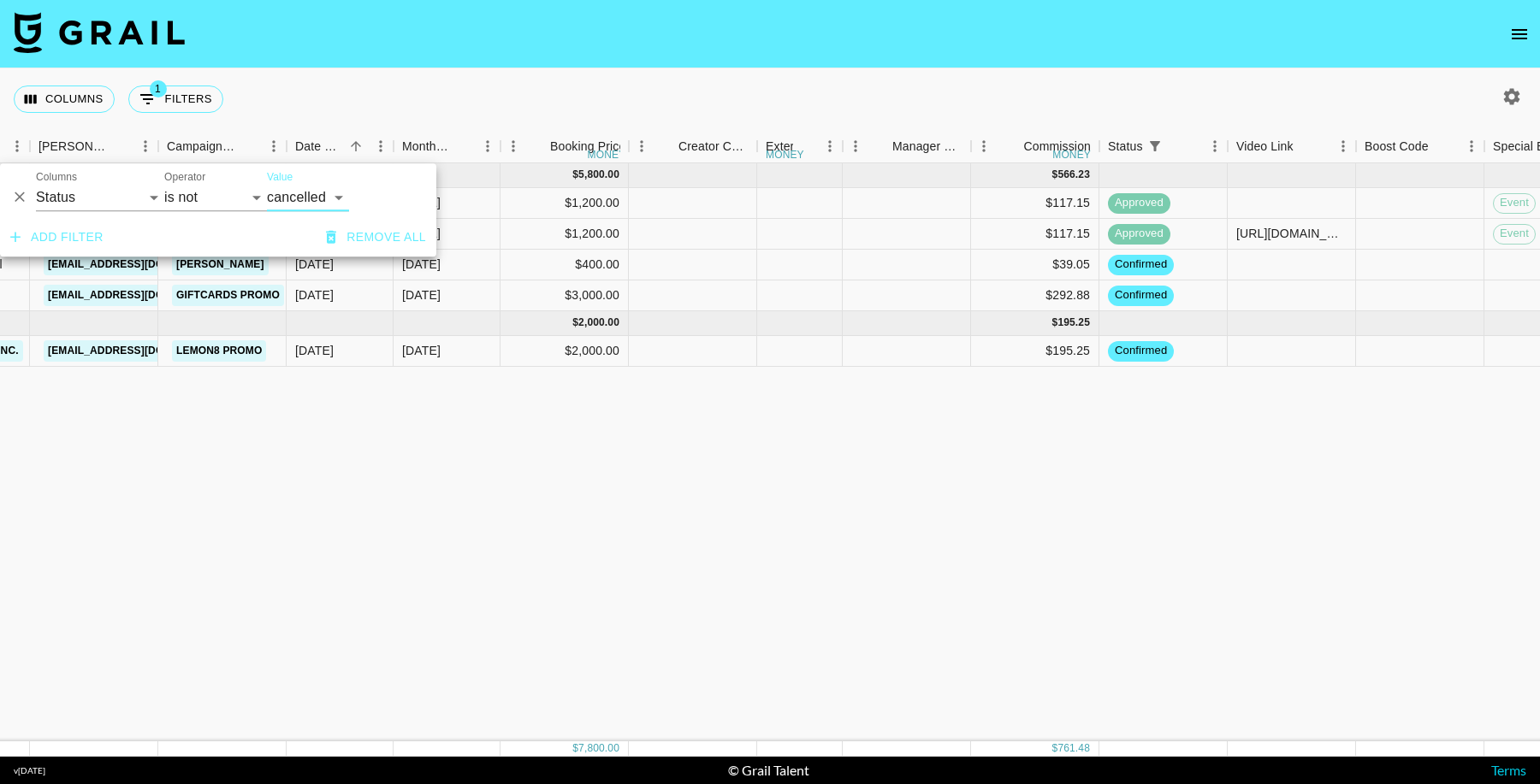
click at [1206, 562] on div "Aug '25 ( 4 ) $ 5,800.00 $ 566.23 recRB1nO3iRRiR8wX anaisha.torres hugo@grail-t…" at bounding box center [1020, 452] width 3375 height 579
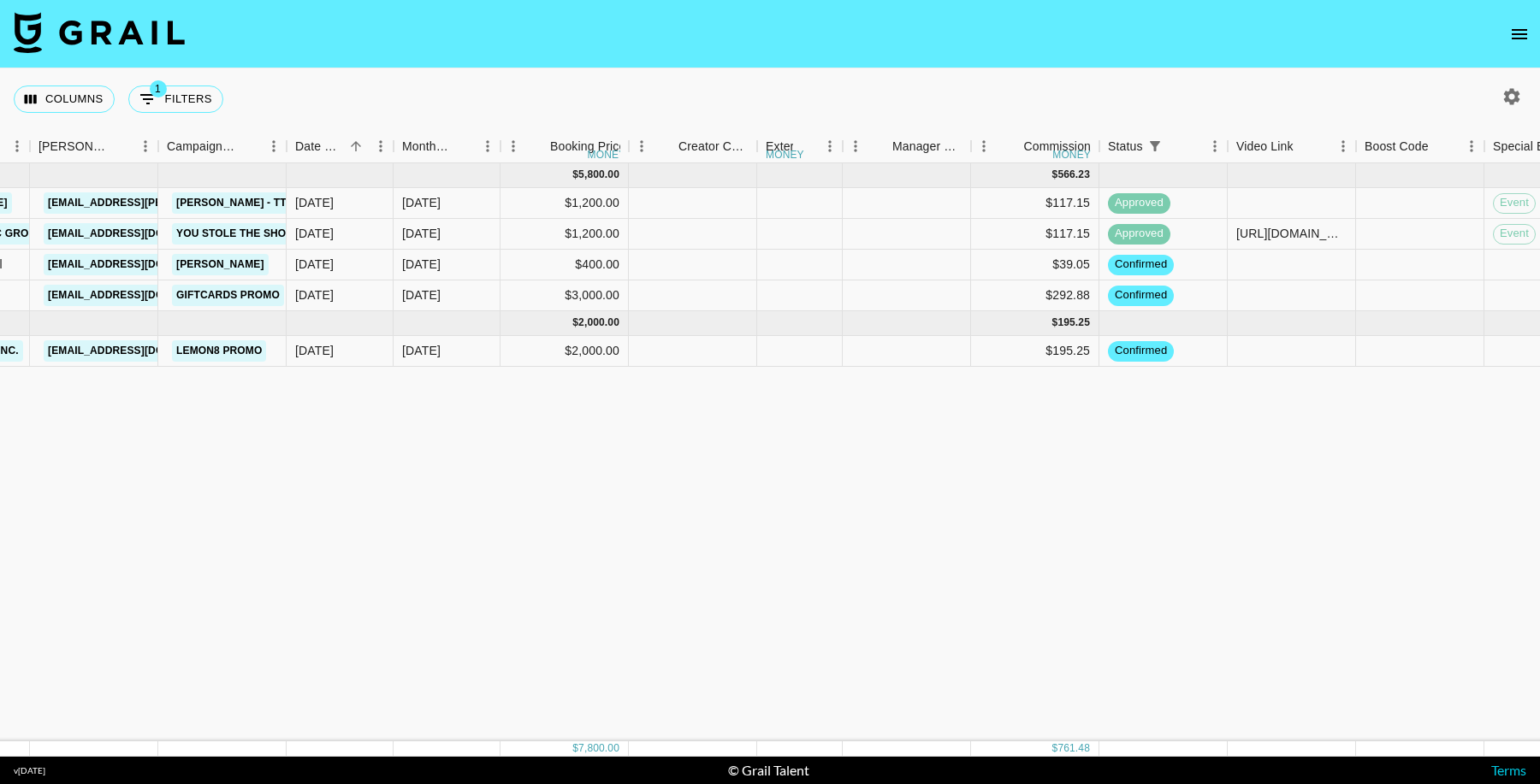
click at [1507, 92] on icon "button" at bounding box center [1512, 96] width 16 height 16
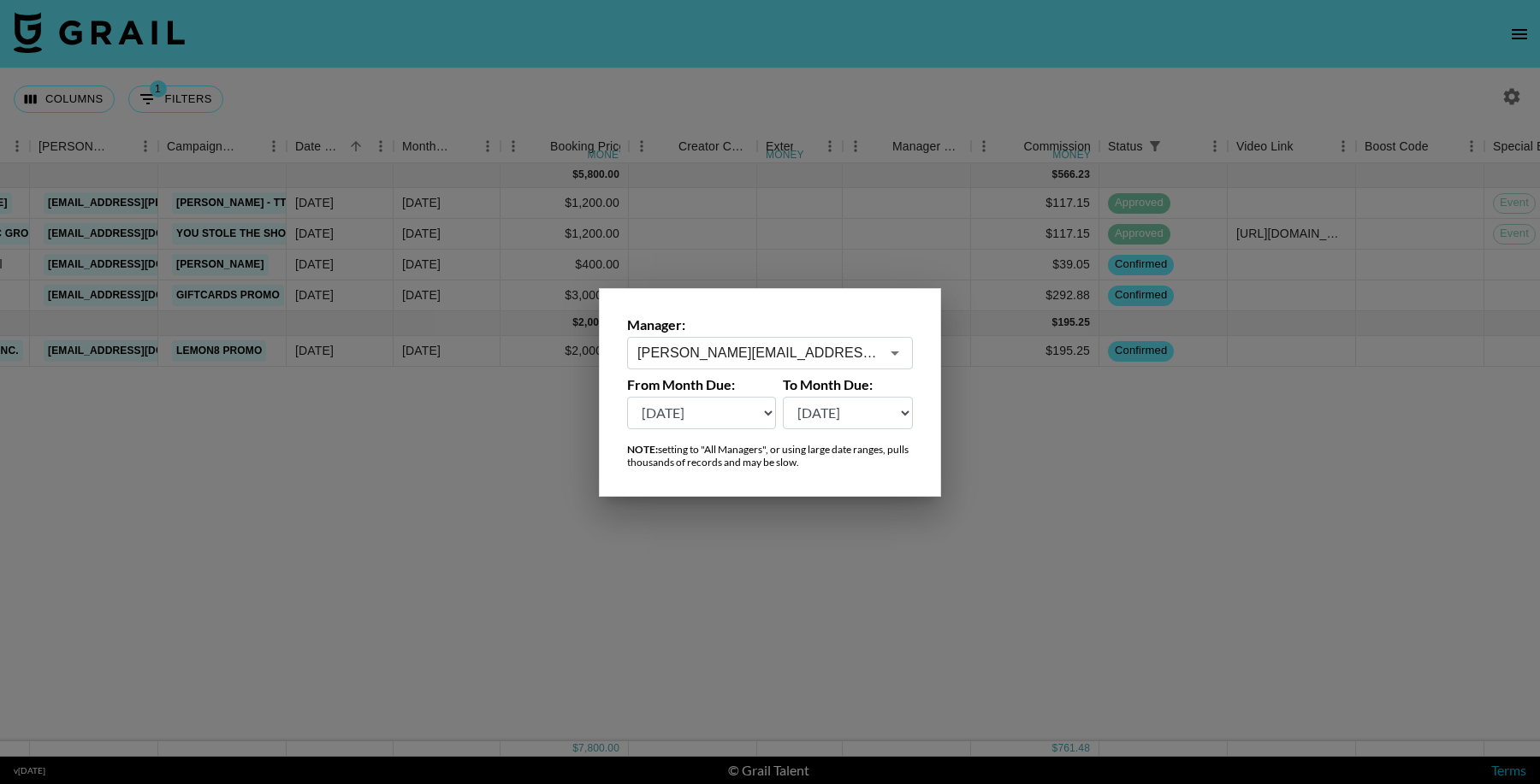
click at [674, 415] on select "Aug '26 Jul '26 Jun '26 May '26 Apr '26 Mar '26 Feb '26 Jan '26 Dec '25 Nov '25…" at bounding box center [701, 413] width 149 height 33
select select "May '25"
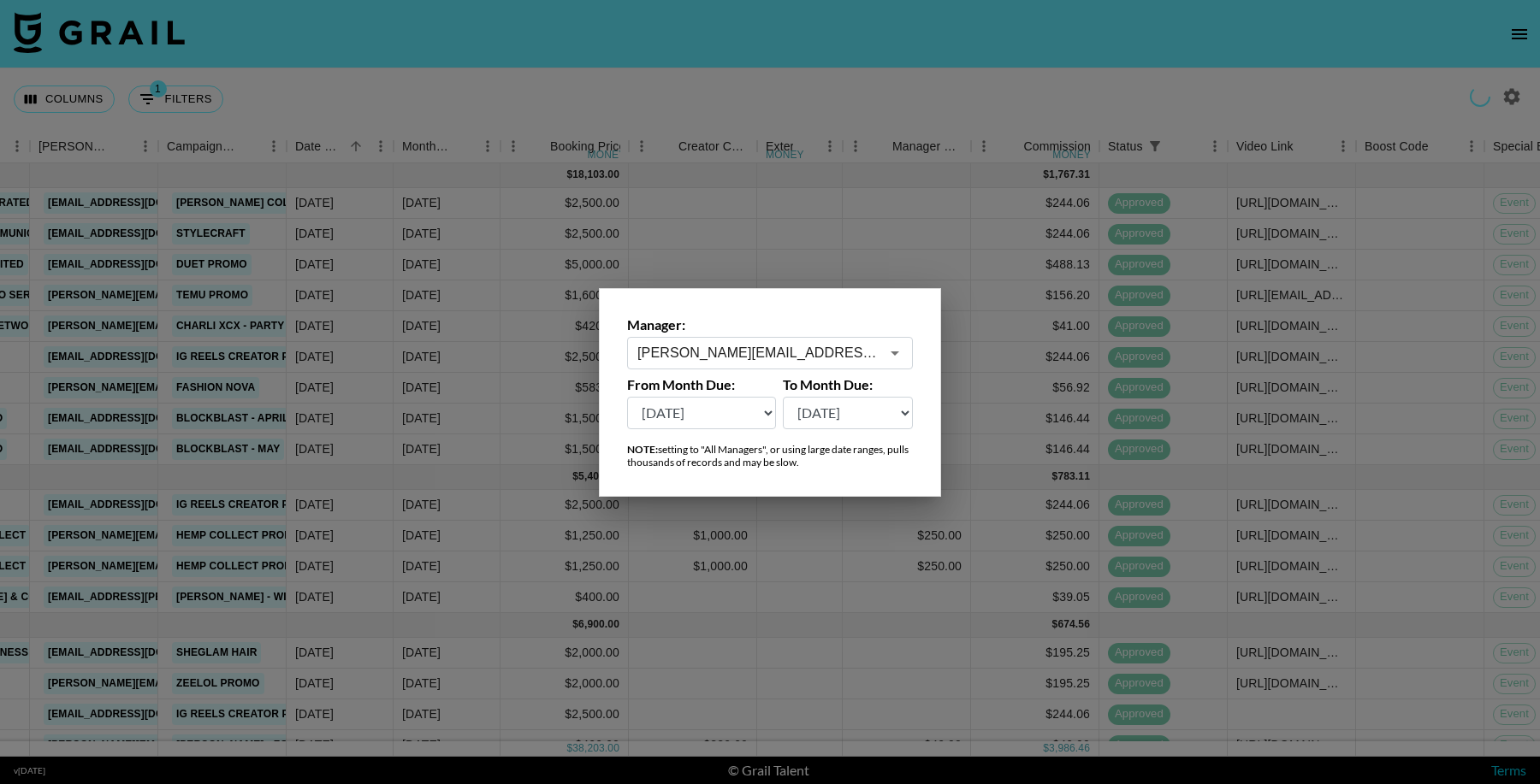
click at [908, 663] on div at bounding box center [770, 392] width 1540 height 784
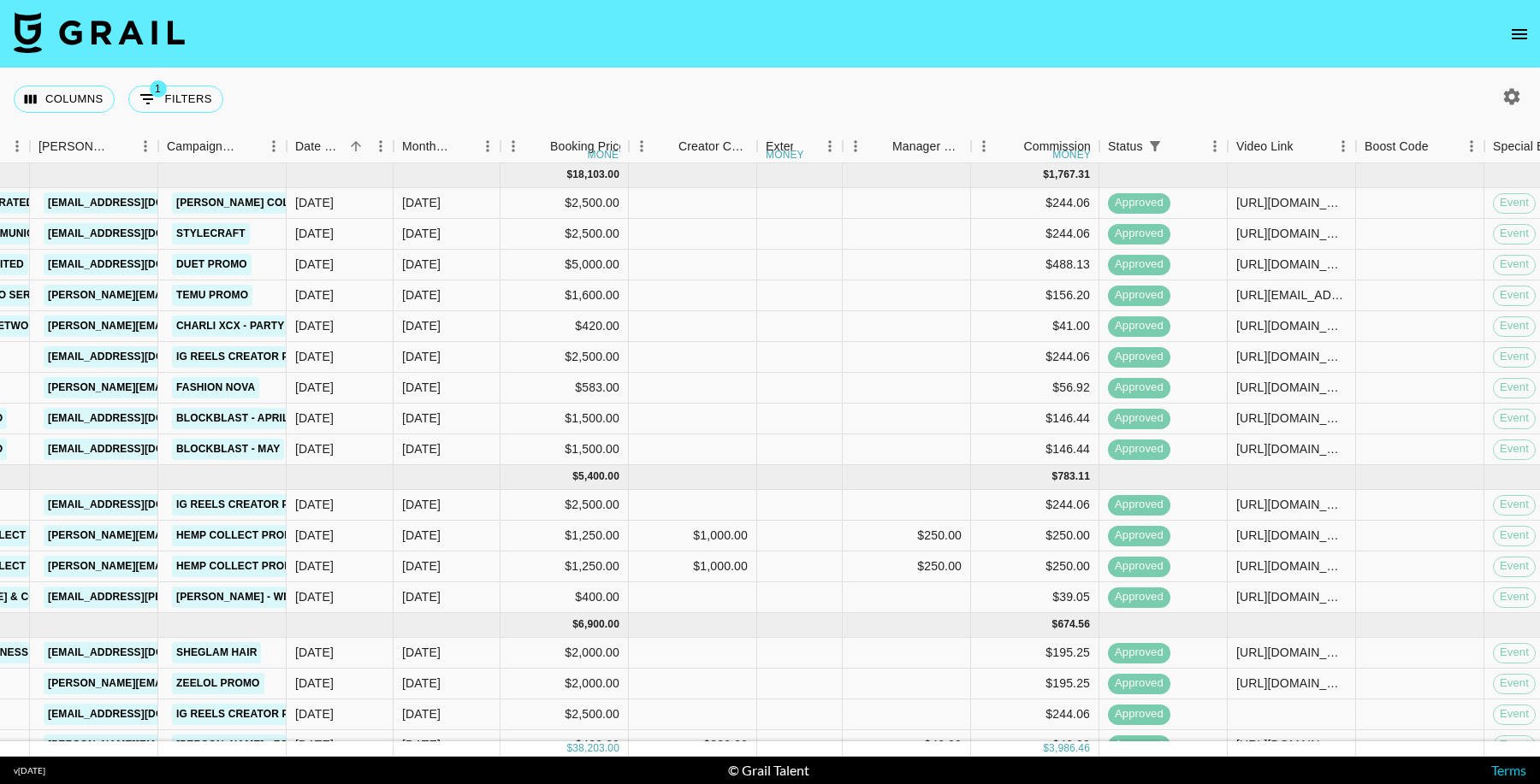
click at [1517, 99] on icon "button" at bounding box center [1512, 96] width 16 height 16
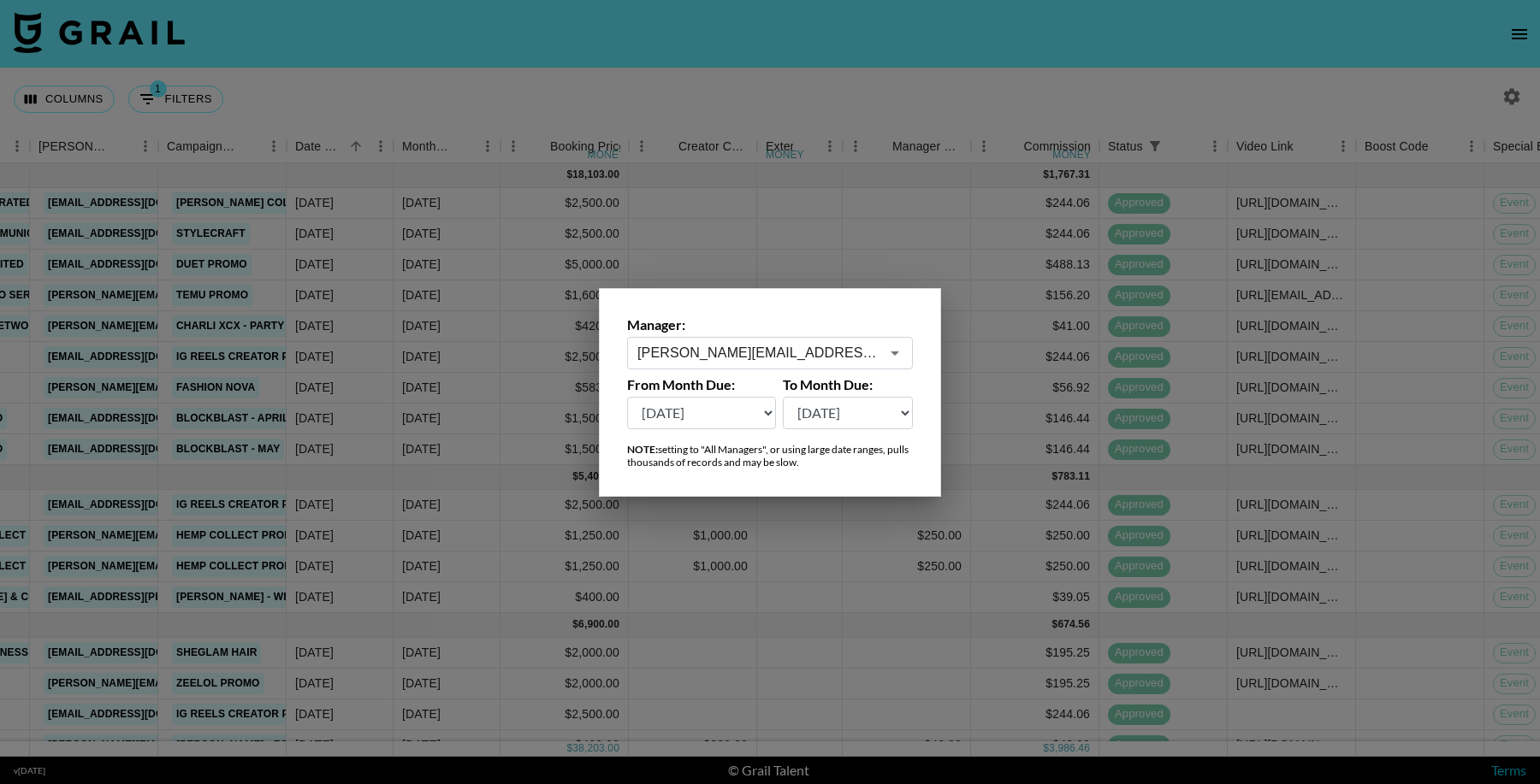
click at [723, 401] on select "Aug '26 Jul '26 Jun '26 May '26 Apr '26 Mar '26 Feb '26 Jan '26 Dec '25 Nov '25…" at bounding box center [701, 413] width 149 height 33
click at [732, 412] on select "Aug '26 Jul '26 Jun '26 May '26 Apr '26 Mar '26 Feb '26 Jan '26 Dec '25 Nov '25…" at bounding box center [701, 413] width 149 height 33
select select "Aug '25"
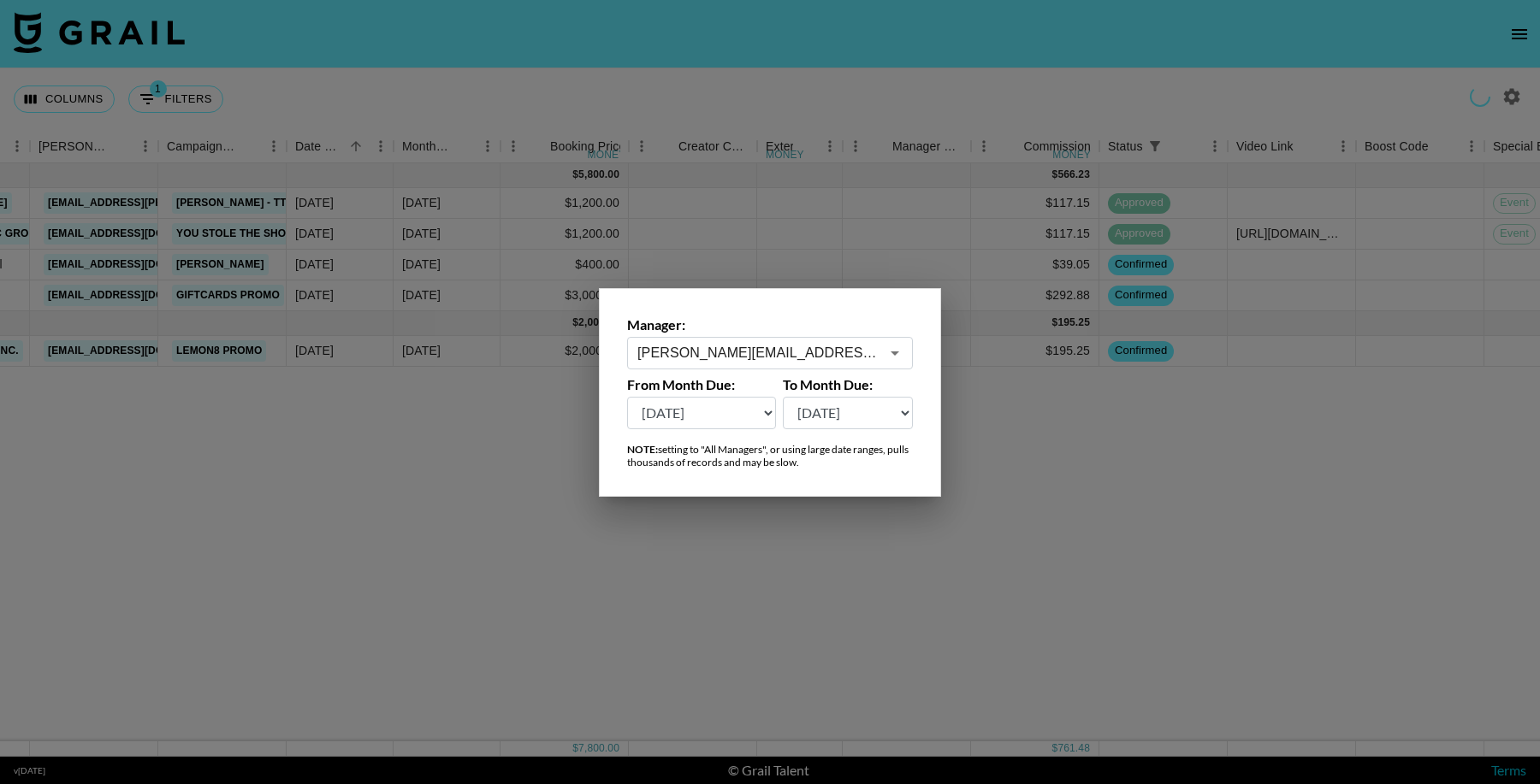
click at [1141, 469] on div at bounding box center [770, 392] width 1540 height 784
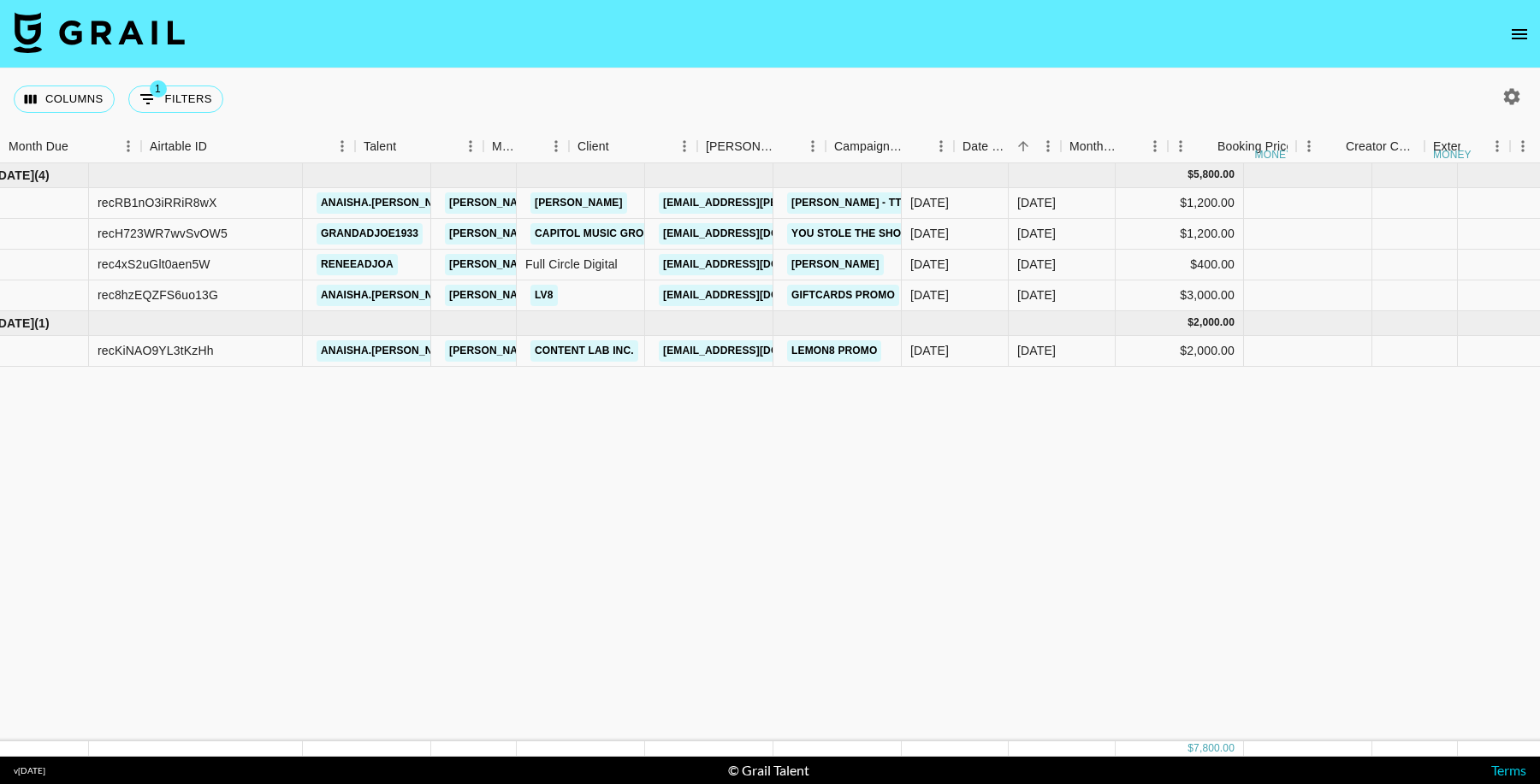
scroll to position [0, 0]
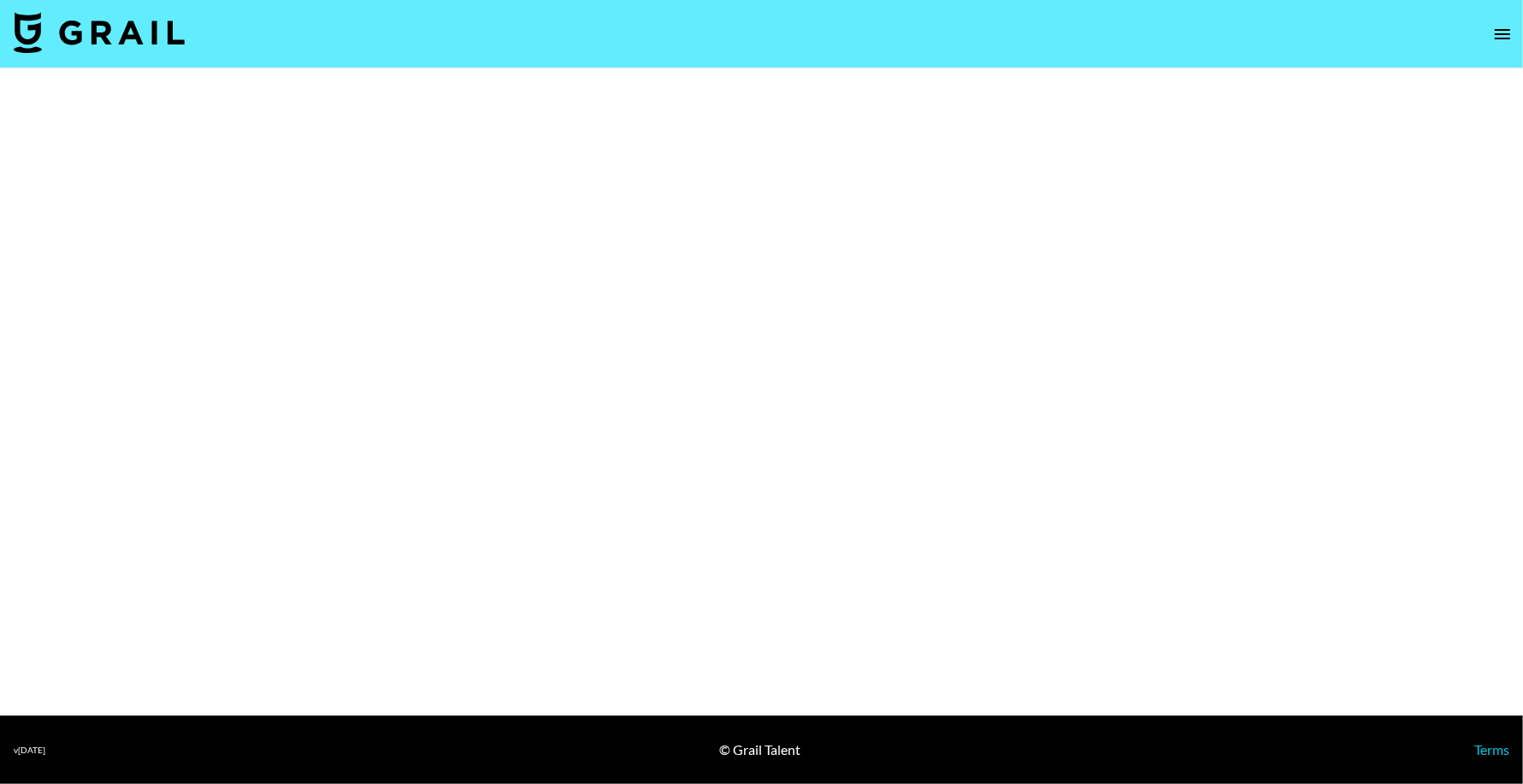
select select "Brand"
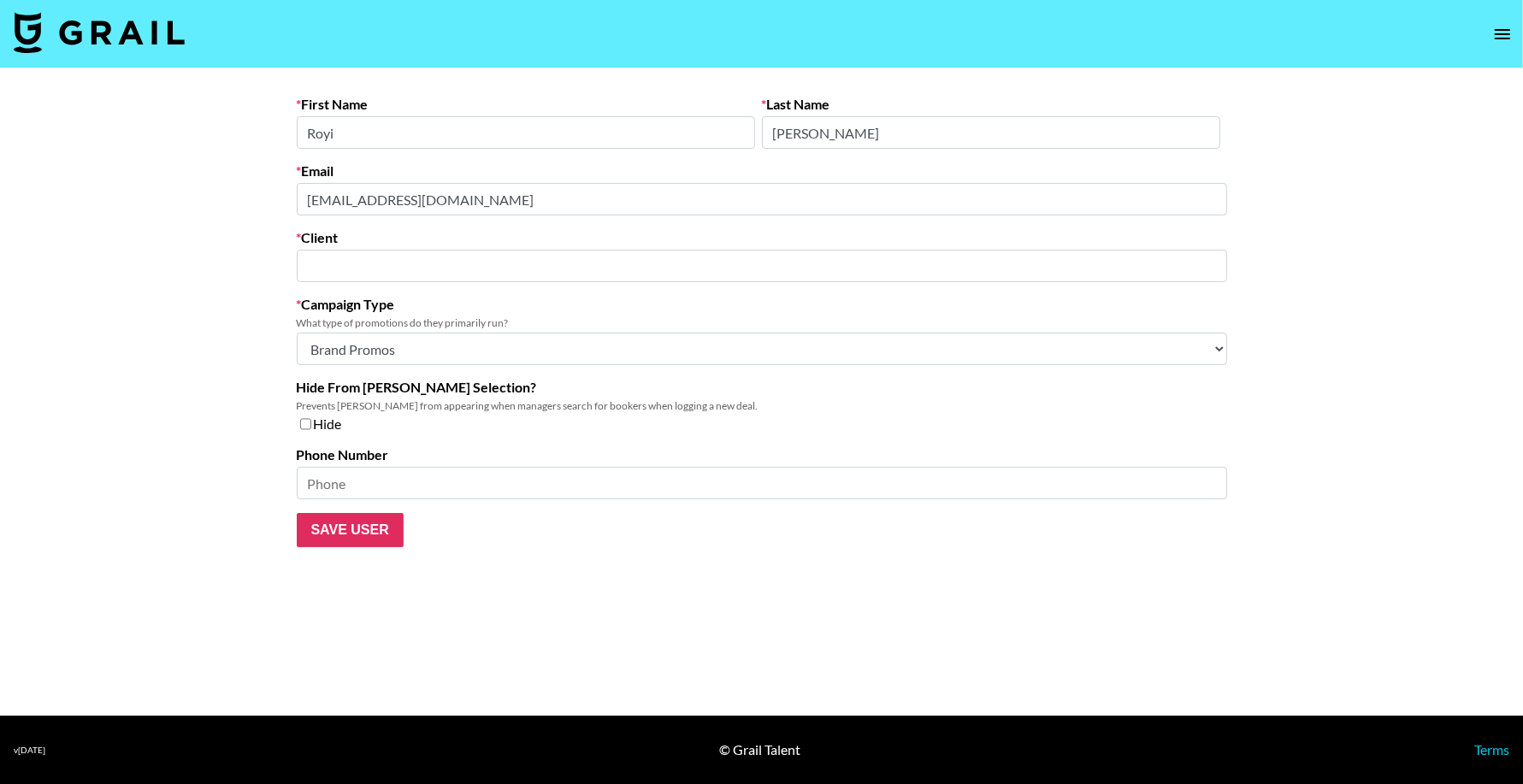
type input "HONG KONG UGREEN LIMITED"
click at [158, 185] on main "First Name Royi Last Name Wen Email royi.wen@ugreen.us Client HONG KONG UGREEN …" at bounding box center [770, 392] width 1540 height 647
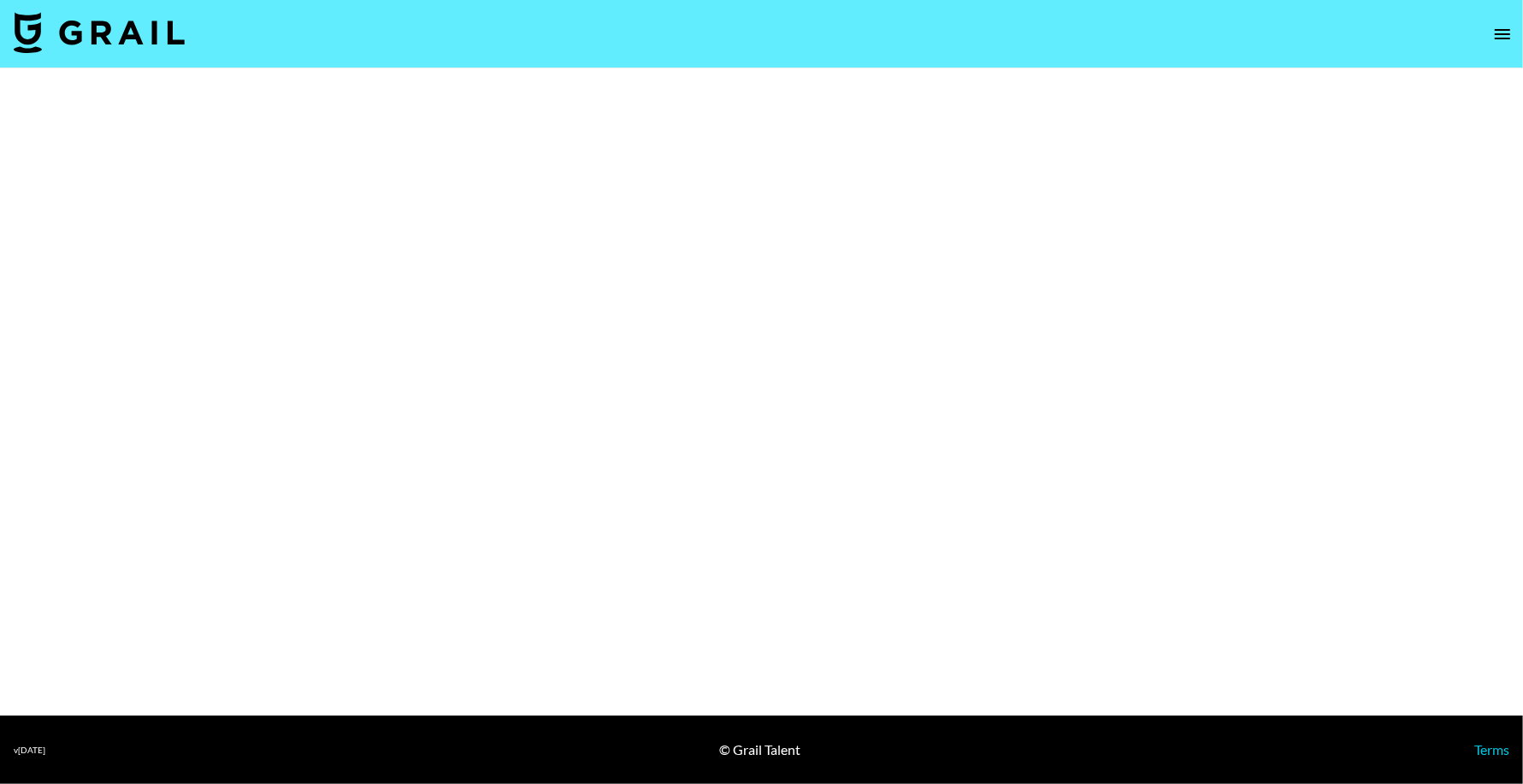
select select "Brand"
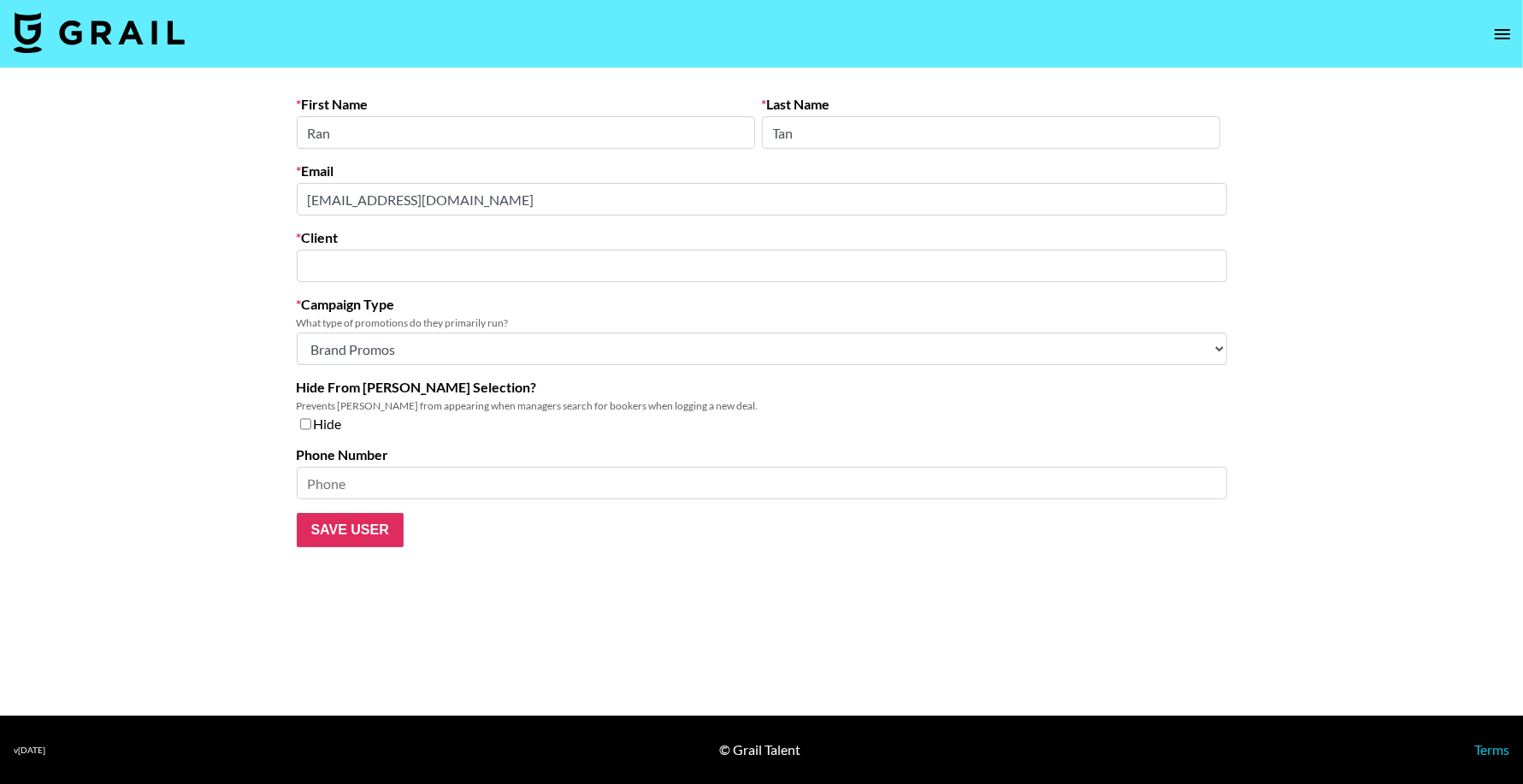
type input "NetEase YouDao"
click at [178, 184] on main "First Name [PERSON_NAME] Last Name [PERSON_NAME] Email [EMAIL_ADDRESS][DOMAIN_N…" at bounding box center [770, 392] width 1540 height 647
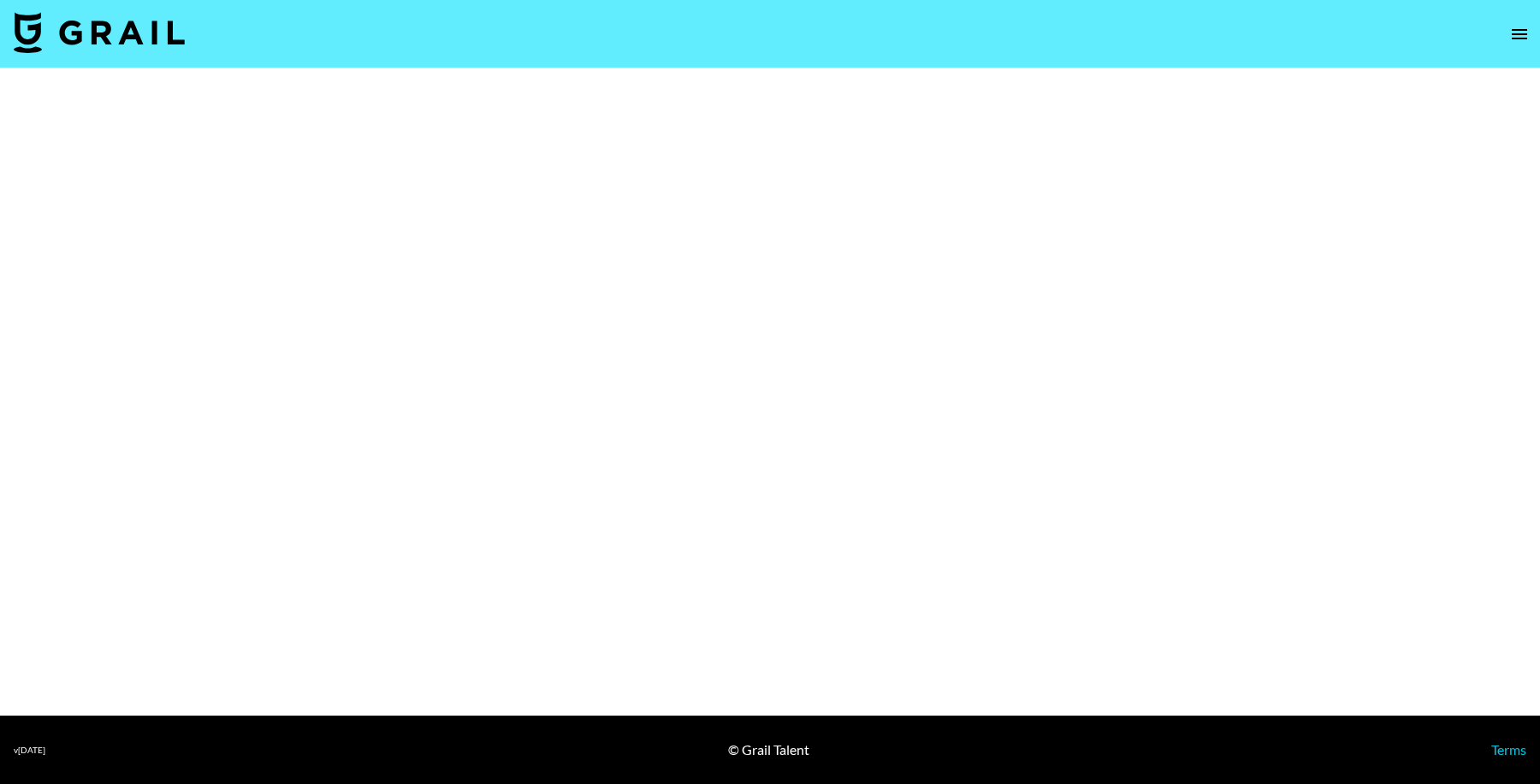
select select "Brand"
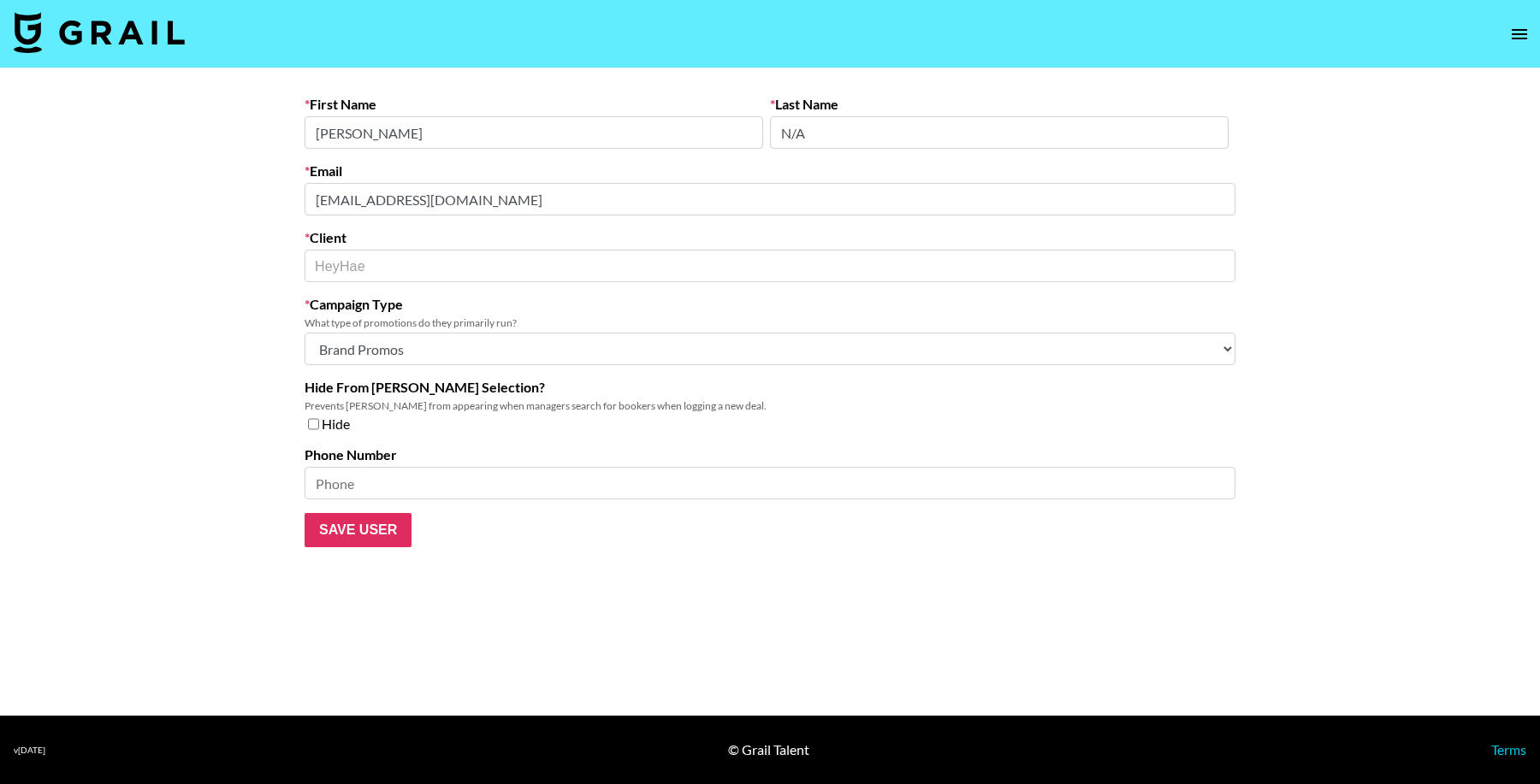
click at [280, 194] on main "First Name [PERSON_NAME] Last Name N/A Email [EMAIL_ADDRESS][DOMAIN_NAME] Clien…" at bounding box center [770, 392] width 1540 height 647
